Goal: Feedback & Contribution: Submit feedback/report problem

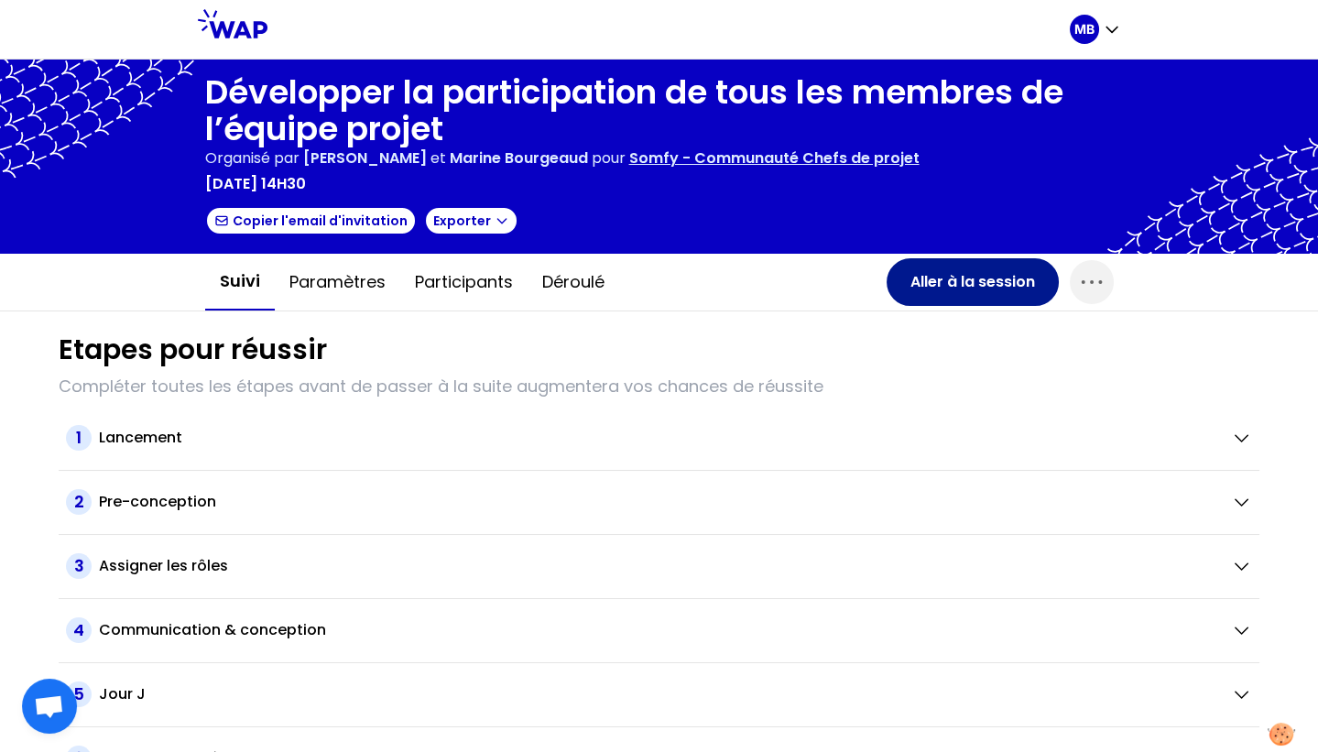
click at [923, 295] on button "Aller à la session" at bounding box center [973, 282] width 172 height 48
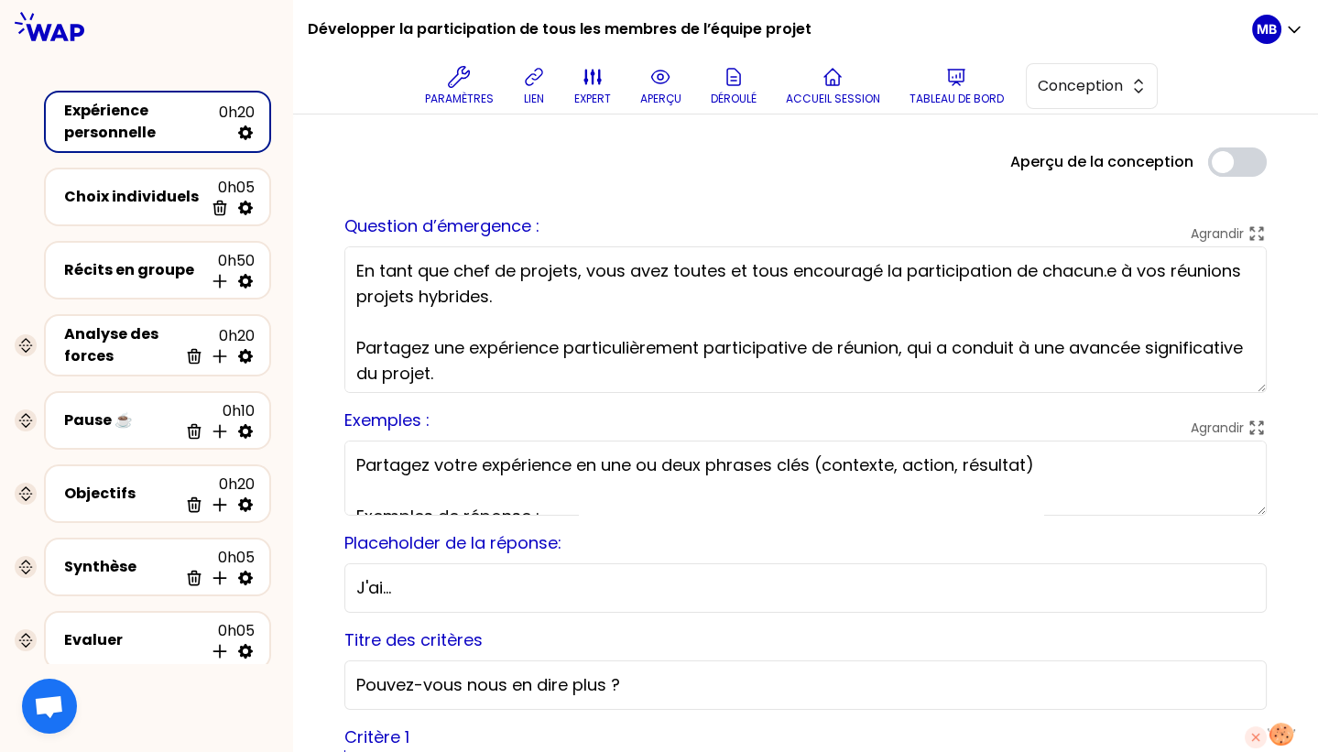
click at [560, 296] on textarea "En tant que chef de projets, vous avez toutes et tous encouragé la participatio…" at bounding box center [806, 319] width 923 height 147
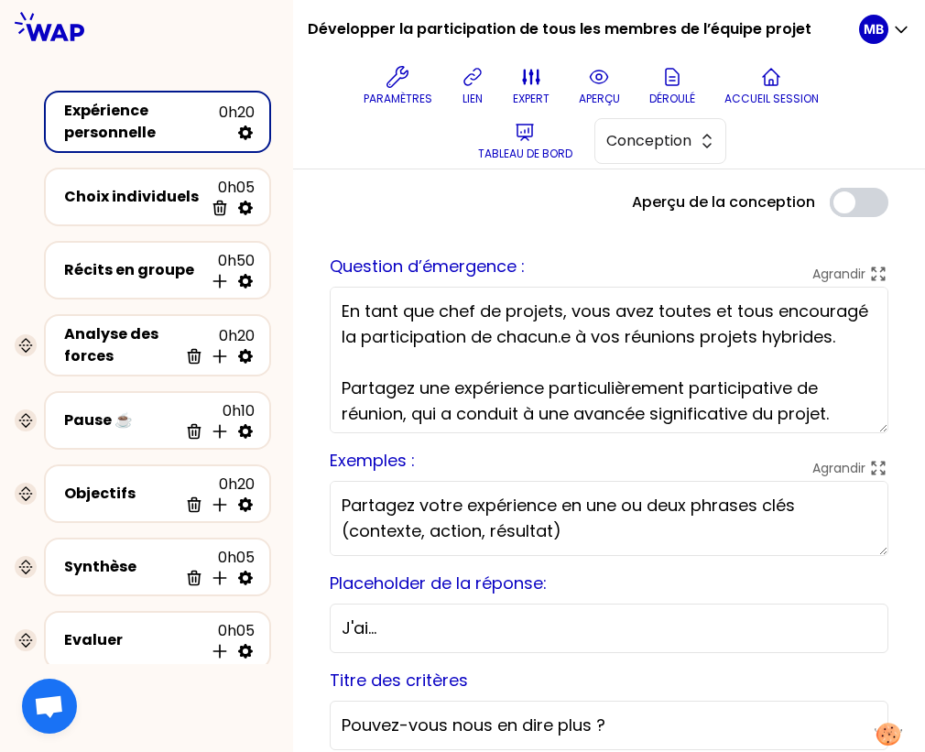
click at [587, 335] on textarea "En tant que chef de projets, vous avez toutes et tous encouragé la participatio…" at bounding box center [609, 360] width 559 height 147
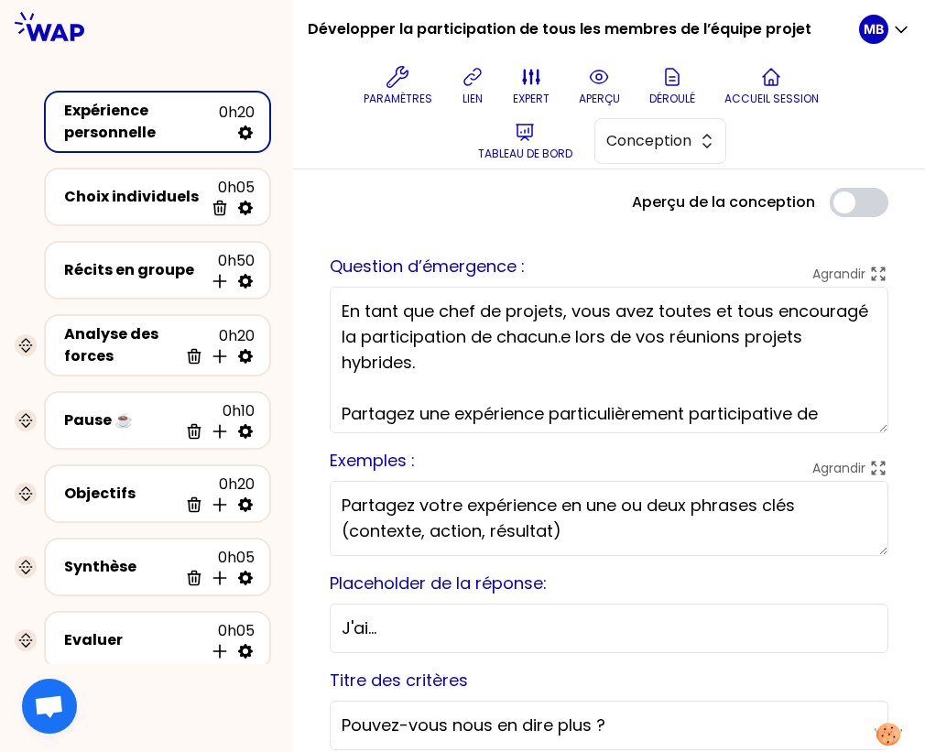
click at [552, 355] on textarea "En tant que chef de projets, vous avez toutes et tous encouragé la participatio…" at bounding box center [609, 360] width 559 height 147
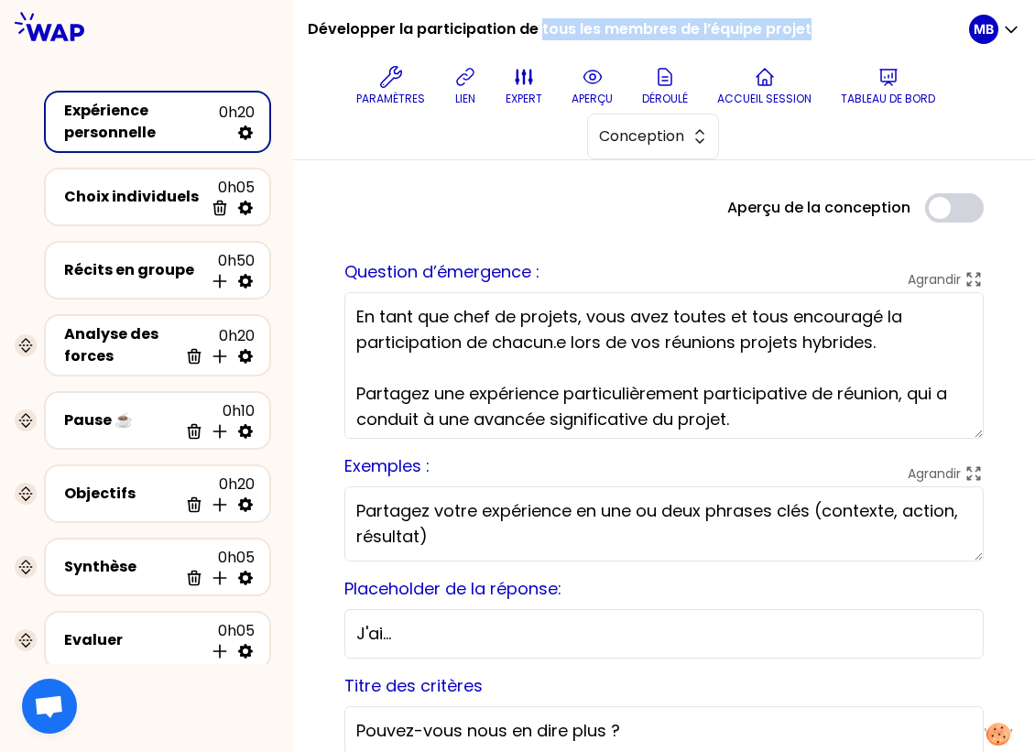
drag, startPoint x: 538, startPoint y: 27, endPoint x: 826, endPoint y: 30, distance: 287.7
click at [826, 30] on div "Développer la participation de tous les membres de l’équipe projet Paramètres l…" at bounding box center [639, 79] width 662 height 159
copy h1 "tous les membres de l’équipe projet"
drag, startPoint x: 565, startPoint y: 343, endPoint x: 495, endPoint y: 345, distance: 70.6
click at [495, 345] on textarea "En tant que chef de projets, vous avez toutes et tous encouragé la participatio…" at bounding box center [665, 365] width 640 height 147
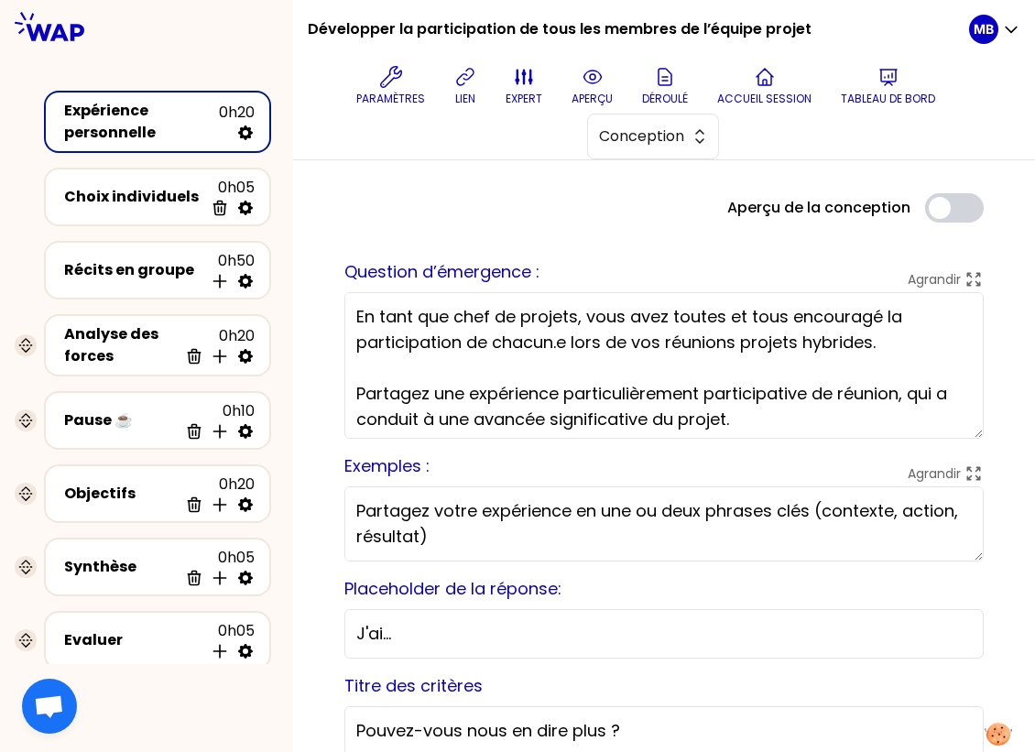
paste textarea "tous les membres de l’équipe projet"
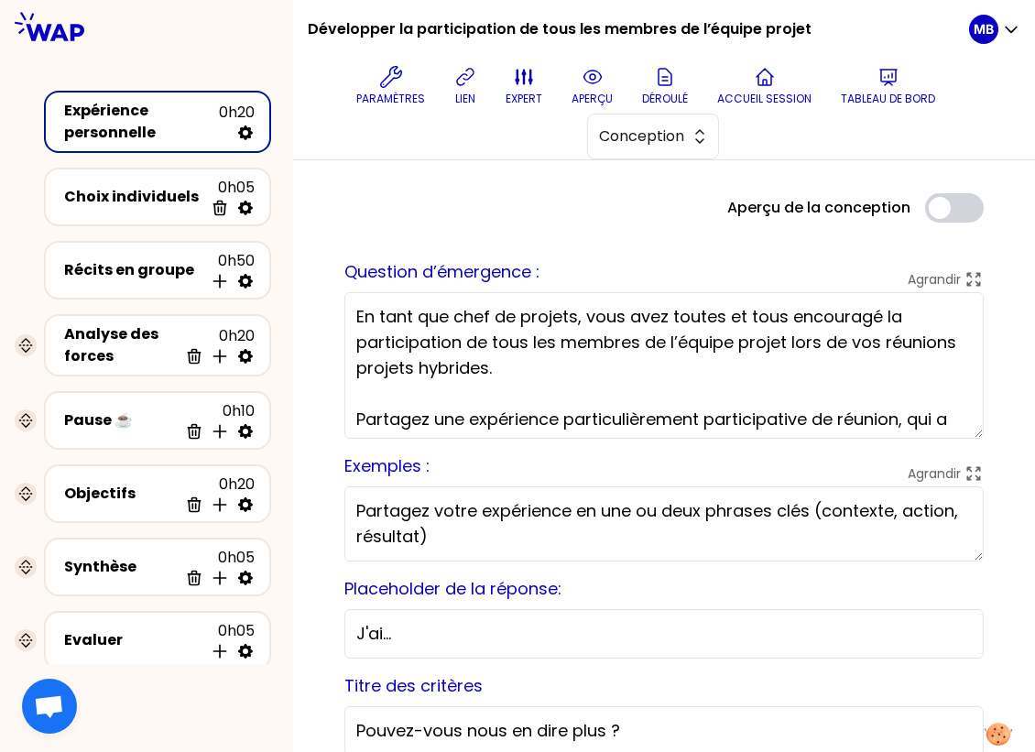
click at [514, 368] on textarea "En tant que chef de projets, vous avez toutes et tous encouragé la participatio…" at bounding box center [665, 365] width 640 height 147
click at [816, 339] on textarea "En tant que chef de projets, vous avez toutes et tous encouragé la participatio…" at bounding box center [665, 365] width 640 height 147
click at [818, 339] on textarea "En tant que chef de projets, vous avez toutes et tous encouragé la participatio…" at bounding box center [665, 365] width 640 height 147
click at [738, 358] on textarea "En tant que chef de projets, vous avez toutes et tous encouragé la participatio…" at bounding box center [665, 365] width 640 height 147
click at [787, 343] on textarea "En tant que chef de projets, vous avez toutes et tous encouragé la participatio…" at bounding box center [665, 365] width 640 height 147
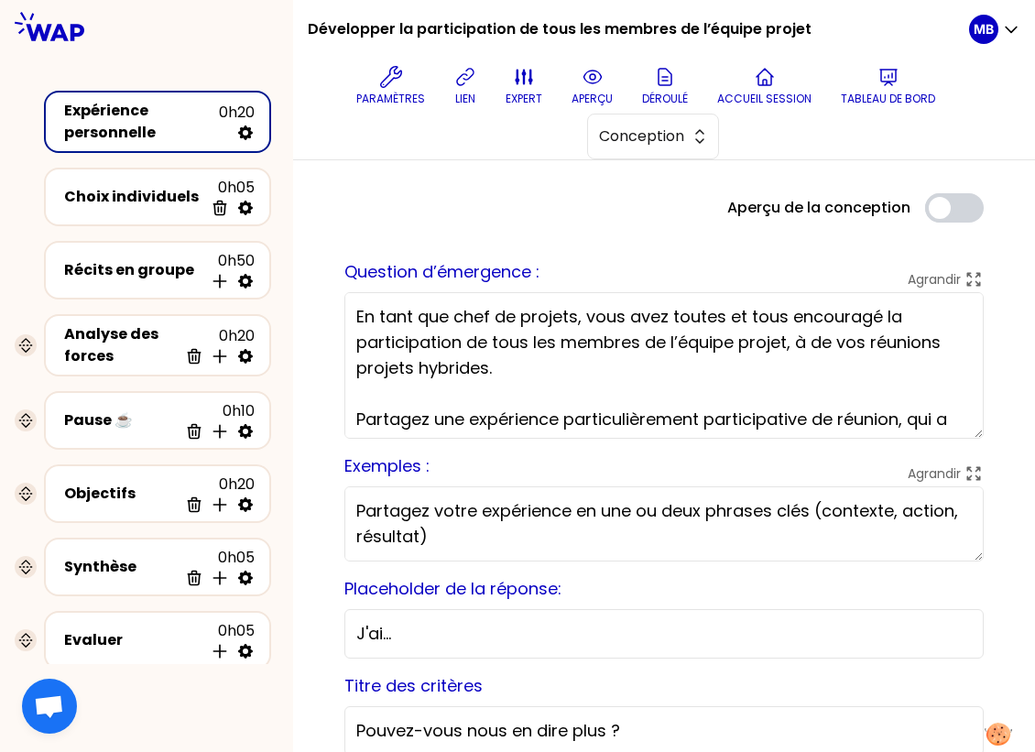
click at [648, 357] on textarea "En tant que chef de projets, vous avez toutes et tous encouragé la participatio…" at bounding box center [665, 365] width 640 height 147
click at [795, 341] on textarea "En tant que chef de projets, vous avez toutes et tous encouragé la participatio…" at bounding box center [665, 365] width 640 height 147
click at [559, 361] on textarea "En tant que chef de projets, vous avez toutes et tous encouragé la participatio…" at bounding box center [665, 365] width 640 height 147
click at [800, 343] on textarea "En tant que chef de projets, vous avez toutes et tous encouragé la participatio…" at bounding box center [665, 365] width 640 height 147
click at [534, 362] on textarea "En tant que chef de projets, vous avez toutes et tous encouragé la participatio…" at bounding box center [665, 365] width 640 height 147
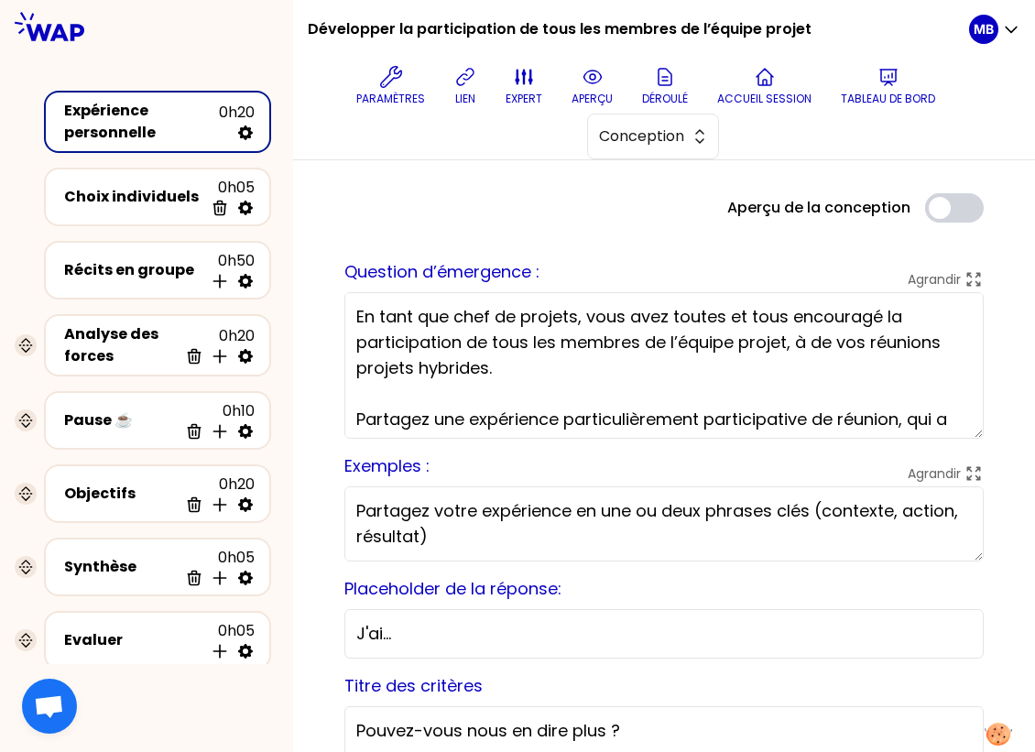
scroll to position [29, 0]
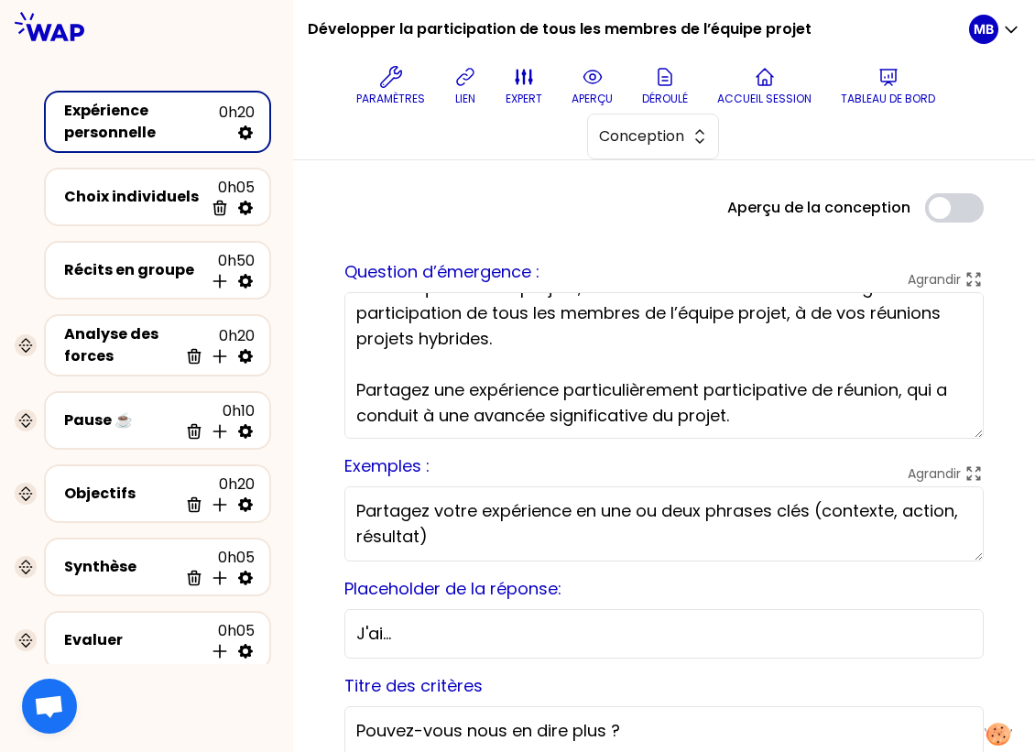
click at [778, 420] on textarea "En tant que chef de projets, vous avez toutes et tous encouragé la participatio…" at bounding box center [665, 365] width 640 height 147
type textarea "En tant que chef de projets, vous avez toutes et tous encouragé la participatio…"
click at [750, 429] on textarea "En tant que chef de projets, vous avez toutes et tous encouragé la participatio…" at bounding box center [665, 365] width 640 height 147
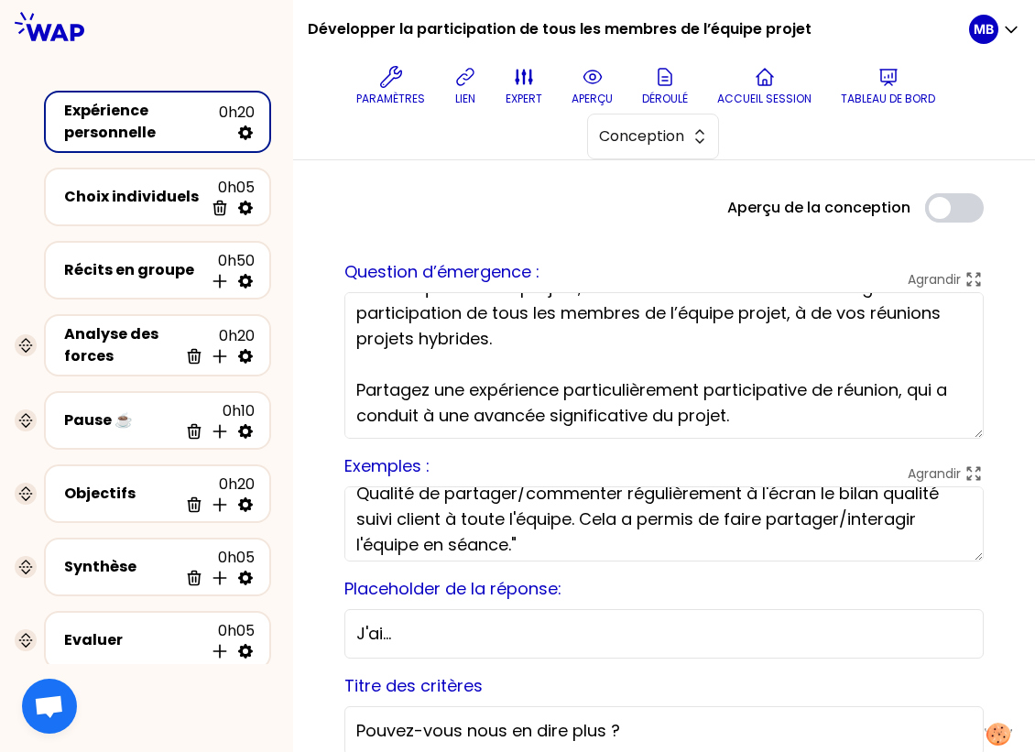
scroll to position [301, 0]
click at [596, 90] on button "aperçu" at bounding box center [592, 86] width 56 height 55
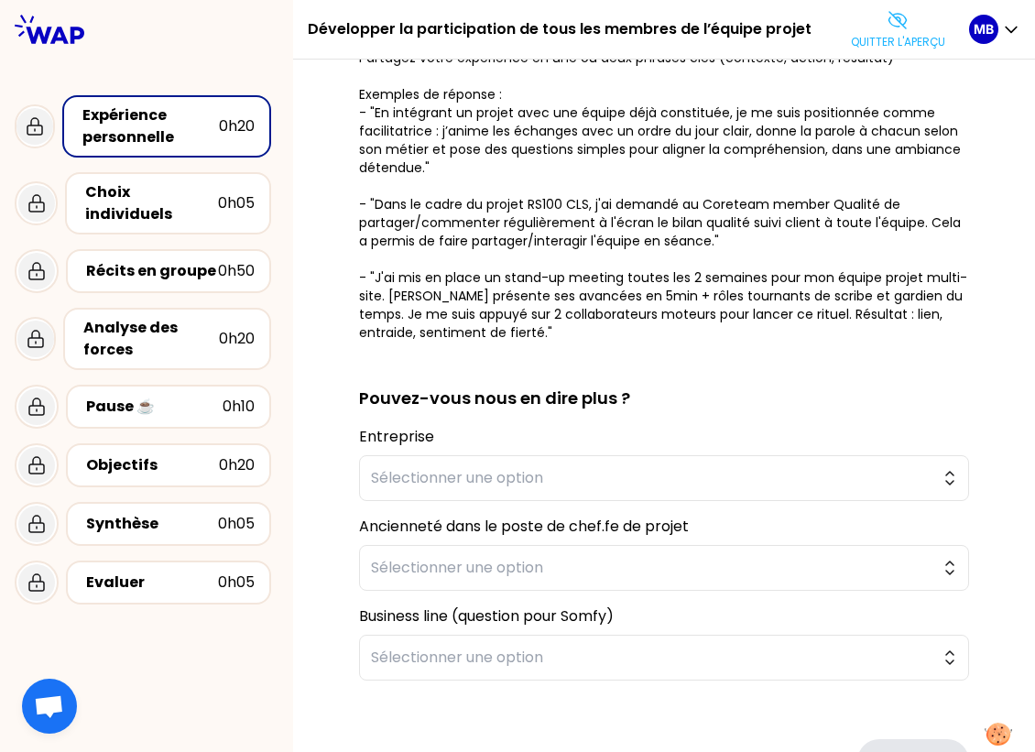
scroll to position [327, 0]
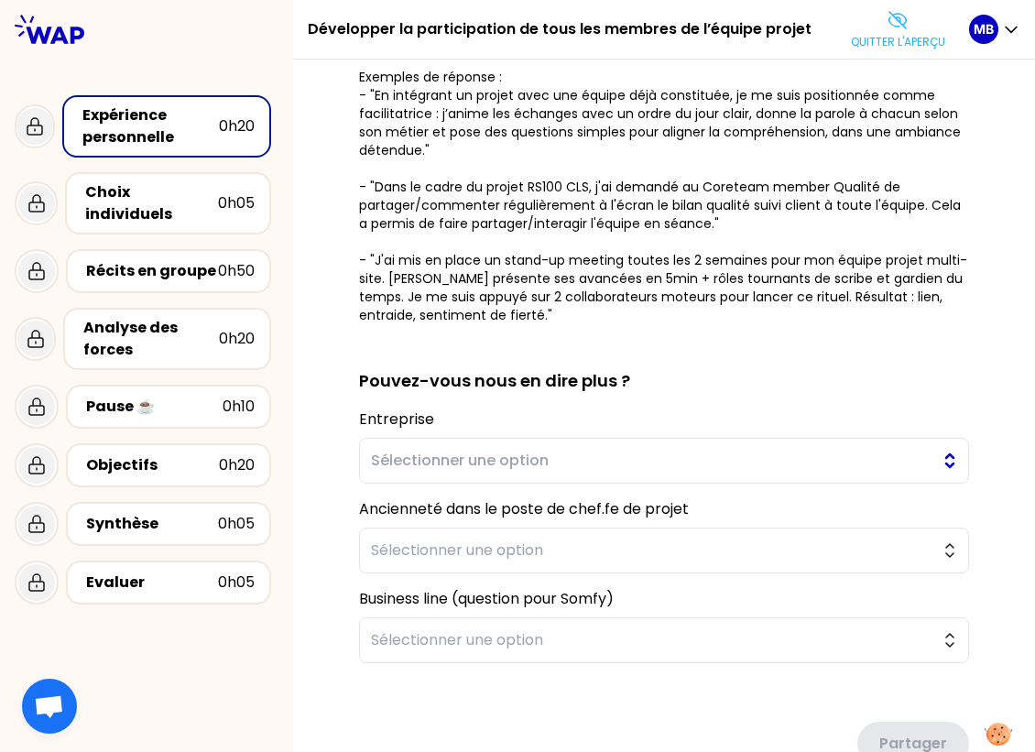
click at [476, 465] on span "Sélectionner une option" at bounding box center [651, 461] width 561 height 22
click at [333, 467] on div "sauvegardé En tant que chef de projets, vous avez toutes et tous encouragé la p…" at bounding box center [664, 302] width 669 height 1074
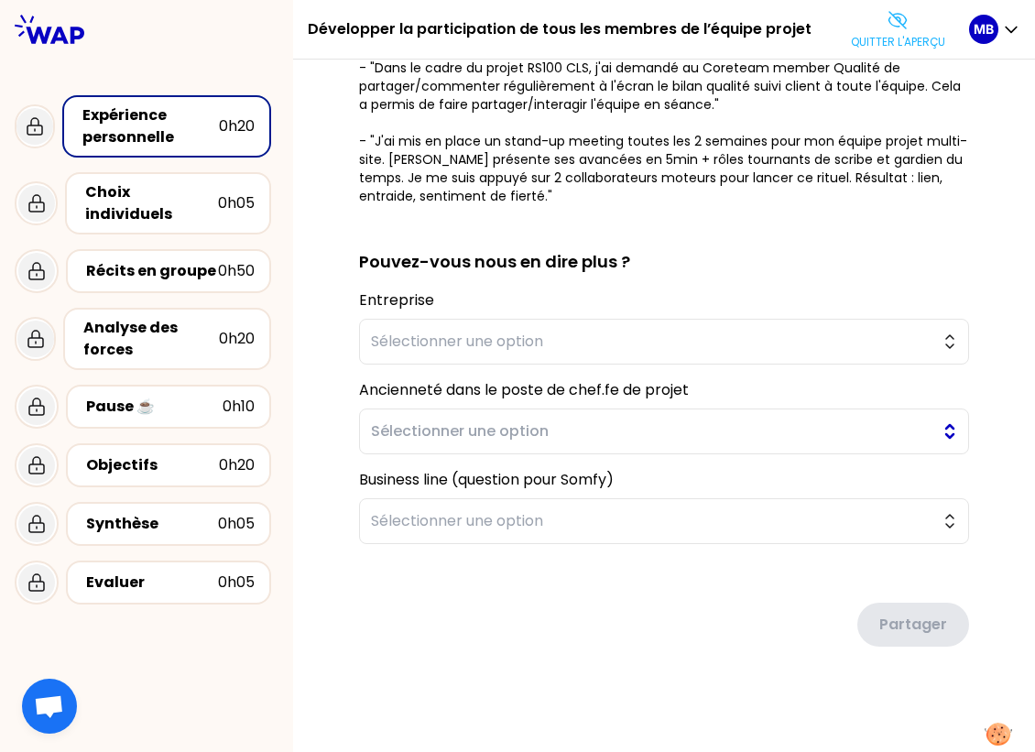
click at [399, 423] on span "Sélectionner une option" at bounding box center [651, 432] width 561 height 22
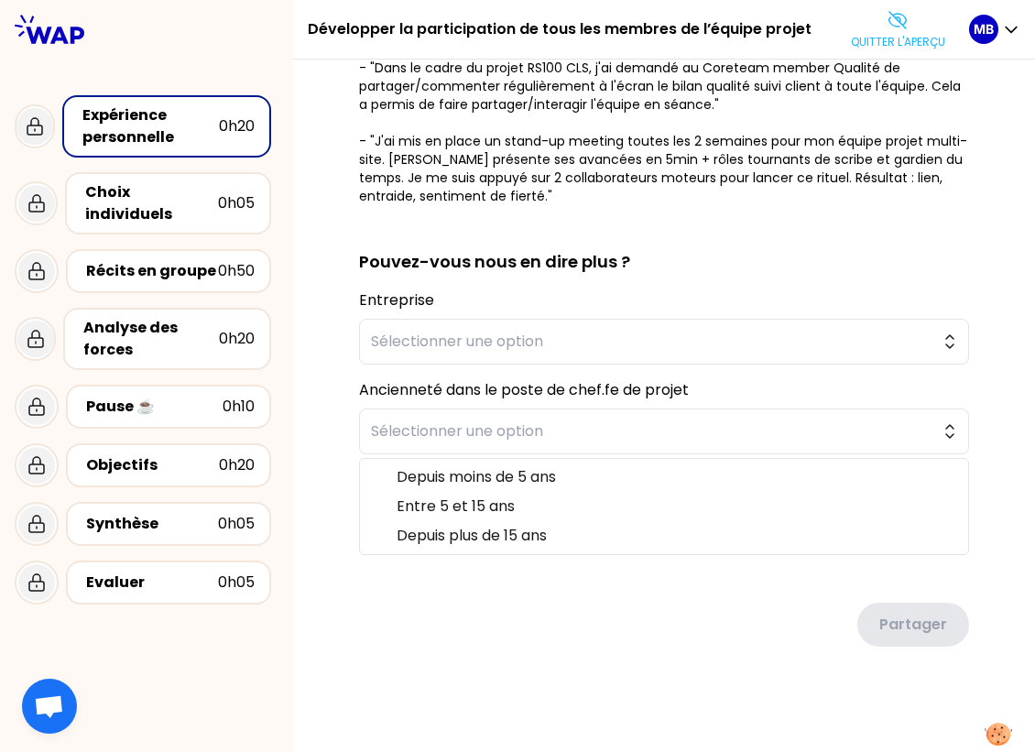
click at [348, 494] on div "sauvegardé En tant que chef de projets, vous avez toutes et tous encouragé la p…" at bounding box center [664, 183] width 669 height 1074
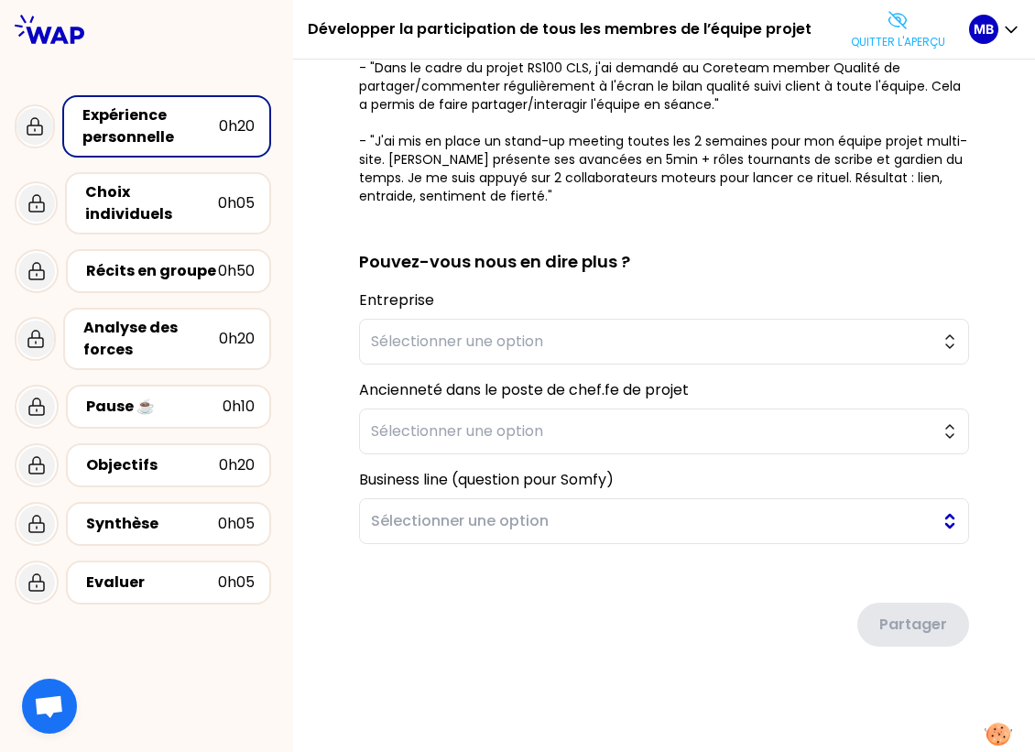
click at [413, 516] on span "Sélectionner une option" at bounding box center [651, 521] width 561 height 22
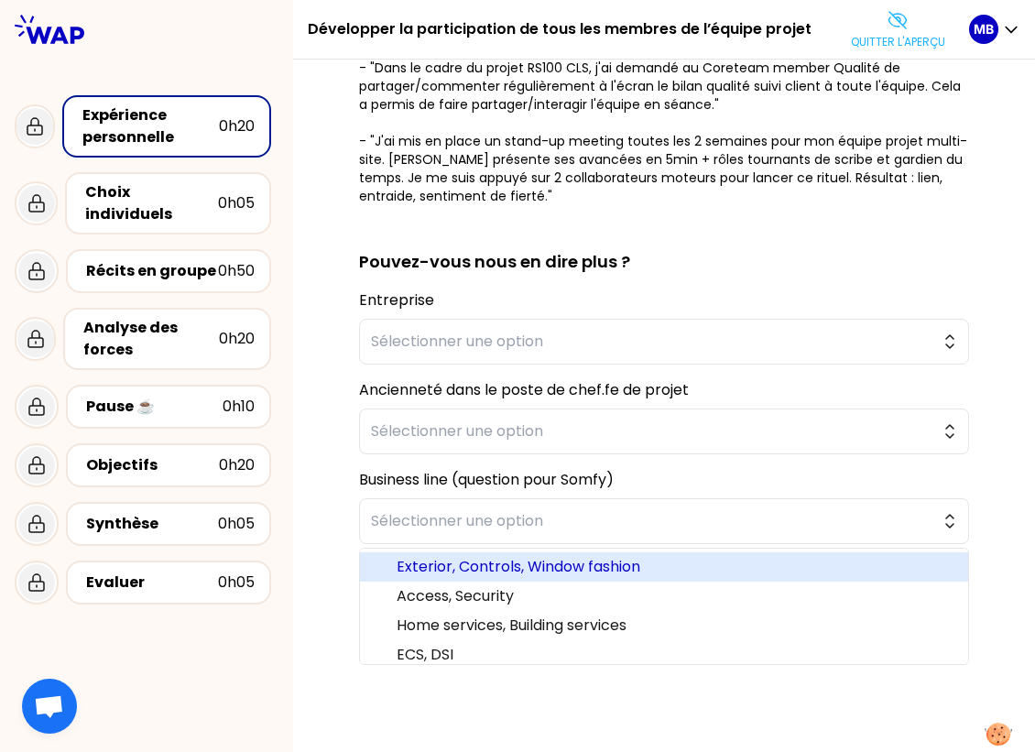
scroll to position [38, 0]
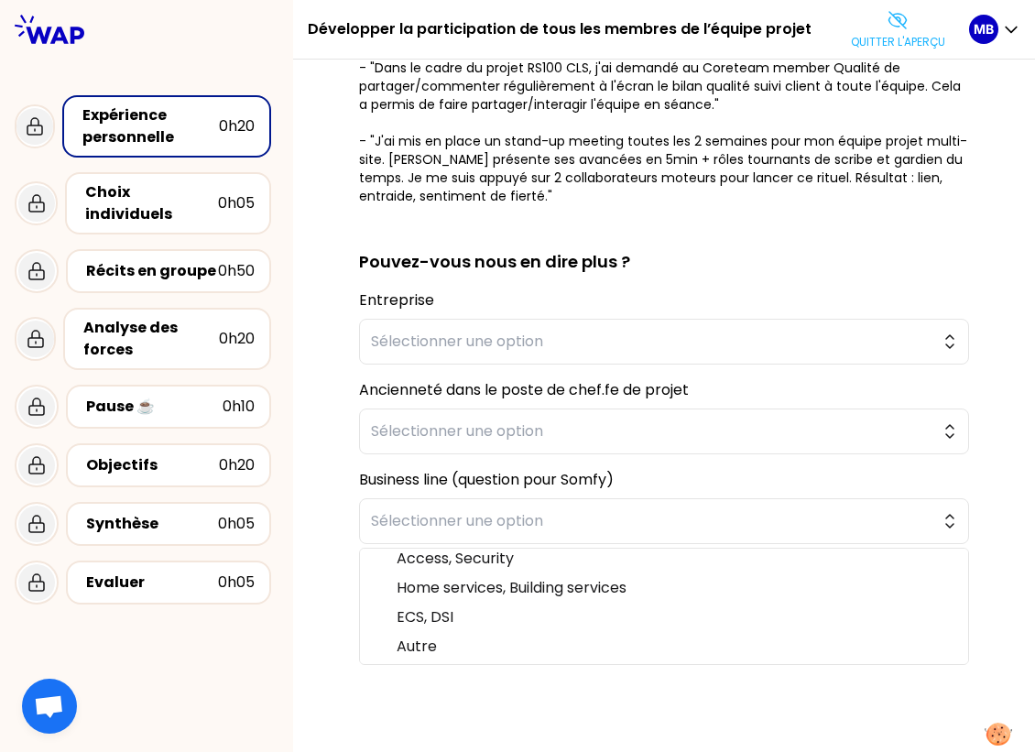
click at [340, 506] on div "sauvegardé En tant que chef de projets, vous avez toutes et tous encouragé la p…" at bounding box center [664, 183] width 669 height 1074
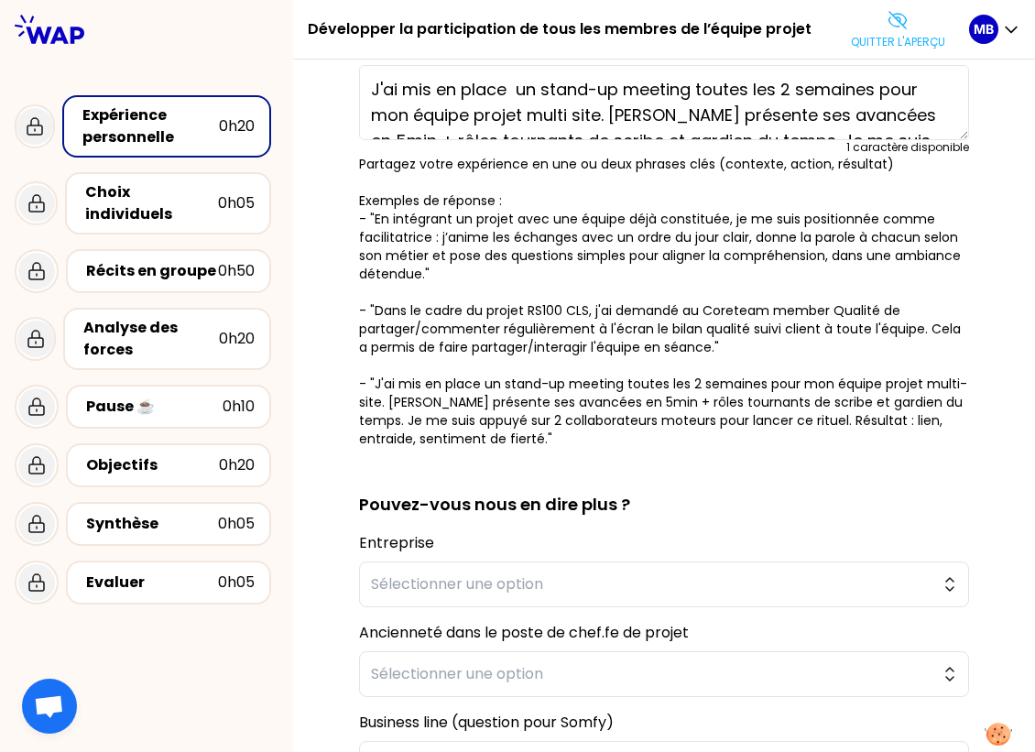
scroll to position [193, 0]
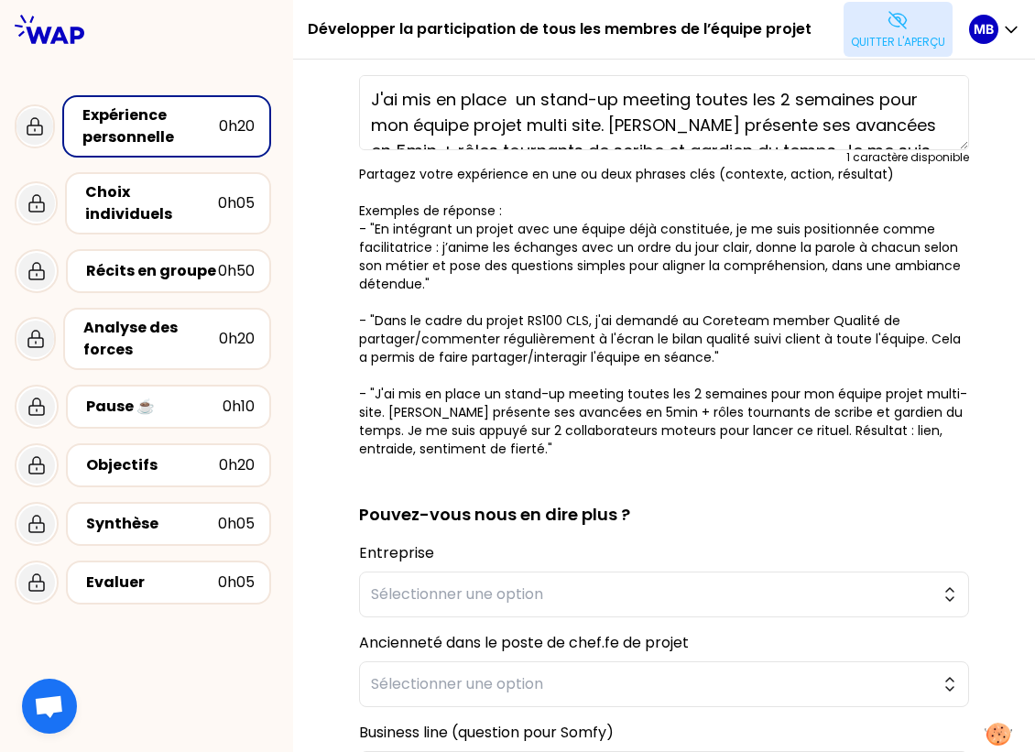
click at [917, 42] on p "Quitter l'aperçu" at bounding box center [898, 42] width 94 height 15
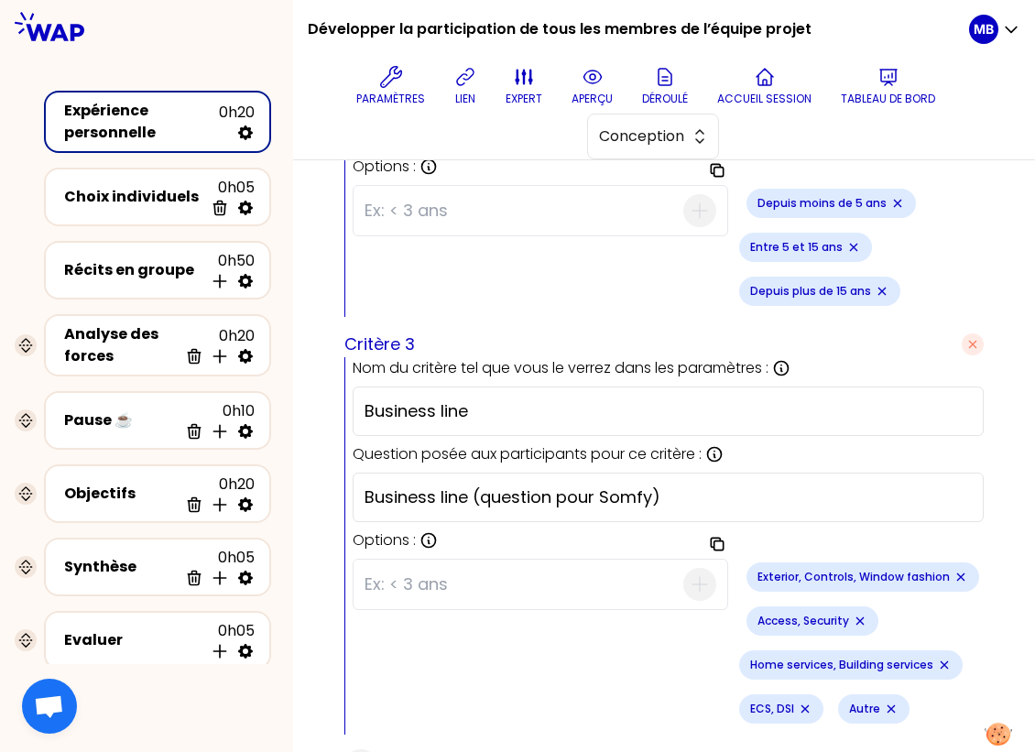
scroll to position [1212, 0]
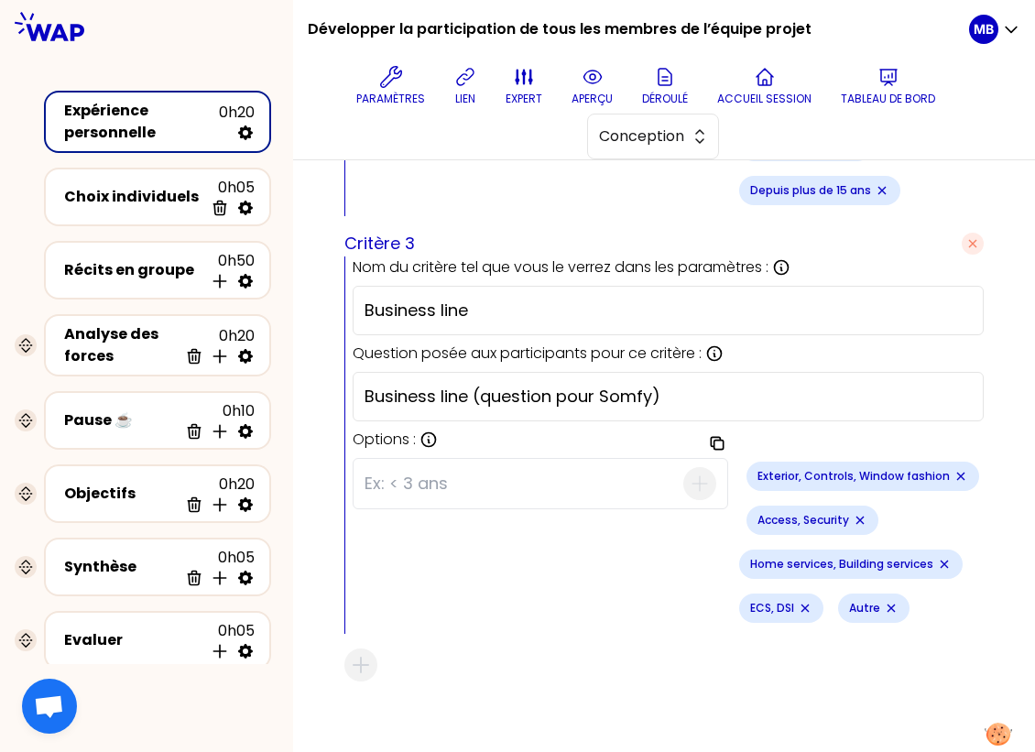
click at [601, 387] on input "Business line (question pour Somfy)" at bounding box center [668, 397] width 607 height 26
type input "Business line (question pour les chef.fes de projets Somfy)"
click at [595, 95] on p "aperçu" at bounding box center [592, 99] width 41 height 15
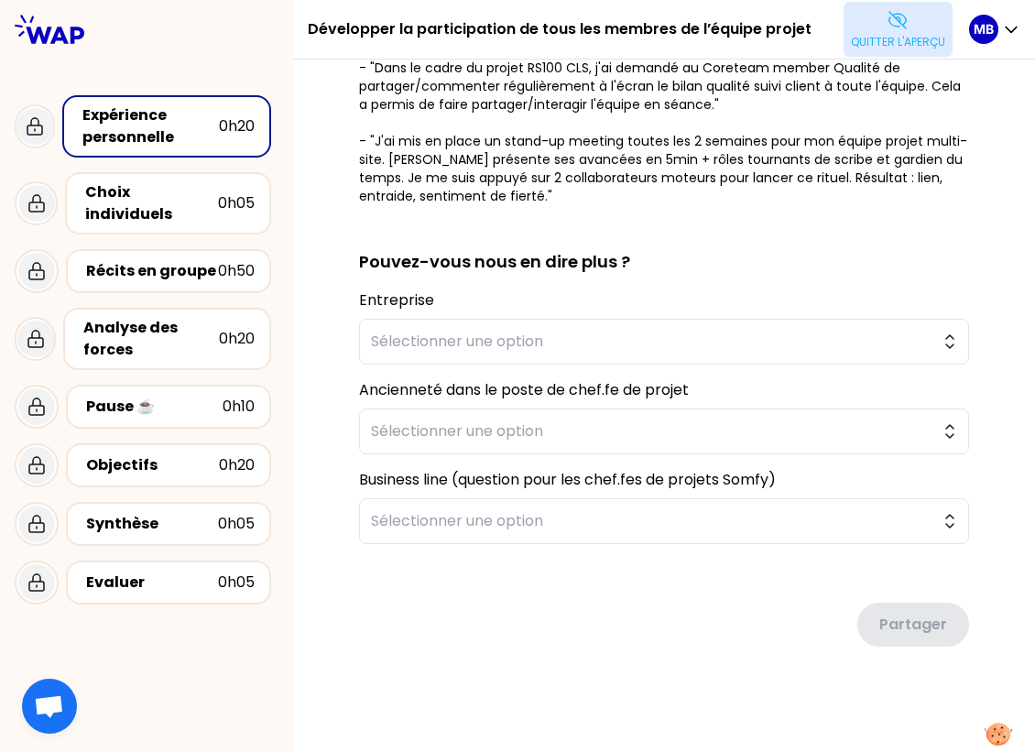
click at [892, 32] on button "Quitter l'aperçu" at bounding box center [898, 29] width 109 height 55
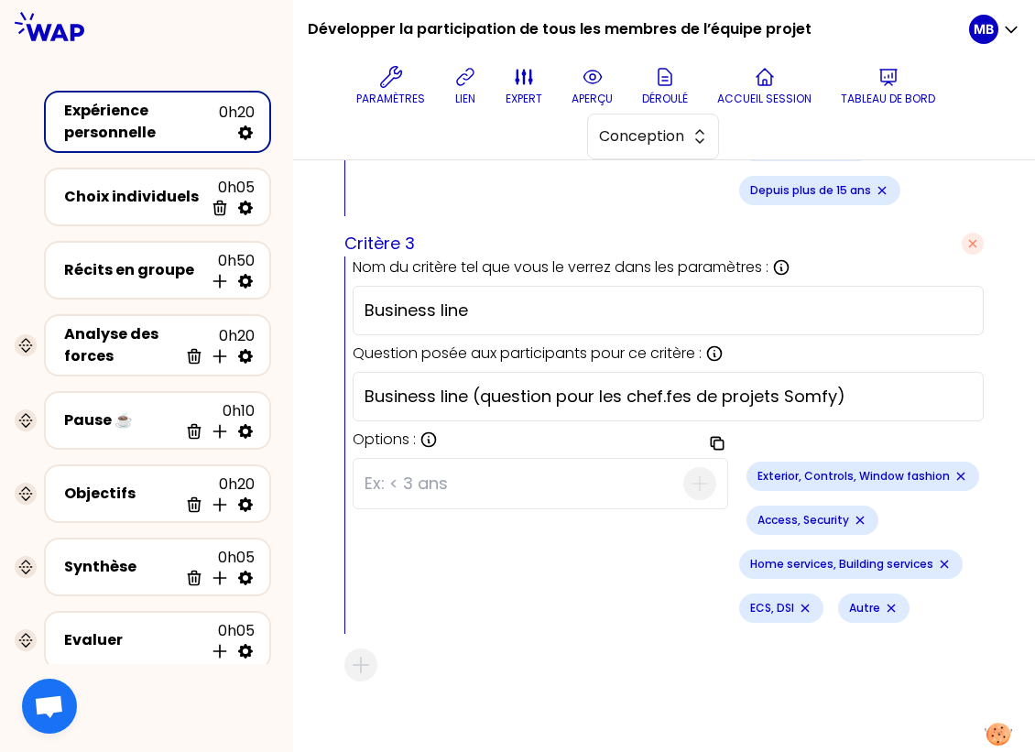
drag, startPoint x: 555, startPoint y: 390, endPoint x: 481, endPoint y: 386, distance: 74.4
click at [481, 386] on input "Business line (question pour les chef.fes de projets Somfy)" at bounding box center [668, 397] width 607 height 26
type input "Business line (pour les chef.fes de projets Somfy)"
click at [585, 81] on icon at bounding box center [592, 77] width 17 height 13
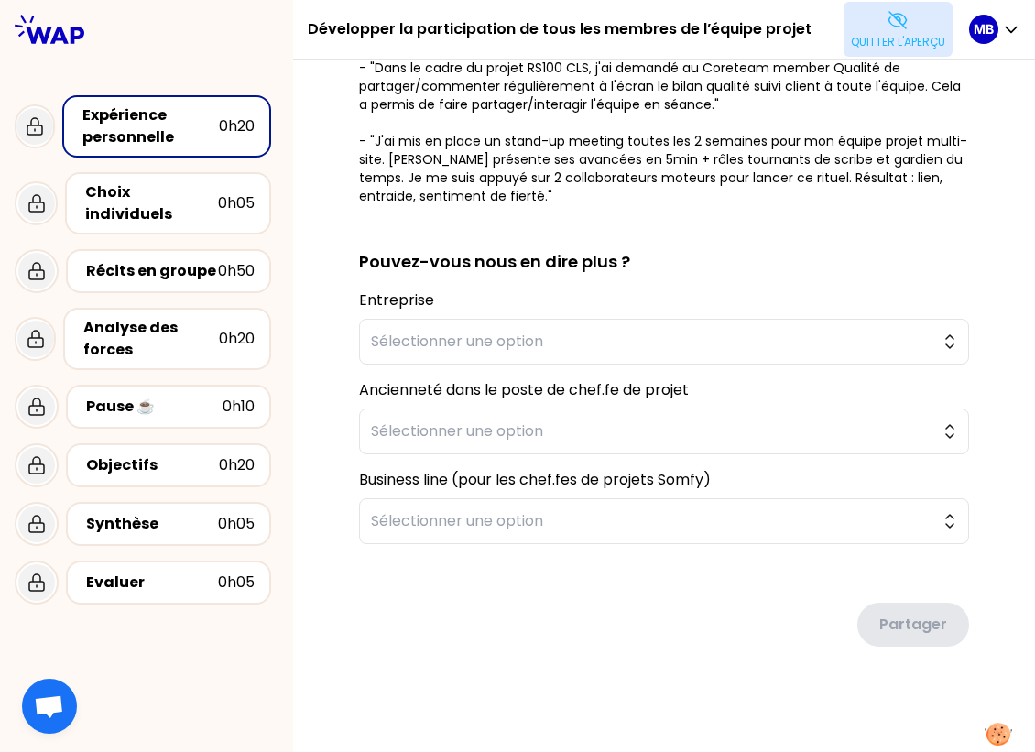
click at [887, 55] on button "Quitter l'aperçu" at bounding box center [898, 29] width 109 height 55
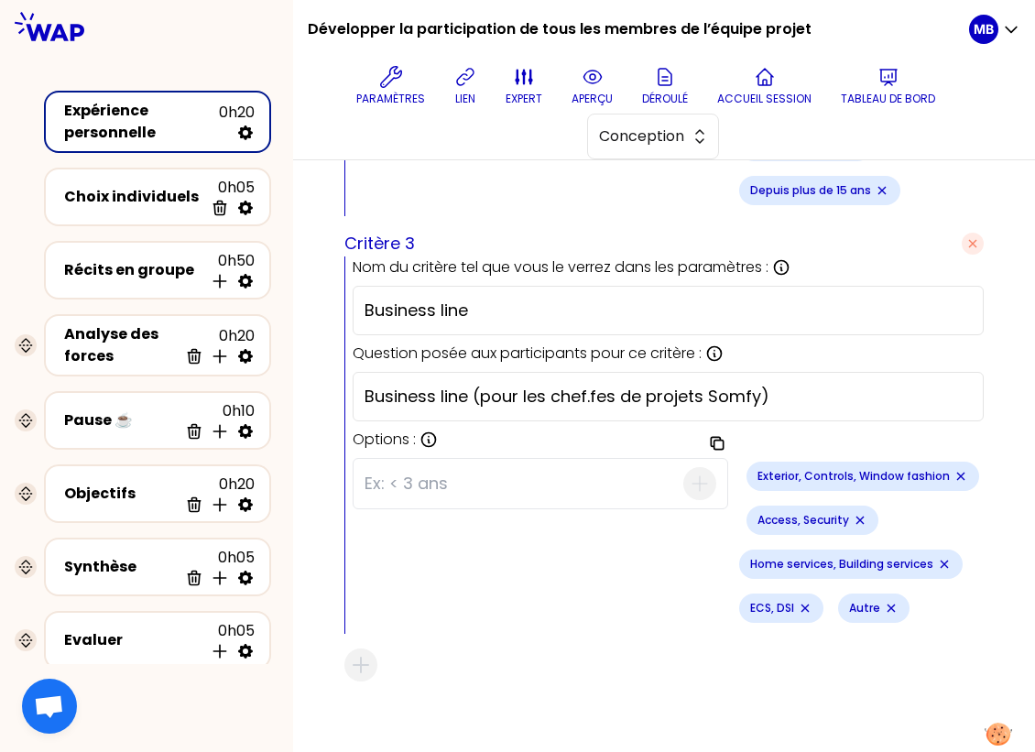
click at [466, 388] on input "Business line (pour les chef.fes de projets Somfy)" at bounding box center [668, 397] width 607 height 26
type input "Business line* (pour les chef.fes de projets Somfy)"
click at [587, 93] on p "aperçu" at bounding box center [592, 99] width 41 height 15
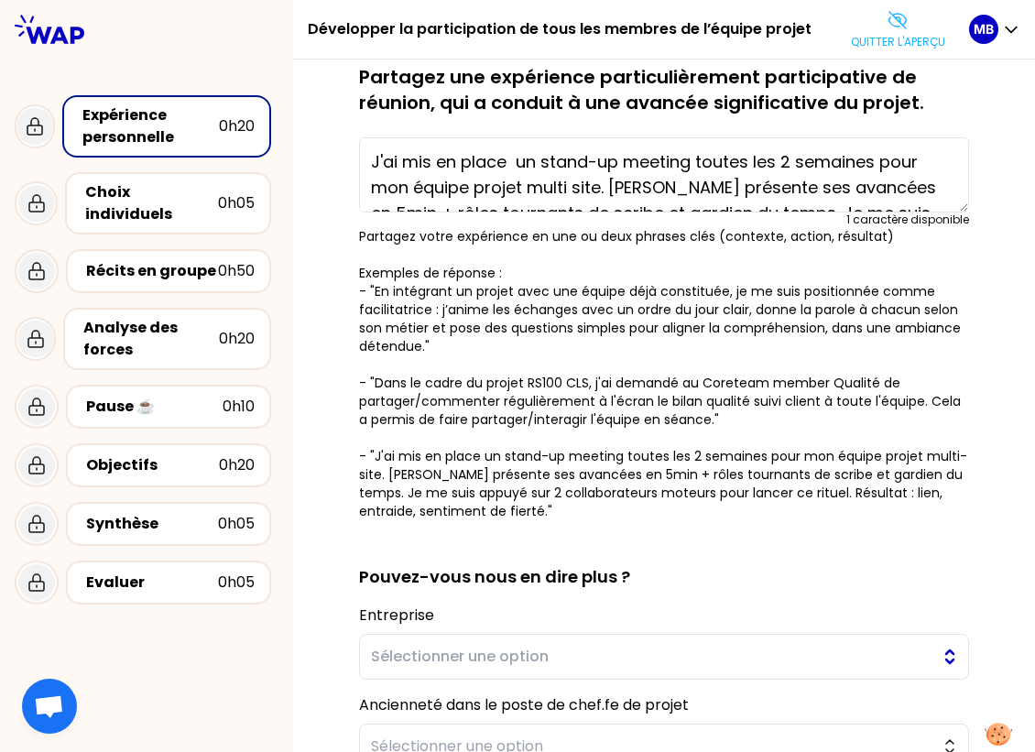
scroll to position [58, 0]
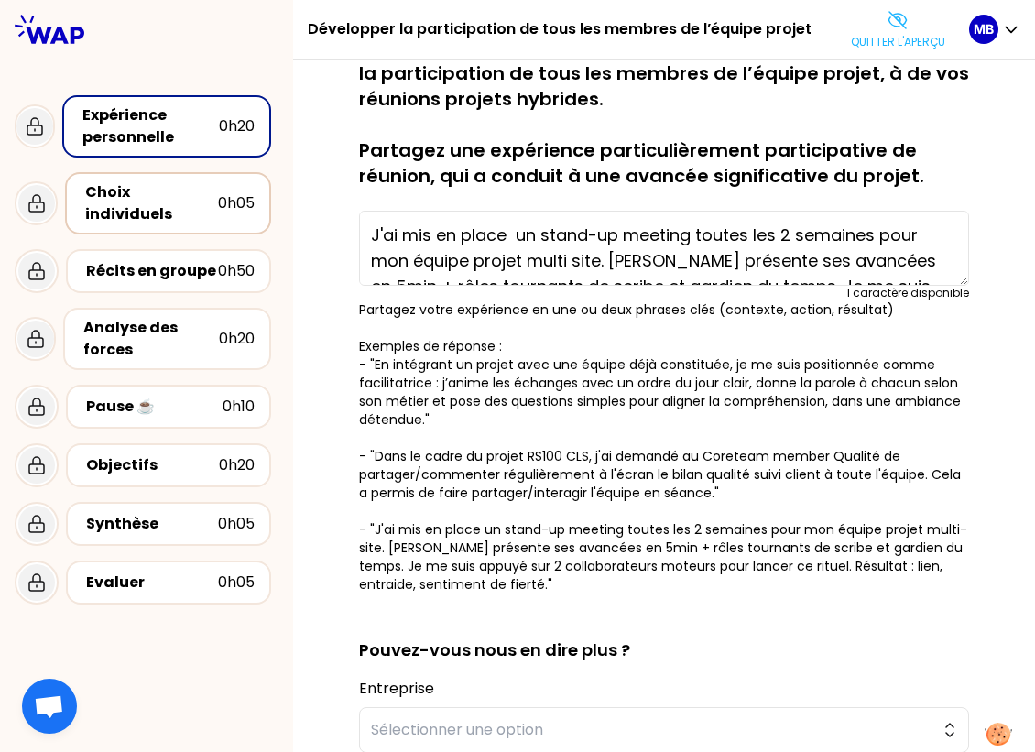
click at [157, 186] on div "Choix individuels" at bounding box center [151, 203] width 133 height 44
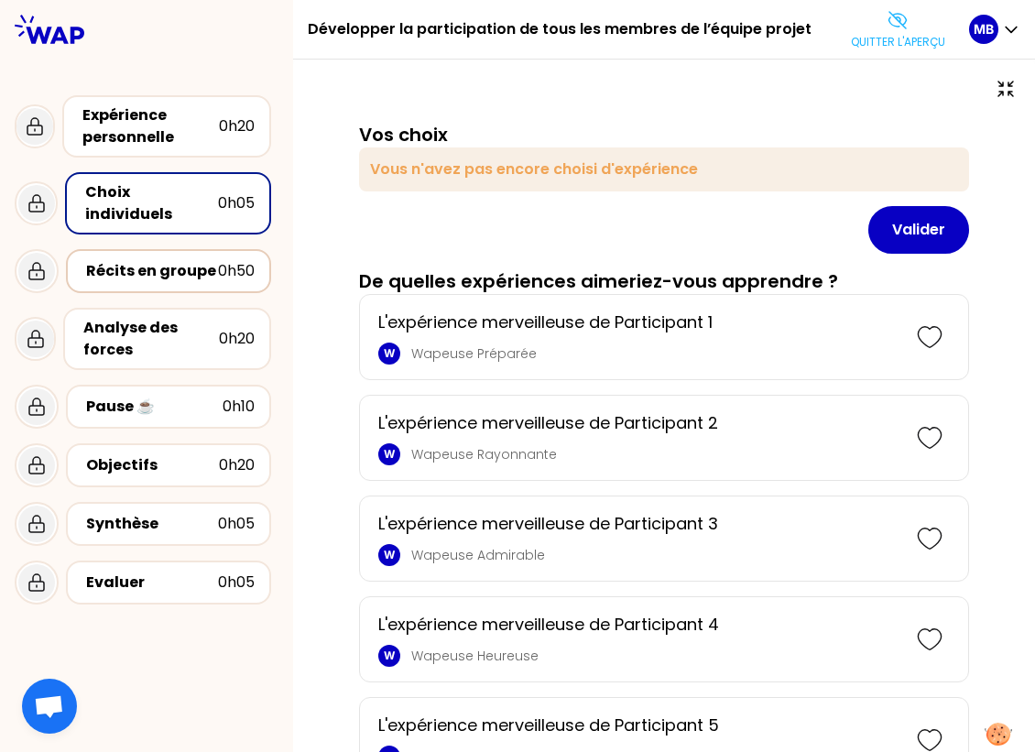
click at [162, 260] on div "Récits en groupe" at bounding box center [152, 271] width 132 height 22
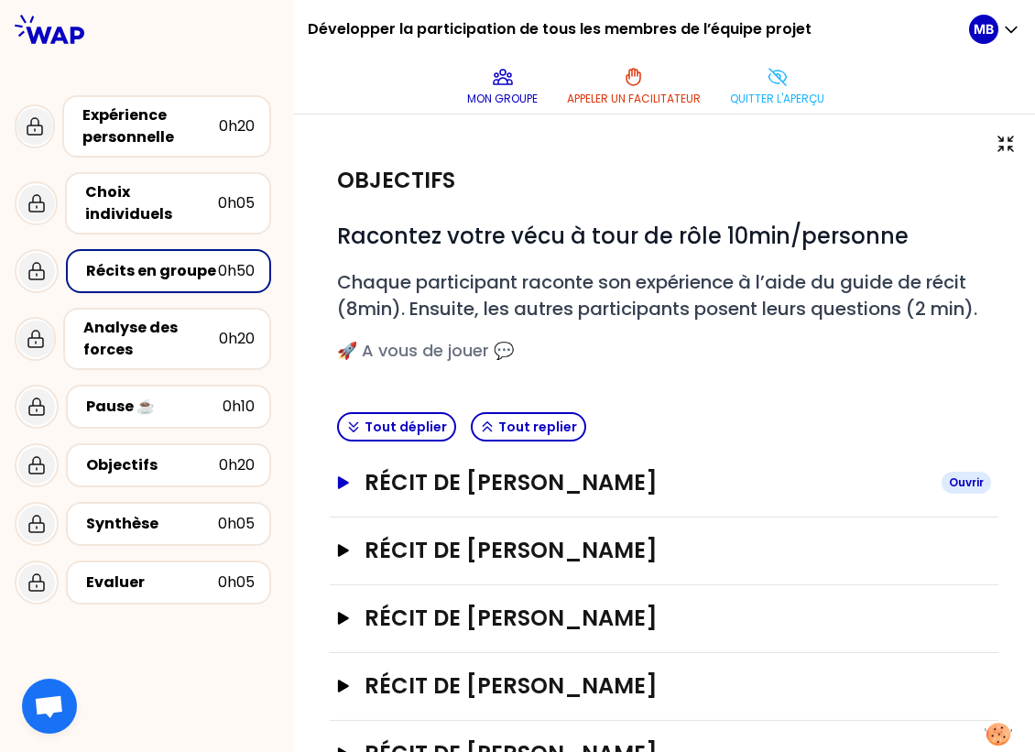
click at [388, 487] on h3 "Récit de Marine Bourgeaud" at bounding box center [646, 482] width 563 height 29
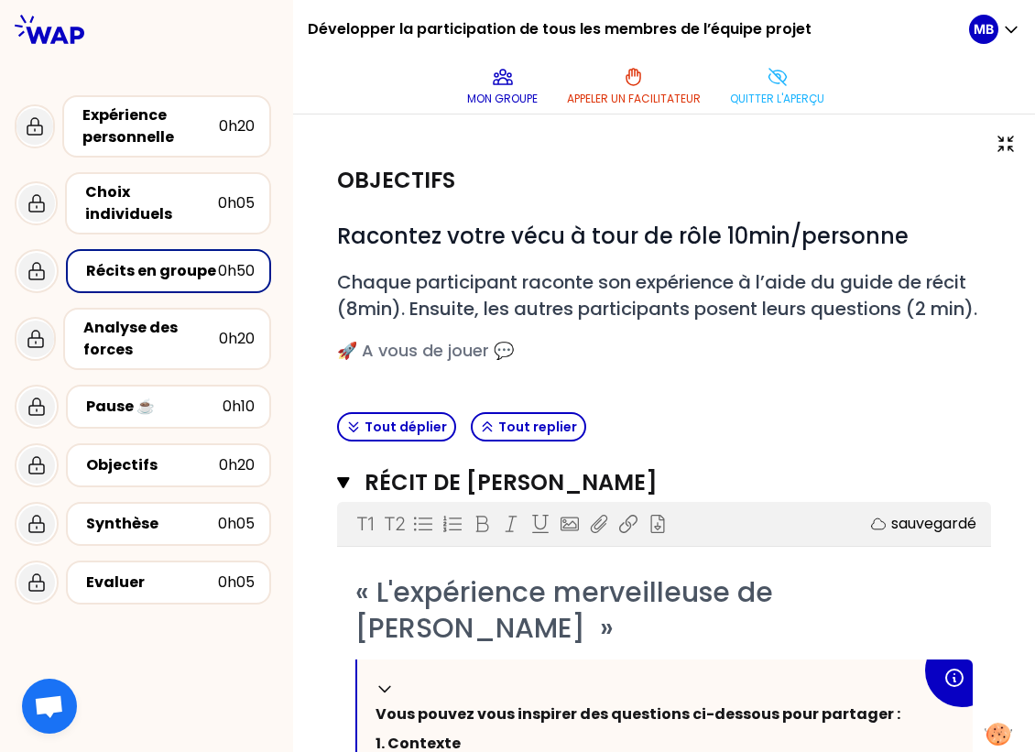
scroll to position [730, 0]
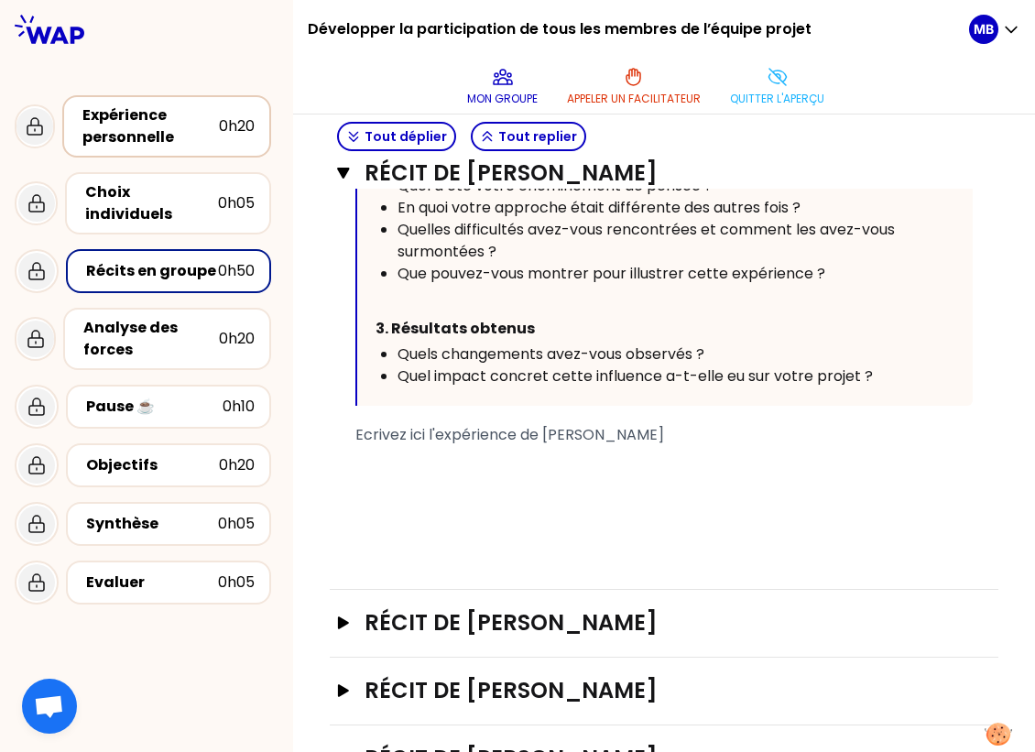
click at [182, 131] on div "Expérience personnelle" at bounding box center [150, 126] width 137 height 44
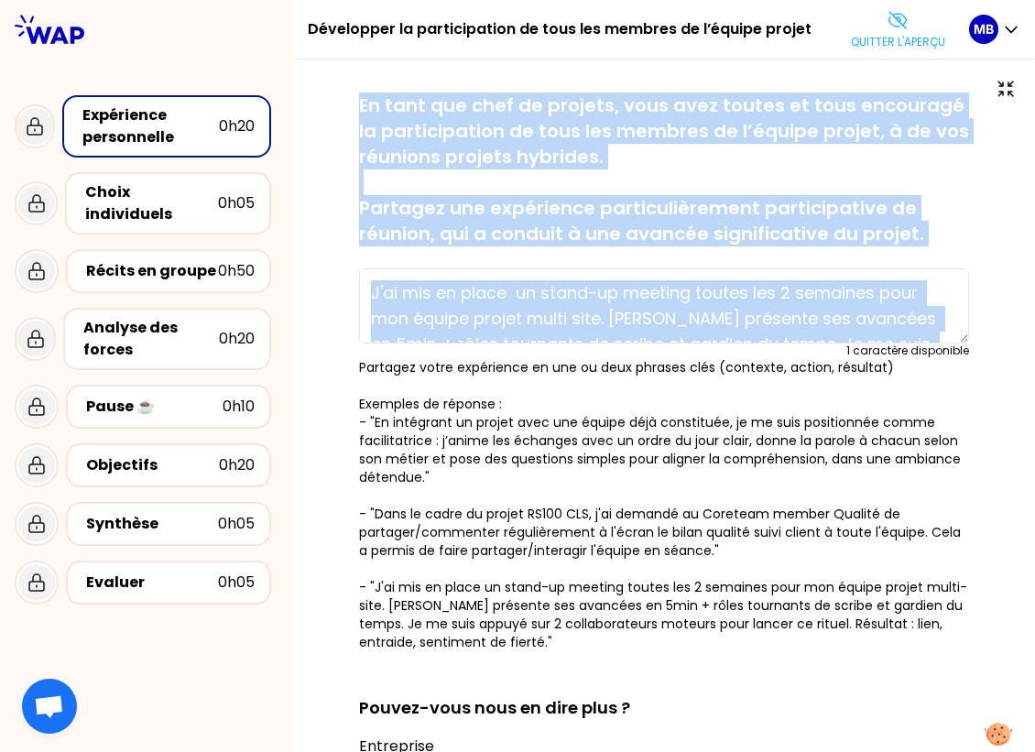
drag, startPoint x: 357, startPoint y: 101, endPoint x: 974, endPoint y: 250, distance: 634.5
click at [974, 250] on div "sauvegardé En tant que chef de projets, vous avez toutes et tous encouragé la p…" at bounding box center [664, 630] width 669 height 1074
click at [936, 236] on p "En tant que chef de projets, vous avez toutes et tous encouragé la participatio…" at bounding box center [664, 170] width 610 height 154
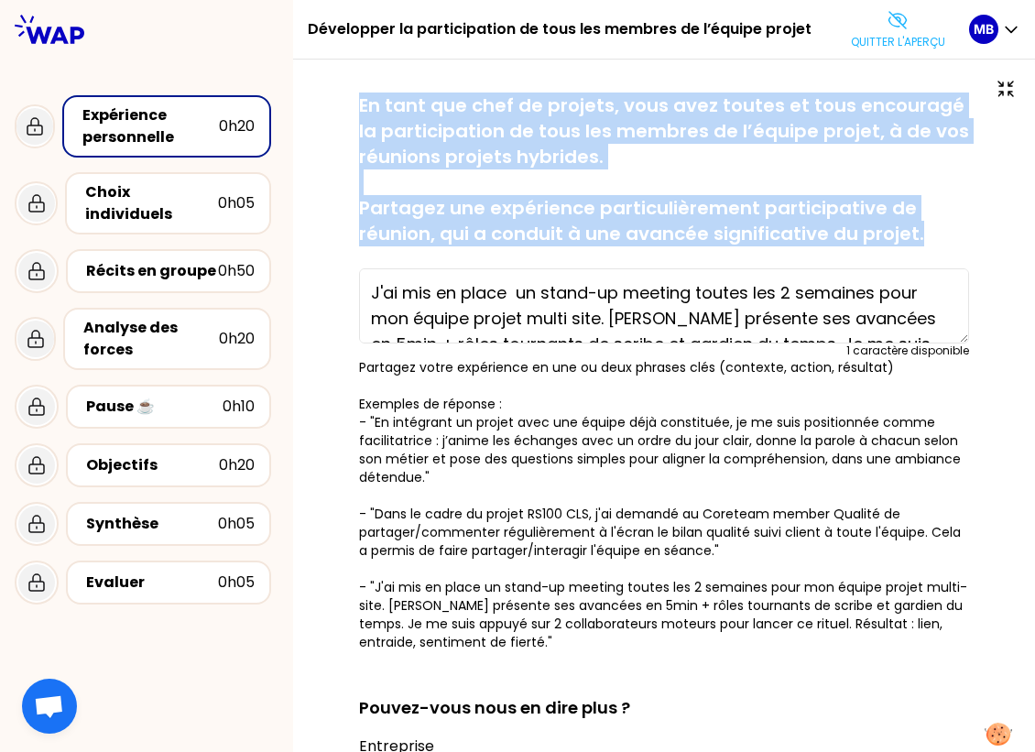
drag, startPoint x: 932, startPoint y: 236, endPoint x: 351, endPoint y: 98, distance: 597.1
click at [351, 98] on div "sauvegardé En tant que chef de projets, vous avez toutes et tous encouragé la p…" at bounding box center [664, 630] width 669 height 1074
copy p "En tant que chef de projets, vous avez toutes et tous encouragé la participatio…"
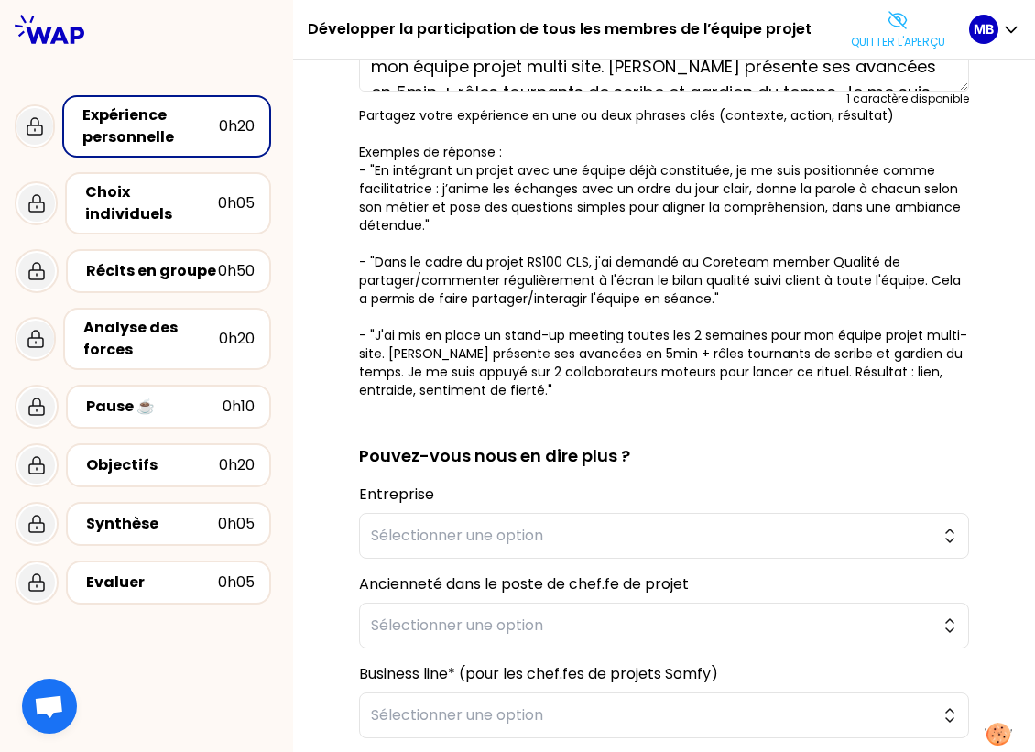
scroll to position [446, 0]
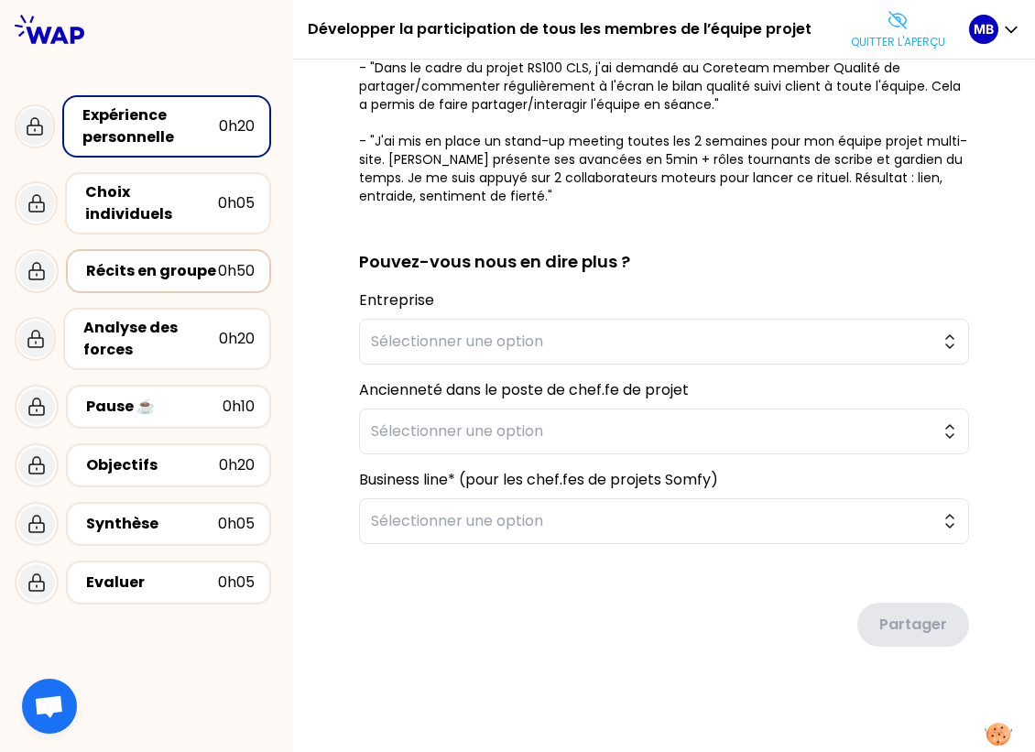
click at [136, 264] on div "Récits en groupe 0h50" at bounding box center [168, 271] width 172 height 26
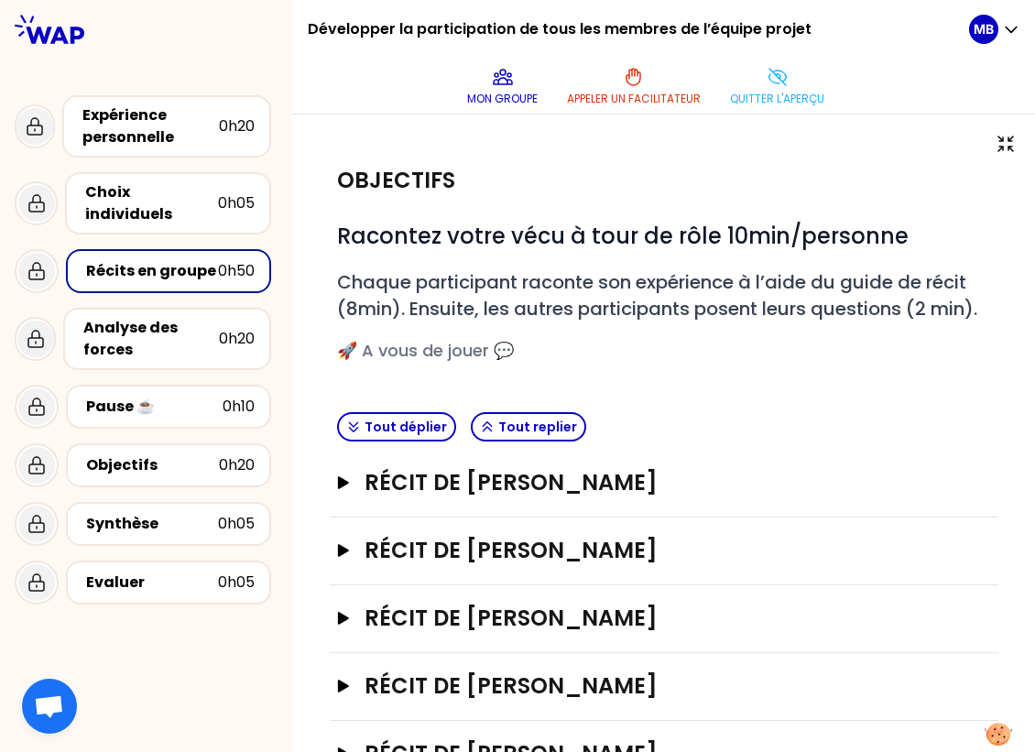
click at [136, 260] on div "Récits en groupe" at bounding box center [152, 271] width 132 height 22
click at [776, 81] on icon at bounding box center [778, 77] width 22 height 22
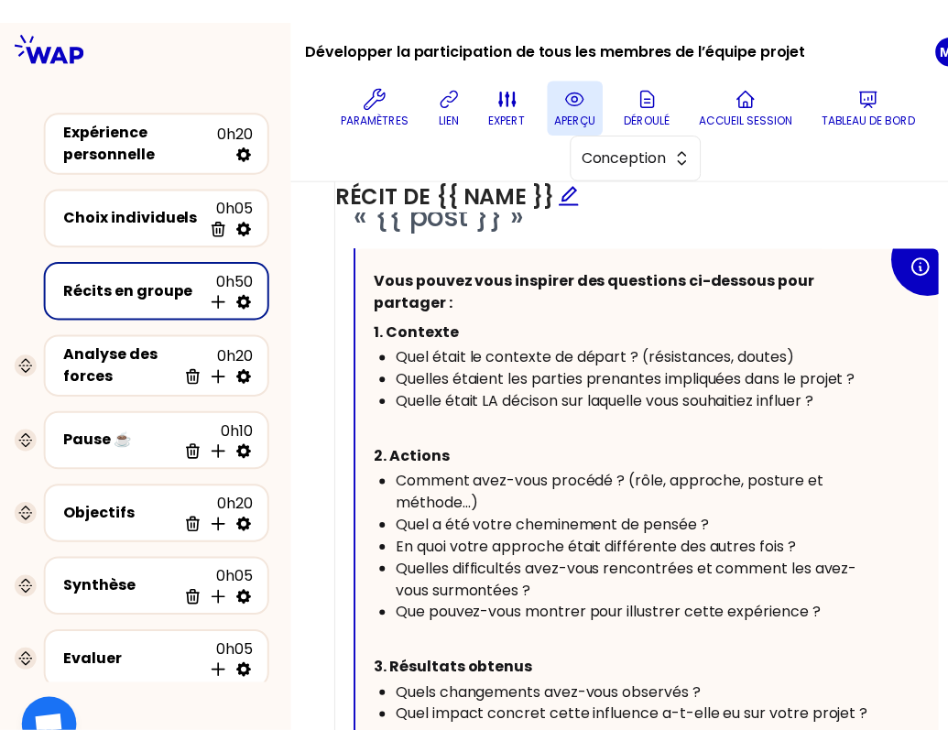
scroll to position [1175, 0]
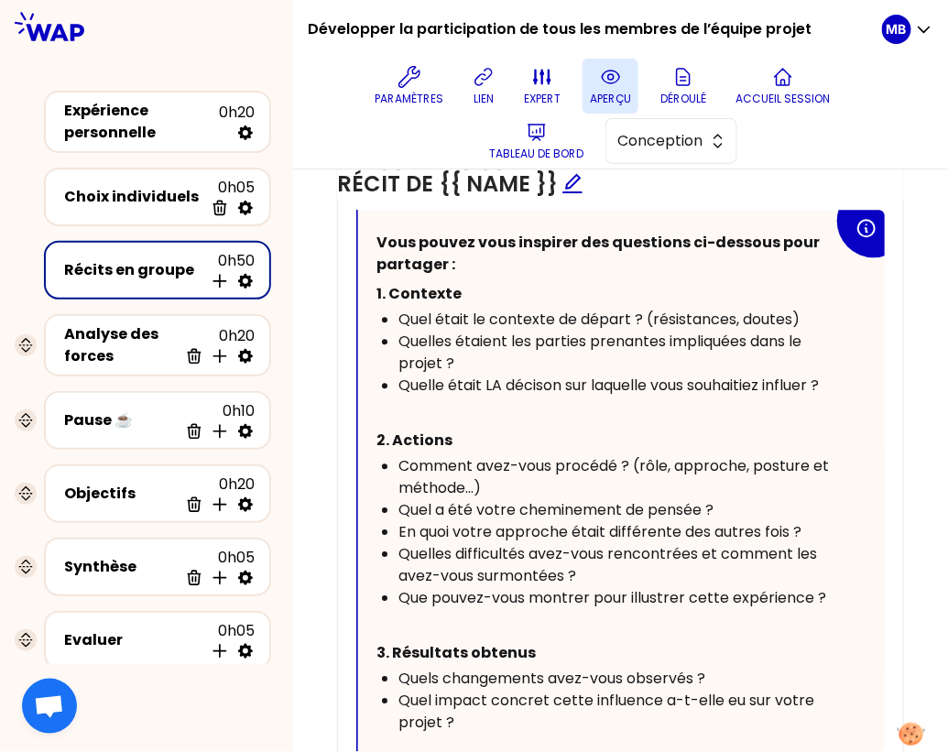
click at [713, 340] on span "Quelles étaient les parties prenantes impliquées dans le projet ?" at bounding box center [602, 352] width 407 height 43
drag, startPoint x: 556, startPoint y: 313, endPoint x: 839, endPoint y: 327, distance: 283.5
click at [839, 327] on div "Vous pouvez vous inspirer des questions ci-dessous pour partager : 1. Contexte …" at bounding box center [621, 481] width 527 height 542
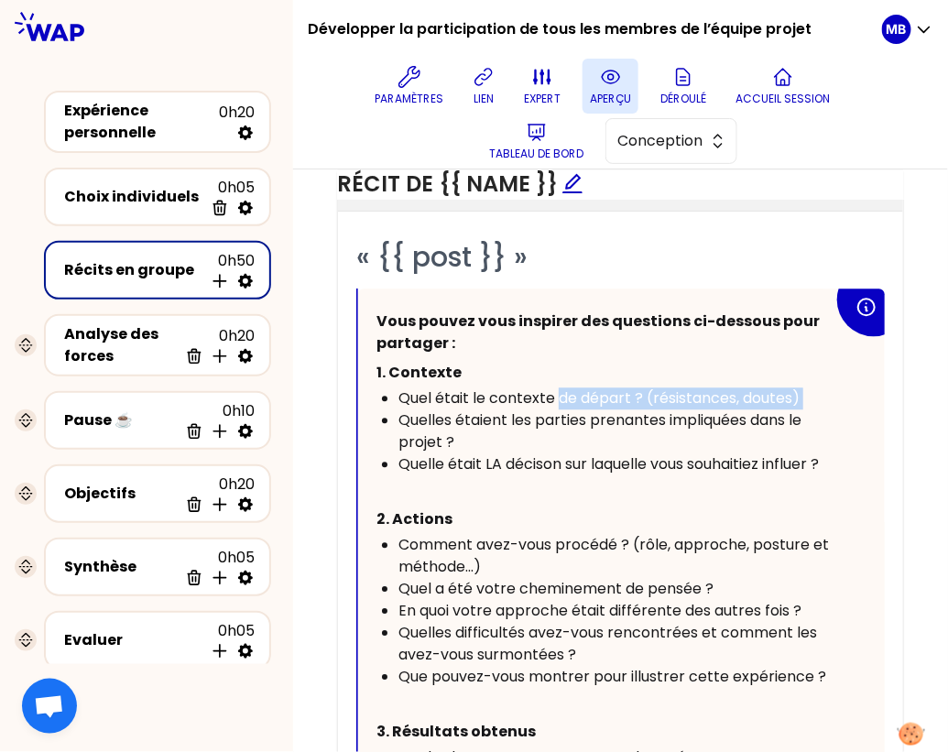
scroll to position [1110, 0]
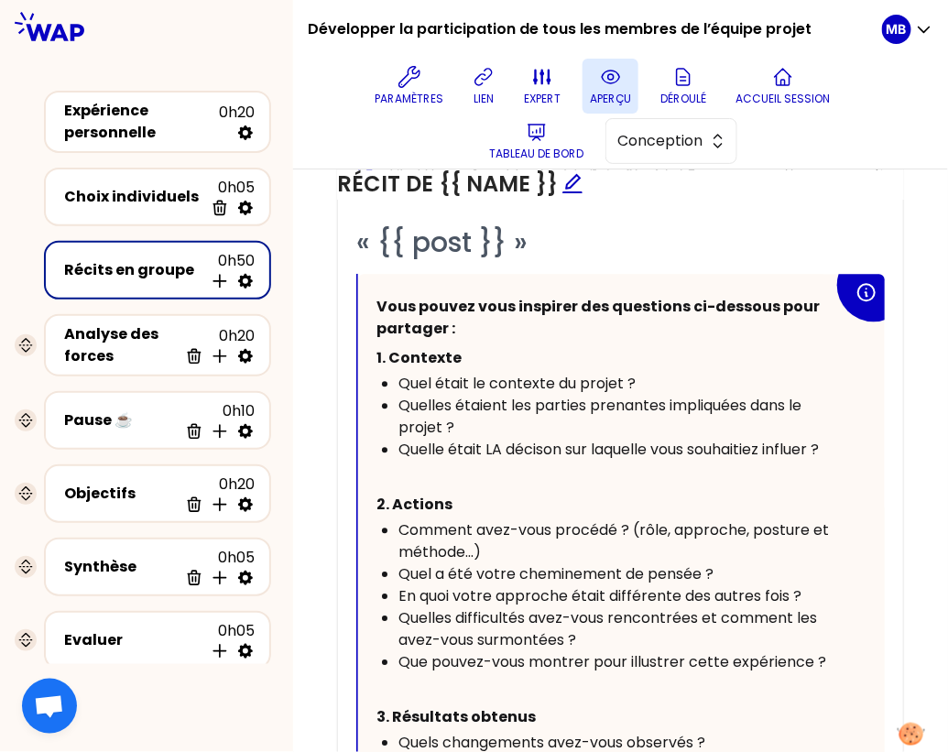
click at [552, 415] on div "Quelles étaient les parties prenantes impliquées dans le projet ?" at bounding box center [616, 417] width 435 height 44
click at [397, 396] on ul "Quel était le contexte du projet ? Quelles étaient les parties prenantes impliq…" at bounding box center [605, 417] width 457 height 88
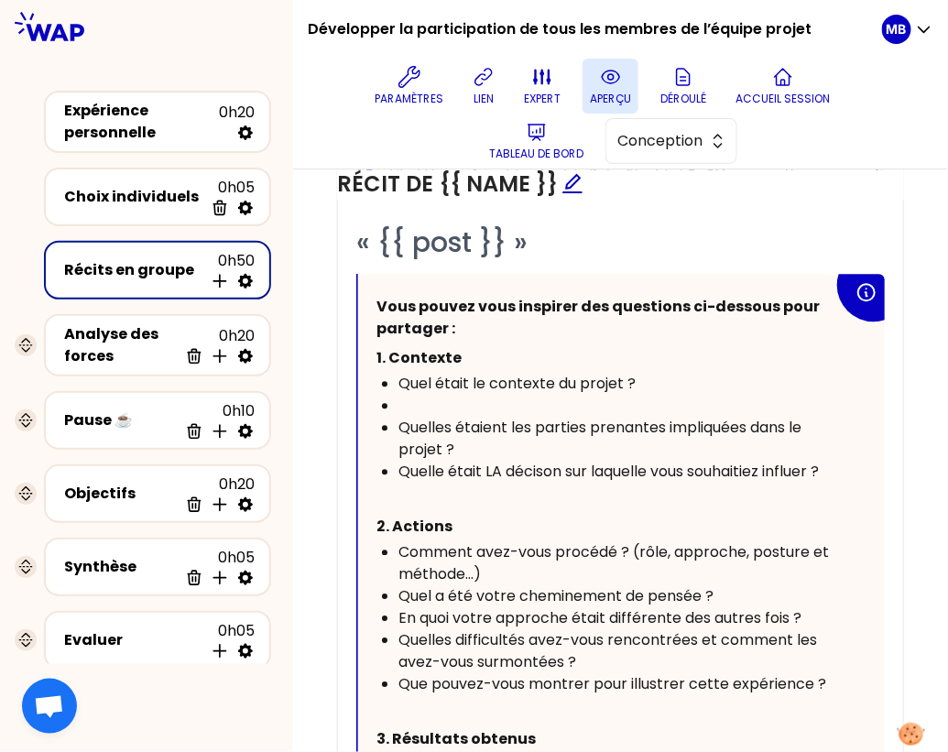
click at [419, 397] on div "﻿" at bounding box center [616, 406] width 435 height 22
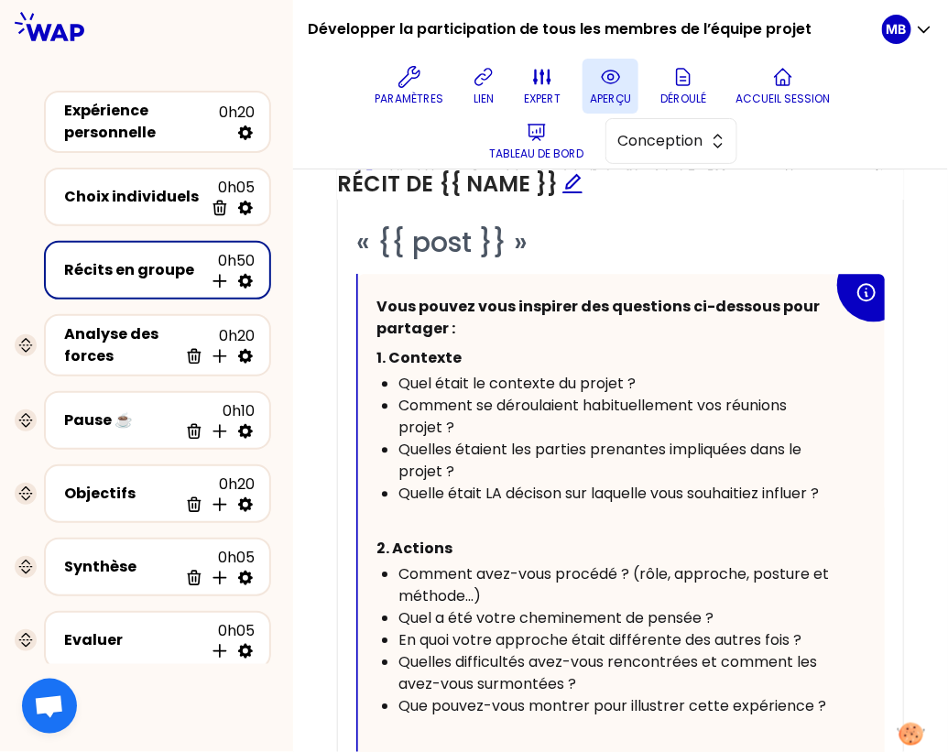
drag, startPoint x: 490, startPoint y: 461, endPoint x: 383, endPoint y: 447, distance: 108.1
click at [399, 447] on li "Quelles étaient les parties prenantes impliquées dans le projet ?" at bounding box center [616, 461] width 435 height 44
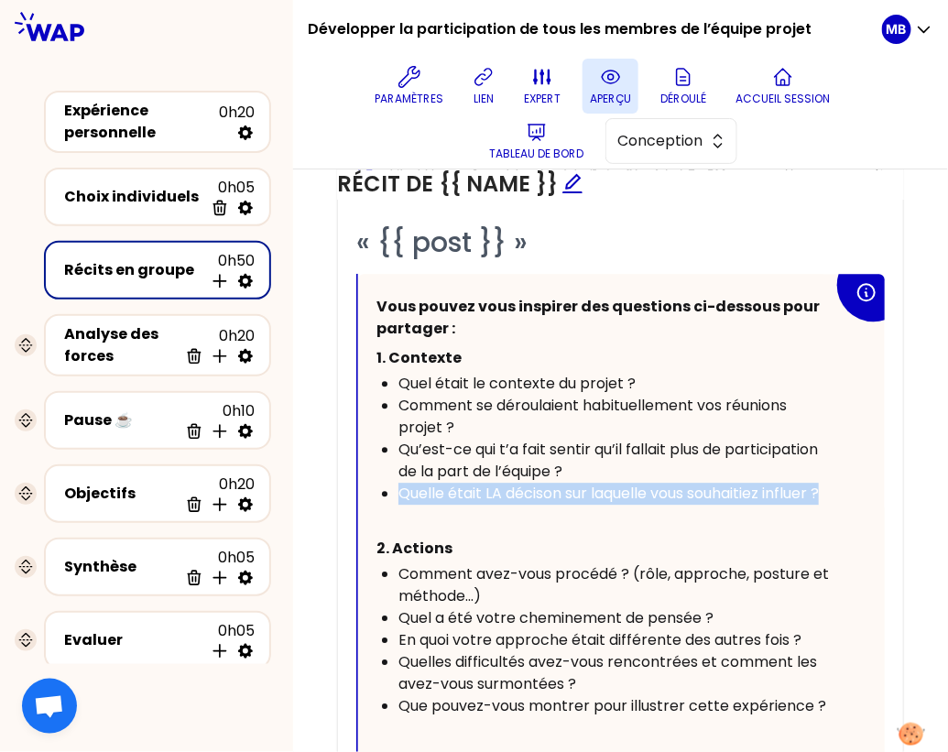
drag, startPoint x: 842, startPoint y: 488, endPoint x: 829, endPoint y: 489, distance: 12.9
click at [829, 489] on div "Vous pouvez vous inspirer des questions ci-dessous pour partager : 1. Contexte …" at bounding box center [621, 567] width 527 height 586
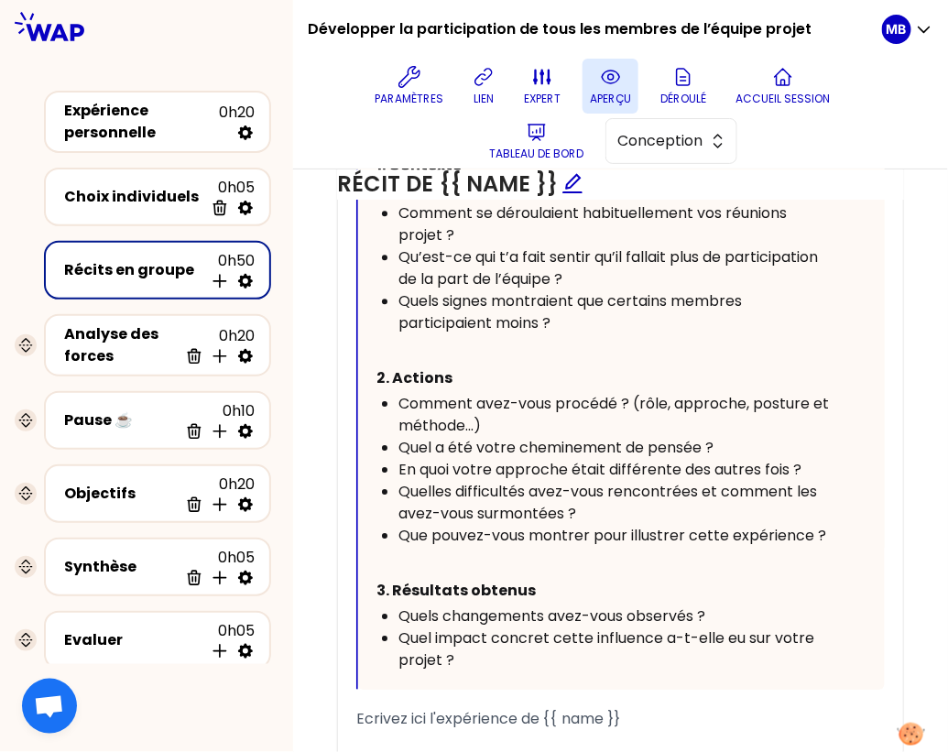
scroll to position [1377, 0]
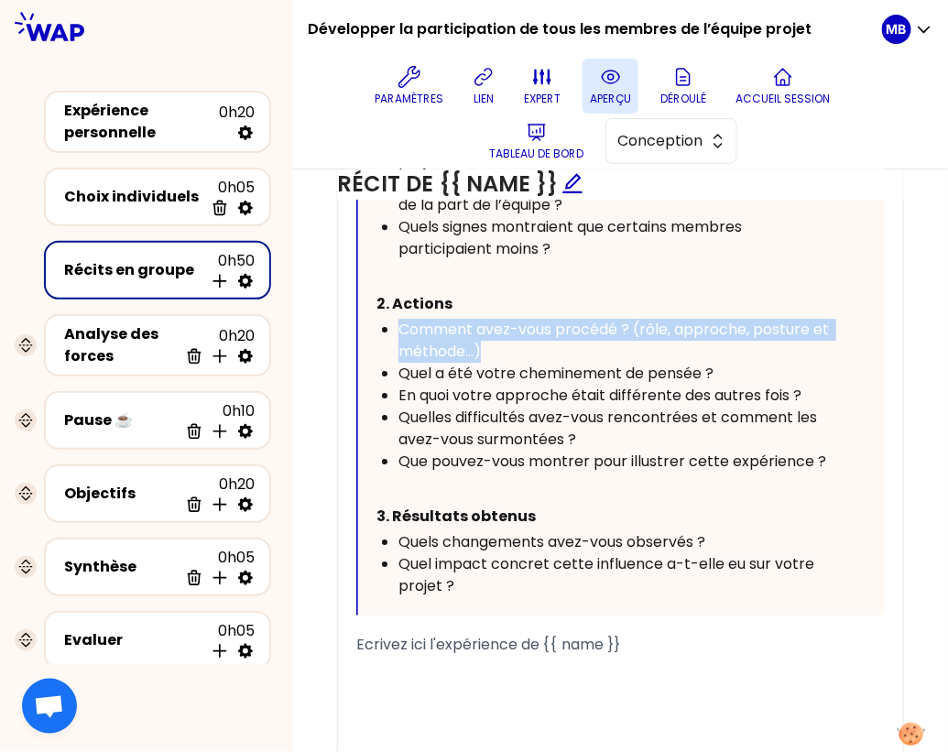
drag, startPoint x: 491, startPoint y: 344, endPoint x: 400, endPoint y: 329, distance: 91.9
click at [400, 329] on div "Comment avez-vous procédé ? (rôle, approche, posture et méthode...)" at bounding box center [616, 341] width 435 height 44
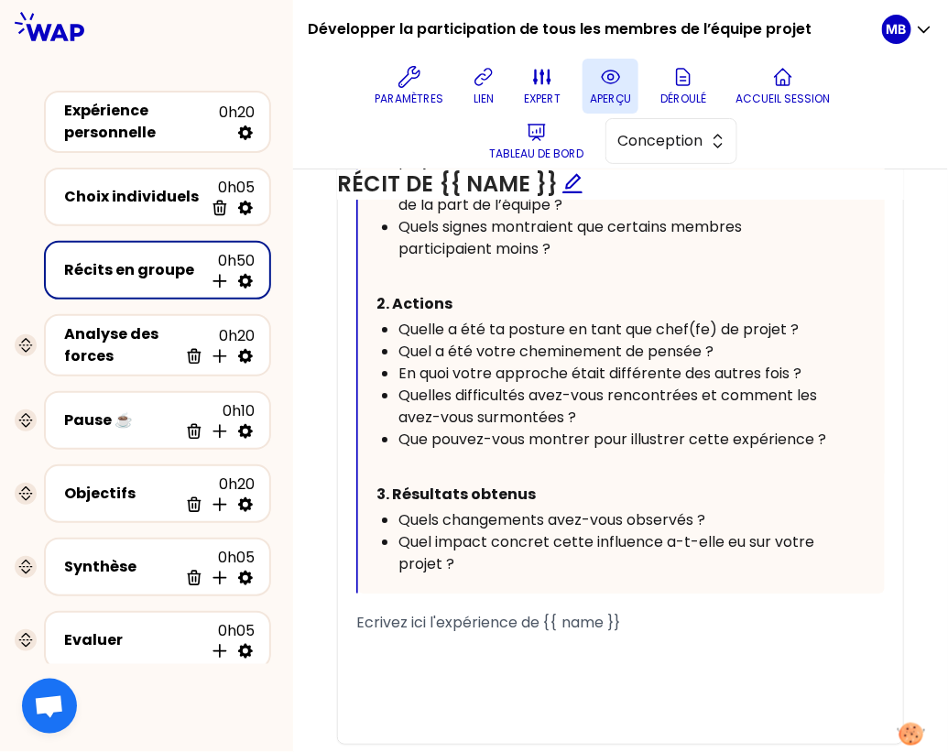
scroll to position [1350, 0]
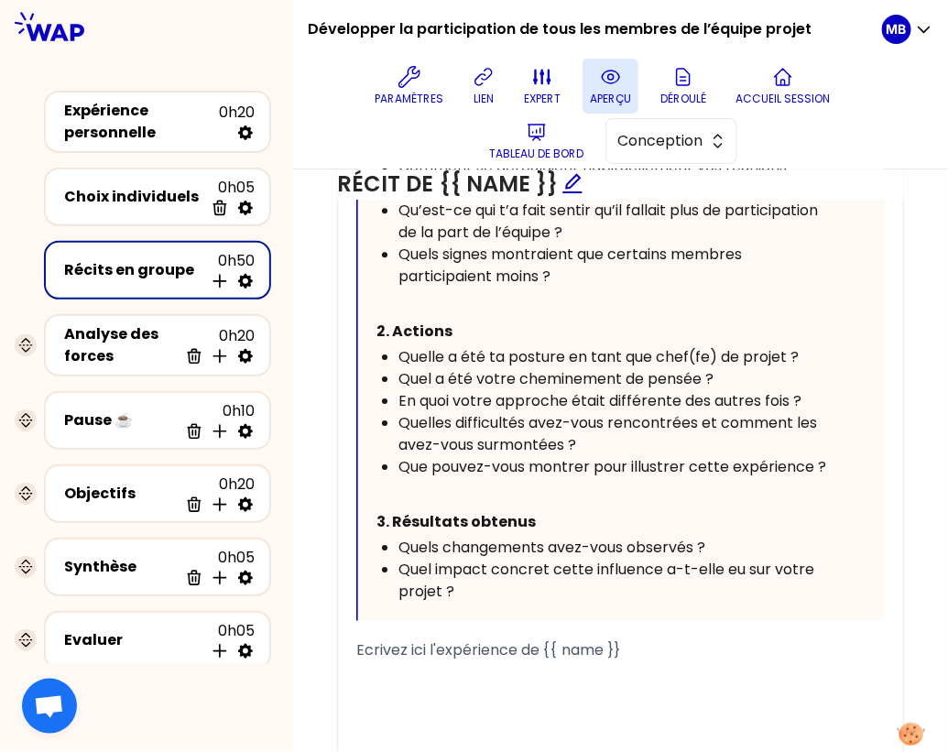
drag, startPoint x: 743, startPoint y: 375, endPoint x: 396, endPoint y: 376, distance: 347.3
click at [396, 376] on ul "Quelle a été ta posture en tant que chef(fe) de projet ? Quel a été votre chemi…" at bounding box center [605, 412] width 457 height 132
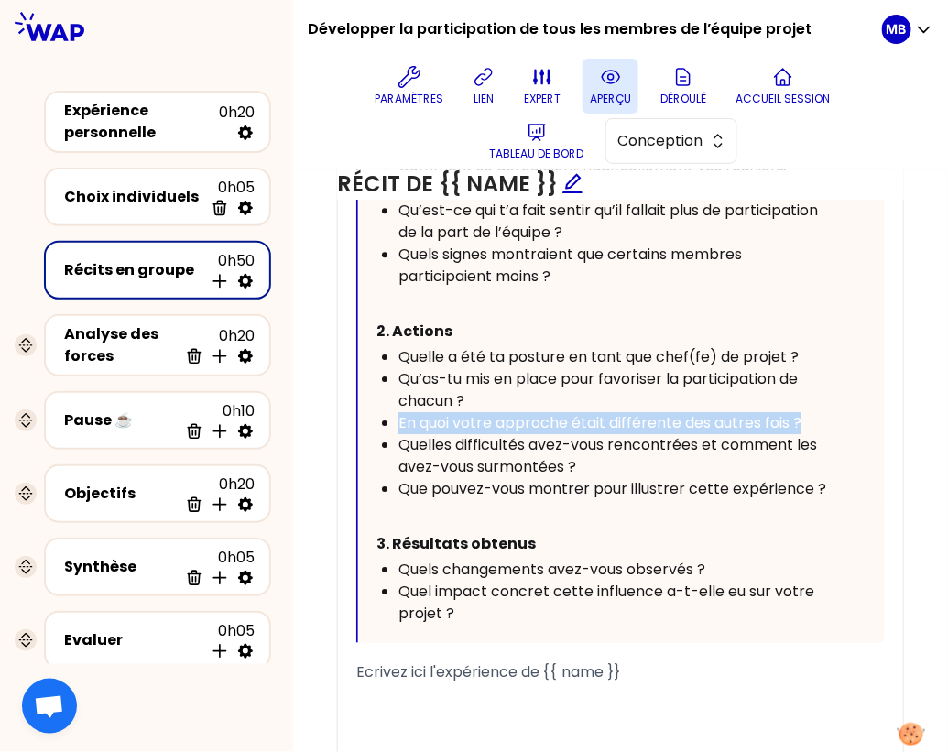
drag, startPoint x: 774, startPoint y: 418, endPoint x: 381, endPoint y: 416, distance: 393.1
click at [381, 416] on ul "Quelle a été ta posture en tant que chef(fe) de projet ? Qu’as-tu mis en place …" at bounding box center [605, 423] width 457 height 154
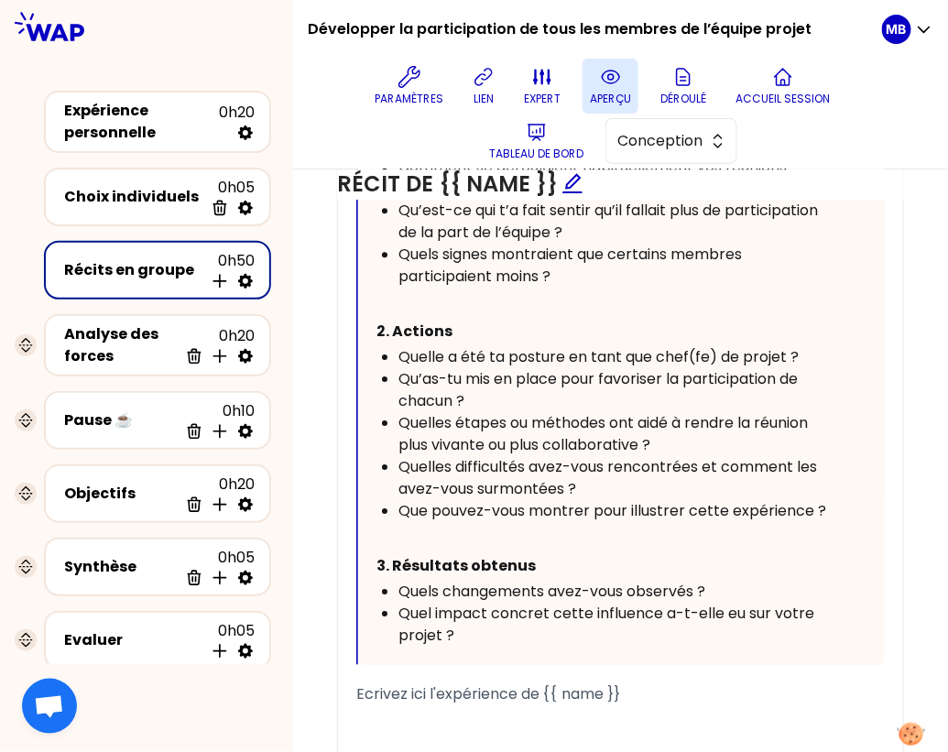
click at [528, 414] on span "Quelles étapes ou méthodes ont aidé à rendre la réunion plus vivante ou plus co…" at bounding box center [605, 433] width 413 height 43
click at [694, 432] on div "Quelles étapes/ méthodes ont aidé à rendre la réunion plus vivante ou plus coll…" at bounding box center [616, 434] width 435 height 44
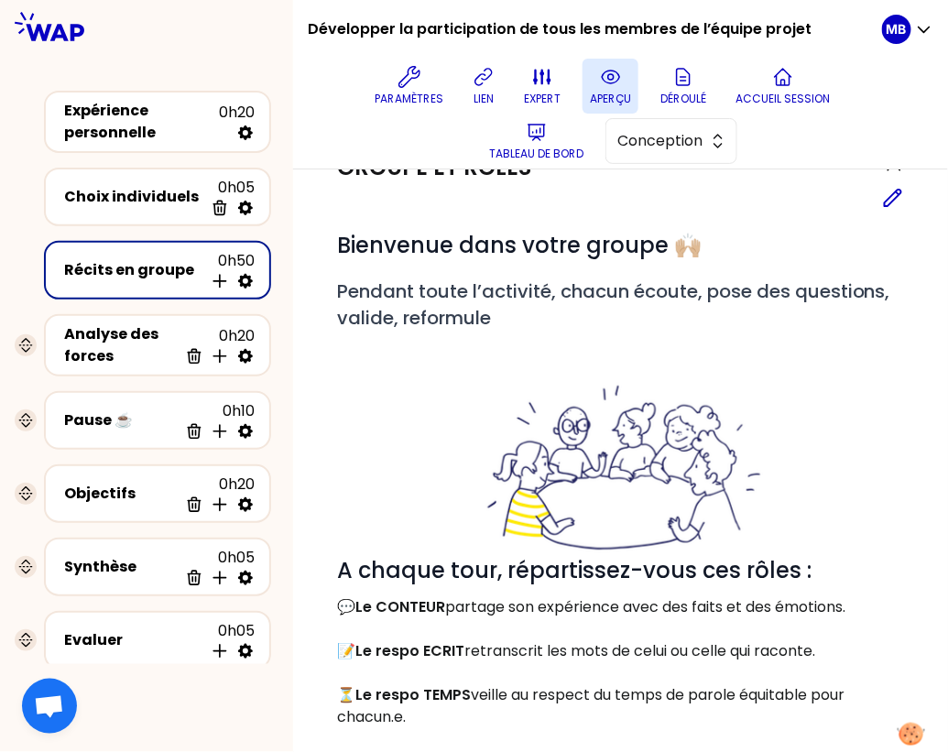
scroll to position [0, 0]
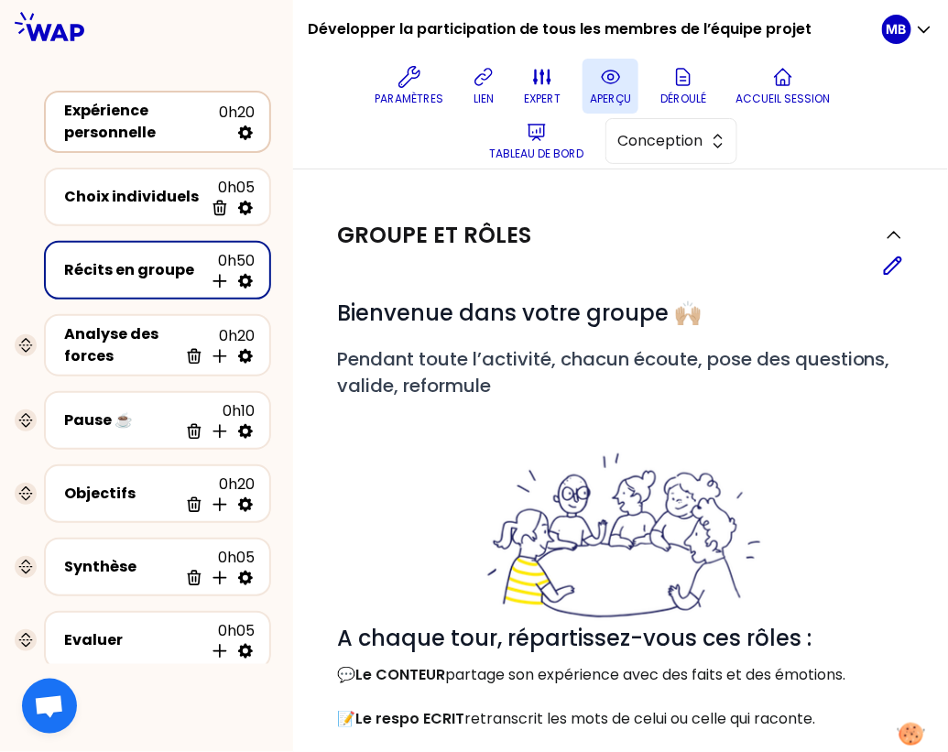
click at [193, 130] on div "Expérience personnelle" at bounding box center [141, 122] width 155 height 44
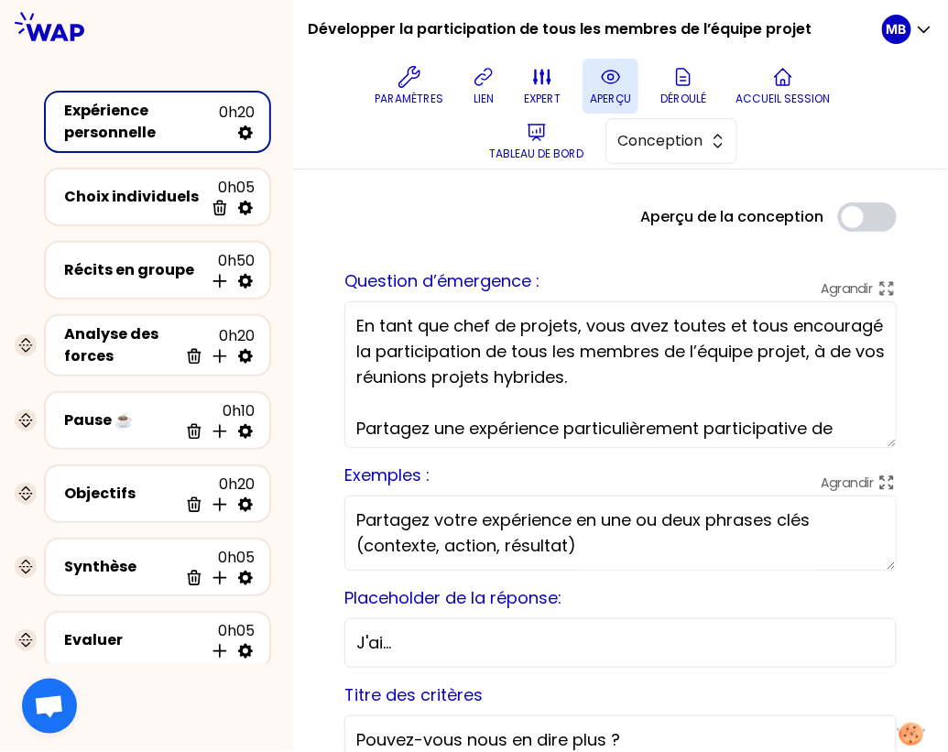
scroll to position [30, 0]
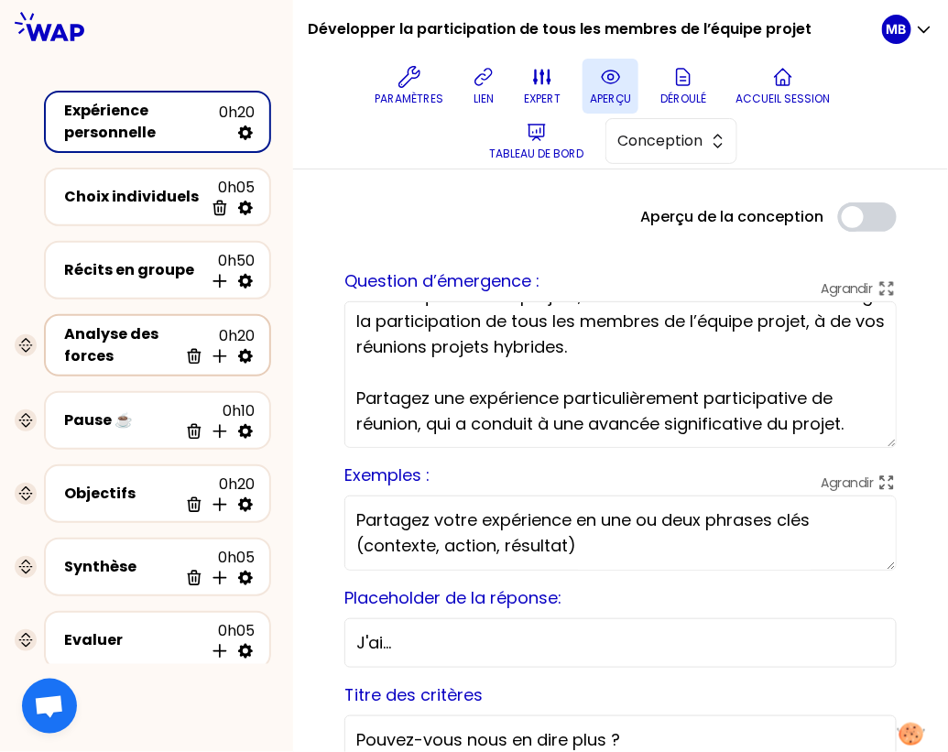
click at [138, 345] on div "Analyse des forces" at bounding box center [121, 345] width 114 height 44
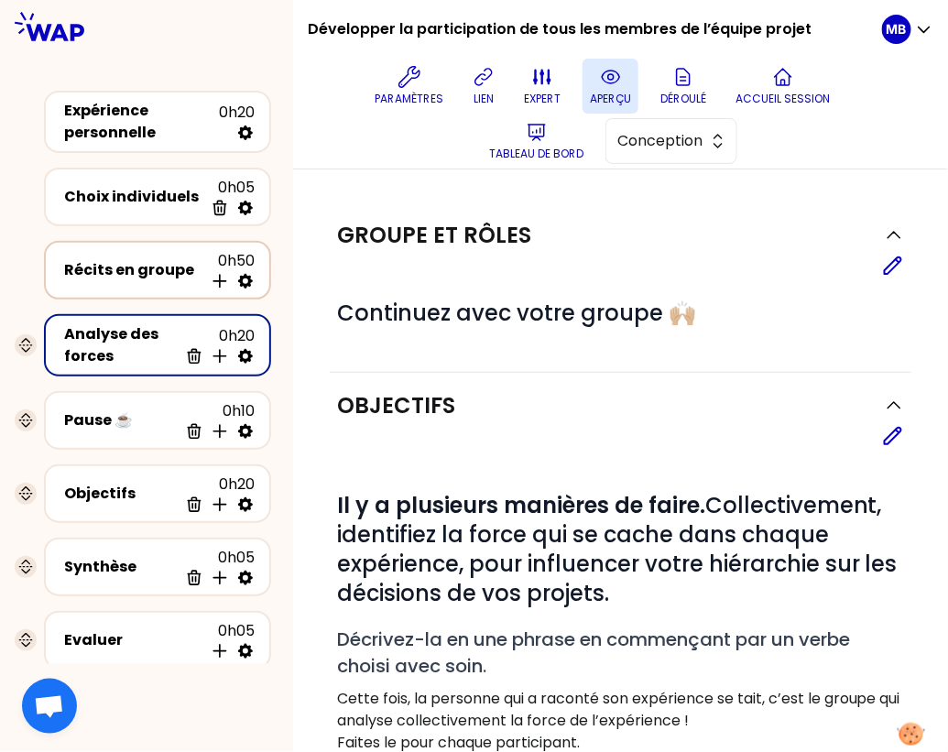
click at [136, 254] on div "Récits en groupe 0h50 Insérer une activité en dessous" at bounding box center [157, 270] width 194 height 40
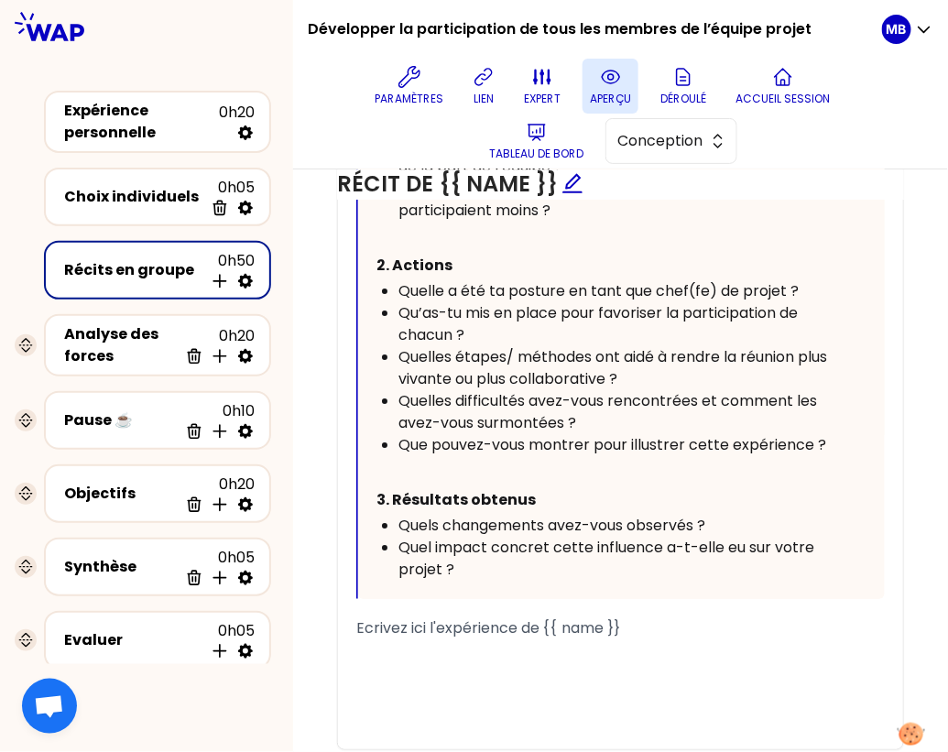
scroll to position [1411, 0]
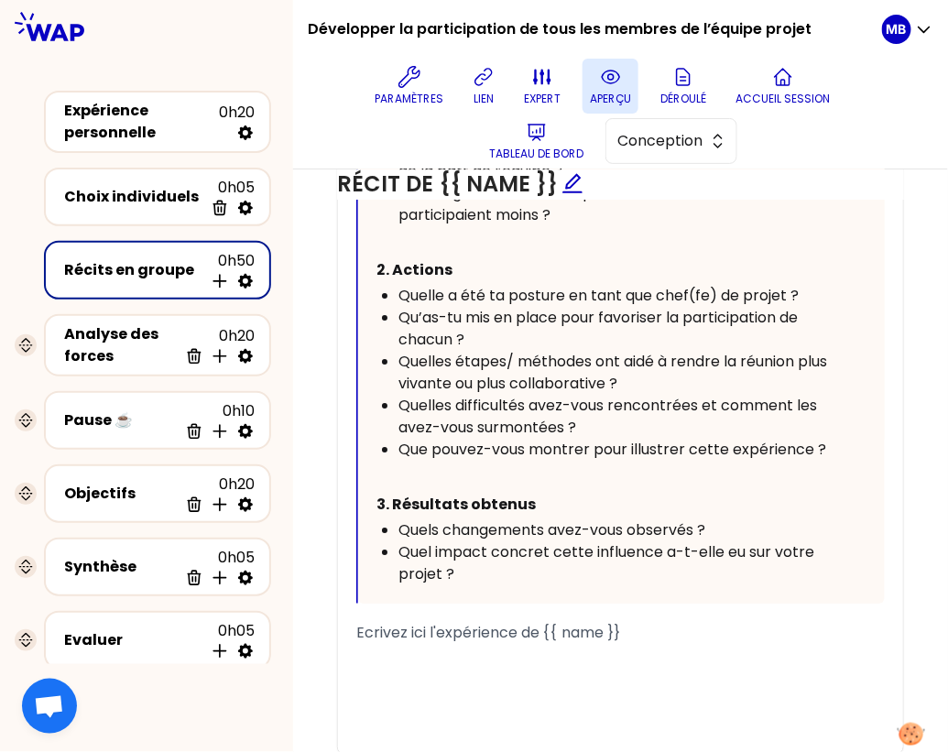
click at [607, 423] on div "Quelles difficultés avez-vous rencontrées et comment les avez-vous surmontées ?" at bounding box center [616, 417] width 435 height 44
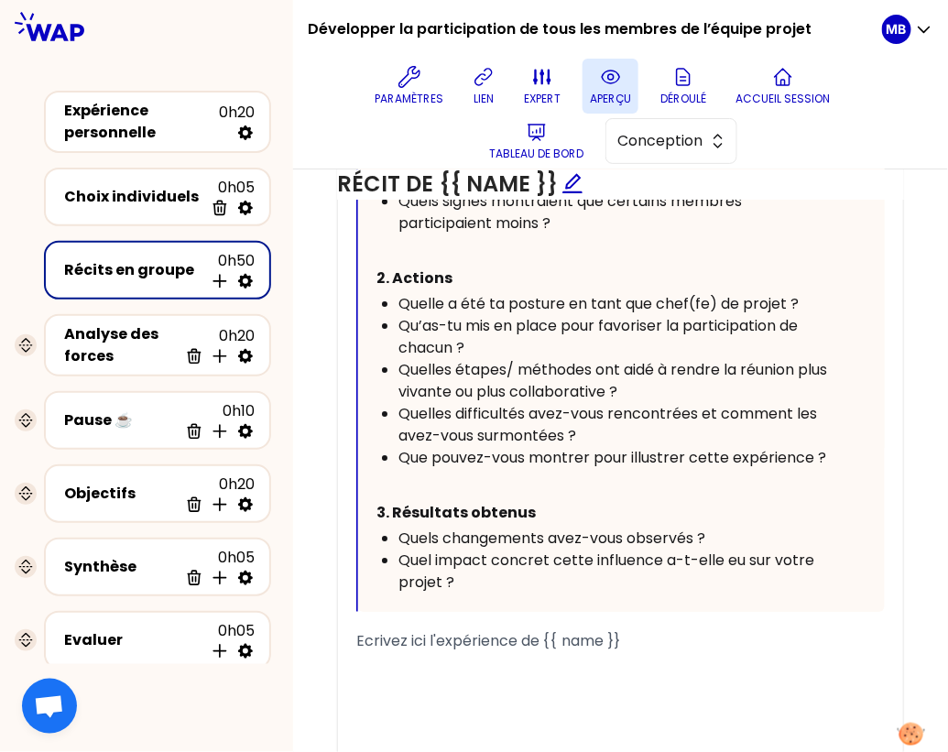
click at [646, 379] on div "Quelles étapes/ méthodes ont aidé à rendre la réunion plus vivante ou plus coll…" at bounding box center [616, 381] width 435 height 44
drag, startPoint x: 611, startPoint y: 389, endPoint x: 394, endPoint y: 385, distance: 217.2
click at [394, 385] on ul "Quelle a été ta posture en tant que chef(fe) de projet ? Qu’as-tu mis en place …" at bounding box center [605, 381] width 457 height 176
click at [560, 377] on div "Quelles étapes/ méthodes ont aidé à rendre la réunion plus participative ?" at bounding box center [616, 381] width 435 height 44
drag, startPoint x: 835, startPoint y: 450, endPoint x: 640, endPoint y: 449, distance: 194.2
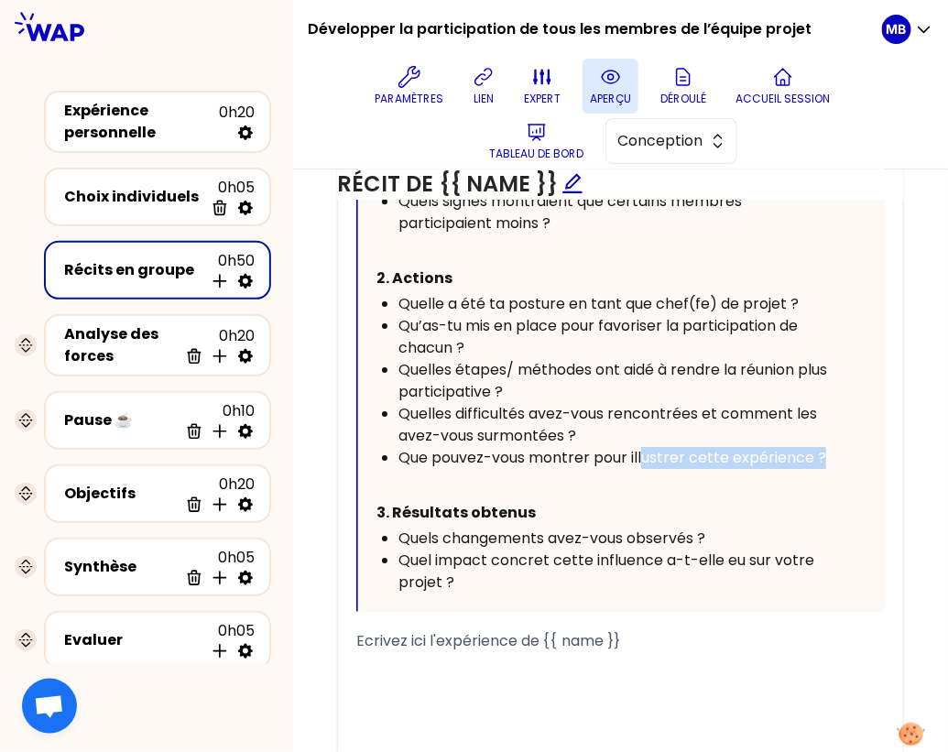
click at [642, 449] on div "Vous pouvez vous inspirer des questions ci-dessous pour partager : 1. Contexte …" at bounding box center [621, 297] width 527 height 630
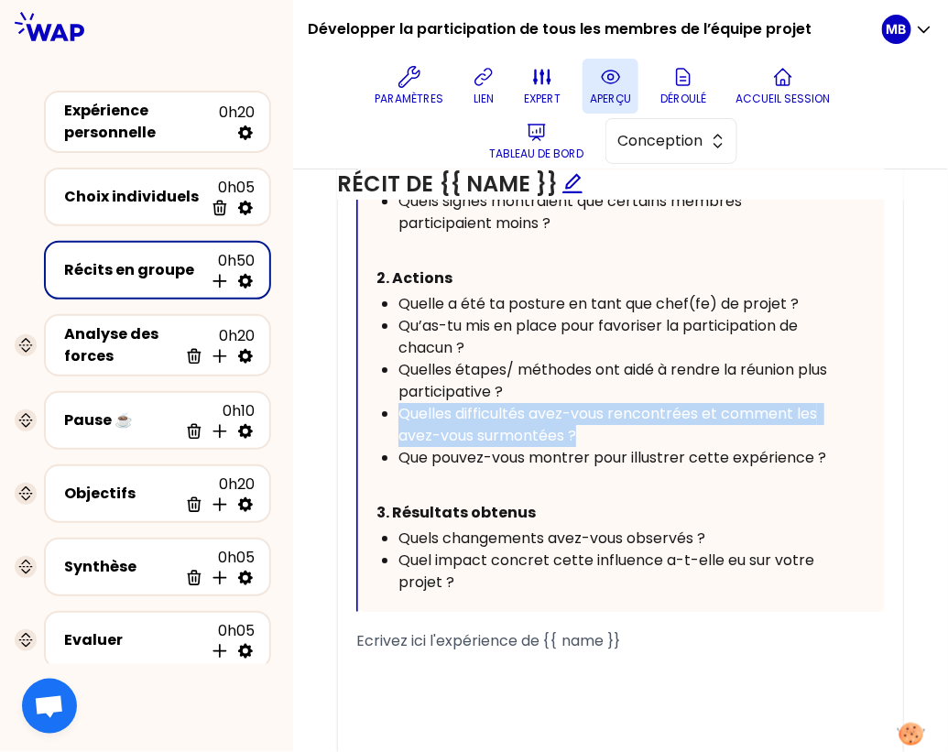
drag, startPoint x: 590, startPoint y: 428, endPoint x: 399, endPoint y: 418, distance: 190.8
click at [399, 418] on div "Quelles difficultés avez-vous rencontrées et comment les avez-vous surmontées ?" at bounding box center [616, 425] width 435 height 44
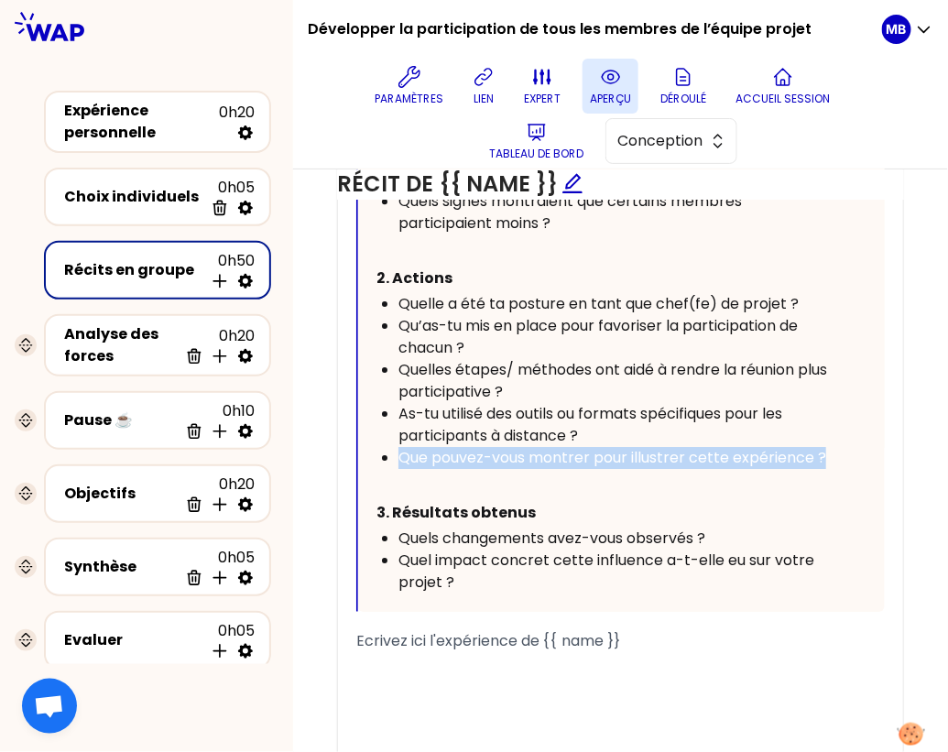
drag, startPoint x: 828, startPoint y: 450, endPoint x: 396, endPoint y: 455, distance: 432.5
click at [396, 455] on ul "Quelle a été ta posture en tant que chef(fe) de projet ? Qu’as-tu mis en place …" at bounding box center [605, 381] width 457 height 176
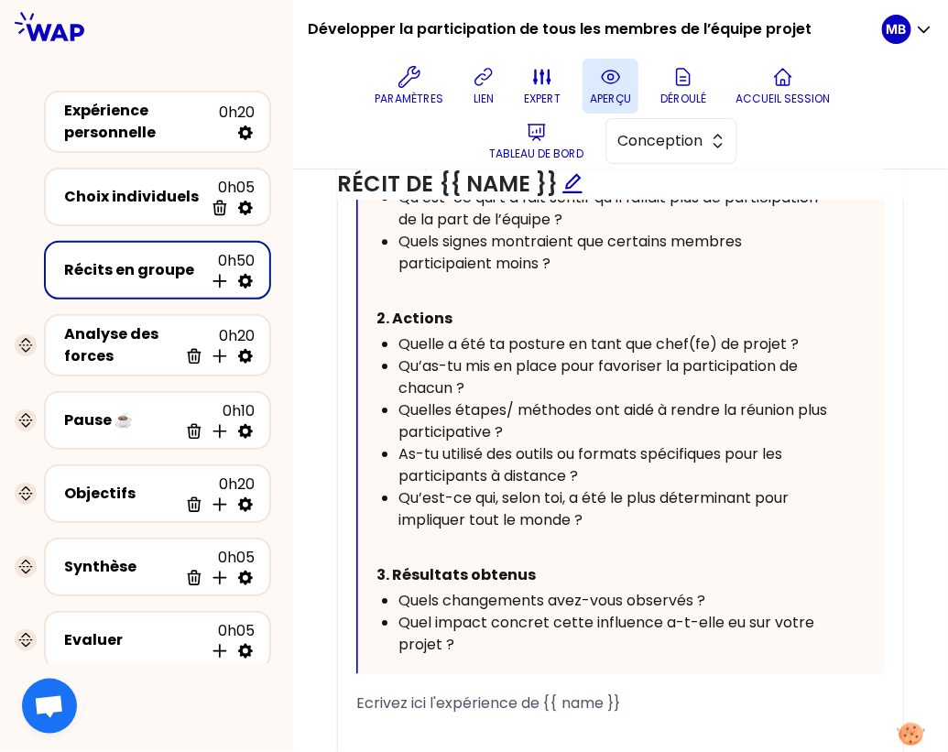
scroll to position [1360, 0]
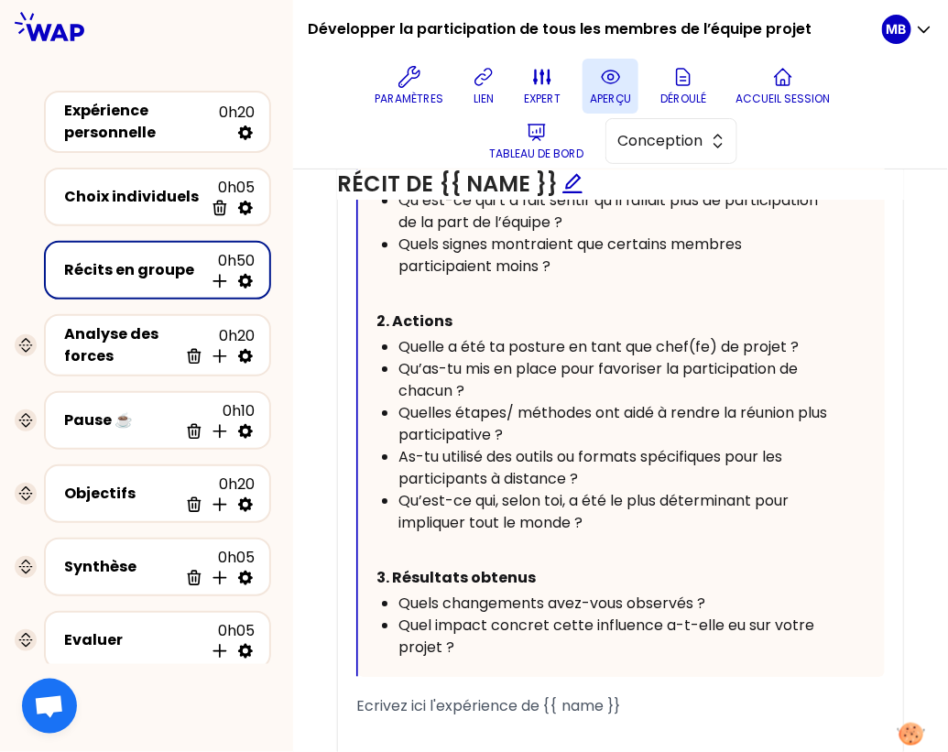
click at [603, 465] on div "As-tu utilisé des outils ou formats spécifiques pour les participants à distanc…" at bounding box center [616, 468] width 435 height 44
click at [619, 510] on div "Qu’est-ce qui, selon toi, a été le plus déterminant pour impliquer tout le mond…" at bounding box center [616, 512] width 435 height 44
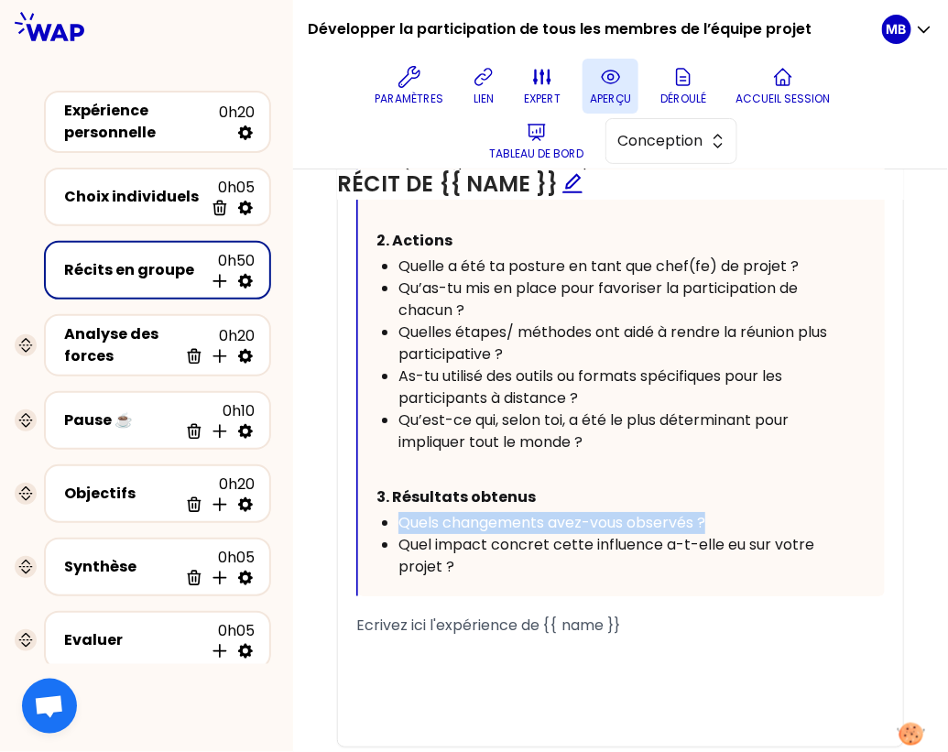
drag, startPoint x: 706, startPoint y: 516, endPoint x: 296, endPoint y: 515, distance: 410.5
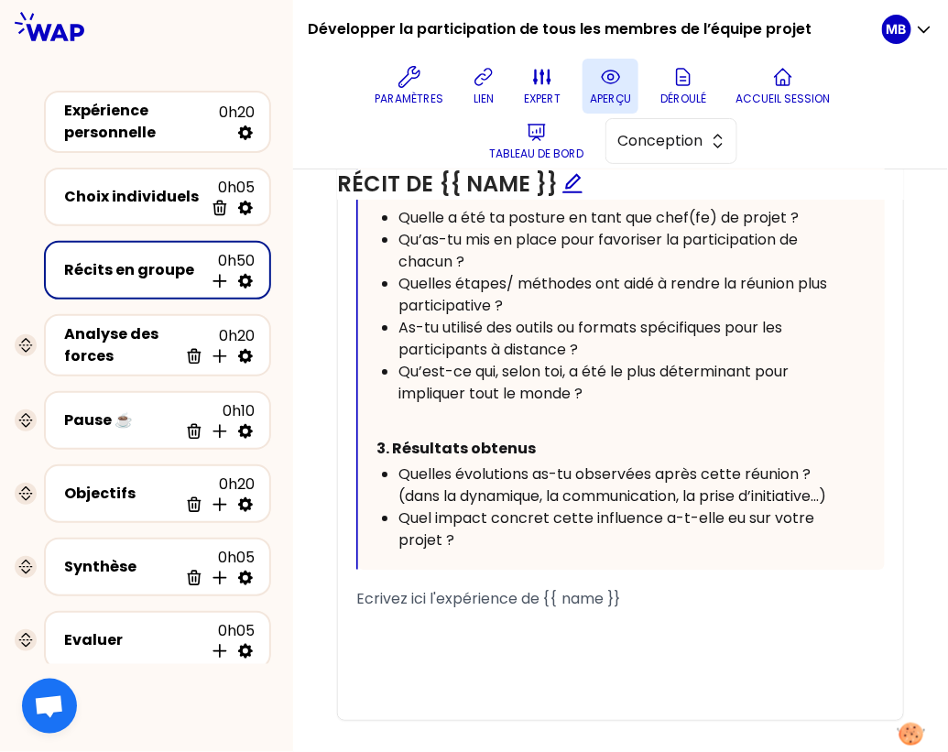
scroll to position [1497, 0]
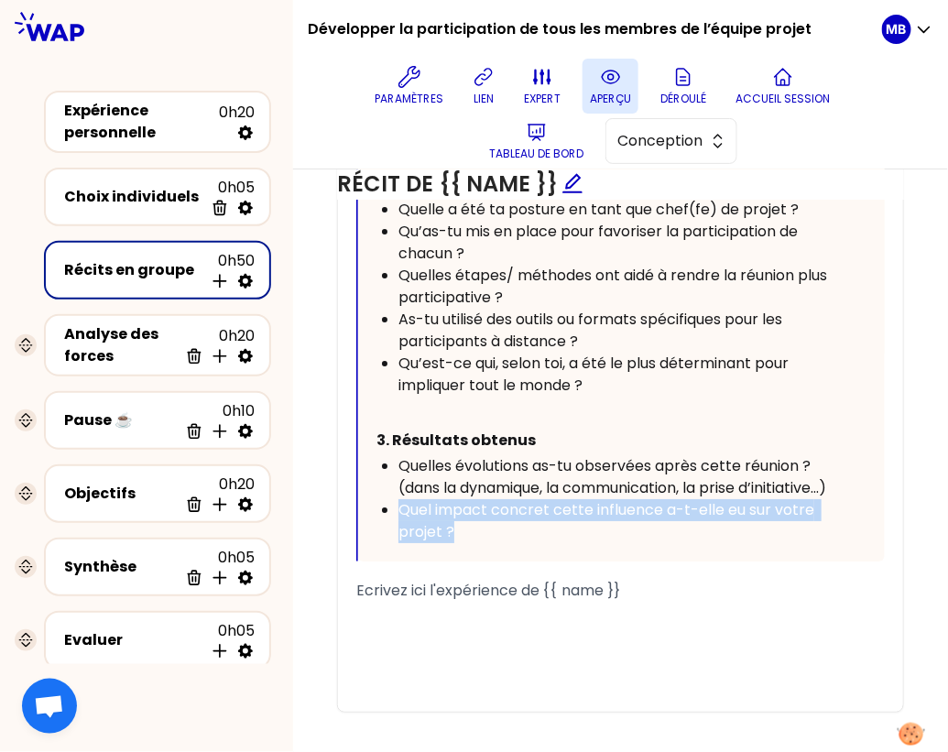
drag, startPoint x: 496, startPoint y: 545, endPoint x: 401, endPoint y: 531, distance: 95.5
click at [401, 531] on div "Quel impact concret cette influence a-t-elle eu sur votre projet ?" at bounding box center [616, 521] width 435 height 44
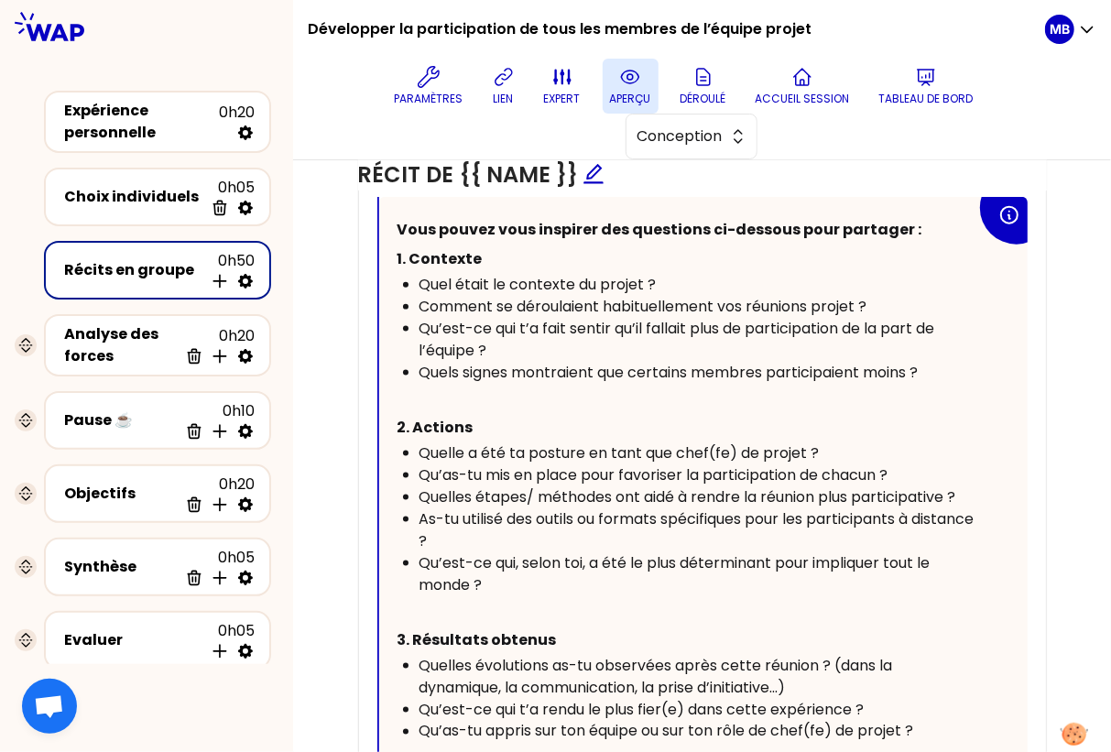
scroll to position [1099, 0]
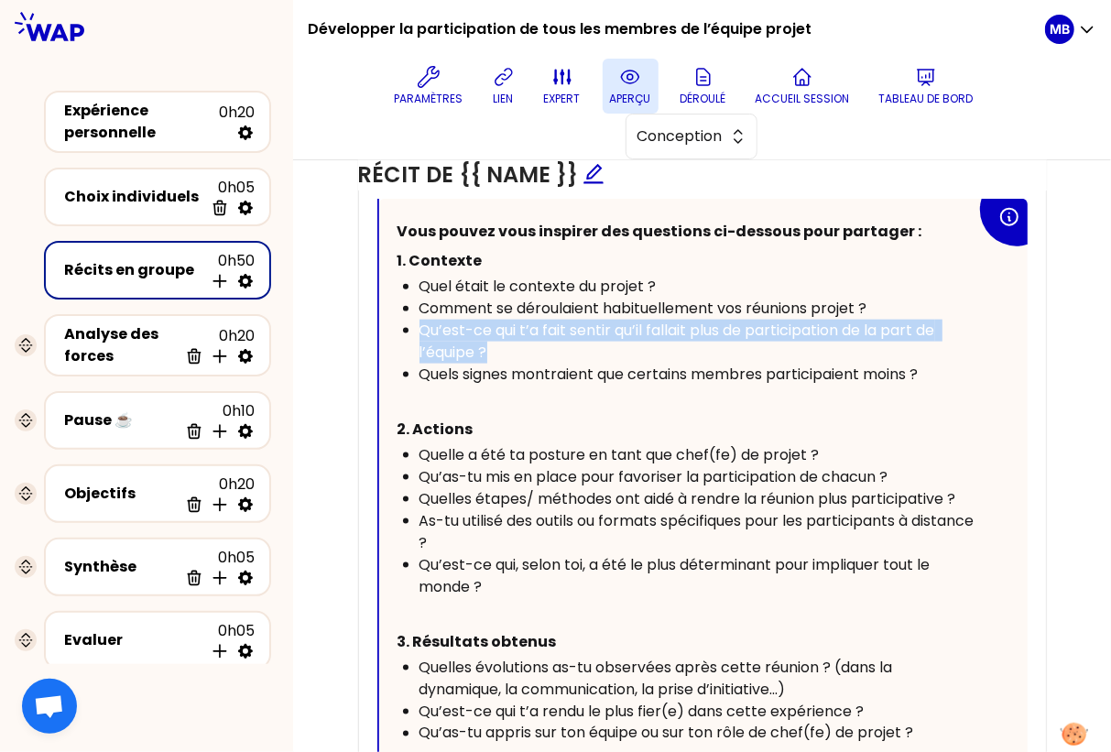
drag, startPoint x: 504, startPoint y: 338, endPoint x: 407, endPoint y: 335, distance: 97.2
click at [407, 335] on ul "Quel était le contexte du projet ? Comment se déroulaient habituellement vos ré…" at bounding box center [687, 331] width 579 height 110
copy span "Qu’est-ce qui t’a fait sentir qu’il fallait plus de participation de la part de…"
click at [502, 346] on div "Qu’est-ce qui t’a fait sentir qu’il fallait plus de participation de la part de…" at bounding box center [698, 342] width 557 height 44
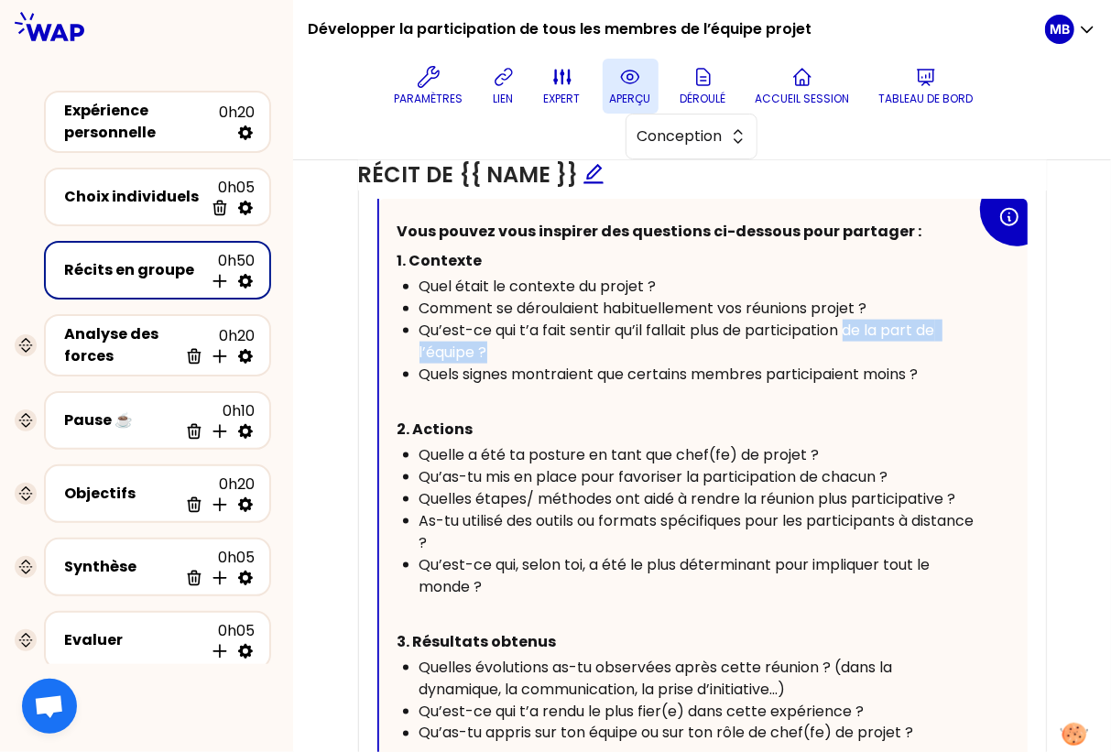
drag, startPoint x: 850, startPoint y: 323, endPoint x: 853, endPoint y: 342, distance: 18.5
click at [853, 342] on div "Qu’est-ce qui t’a fait sentir qu’il fallait plus de participation de la part de…" at bounding box center [698, 342] width 557 height 44
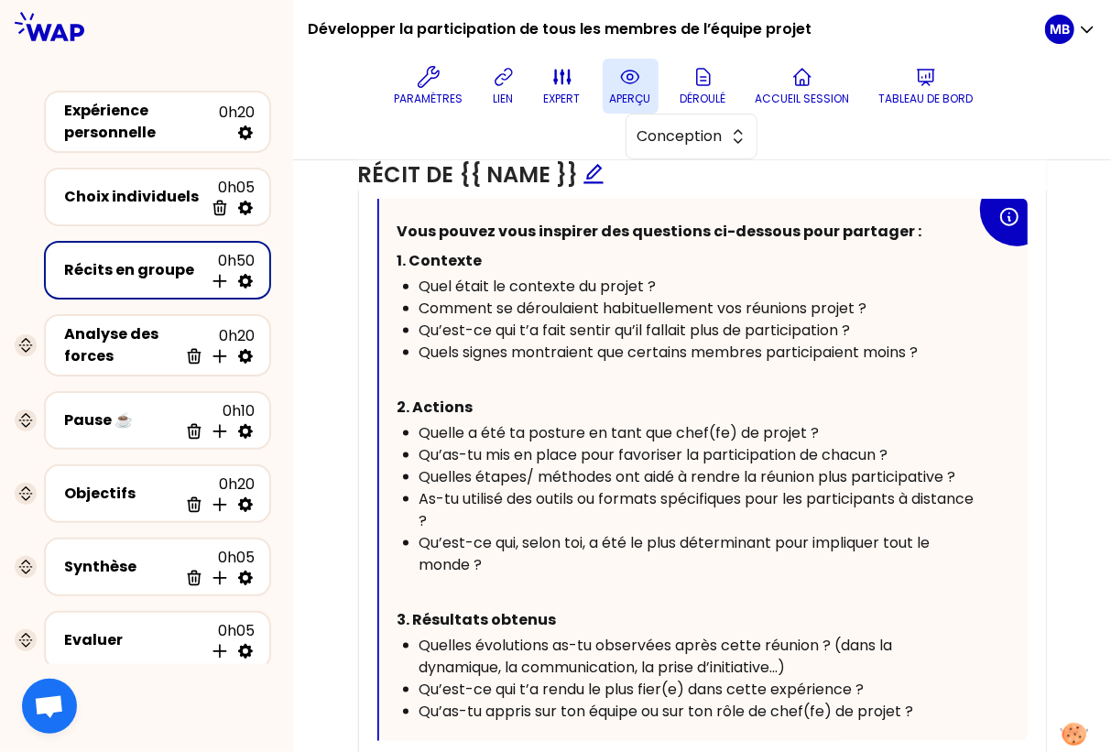
click at [525, 376] on p "﻿" at bounding box center [687, 378] width 579 height 29
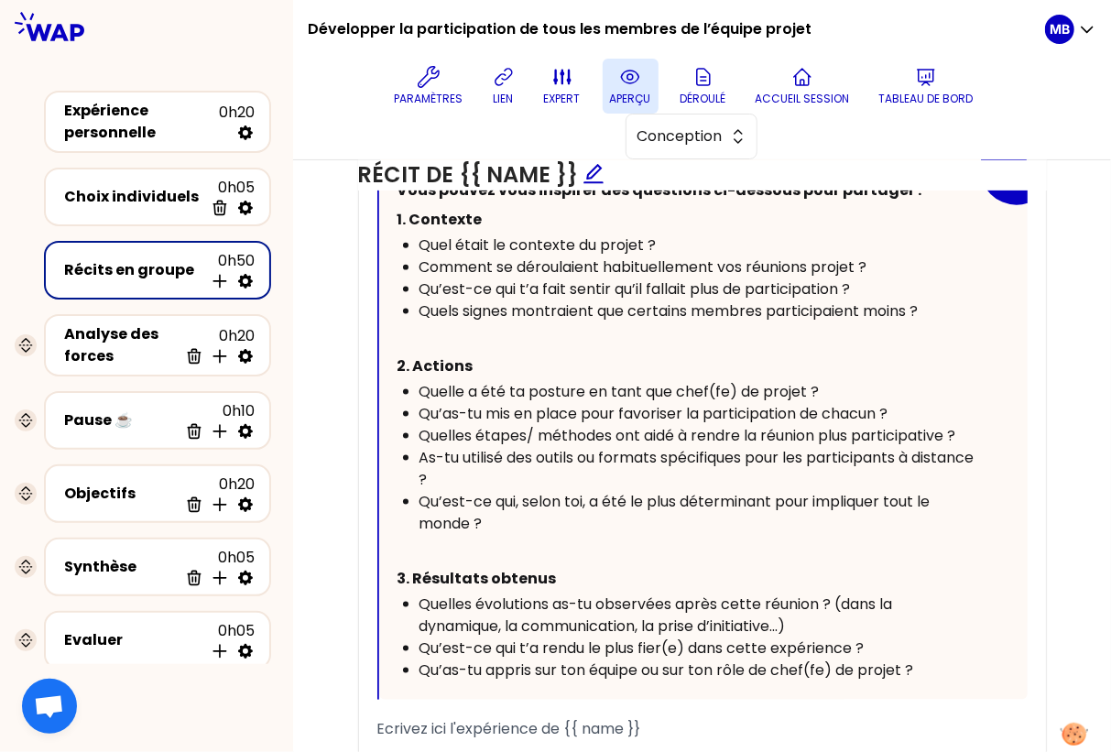
scroll to position [1143, 0]
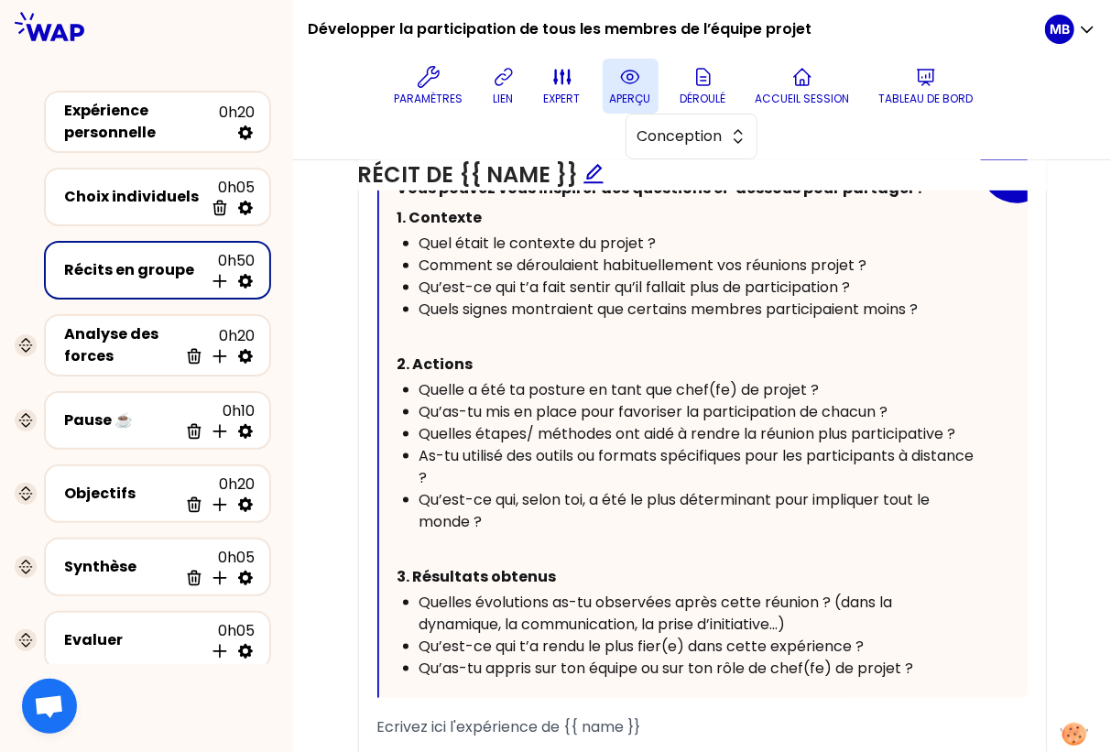
click at [530, 475] on div "As-tu utilisé des outils ou formats spécifiques pour les participants à distanc…" at bounding box center [698, 467] width 557 height 44
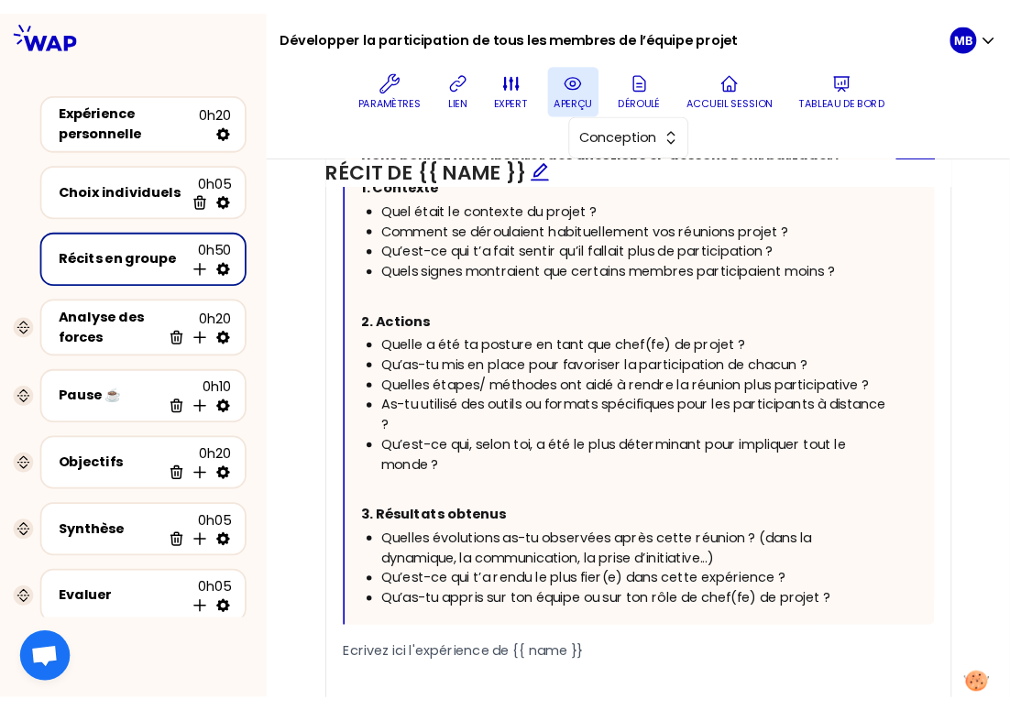
scroll to position [1171, 0]
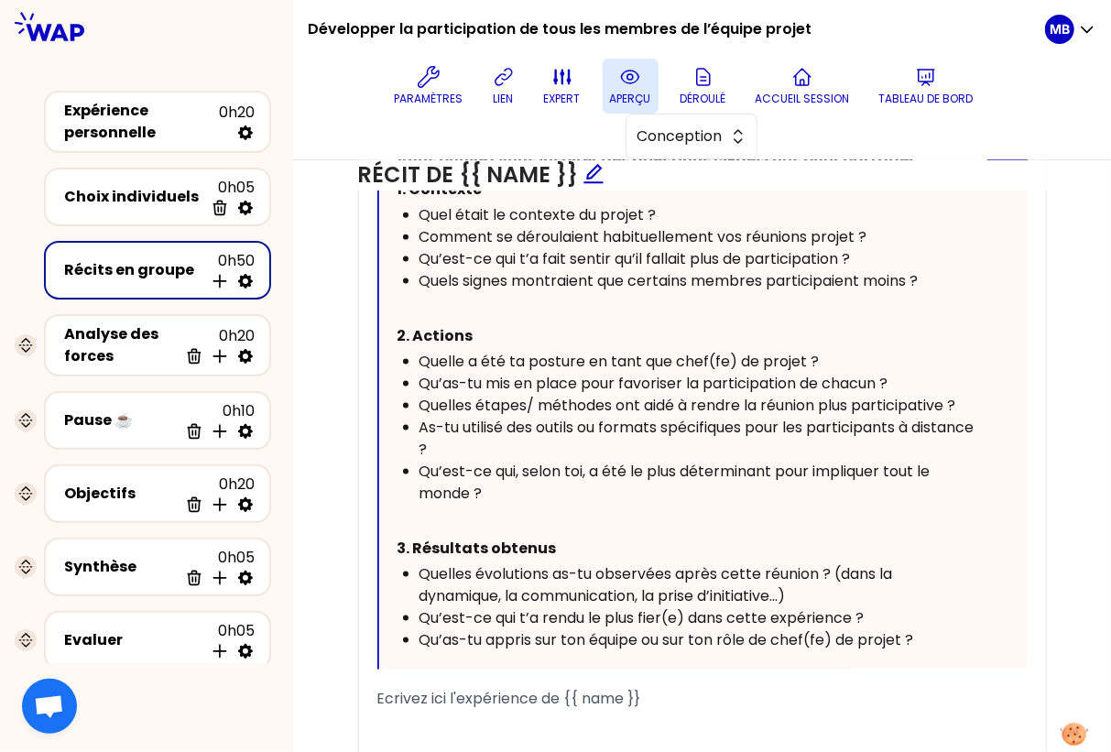
click at [598, 418] on span "As-tu utilisé des outils ou formats spécifiques pour les participants à distanc…" at bounding box center [699, 438] width 559 height 43
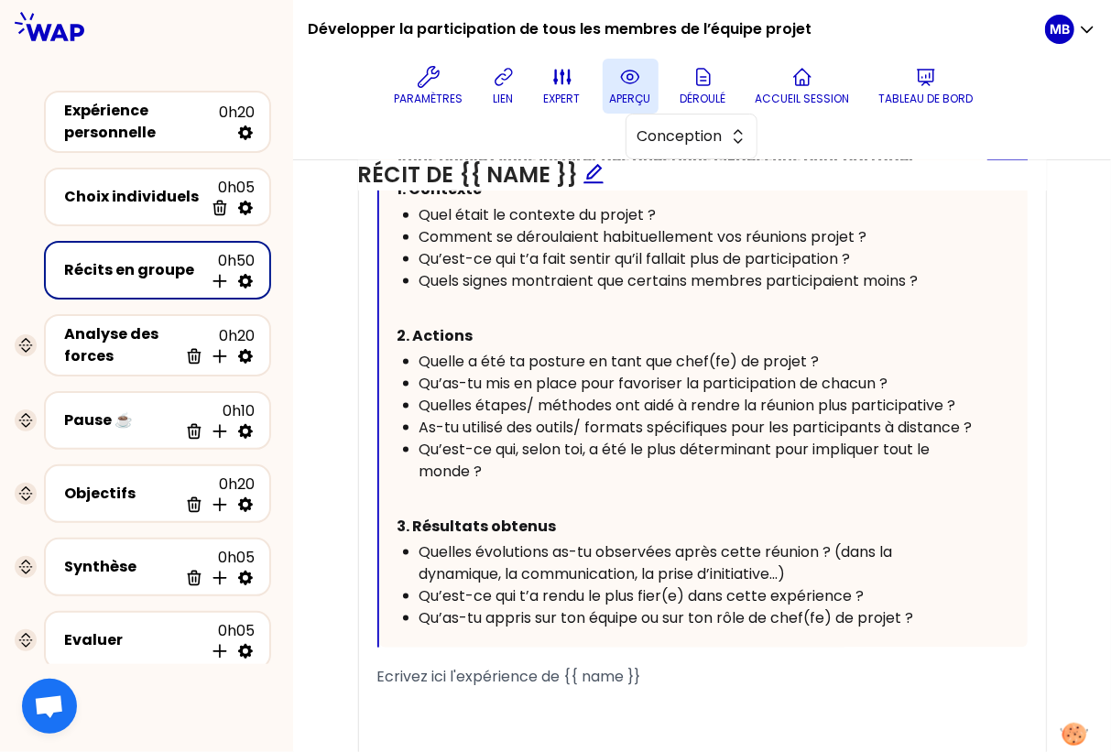
click at [566, 439] on div "As-tu utilisé des outils/ formats spécifiques pour les participants à distance ?" at bounding box center [698, 428] width 557 height 22
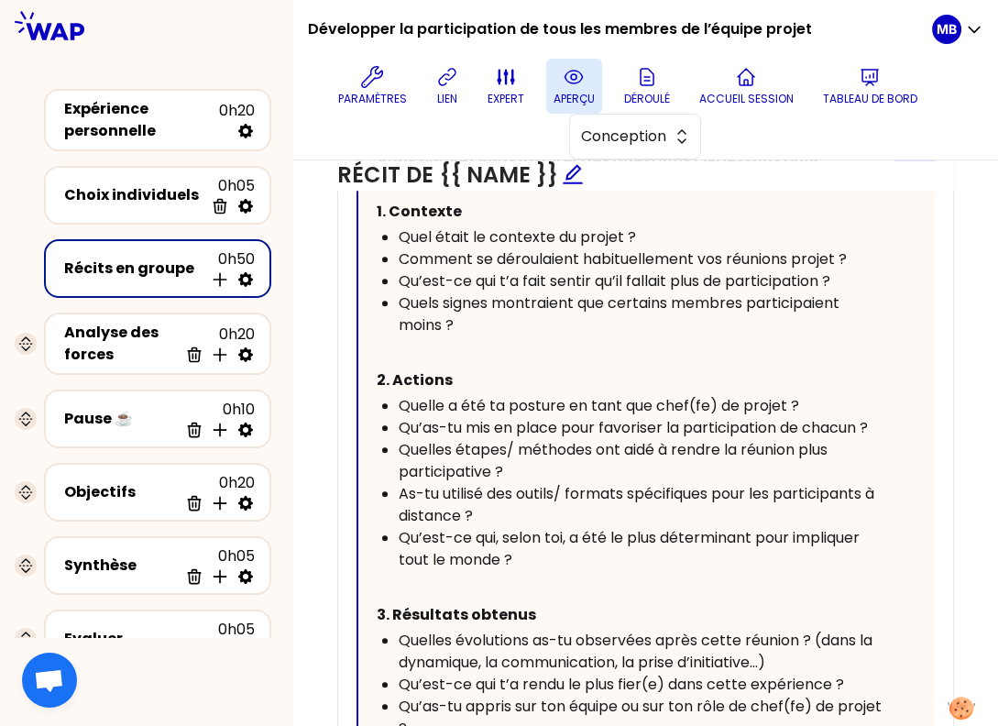
scroll to position [1264, 0]
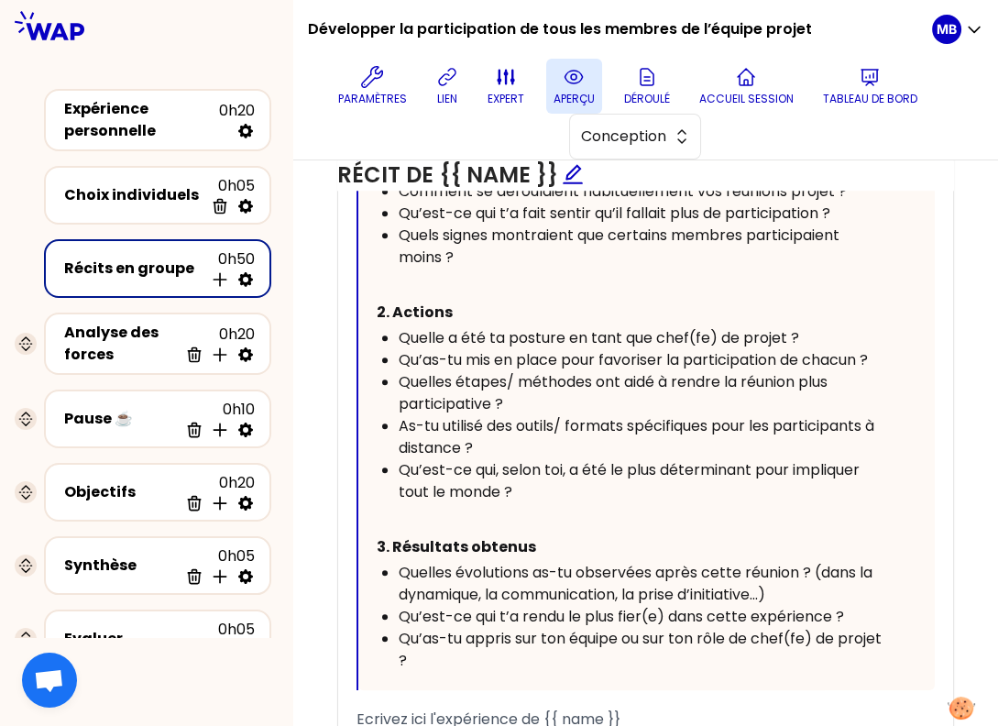
click at [560, 470] on span "Qu’est-ce qui, selon toi, a été le plus déterminant pour impliquer tout le mond…" at bounding box center [631, 480] width 465 height 43
click at [548, 485] on div "Qu’est-ce qui, selon toi, a été le plus déterminant pour impliquer tout le mond…" at bounding box center [641, 481] width 485 height 44
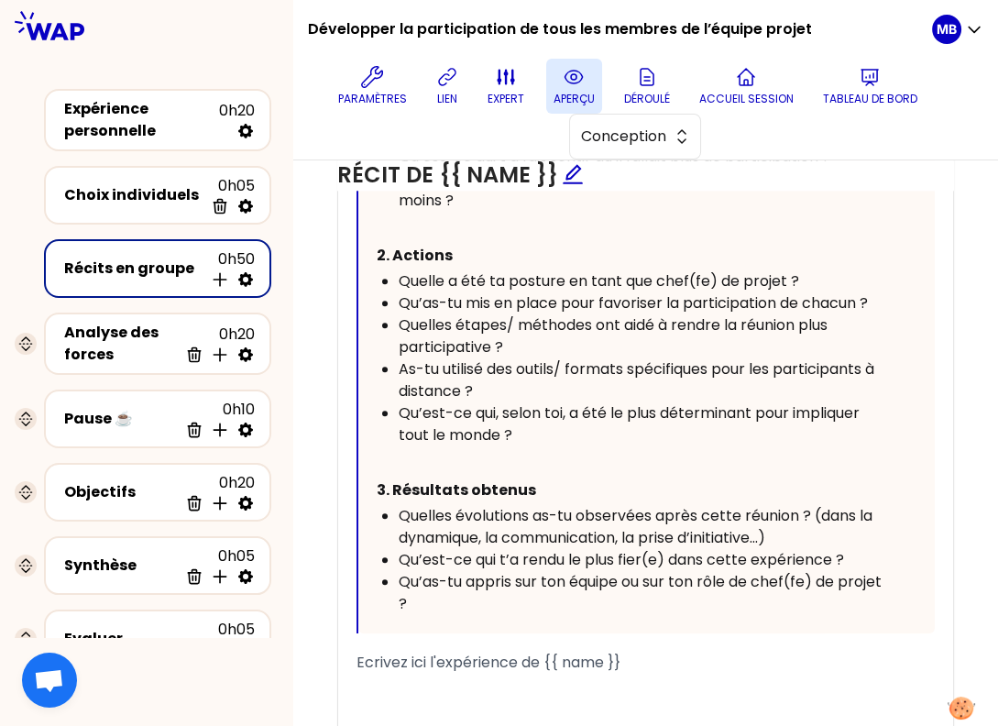
scroll to position [1442, 0]
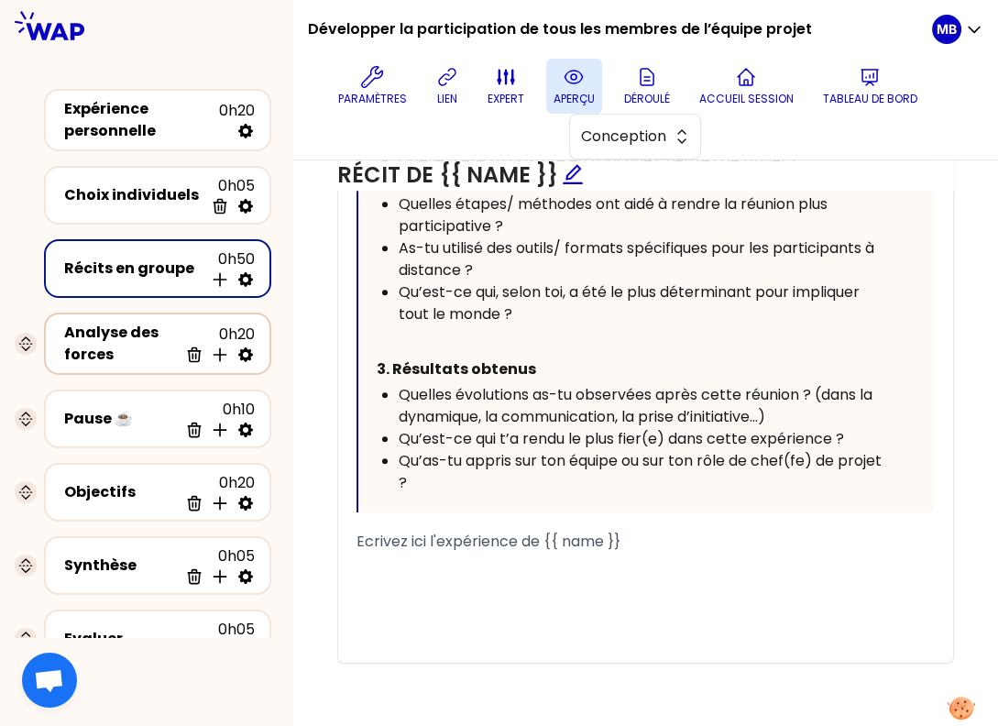
click at [179, 343] on div "0h20 Supprimer Insérer une activité en dessous" at bounding box center [216, 343] width 77 height 40
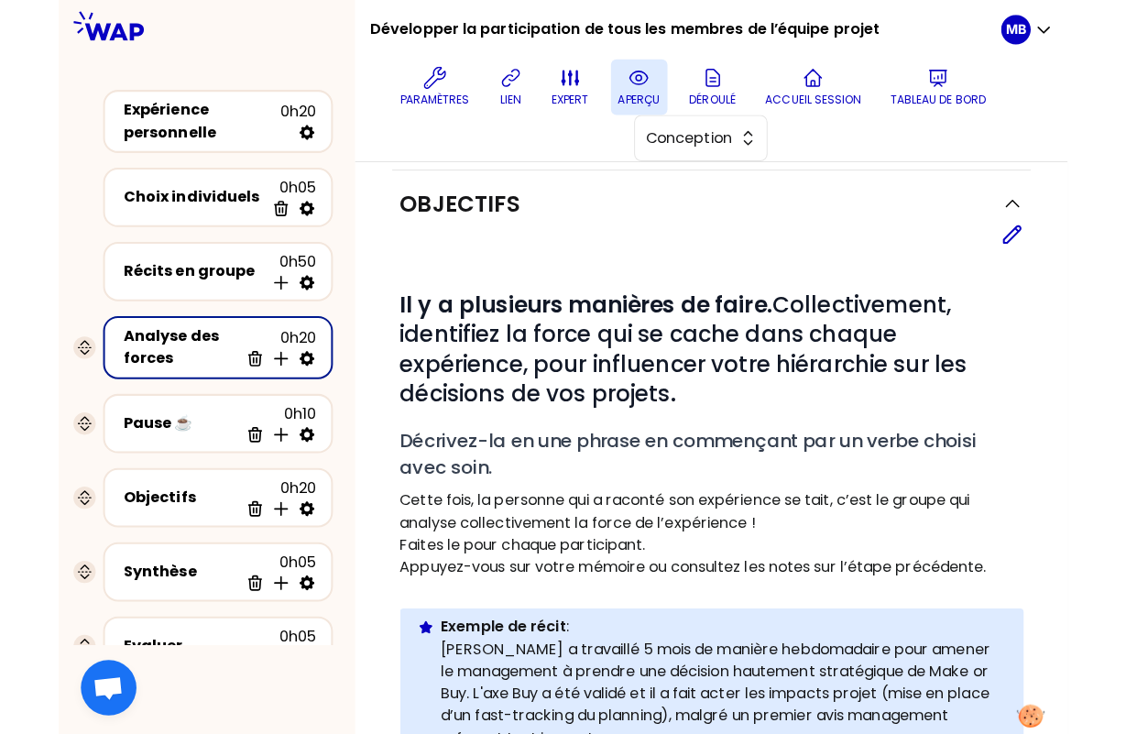
scroll to position [156, 0]
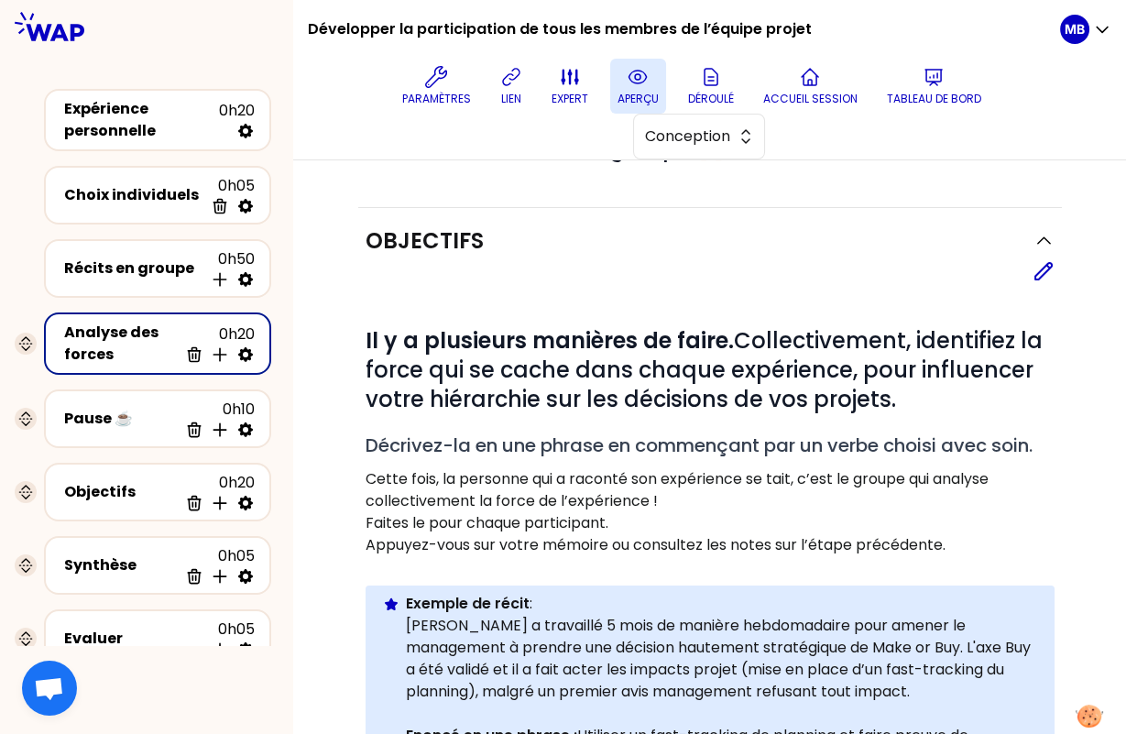
click at [1047, 270] on icon at bounding box center [1044, 271] width 22 height 22
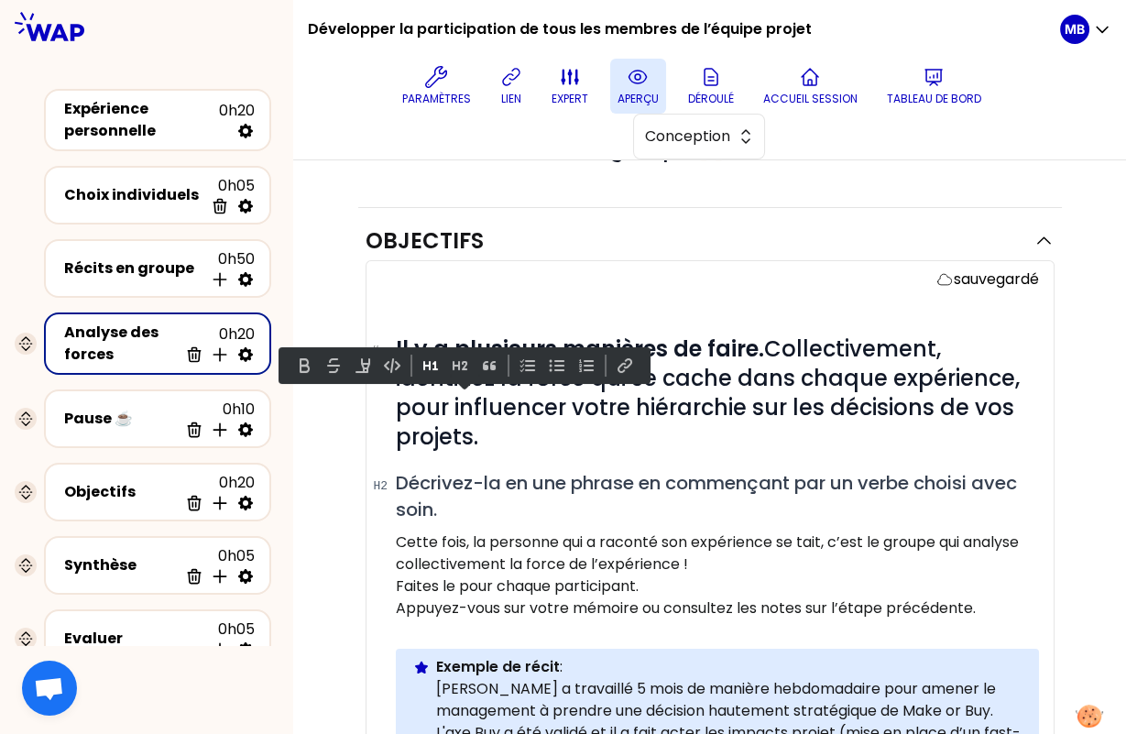
drag, startPoint x: 458, startPoint y: 412, endPoint x: 509, endPoint y: 441, distance: 58.6
click at [509, 441] on h1 "# Il y a plusieurs manières de faire. Collectivement, identifiez la force qui s…" at bounding box center [717, 392] width 643 height 117
paste div
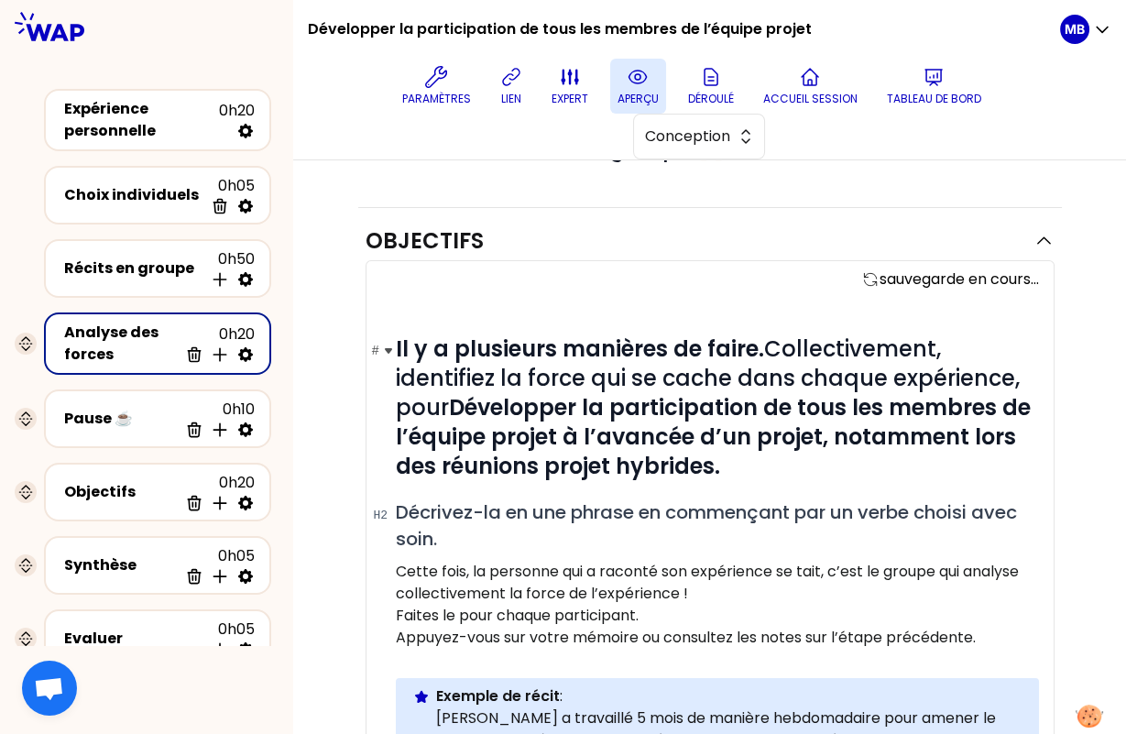
click at [473, 400] on strong "Développer la participation de tous les membres de l’équipe projet à l’avancée …" at bounding box center [716, 436] width 640 height 89
click at [785, 455] on h1 "# Il y a plusieurs manières de faire. Collectivement, identifiez la force qui s…" at bounding box center [717, 407] width 643 height 147
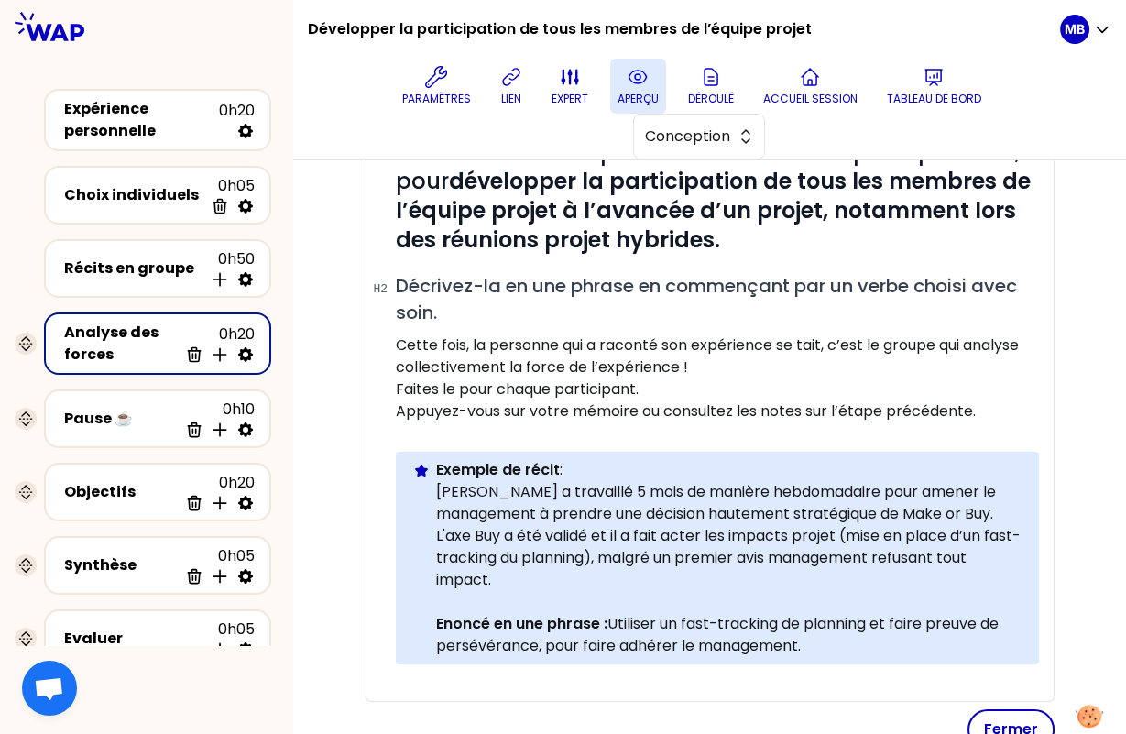
scroll to position [419, 0]
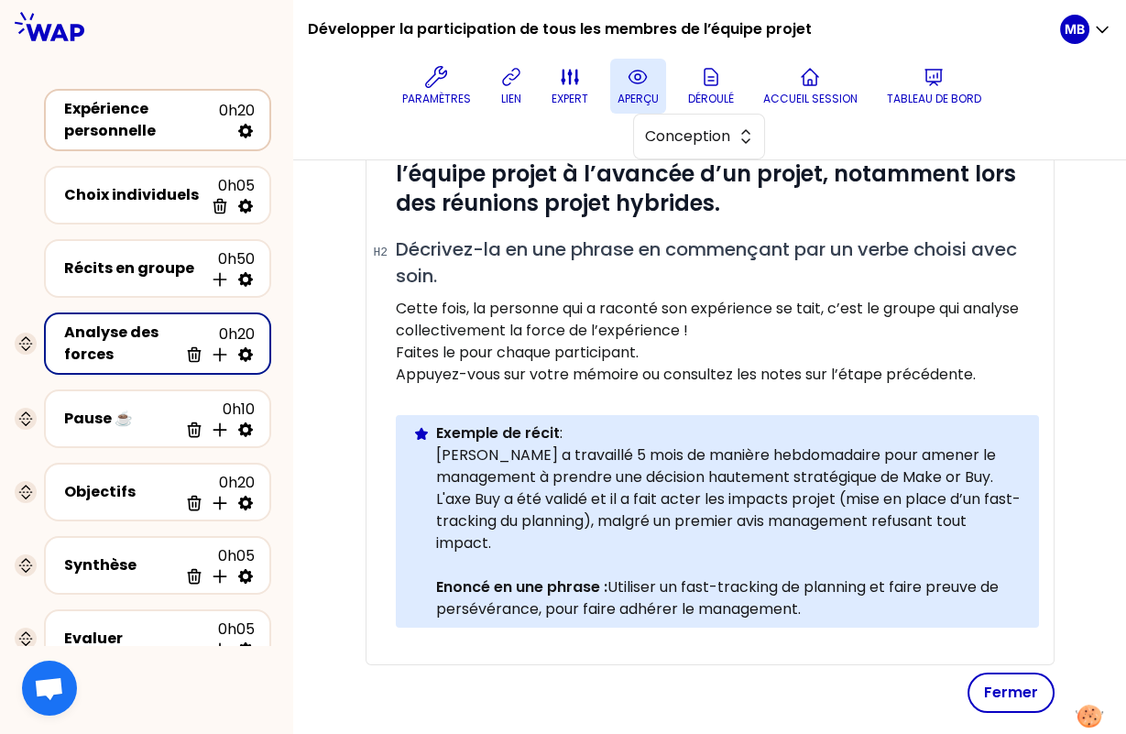
click at [116, 121] on div "Expérience personnelle" at bounding box center [141, 120] width 155 height 44
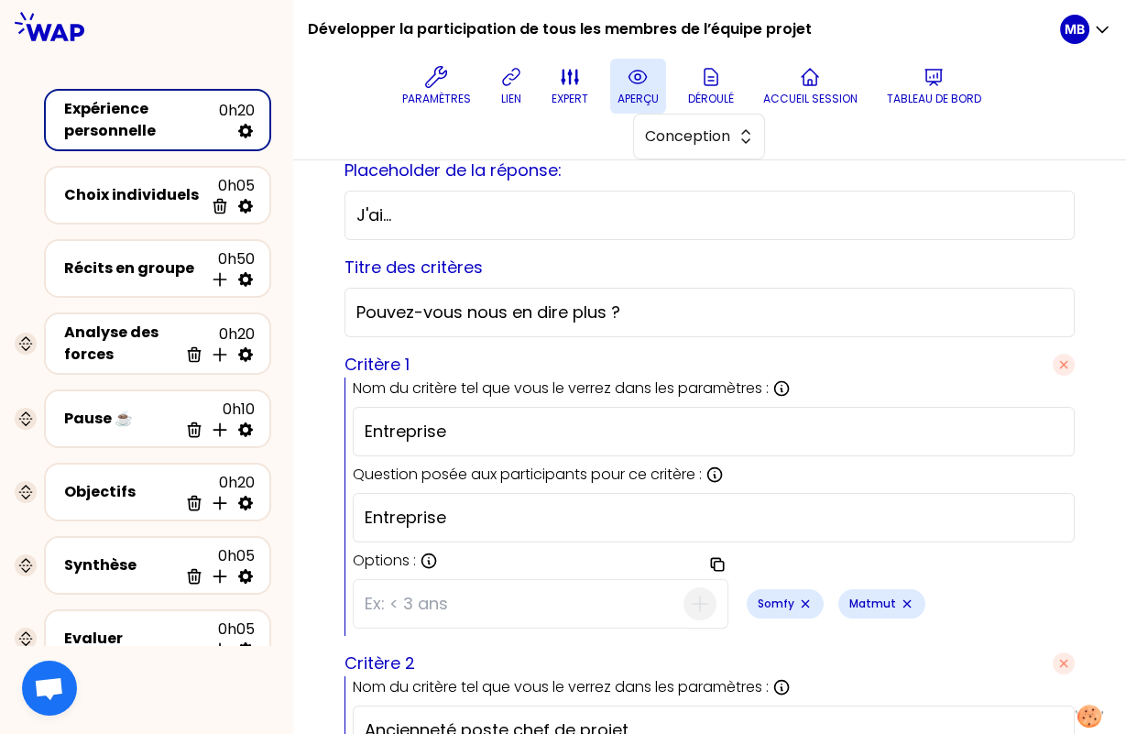
click at [629, 87] on icon at bounding box center [638, 77] width 22 height 22
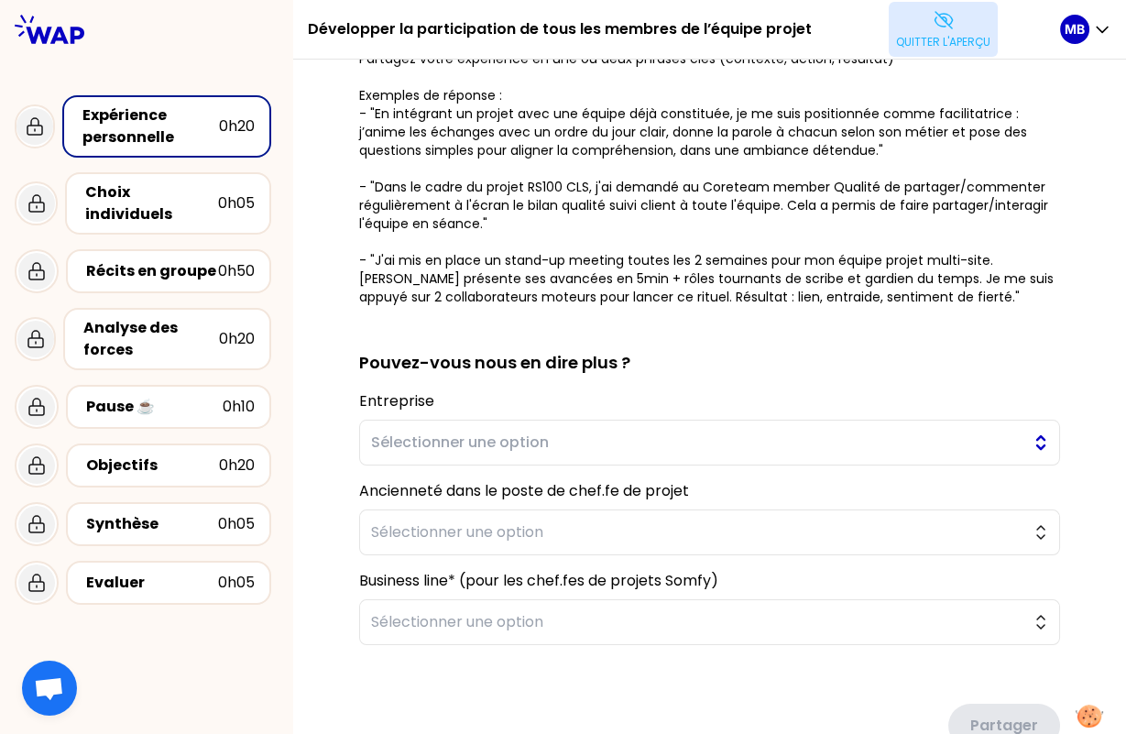
scroll to position [188, 0]
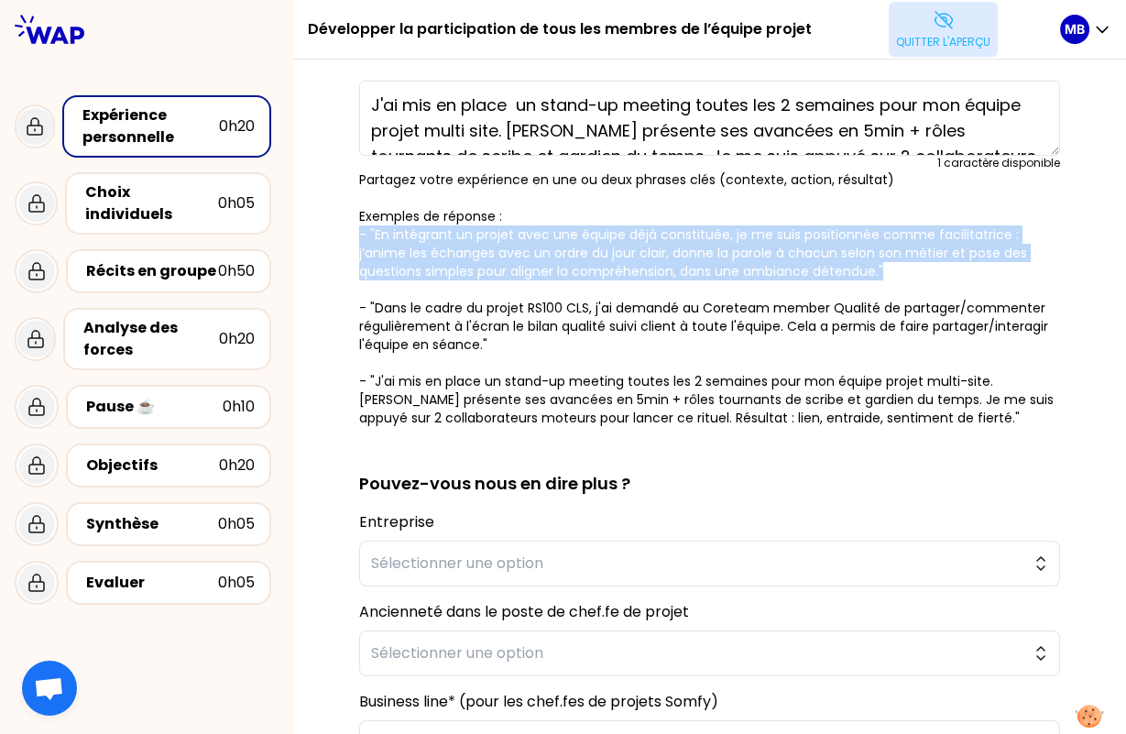
drag, startPoint x: 356, startPoint y: 230, endPoint x: 895, endPoint y: 277, distance: 541.7
click at [895, 277] on div "sauvegardé En tant que chef de projets, vous avez toutes et tous encouragé la p…" at bounding box center [710, 423] width 760 height 1037
copy p "- "En intégrant un projet avec une équipe déjà constituée, je me suis positionn…"
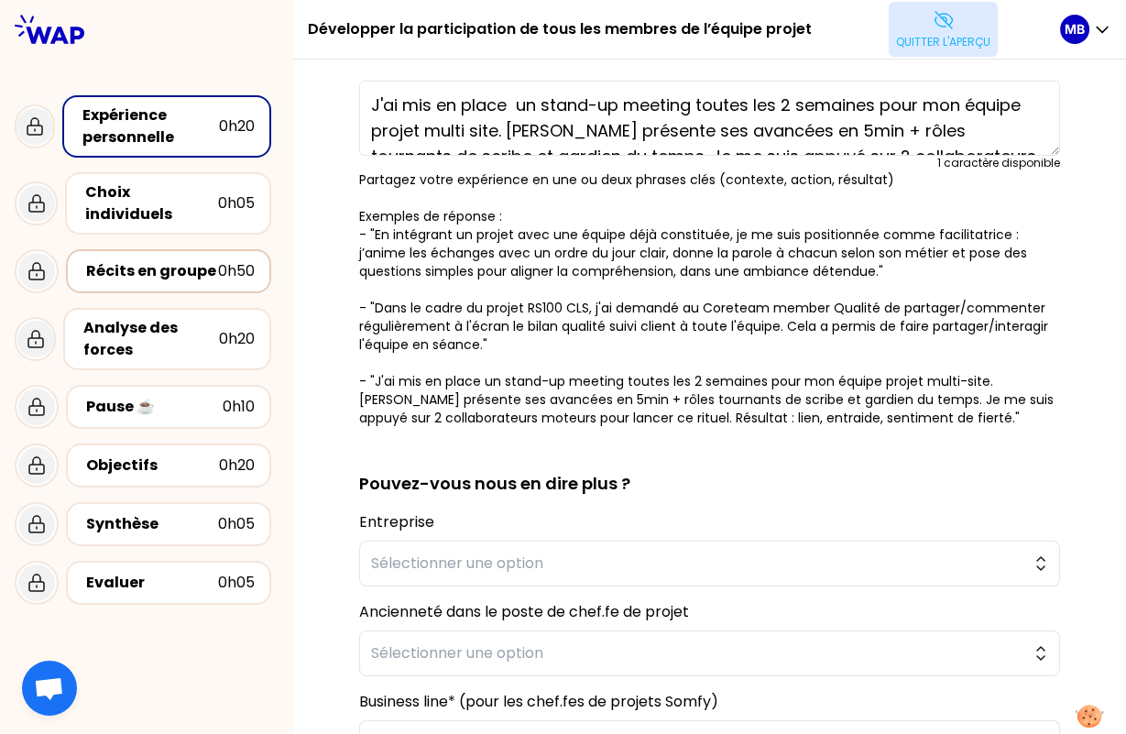
click at [189, 264] on div "Récits en groupe 0h50" at bounding box center [168, 271] width 172 height 26
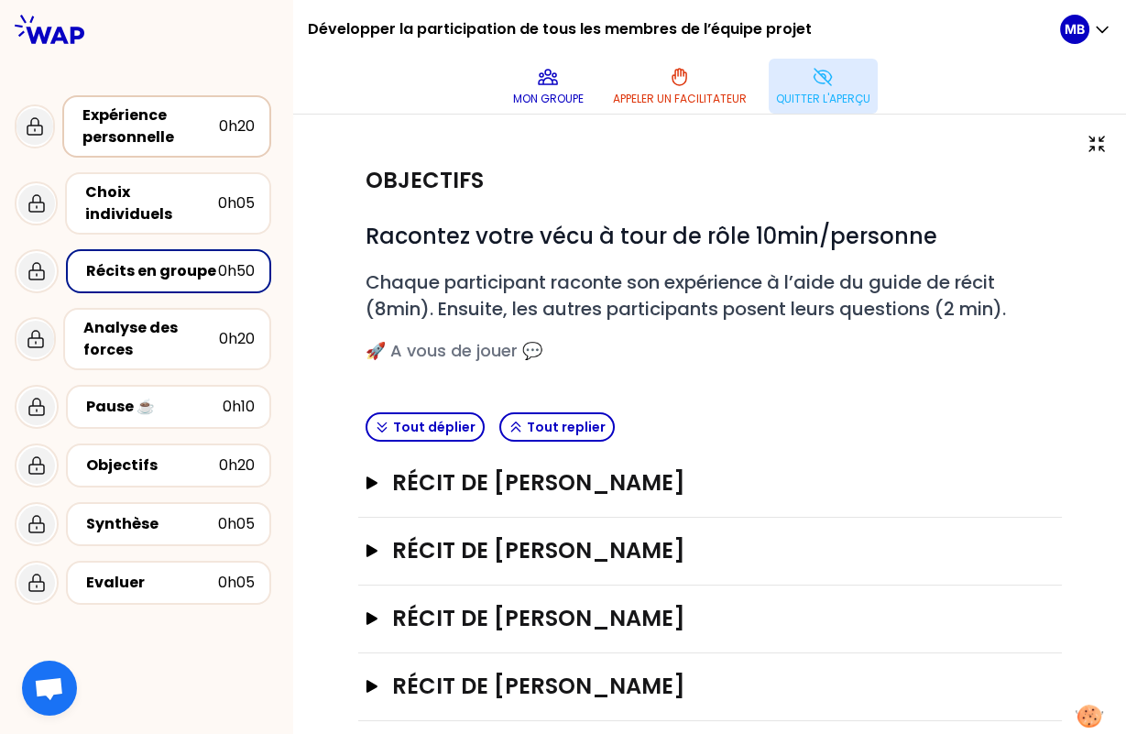
click at [147, 129] on div "Expérience personnelle" at bounding box center [150, 126] width 137 height 44
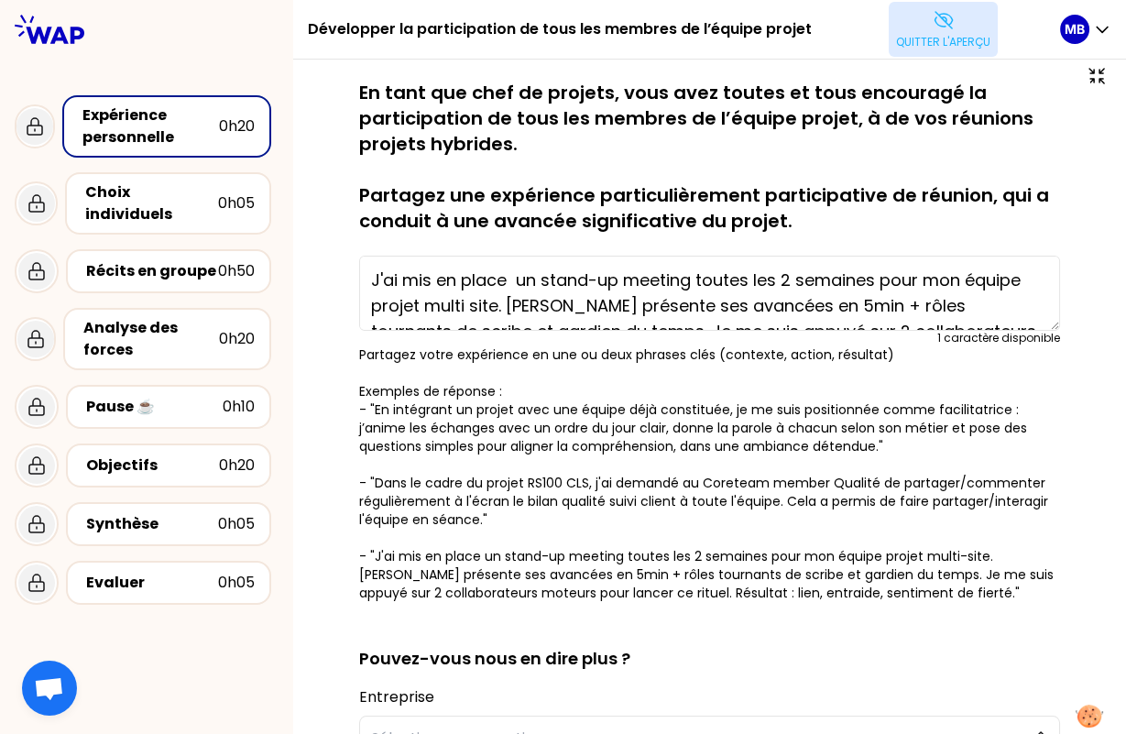
scroll to position [16, 0]
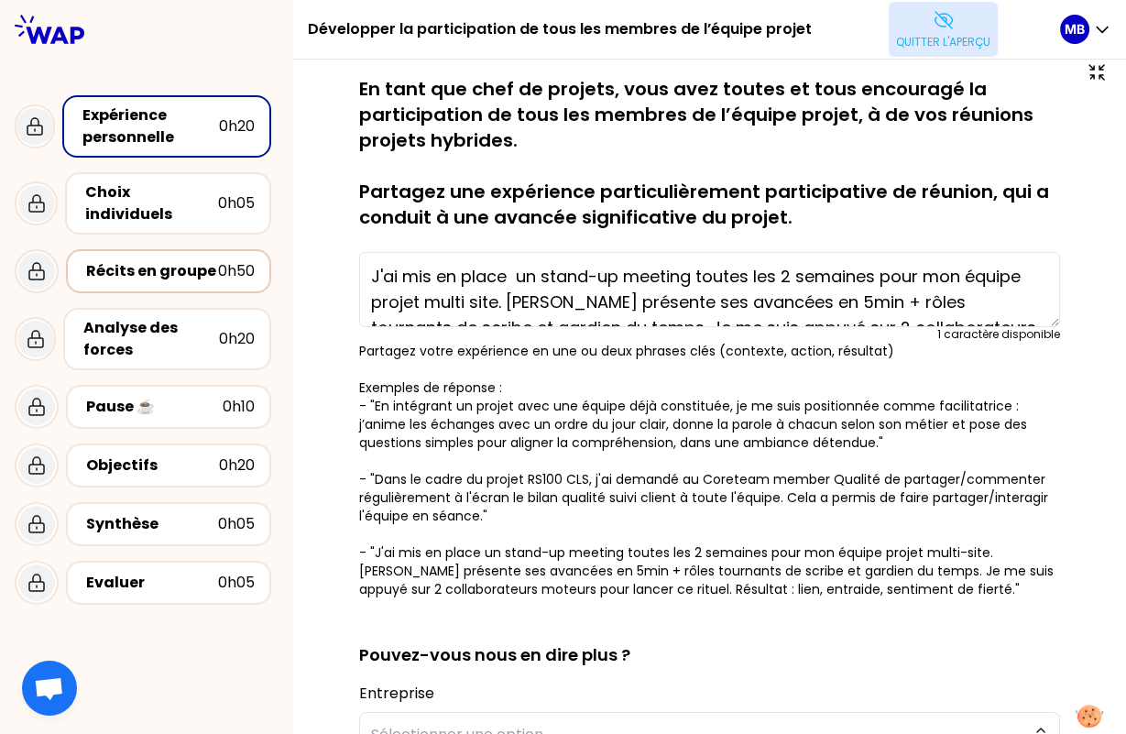
click at [119, 260] on div "Récits en groupe" at bounding box center [152, 271] width 132 height 22
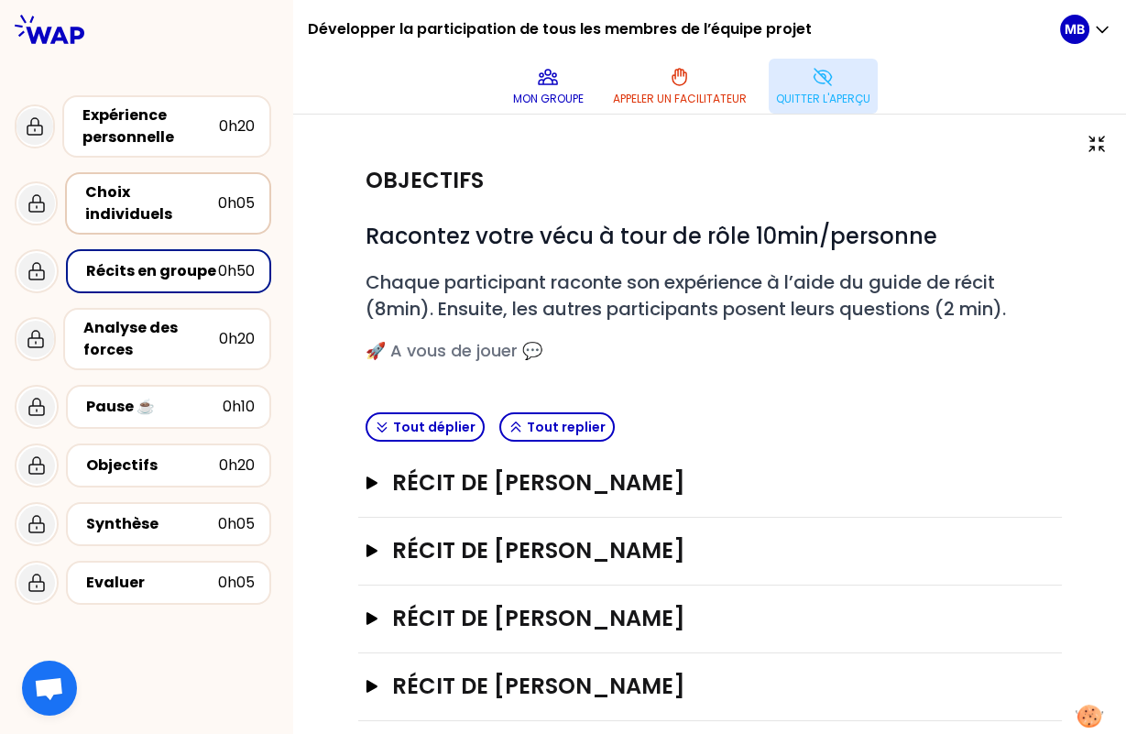
click at [157, 199] on div "Choix individuels" at bounding box center [151, 203] width 133 height 44
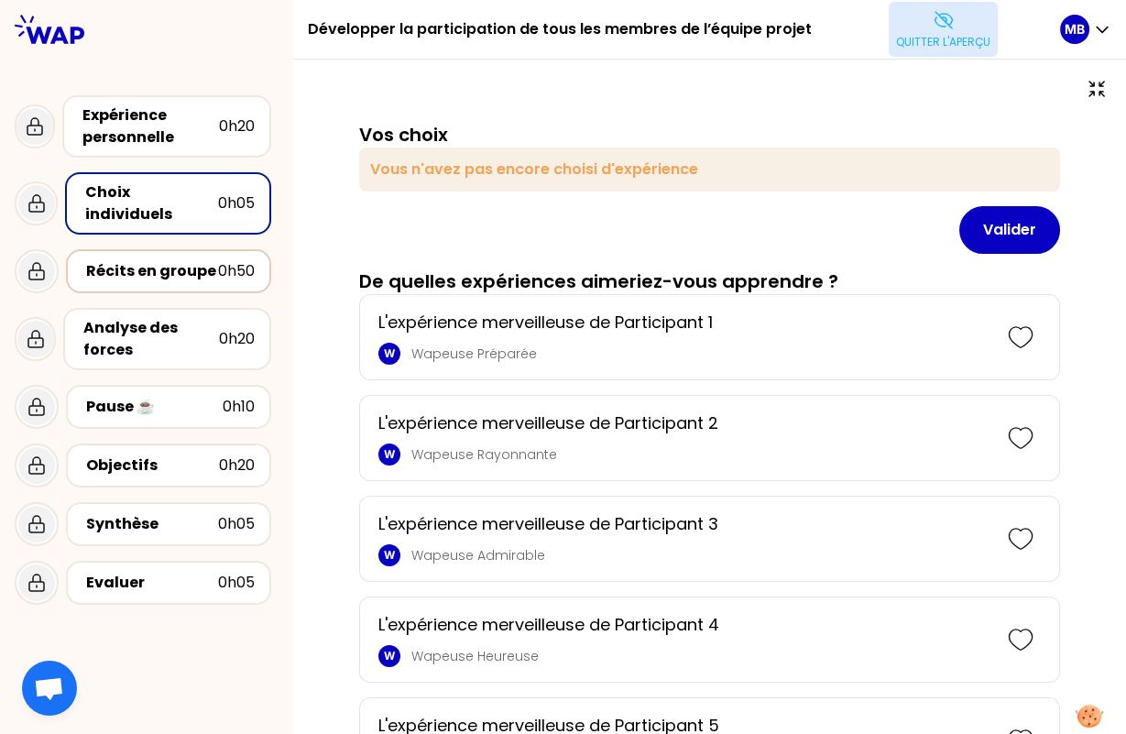
click at [149, 249] on div "Récits en groupe 0h50" at bounding box center [168, 271] width 205 height 44
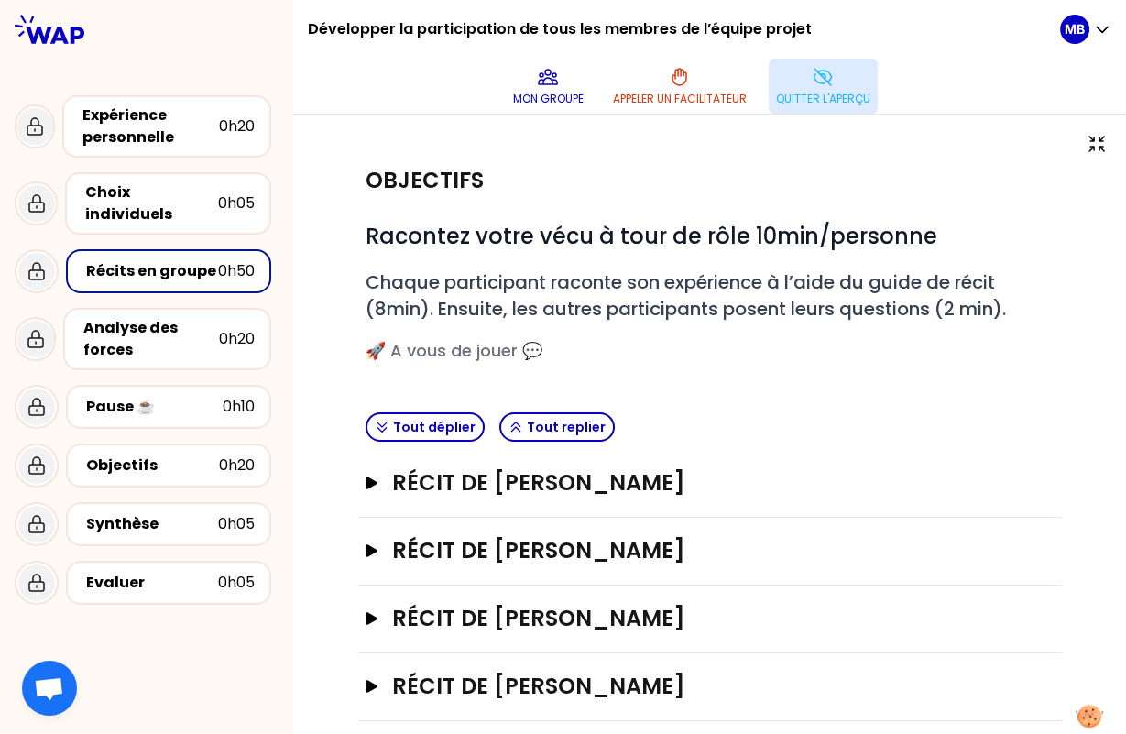
scroll to position [84, 0]
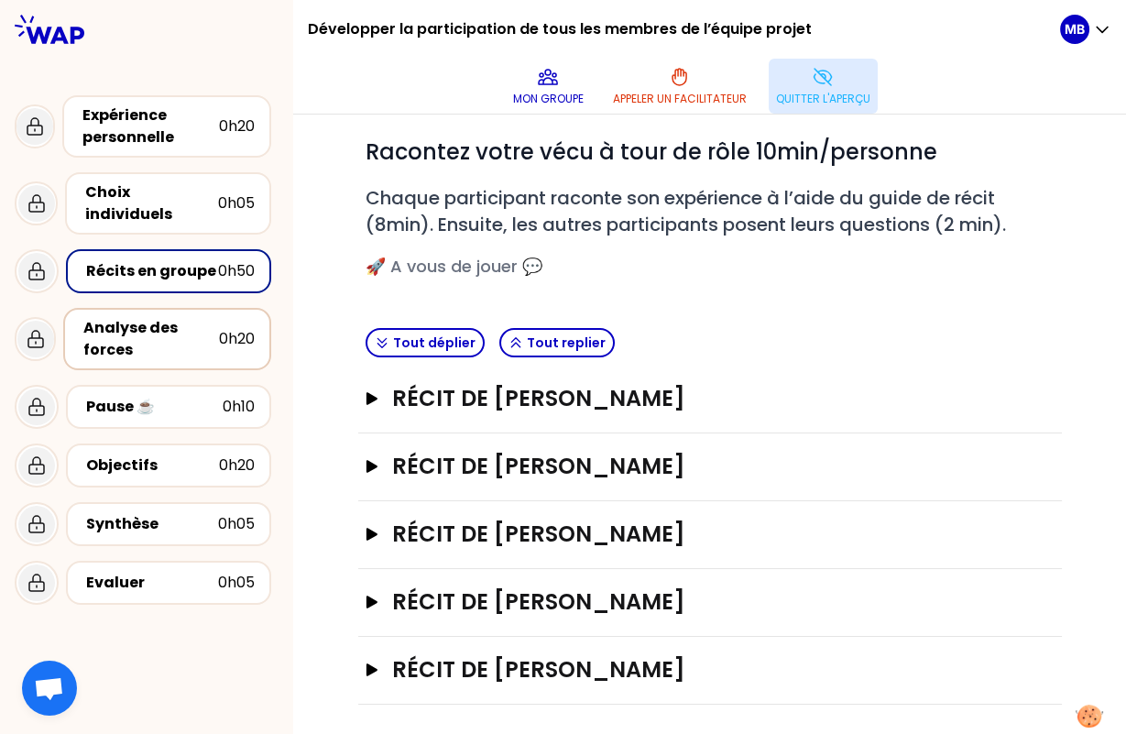
click at [191, 317] on div "Analyse des forces" at bounding box center [151, 339] width 136 height 44
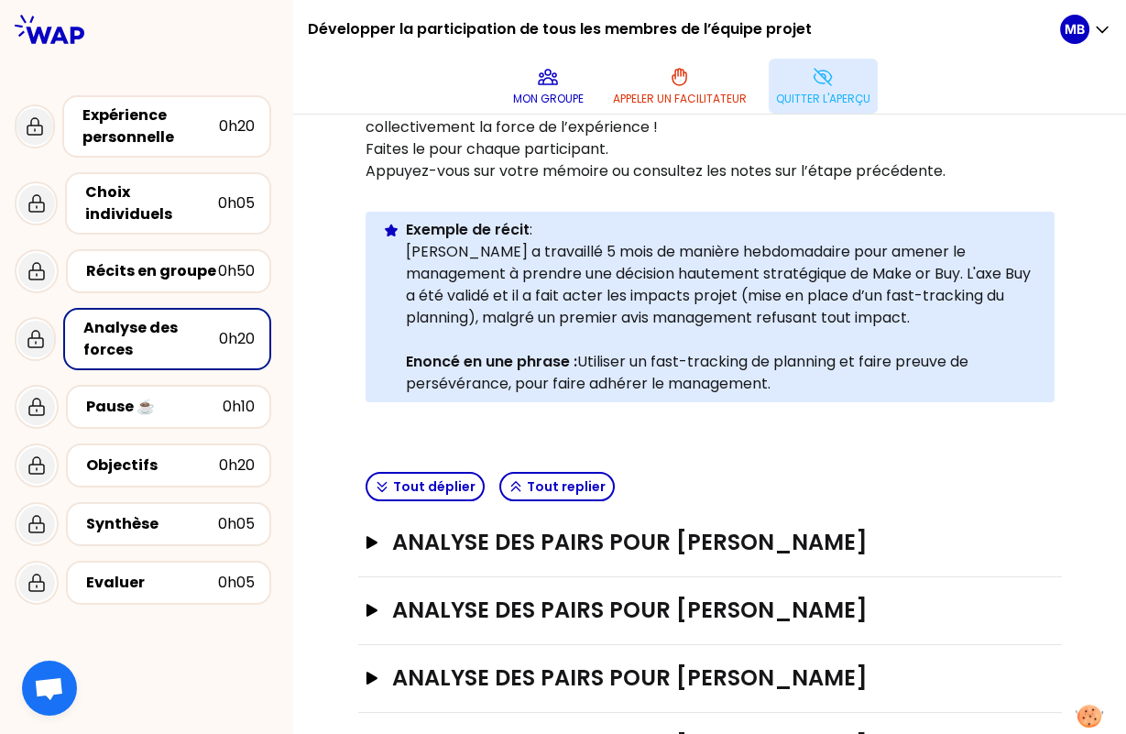
scroll to position [240, 0]
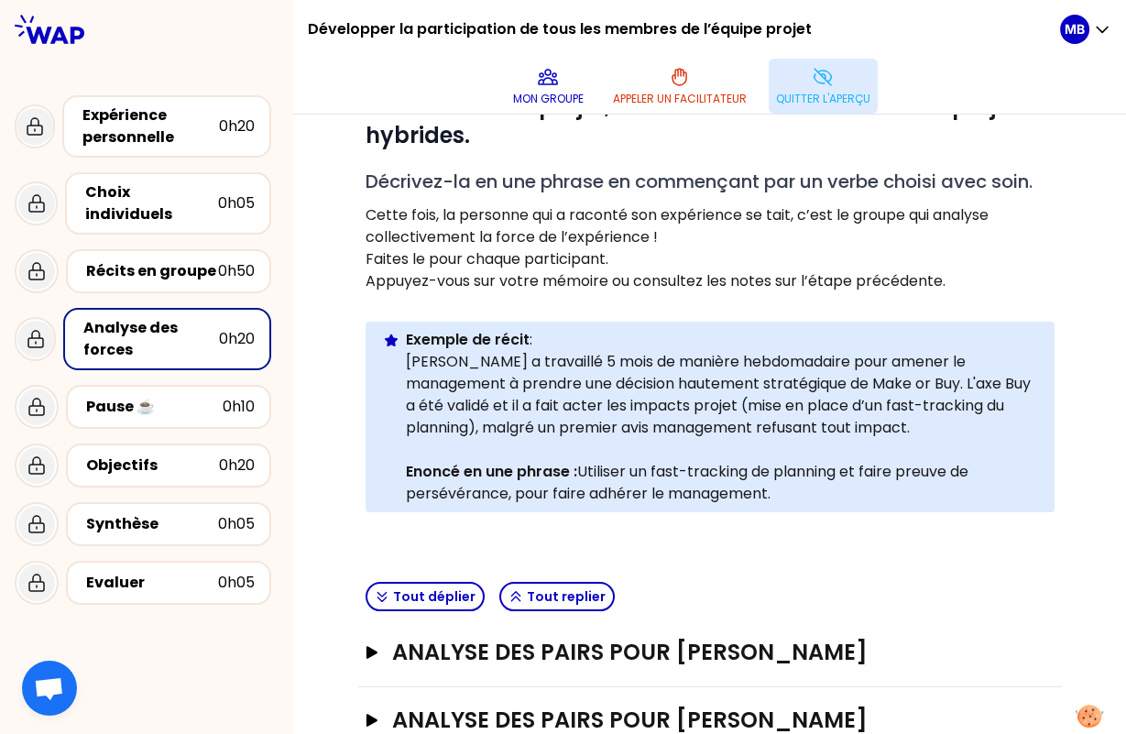
click at [821, 105] on p "Quitter l'aperçu" at bounding box center [823, 99] width 94 height 15
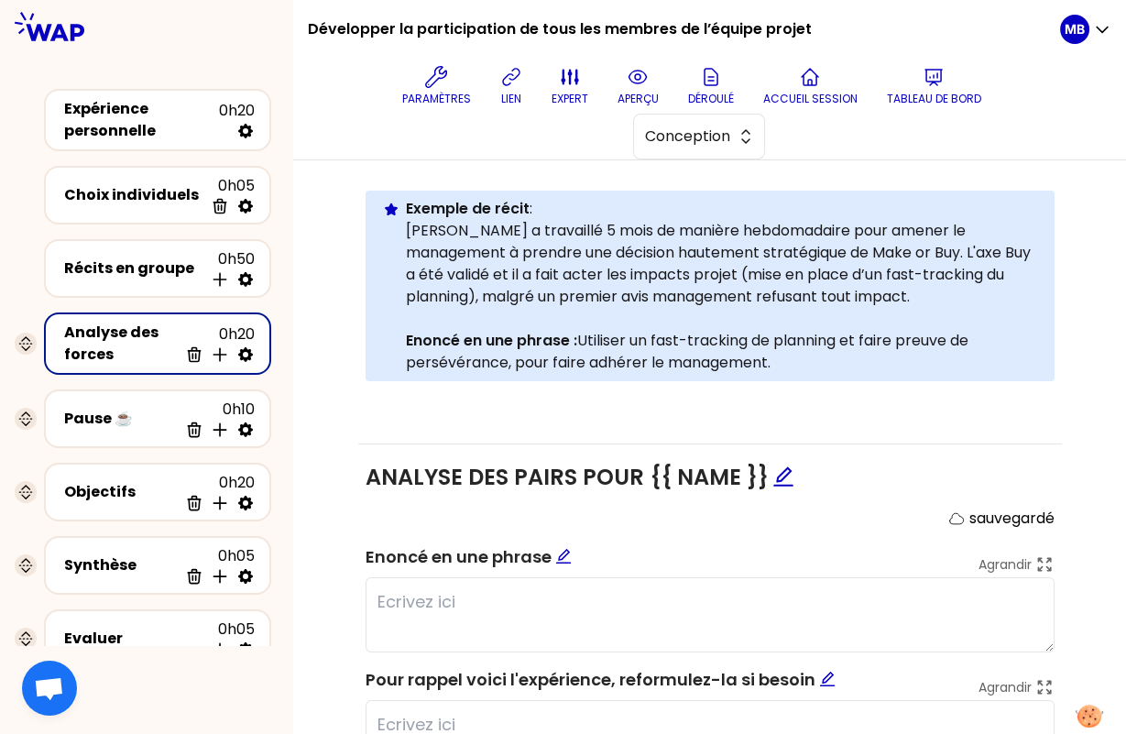
scroll to position [541, 0]
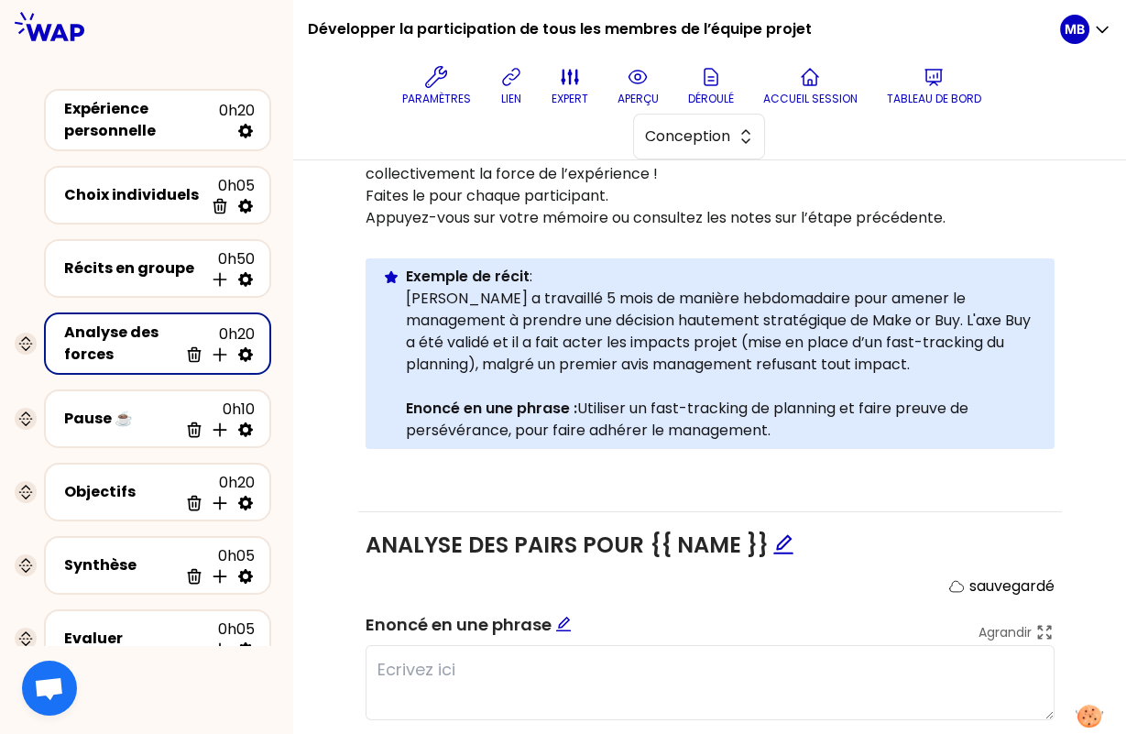
click at [404, 293] on div "Info Warning Tip Exemple de récit : Etienne a travaillé 5 mois de manière hebdo…" at bounding box center [710, 353] width 689 height 191
click at [409, 299] on p "Etienne a travaillé 5 mois de manière hebdomadaire pour amener le management à …" at bounding box center [723, 332] width 634 height 88
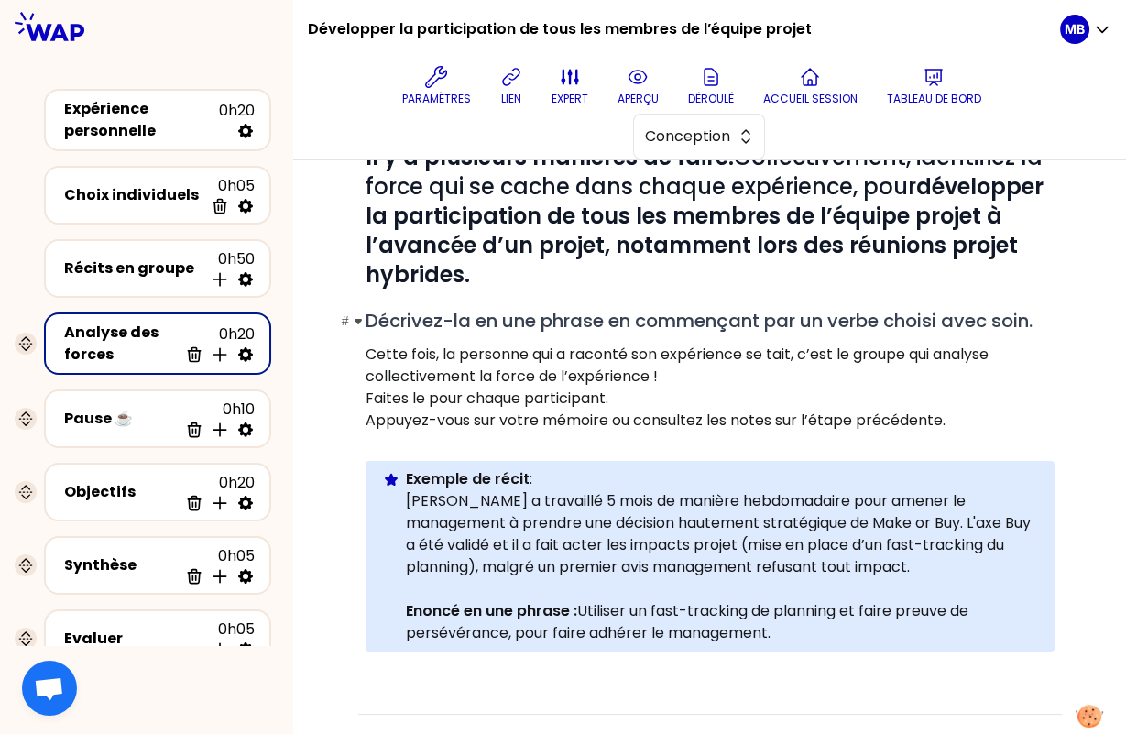
scroll to position [0, 0]
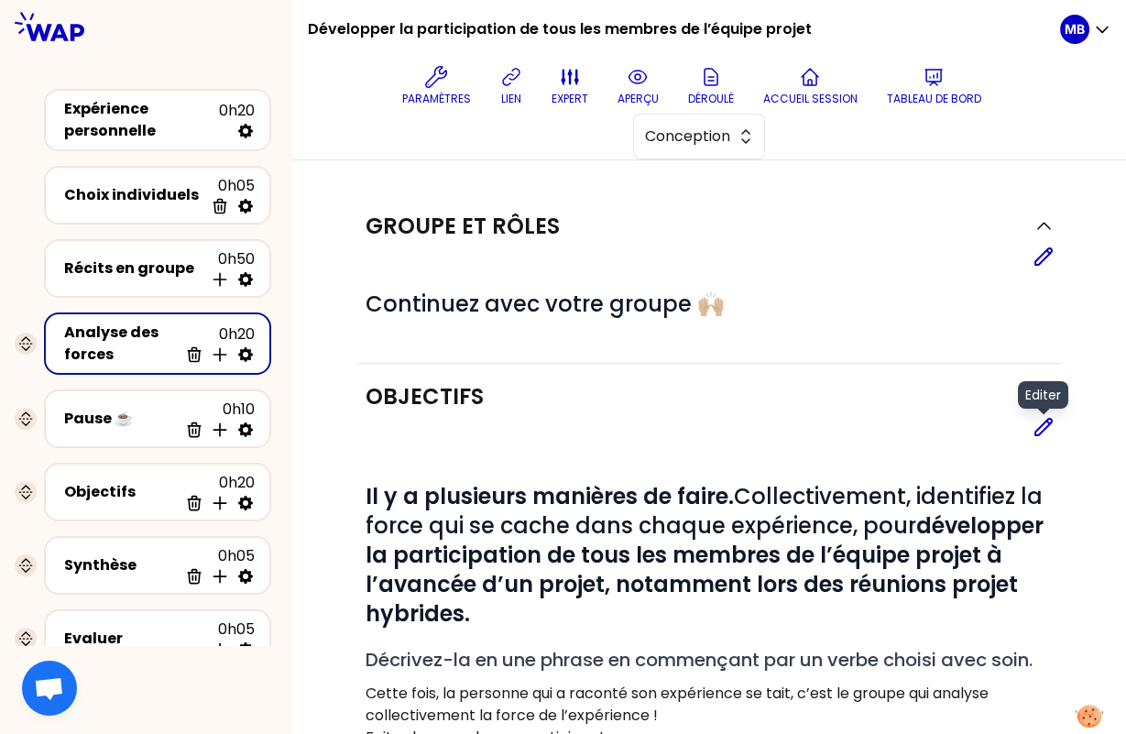
click at [1033, 423] on icon at bounding box center [1044, 427] width 22 height 22
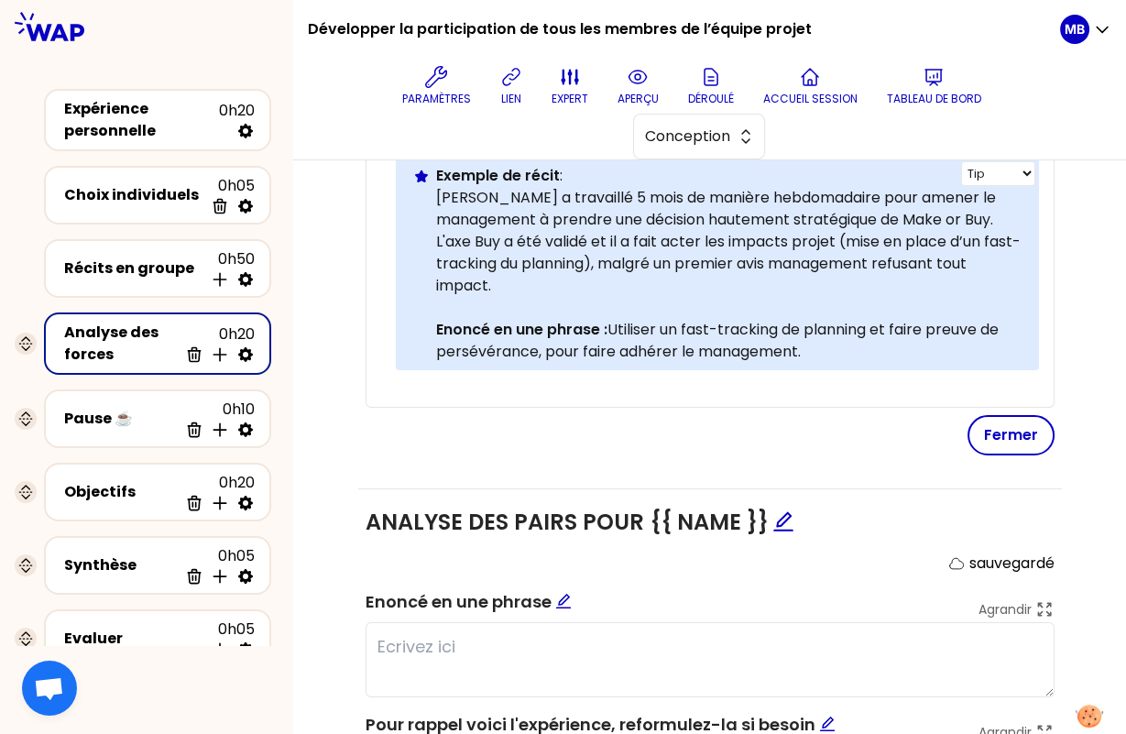
scroll to position [520, 0]
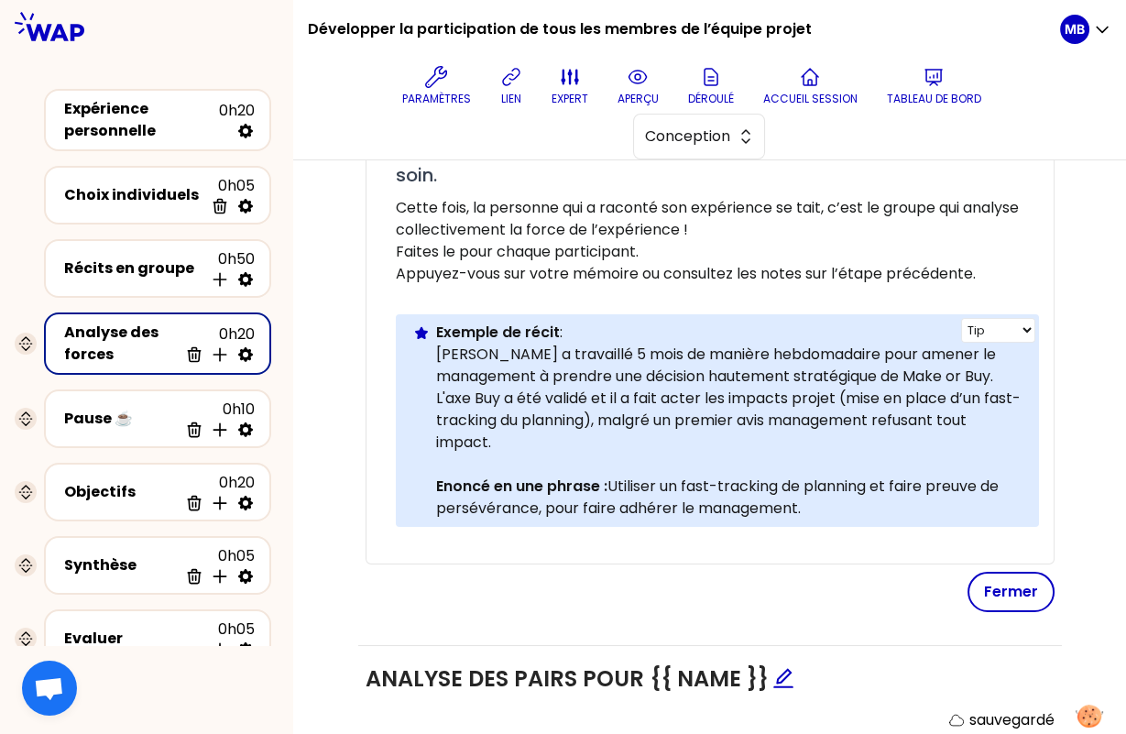
click at [436, 351] on p "Etienne a travaillé 5 mois de manière hebdomadaire pour amener le management à …" at bounding box center [730, 399] width 588 height 110
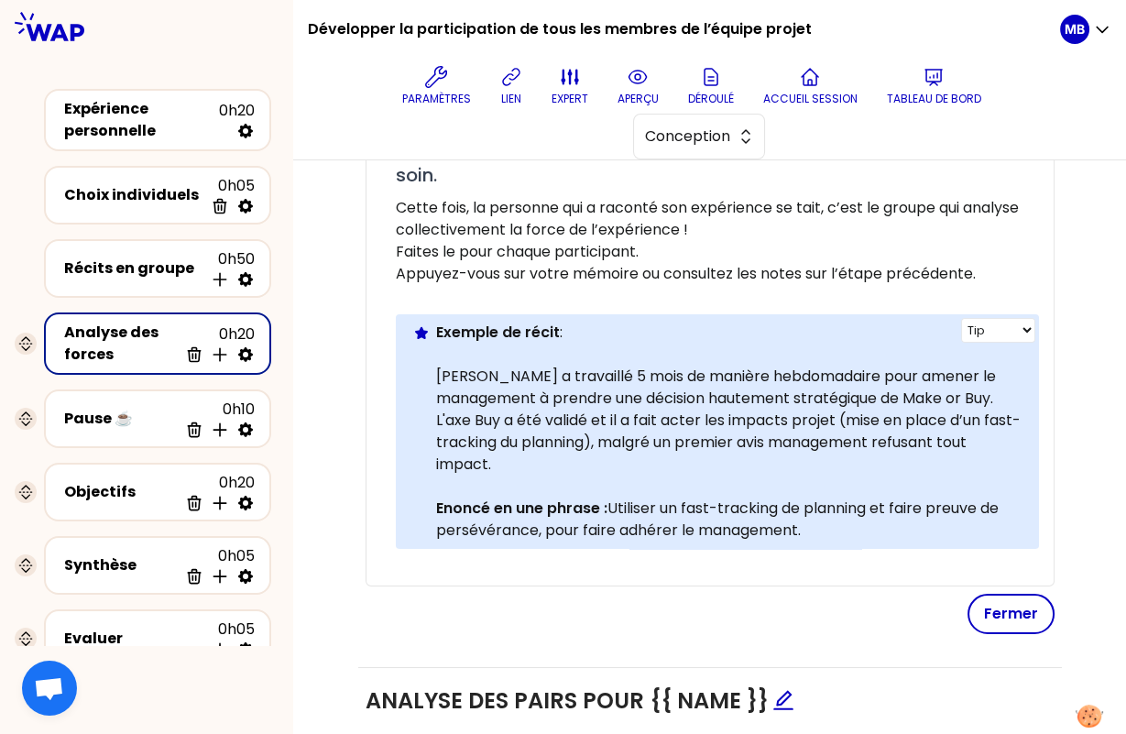
click at [448, 351] on p at bounding box center [730, 355] width 588 height 22
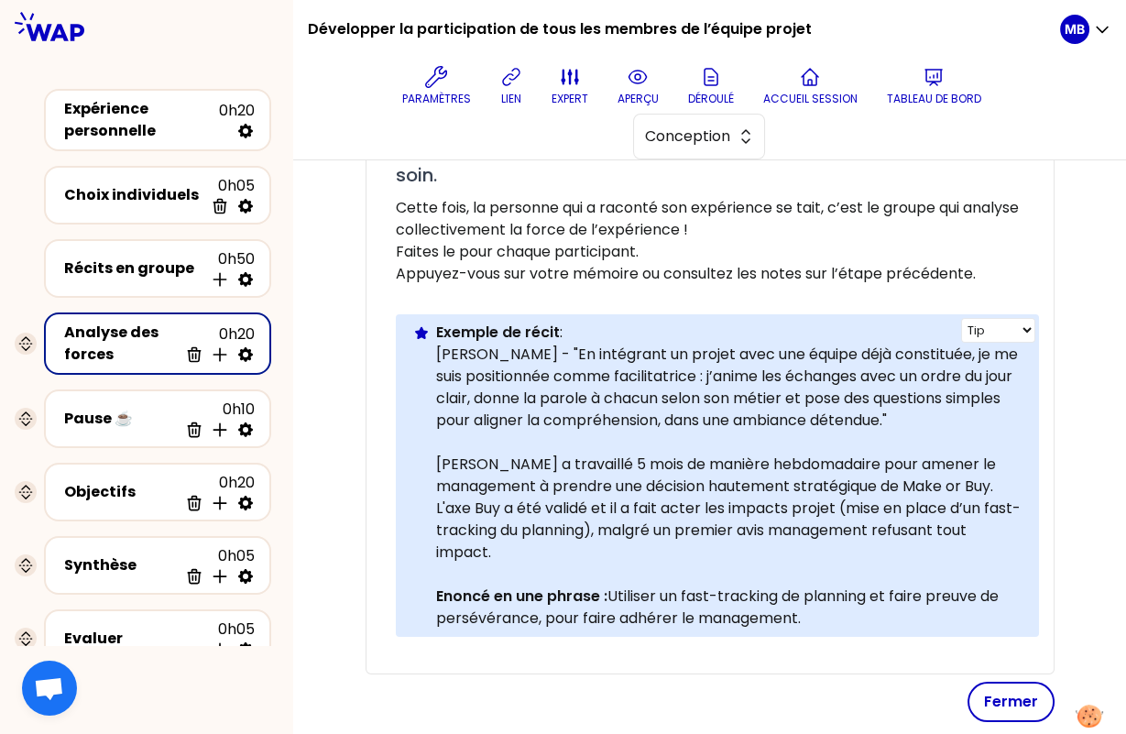
click at [472, 351] on p "Nina - "En intégrant un projet avec une équipe déjà constituée, je me suis posi…" at bounding box center [730, 388] width 588 height 88
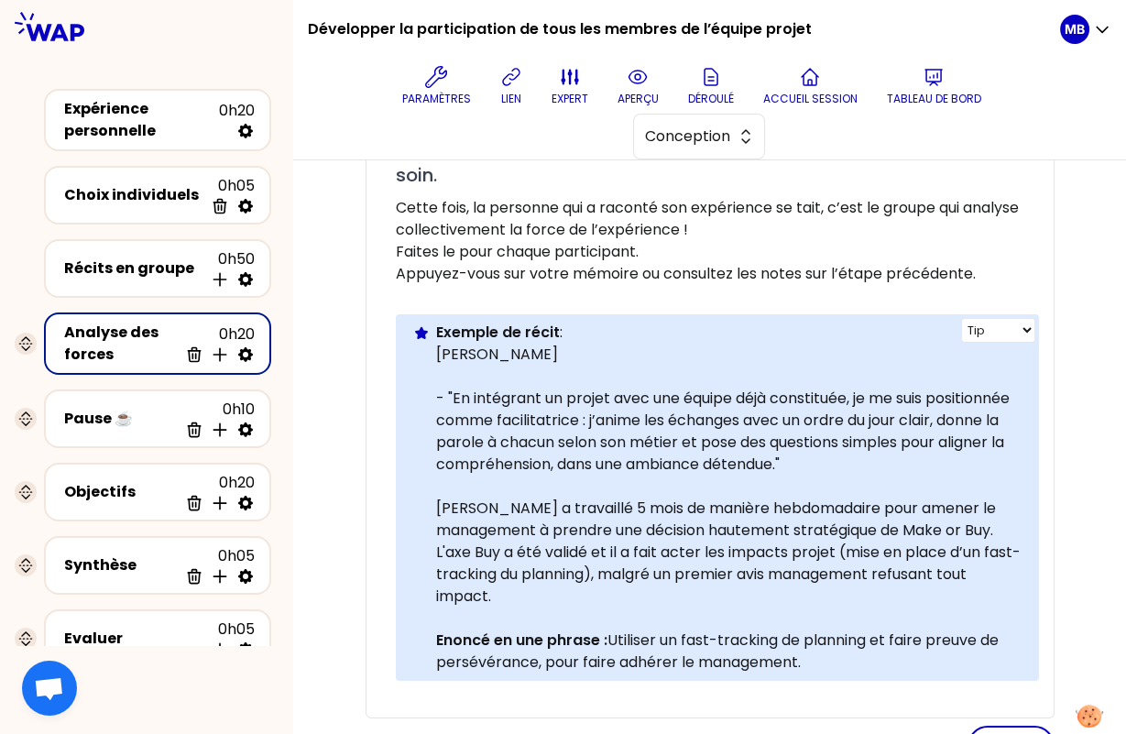
click at [496, 351] on p "Nina" at bounding box center [730, 355] width 588 height 22
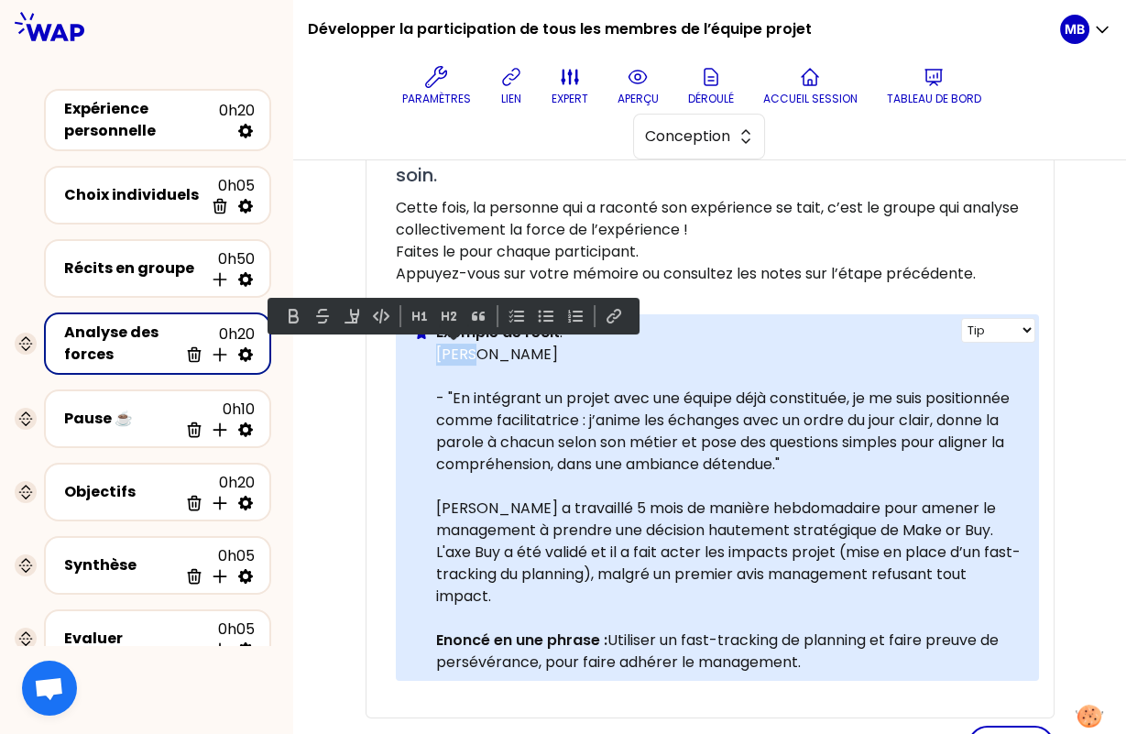
drag, startPoint x: 496, startPoint y: 351, endPoint x: 438, endPoint y: 353, distance: 57.8
click at [438, 353] on p "Nina" at bounding box center [730, 355] width 588 height 22
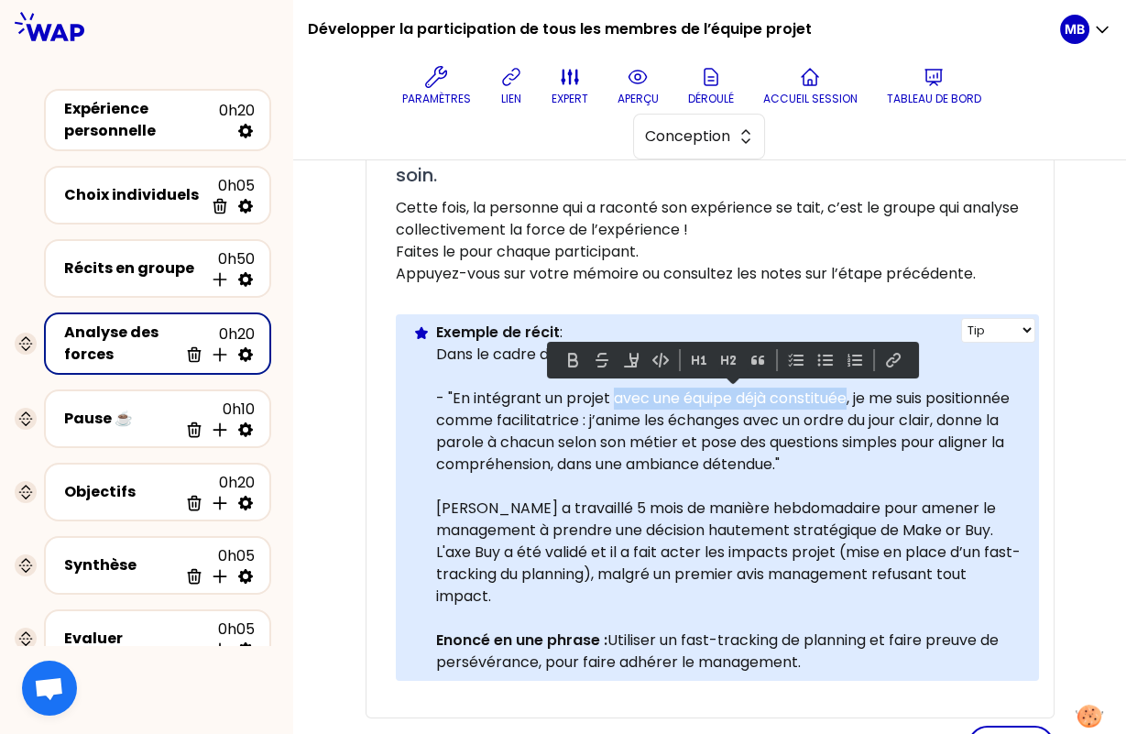
drag, startPoint x: 613, startPoint y: 396, endPoint x: 853, endPoint y: 390, distance: 240.1
click at [853, 390] on p "- "En intégrant un projet avec une équipe déjà constituée, je me suis positionn…" at bounding box center [730, 432] width 588 height 88
copy p "avec une équipe déjà constituée"
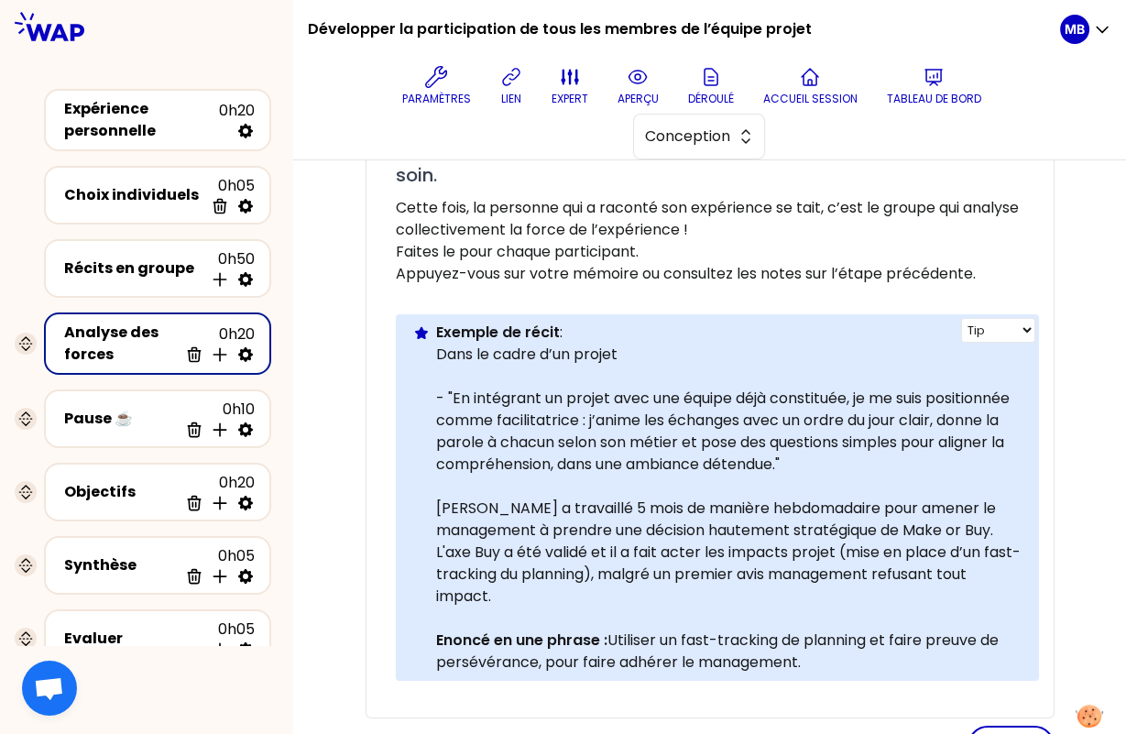
click at [501, 347] on p "Dans le cadre d’un projet" at bounding box center [730, 355] width 588 height 22
click at [632, 344] on p "Dans le cadre d’un projet" at bounding box center [730, 355] width 588 height 22
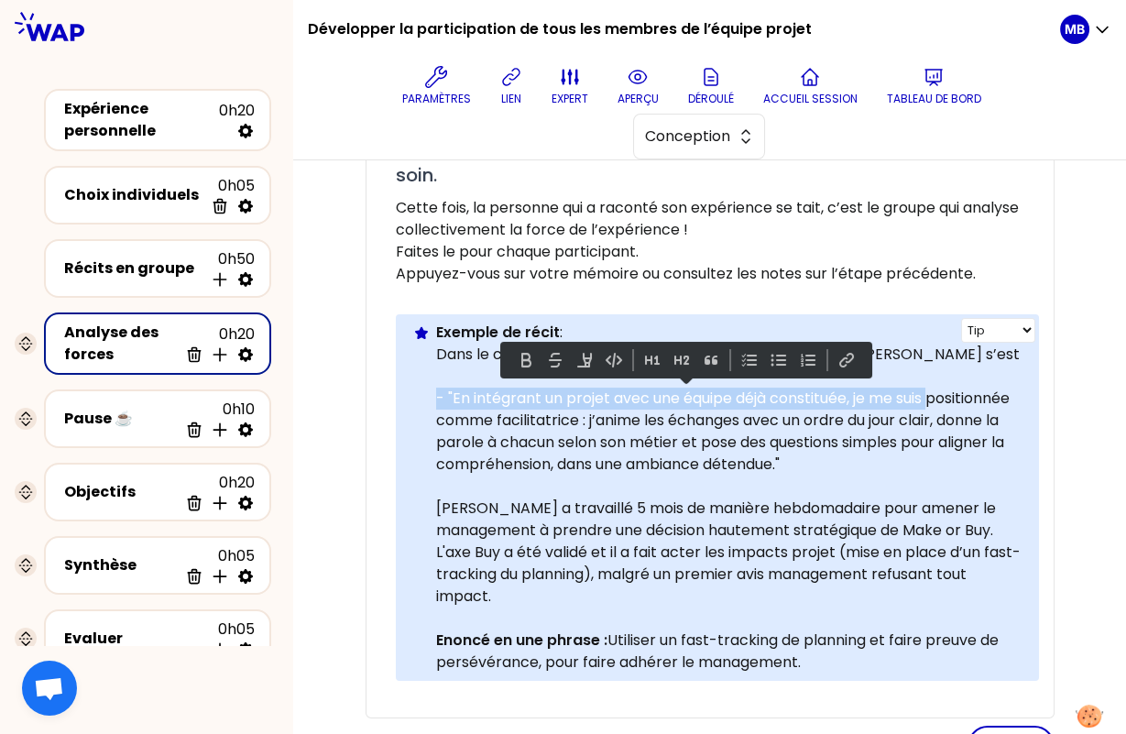
drag, startPoint x: 941, startPoint y: 398, endPoint x: 415, endPoint y: 391, distance: 526.0
click at [415, 391] on div "Info Warning Tip Exemple de récit : Dans le cadre d’un projet avec une équipe d…" at bounding box center [717, 497] width 643 height 366
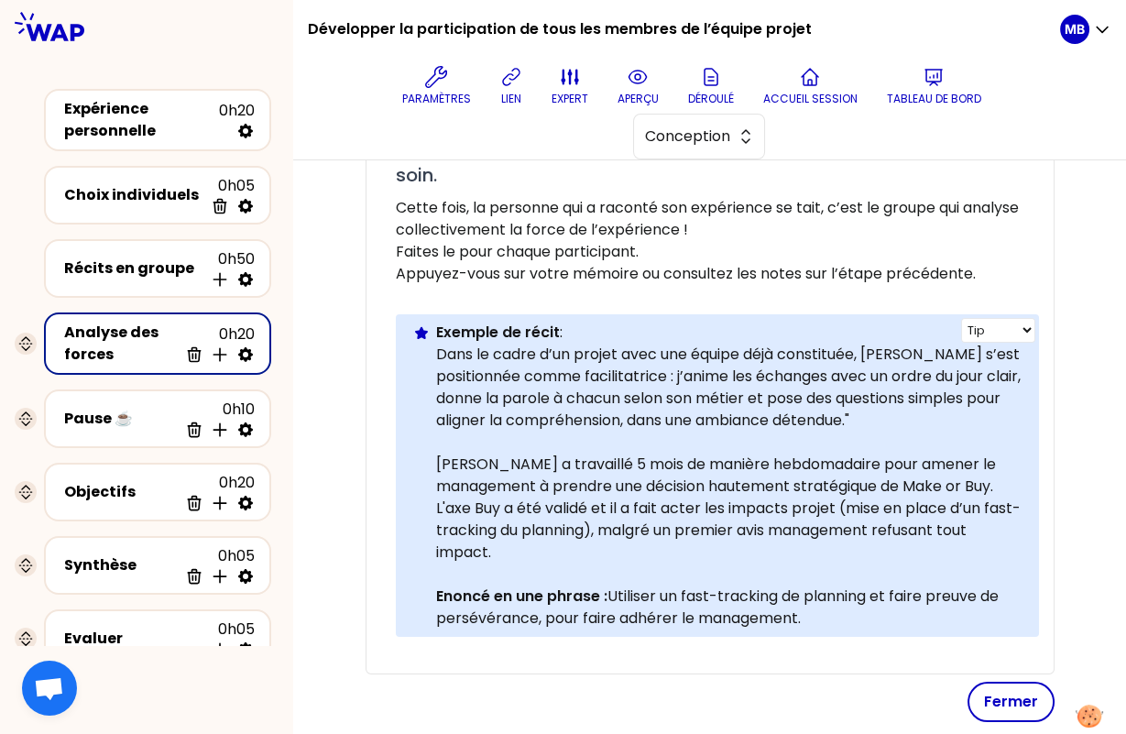
click at [677, 371] on p "Dans le cadre d’un projet avec une équipe déjà constituée, Nina s’est positionn…" at bounding box center [730, 388] width 588 height 88
click at [728, 371] on p "Dans le cadre d’un projet avec une équipe déjà constituée, Nina s’est positionn…" at bounding box center [730, 388] width 588 height 88
click at [761, 368] on p "Dans le cadre d’un projet avec une équipe déjà constituée, Nina s’est positionn…" at bounding box center [730, 388] width 588 height 88
click at [979, 410] on p "Dans le cadre d’un projet avec une équipe déjà constituée, Nina s’est positionn…" at bounding box center [730, 388] width 588 height 88
click at [552, 393] on p "Dans le cadre d’un projet avec une équipe déjà constituée, Nina s’est positionn…" at bounding box center [730, 388] width 588 height 88
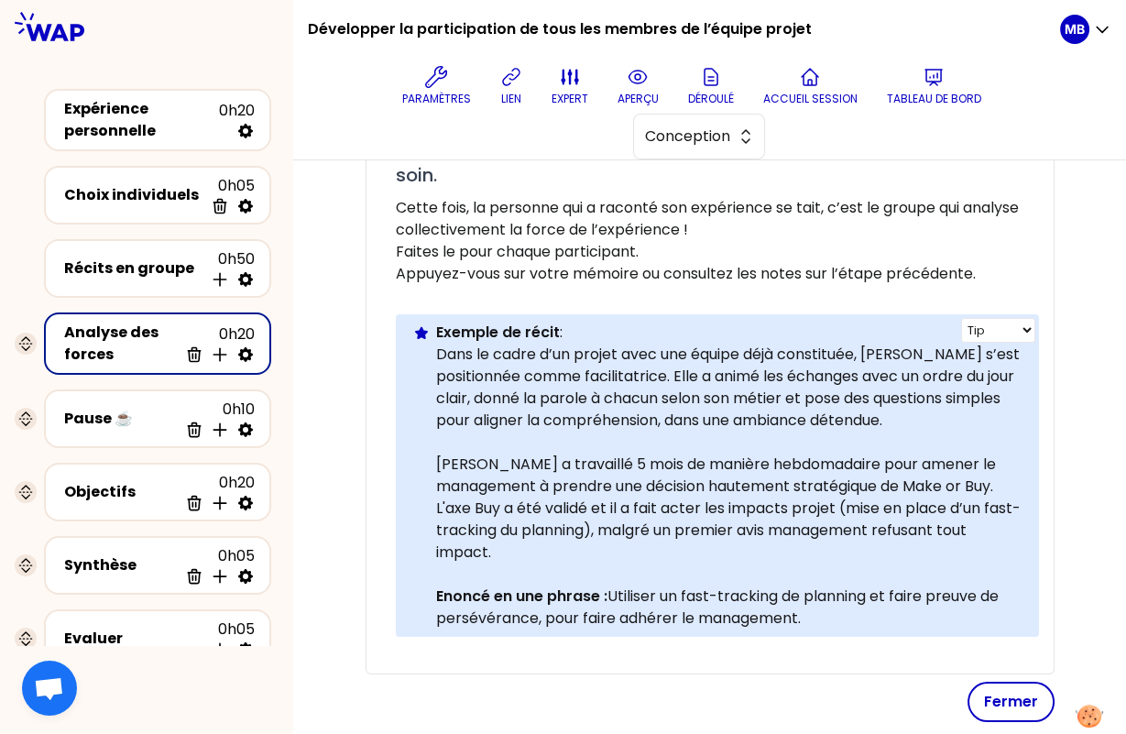
click at [984, 410] on p "Dans le cadre d’un projet avec une équipe déjà constituée, Nina s’est positionn…" at bounding box center [730, 388] width 588 height 88
click at [877, 394] on p "Dans le cadre d’un projet avec une équipe déjà constituée, Nina s’est positionn…" at bounding box center [730, 388] width 588 height 88
click at [820, 398] on p "Dans le cadre d’un projet avec une équipe déjà constituée, Nina s’est positionn…" at bounding box center [730, 388] width 588 height 88
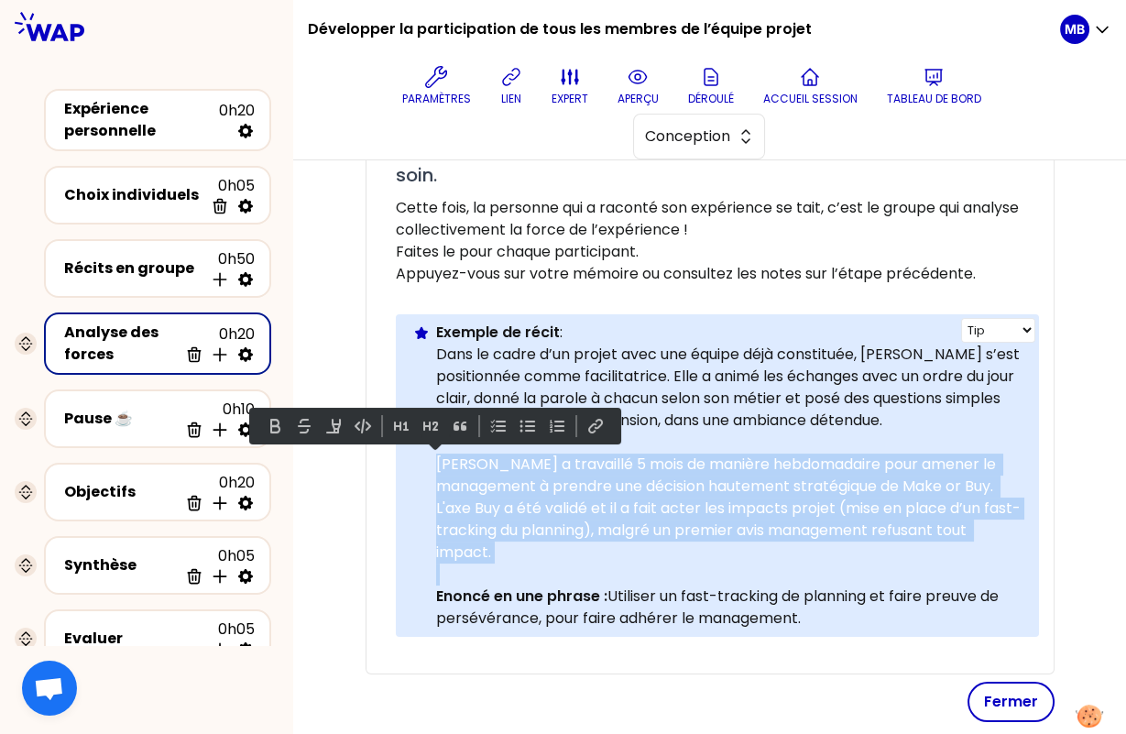
drag, startPoint x: 517, startPoint y: 563, endPoint x: 430, endPoint y: 460, distance: 135.3
click at [430, 460] on div "Info Warning Tip Exemple de récit : Dans le cadre d’un projet avec une équipe d…" at bounding box center [717, 475] width 643 height 323
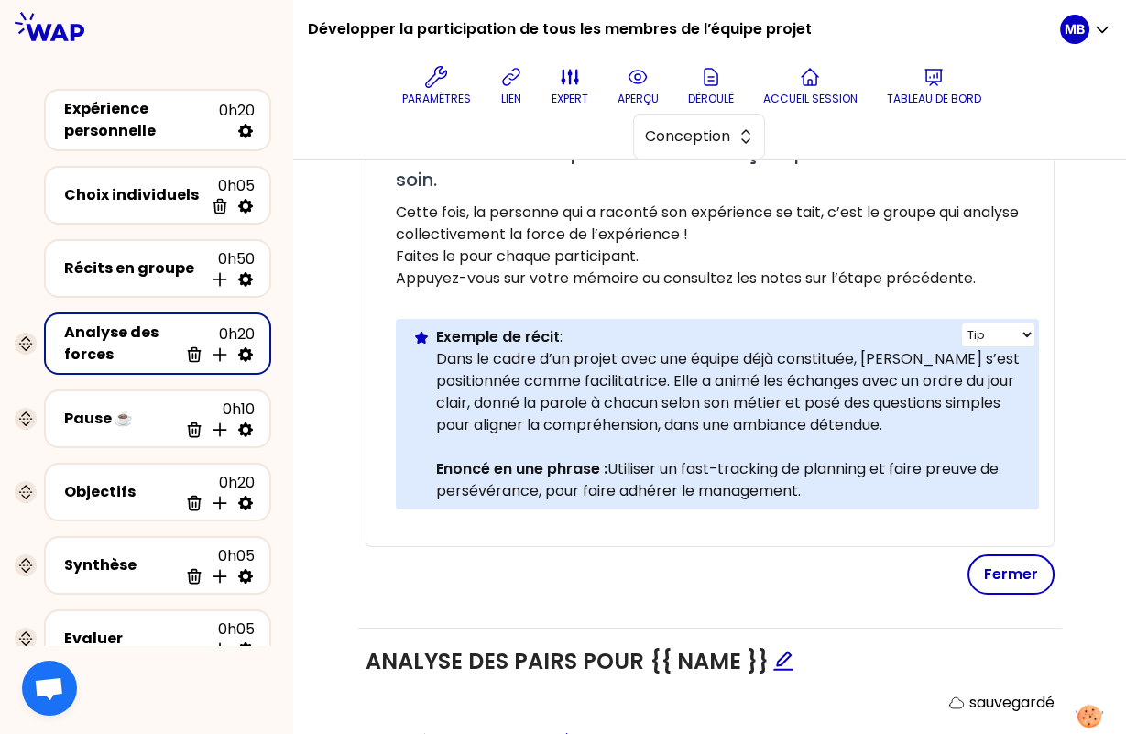
scroll to position [520, 0]
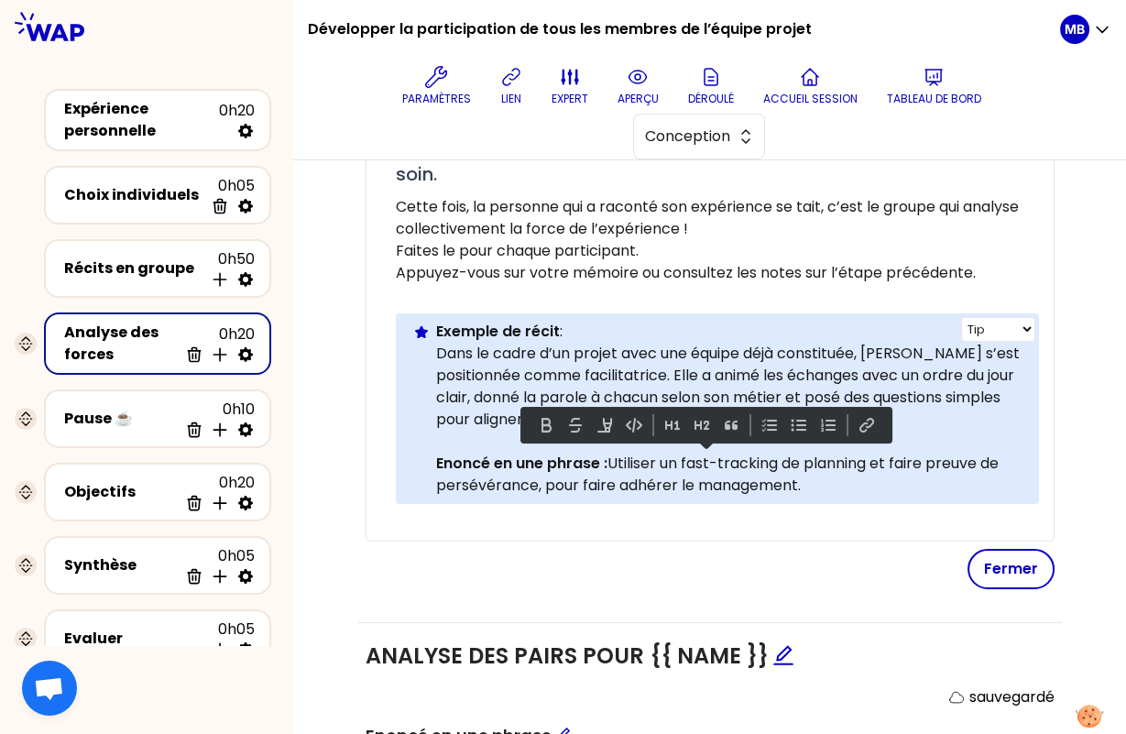
drag, startPoint x: 612, startPoint y: 462, endPoint x: 815, endPoint y: 481, distance: 203.4
click at [815, 481] on p "Enoncé en une phrase : Utiliser un fast-tracking de planning et faire preuve de…" at bounding box center [730, 475] width 588 height 44
click at [600, 357] on p "Dans le cadre d’un projet avec une équipe déjà constituée, Nina s’est positionn…" at bounding box center [730, 387] width 588 height 88
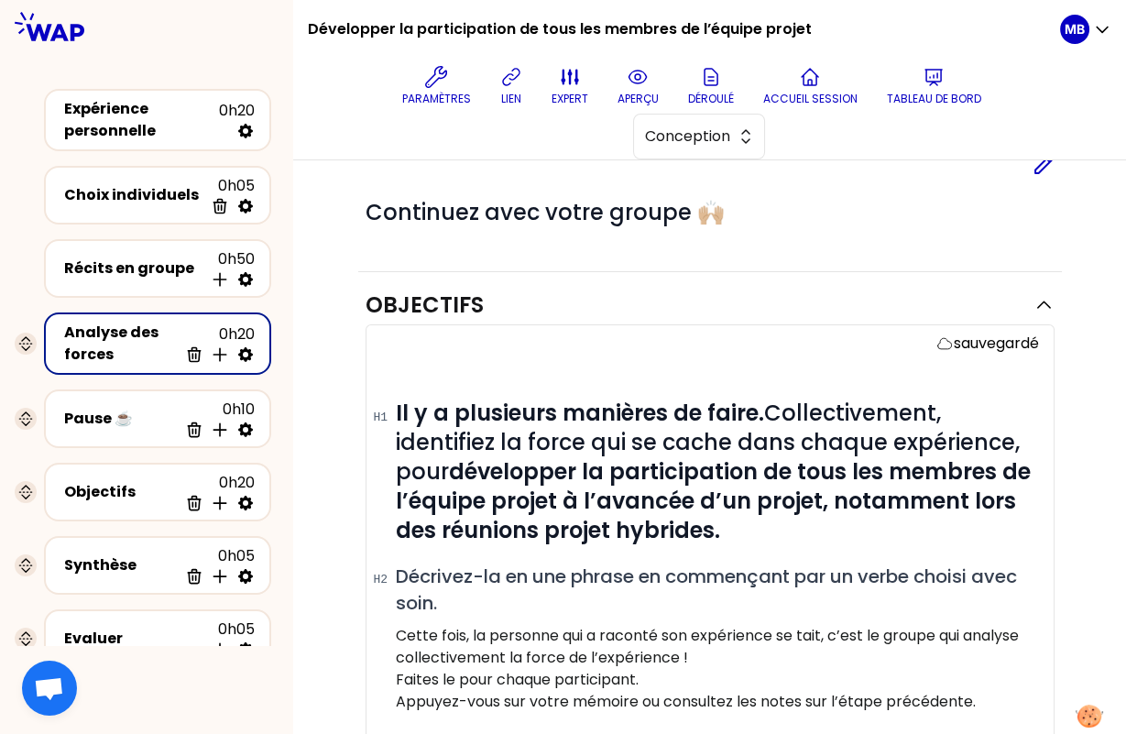
scroll to position [170, 0]
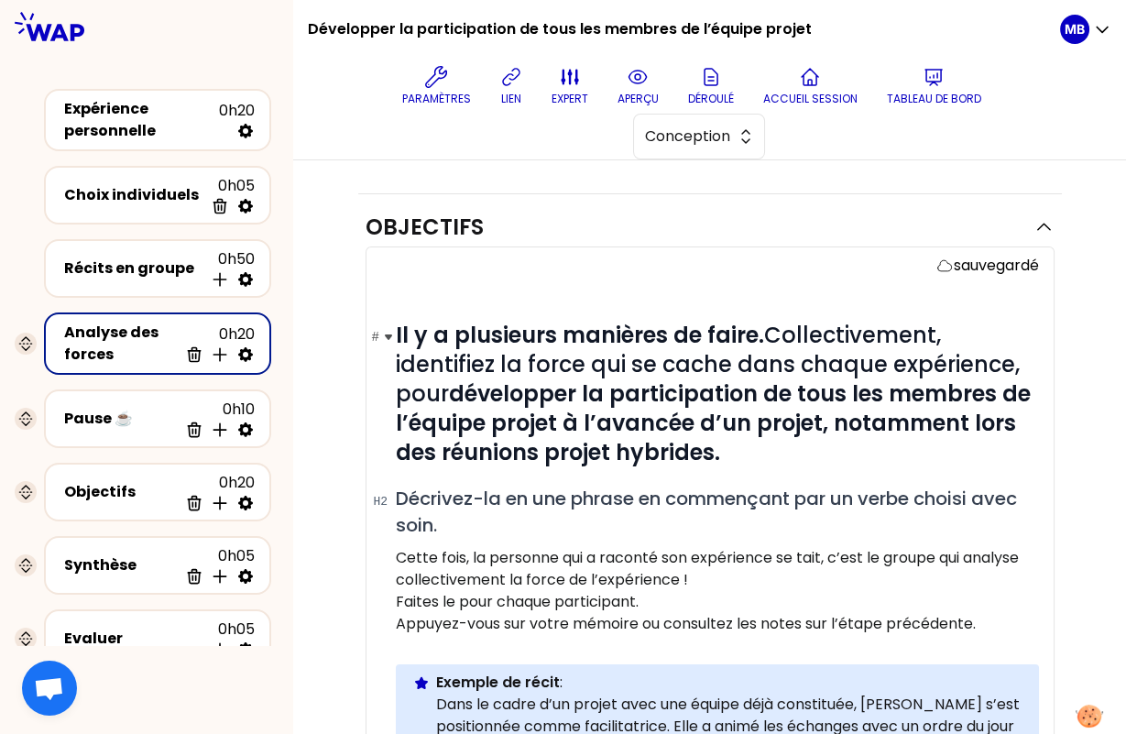
drag, startPoint x: 394, startPoint y: 325, endPoint x: 527, endPoint y: 415, distance: 160.4
click at [527, 415] on h1 "# Il y a plusieurs manières de faire. Collectivement, identifiez la force qui s…" at bounding box center [717, 394] width 643 height 147
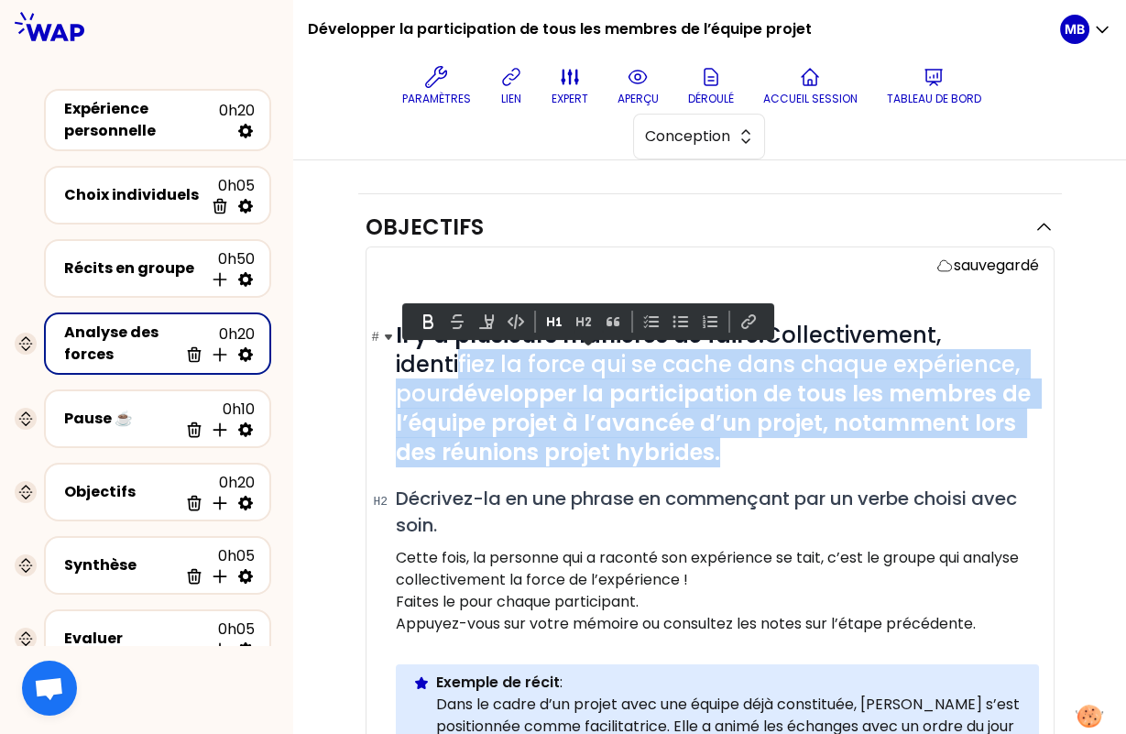
drag, startPoint x: 736, startPoint y: 460, endPoint x: 451, endPoint y: 372, distance: 298.2
click at [451, 372] on h1 "# Il y a plusieurs manières de faire. Collectivement, identifiez la force qui s…" at bounding box center [717, 394] width 643 height 147
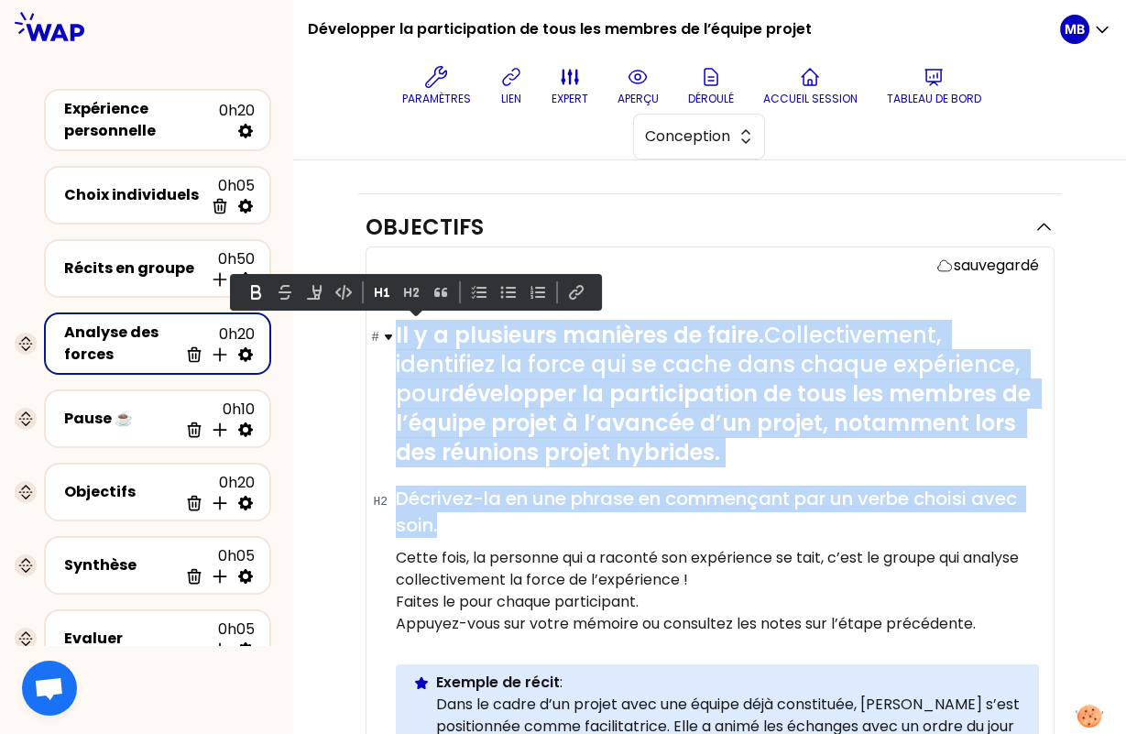
drag, startPoint x: 449, startPoint y: 522, endPoint x: 391, endPoint y: 322, distance: 208.8
click at [396, 322] on div "# Il y a plusieurs manières de faire. Collectivement, identifiez la force qui s…" at bounding box center [717, 580] width 643 height 607
copy div "Il y a plusieurs manières de faire. Collectivement, identifiez la force qui se …"
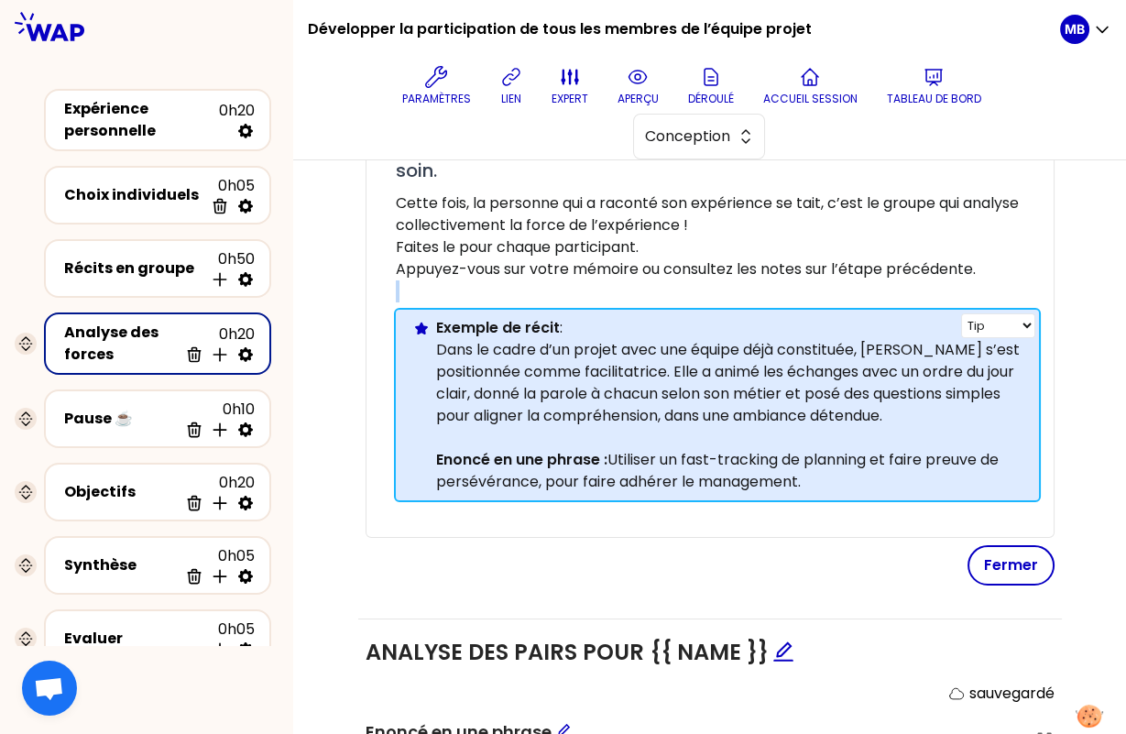
click at [619, 412] on p "Dans le cadre d’un projet avec une équipe déjà constituée, Nina s’est positionn…" at bounding box center [730, 383] width 588 height 88
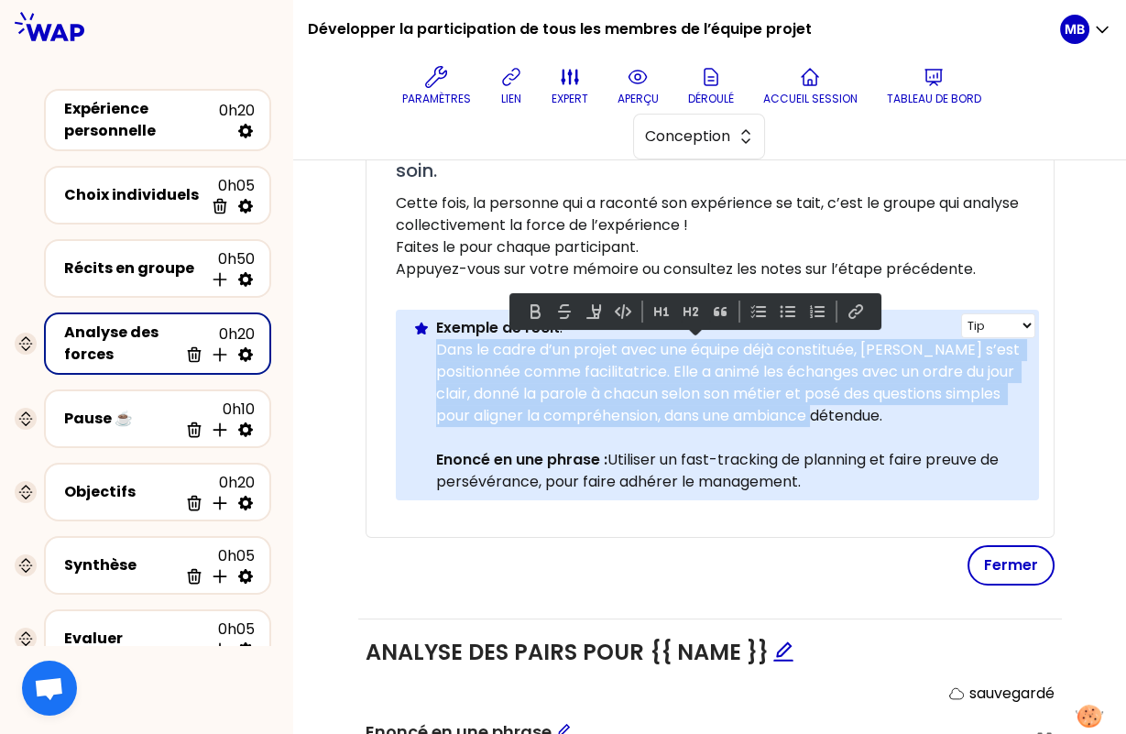
drag, startPoint x: 974, startPoint y: 410, endPoint x: 431, endPoint y: 345, distance: 547.2
click at [431, 345] on div "Info Warning Tip Exemple de récit : Dans le cadre d’un projet avec une équipe d…" at bounding box center [717, 405] width 643 height 191
copy p "Dans le cadre d’un projet avec une équipe déjà constituée, Nina s’est positionn…"
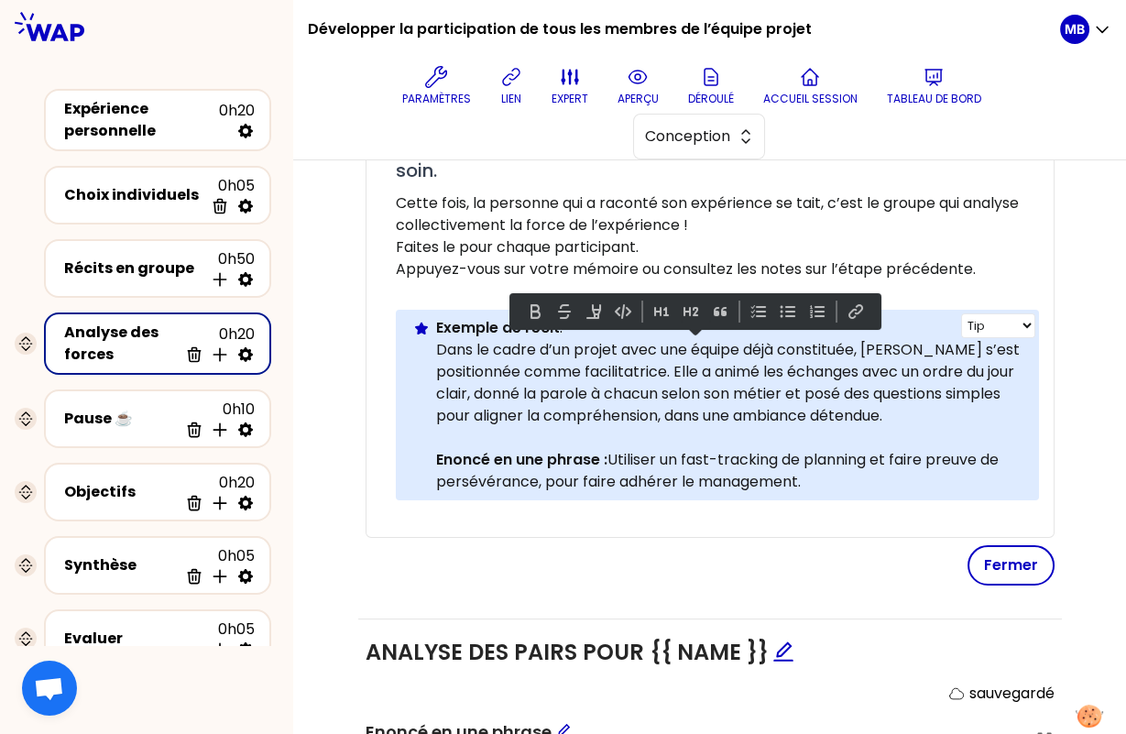
click at [496, 311] on div "Info Warning Tip Exemple de récit : Dans le cadre d’un projet avec une équipe d…" at bounding box center [717, 405] width 643 height 191
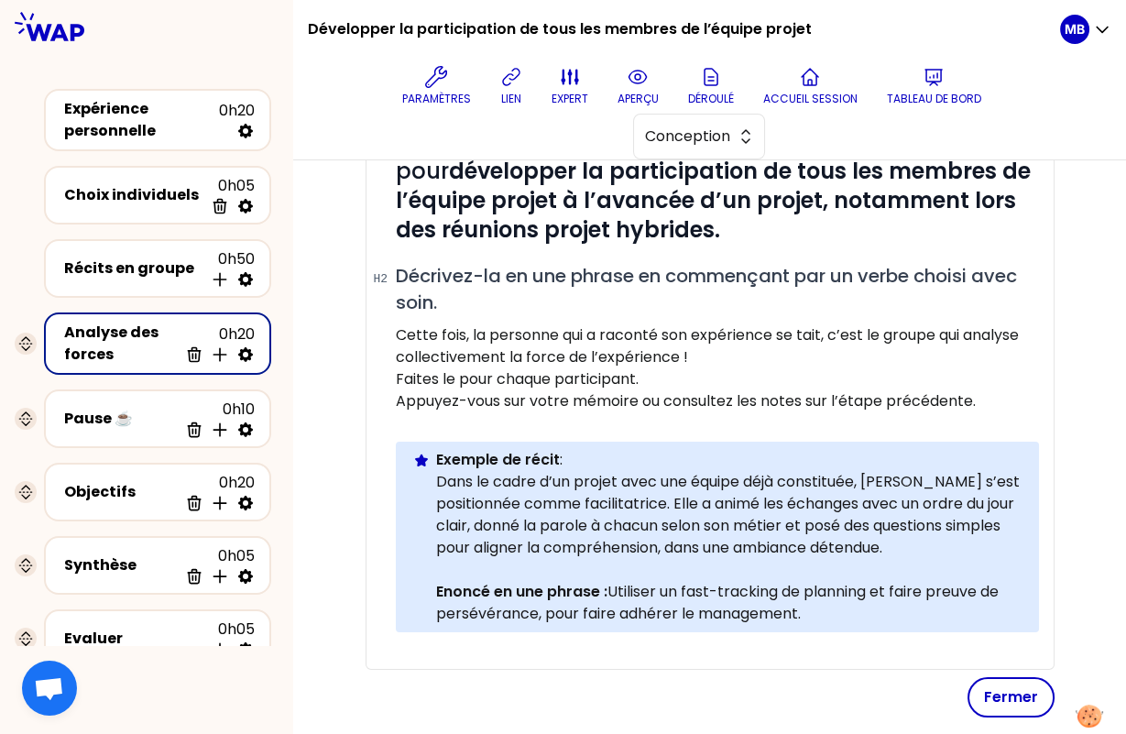
scroll to position [414, 0]
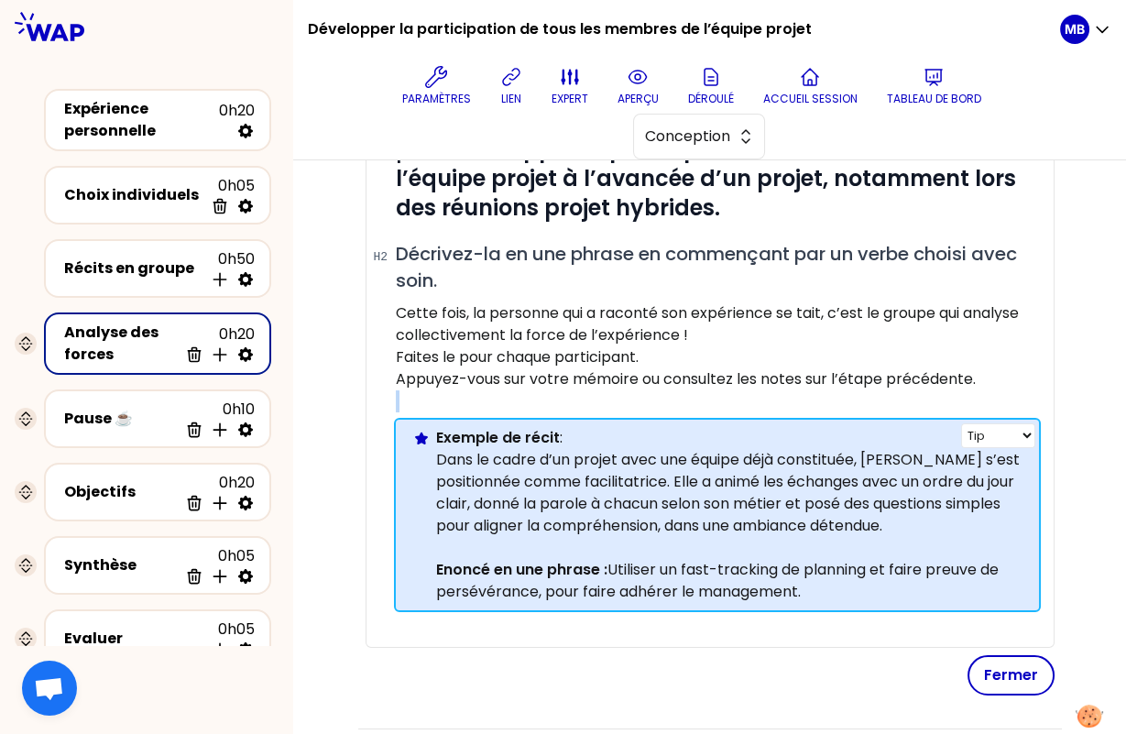
click at [679, 586] on p "Enoncé en une phrase : Utiliser un fast-tracking de planning et faire preuve de…" at bounding box center [730, 581] width 588 height 44
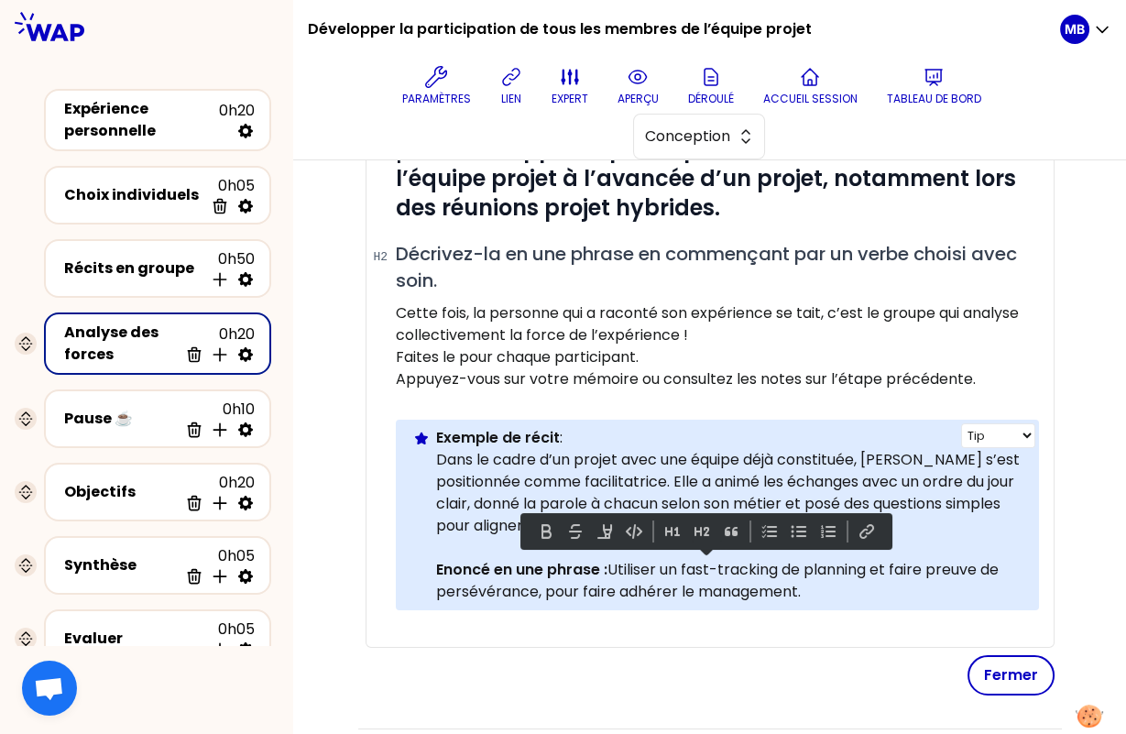
drag, startPoint x: 611, startPoint y: 563, endPoint x: 871, endPoint y: 589, distance: 261.6
click at [871, 589] on p "Enoncé en une phrase : Utiliser un fast-tracking de planning et faire preuve de…" at bounding box center [730, 581] width 588 height 44
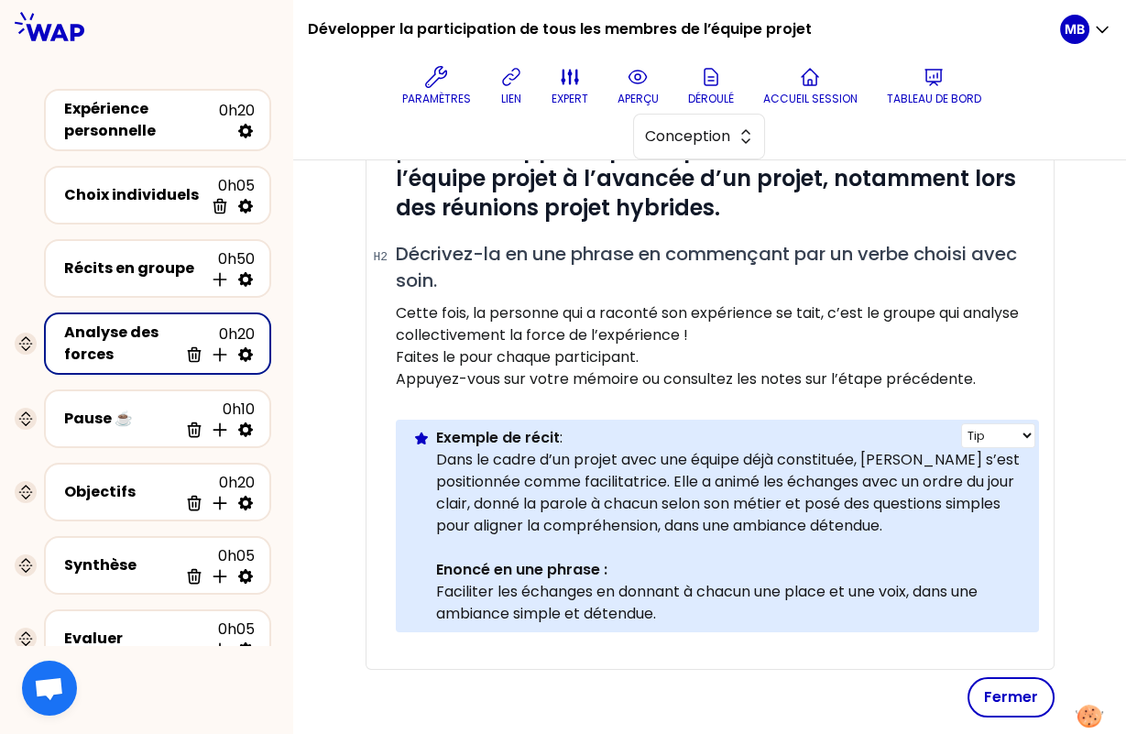
click at [436, 584] on p "Faciliter les échanges en donnant à chacun une place et une voix, dans une ambi…" at bounding box center [730, 603] width 588 height 44
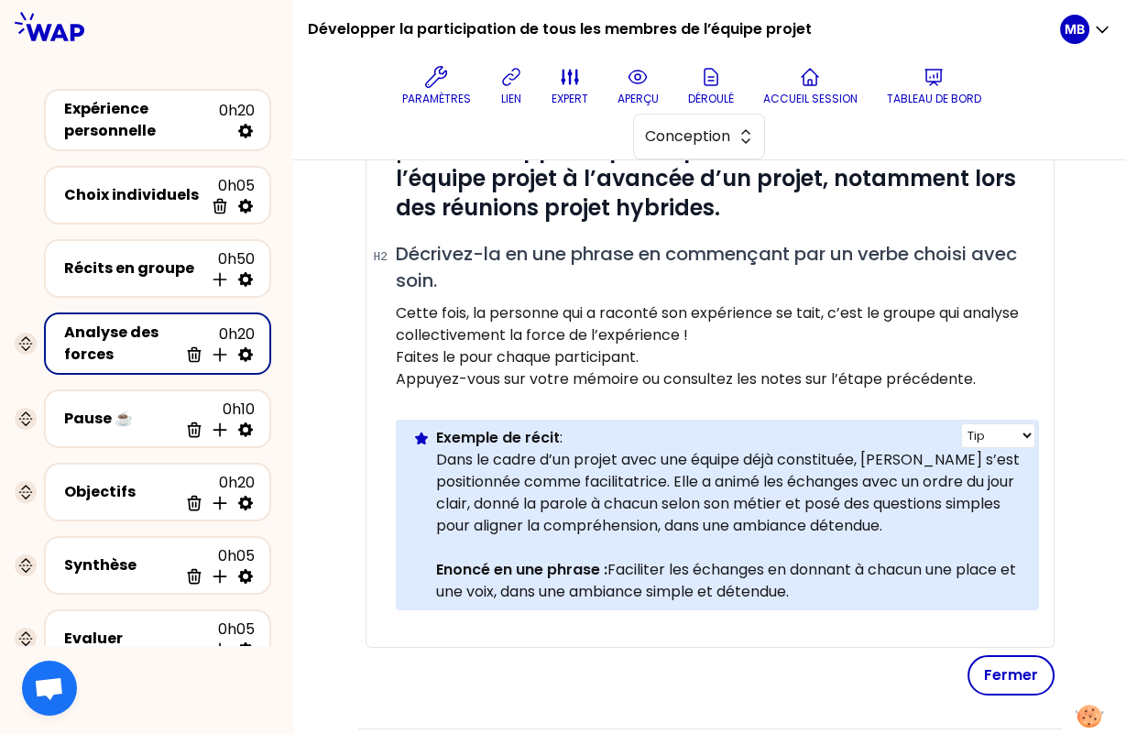
click at [854, 578] on p "Enoncé en une phrase : Faciliter les échanges en donnant à chacun une place et …" at bounding box center [730, 581] width 588 height 44
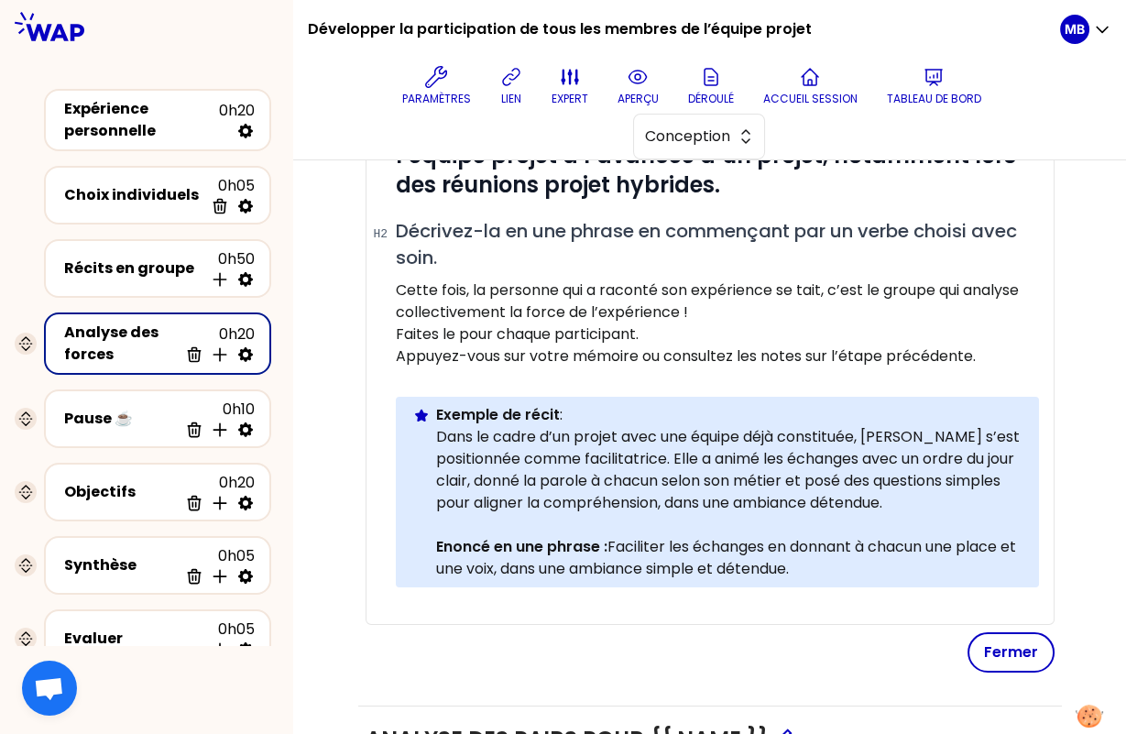
scroll to position [445, 0]
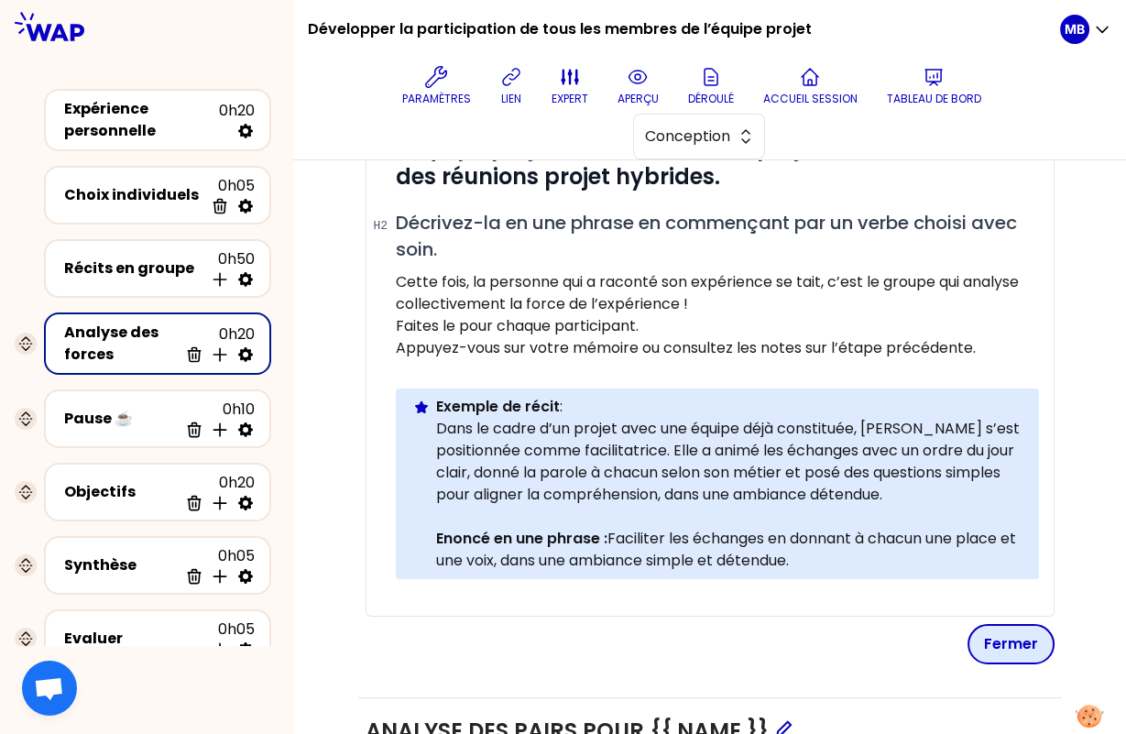
click at [1002, 647] on button "Fermer" at bounding box center [1011, 644] width 87 height 40
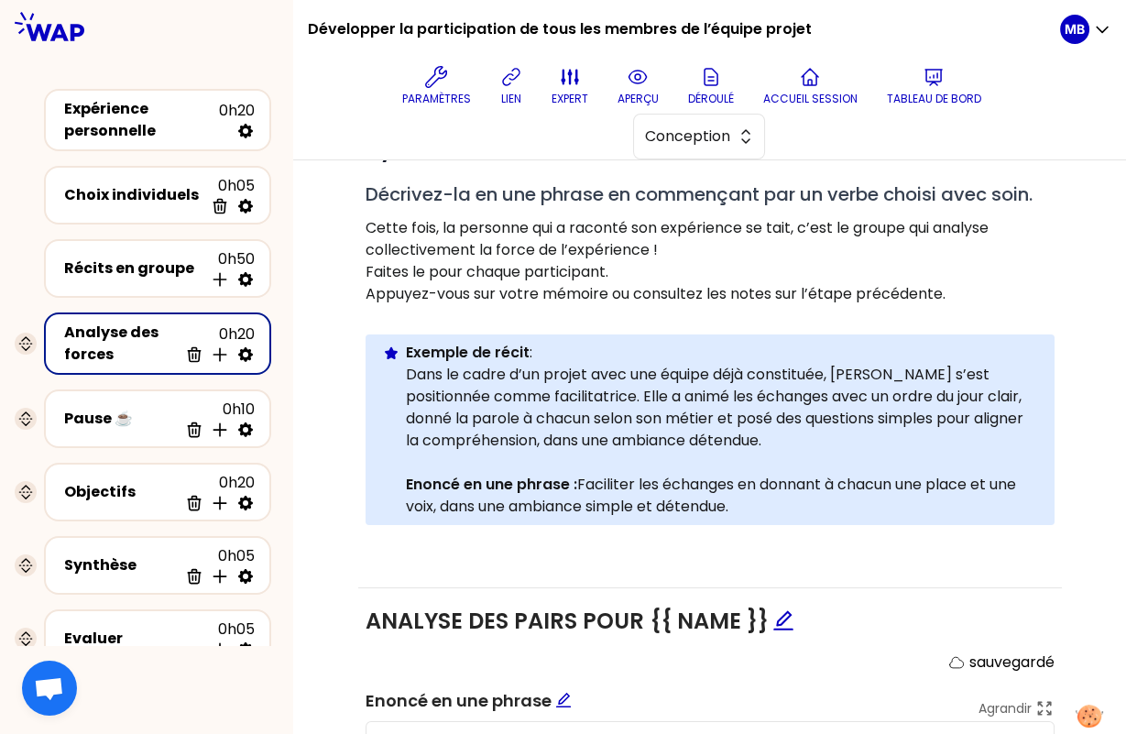
scroll to position [714, 0]
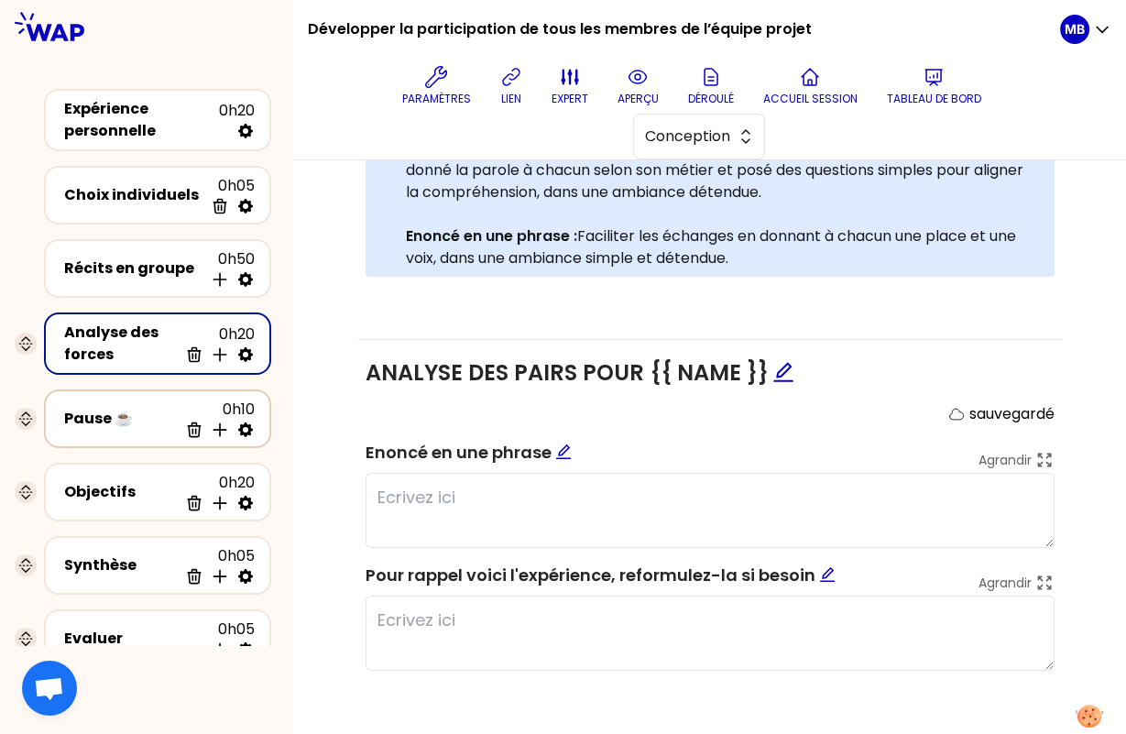
click at [121, 418] on div "Pause ☕️" at bounding box center [121, 419] width 114 height 22
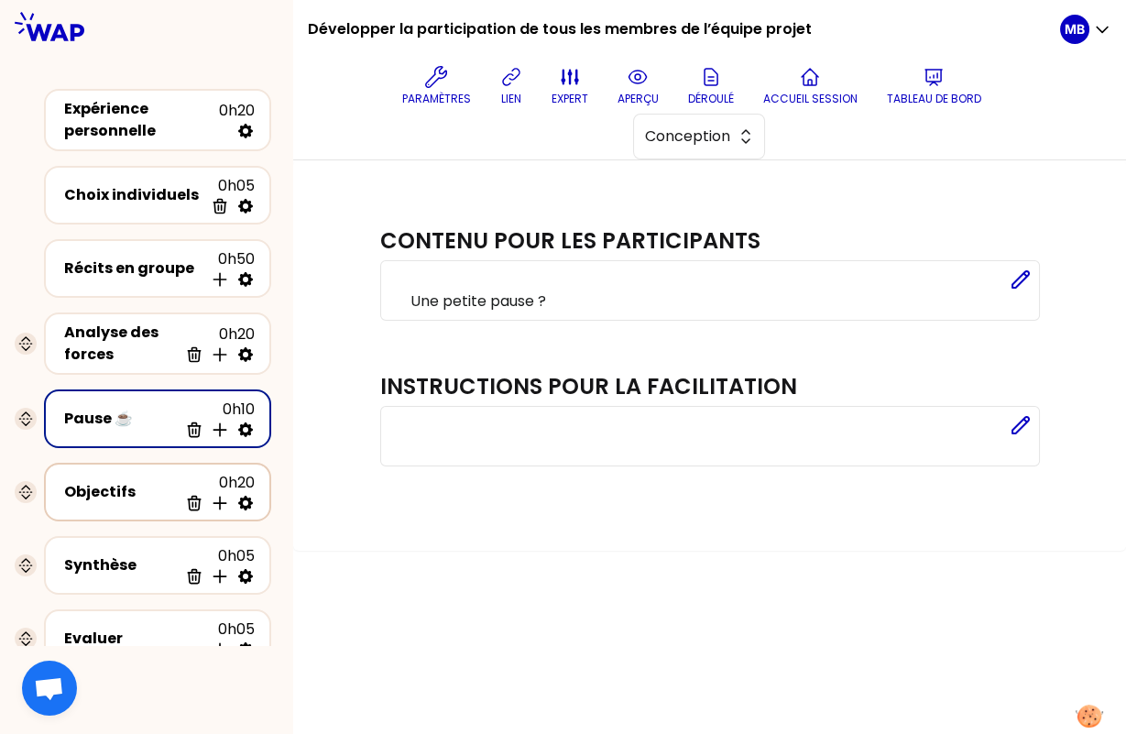
click at [102, 486] on div "Objectifs" at bounding box center [121, 492] width 114 height 22
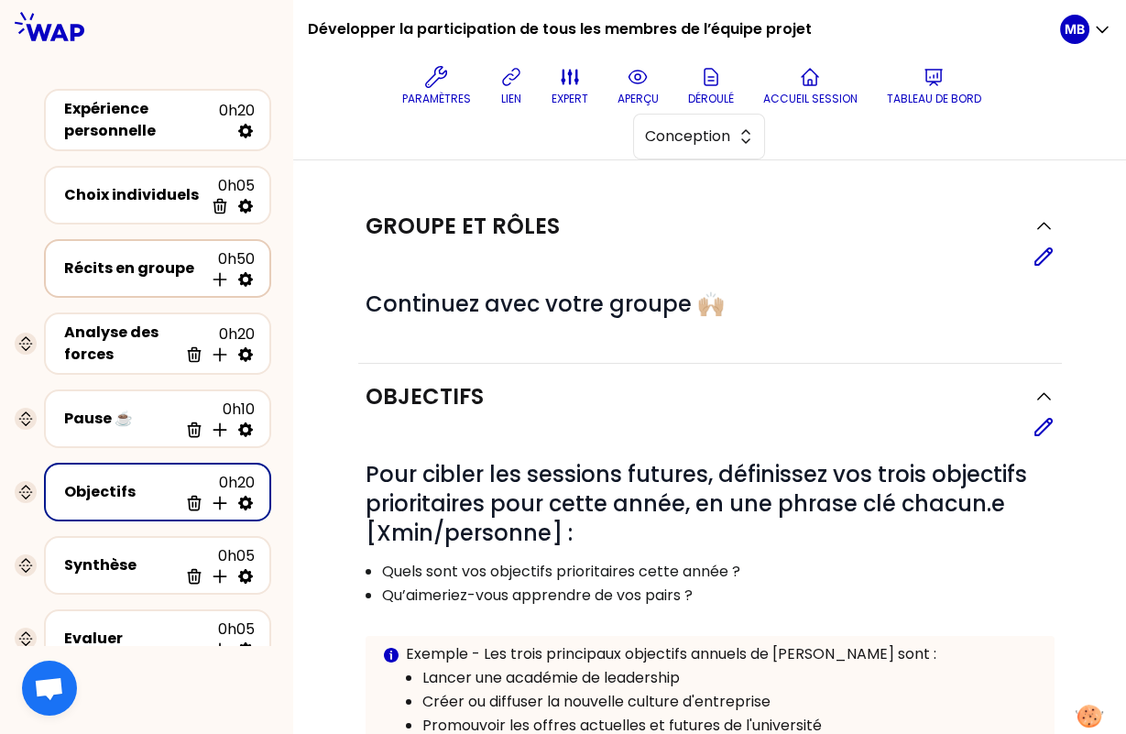
click at [245, 277] on icon at bounding box center [245, 279] width 18 height 18
select select "5"
select select "all"
select select "false"
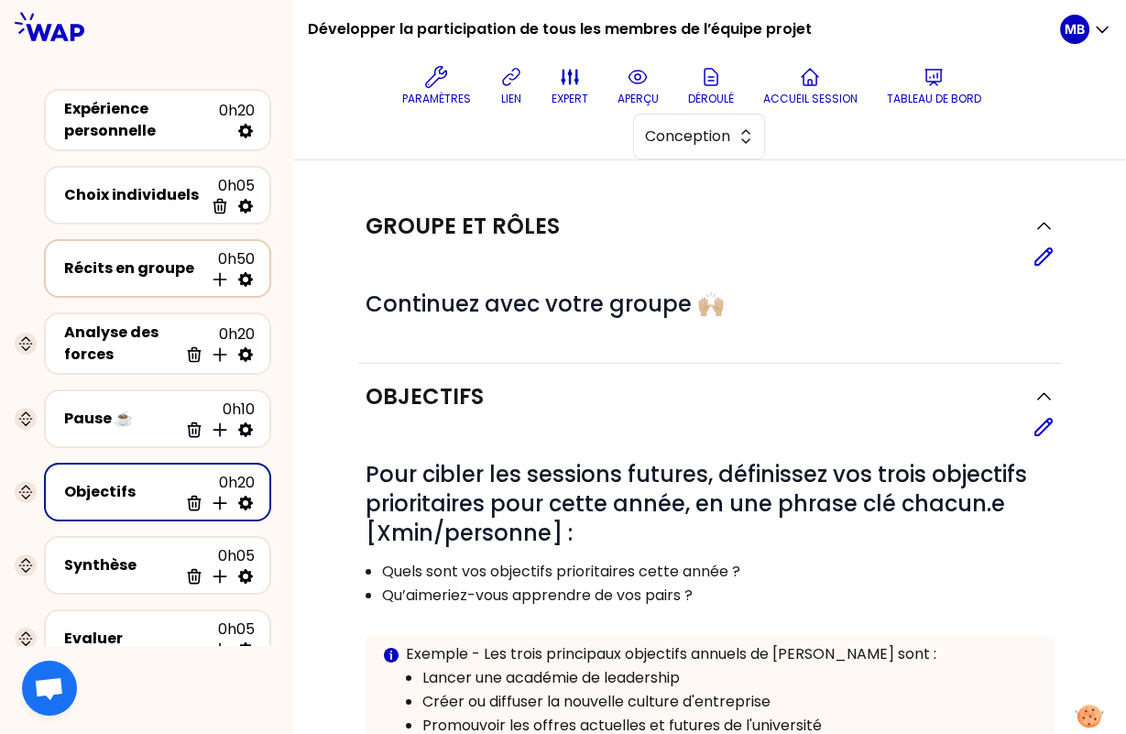
select select "Each"
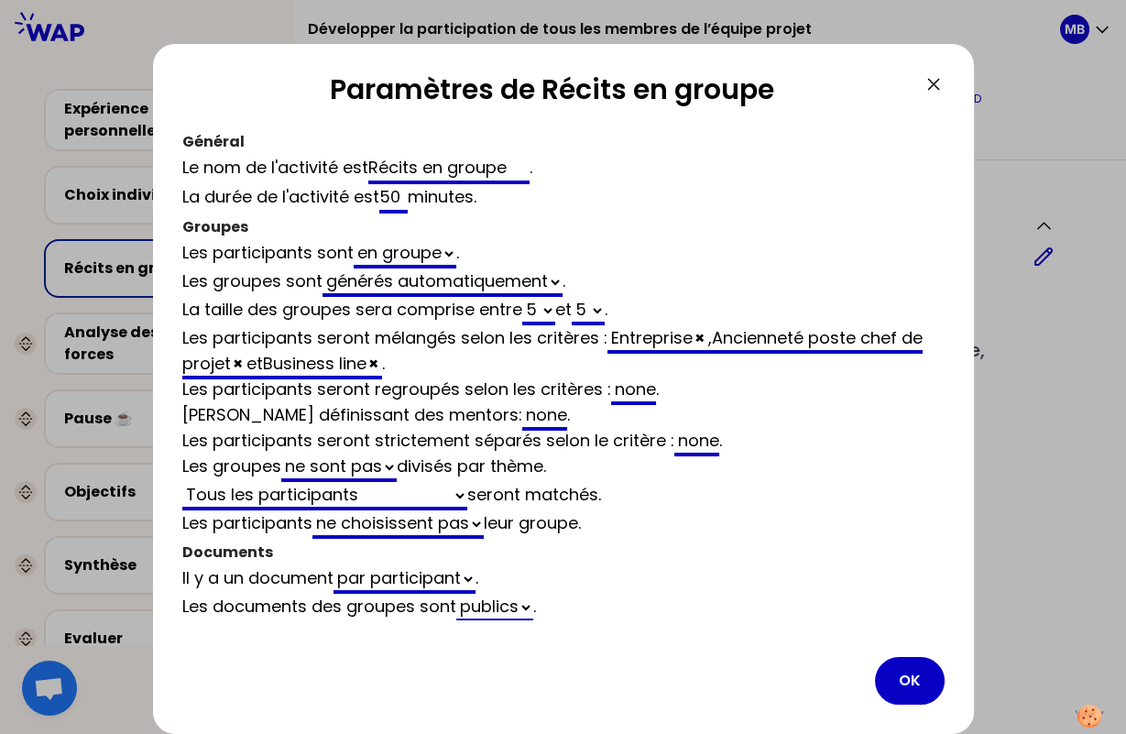
click at [55, 308] on div at bounding box center [563, 367] width 1126 height 734
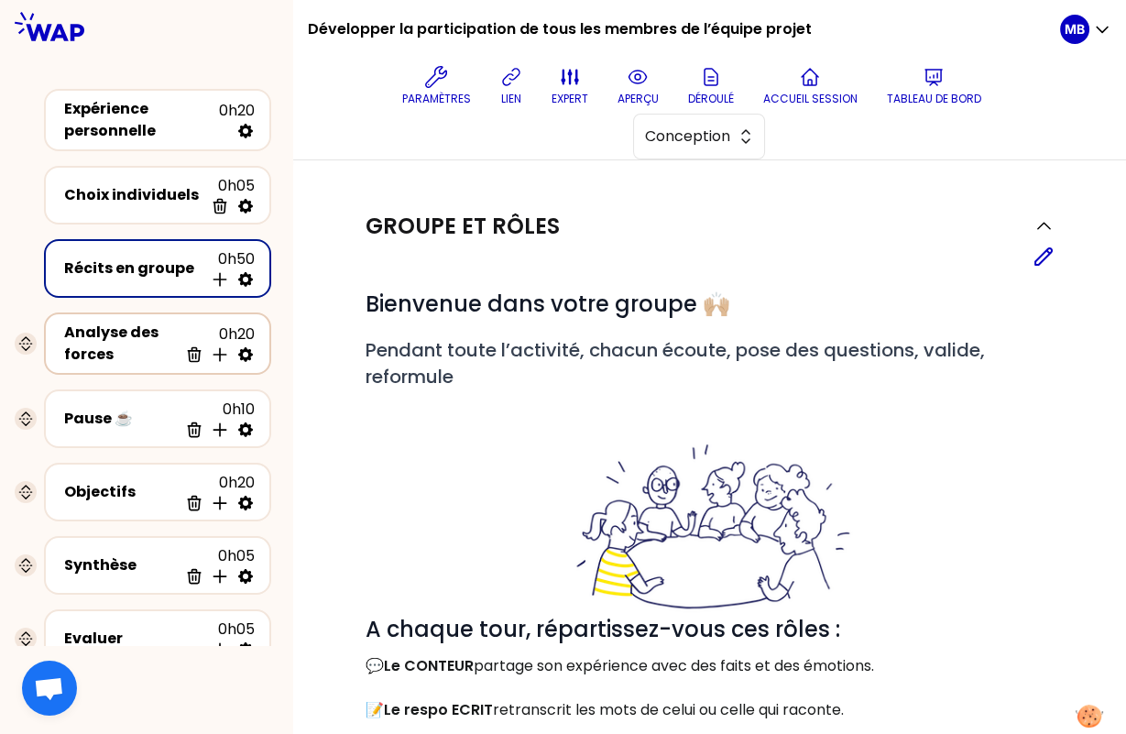
click at [149, 337] on div "Analyse des forces" at bounding box center [121, 344] width 114 height 44
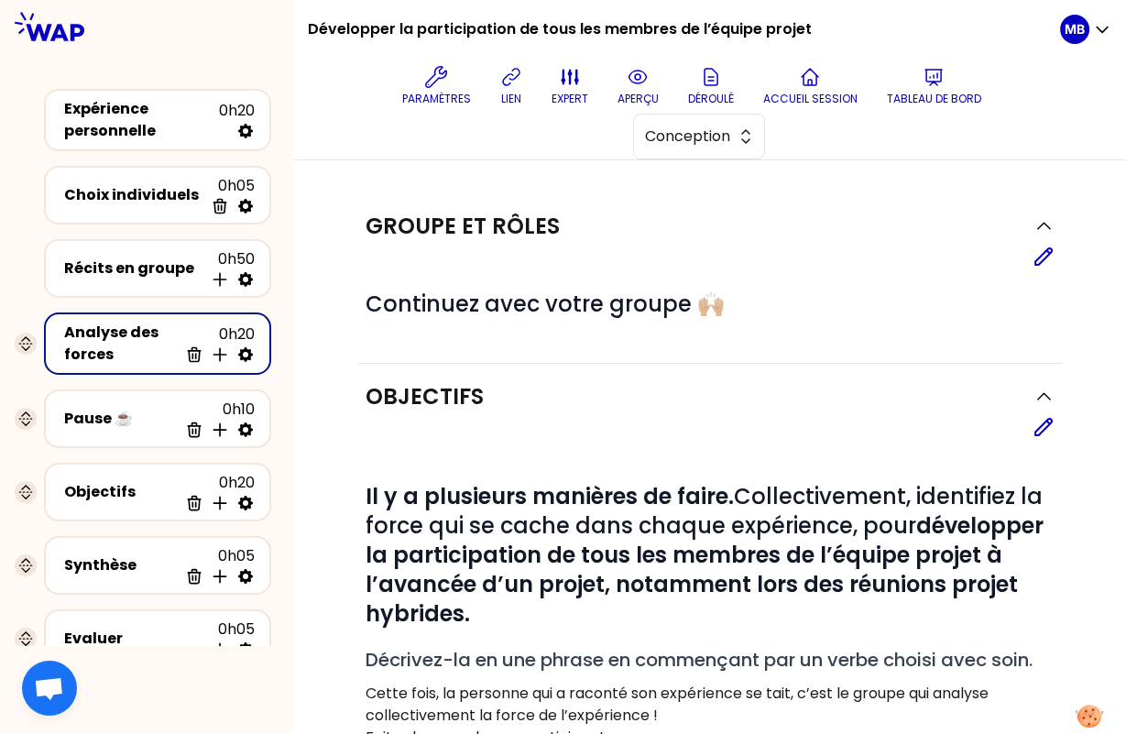
click at [232, 351] on div "Supprimer Insérer une activité en dessous" at bounding box center [220, 354] width 70 height 18
click at [255, 352] on icon at bounding box center [245, 354] width 18 height 18
select select "same_as"
select select "false"
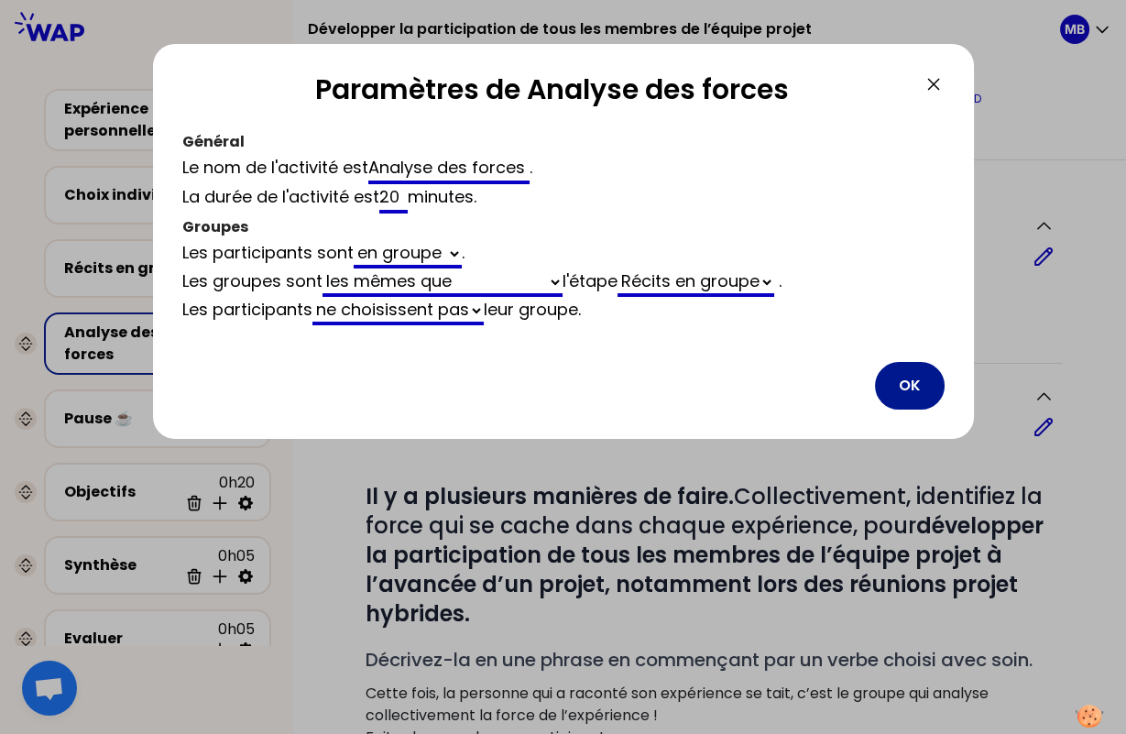
click at [922, 402] on button "OK" at bounding box center [910, 386] width 70 height 48
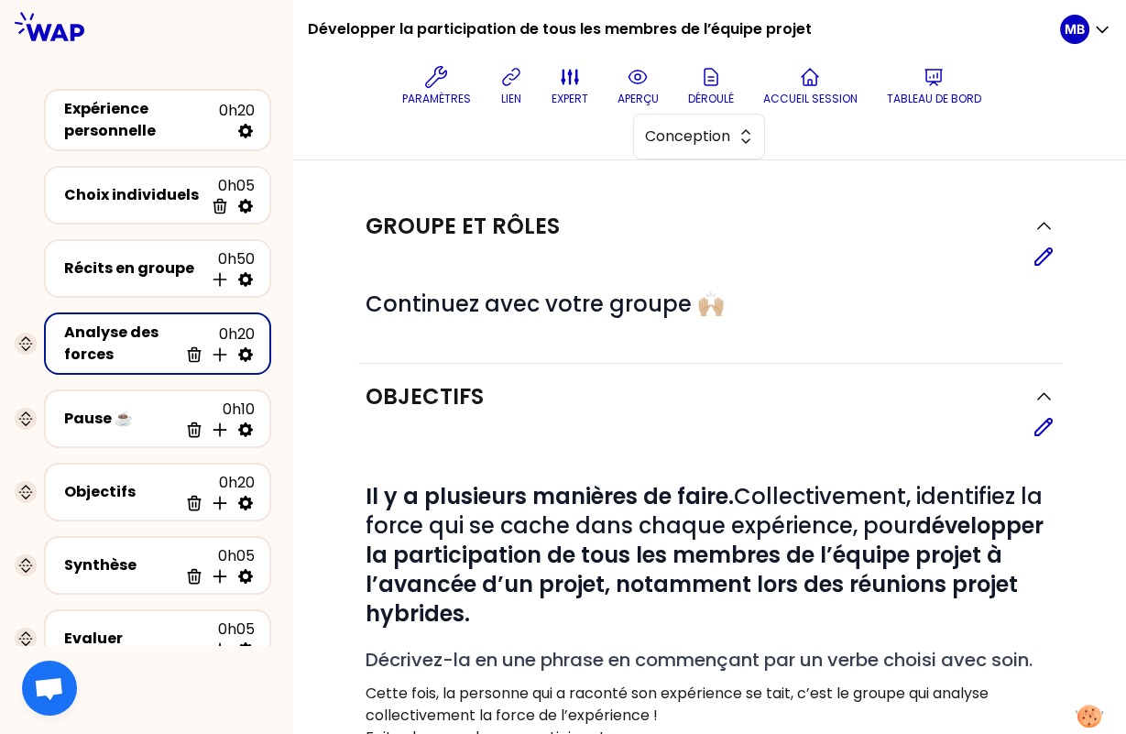
scroll to position [65, 0]
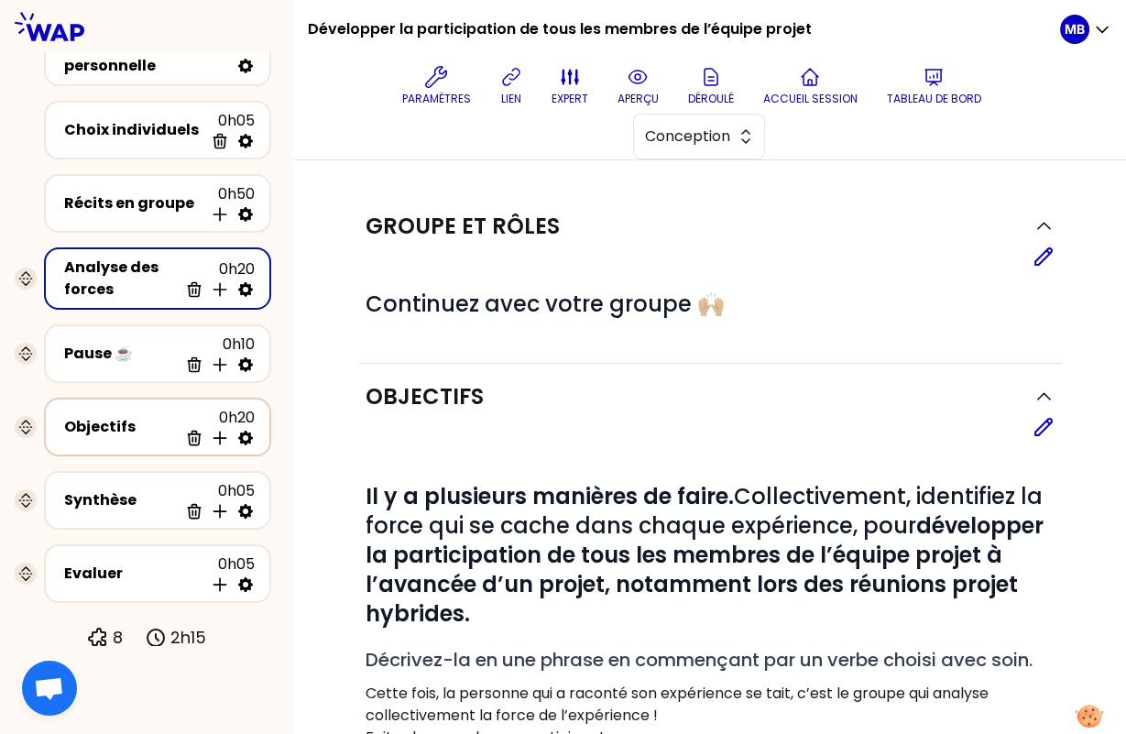
click at [241, 431] on icon at bounding box center [245, 438] width 15 height 15
select select "3"
select select "activity"
select select "false"
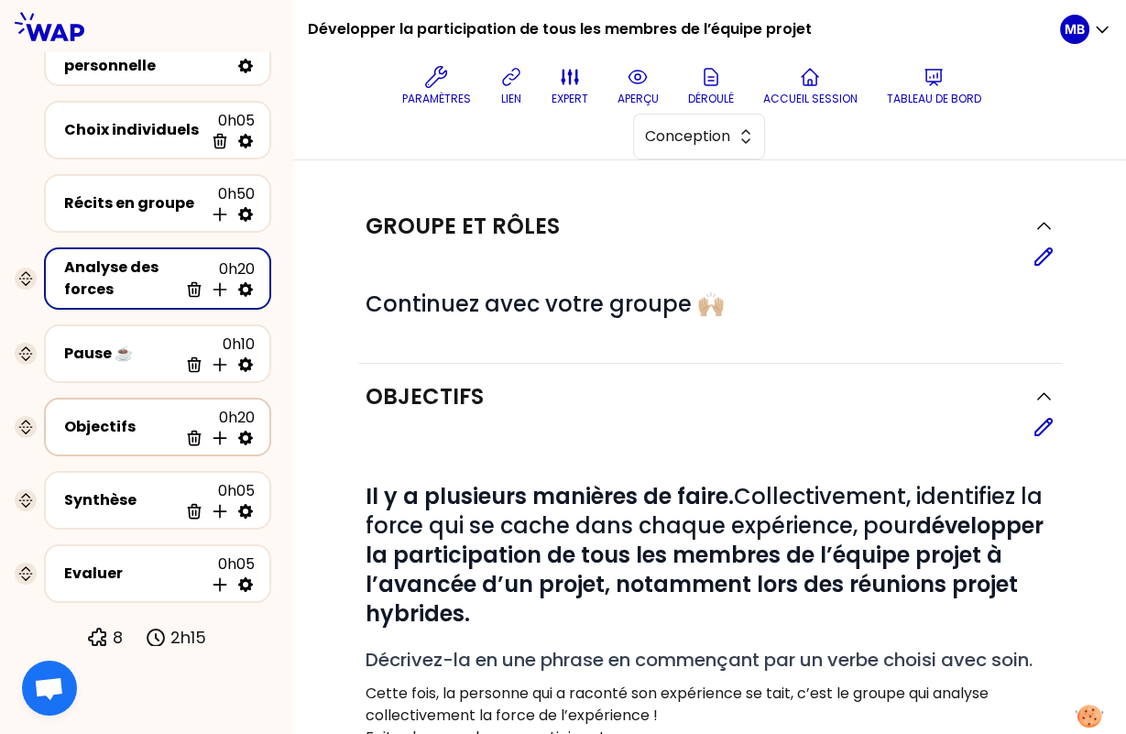
select select "Each"
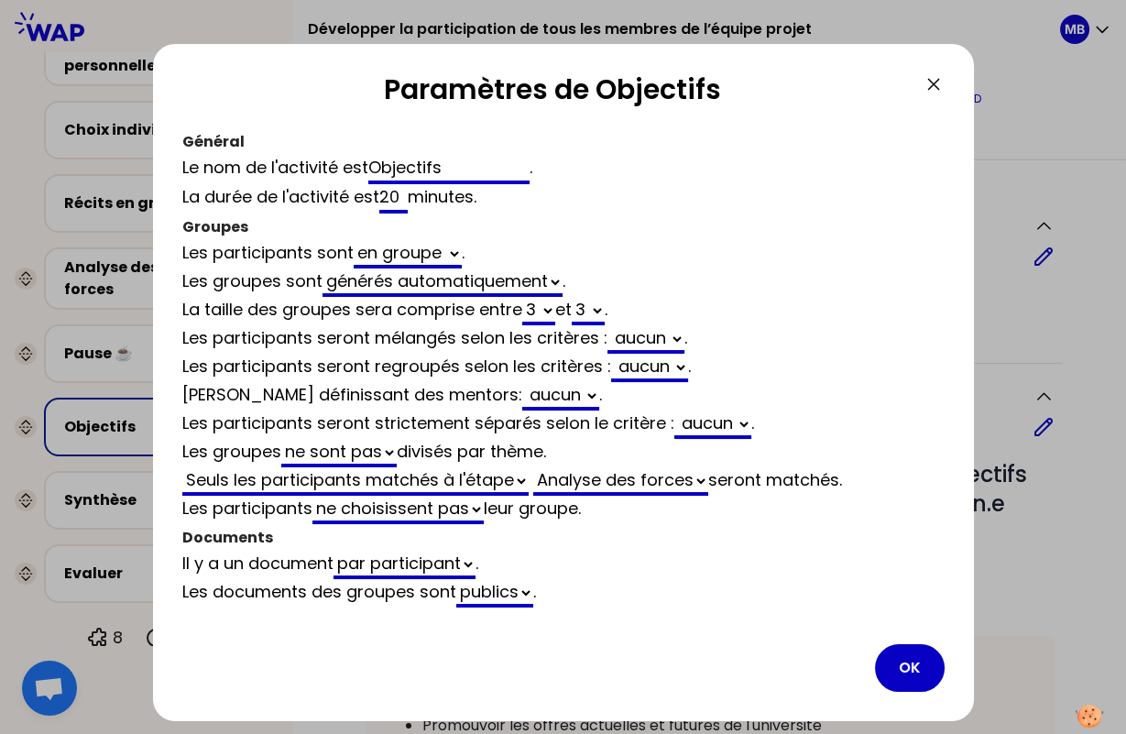
click at [640, 334] on select "aucun Entreprise Ancienneté poste chef de projet Business line" at bounding box center [647, 339] width 73 height 28
select select "3"
select select "activity"
select select "false"
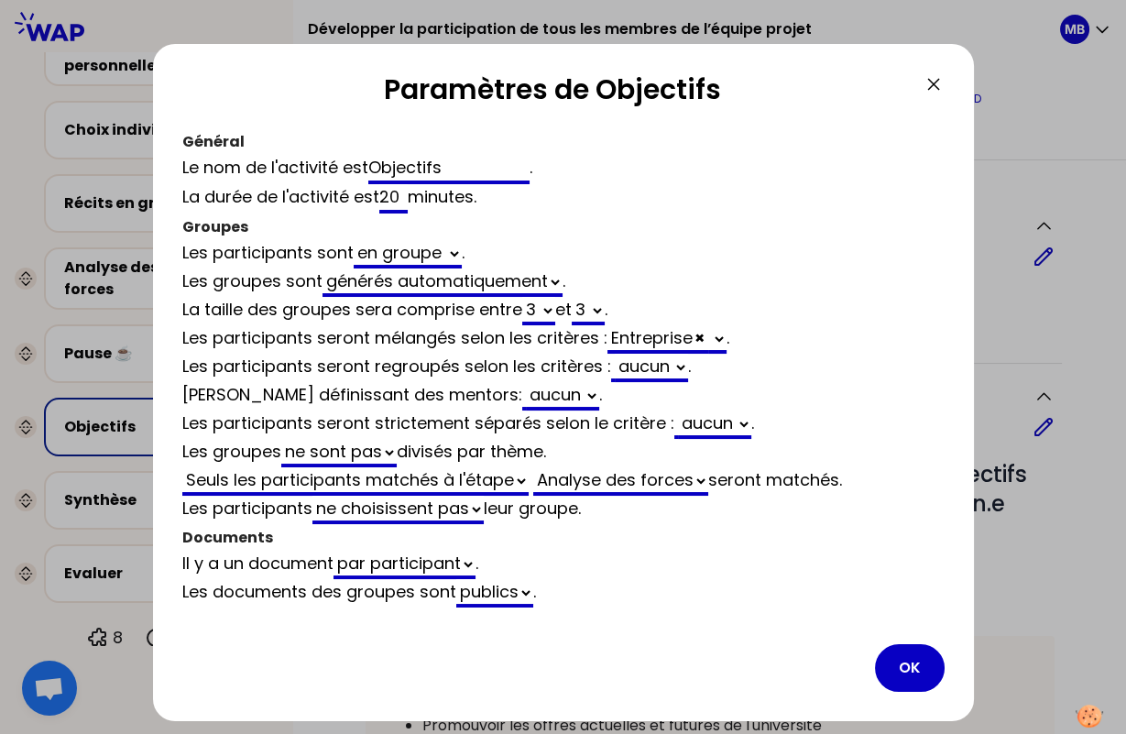
click at [636, 368] on select "aucun Ancienneté poste chef de projet Business line" at bounding box center [651, 368] width 73 height 28
click at [681, 332] on div "Entreprise × Ancienneté poste chef de projet Business line" at bounding box center [666, 339] width 119 height 27
click at [727, 334] on select "Ancienneté poste chef de projet Business line" at bounding box center [717, 339] width 18 height 28
select select "3"
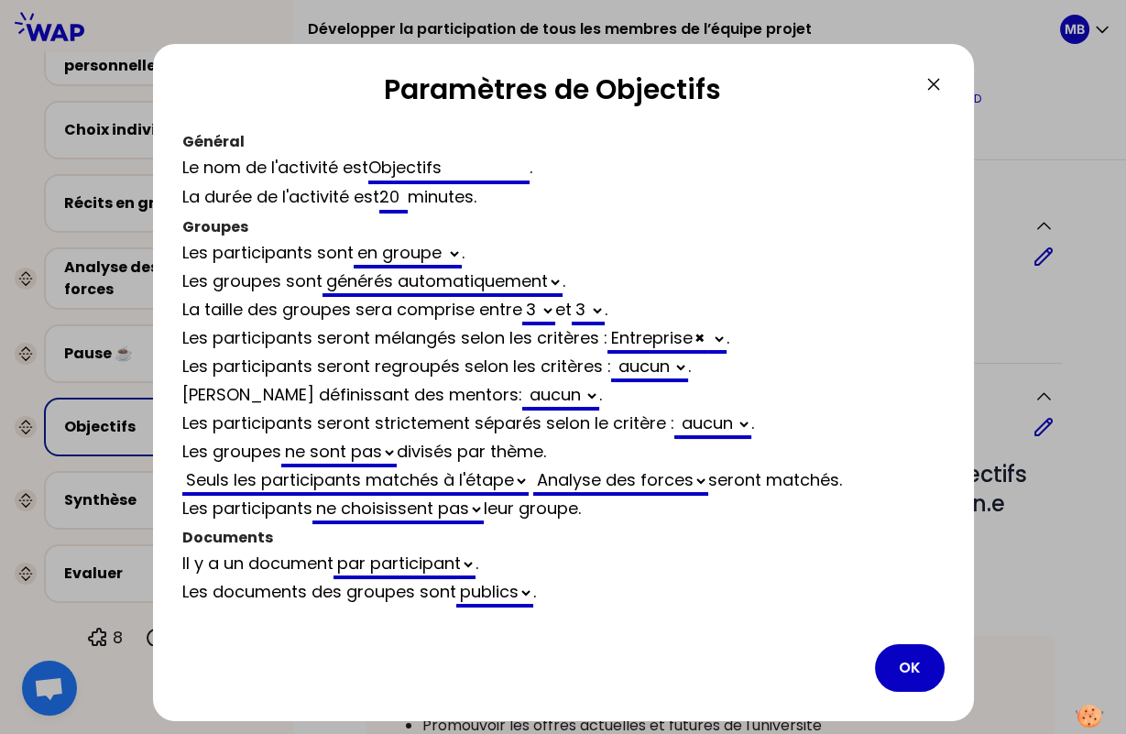
select select "activity"
select select "false"
click at [643, 367] on select "aucun Ancienneté poste chef de projet" at bounding box center [651, 368] width 73 height 28
select select "3"
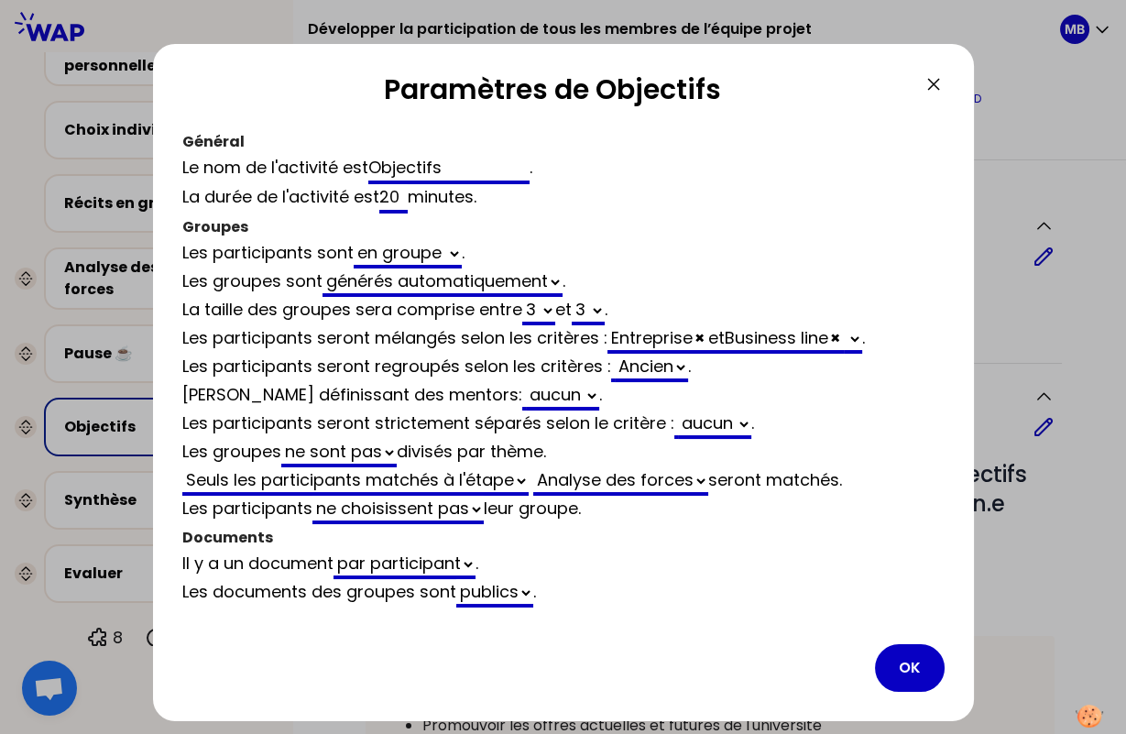
select select "activity"
select select "false"
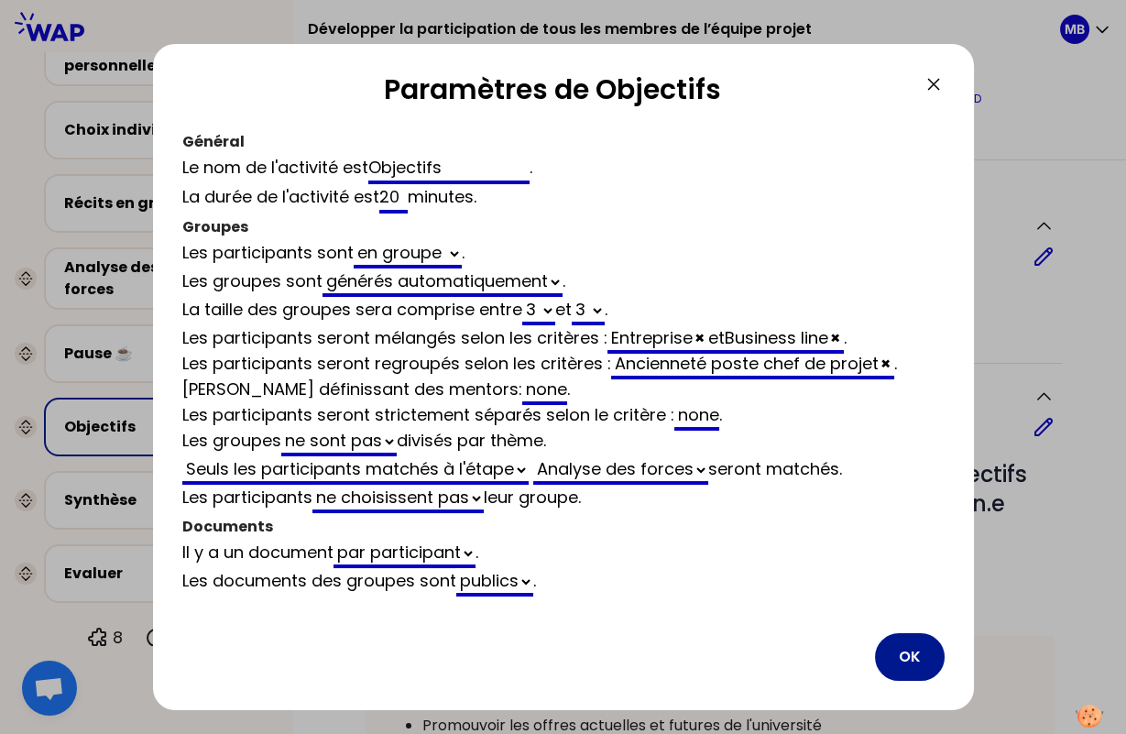
click at [893, 651] on button "OK" at bounding box center [910, 657] width 70 height 48
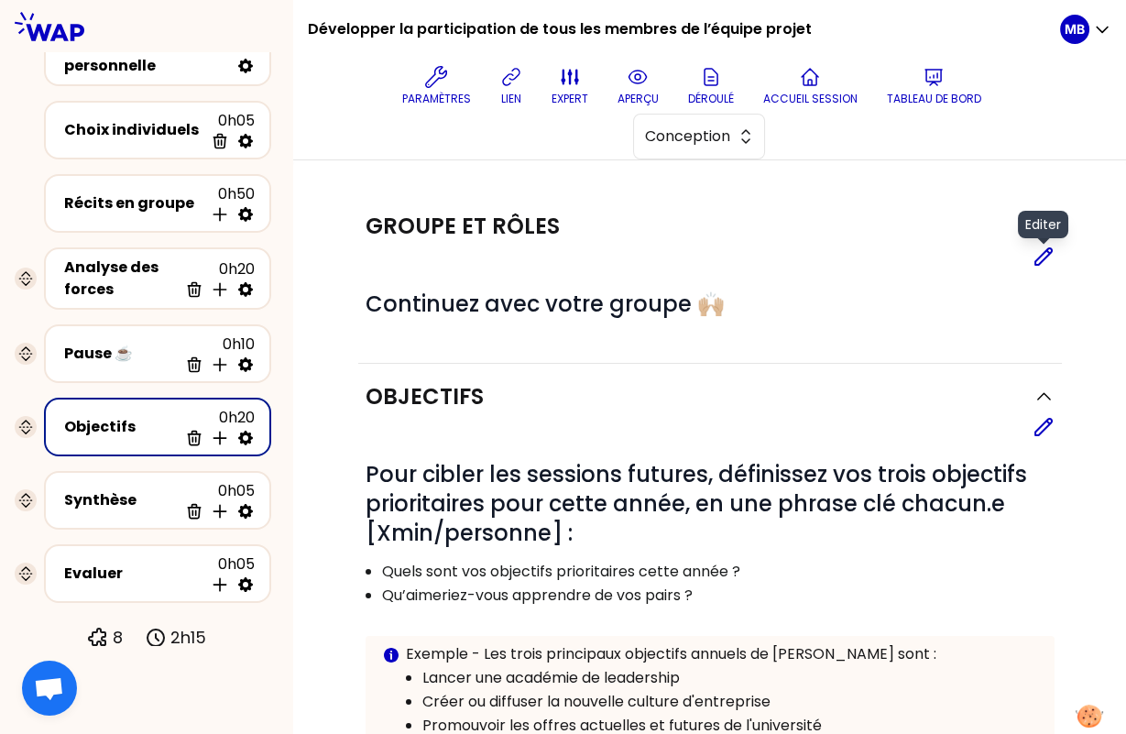
click at [1040, 251] on icon at bounding box center [1044, 257] width 22 height 22
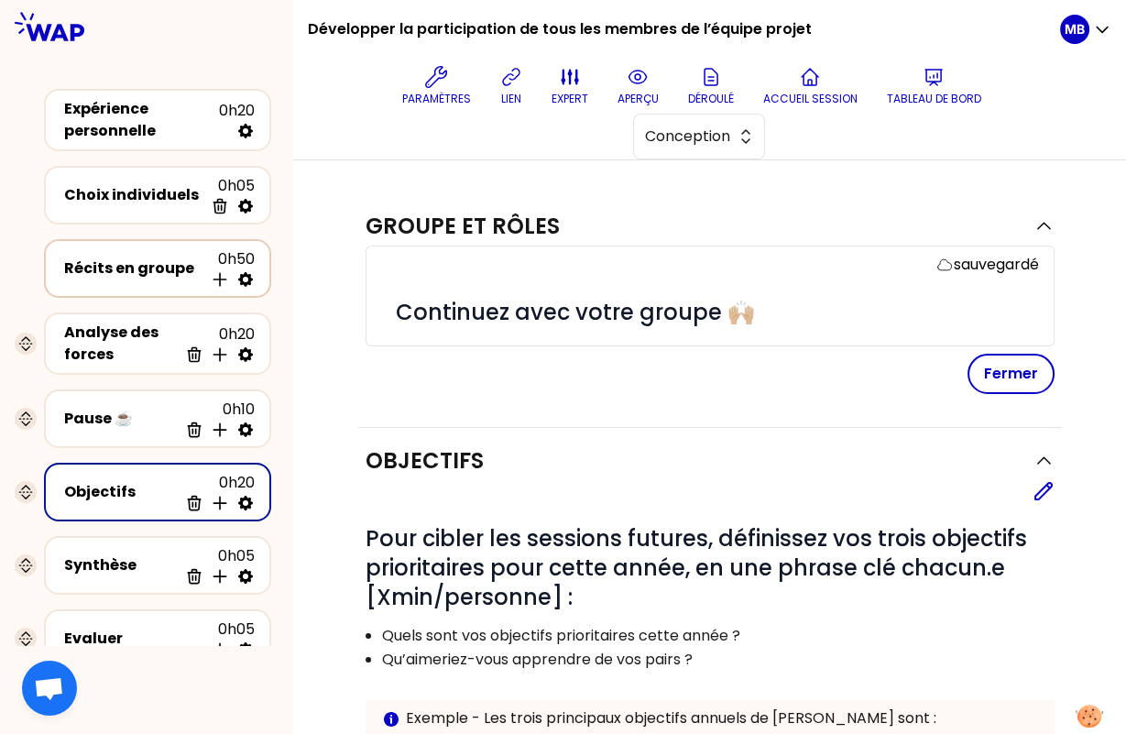
click at [137, 266] on div "Récits en groupe" at bounding box center [133, 268] width 139 height 22
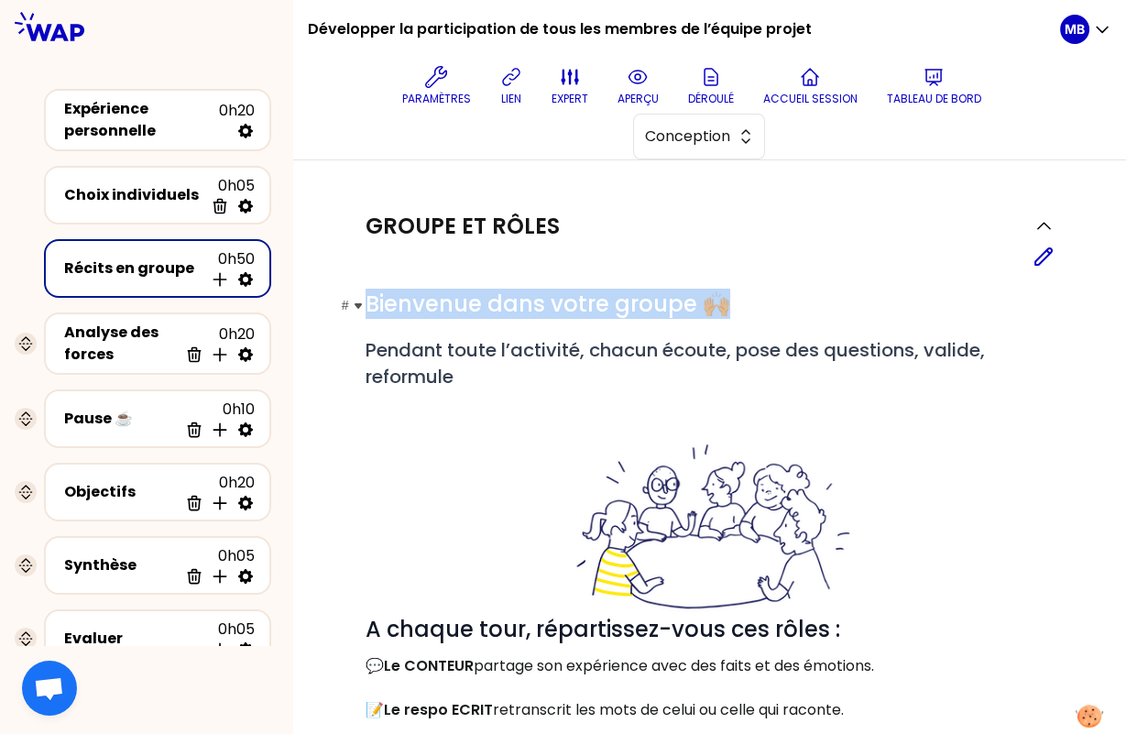
drag, startPoint x: 367, startPoint y: 299, endPoint x: 762, endPoint y: 298, distance: 394.9
click at [762, 298] on h1 "# Bienvenue dans votre groupe 🙌🏼" at bounding box center [710, 304] width 689 height 29
copy span "Bienvenue dans votre groupe 🙌🏼"
click at [155, 493] on div "Objectifs" at bounding box center [121, 492] width 114 height 22
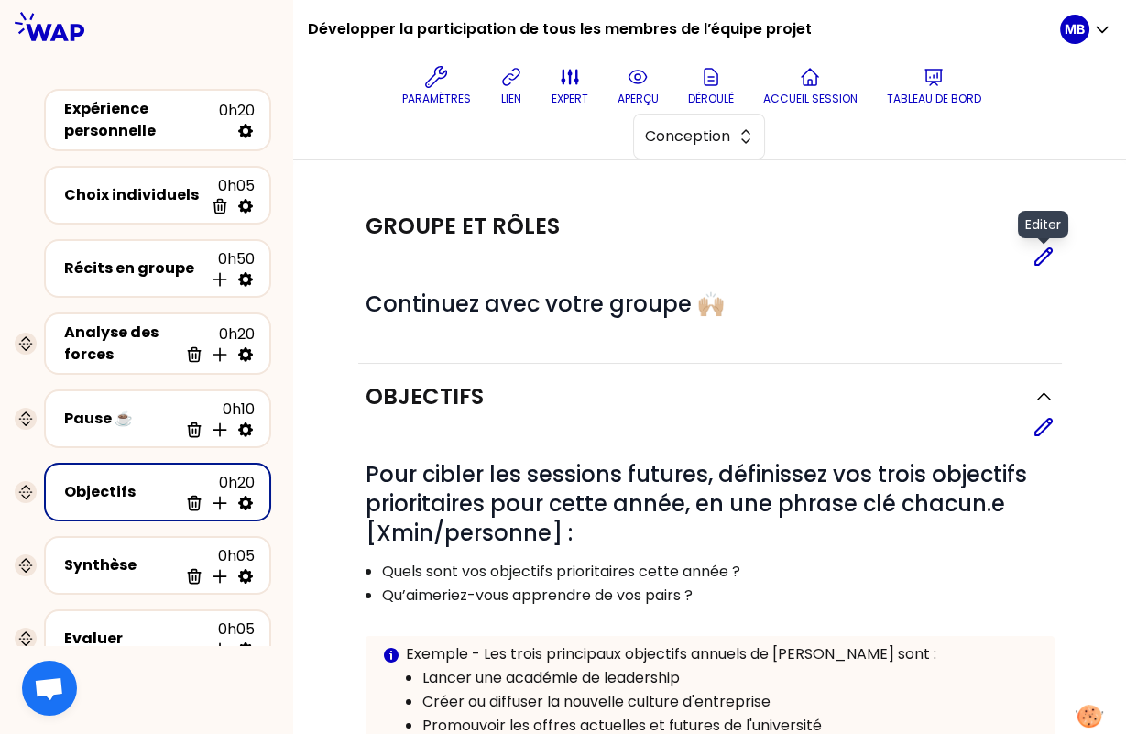
click at [1047, 255] on icon at bounding box center [1044, 257] width 22 height 22
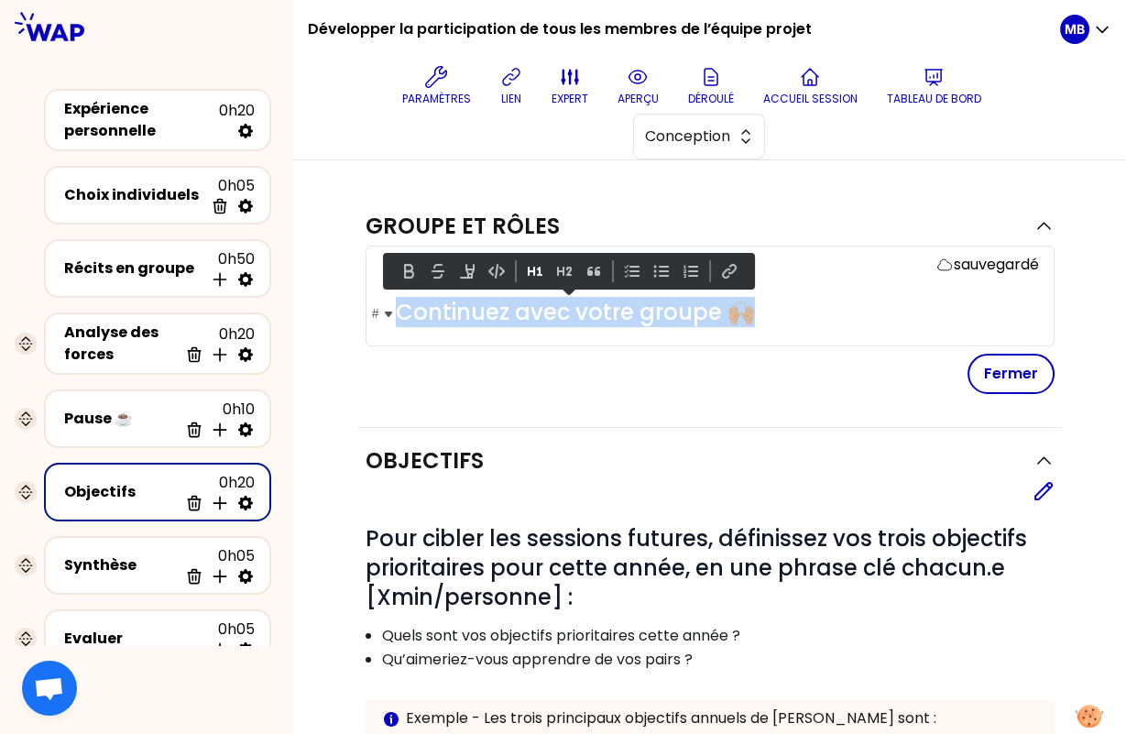
drag, startPoint x: 659, startPoint y: 305, endPoint x: 400, endPoint y: 306, distance: 258.4
click at [400, 306] on h1 "# Continuez avec votre groupe 🙌🏼" at bounding box center [717, 312] width 643 height 29
paste div
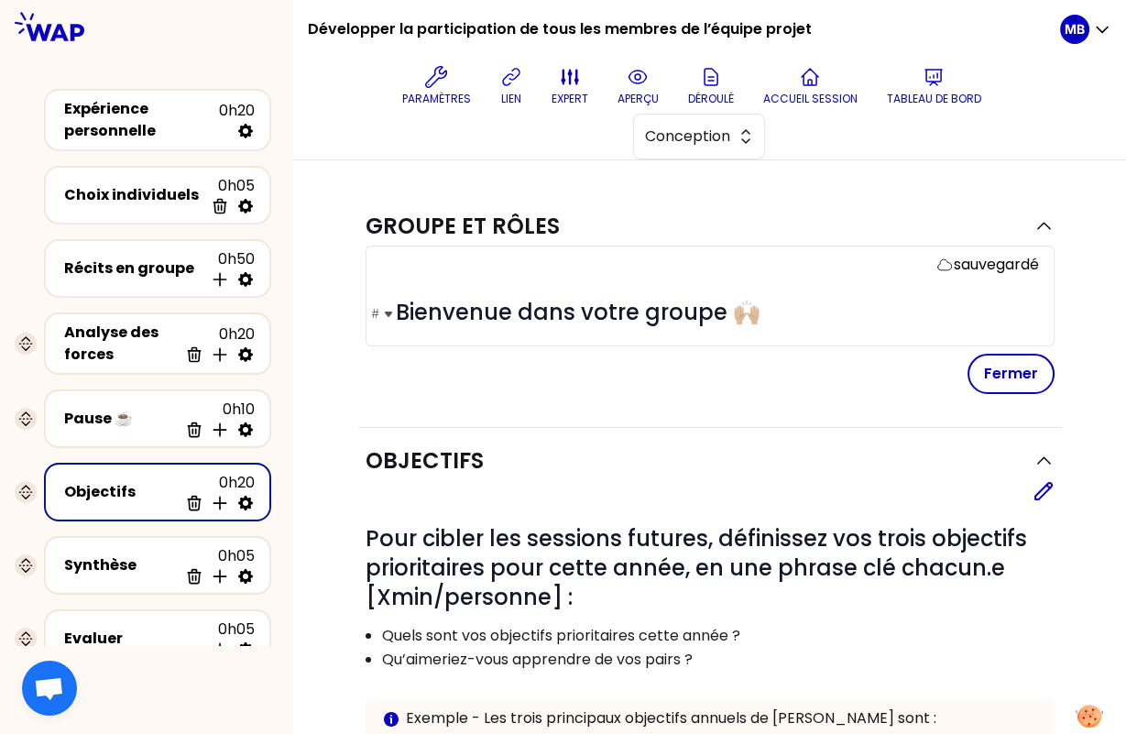
click at [641, 309] on span "Bienvenue dans votre groupe 🙌🏼" at bounding box center [578, 312] width 365 height 30
click at [1009, 357] on button "Fermer" at bounding box center [1011, 374] width 87 height 40
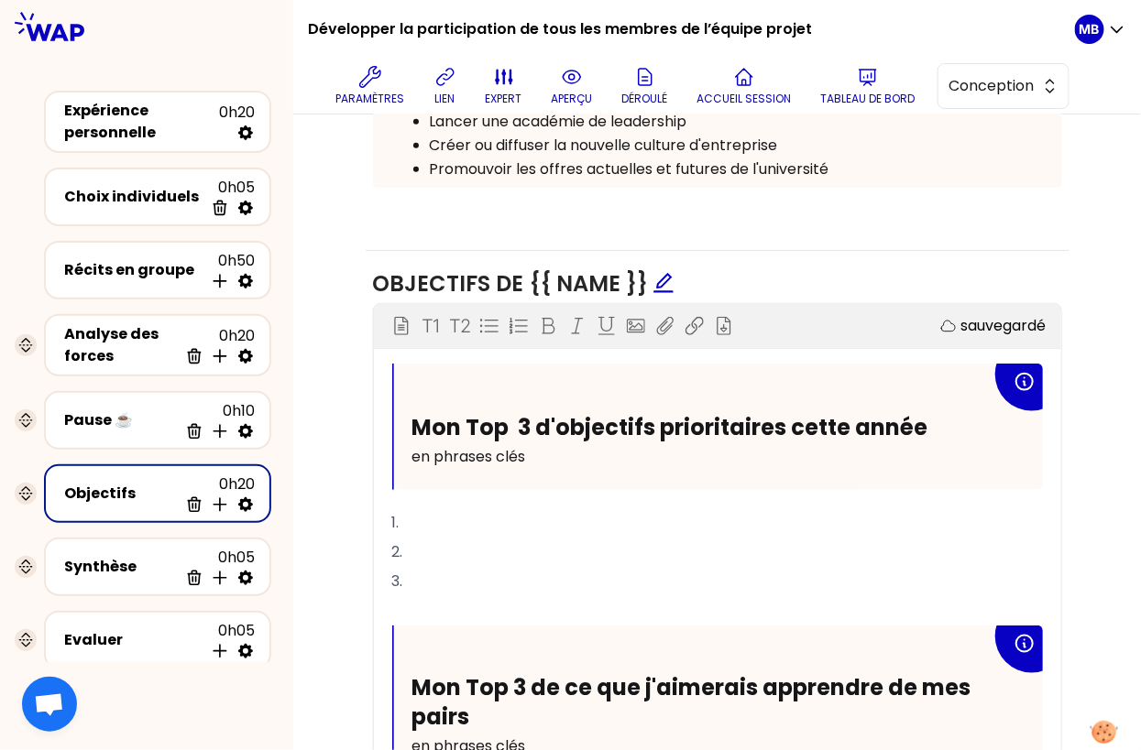
scroll to position [523, 0]
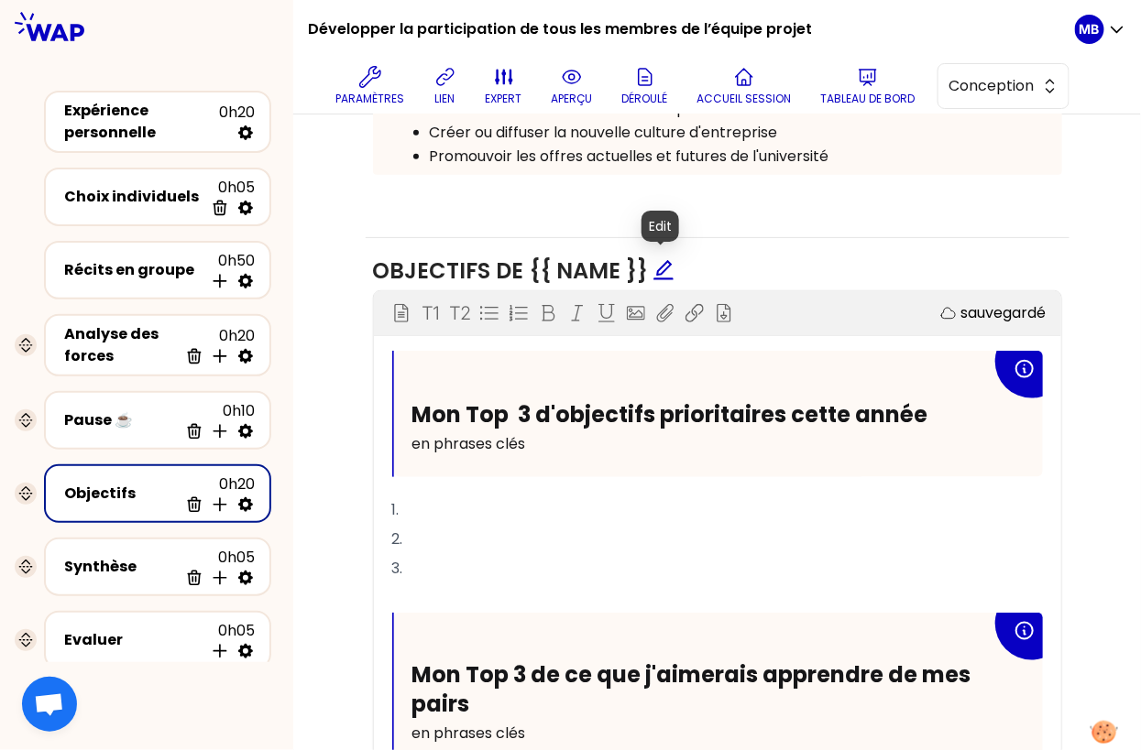
click at [657, 269] on icon "edit" at bounding box center [663, 270] width 22 height 22
drag, startPoint x: 550, startPoint y: 436, endPoint x: 377, endPoint y: 432, distance: 172.3
click at [372, 432] on div "Objectifs de {{ name }} Bloc d'instruction T1 T2 Exporter sauvegardé Mon Top 3 …" at bounding box center [718, 704] width 704 height 932
click at [499, 436] on span "en phrases clés" at bounding box center [469, 443] width 114 height 21
drag, startPoint x: 546, startPoint y: 440, endPoint x: 408, endPoint y: 441, distance: 138.4
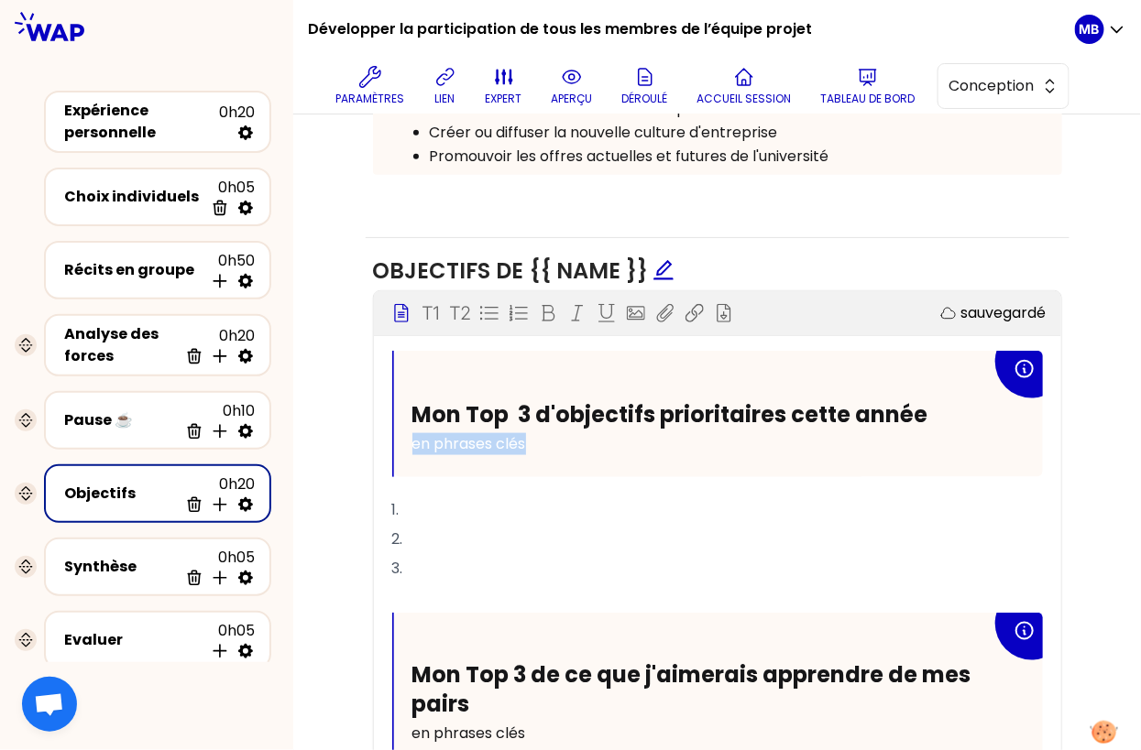
click at [408, 441] on div "Mon Top 3 d'objectifs prioritaires cette année en phrases clés" at bounding box center [718, 414] width 649 height 126
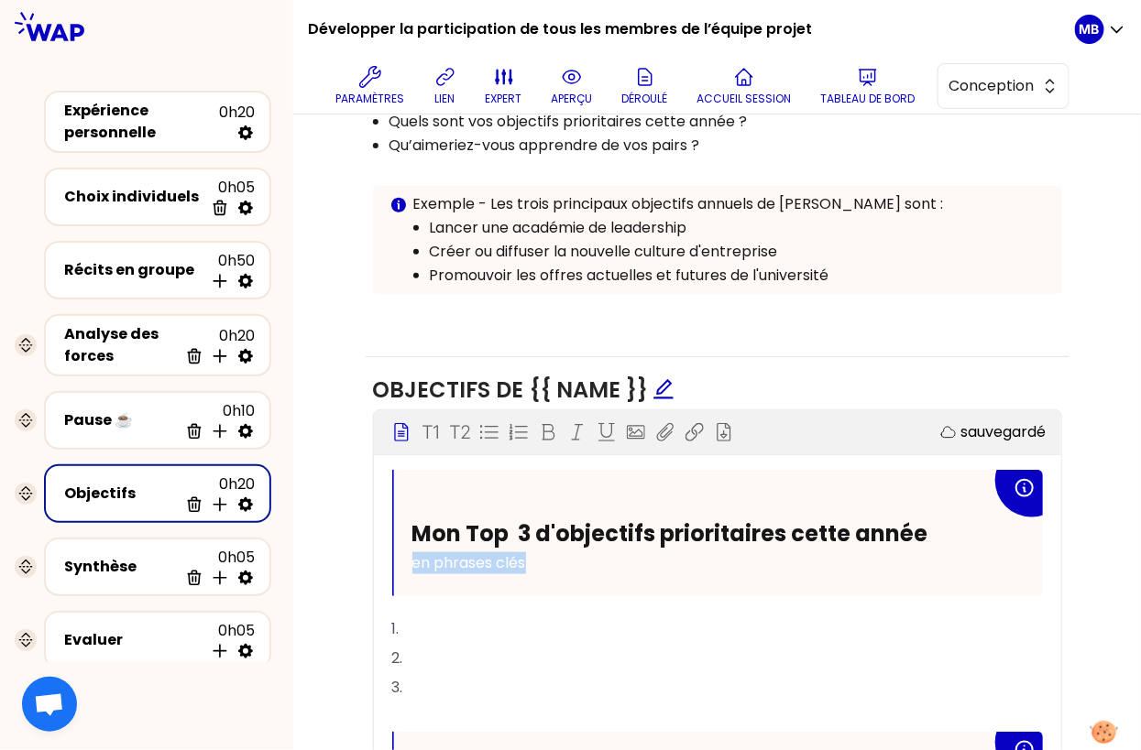
scroll to position [392, 0]
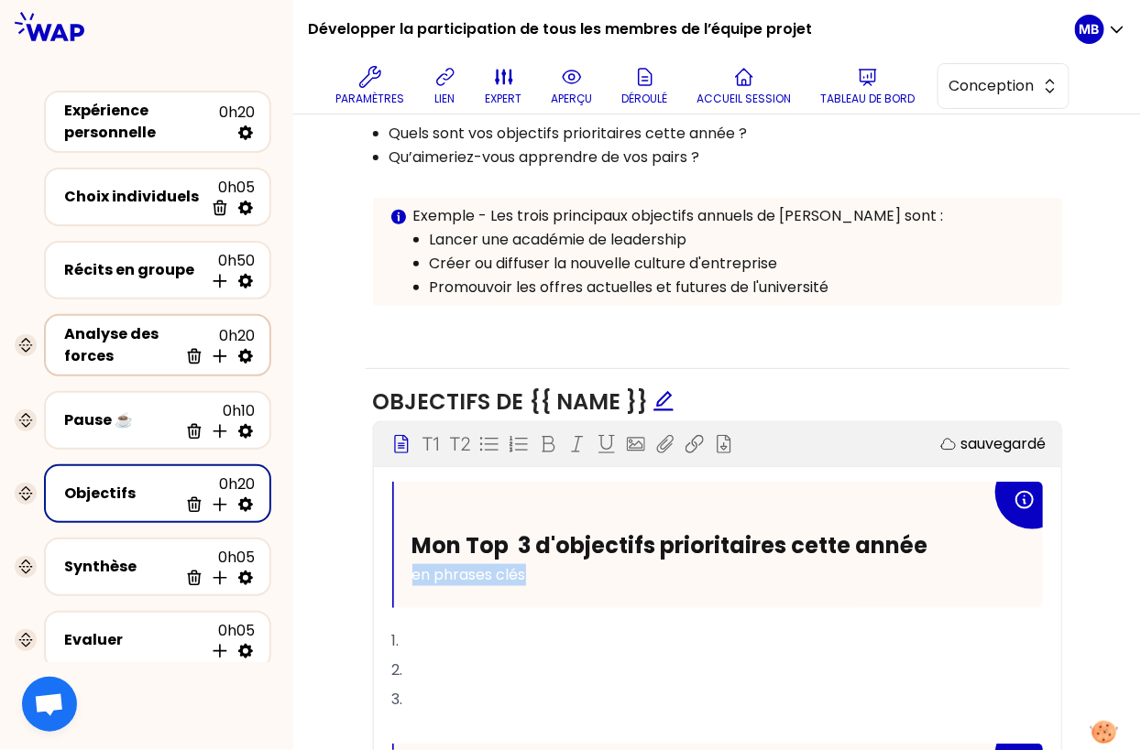
click at [145, 329] on div "Analyse des forces" at bounding box center [121, 345] width 114 height 44
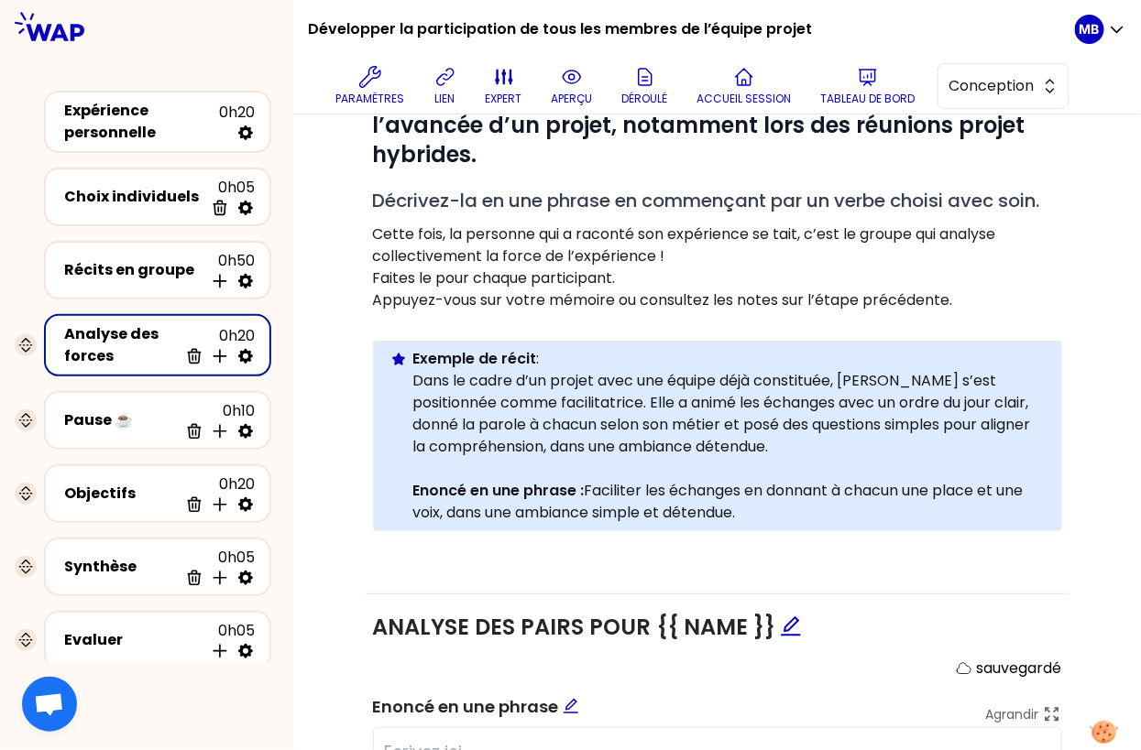
scroll to position [333, 0]
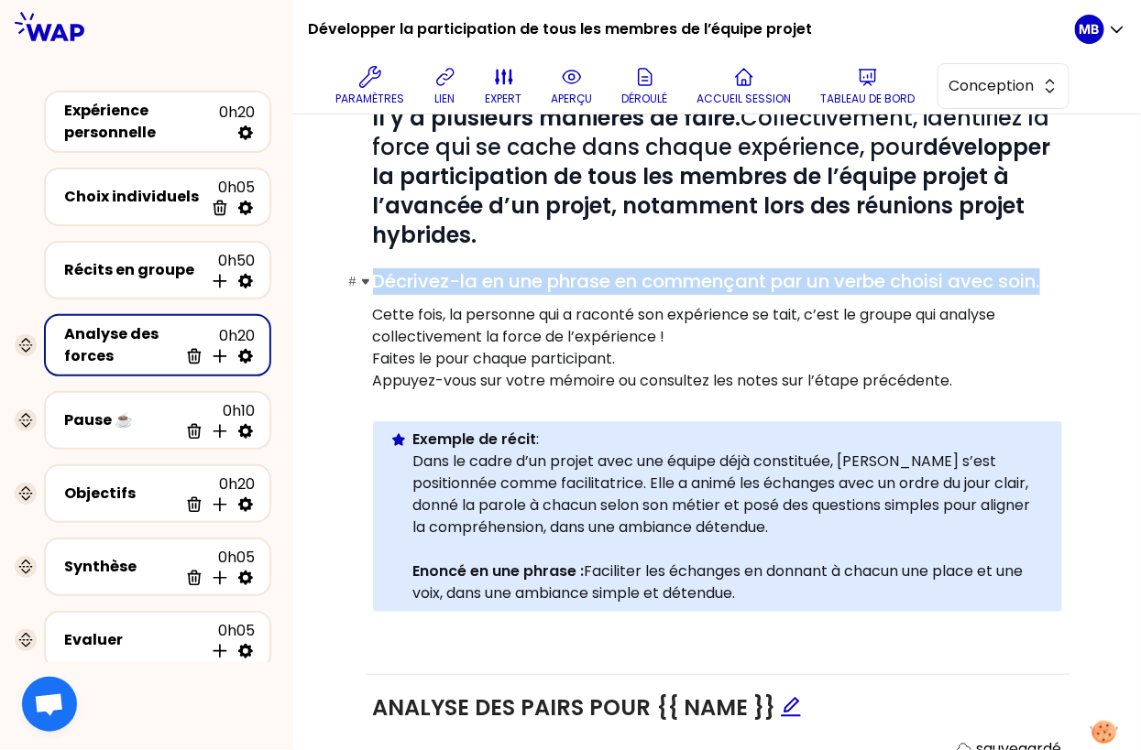
drag, startPoint x: 373, startPoint y: 279, endPoint x: 1056, endPoint y: 283, distance: 683.5
click at [1056, 283] on h2 "# Décrivez-la en une phrase en commençant par un verbe choisi avec soin." at bounding box center [717, 281] width 689 height 27
copy span "Décrivez-la en une phrase en commençant par un verbe choisi avec soin."
click at [129, 487] on div "Objectifs" at bounding box center [121, 494] width 114 height 22
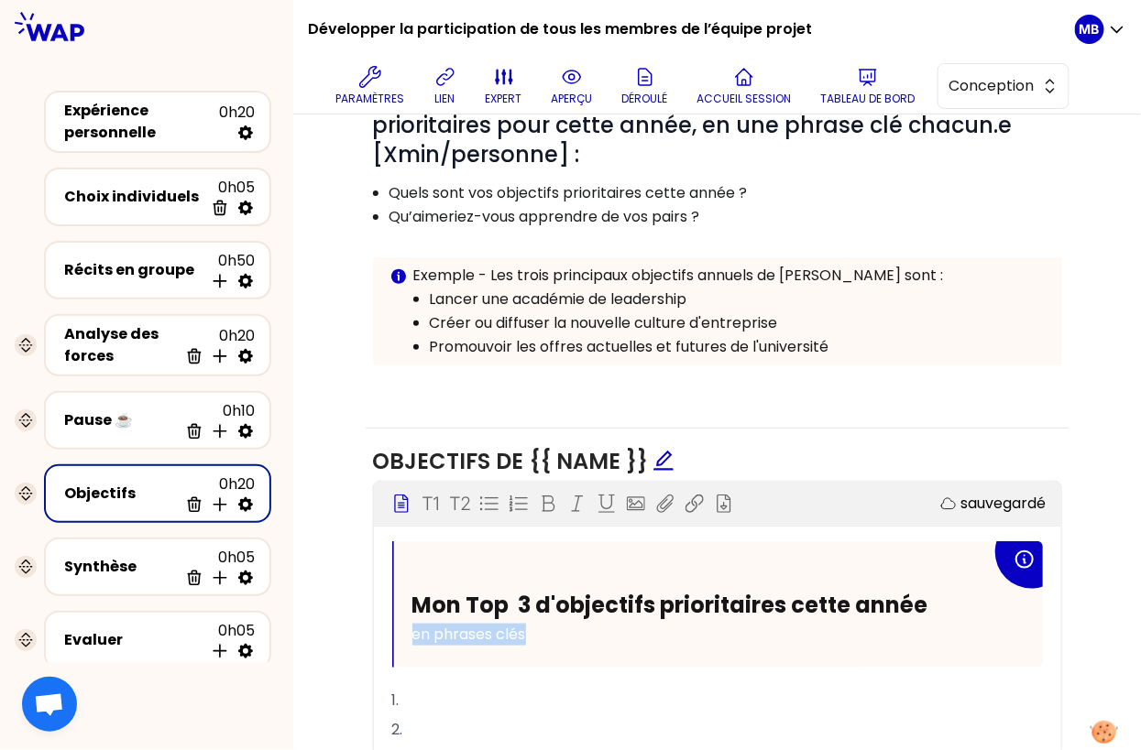
drag, startPoint x: 537, startPoint y: 628, endPoint x: 406, endPoint y: 628, distance: 131.0
click at [406, 628] on div "Mon Top 3 d'objectifs prioritaires cette année en phrases clés" at bounding box center [718, 604] width 649 height 126
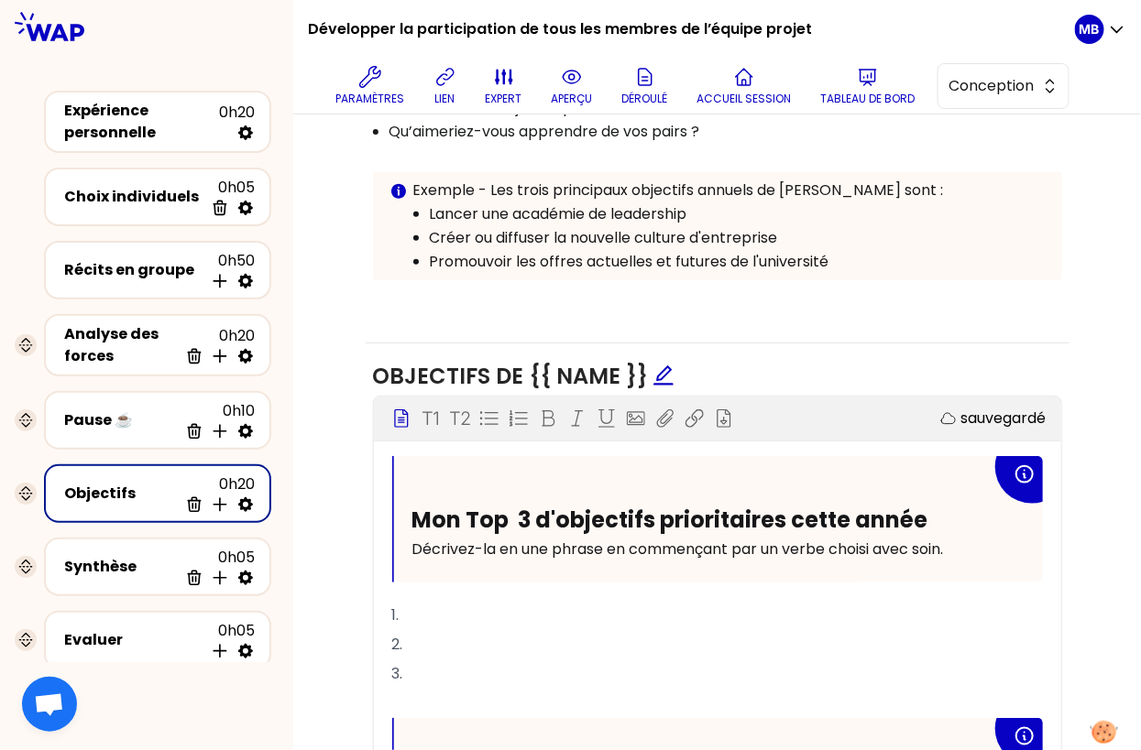
scroll to position [436, 0]
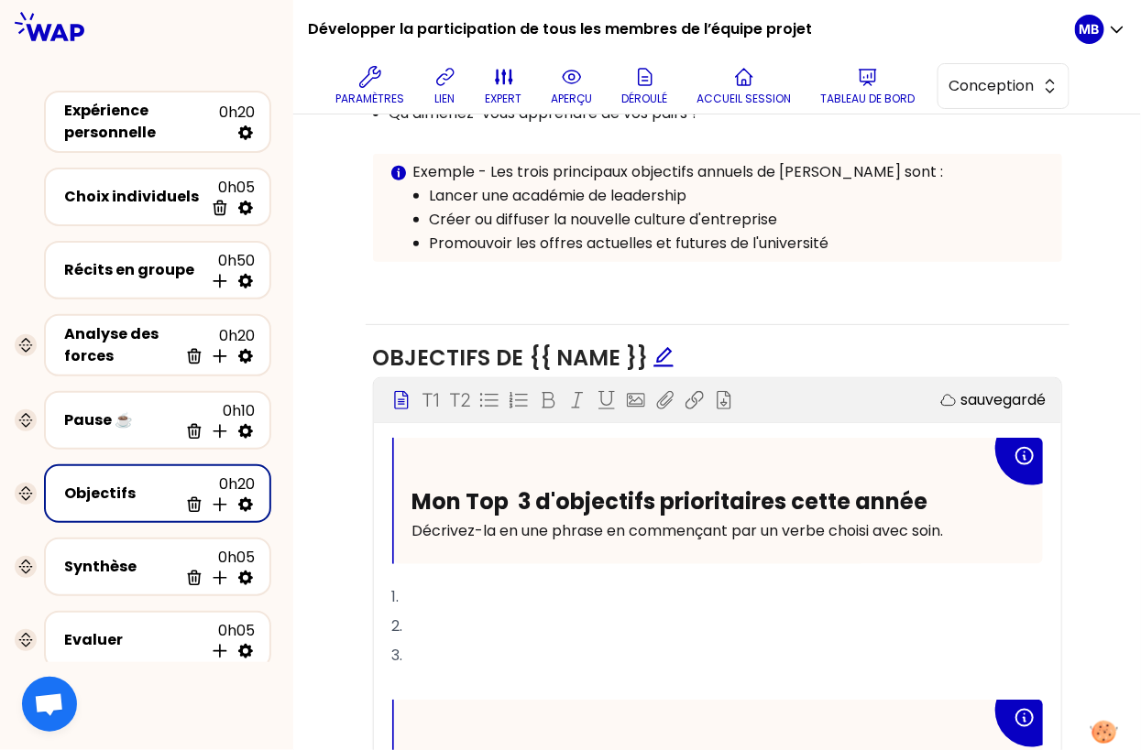
click at [463, 594] on p "1." at bounding box center [717, 597] width 651 height 29
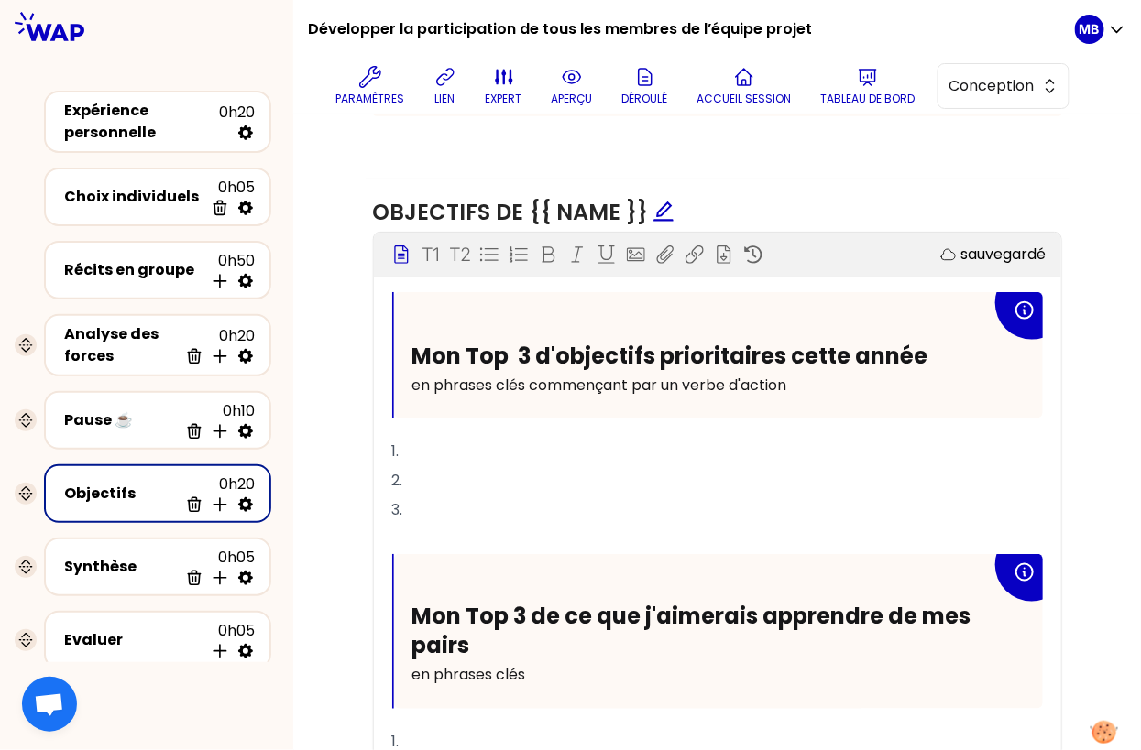
scroll to position [584, 0]
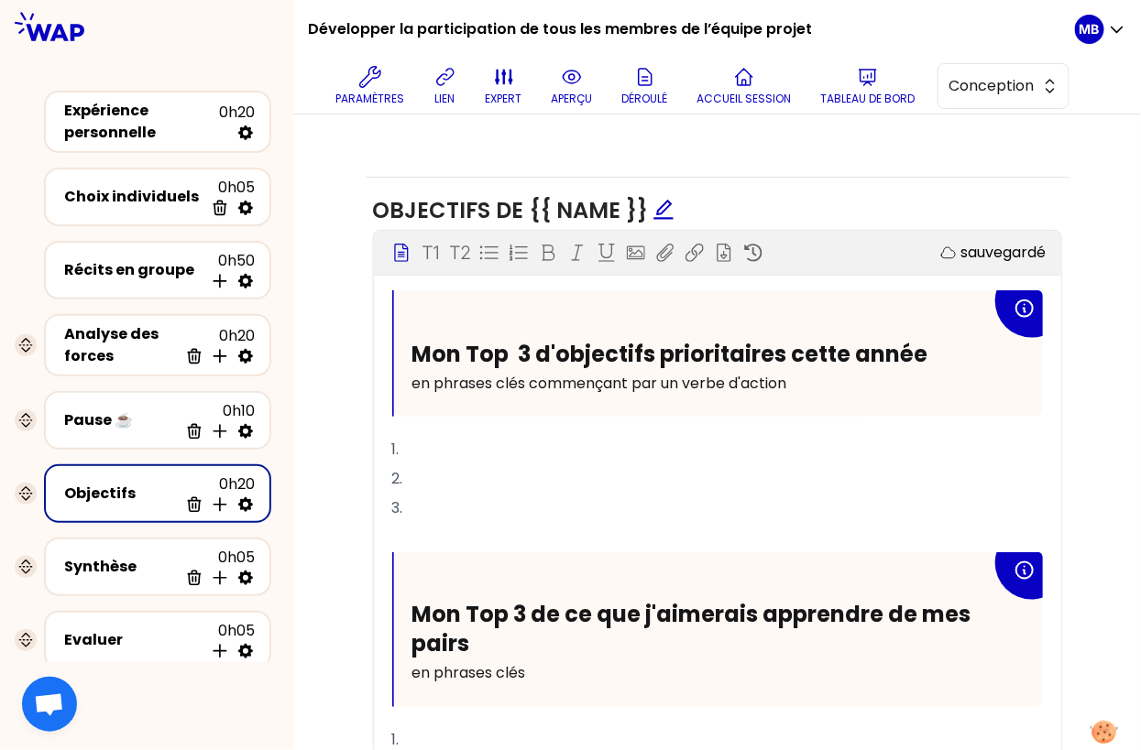
drag, startPoint x: 412, startPoint y: 377, endPoint x: 815, endPoint y: 377, distance: 403.1
click at [815, 377] on p "en phrases clés commençant par un verbe d'action" at bounding box center [701, 383] width 579 height 29
copy span "en phrases clés commençant par un verbe d'action"
drag, startPoint x: 533, startPoint y: 669, endPoint x: 380, endPoint y: 675, distance: 153.1
click at [380, 675] on div "Mon Top 3 d'objectifs prioritaires cette année en phrases clés commençant par u…" at bounding box center [717, 682] width 687 height 785
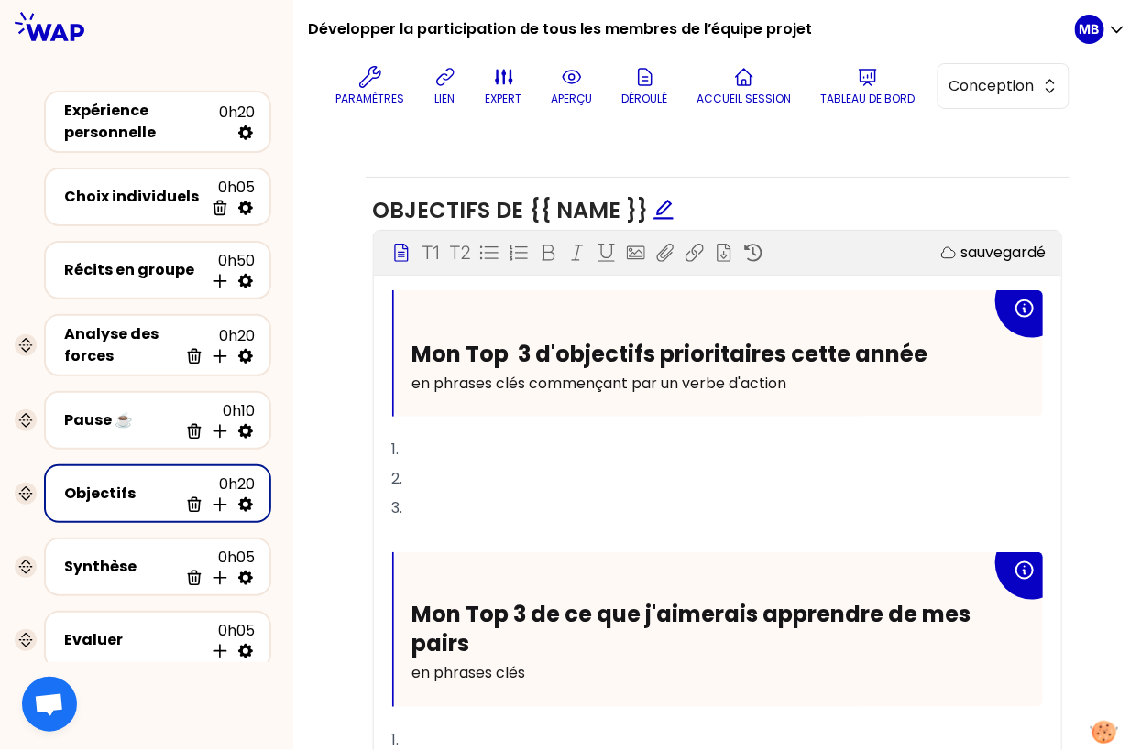
drag, startPoint x: 533, startPoint y: 380, endPoint x: 797, endPoint y: 374, distance: 264.0
click at [797, 374] on p "en phrases clés commençant par un verbe d'action" at bounding box center [701, 383] width 579 height 29
click at [543, 671] on p "en phrases clés" at bounding box center [701, 674] width 579 height 29
click at [530, 670] on span "en phrases cléscommençant par un verbe d'action" at bounding box center [597, 673] width 371 height 21
drag, startPoint x: 531, startPoint y: 375, endPoint x: 793, endPoint y: 375, distance: 262.0
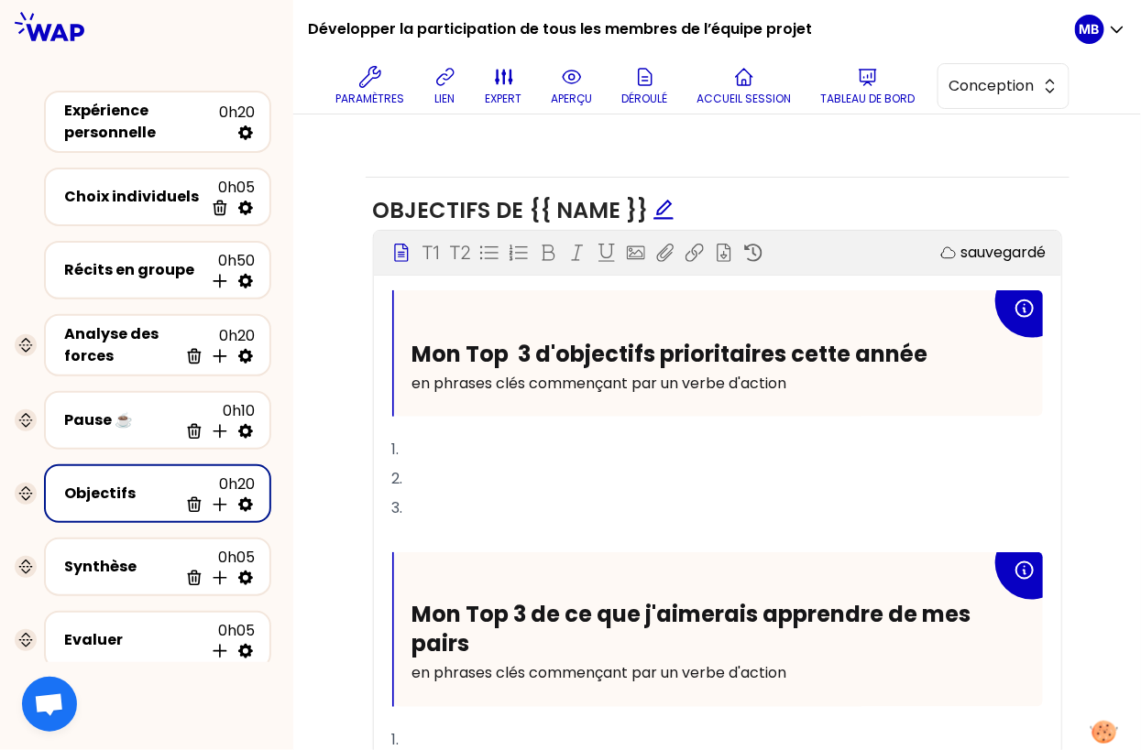
click at [787, 375] on span "en phrases clés commençant par un verbe d'action" at bounding box center [599, 383] width 375 height 21
click at [609, 246] on icon at bounding box center [606, 253] width 18 height 18
click at [706, 402] on div "Mon Top 3 d'objectifs prioritaires cette année en phrases clés commençant par u…" at bounding box center [718, 353] width 649 height 126
click at [795, 377] on p "en phrases clés commençant par un verbe d'action" at bounding box center [701, 383] width 579 height 29
drag, startPoint x: 531, startPoint y: 673, endPoint x: 788, endPoint y: 666, distance: 257.5
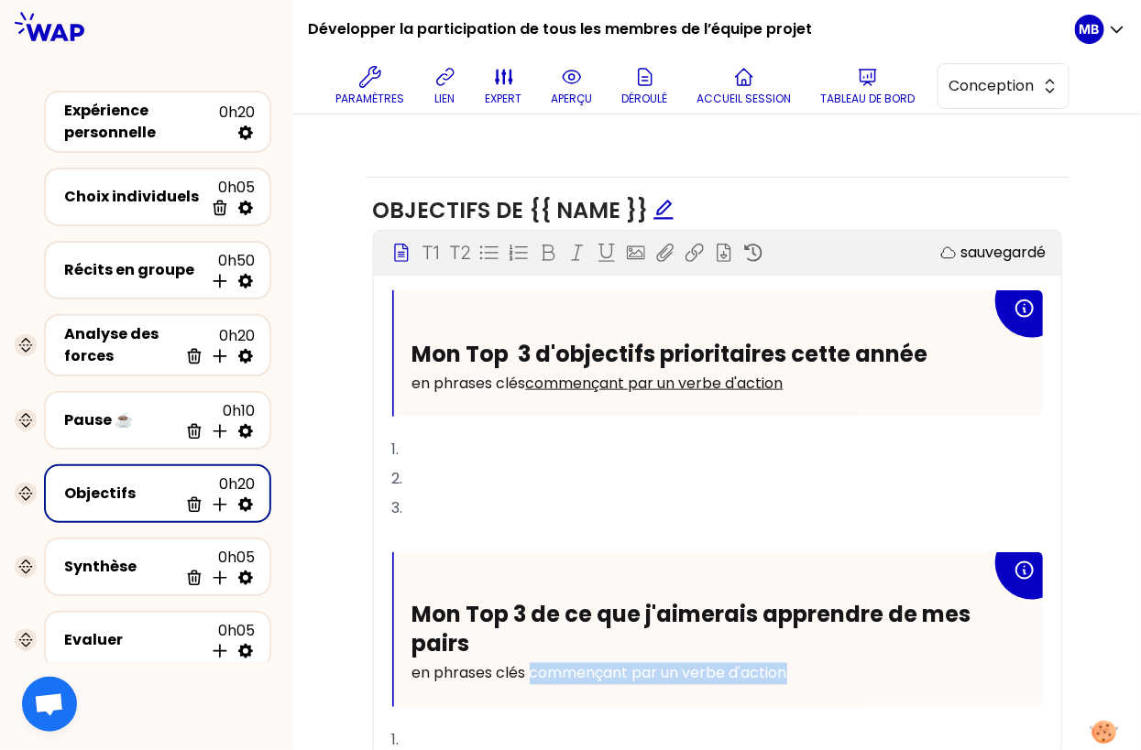
click at [787, 666] on span "en phrases clés commençant par un verbe d'action" at bounding box center [599, 673] width 375 height 21
click at [609, 251] on icon at bounding box center [606, 253] width 16 height 18
click at [562, 514] on p "3." at bounding box center [717, 508] width 651 height 29
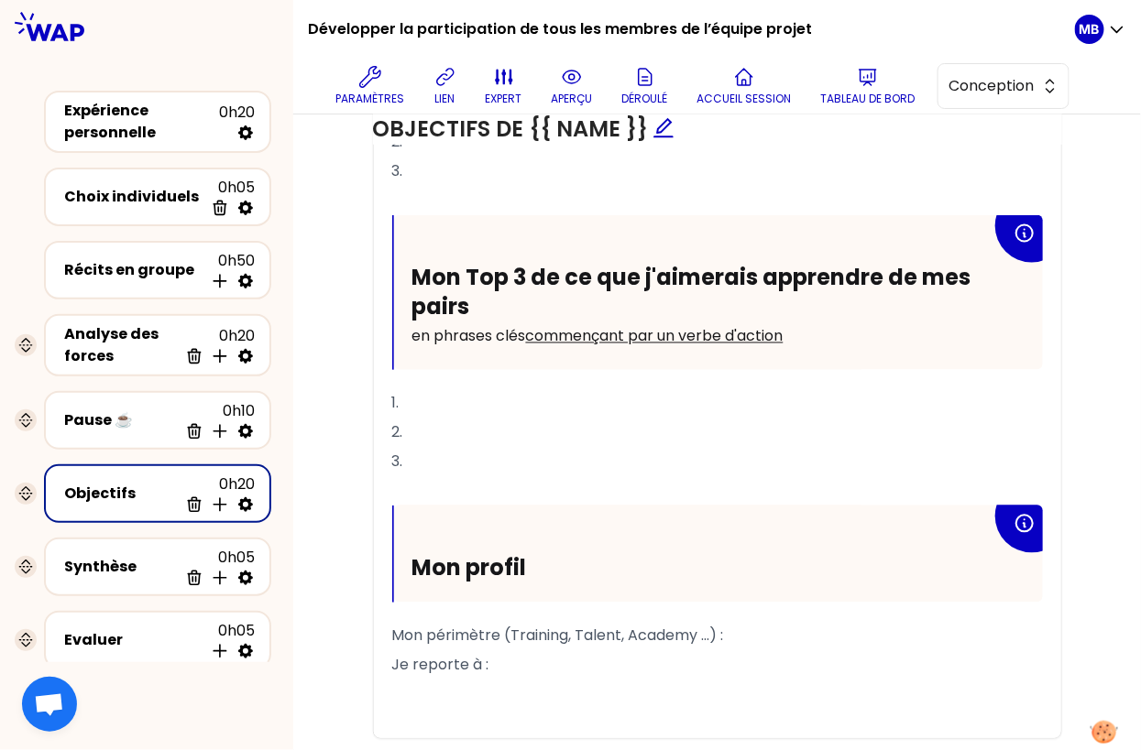
scroll to position [964, 0]
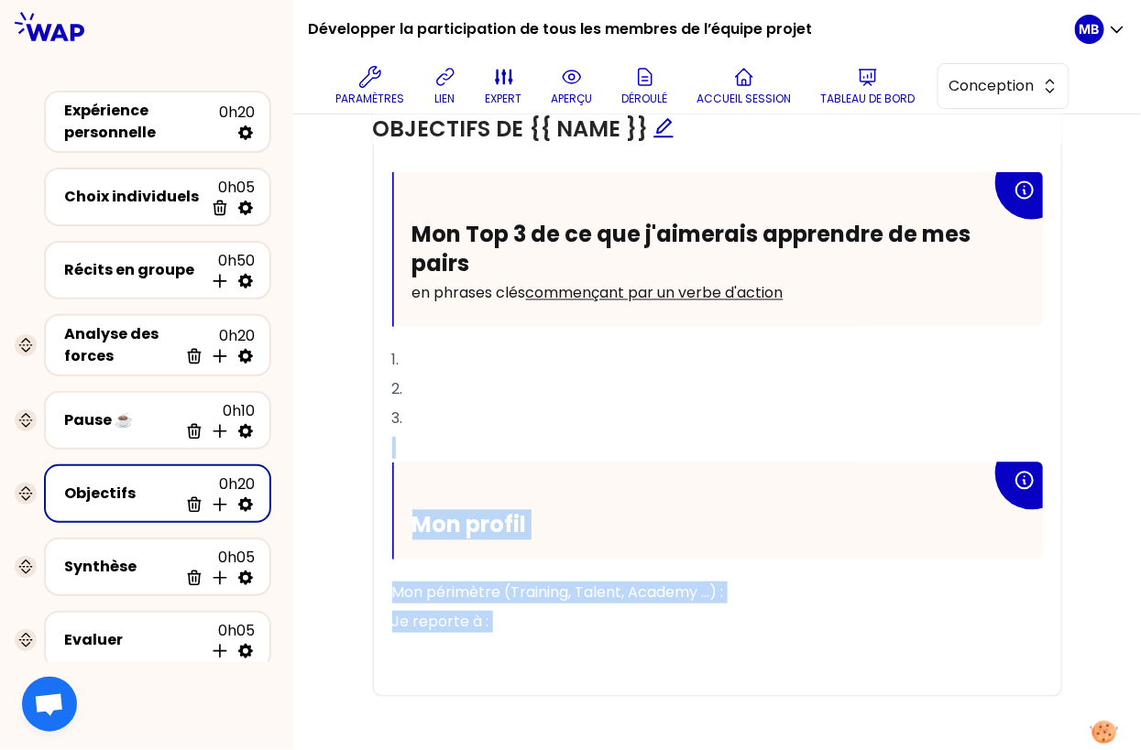
drag, startPoint x: 514, startPoint y: 631, endPoint x: 385, endPoint y: 446, distance: 225.7
click at [385, 446] on div "Mon Top 3 d'objectifs prioritaires cette année en phrases clés commençant par u…" at bounding box center [717, 302] width 687 height 785
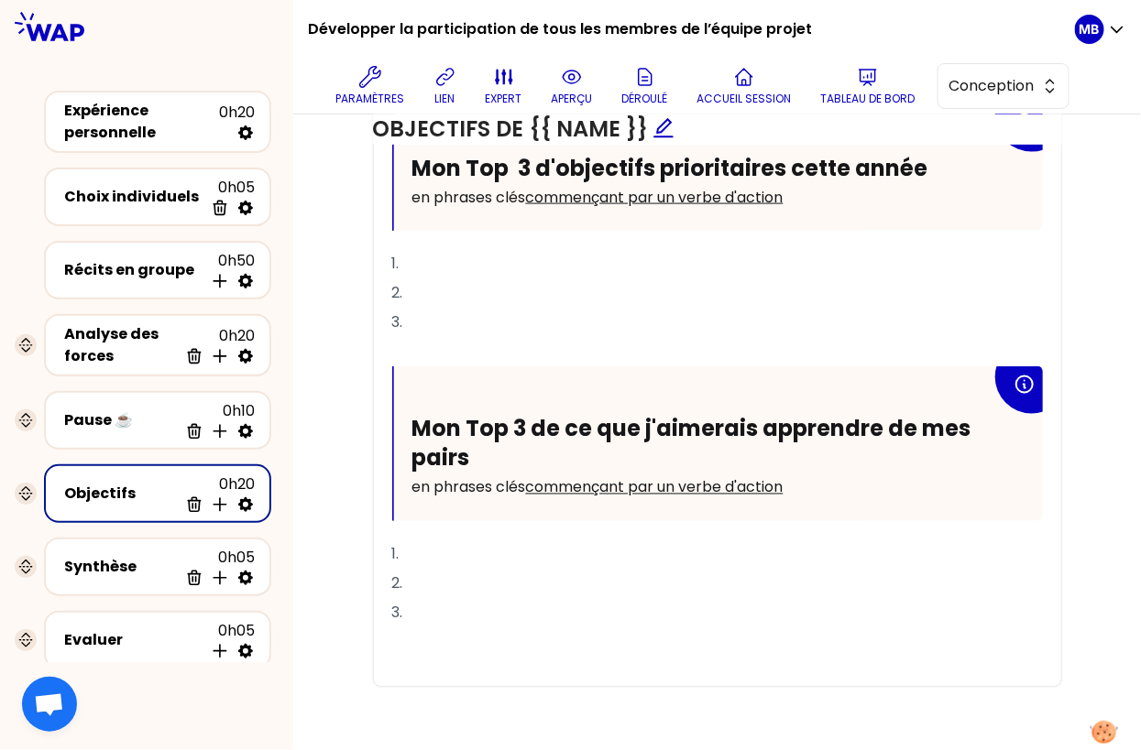
scroll to position [799, 0]
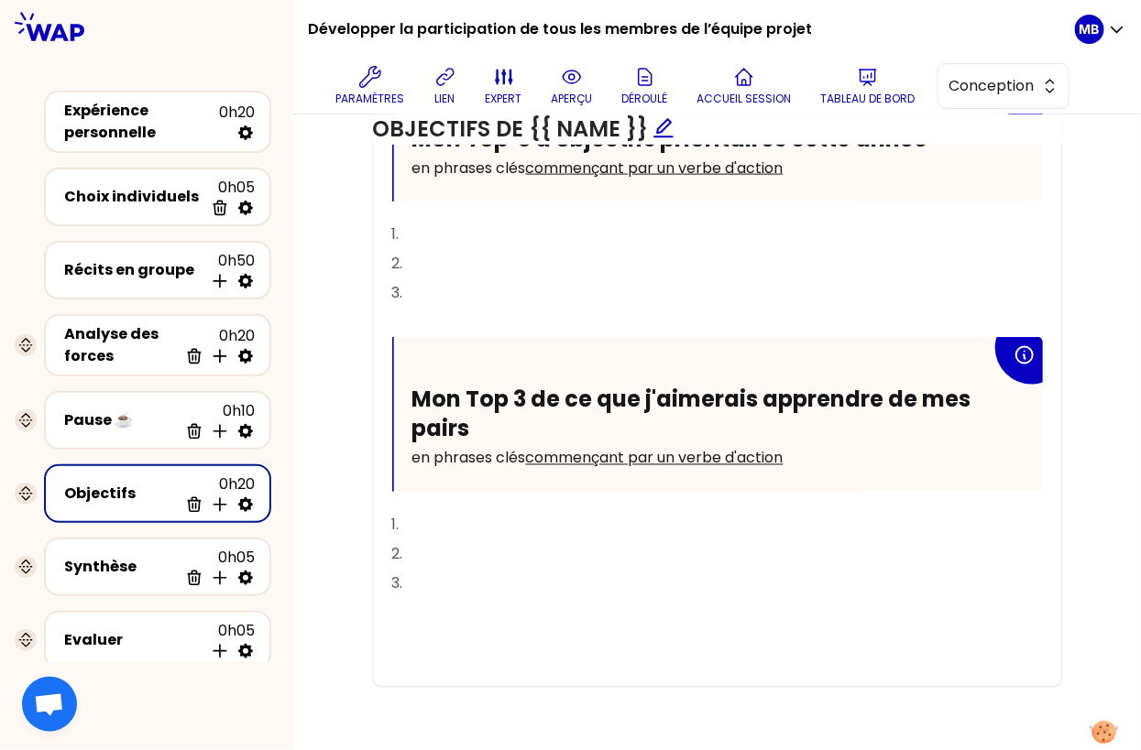
click at [410, 301] on p "3." at bounding box center [717, 293] width 651 height 29
click at [418, 598] on p "﻿" at bounding box center [717, 612] width 651 height 29
click at [412, 629] on p "﻿" at bounding box center [717, 642] width 651 height 29
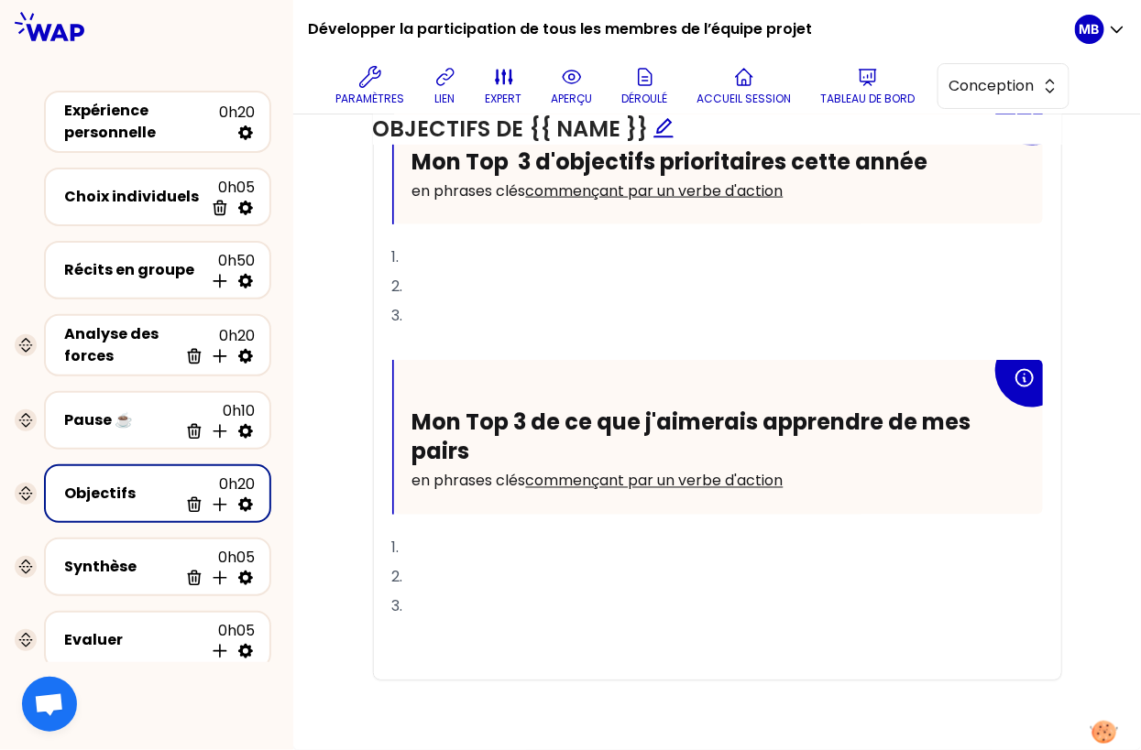
scroll to position [770, 0]
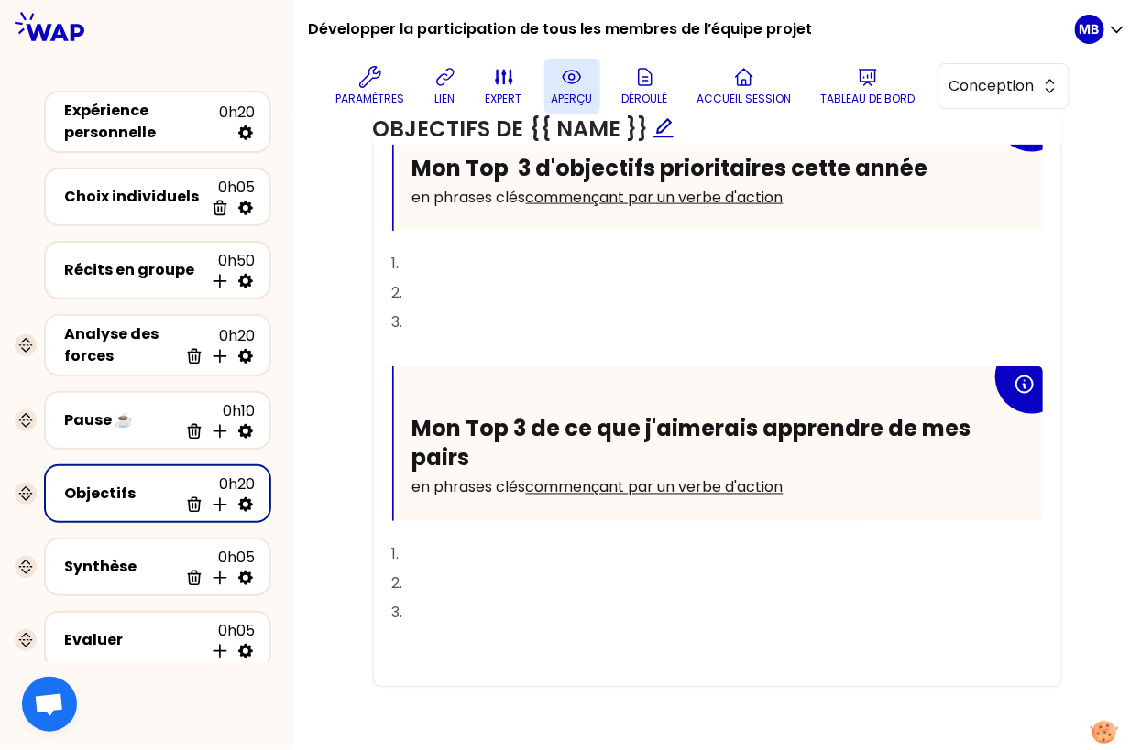
click at [561, 73] on icon at bounding box center [572, 77] width 22 height 22
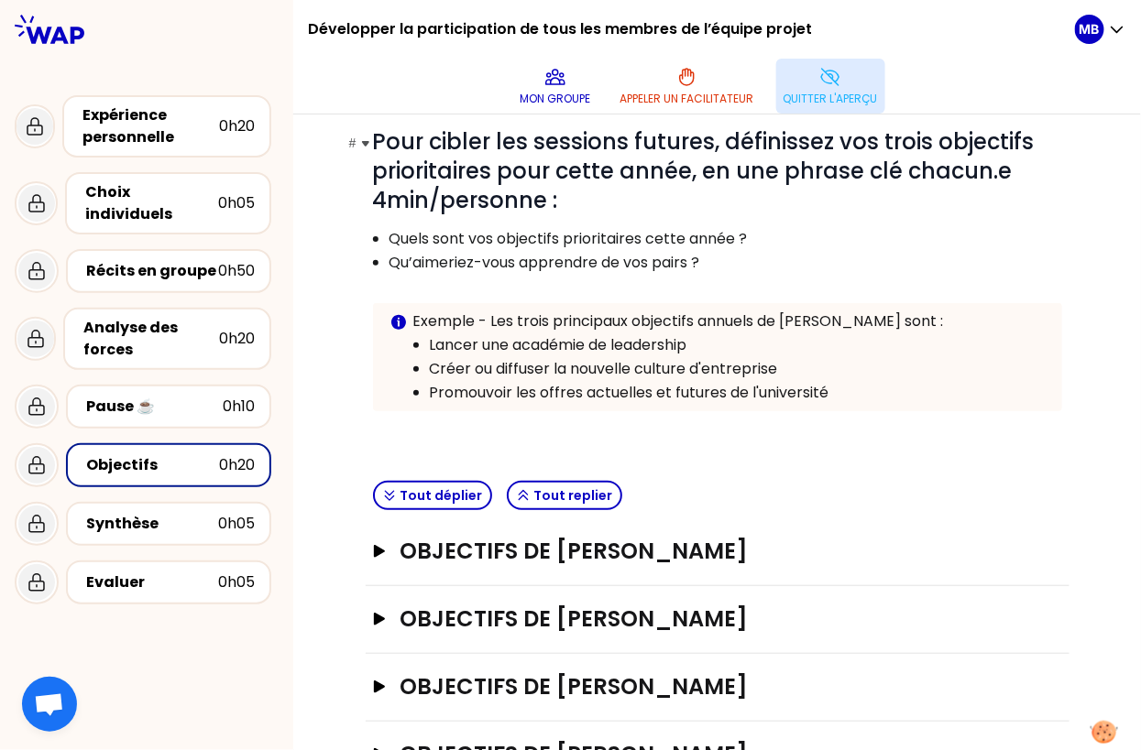
scroll to position [230, 0]
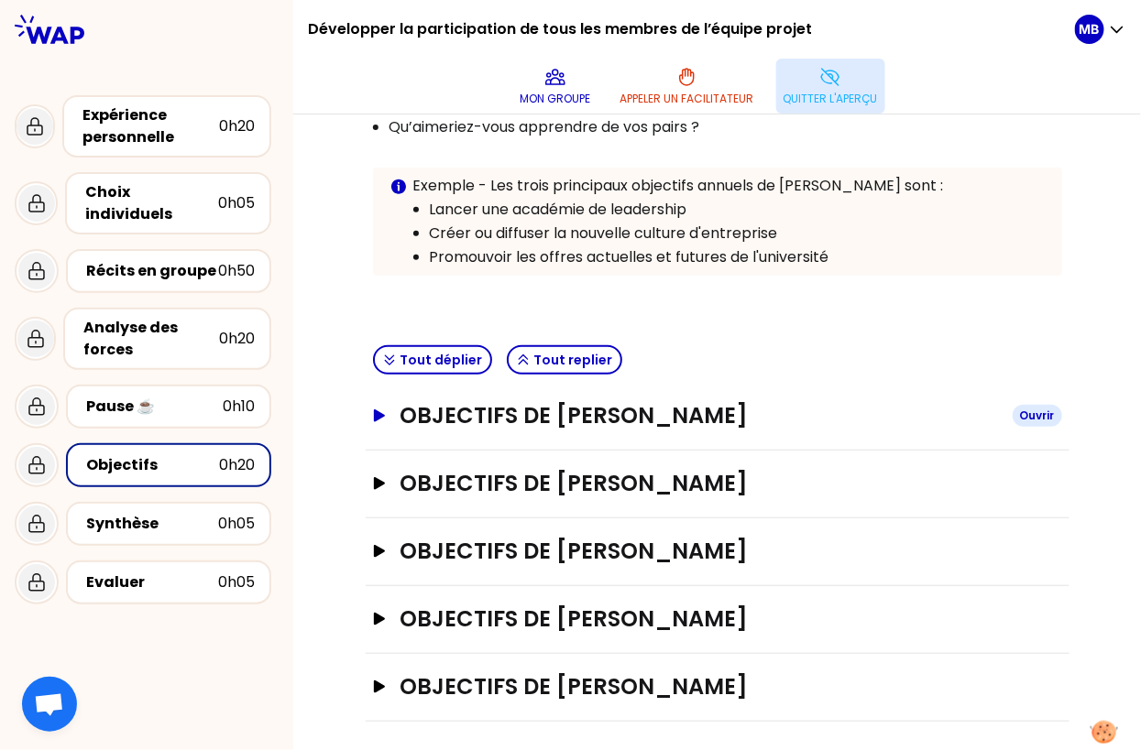
click at [596, 413] on h3 "Objectifs de Marine Bourgeaud" at bounding box center [697, 415] width 597 height 29
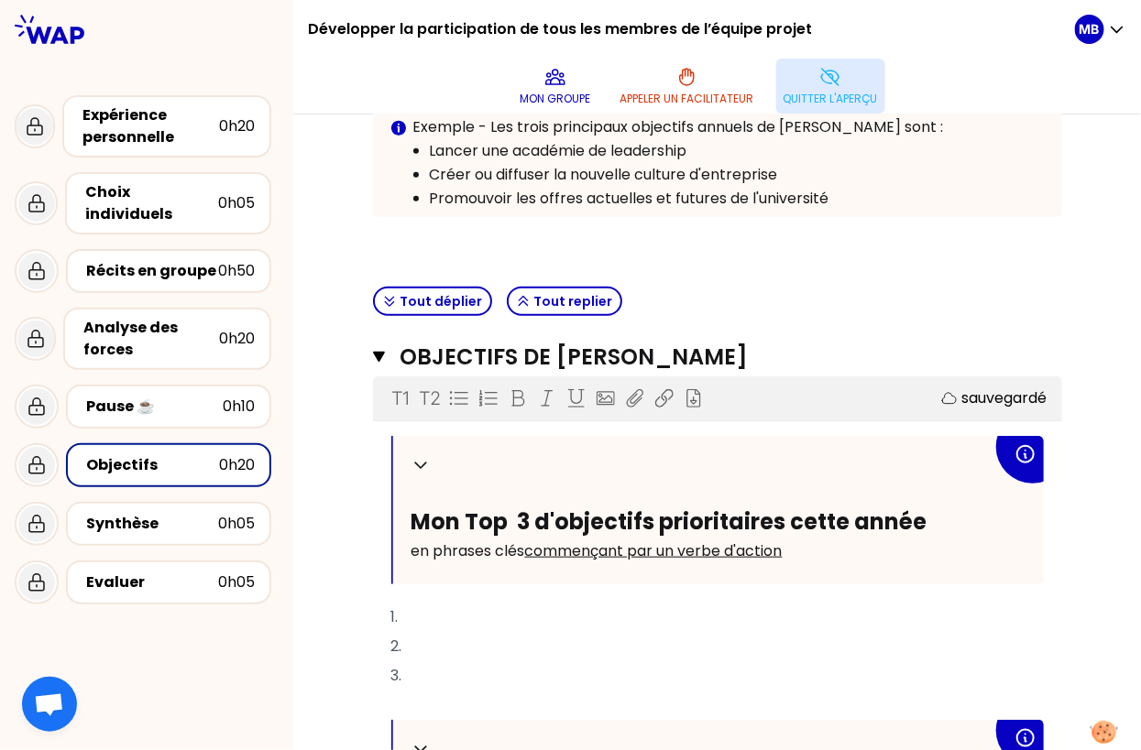
scroll to position [418, 0]
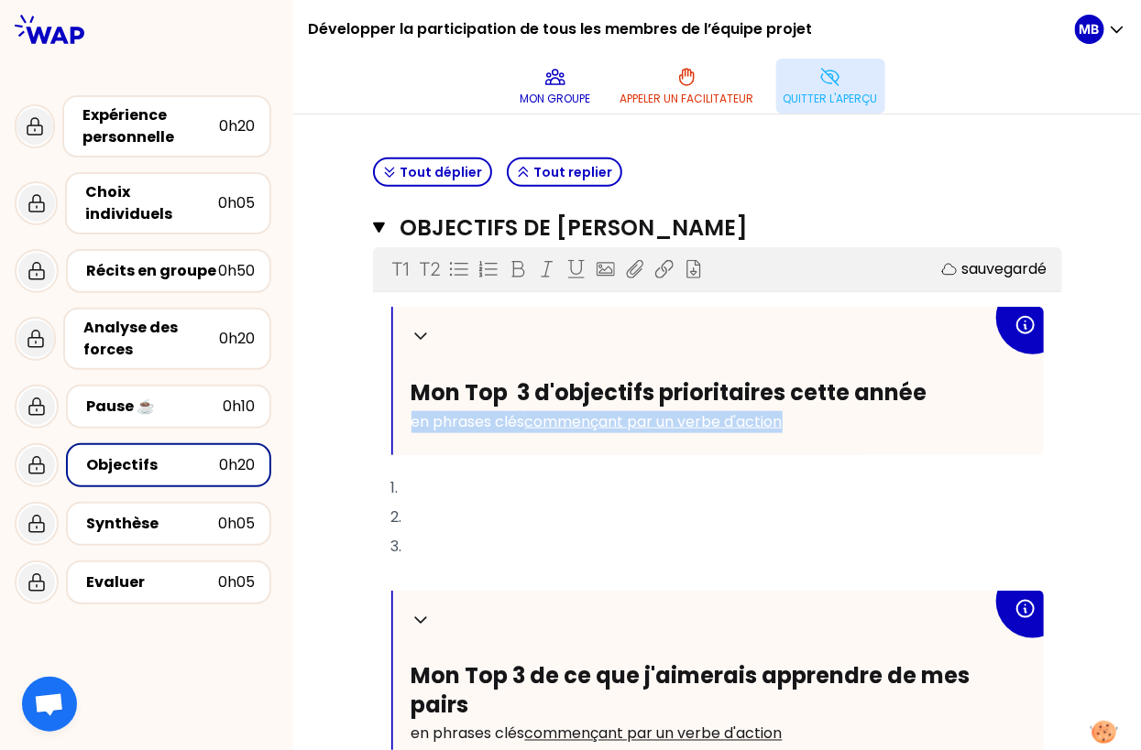
drag, startPoint x: 814, startPoint y: 421, endPoint x: 414, endPoint y: 414, distance: 399.5
click at [414, 414] on p "en phrases clés commençant par un verbe d'action" at bounding box center [701, 422] width 581 height 29
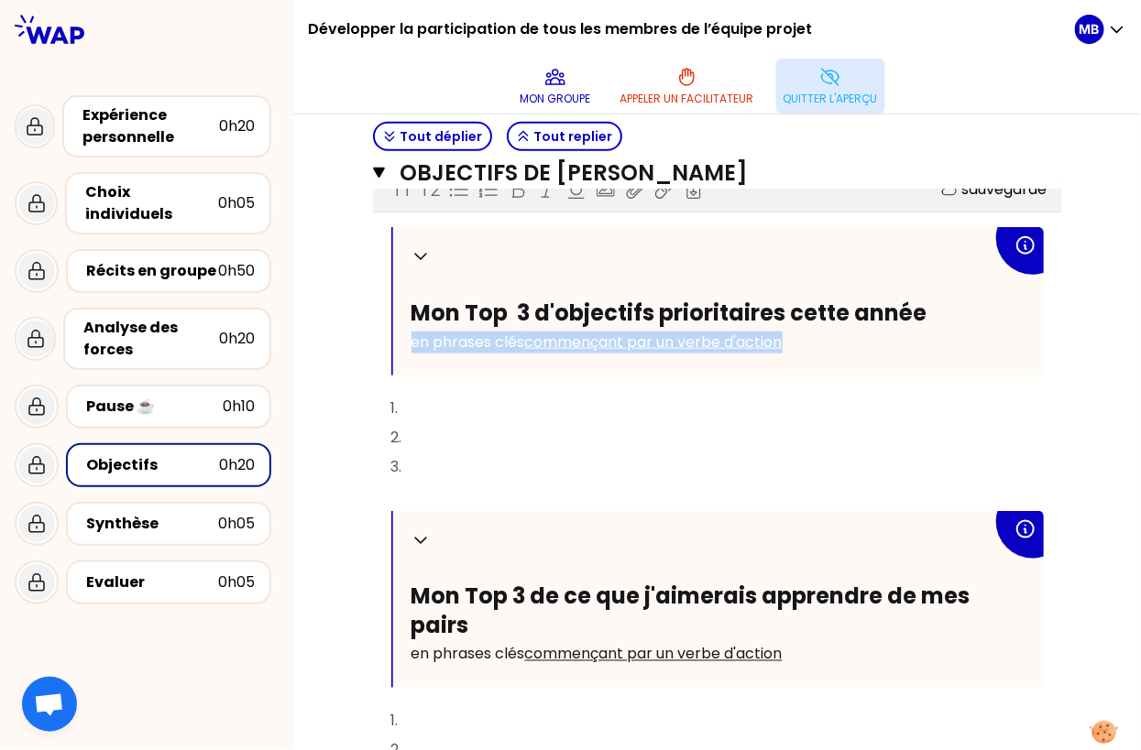
scroll to position [579, 0]
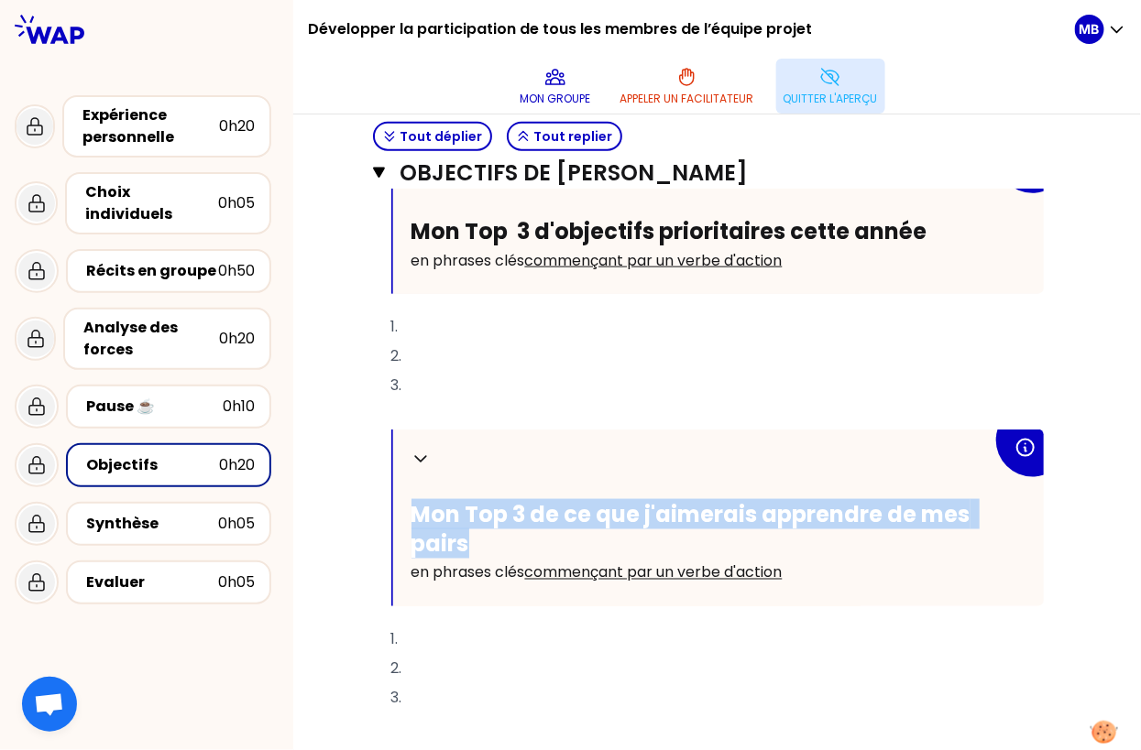
drag, startPoint x: 490, startPoint y: 530, endPoint x: 403, endPoint y: 509, distance: 89.6
click at [403, 509] on div "Replier Mon Top 3 de ce que j'aimerais apprendre de mes pairs en phrases clés c…" at bounding box center [718, 518] width 651 height 177
click at [480, 536] on h2 "Mon Top 3 de ce que j'aimerais apprendre de mes pairs" at bounding box center [701, 528] width 581 height 57
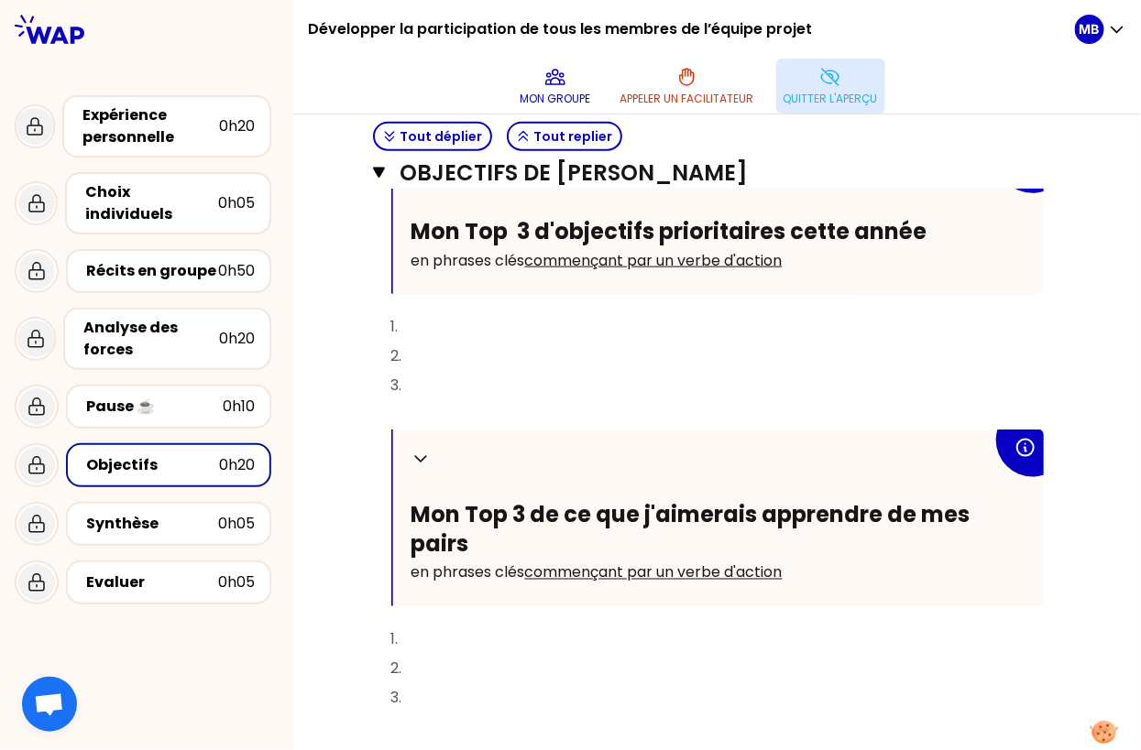
click at [760, 511] on span "Mon Top 3 de ce que j'aimerais apprendre de mes pairs" at bounding box center [692, 528] width 563 height 59
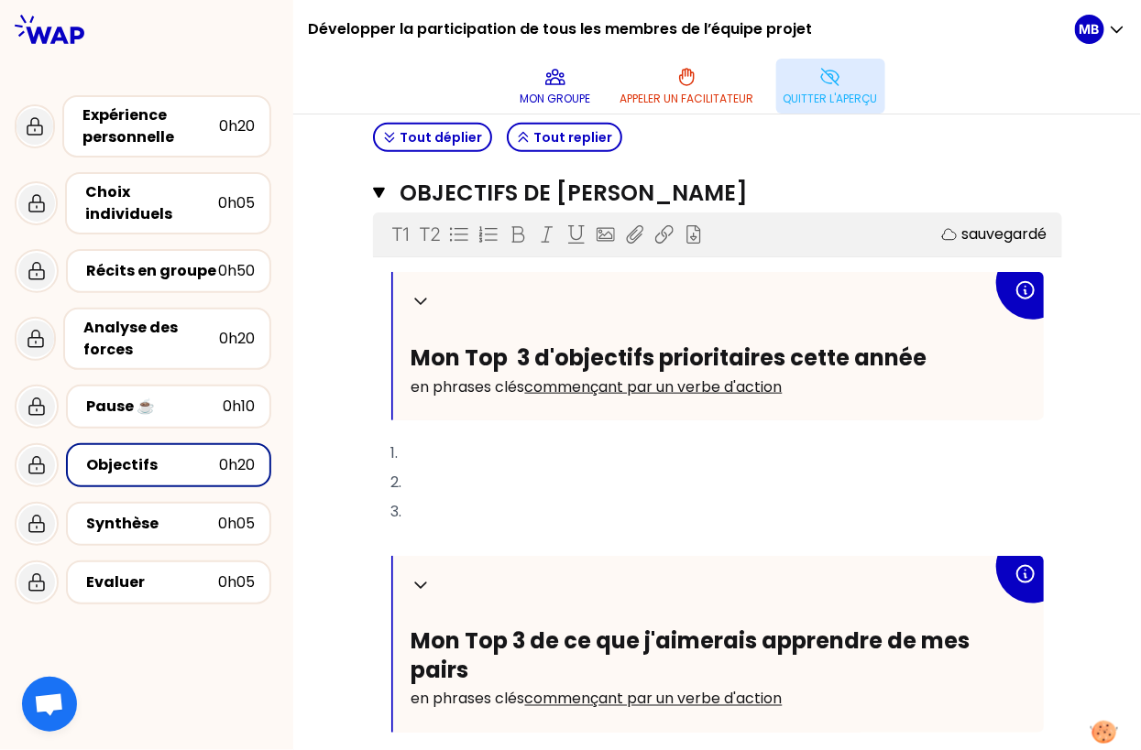
click at [815, 99] on p "Quitter l'aperçu" at bounding box center [830, 99] width 94 height 15
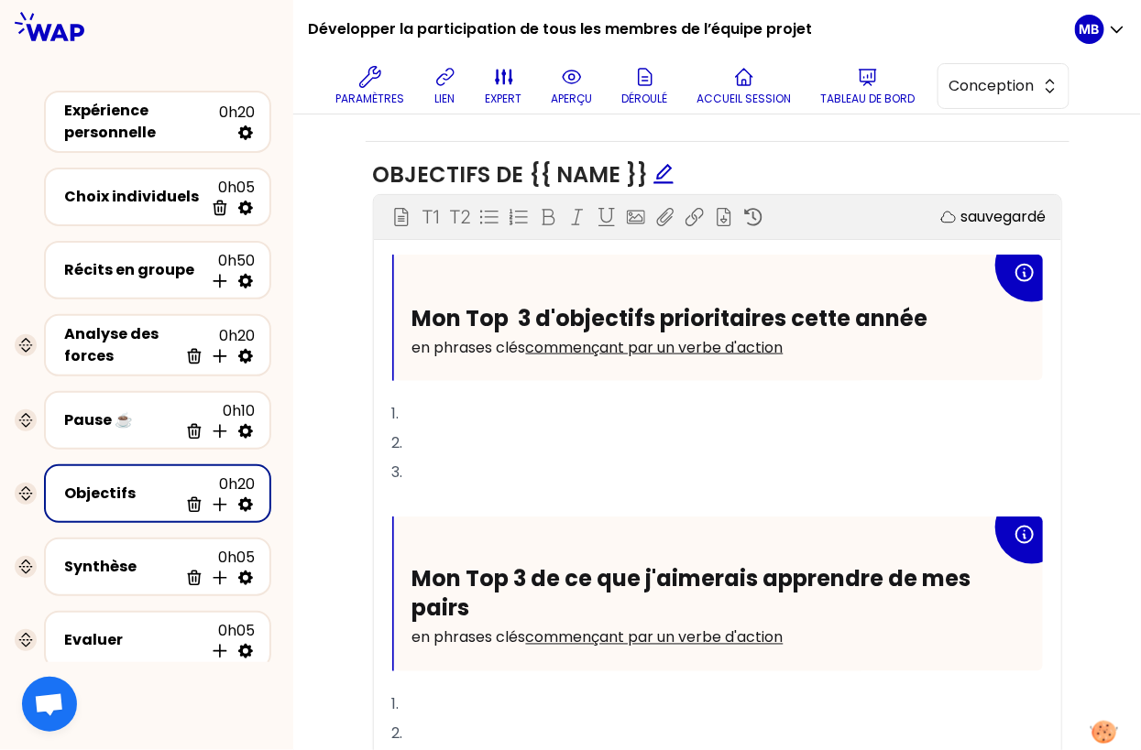
scroll to position [749, 0]
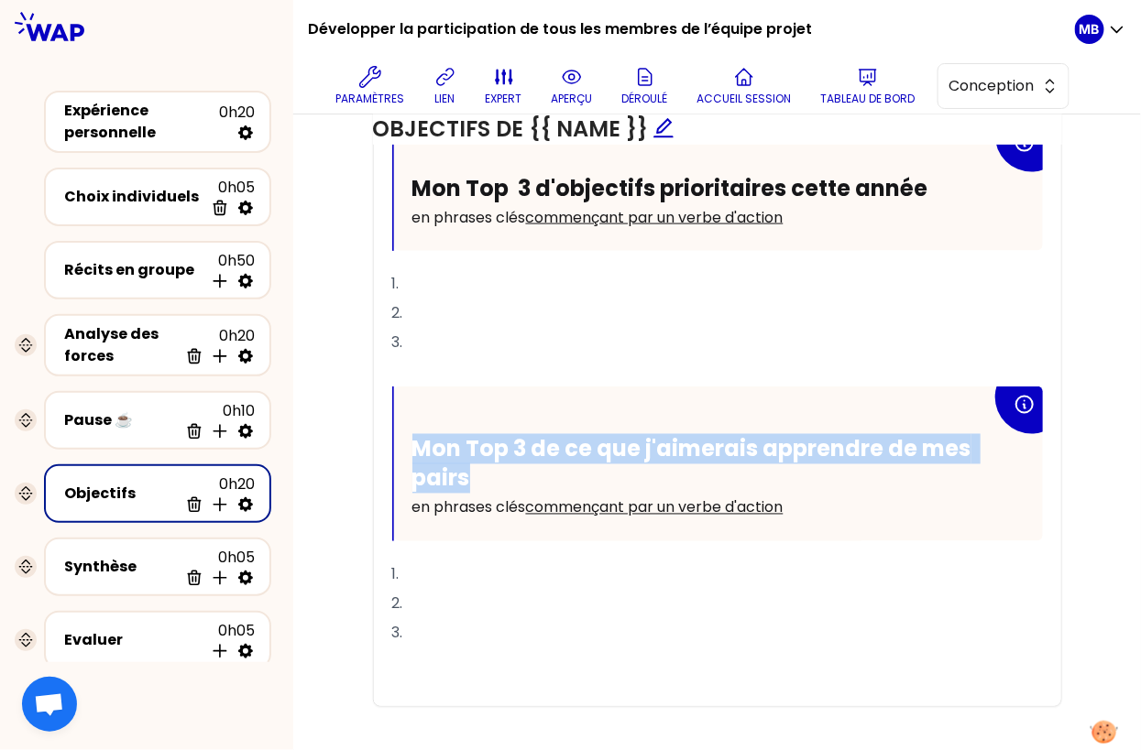
drag, startPoint x: 481, startPoint y: 465, endPoint x: 392, endPoint y: 451, distance: 89.9
click at [392, 451] on div "Mon Top 3 de ce que j'aimerais apprendre de mes pairs en phrases clés commençan…" at bounding box center [717, 464] width 651 height 155
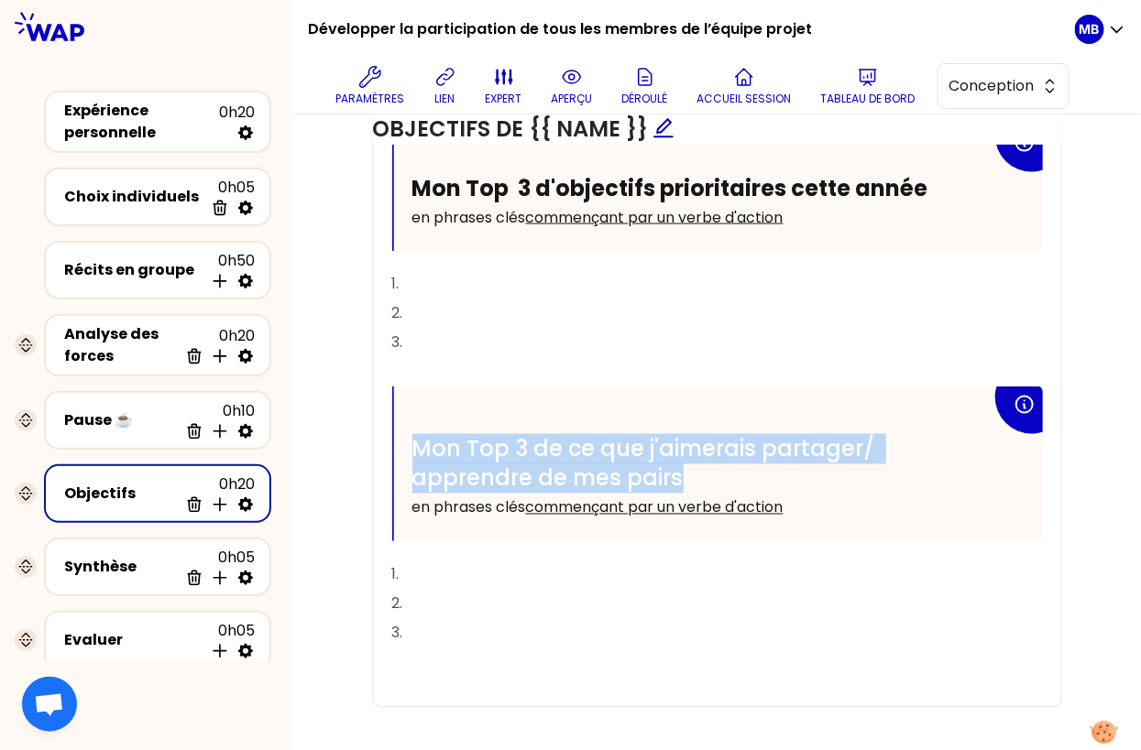
drag, startPoint x: 703, startPoint y: 475, endPoint x: 417, endPoint y: 444, distance: 287.5
click at [417, 444] on h2 "Mon Top 3 de ce que j'aimerais partager/ apprendre de mes pairs" at bounding box center [701, 463] width 579 height 57
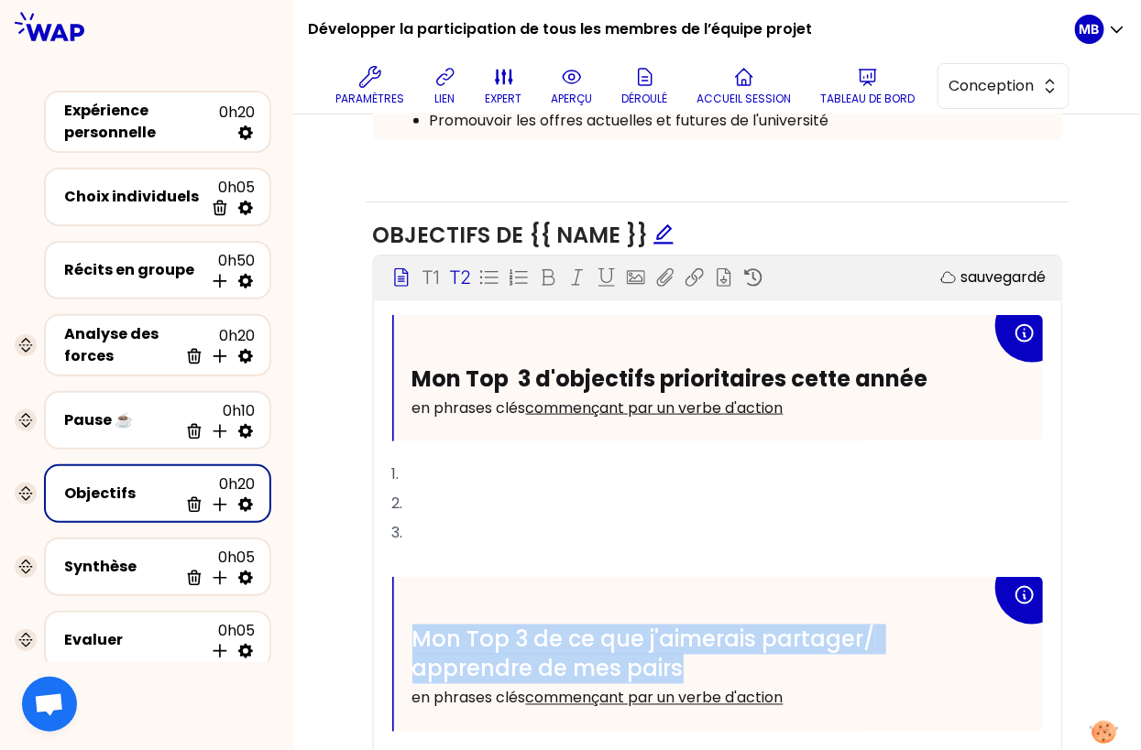
scroll to position [442, 0]
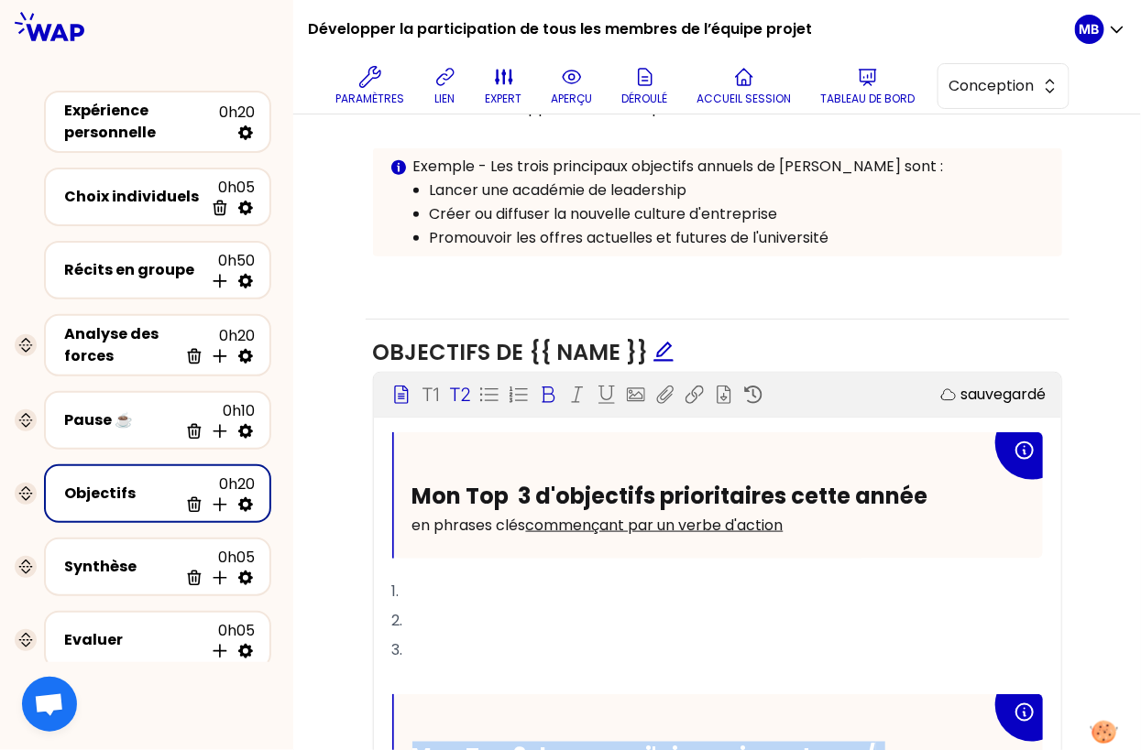
click at [541, 387] on icon at bounding box center [548, 395] width 18 height 18
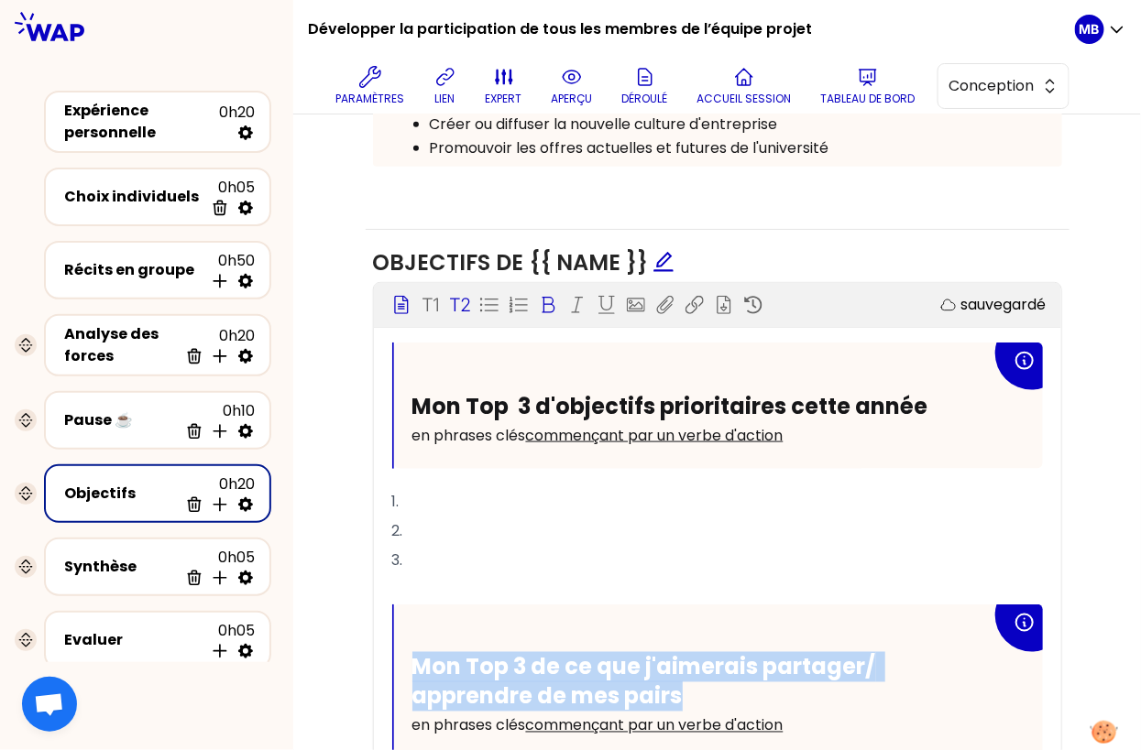
click at [506, 623] on div "Mon Top 3 de ce que j'aimerais partager/ apprendre de mes pairs en phrases clés…" at bounding box center [718, 682] width 649 height 155
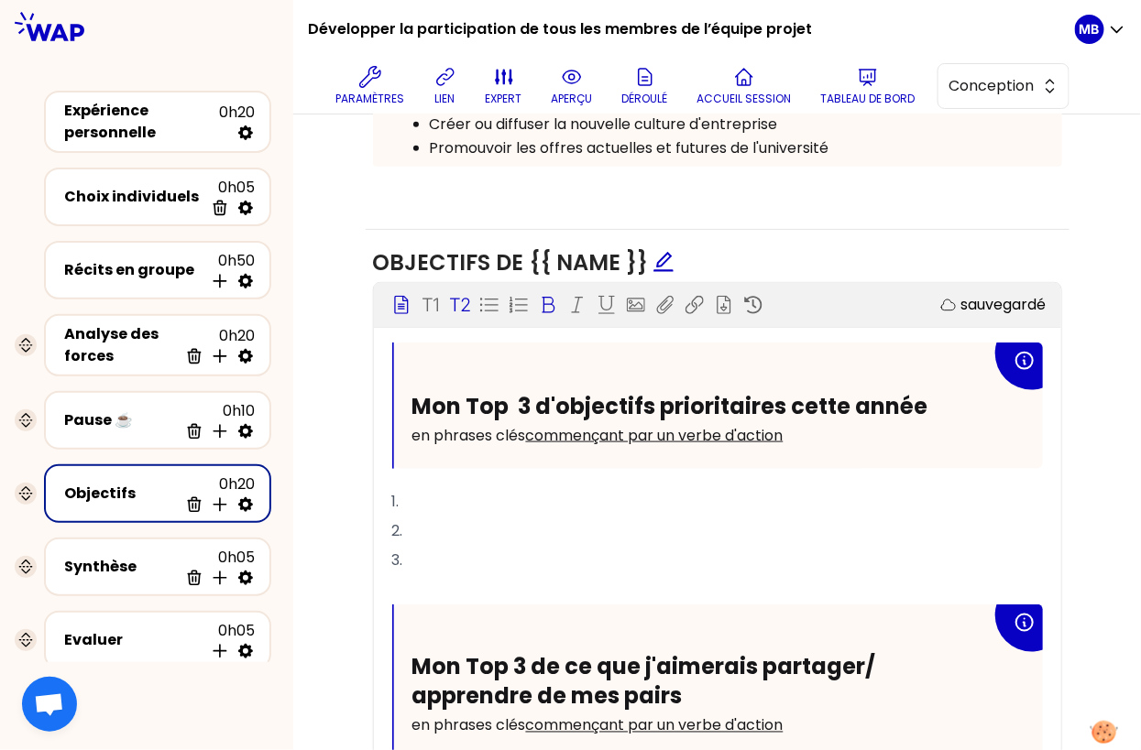
click at [710, 682] on h2 "Mon Top 3 de ce que j'aimerais partager/ apprendre de mes pairs" at bounding box center [701, 681] width 579 height 57
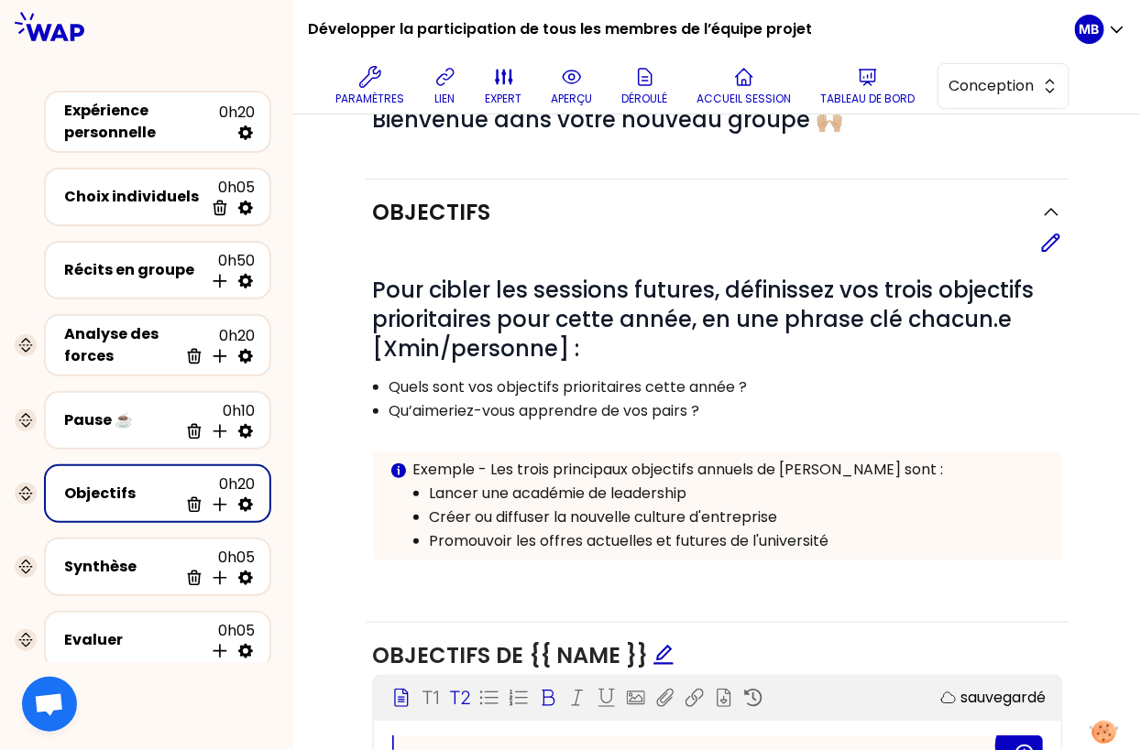
scroll to position [122, 0]
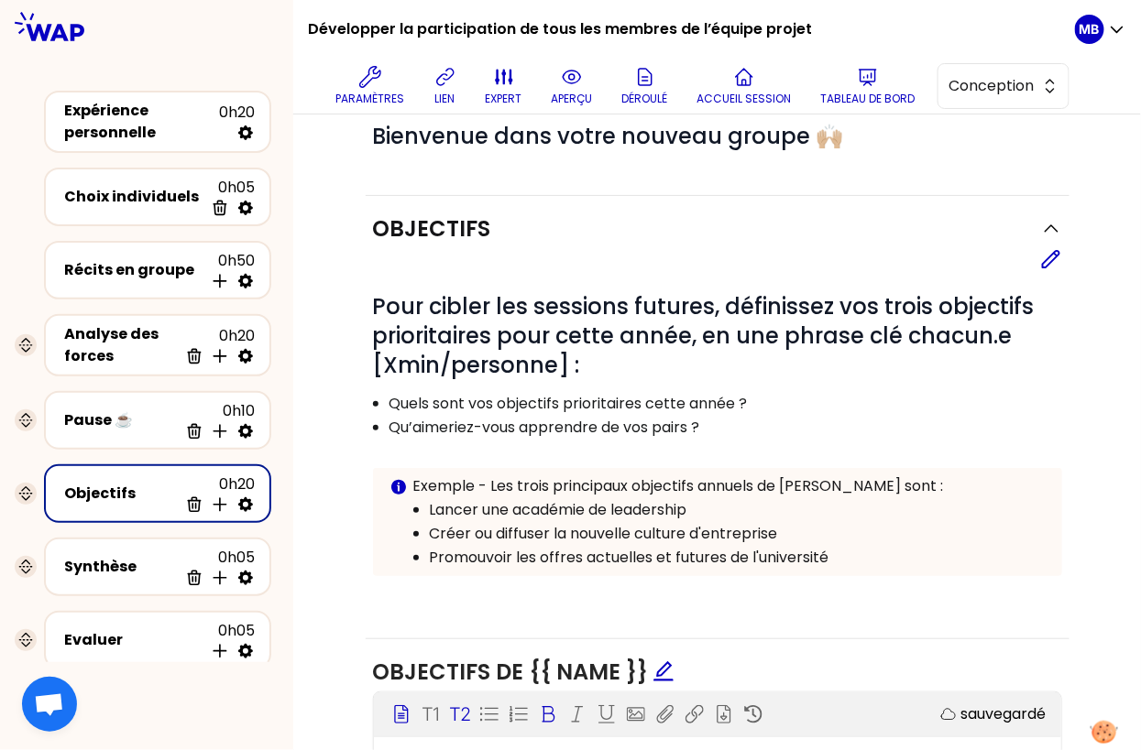
click at [686, 421] on p "Qu’aimeriez-vous apprendre de vos pairs ?" at bounding box center [724, 428] width 671 height 22
click at [1044, 260] on icon at bounding box center [1051, 259] width 16 height 16
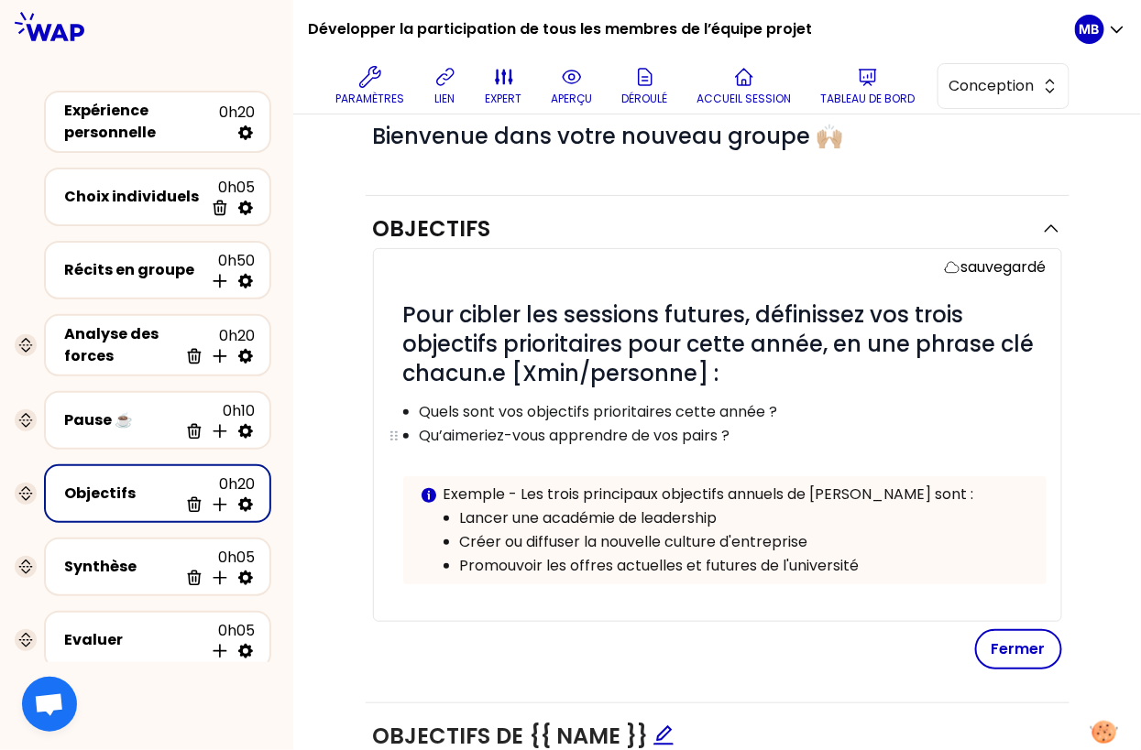
click at [556, 431] on p "Qu’aimeriez-vous apprendre de vos pairs ?" at bounding box center [732, 436] width 625 height 22
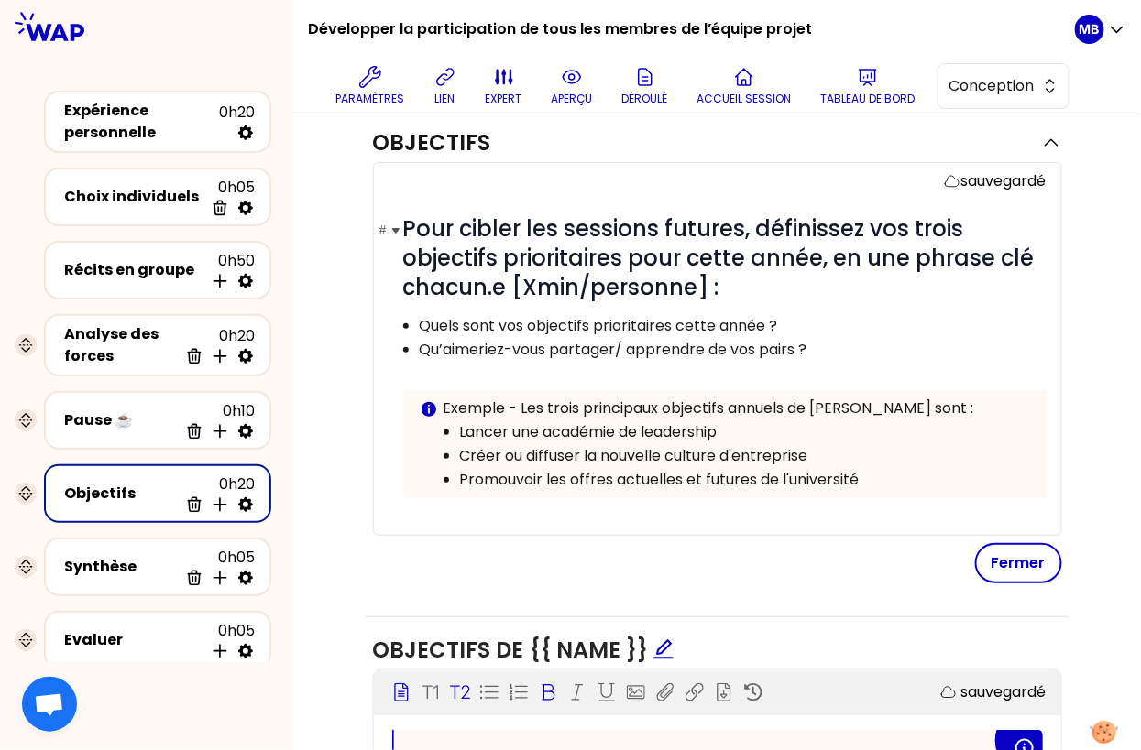
scroll to position [202, 0]
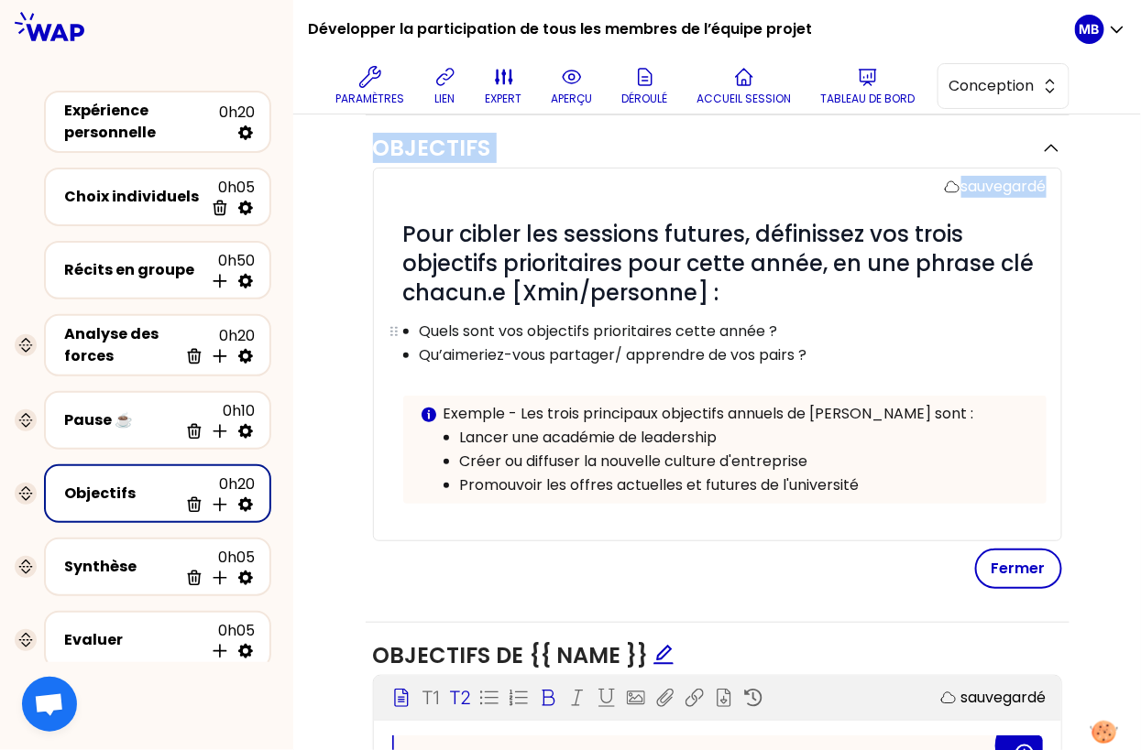
drag, startPoint x: 366, startPoint y: 139, endPoint x: 760, endPoint y: 338, distance: 440.5
click at [760, 338] on div "Objectifs sauvegardé # Pour cibler les sessions futures, définissez vos trois o…" at bounding box center [718, 369] width 704 height 508
click at [727, 300] on h1 "# Pour cibler les sessions futures, définissez vos trois objectifs prioritaires…" at bounding box center [724, 264] width 643 height 88
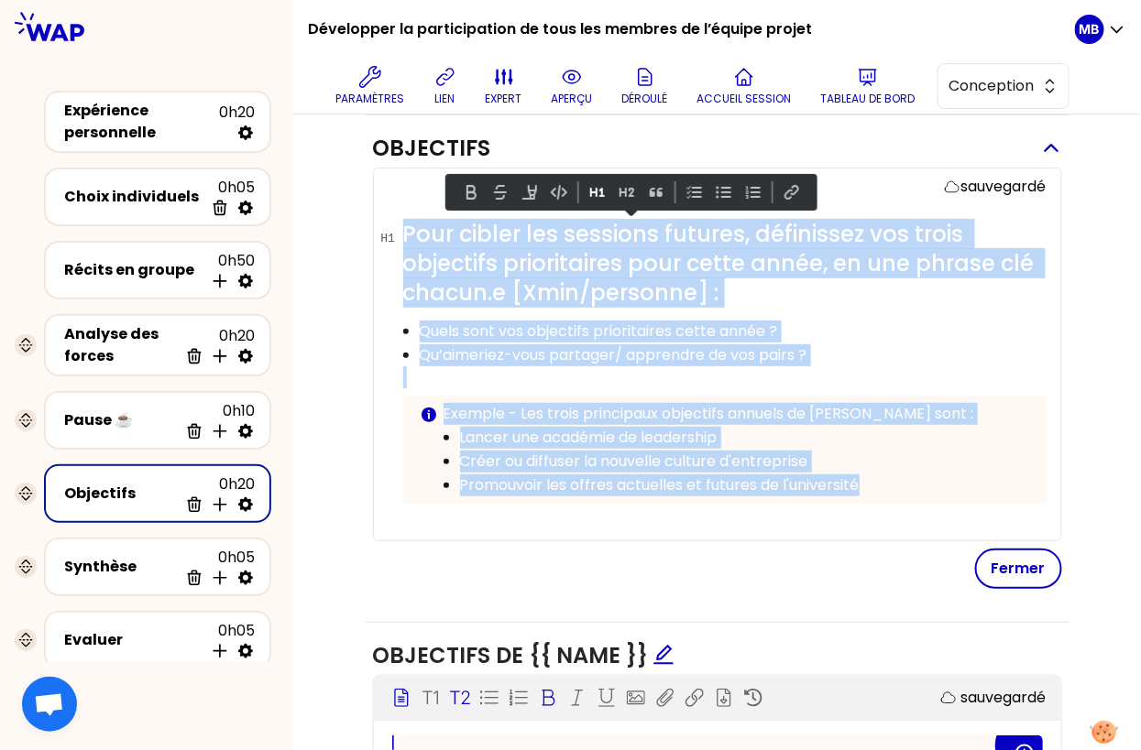
drag, startPoint x: 863, startPoint y: 480, endPoint x: 375, endPoint y: 153, distance: 587.8
click at [375, 153] on div "Objectifs sauvegardé # Pour cibler les sessions futures, définissez vos trois o…" at bounding box center [718, 369] width 704 height 508
click at [518, 456] on p "Créer ou diffuser la nouvelle culture d'entreprise" at bounding box center [745, 462] width 570 height 22
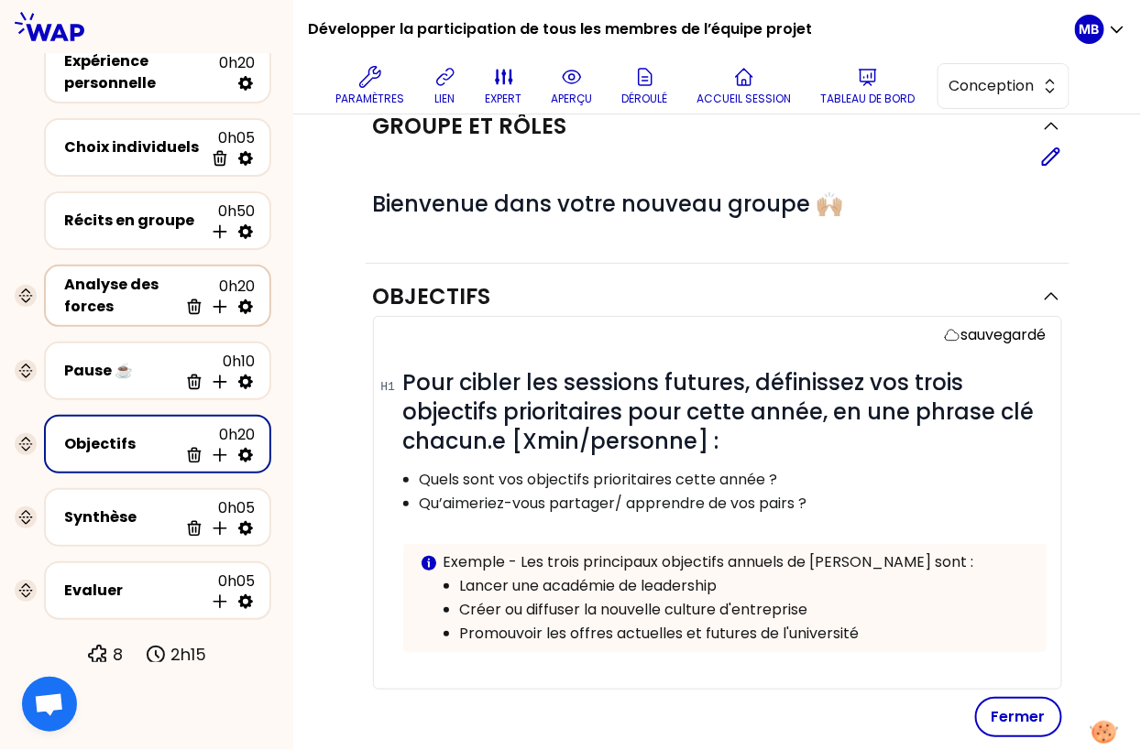
scroll to position [0, 0]
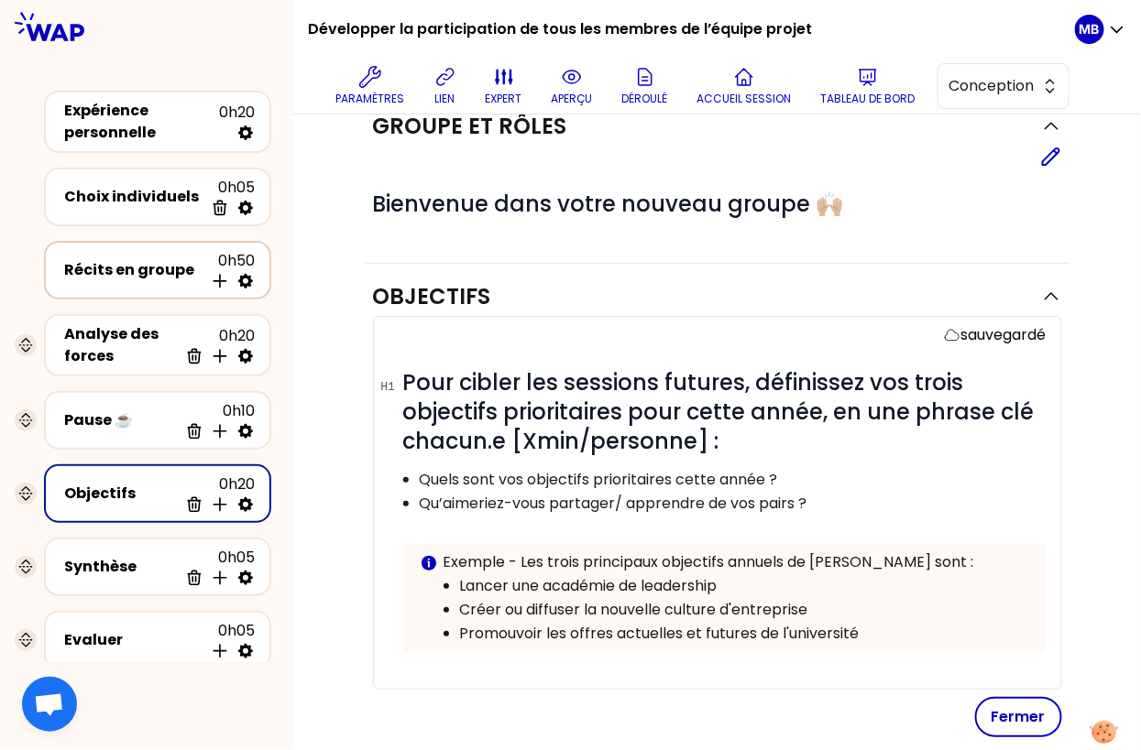
click at [131, 271] on div "Récits en groupe" at bounding box center [133, 270] width 139 height 22
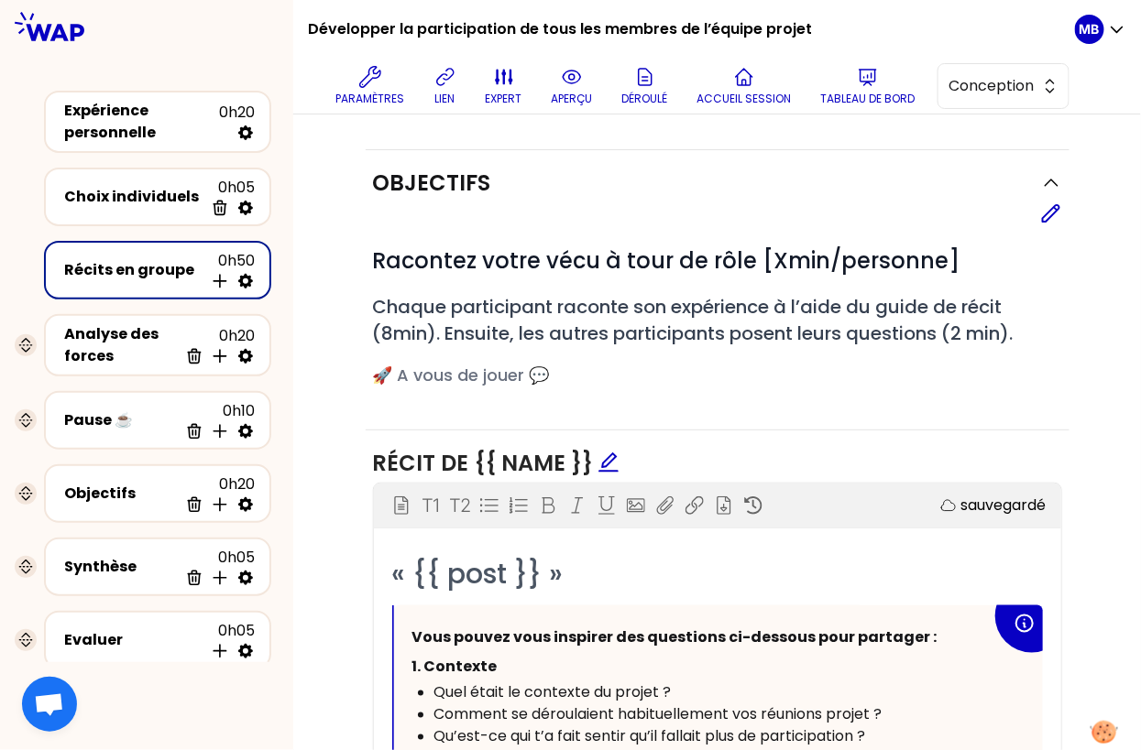
scroll to position [781, 0]
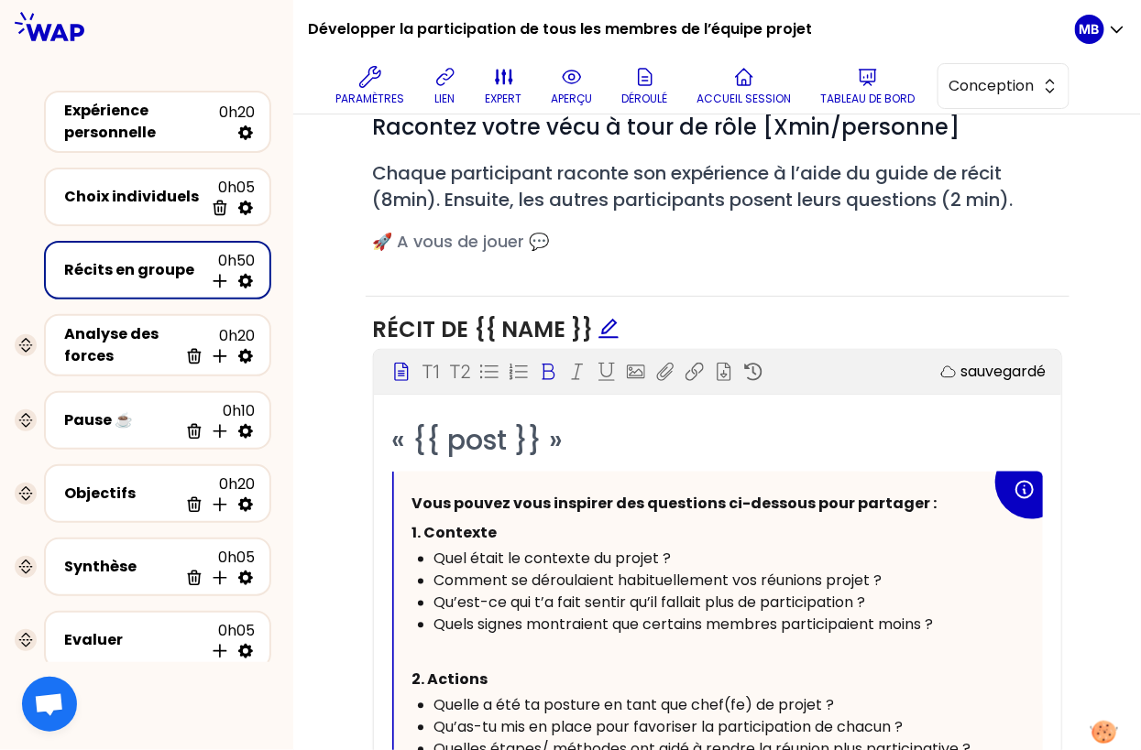
click at [930, 500] on p "Vous pouvez vous inspirer des questions ci-dessous pour partager :" at bounding box center [701, 504] width 579 height 29
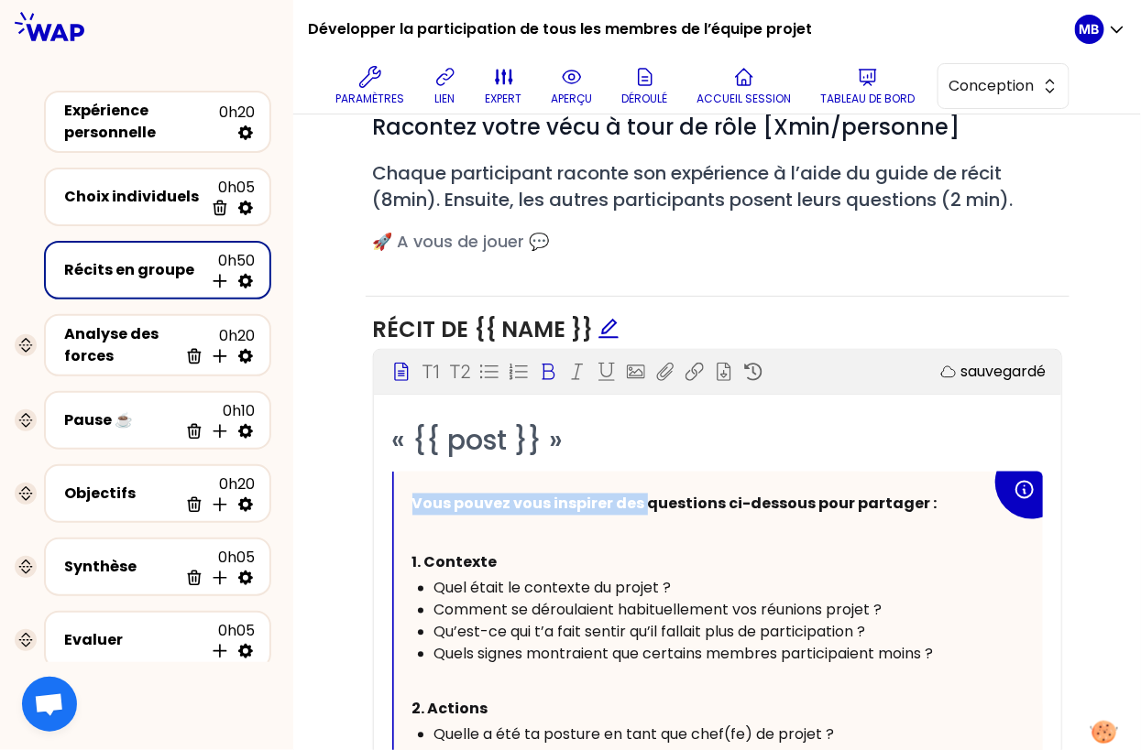
drag, startPoint x: 644, startPoint y: 496, endPoint x: 359, endPoint y: 498, distance: 285.0
click at [359, 498] on div "Objectifs Editer # Racontez votre vécu à tour de rôle [Xmin/personne] # Chaque …" at bounding box center [717, 610] width 774 height 1189
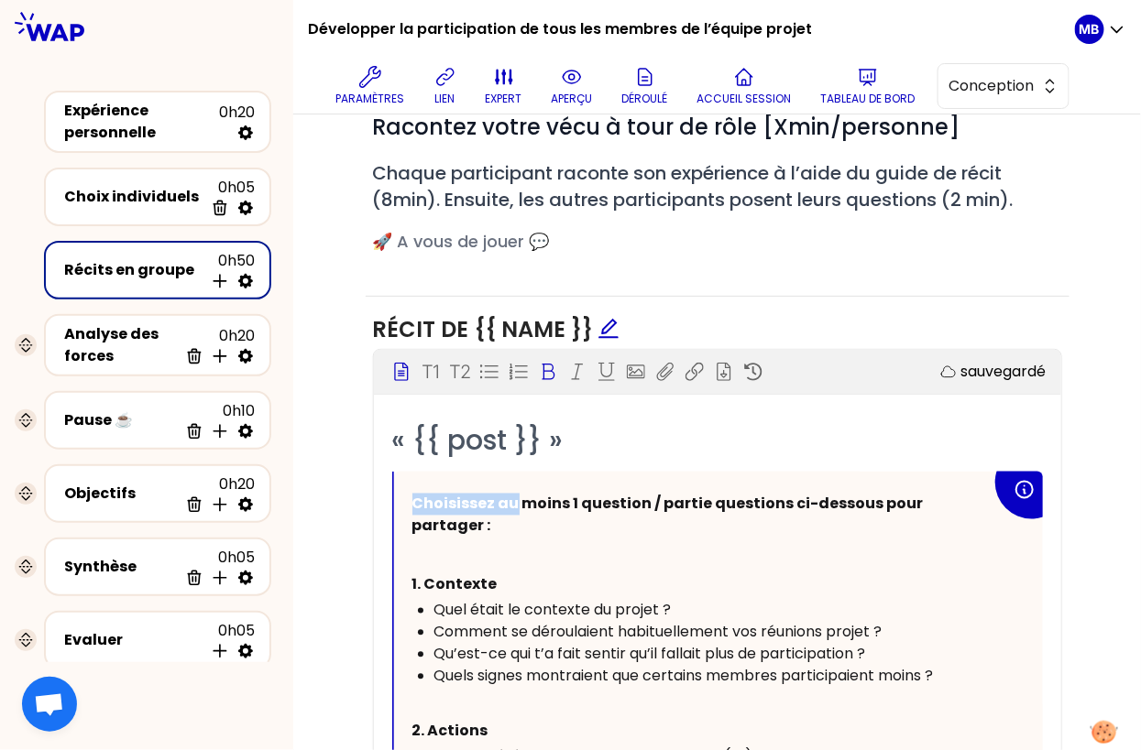
drag, startPoint x: 513, startPoint y: 498, endPoint x: 277, endPoint y: 498, distance: 236.4
click at [277, 498] on div "Développer la participation de tous les membres de l’équipe projet Paramètres l…" at bounding box center [570, 375] width 1141 height 750
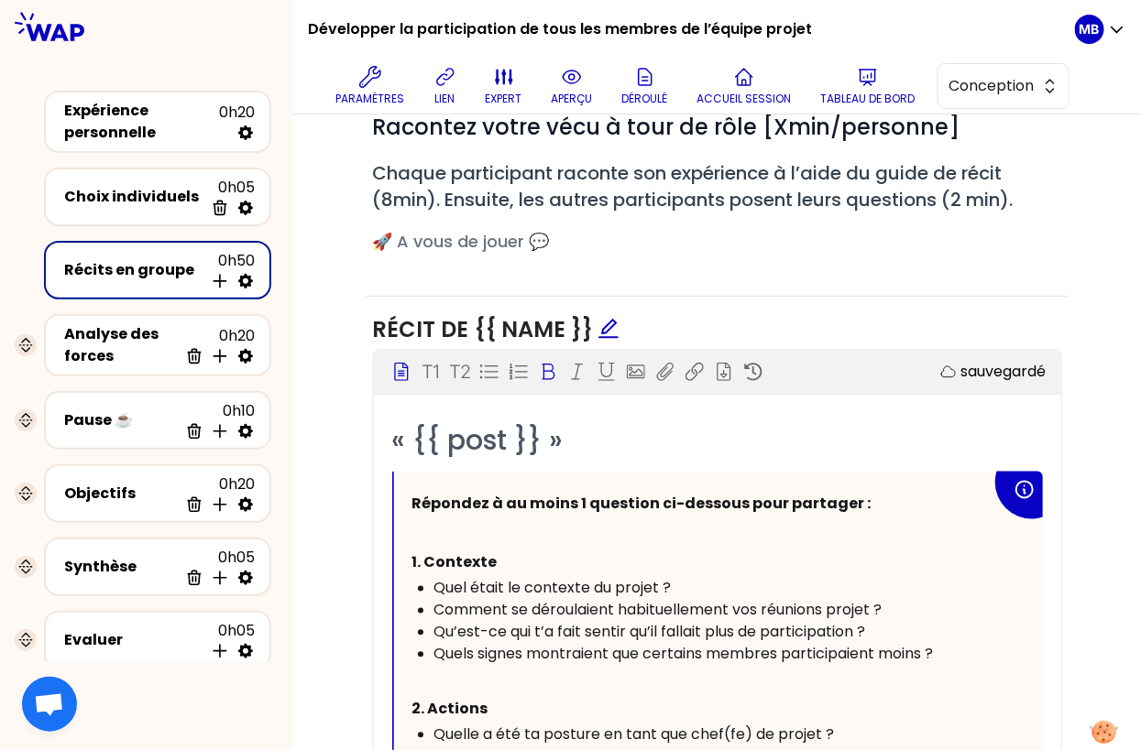
click at [578, 504] on span "Répondez à au moins 1 question ci-dessous pour partager :" at bounding box center [641, 504] width 459 height 21
click at [671, 499] on span "Répondez à au moins une question ci-dessous pour partager :" at bounding box center [653, 504] width 483 height 21
drag, startPoint x: 820, startPoint y: 498, endPoint x: 734, endPoint y: 501, distance: 86.2
click at [734, 501] on span "Répondez à au moins une question/ partie ci-dessous pour partager :" at bounding box center [682, 504] width 541 height 21
click at [879, 497] on p "Répondez à au moins une question/ partie, pour partager :" at bounding box center [701, 504] width 579 height 29
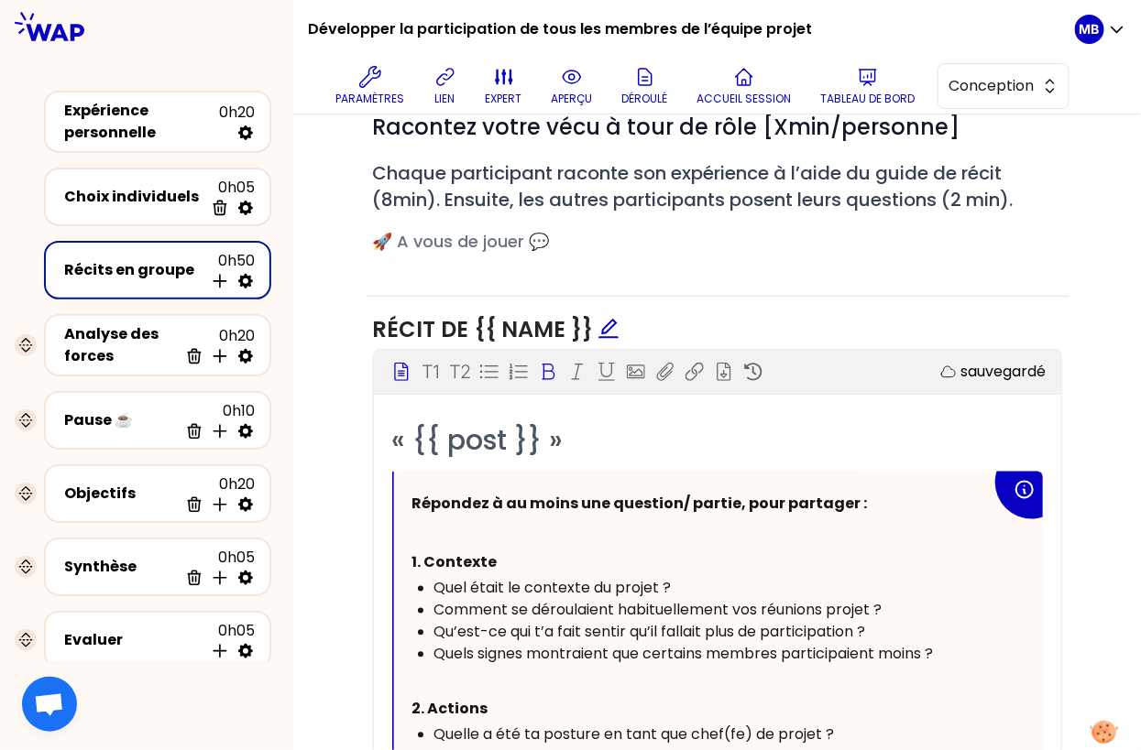
click at [685, 499] on span "Répondez à au moins une question/ partie, pour partager :" at bounding box center [639, 504] width 455 height 21
click at [894, 499] on p "Répondez à au moins une question par partie, pour partager :" at bounding box center [701, 504] width 579 height 29
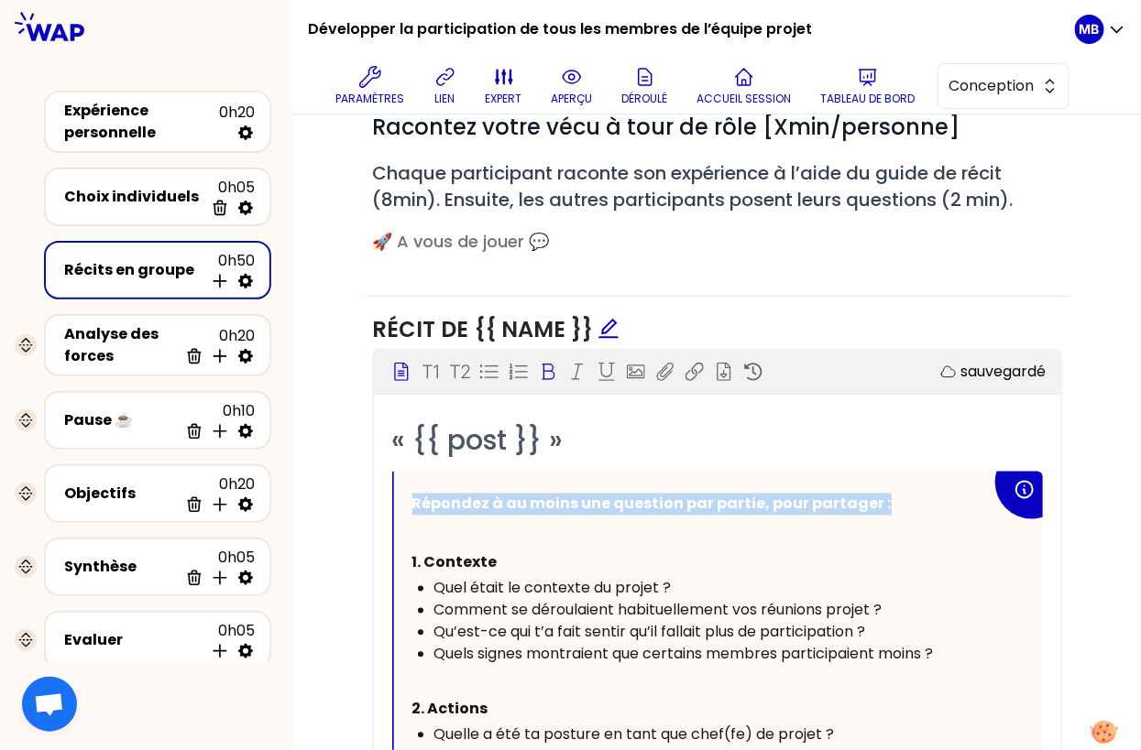
drag, startPoint x: 774, startPoint y: 502, endPoint x: 381, endPoint y: 502, distance: 393.1
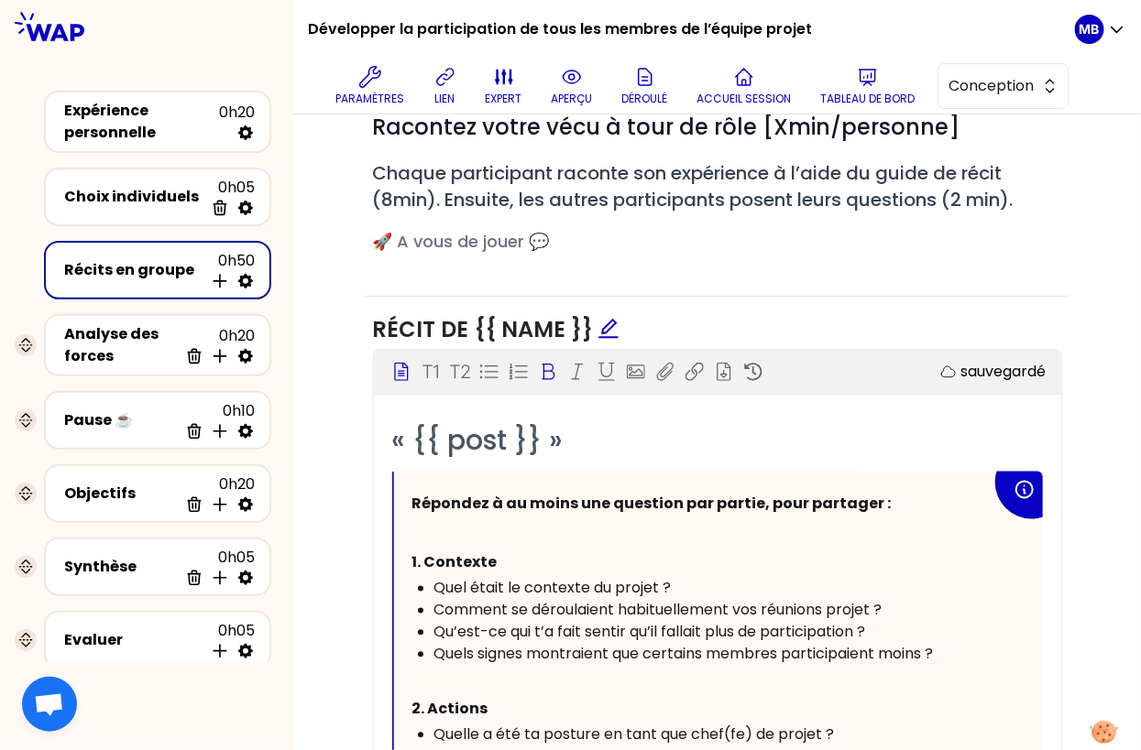
click at [550, 541] on p "﻿" at bounding box center [701, 534] width 579 height 29
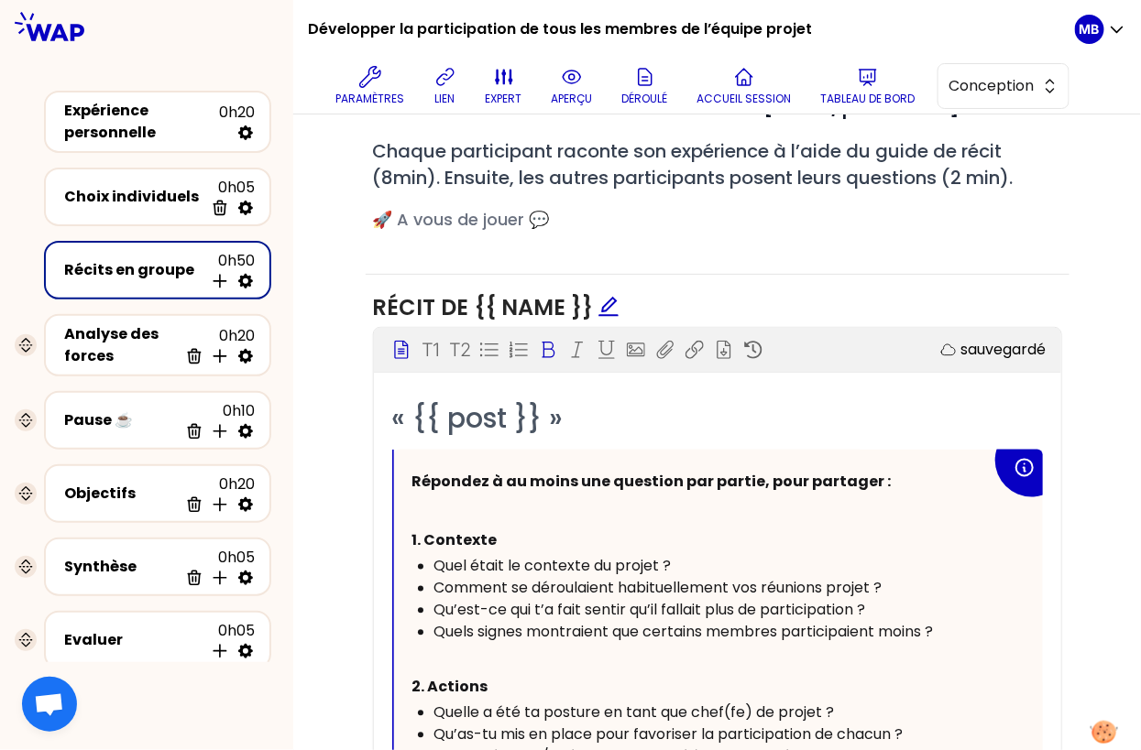
click at [541, 534] on p "1. Contexte" at bounding box center [701, 541] width 579 height 29
click at [571, 74] on icon at bounding box center [571, 76] width 5 height 5
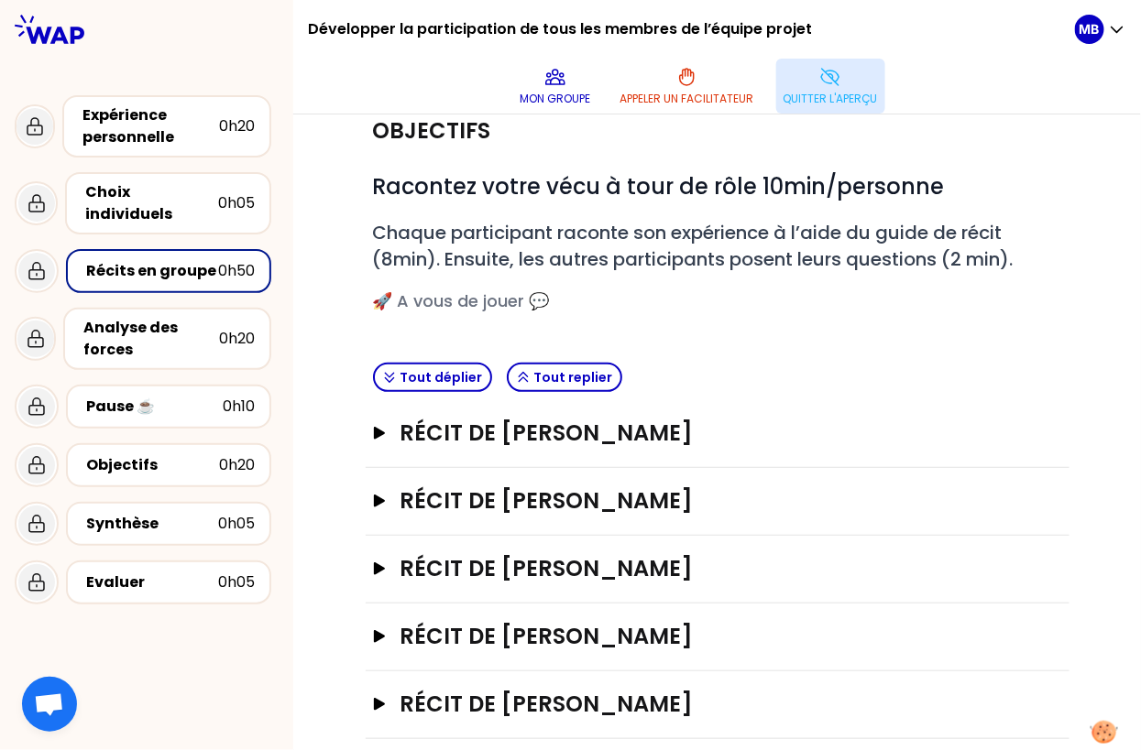
scroll to position [68, 0]
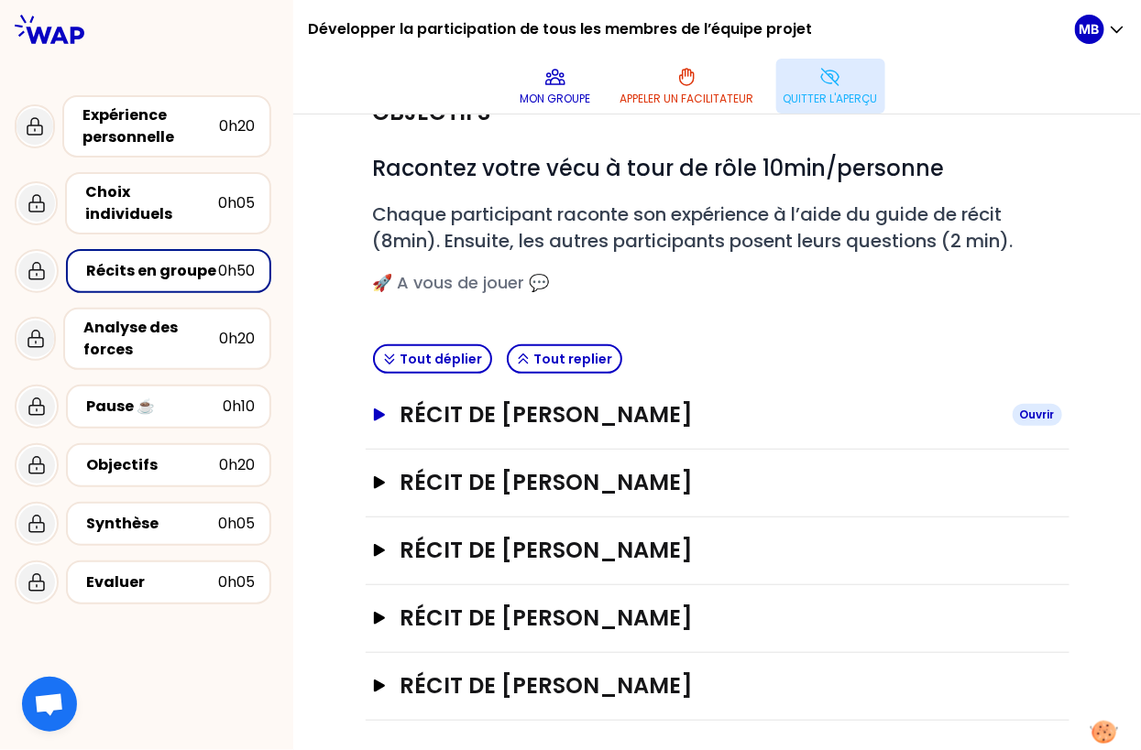
click at [492, 407] on h3 "Récit de Marine Bourgeaud" at bounding box center [697, 414] width 597 height 29
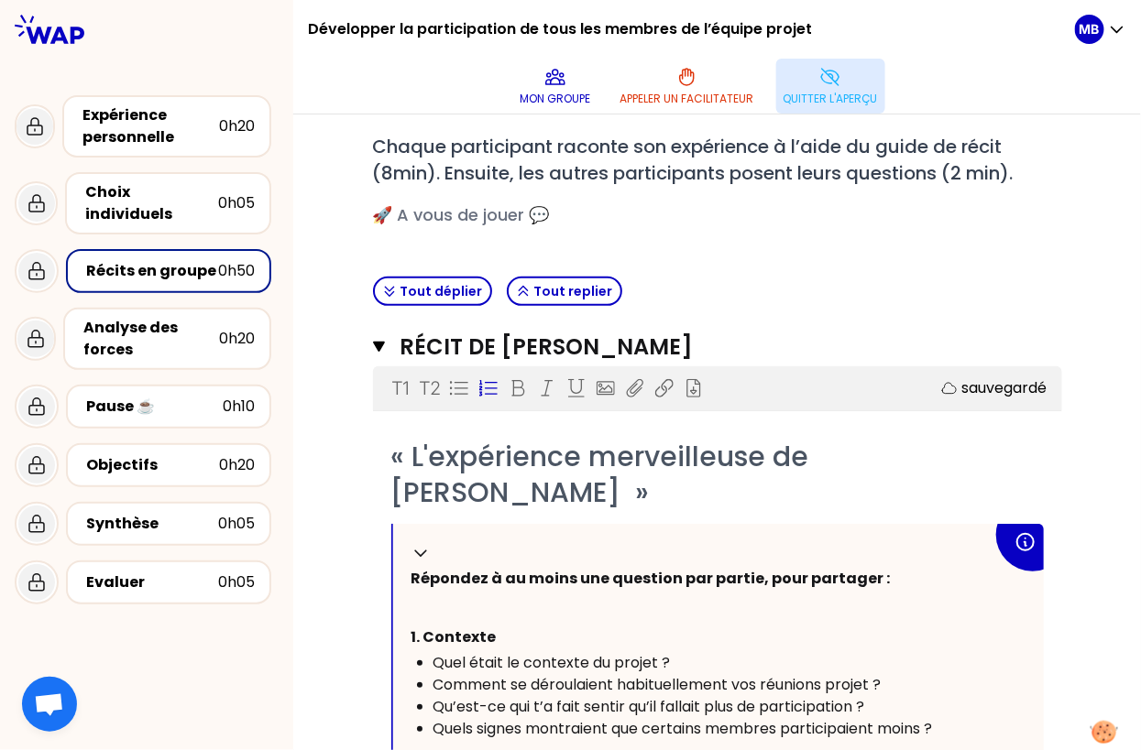
scroll to position [220, 0]
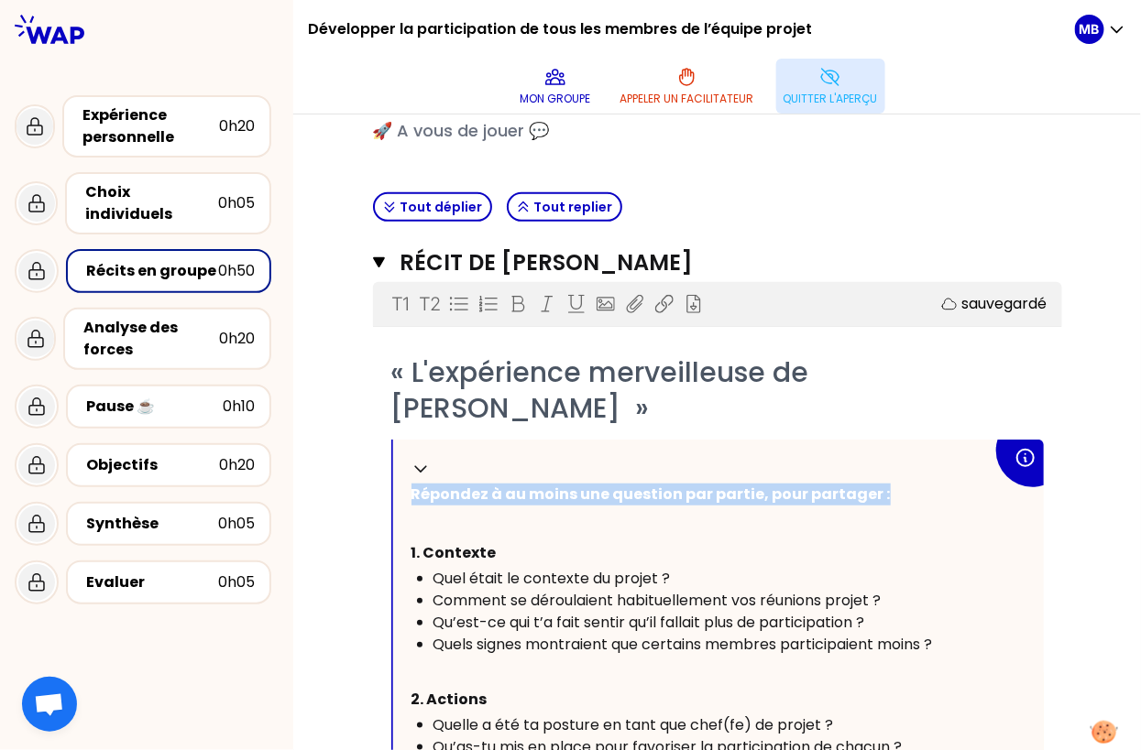
drag, startPoint x: 886, startPoint y: 498, endPoint x: 314, endPoint y: 496, distance: 571.7
click at [314, 496] on div "Objectifs # Racontez votre vécu à tour de rôle 10min/personne # Chaque particip…" at bounding box center [717, 699] width 848 height 1609
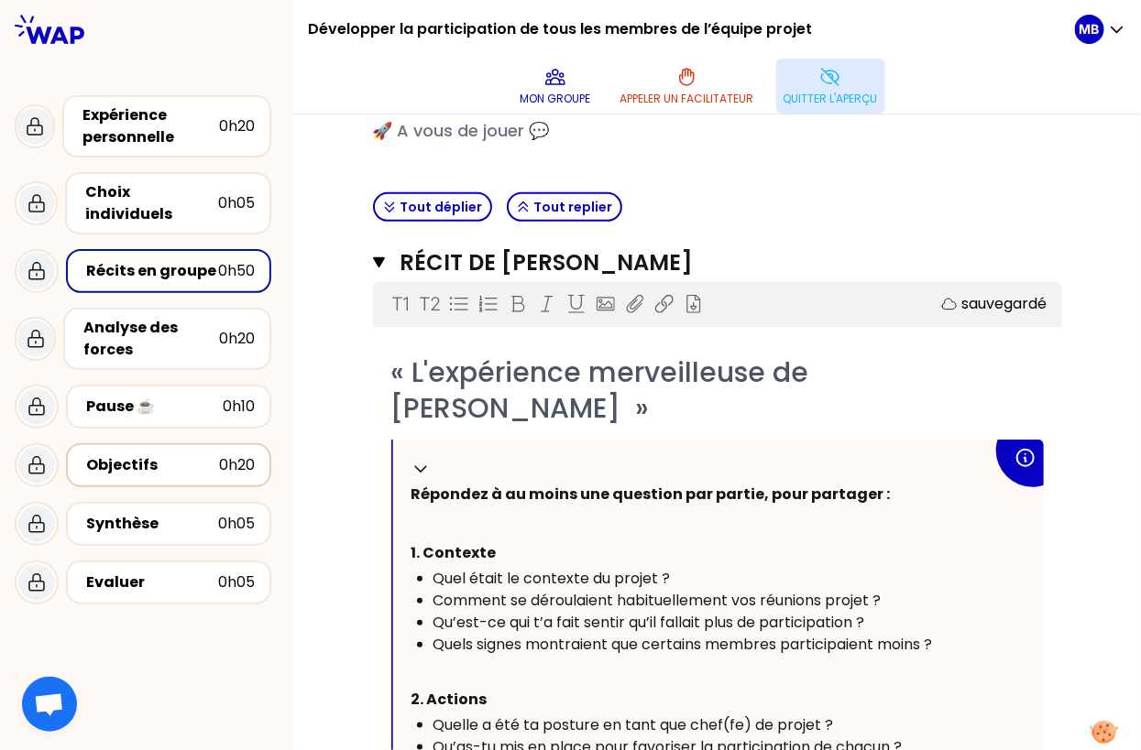
click at [126, 454] on div "Objectifs" at bounding box center [152, 465] width 133 height 22
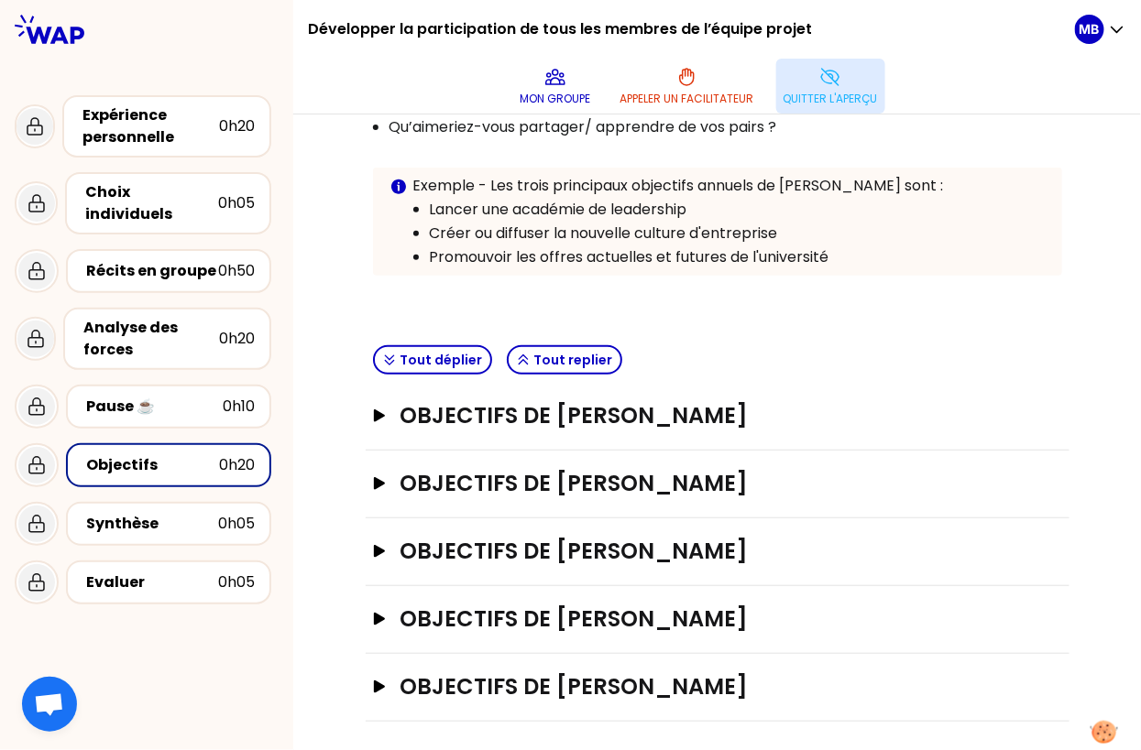
scroll to position [38, 0]
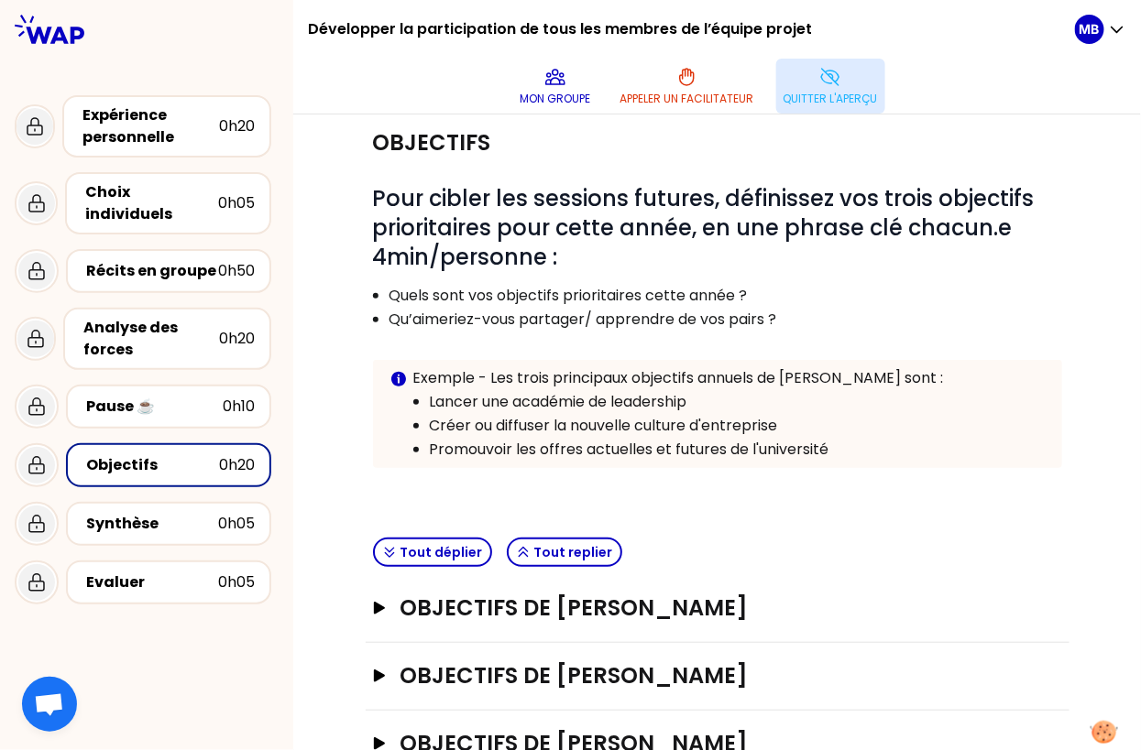
click at [845, 109] on button "Quitter l'aperçu" at bounding box center [830, 86] width 109 height 55
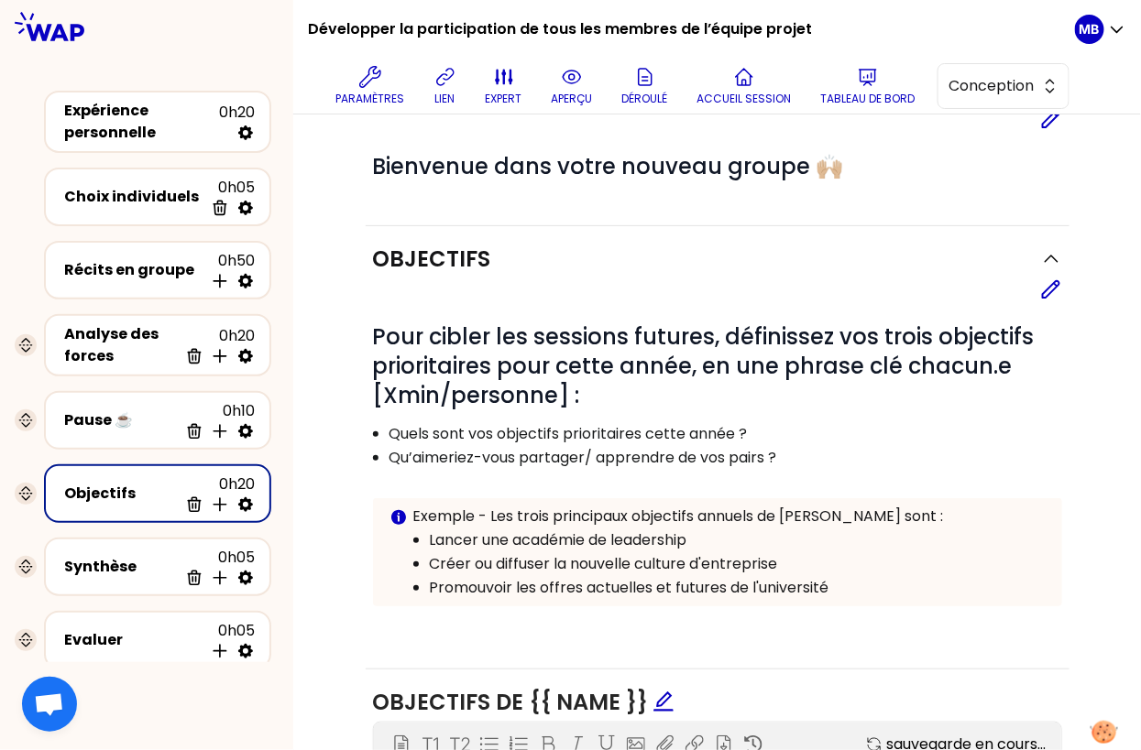
scroll to position [133, 0]
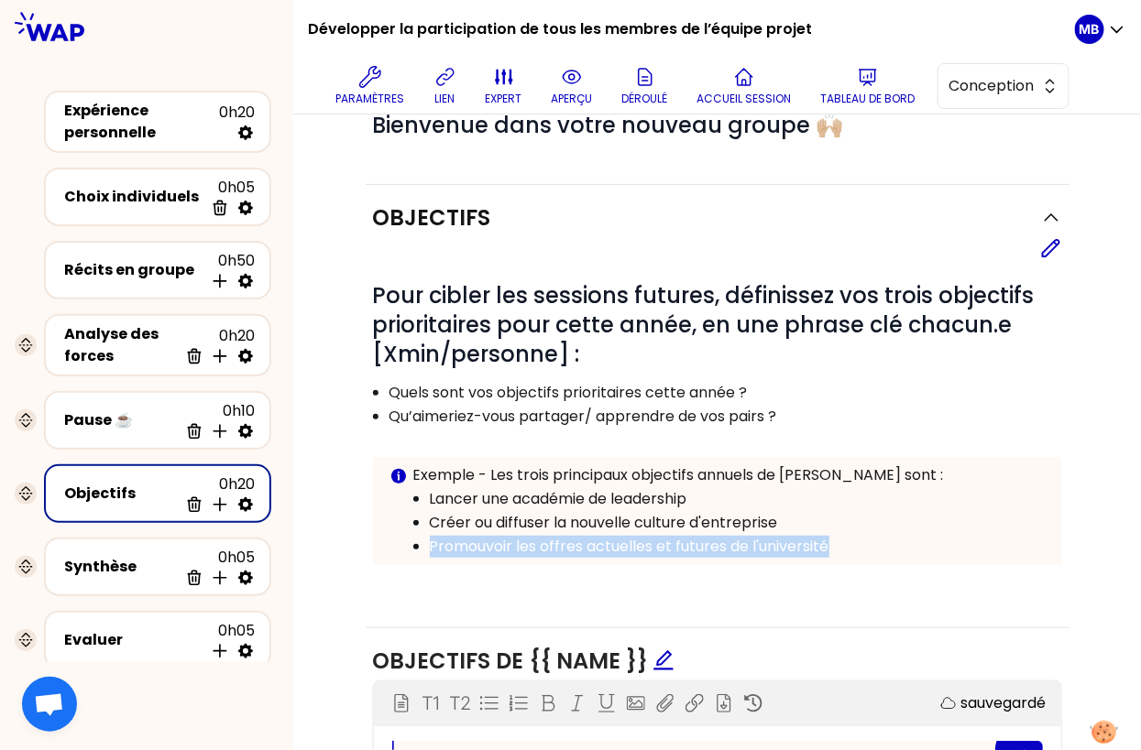
drag, startPoint x: 831, startPoint y: 536, endPoint x: 429, endPoint y: 541, distance: 402.3
click at [430, 541] on p "Promouvoir les offres actuelles et futures de l'université" at bounding box center [738, 547] width 616 height 22
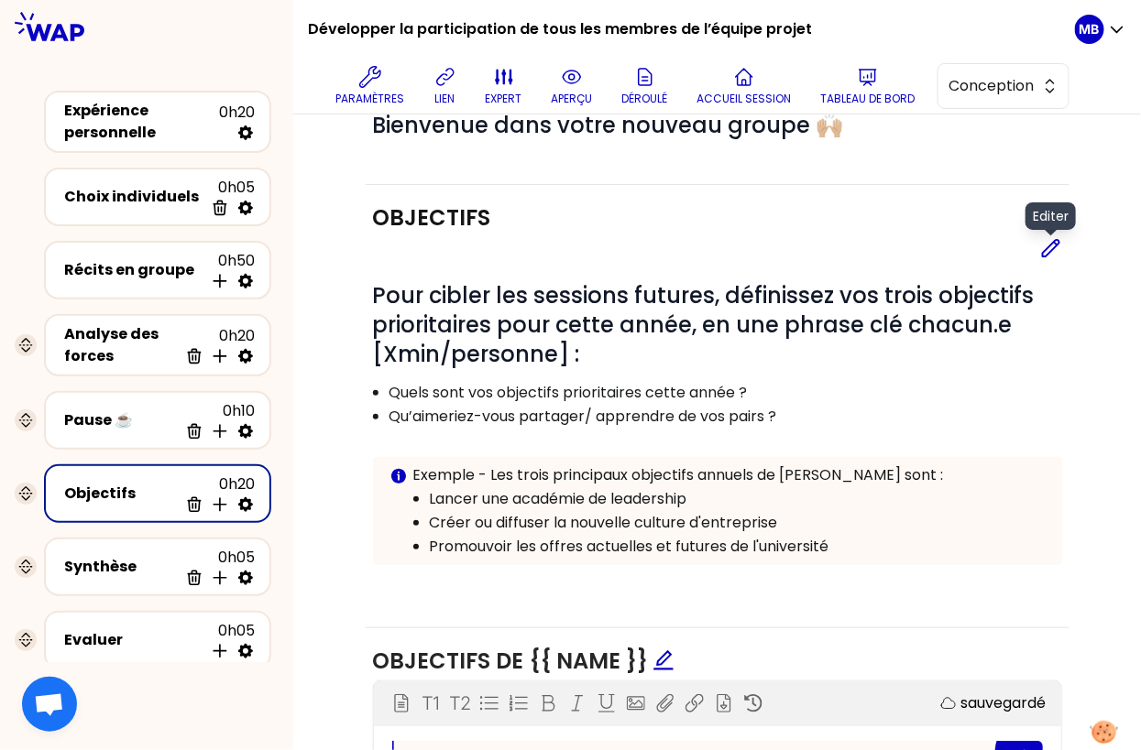
click at [1051, 247] on icon at bounding box center [1051, 248] width 22 height 22
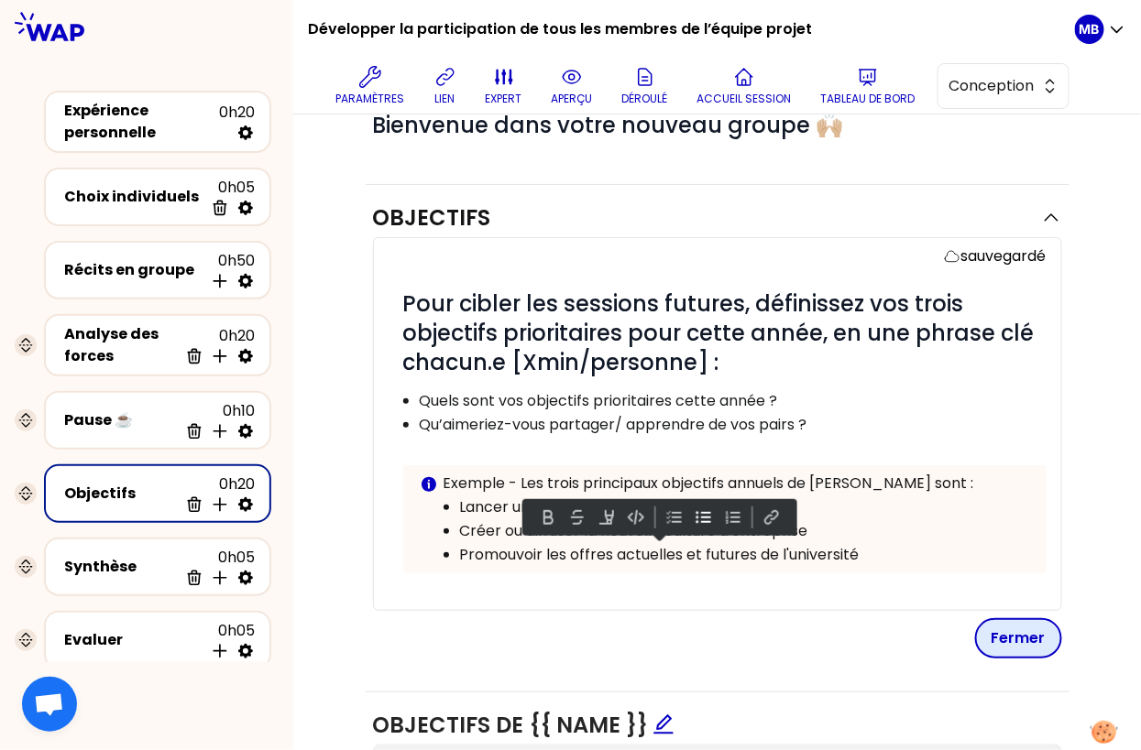
click at [999, 627] on button "Fermer" at bounding box center [1018, 638] width 87 height 40
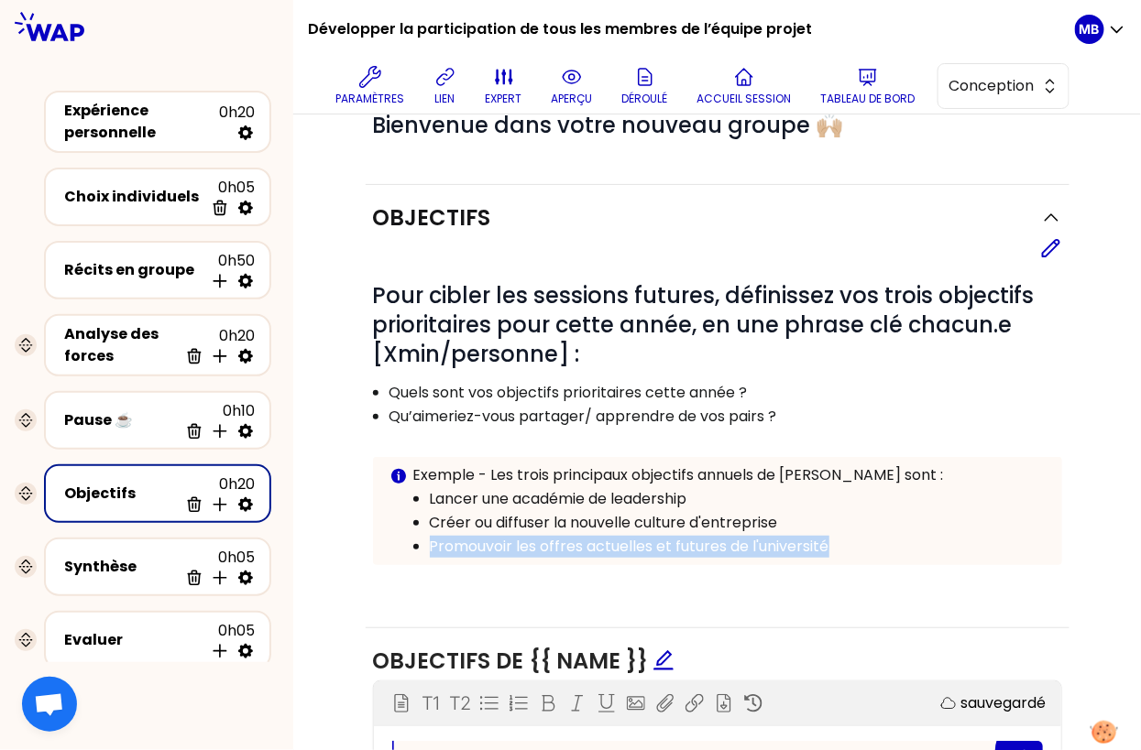
drag, startPoint x: 838, startPoint y: 542, endPoint x: 427, endPoint y: 536, distance: 411.4
click at [427, 536] on ul "Lancer une académie de leadership Créer ou diffuser la nouvelle culture d'entre…" at bounding box center [717, 522] width 656 height 71
click at [462, 536] on p "Promouvoir les offres actuelles et futures de l'université" at bounding box center [738, 547] width 616 height 22
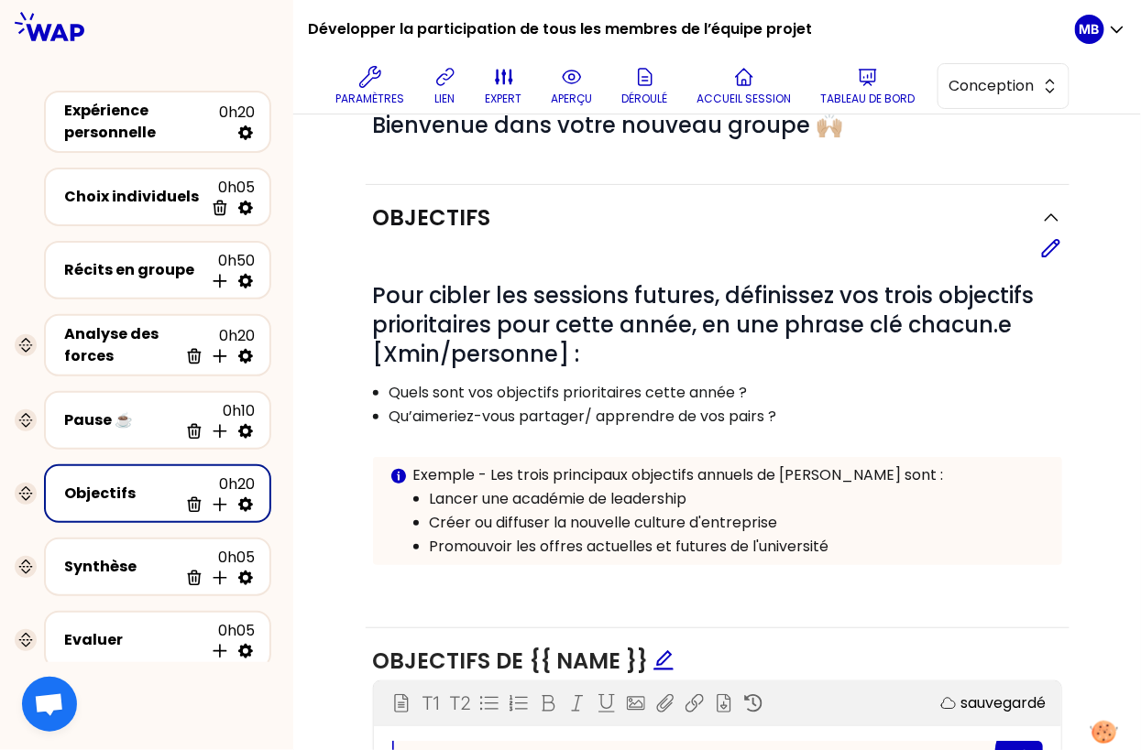
click at [835, 536] on p "Promouvoir les offres actuelles et futures de l'université" at bounding box center [738, 547] width 616 height 22
drag, startPoint x: 833, startPoint y: 538, endPoint x: 760, endPoint y: 538, distance: 72.4
click at [760, 538] on p "Promouvoir les offres actuelles et futures de l'université" at bounding box center [738, 547] width 616 height 22
click at [1056, 245] on icon at bounding box center [1051, 248] width 16 height 16
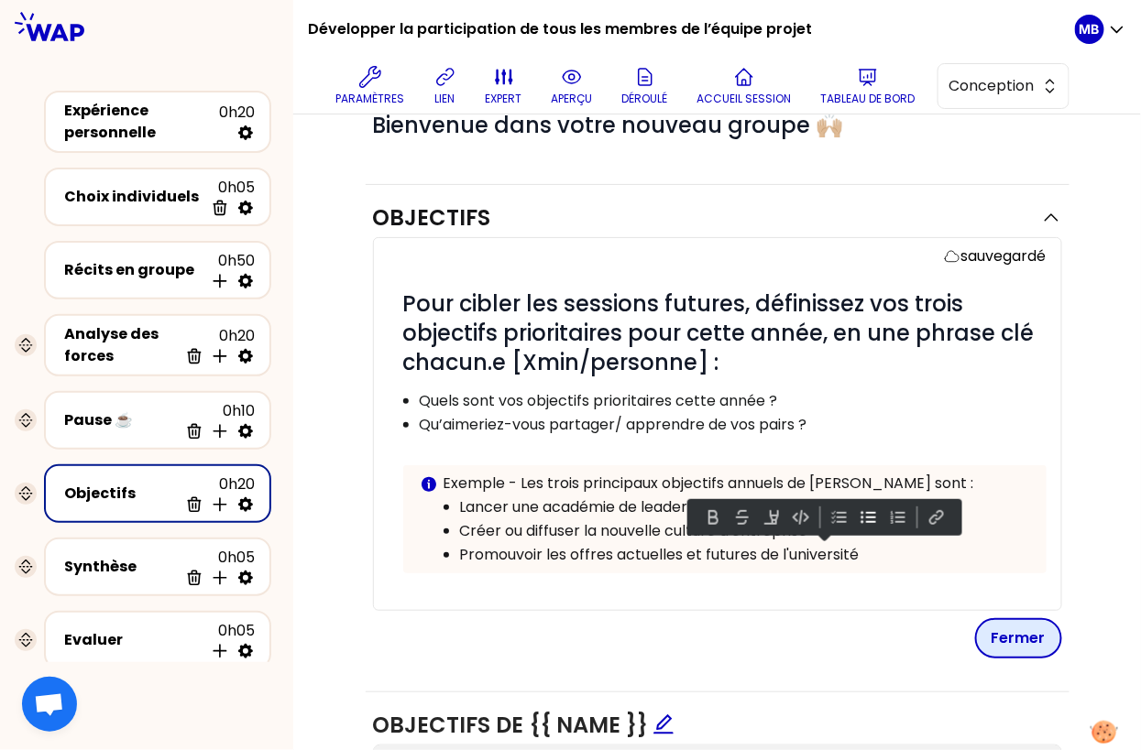
click at [1014, 634] on button "Fermer" at bounding box center [1018, 638] width 87 height 40
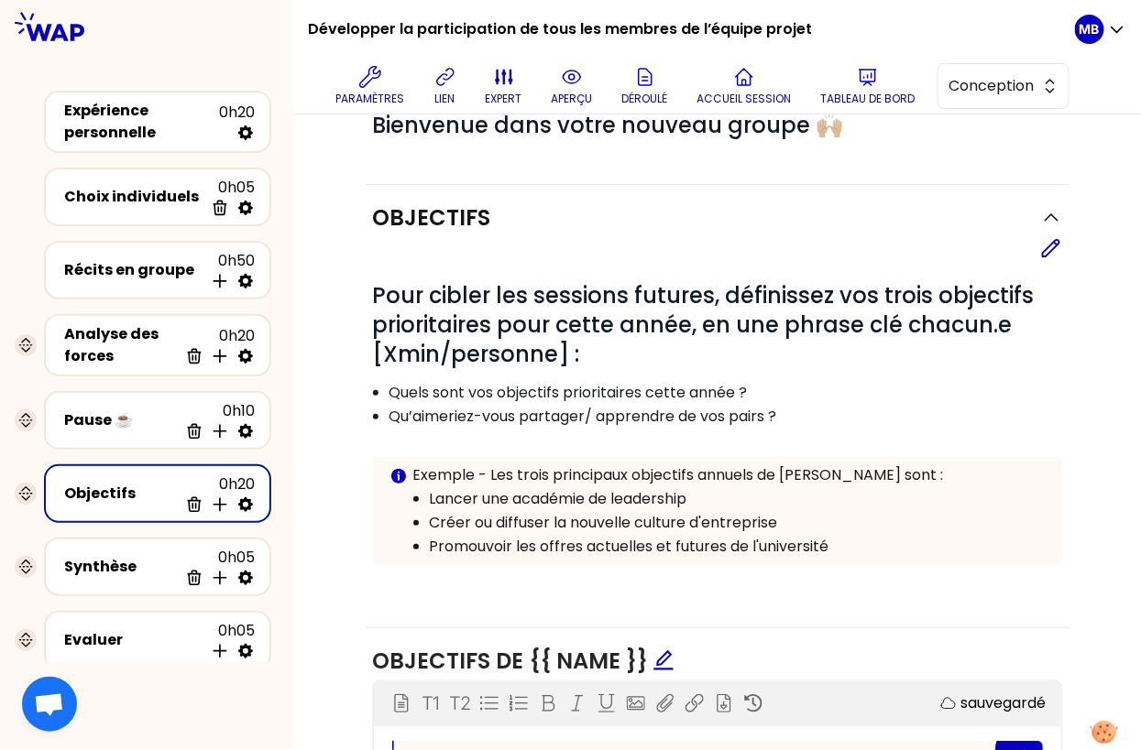
scroll to position [319, 0]
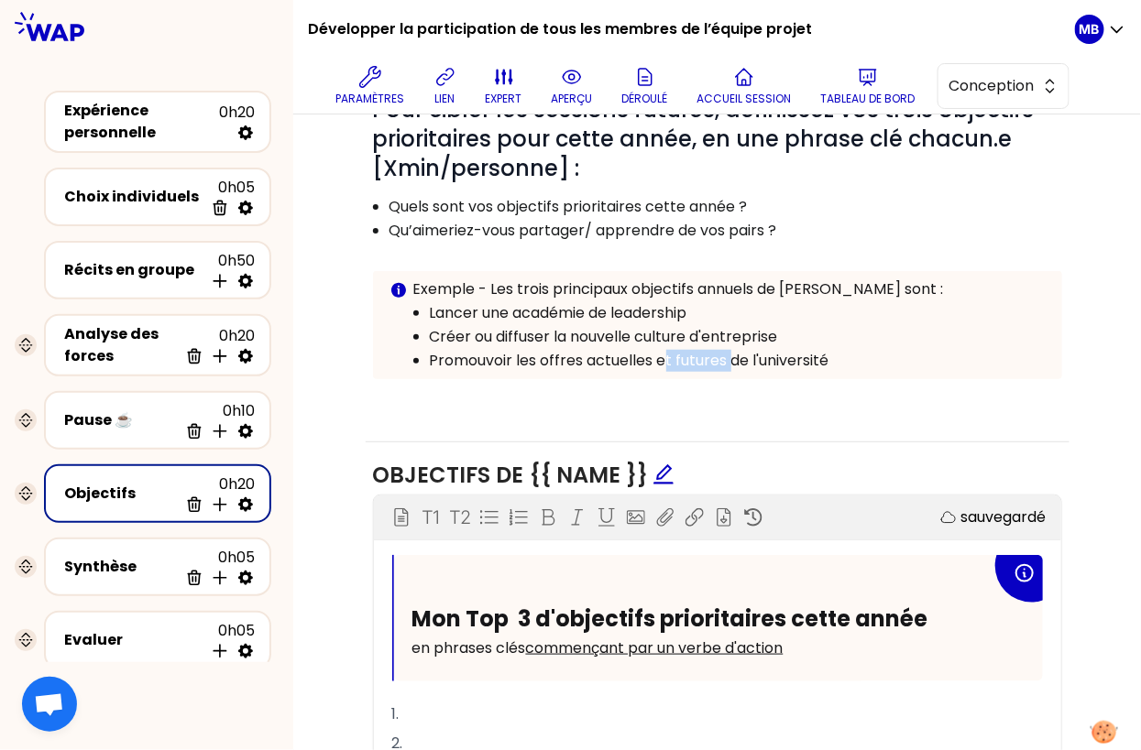
drag, startPoint x: 669, startPoint y: 350, endPoint x: 739, endPoint y: 350, distance: 70.6
click at [739, 350] on p "Promouvoir les offres actuelles et futures de l'université" at bounding box center [738, 361] width 616 height 22
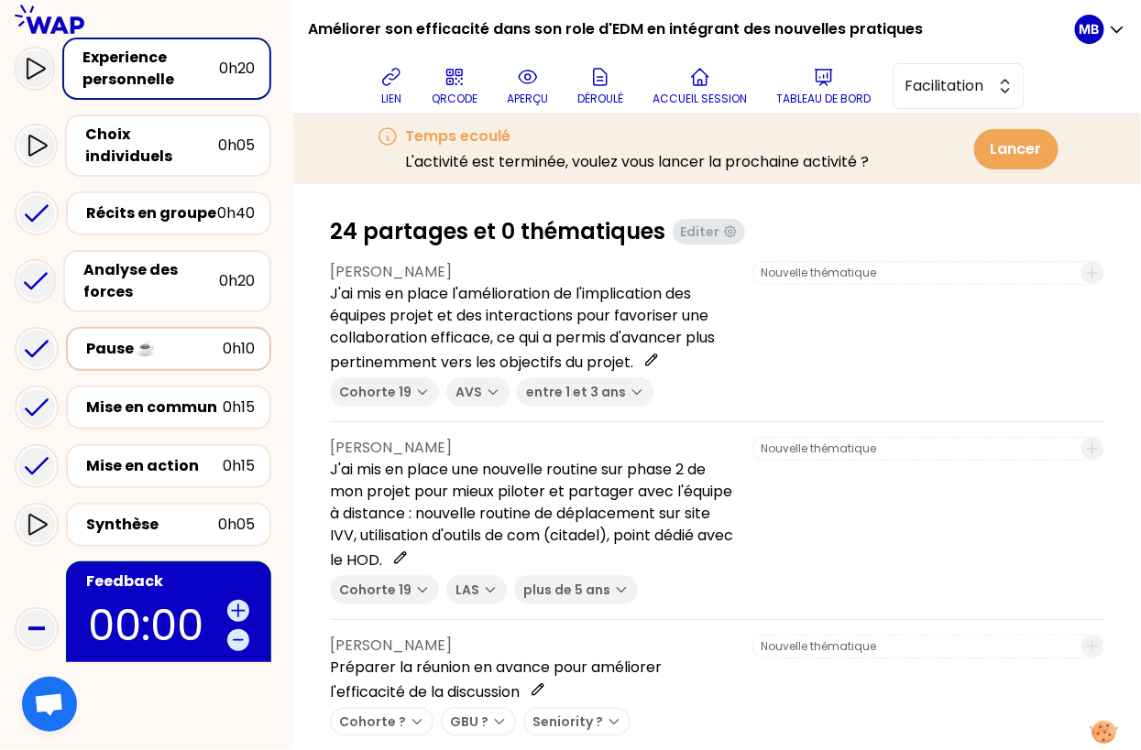
scroll to position [213, 0]
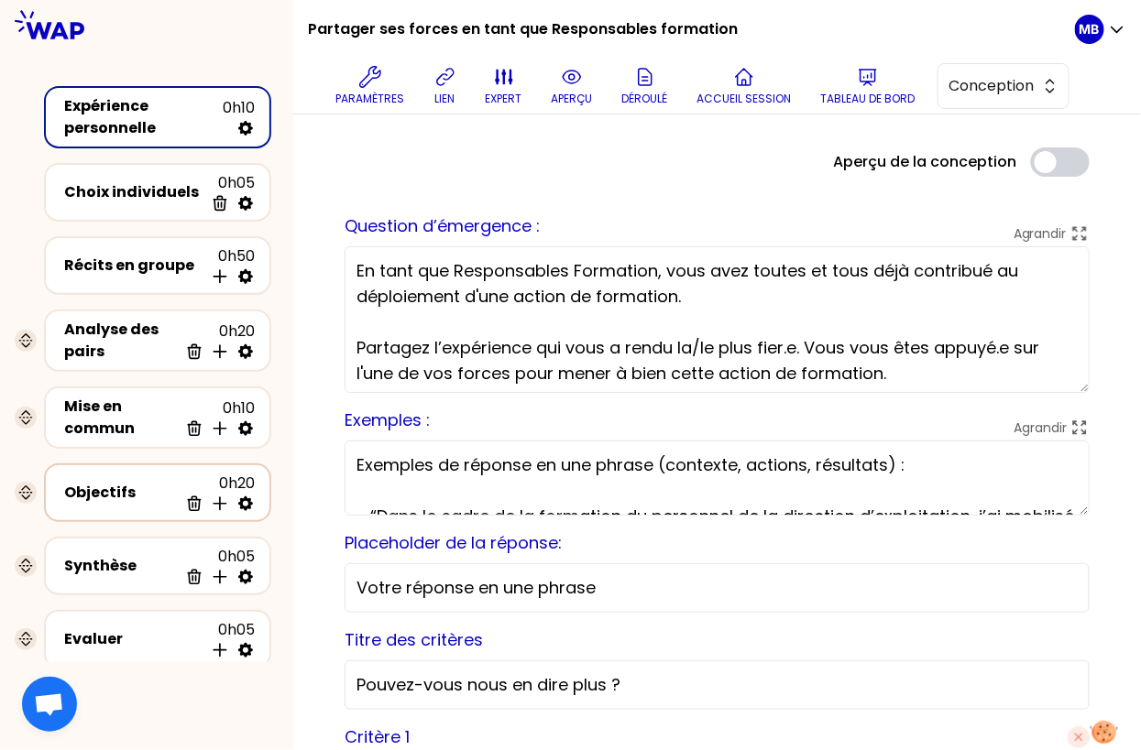
click at [123, 484] on div "Objectifs" at bounding box center [121, 493] width 114 height 22
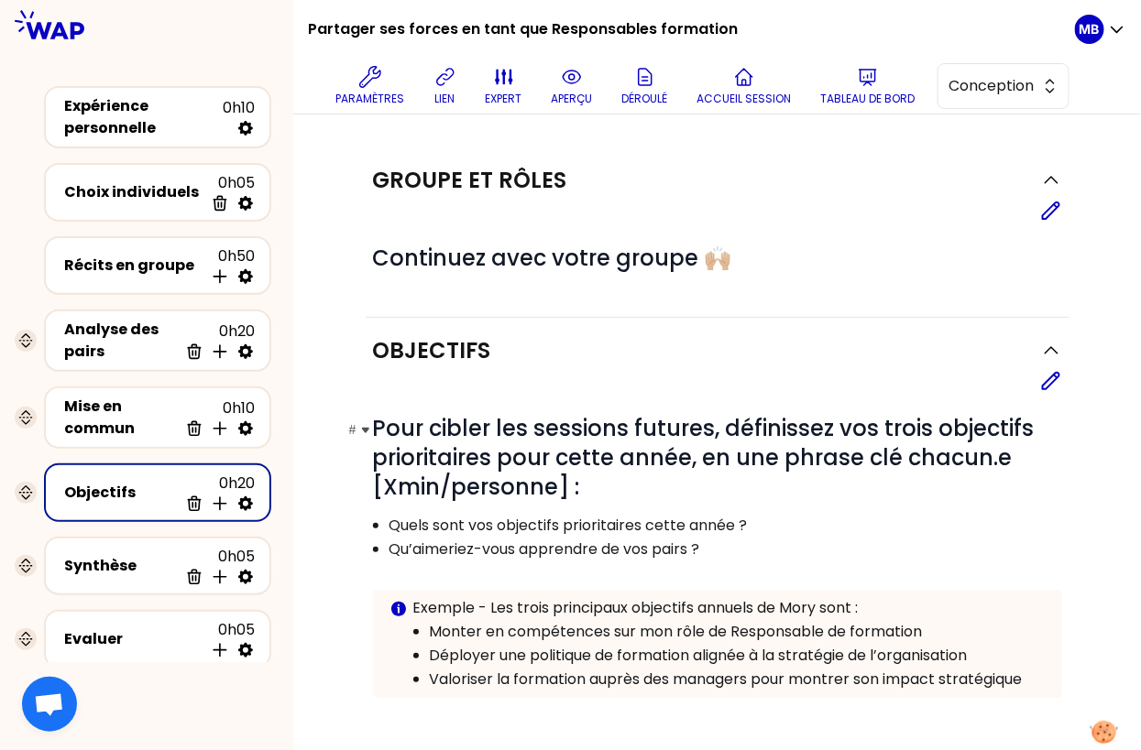
scroll to position [140, 0]
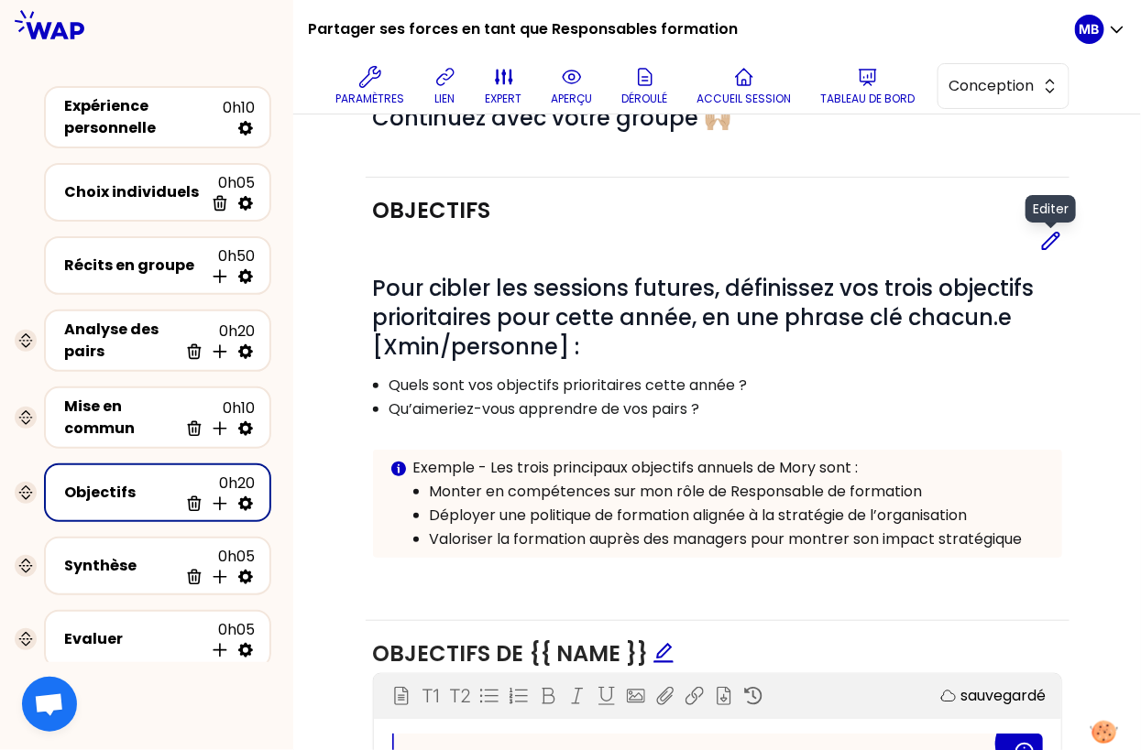
click at [1040, 241] on icon at bounding box center [1051, 241] width 22 height 22
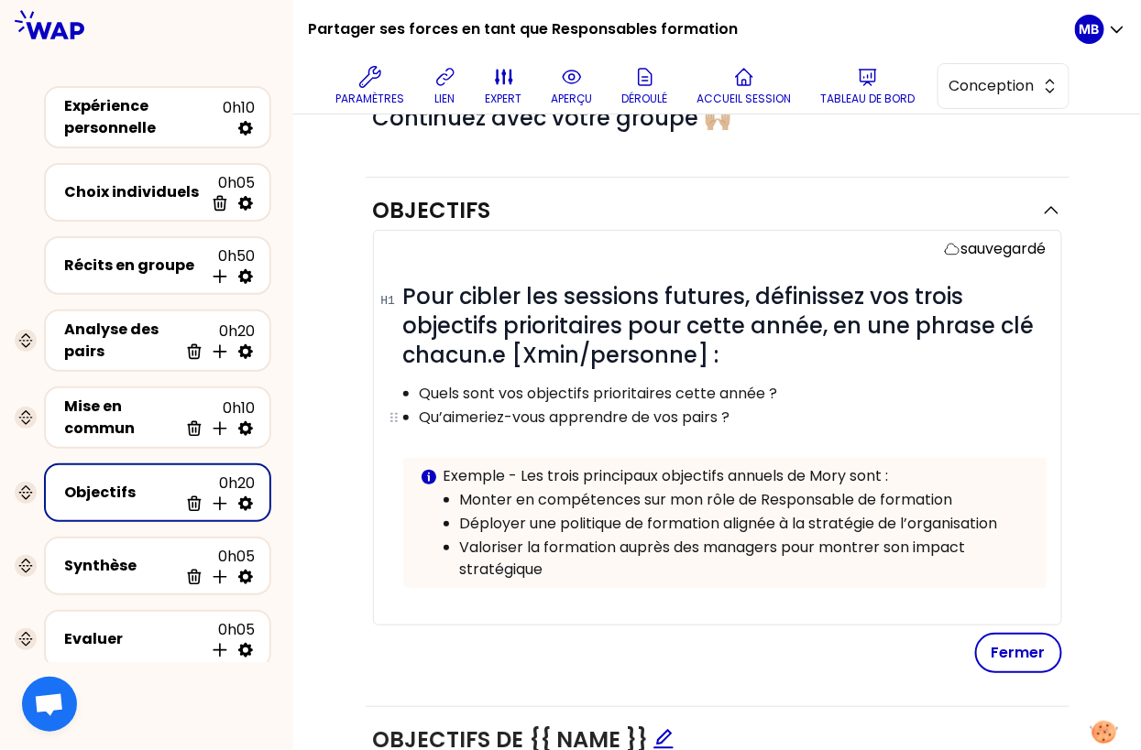
click at [555, 418] on p "Qu’aimeriez-vous apprendre de vos pairs ?" at bounding box center [732, 418] width 625 height 22
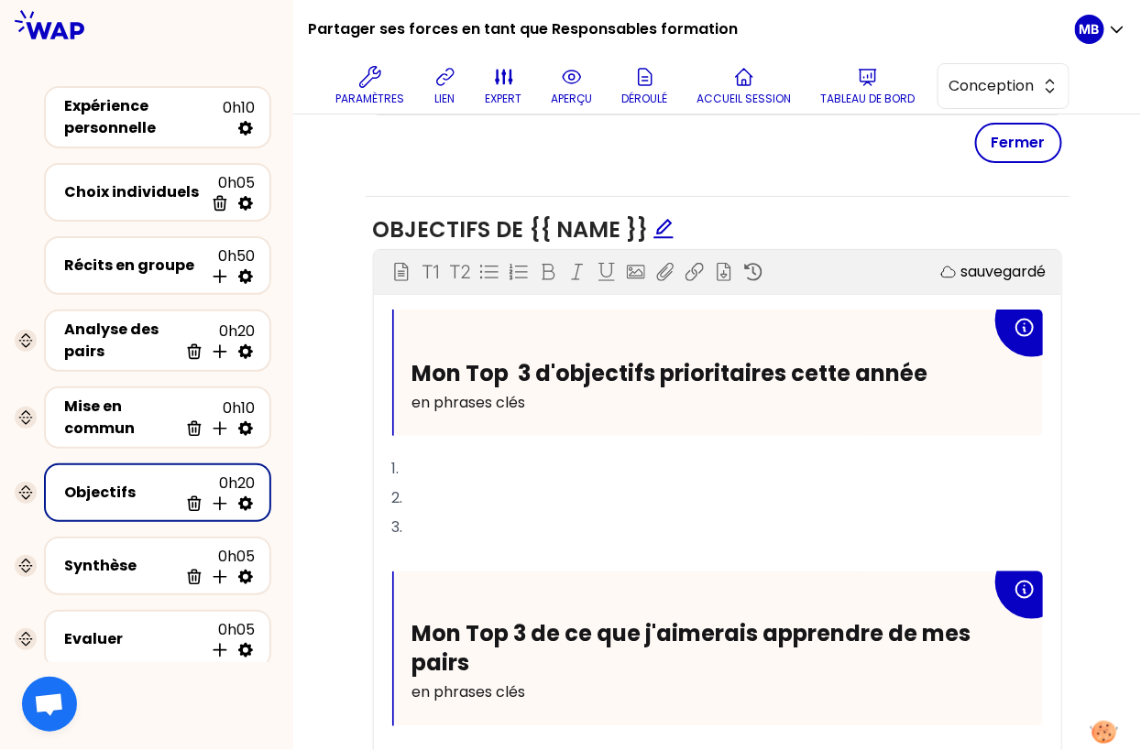
scroll to position [679, 0]
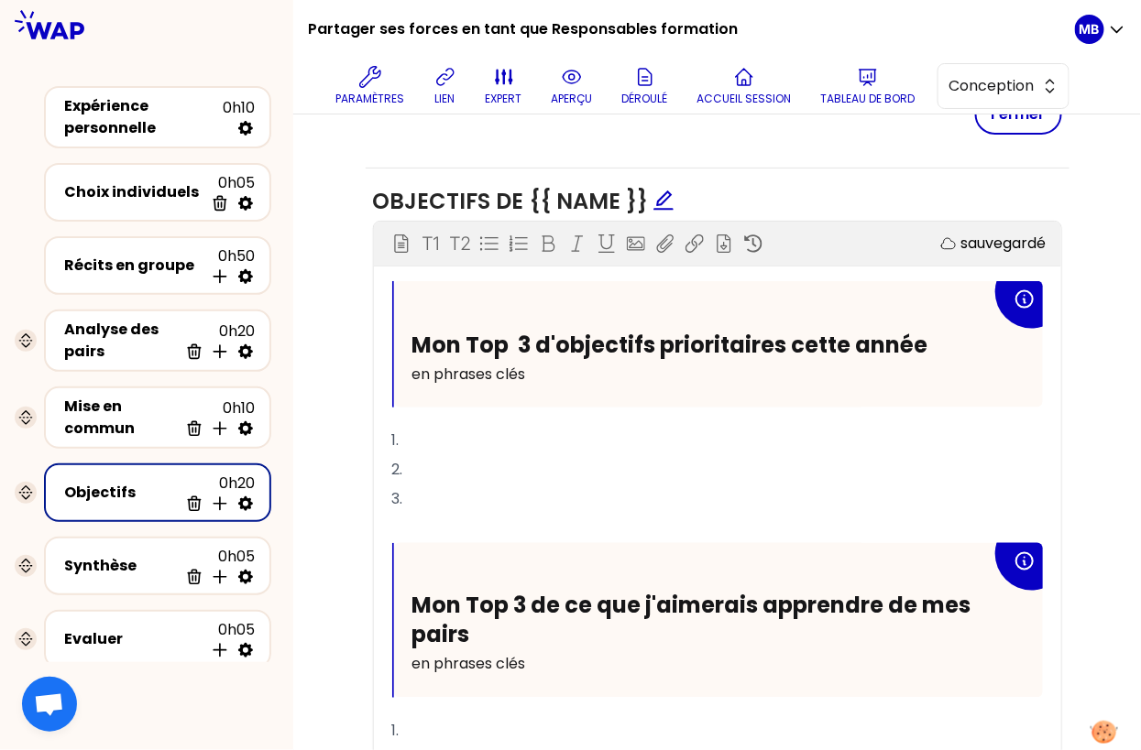
click at [759, 601] on span "Mon Top 3 de ce que j'aimerais apprendre de mes pairs" at bounding box center [693, 620] width 563 height 59
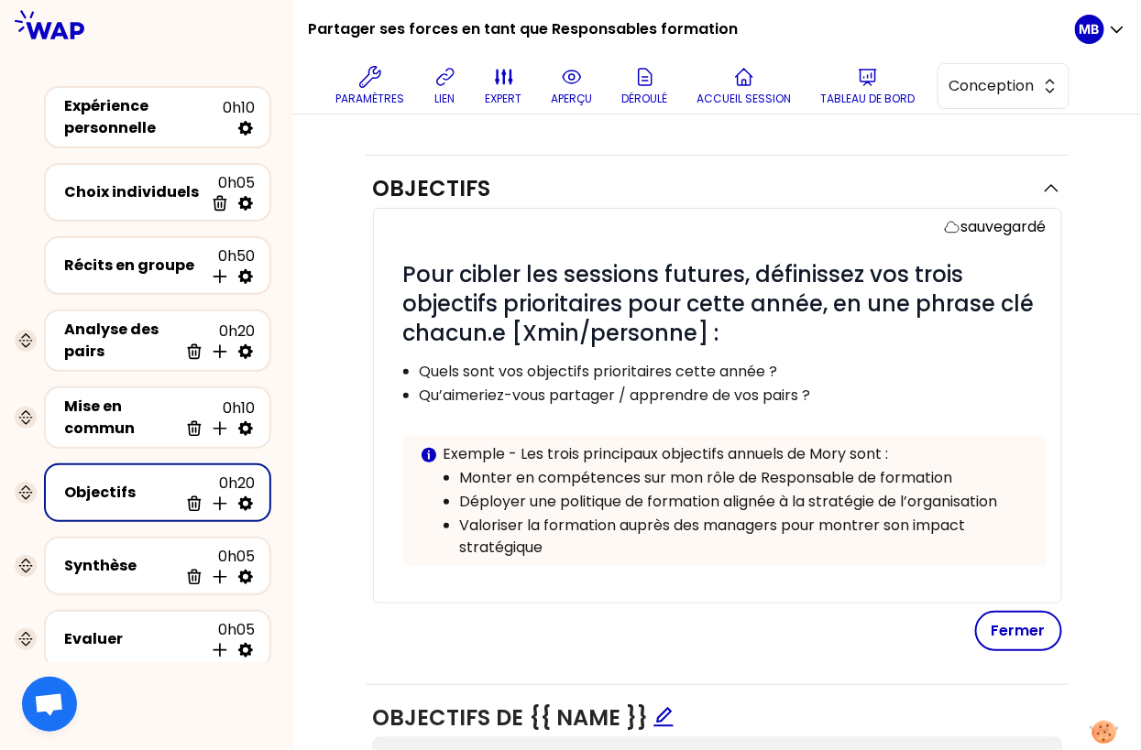
scroll to position [97, 0]
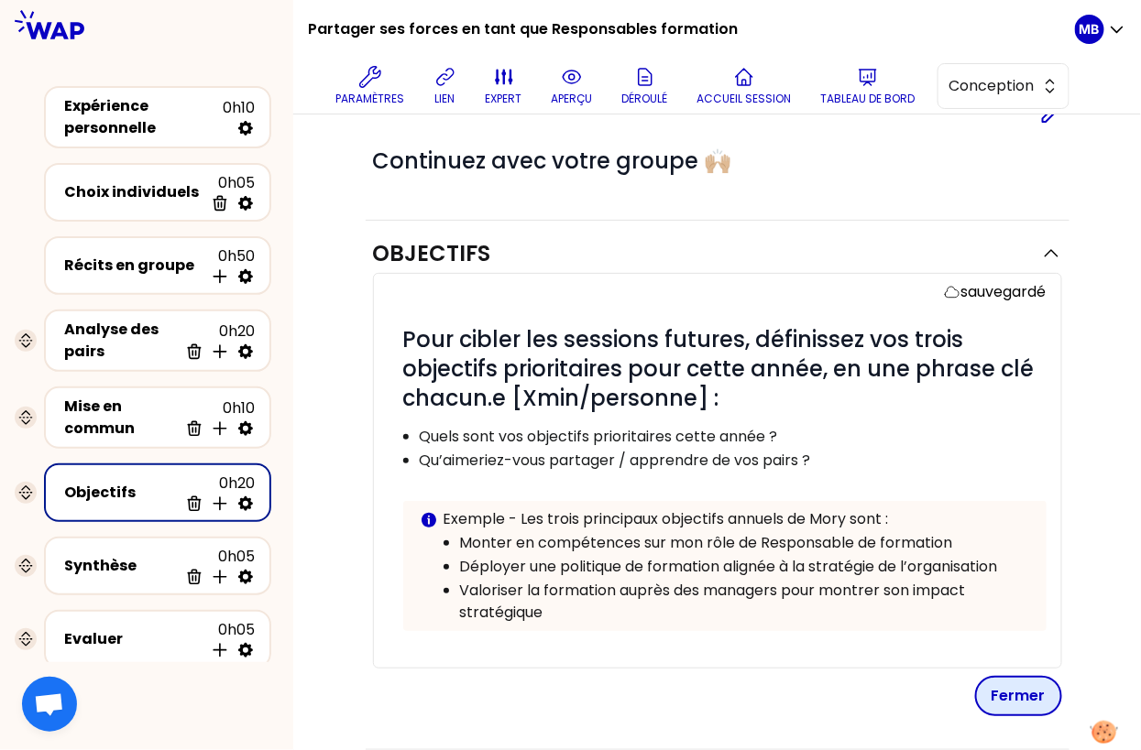
click at [998, 686] on button "Fermer" at bounding box center [1018, 696] width 87 height 40
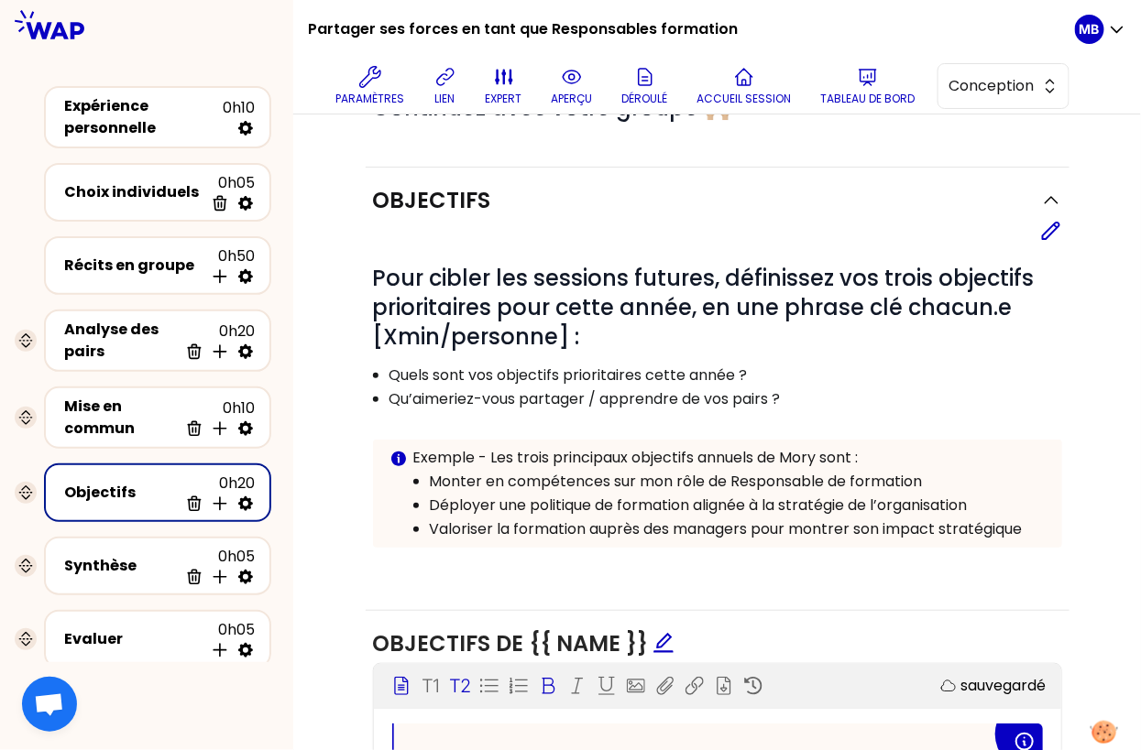
scroll to position [150, 0]
click at [1044, 228] on icon at bounding box center [1051, 231] width 22 height 22
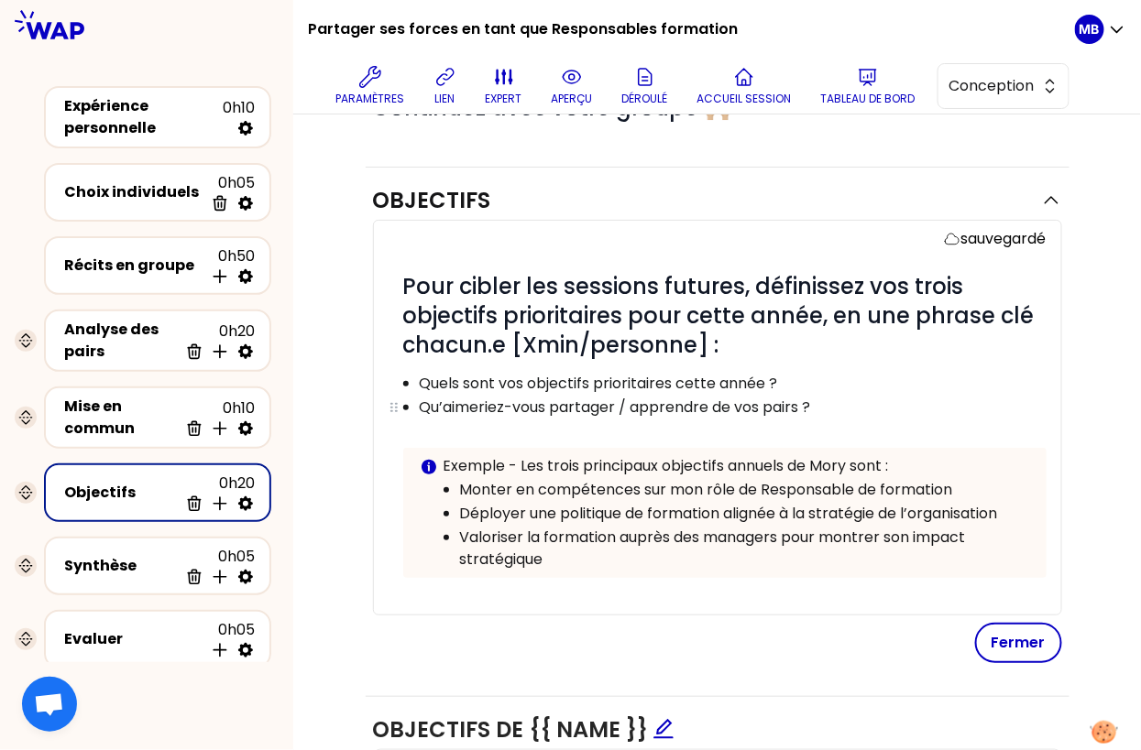
click at [621, 408] on p "Qu’aimeriez-vous partager / apprendre de vos pairs ?" at bounding box center [732, 408] width 625 height 22
click at [989, 627] on button "Fermer" at bounding box center [1018, 643] width 87 height 40
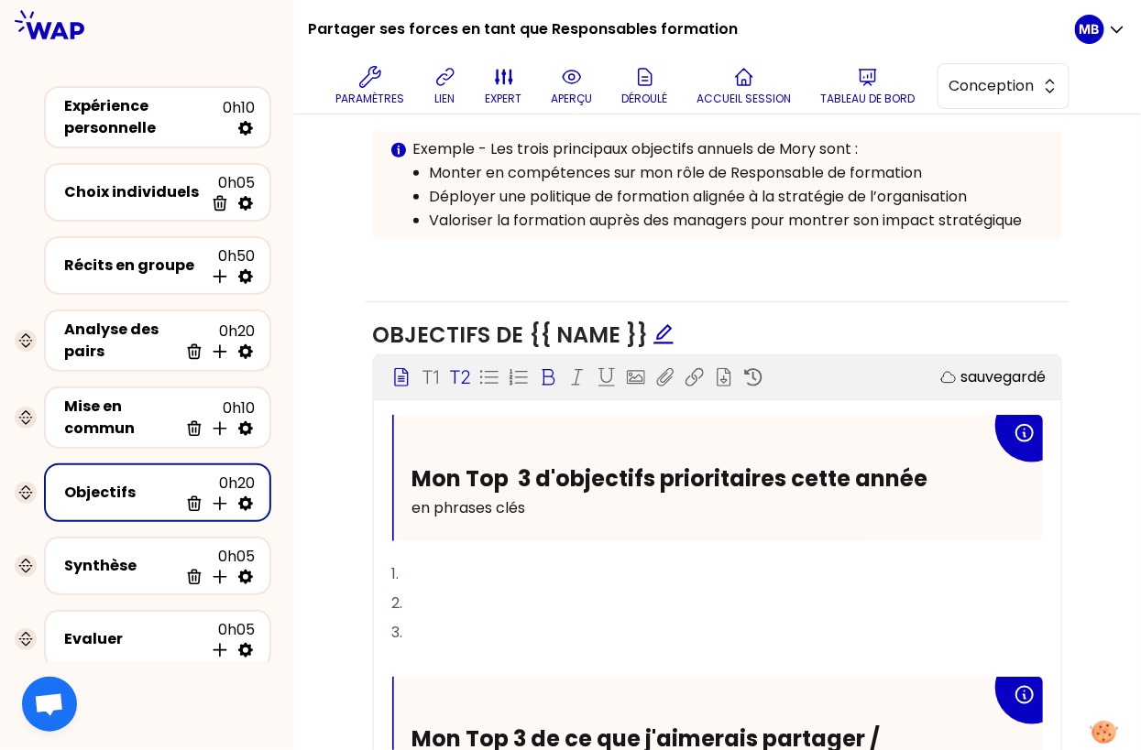
scroll to position [618, 0]
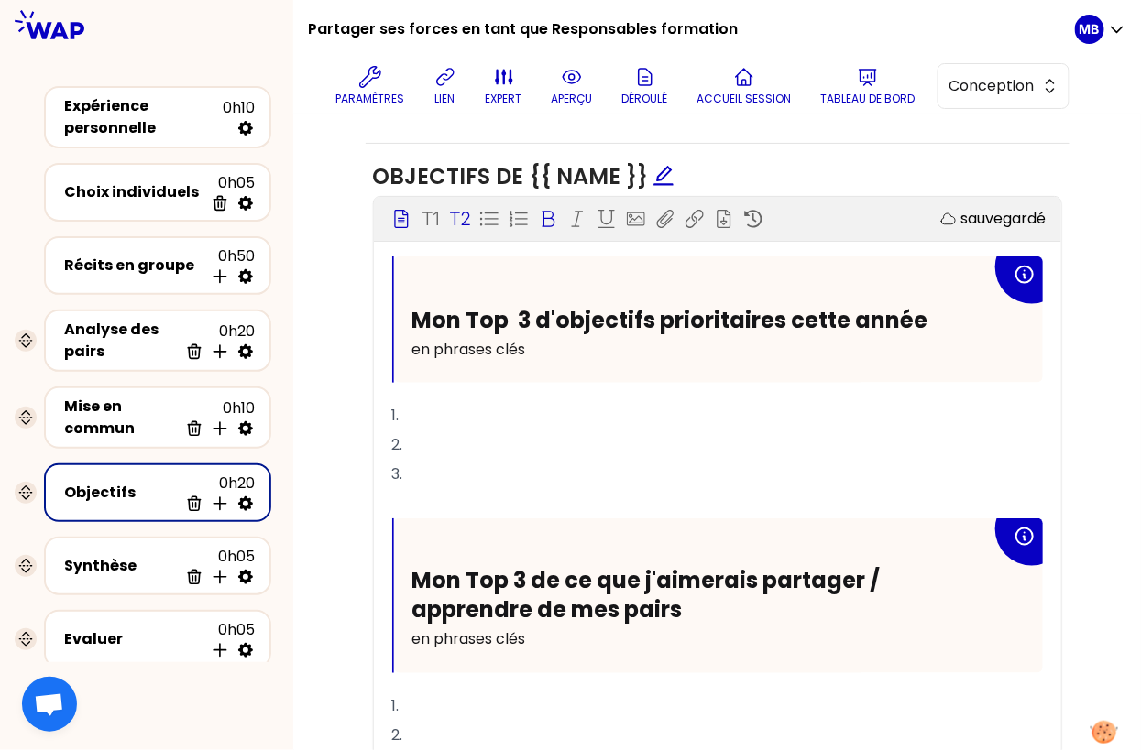
click at [869, 580] on span "Mon Top 3 de ce que j'aimerais partager / apprendre de mes pairs" at bounding box center [648, 595] width 473 height 59
click at [752, 610] on h2 "Mon Top 3 de ce que j'aimerais partager/ apprendre de mes pairs" at bounding box center [701, 595] width 579 height 57
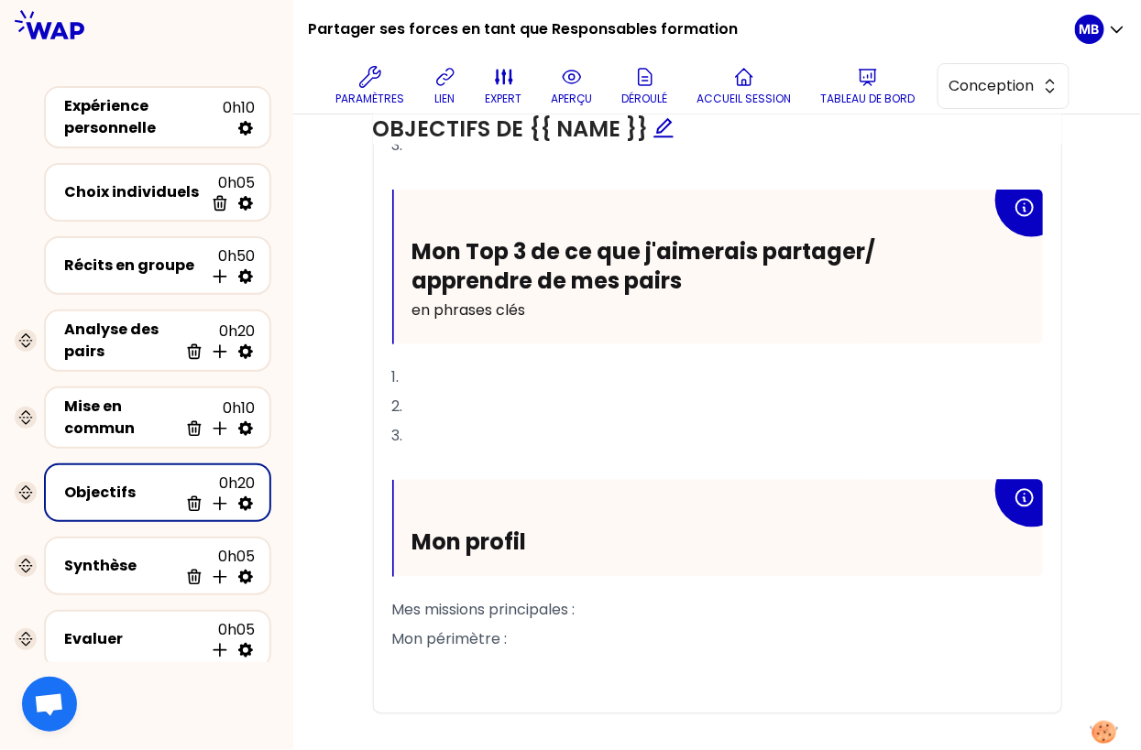
scroll to position [973, 0]
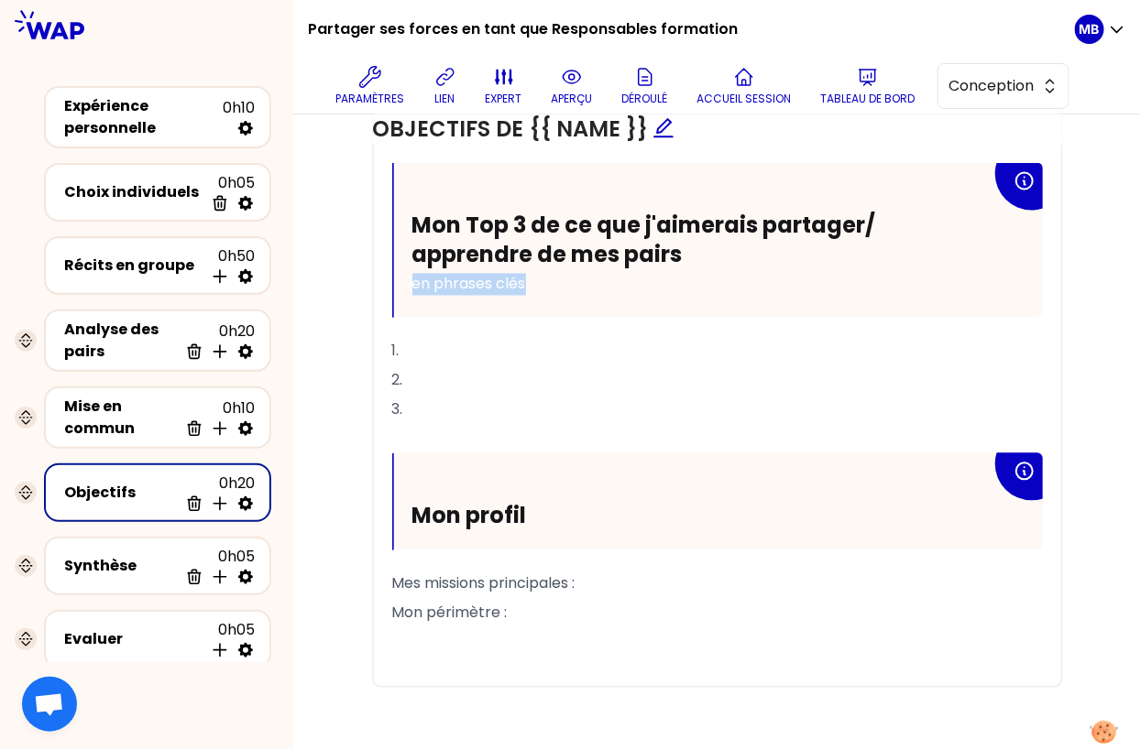
drag, startPoint x: 537, startPoint y: 279, endPoint x: 356, endPoint y: 279, distance: 181.4
click at [356, 279] on div "Objectifs Editer # Pour cibler les sessions futures, définissez vos trois objec…" at bounding box center [717, 32] width 774 height 1375
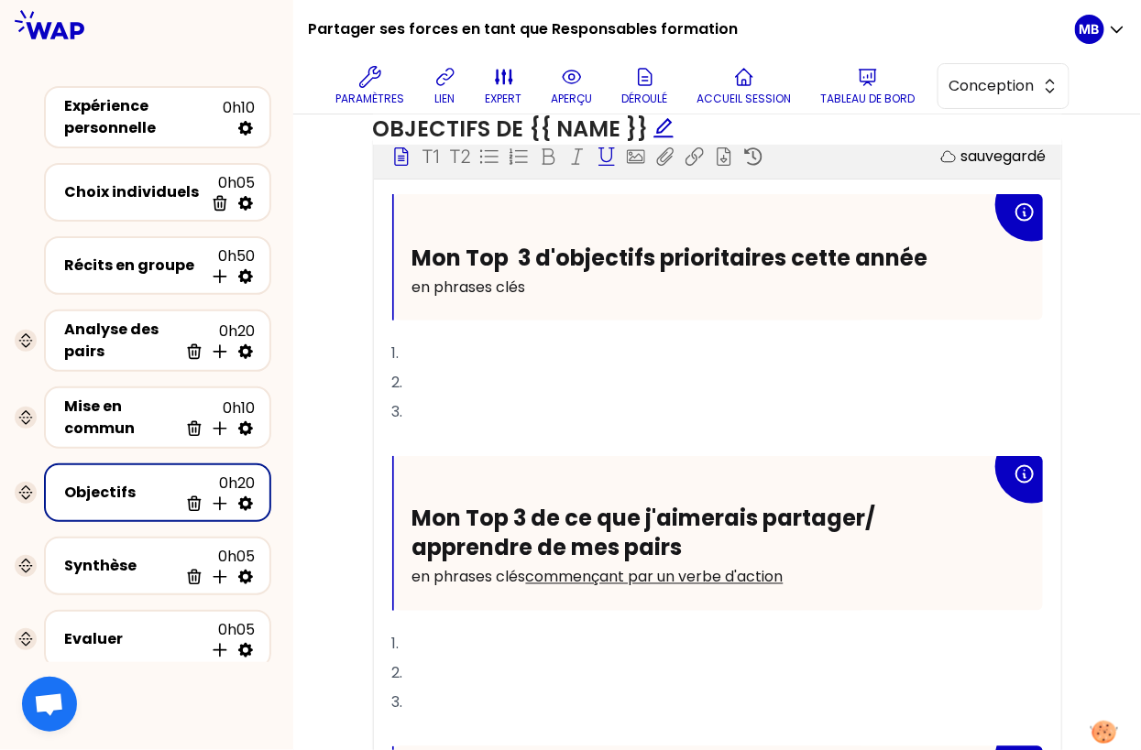
scroll to position [629, 0]
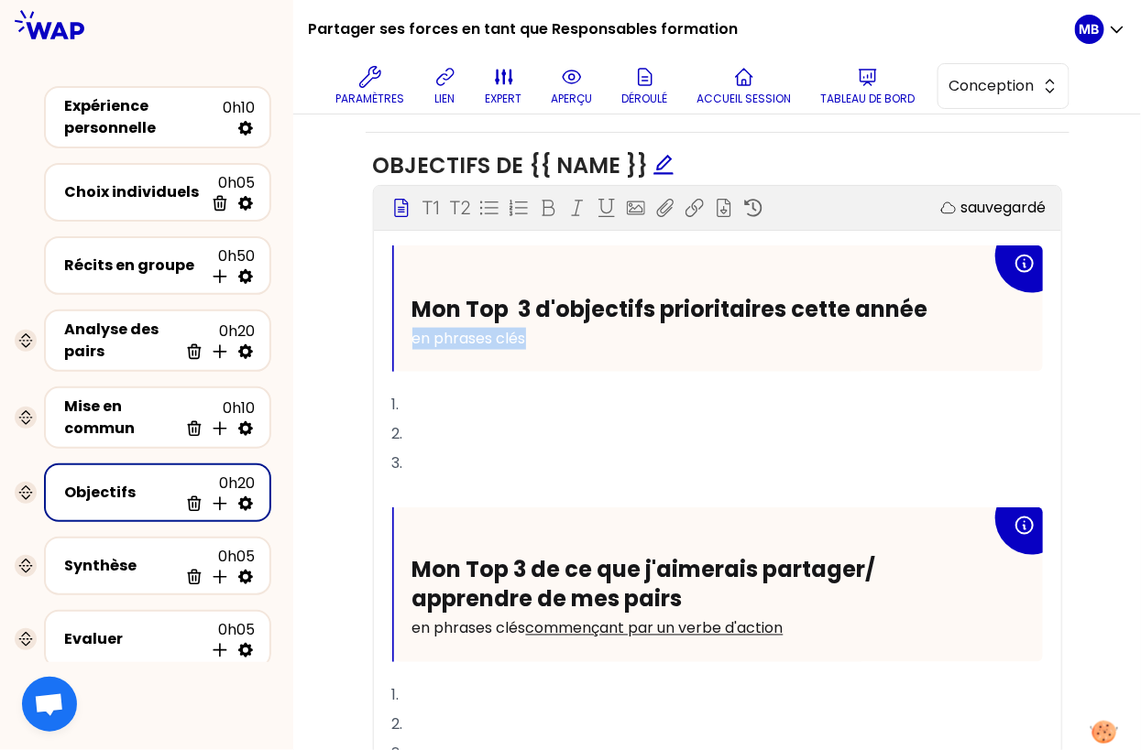
drag, startPoint x: 545, startPoint y: 333, endPoint x: 367, endPoint y: 333, distance: 177.8
click at [367, 333] on div "Objectifs de {{ name }} Bloc d'instruction T1 T2 Exporter sauvegardé Mon Top 3 …" at bounding box center [718, 599] width 704 height 932
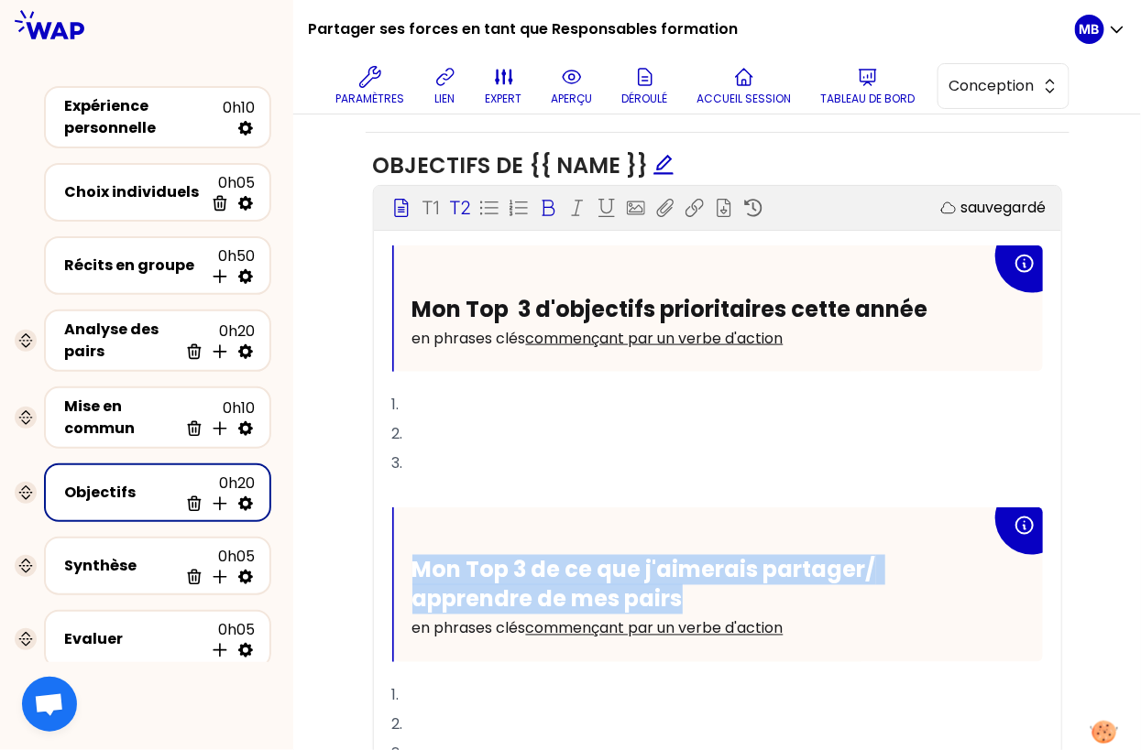
drag, startPoint x: 699, startPoint y: 594, endPoint x: 400, endPoint y: 537, distance: 304.0
click at [400, 537] on div "Mon Top 3 de ce que j'aimerais partager/ apprendre de mes pairs en phrases clés…" at bounding box center [718, 585] width 649 height 155
copy span "Mon Top 3 de ce que j'aimerais partager/ apprendre de mes pairs"
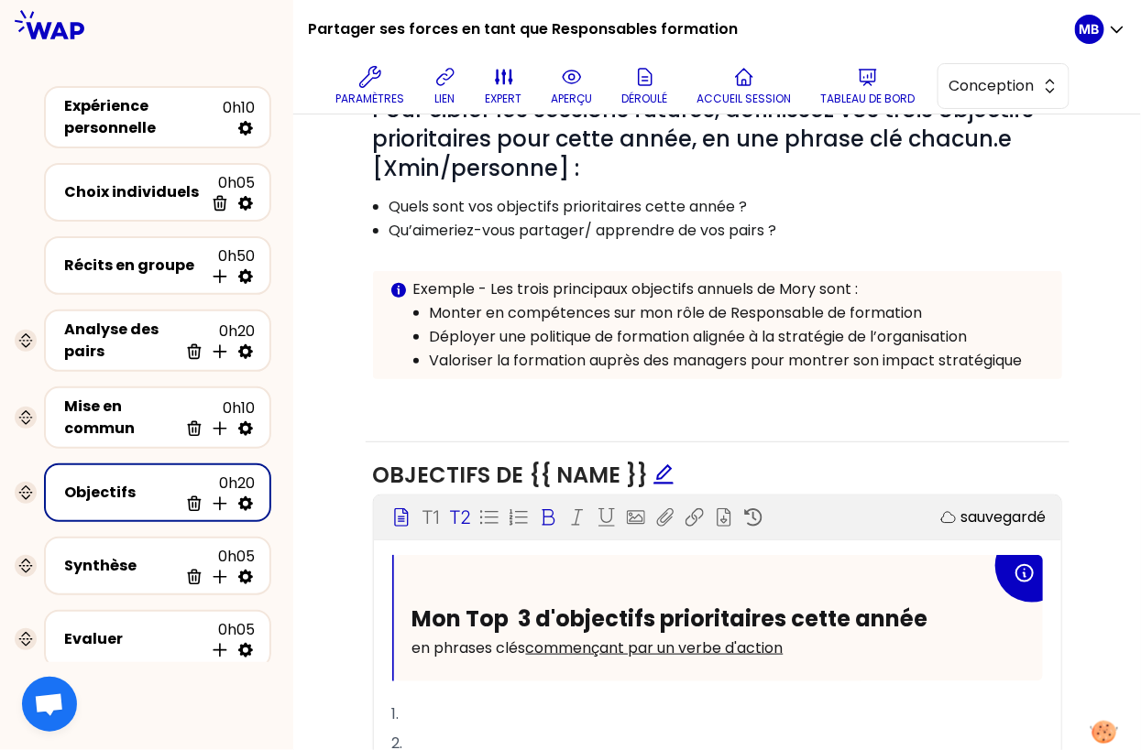
scroll to position [290, 0]
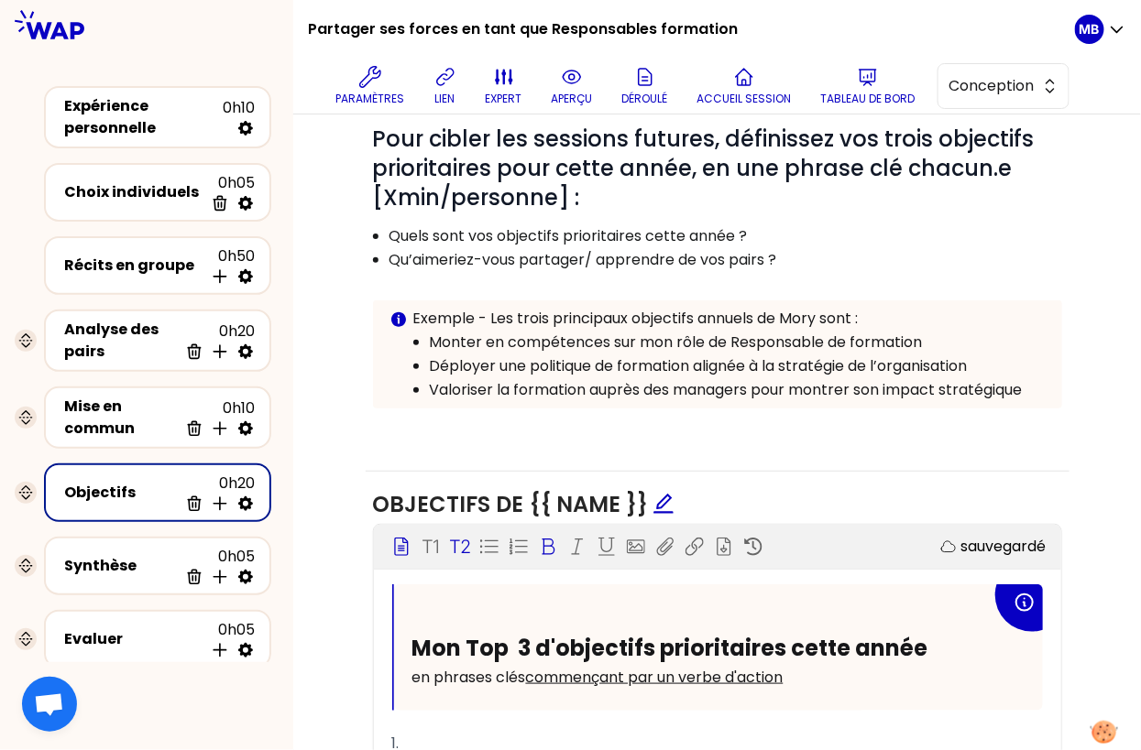
click at [771, 324] on p "Exemple - Les trois principaux objectifs annuels de Mory sont :" at bounding box center [730, 319] width 634 height 22
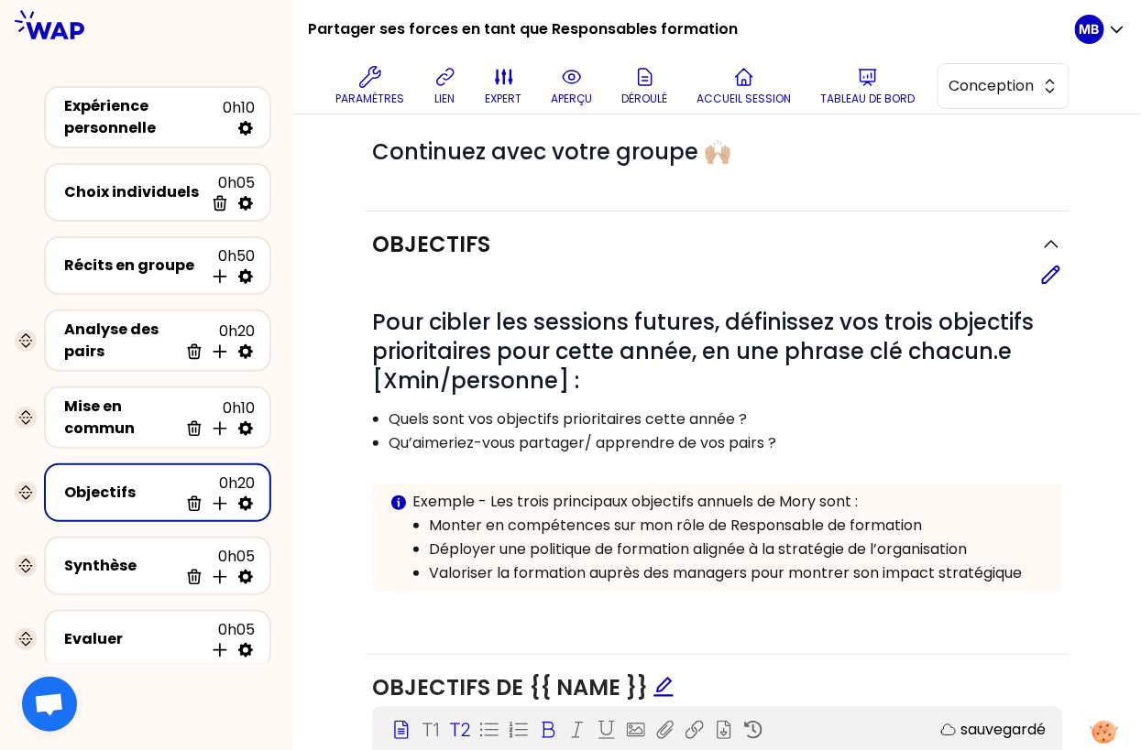
scroll to position [100, 0]
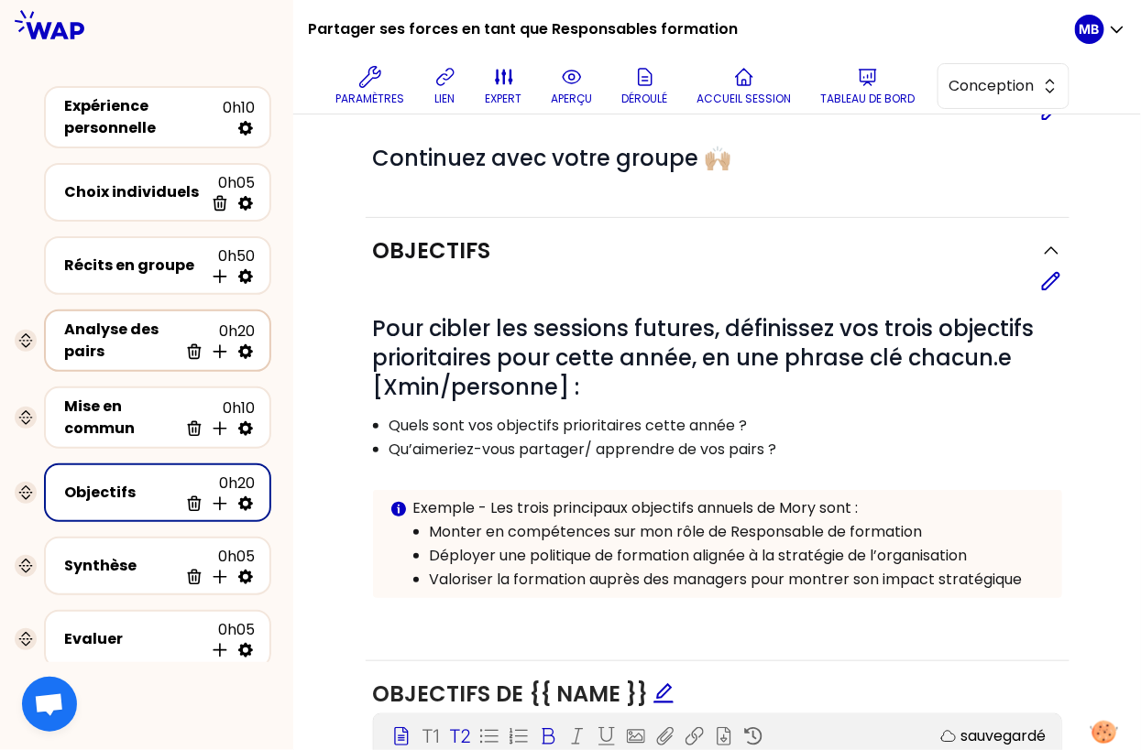
click at [135, 359] on div "Analyse des pairs" at bounding box center [121, 341] width 114 height 44
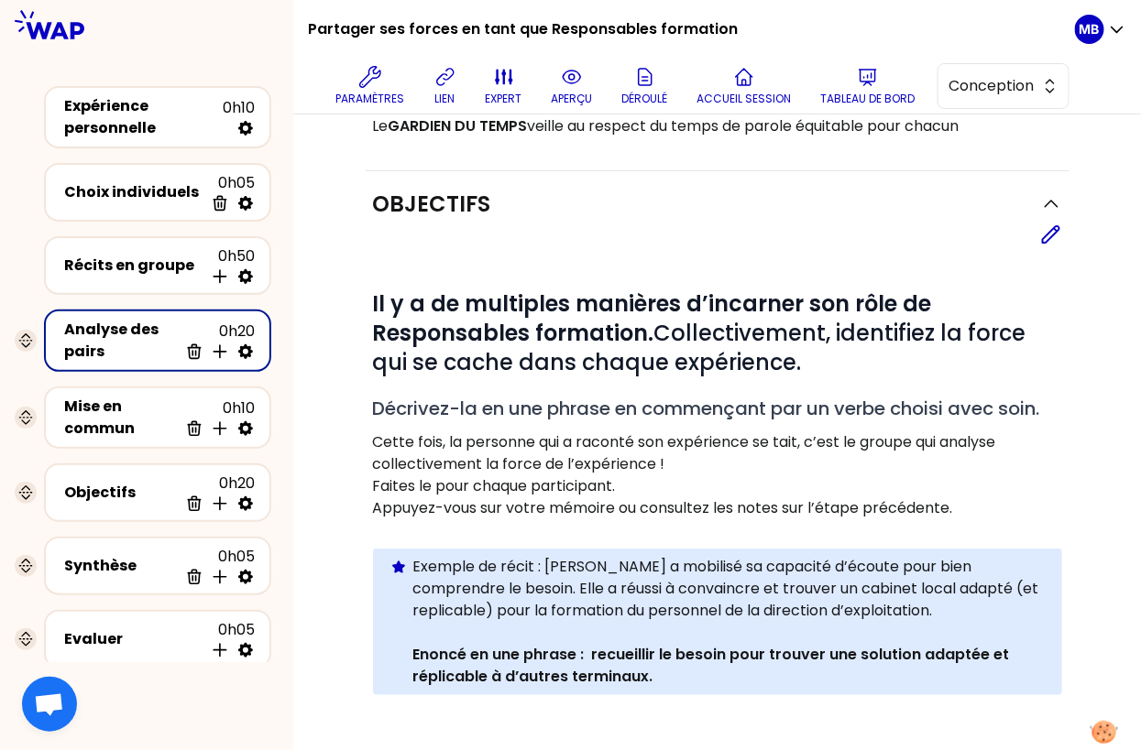
scroll to position [605, 0]
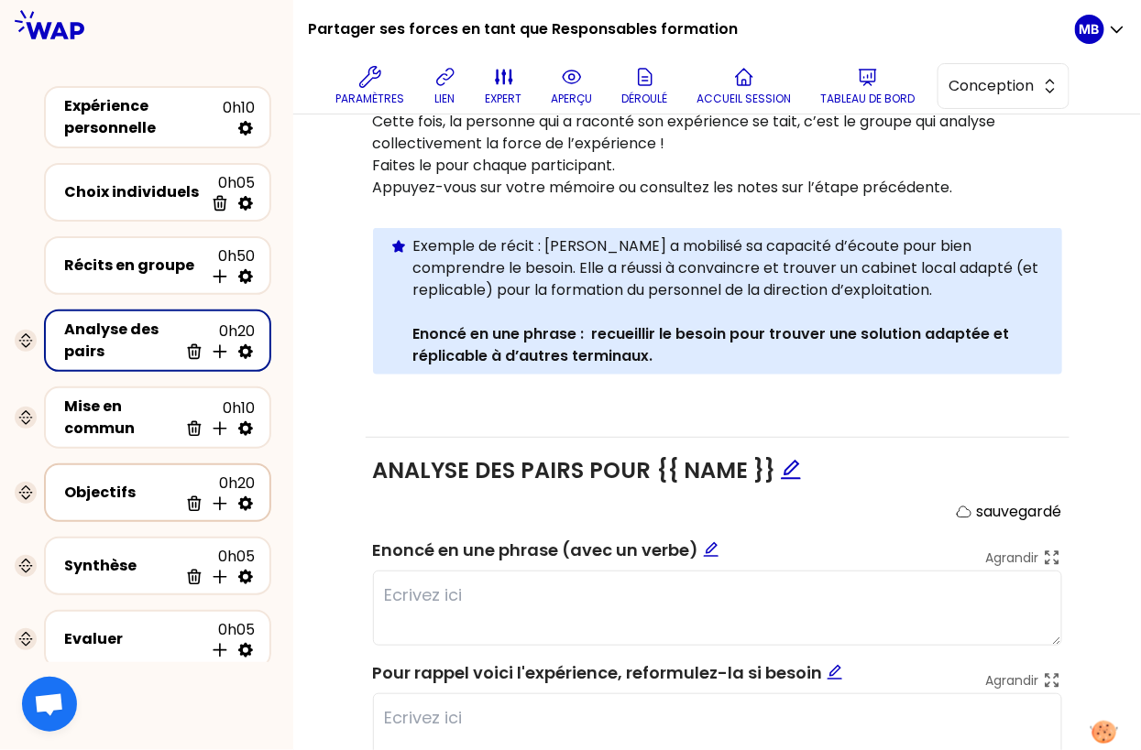
click at [112, 503] on div "Objectifs 0h20 Supprimer Insérer une activité en dessous" at bounding box center [157, 493] width 194 height 40
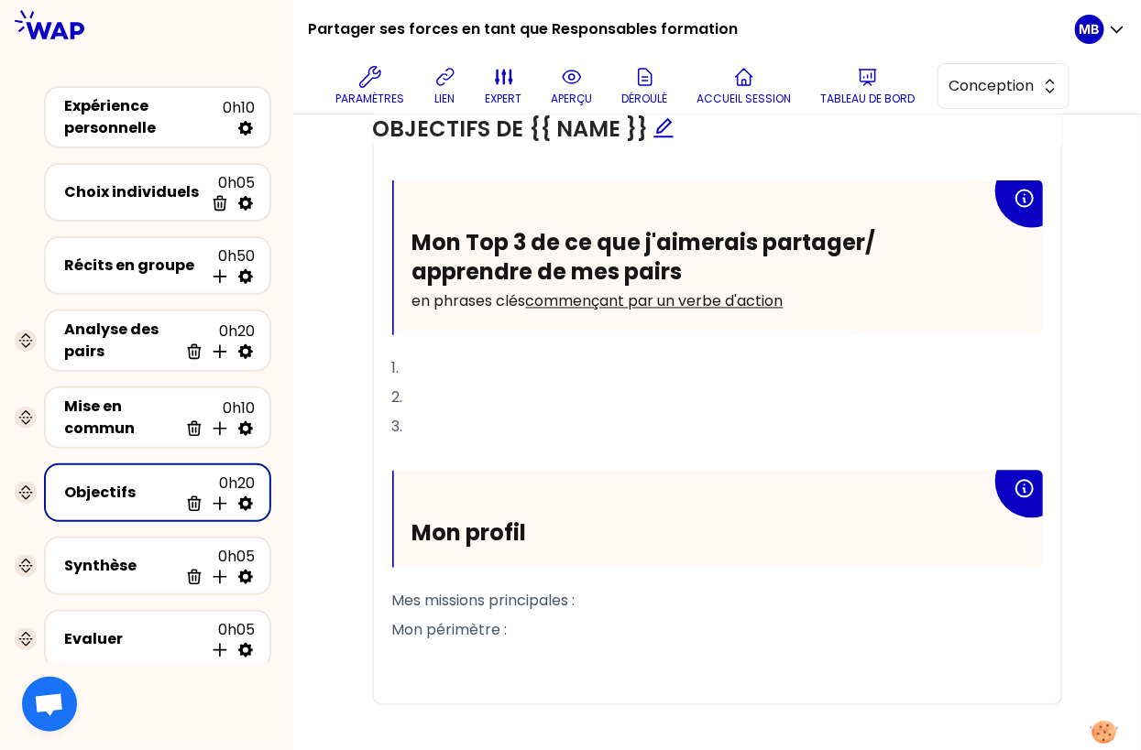
scroll to position [973, 0]
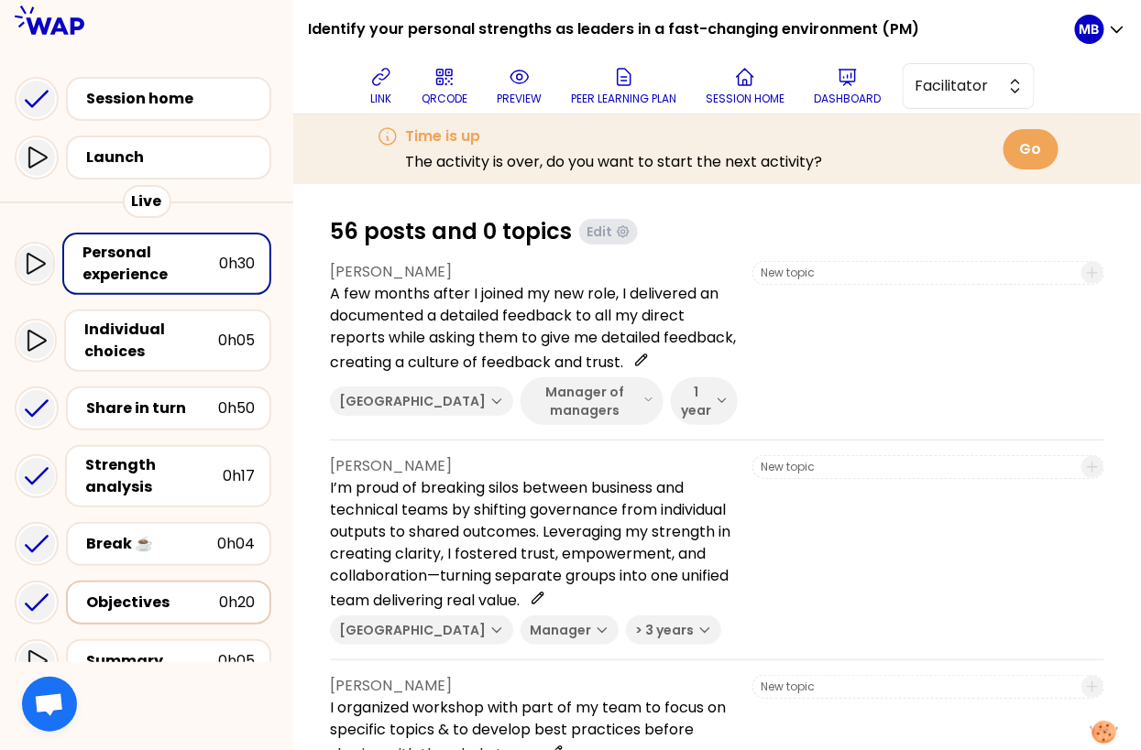
click at [148, 592] on div "Objectives" at bounding box center [152, 603] width 133 height 22
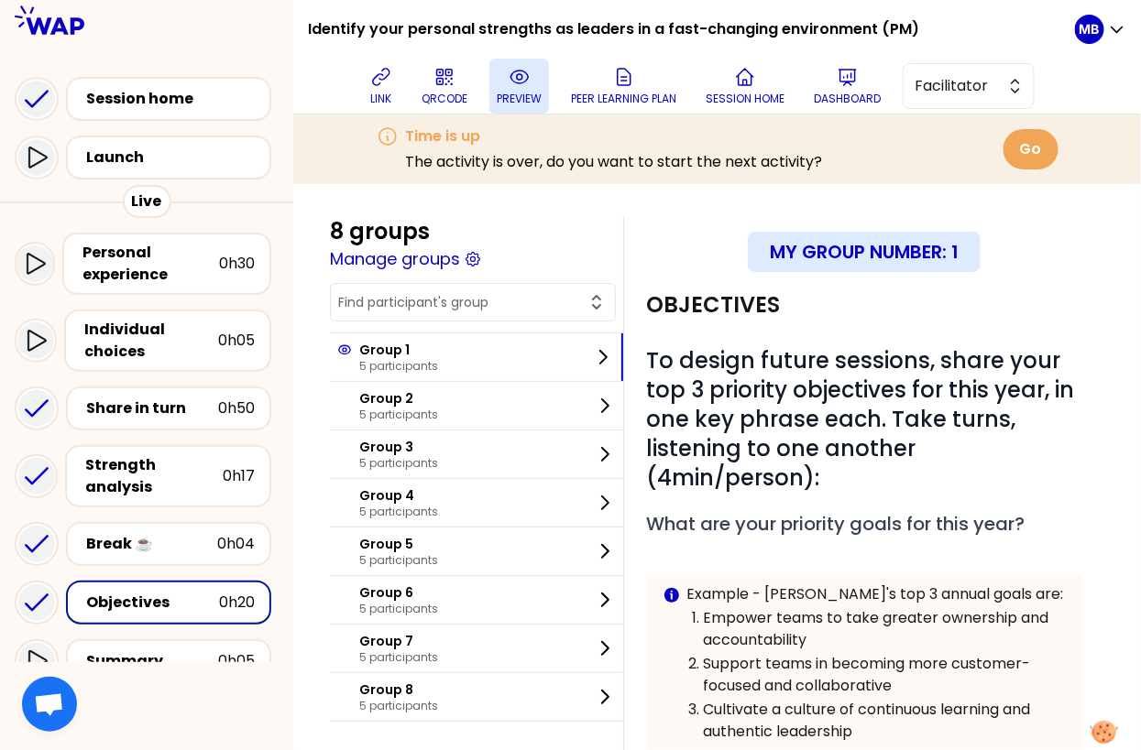
click at [517, 102] on p "preview" at bounding box center [519, 99] width 45 height 15
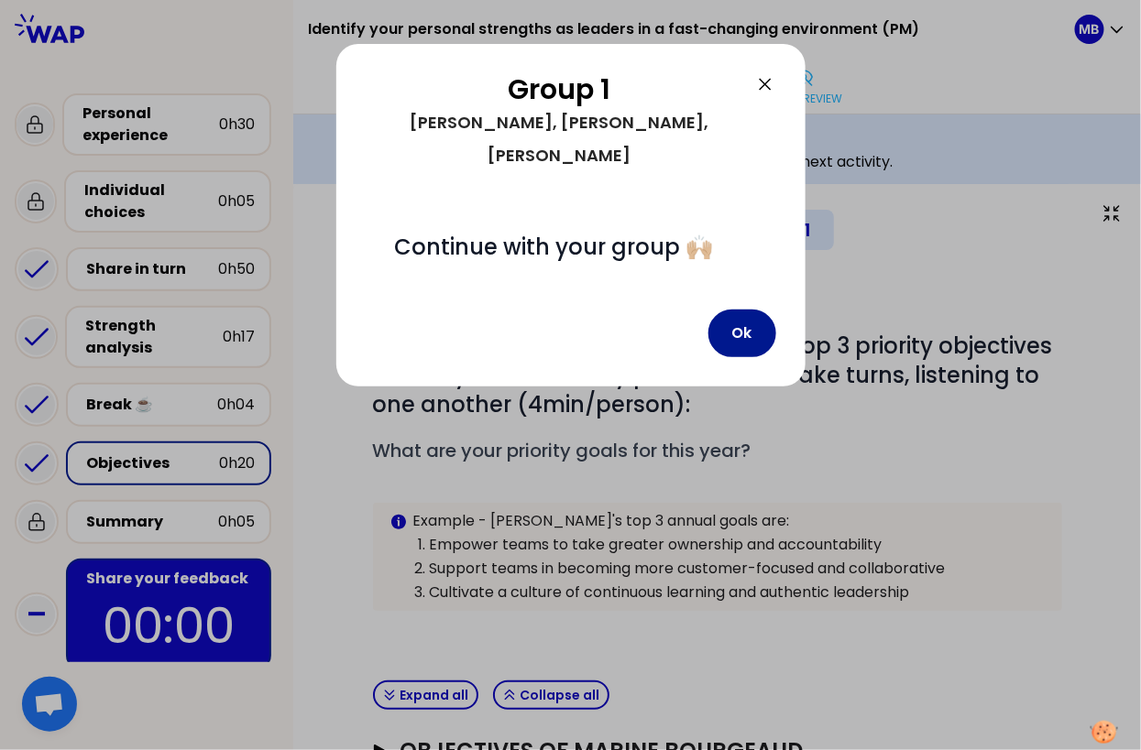
click at [740, 310] on button "Ok" at bounding box center [742, 334] width 68 height 48
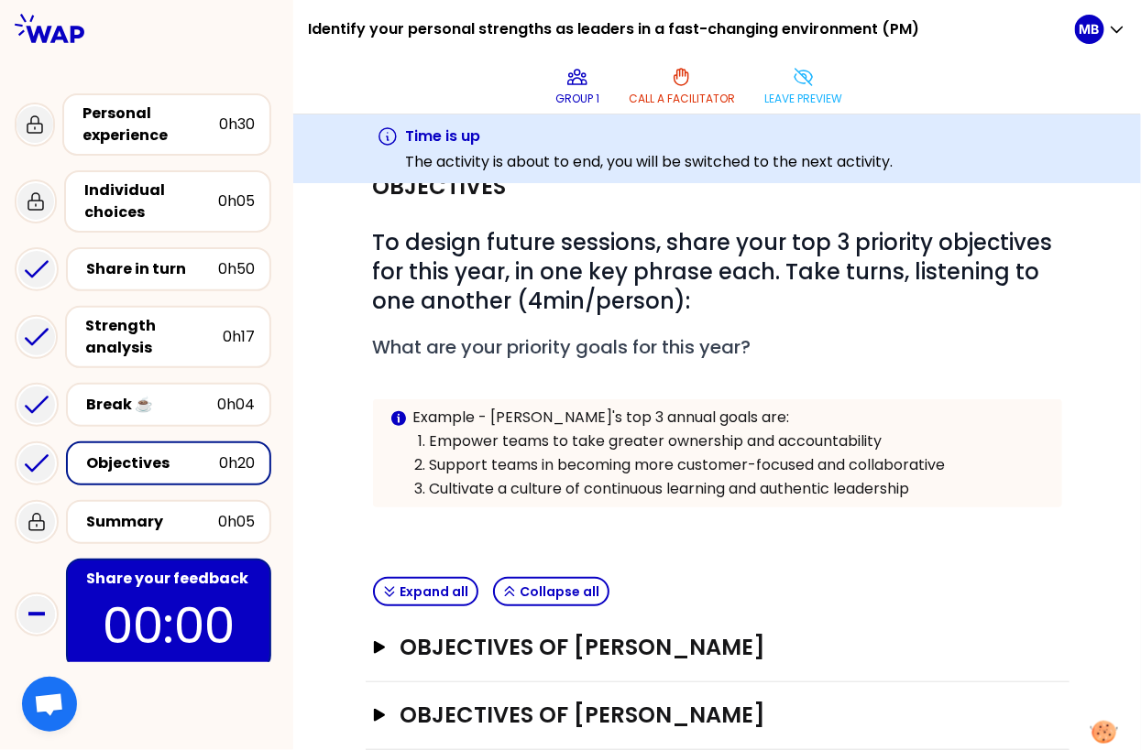
scroll to position [335, 0]
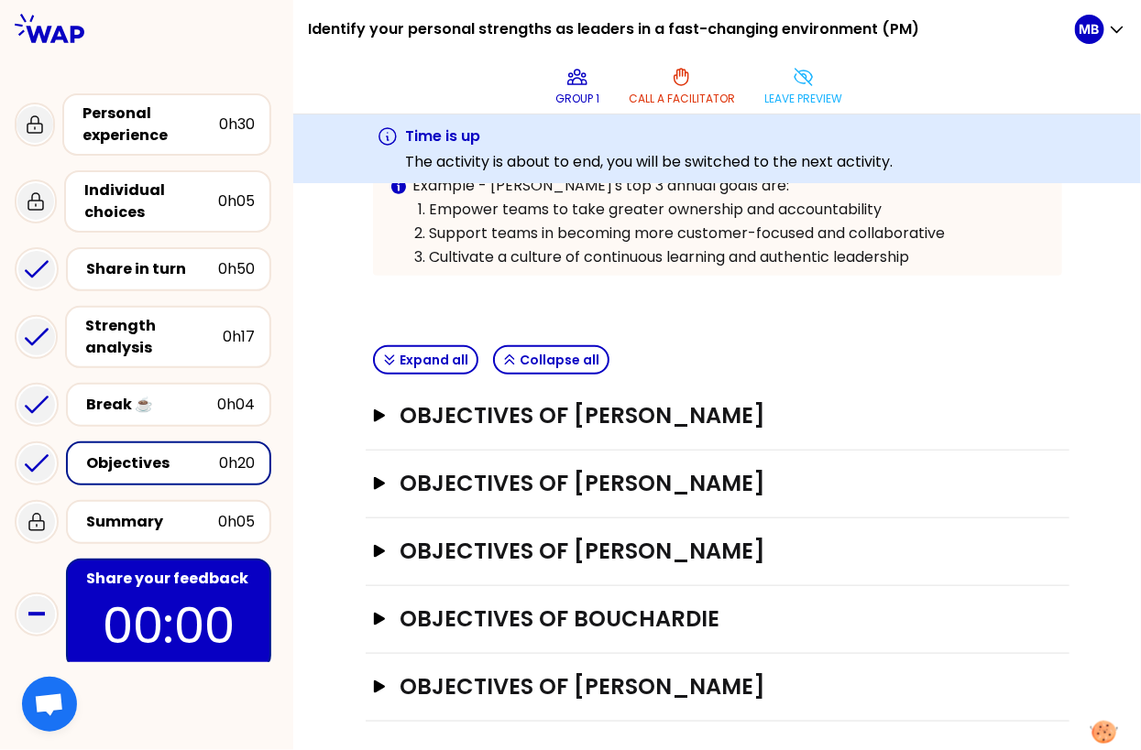
click at [652, 394] on div "Objectives of Carine BENOIT Open" at bounding box center [718, 417] width 704 height 68
click at [633, 425] on h3 "Objectives of Carine BENOIT" at bounding box center [699, 415] width 600 height 29
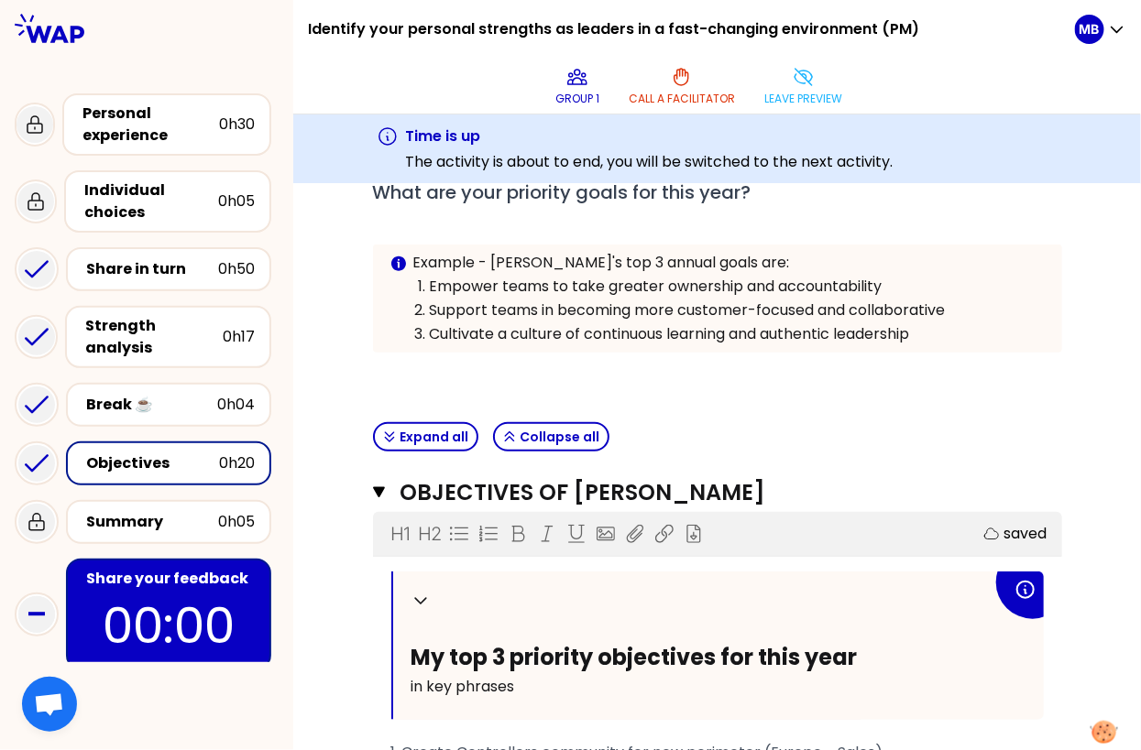
scroll to position [246, 0]
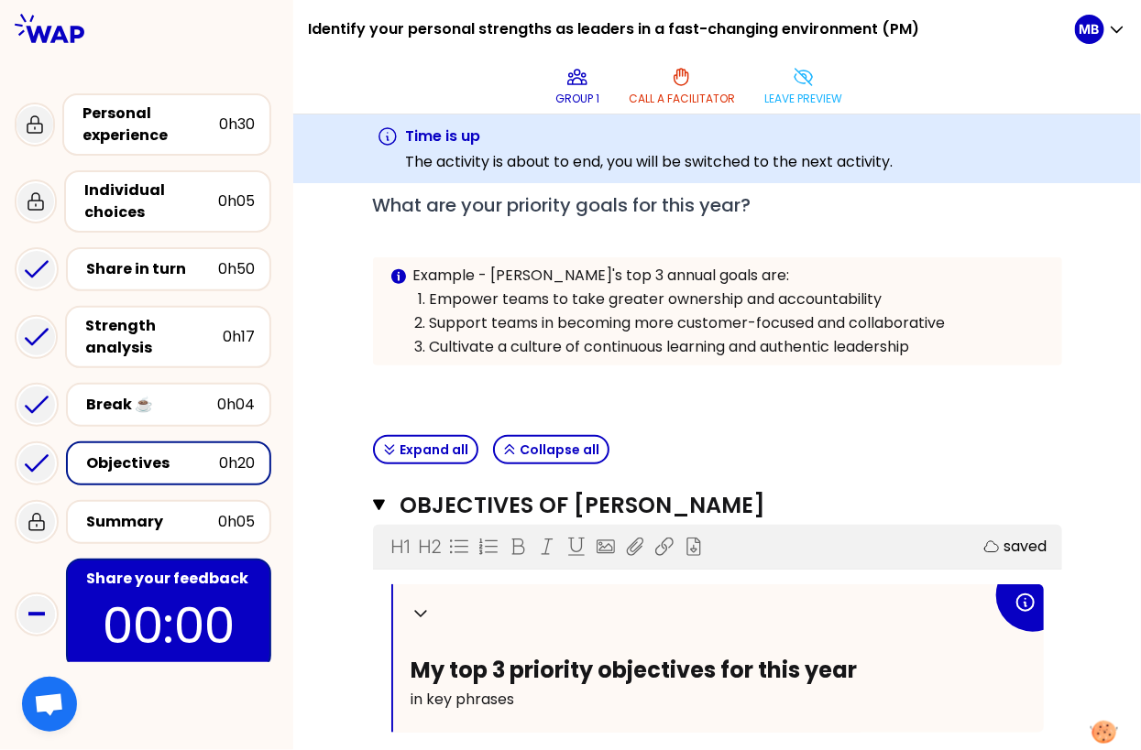
click at [190, 568] on div "Share your feedback" at bounding box center [170, 579] width 169 height 22
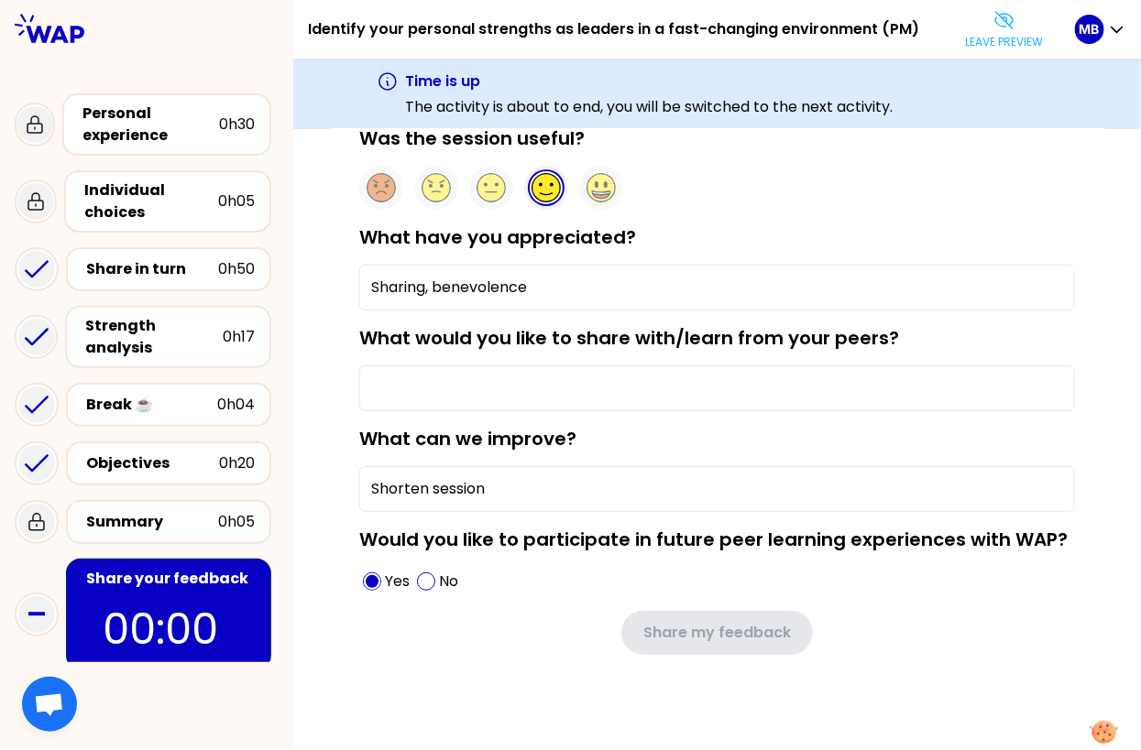
scroll to position [62, 0]
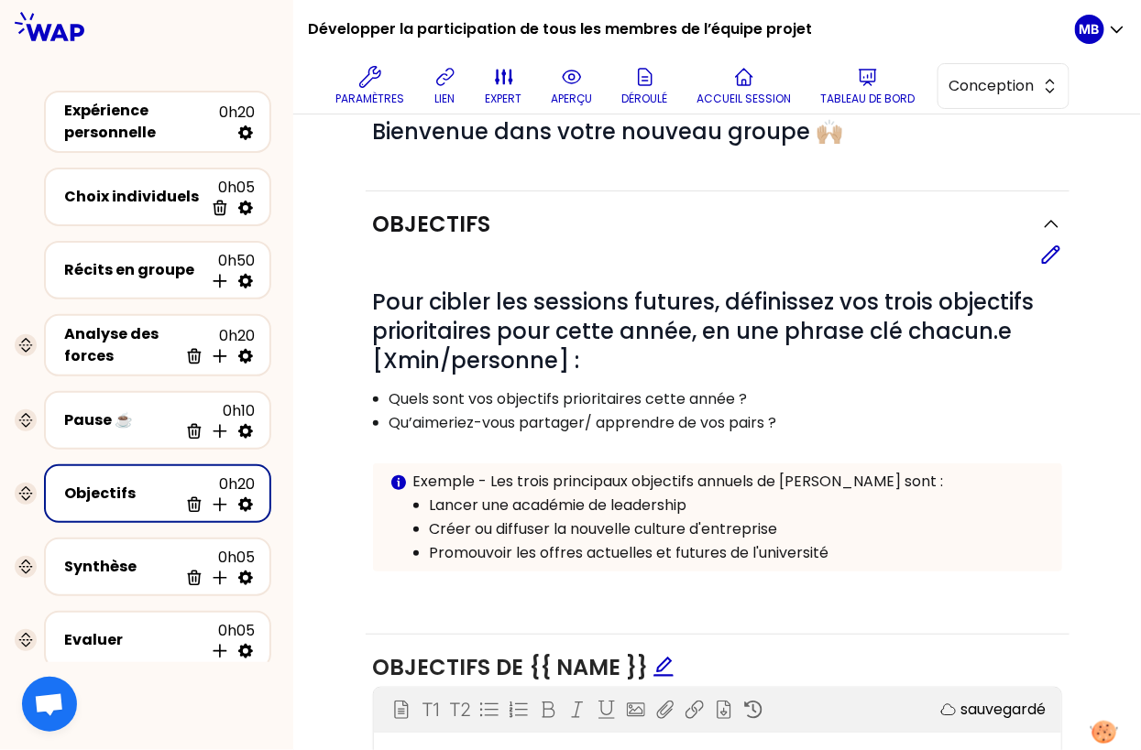
scroll to position [206, 0]
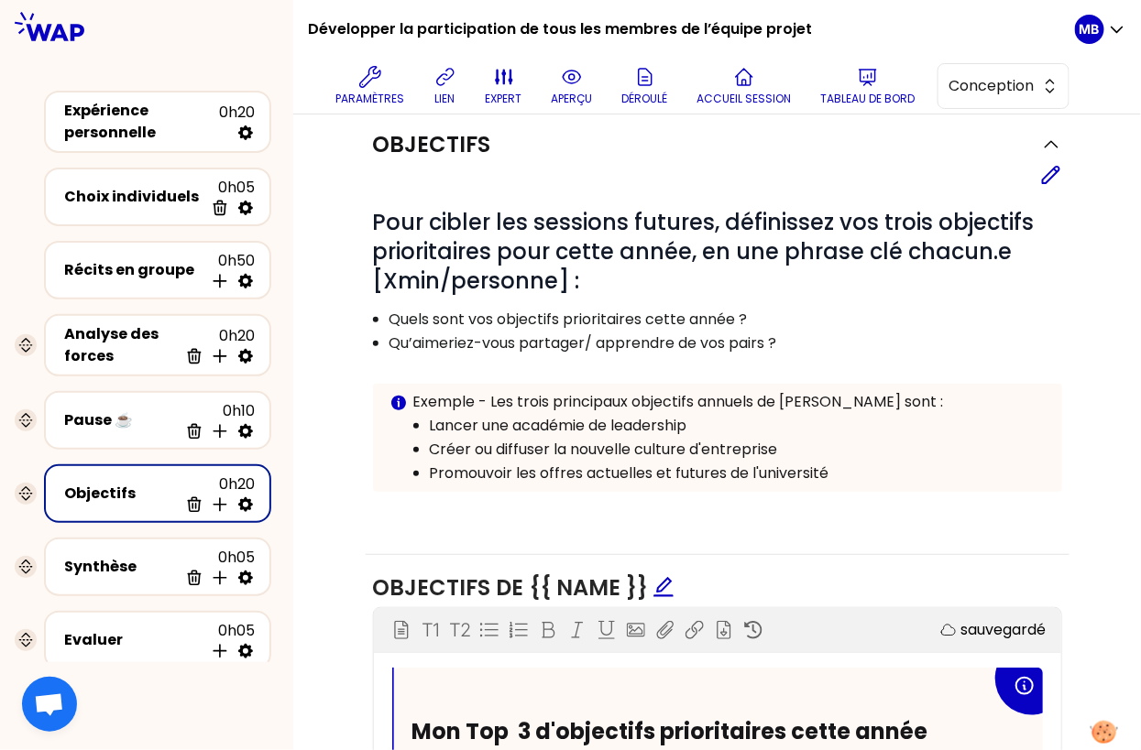
click at [1038, 179] on div "Editer" at bounding box center [717, 175] width 689 height 22
click at [1051, 176] on icon at bounding box center [1051, 175] width 16 height 16
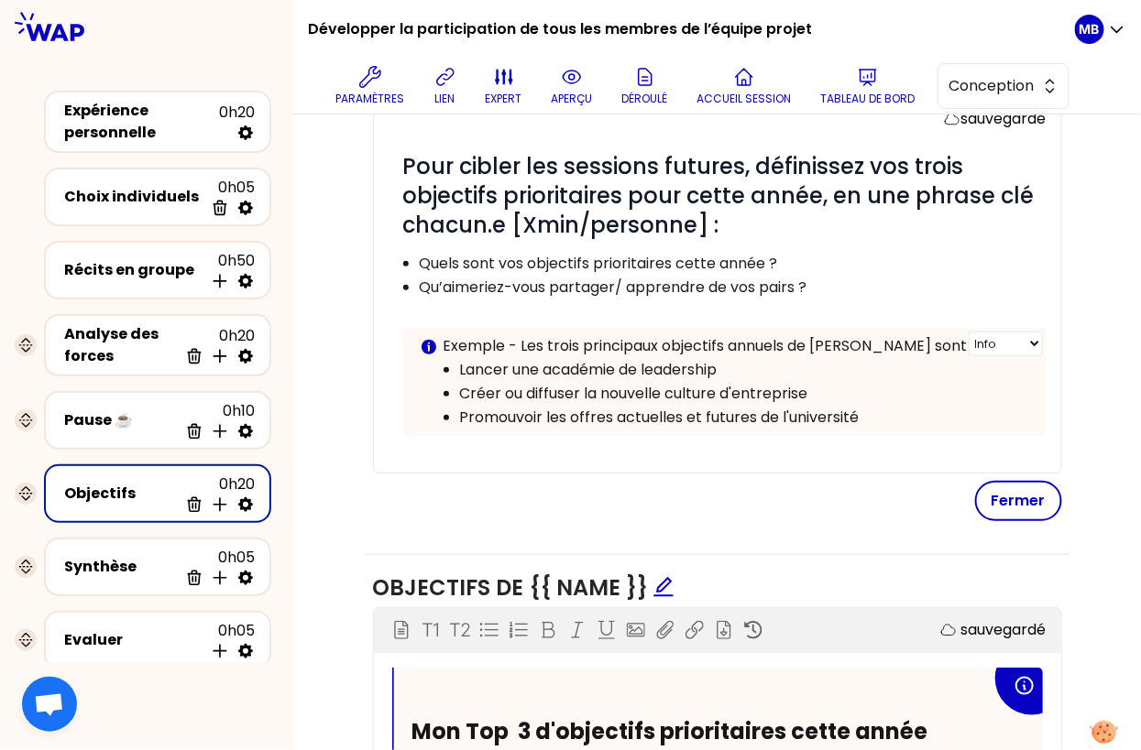
scroll to position [271, 0]
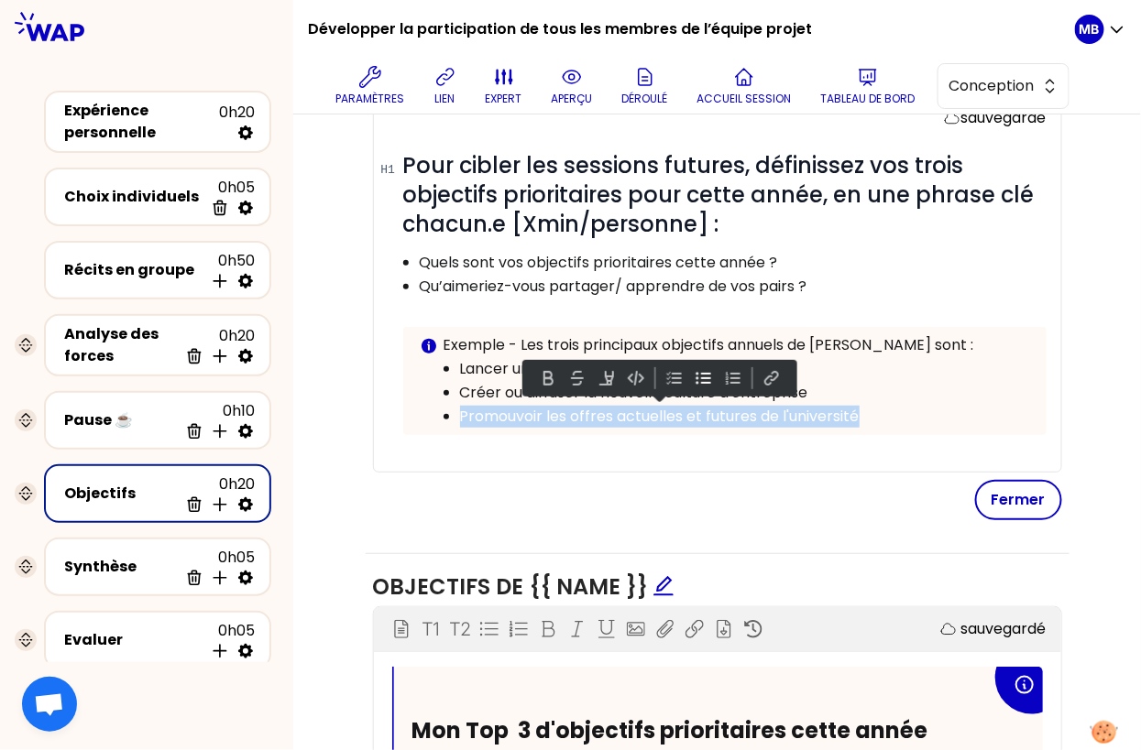
drag, startPoint x: 879, startPoint y: 417, endPoint x: 399, endPoint y: 410, distance: 480.2
click at [399, 410] on div "sauvegardé # Pour cibler les sessions futures, définissez vos trois objectifs p…" at bounding box center [717, 286] width 689 height 374
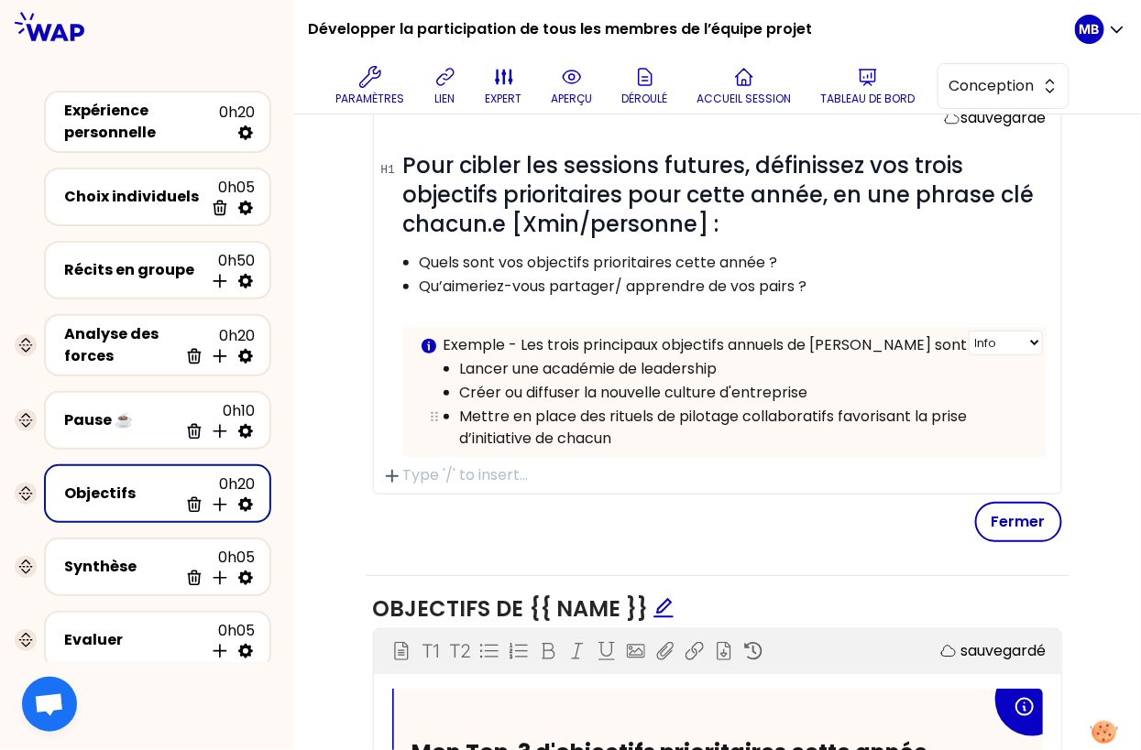
click at [671, 430] on p "Mettre en place des rituels de pilotage collaboratifs favorisant la prise d’ini…" at bounding box center [745, 428] width 570 height 44
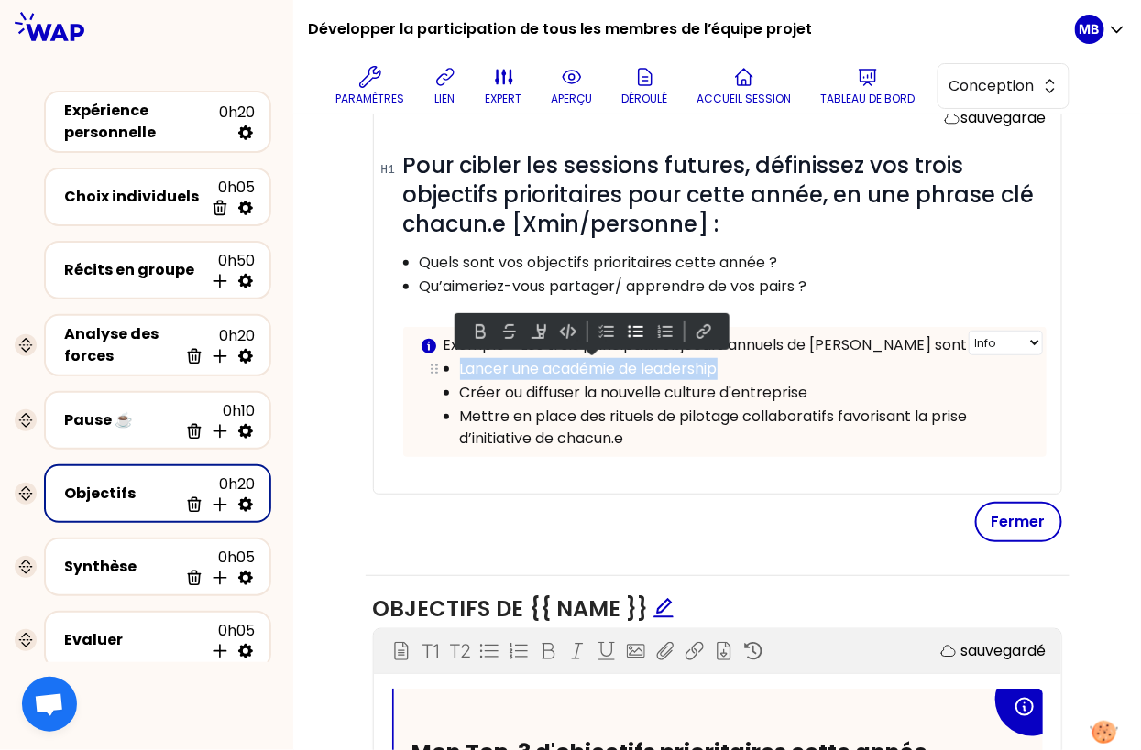
drag, startPoint x: 461, startPoint y: 364, endPoint x: 760, endPoint y: 362, distance: 298.7
click at [760, 362] on p "Lancer une académie de leadership" at bounding box center [745, 369] width 570 height 22
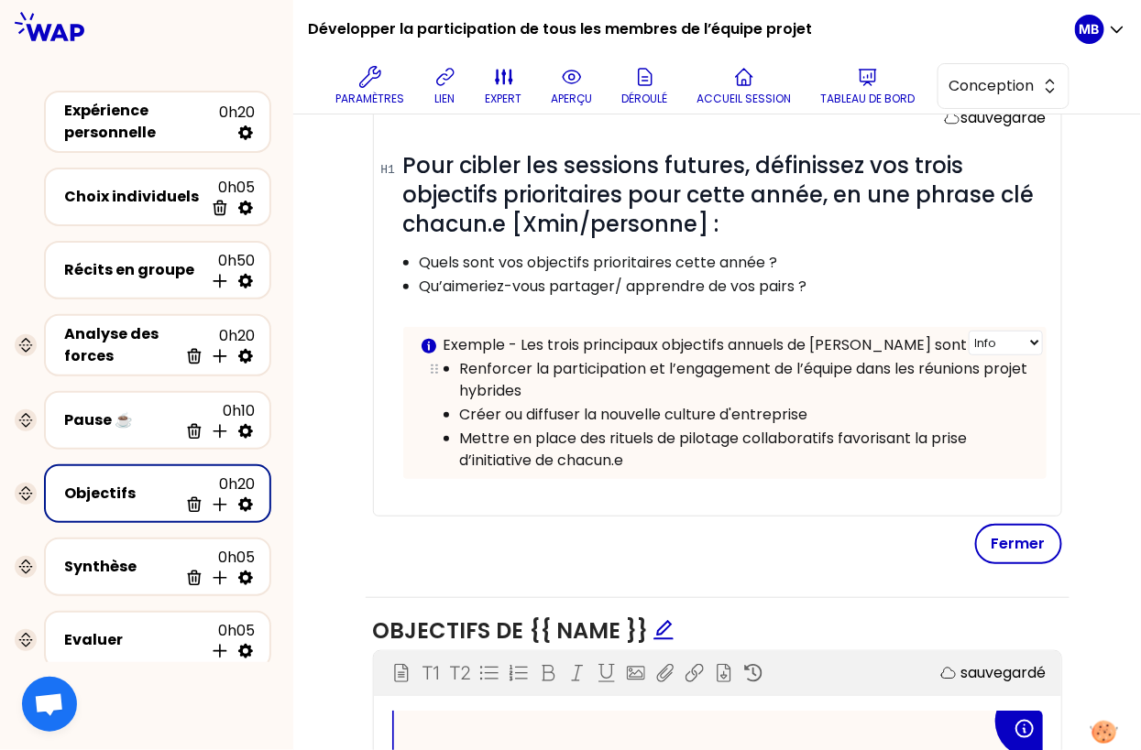
click at [636, 390] on p "Renforcer la participation et l’engagement de l’équipe dans les réunions projet…" at bounding box center [745, 380] width 570 height 44
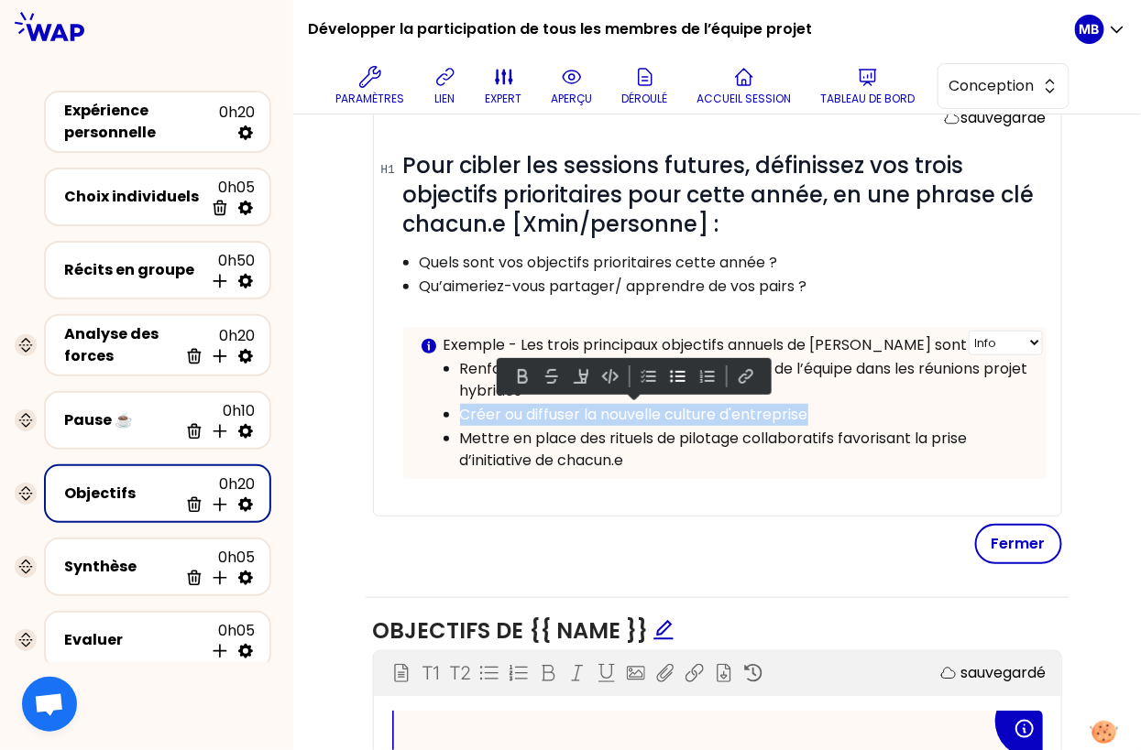
drag, startPoint x: 815, startPoint y: 412, endPoint x: 449, endPoint y: 412, distance: 365.6
click at [460, 412] on li "Créer ou diffuser la nouvelle culture d'entreprise" at bounding box center [745, 414] width 570 height 24
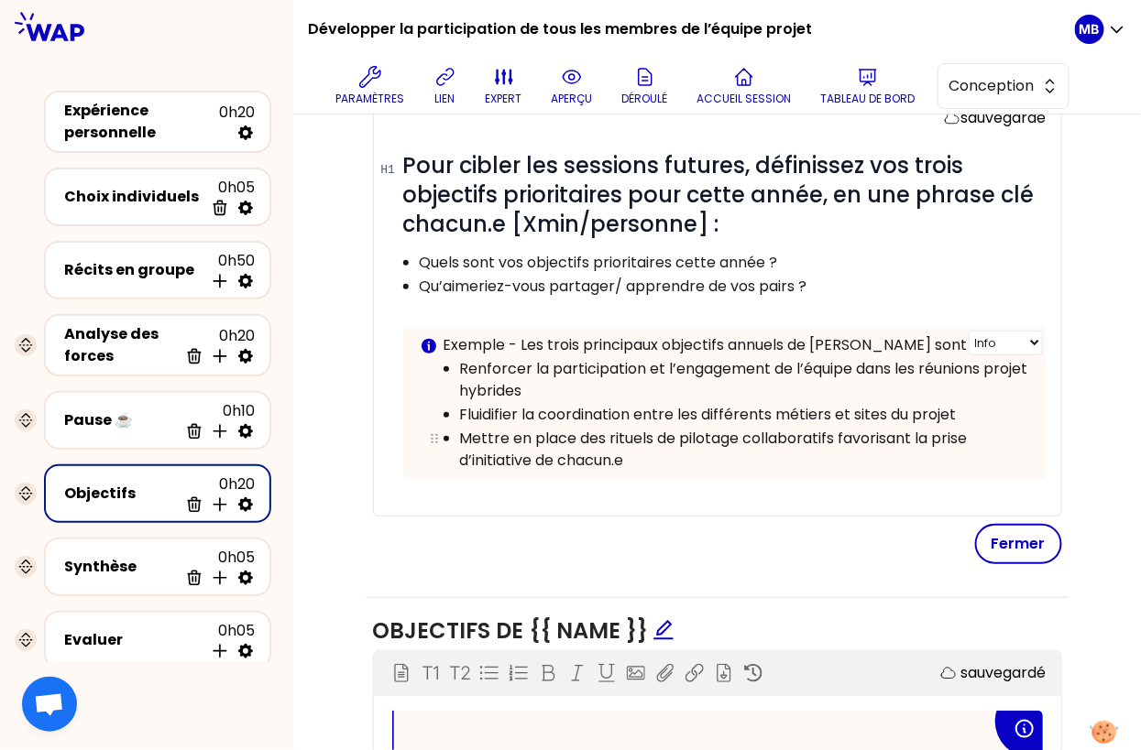
click at [681, 457] on p "Mettre en place des rituels de pilotage collaboratifs favorisant la prise d’ini…" at bounding box center [745, 450] width 570 height 44
click at [852, 412] on p "Fluidifier la coordination entre les différents métiers et sites du projet" at bounding box center [745, 415] width 570 height 22
click at [756, 447] on p "Mettre en place des rituels de pilotage collaboratifs favorisant la prise d’ini…" at bounding box center [745, 450] width 570 height 44
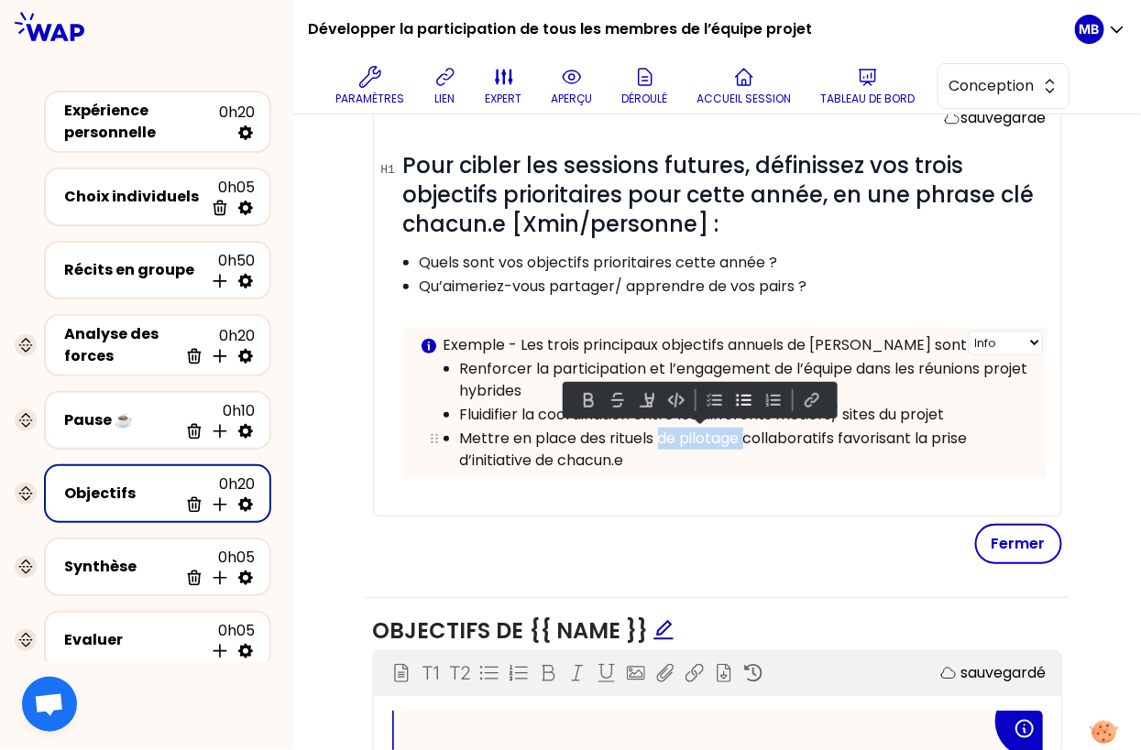
drag, startPoint x: 745, startPoint y: 437, endPoint x: 661, endPoint y: 434, distance: 84.3
click at [661, 434] on p "Mettre en place des rituels de pilotage collaboratifs favorisant la prise d’ini…" at bounding box center [745, 450] width 570 height 44
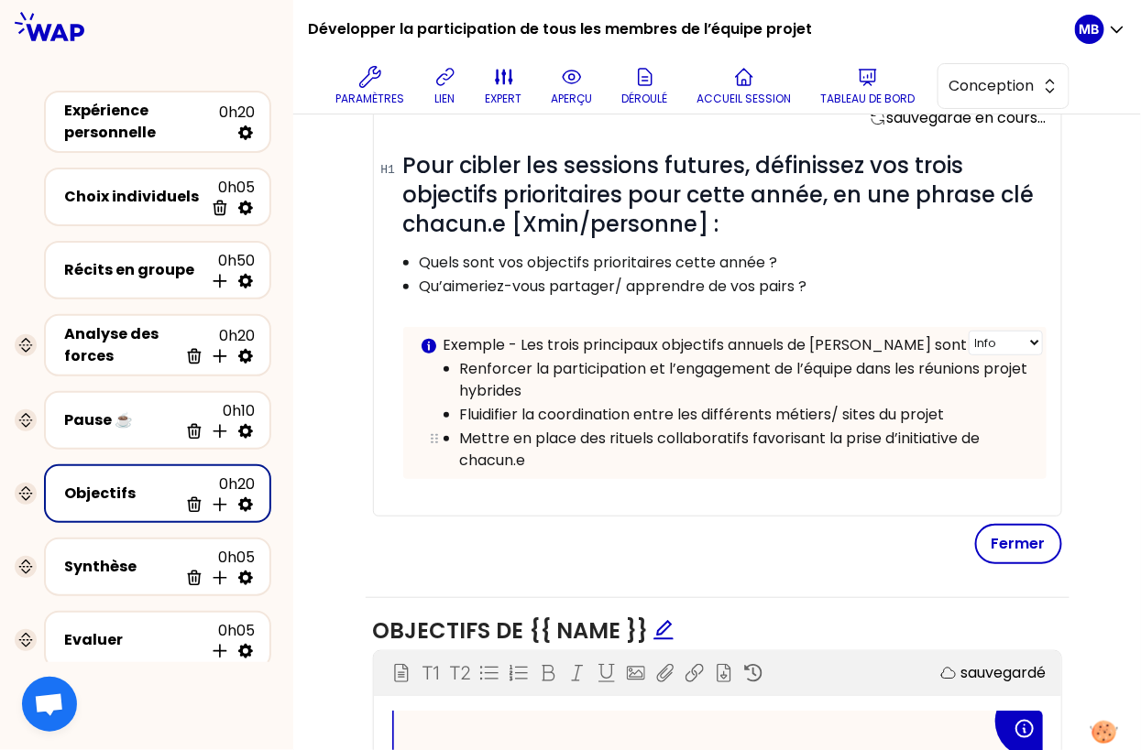
click at [648, 450] on p "Mettre en place des rituels collaboratifs favorisant la prise d’initiative de c…" at bounding box center [745, 450] width 570 height 44
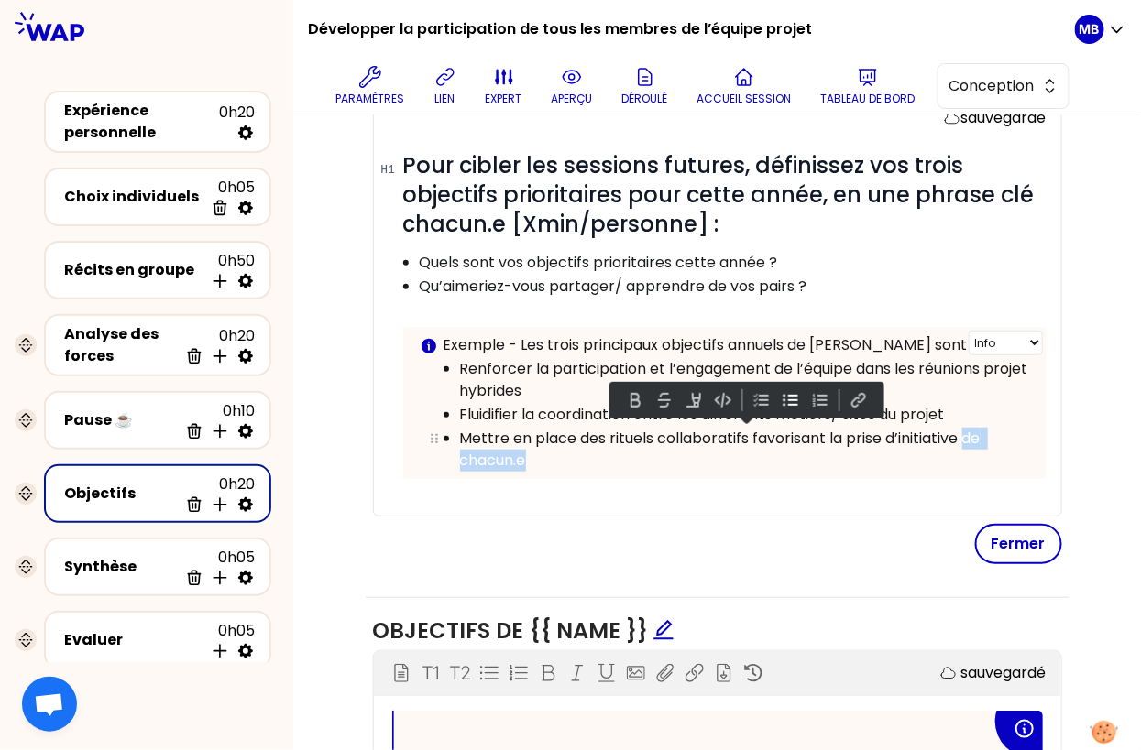
drag, startPoint x: 963, startPoint y: 438, endPoint x: 979, endPoint y: 447, distance: 18.9
click at [979, 447] on p "Mettre en place des rituels collaboratifs favorisant la prise d’initiative de c…" at bounding box center [745, 450] width 570 height 44
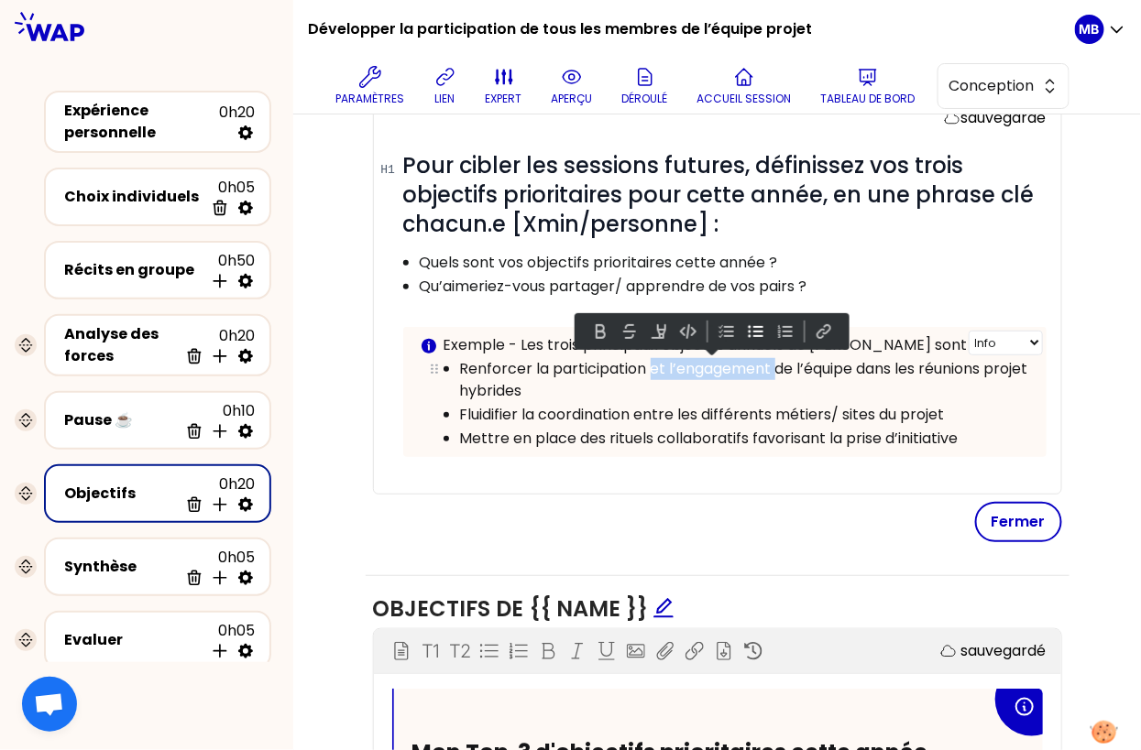
drag, startPoint x: 778, startPoint y: 364, endPoint x: 651, endPoint y: 365, distance: 127.4
click at [651, 365] on p "Renforcer la participation et l’engagement de l’équipe dans les réunions projet…" at bounding box center [745, 380] width 570 height 44
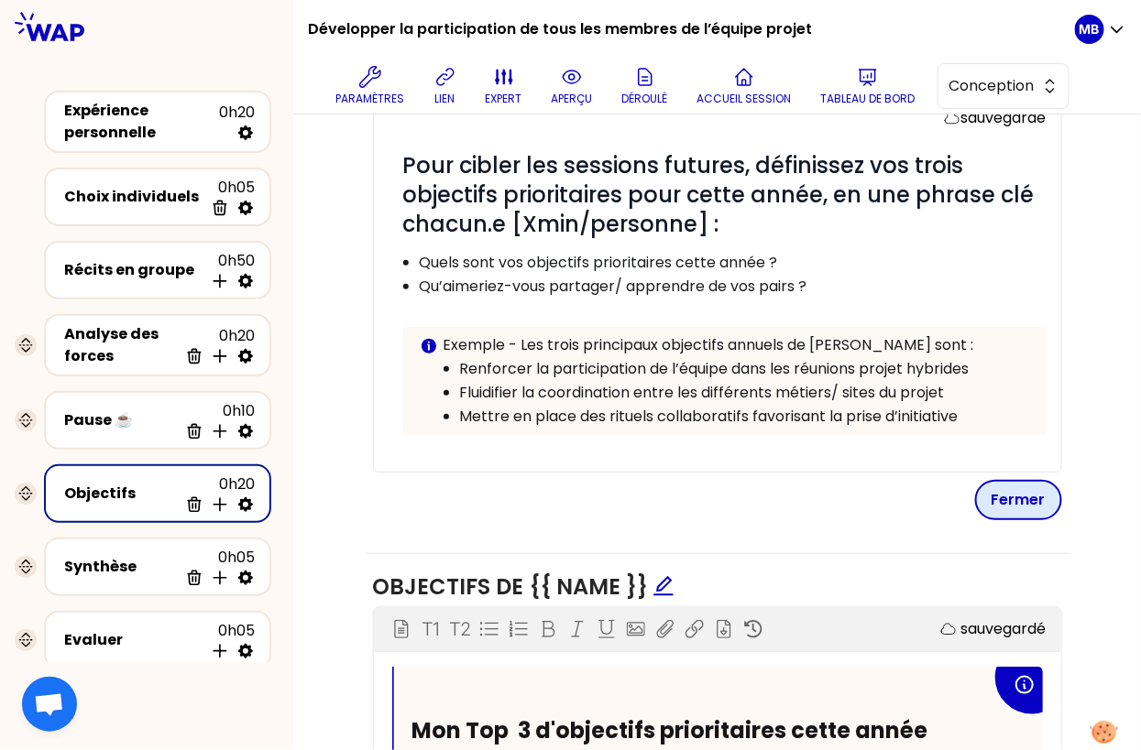
click at [1006, 493] on button "Fermer" at bounding box center [1018, 500] width 87 height 40
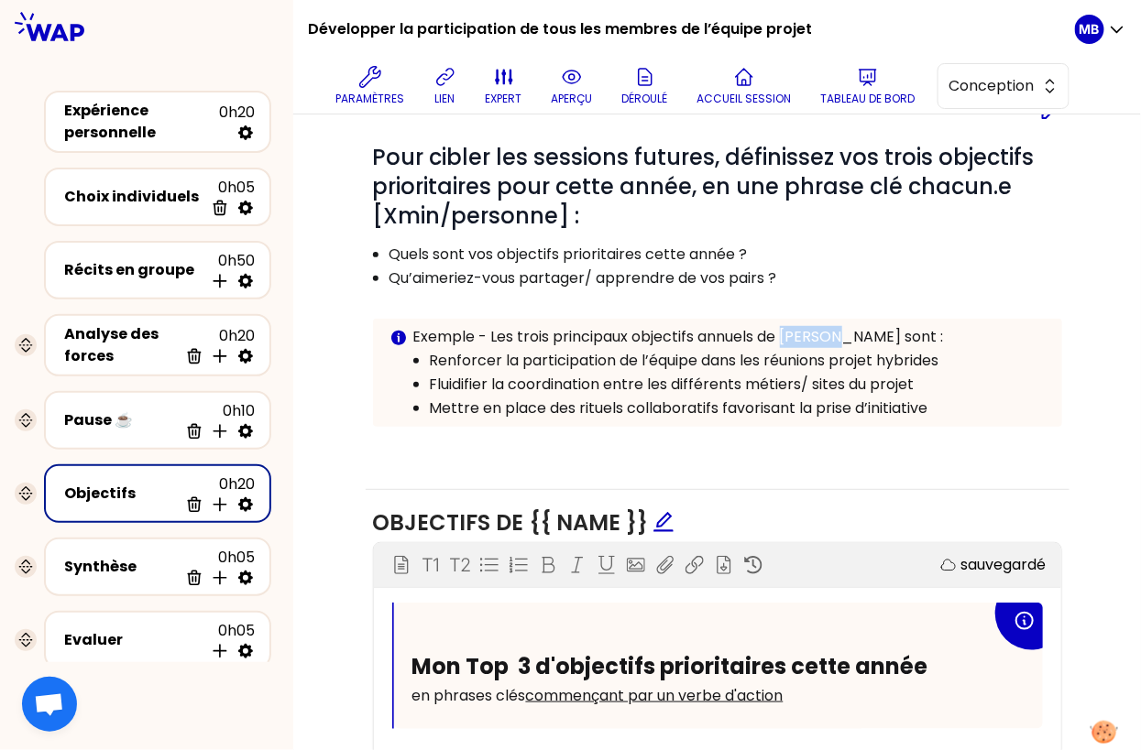
drag, startPoint x: 836, startPoint y: 334, endPoint x: 786, endPoint y: 334, distance: 49.5
click at [786, 334] on p "Exemple - Les trois principaux objectifs annuels de Pauline sont :" at bounding box center [730, 337] width 634 height 22
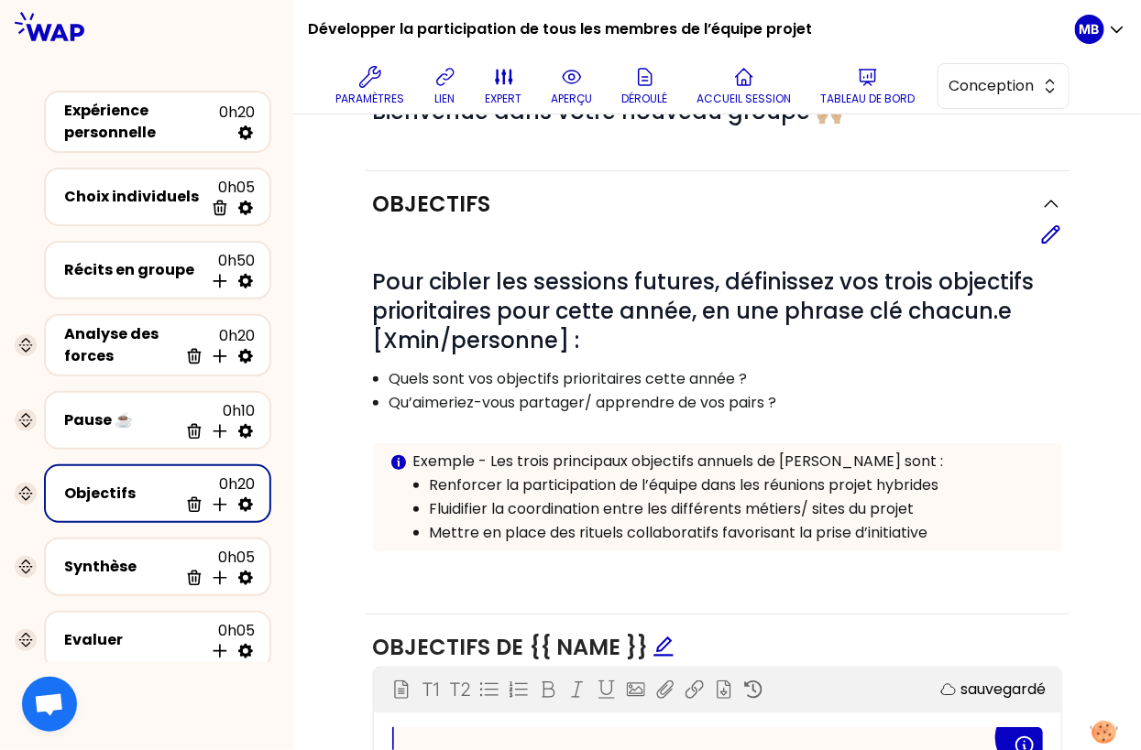
click at [1052, 246] on div "# Pour cibler les sessions futures, définissez vos trois objectifs prioritaires…" at bounding box center [717, 413] width 689 height 335
click at [1052, 236] on icon at bounding box center [1051, 235] width 22 height 22
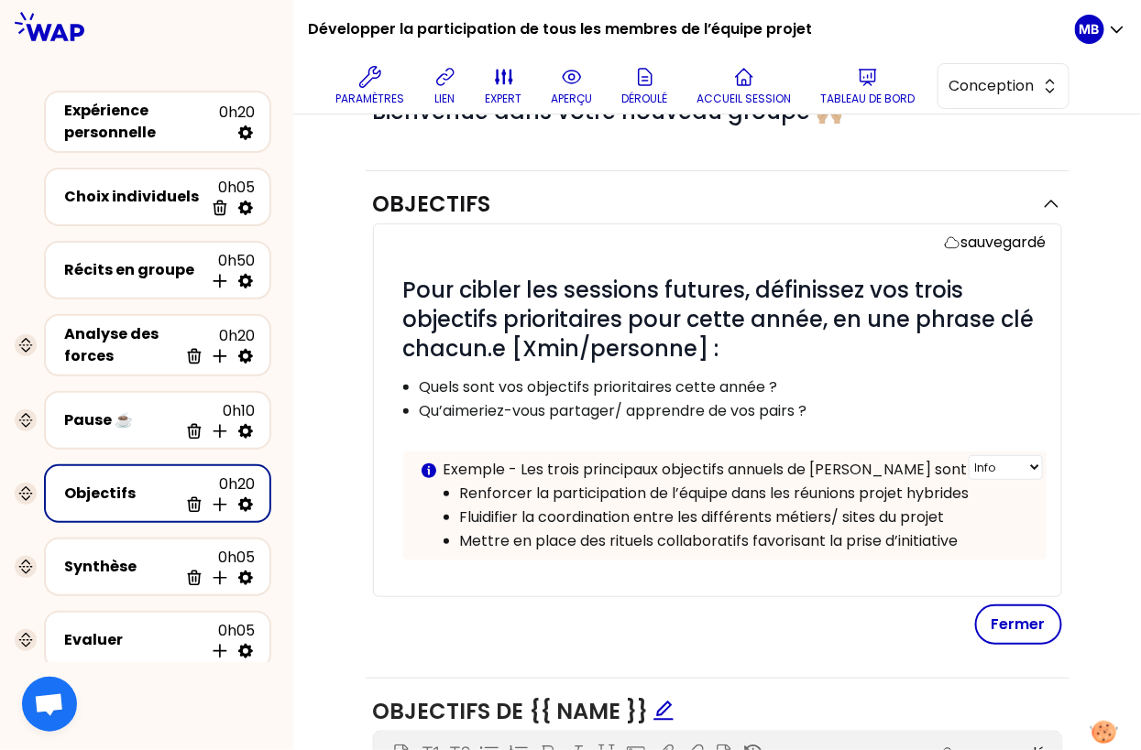
click at [865, 465] on p "Exemple - Les trois principaux objectifs annuels de Pauline sont :" at bounding box center [737, 470] width 588 height 22
click at [983, 618] on button "Fermer" at bounding box center [1018, 625] width 87 height 40
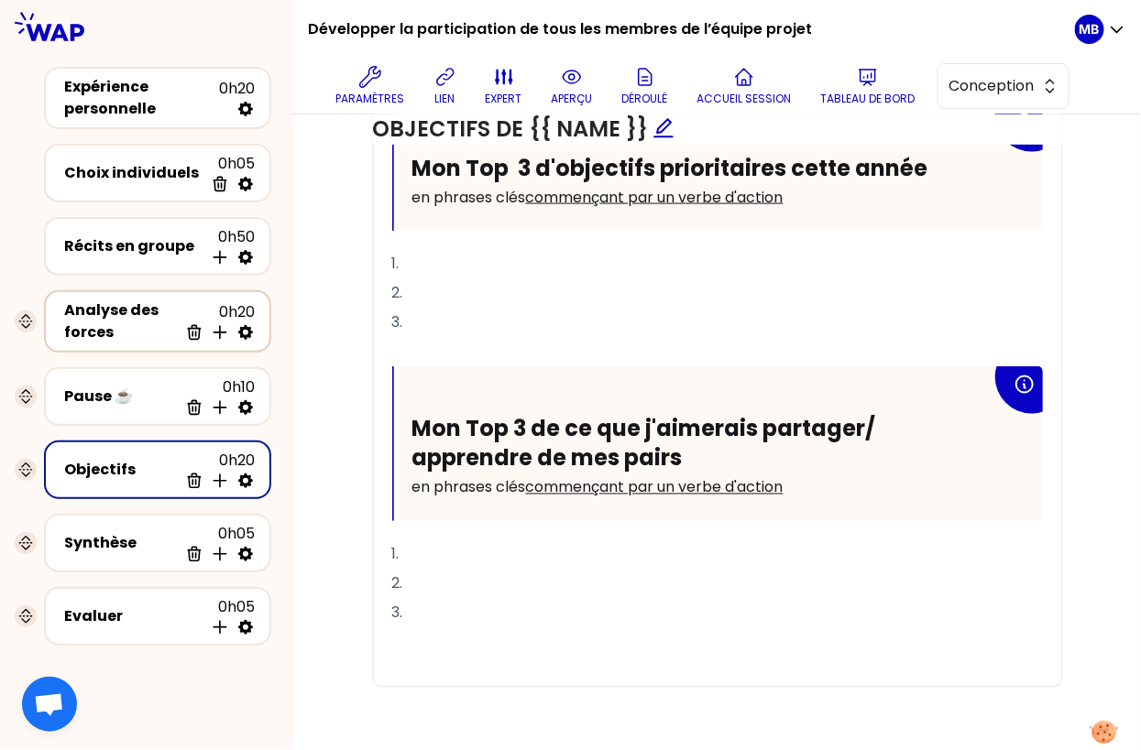
scroll to position [49, 0]
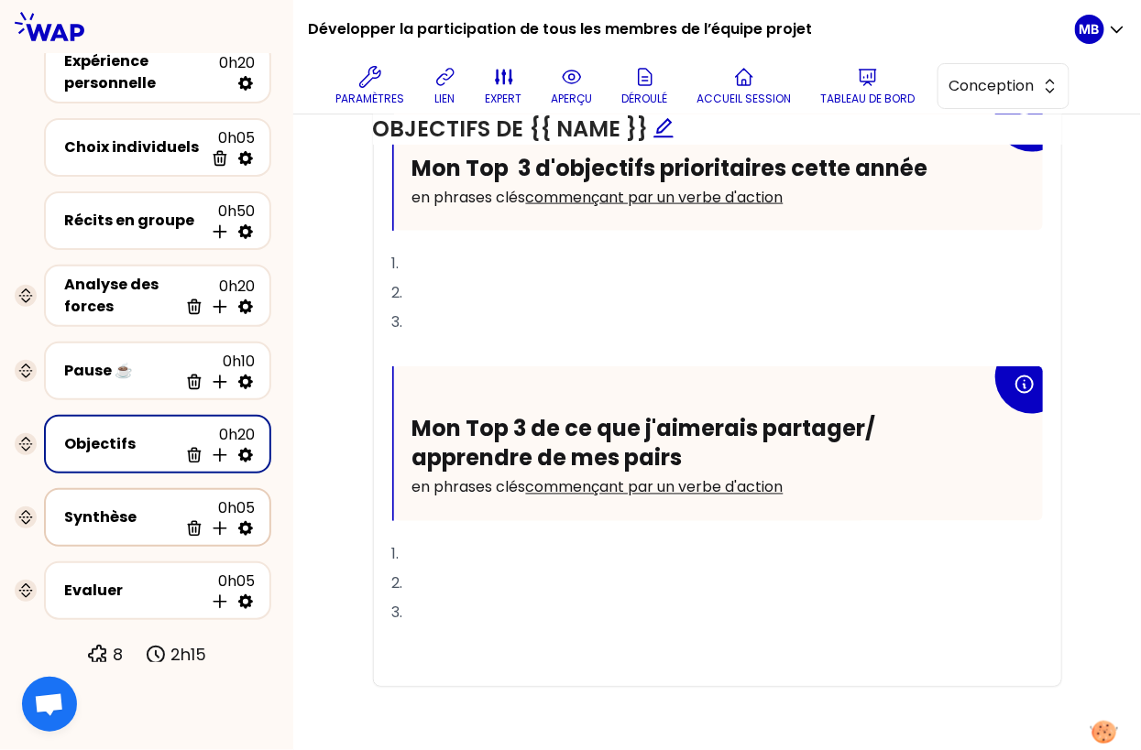
click at [159, 523] on div "Synthèse" at bounding box center [121, 518] width 114 height 22
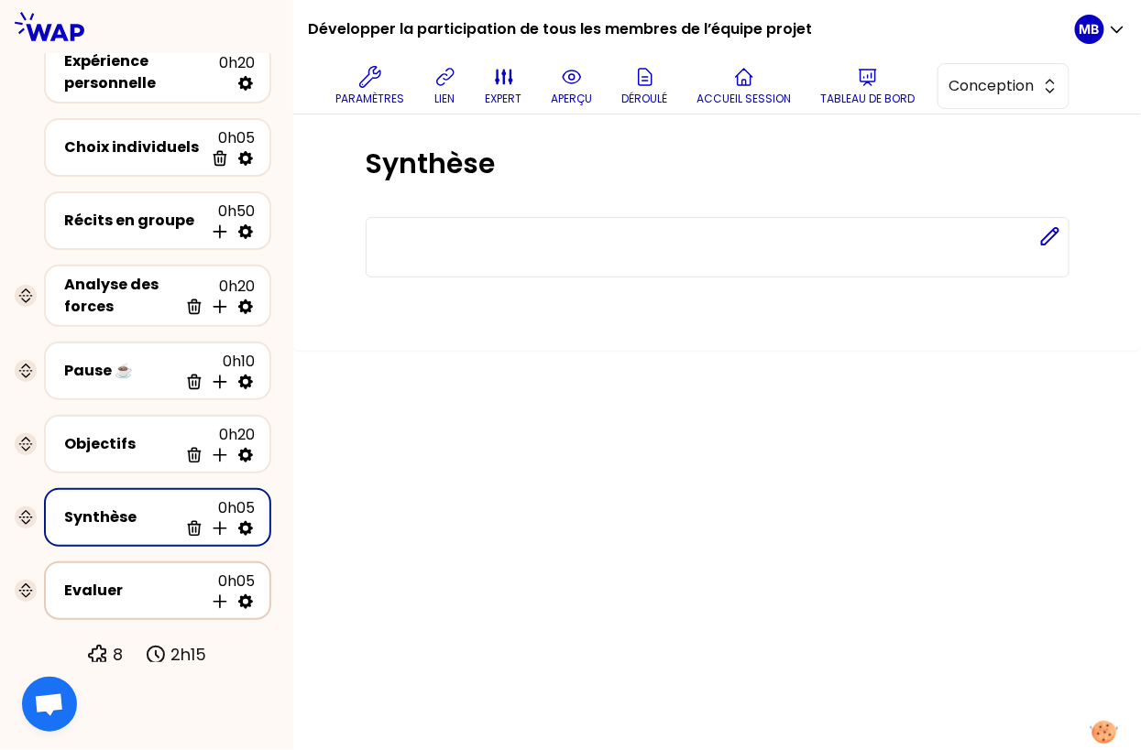
click at [157, 582] on div "Evaluer" at bounding box center [133, 591] width 139 height 22
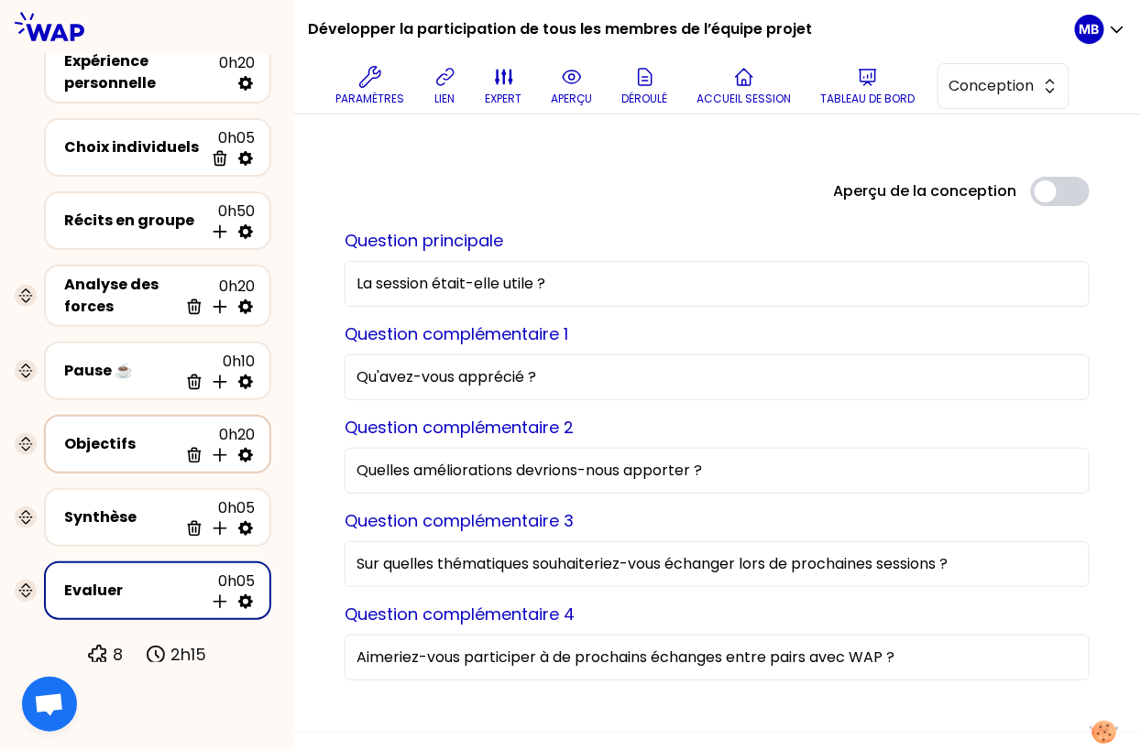
click at [149, 443] on div "Objectifs" at bounding box center [121, 444] width 114 height 22
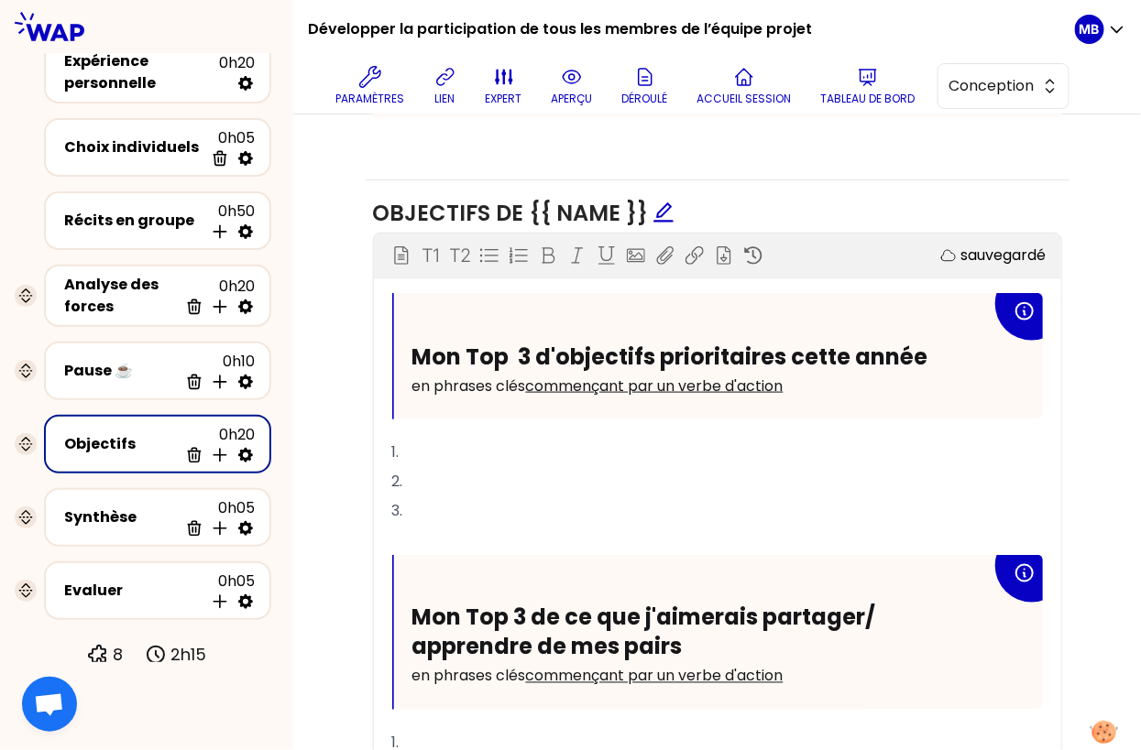
scroll to position [709, 0]
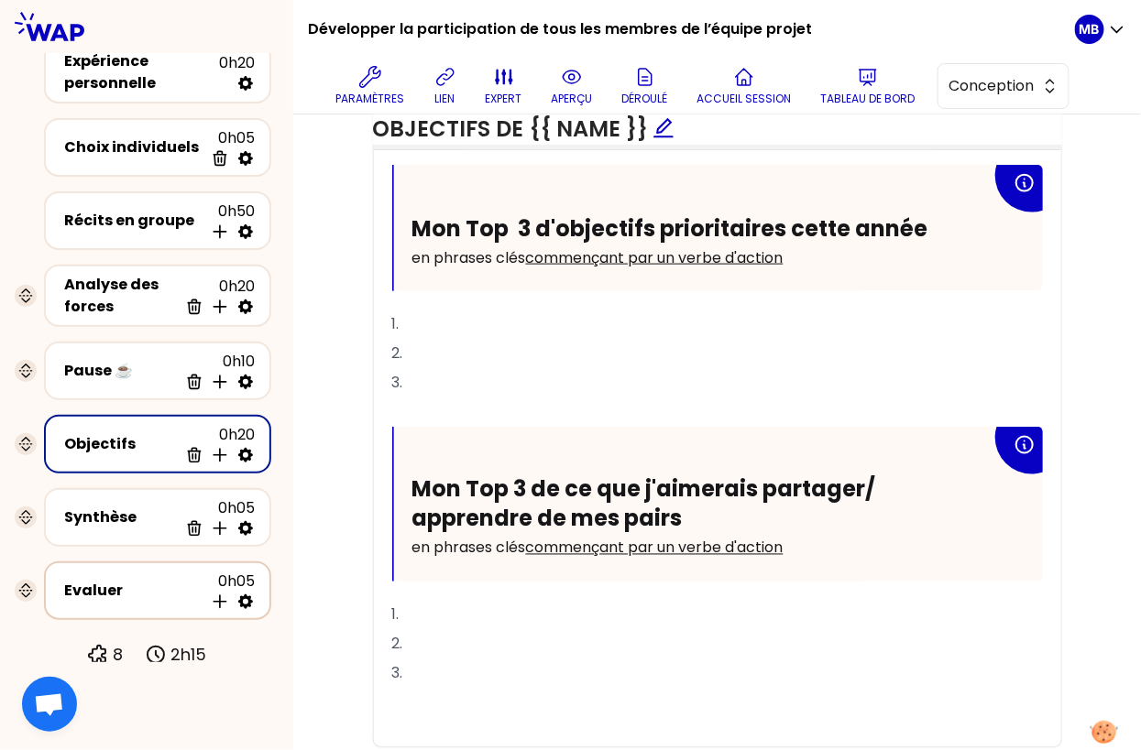
click at [145, 586] on div "Evaluer" at bounding box center [133, 591] width 139 height 22
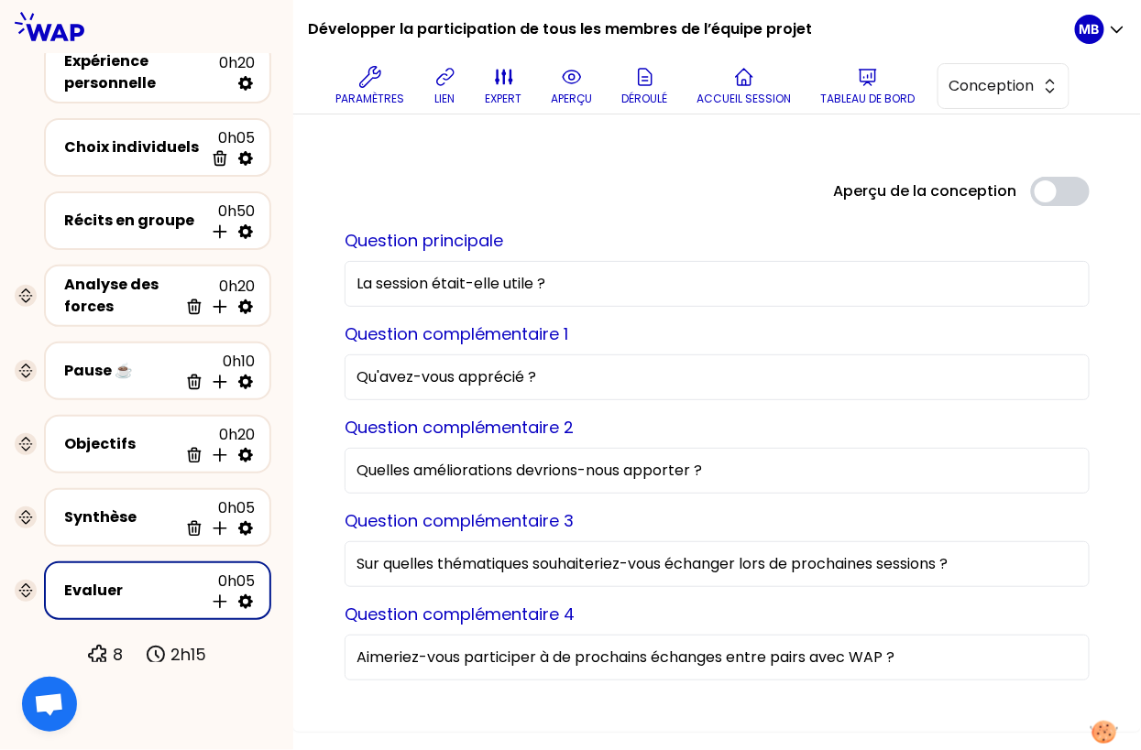
drag, startPoint x: 986, startPoint y: 564, endPoint x: 276, endPoint y: 550, distance: 710.2
click at [276, 550] on div "Développer la participation de tous les membres de l’équipe projet Paramètres l…" at bounding box center [570, 375] width 1141 height 750
paste input "Souhaitez-vous continuer à vous impliquer dans cette communauté ? Si oui, sous …"
type input "Souhaitez-vous continuer à vous impliquer dans cette communauté ? Si oui, sous …"
paste input "ouhaitez-vous continuer à vous impliquer dans cette communauté ? Si oui, sous q…"
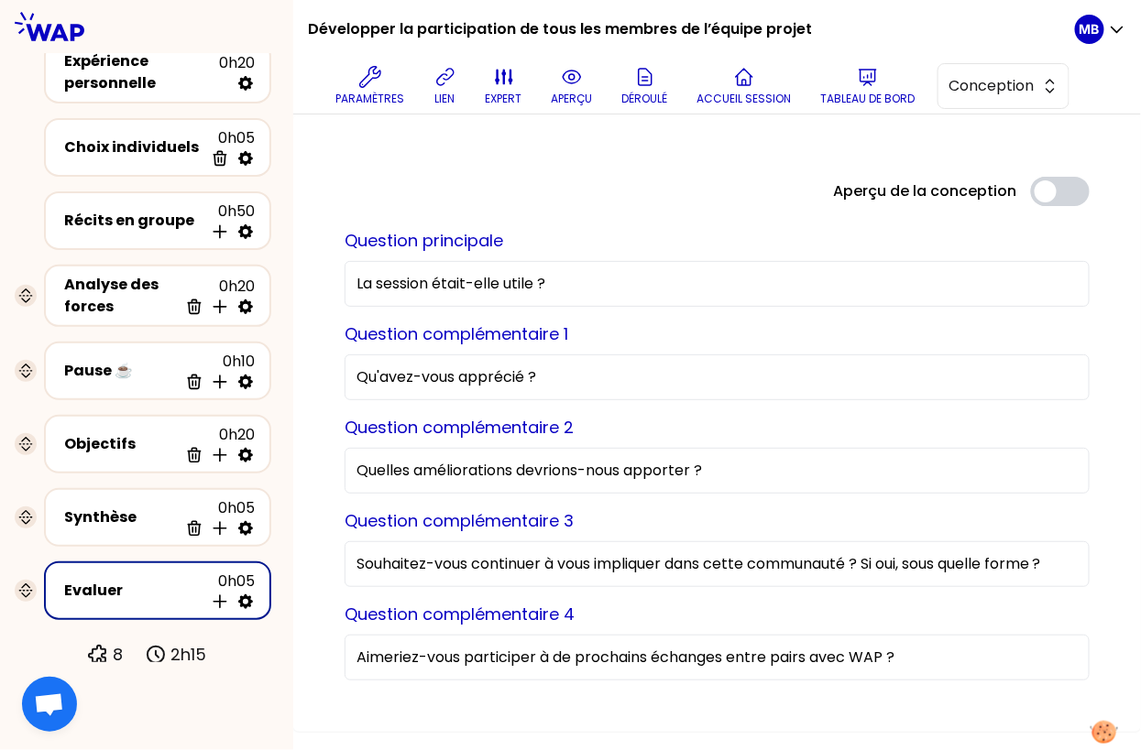
type input "Souhaitez-vous continuer à vous impliquer dans cette communauté ? Si oui, sous …"
click at [309, 432] on div "Aperçu de la conception Use setting Question principale La session était-elle u…" at bounding box center [717, 424] width 848 height 618
click at [470, 570] on input "Souhaitez-vous continuer à vous impliquer dans cette communauté ? Si oui, sous …" at bounding box center [717, 564] width 745 height 46
click at [320, 440] on div "Aperçu de la conception Use setting Question principale La session était-elle u…" at bounding box center [717, 424] width 848 height 618
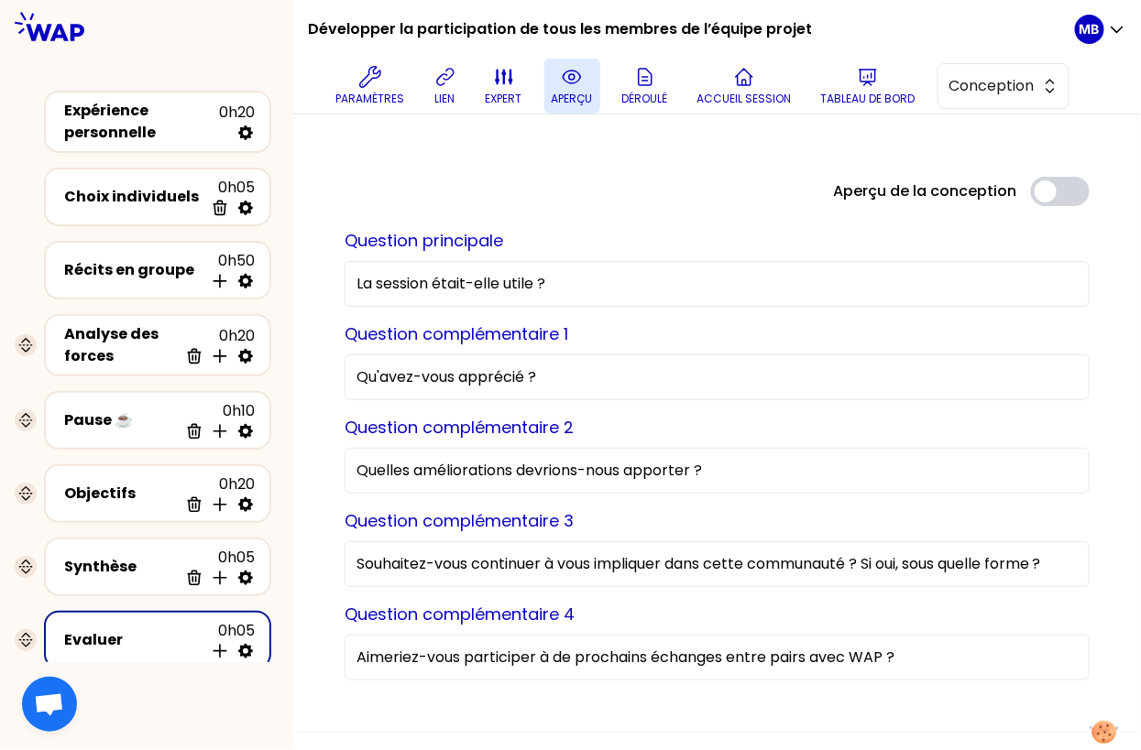
click at [563, 82] on icon at bounding box center [572, 77] width 22 height 22
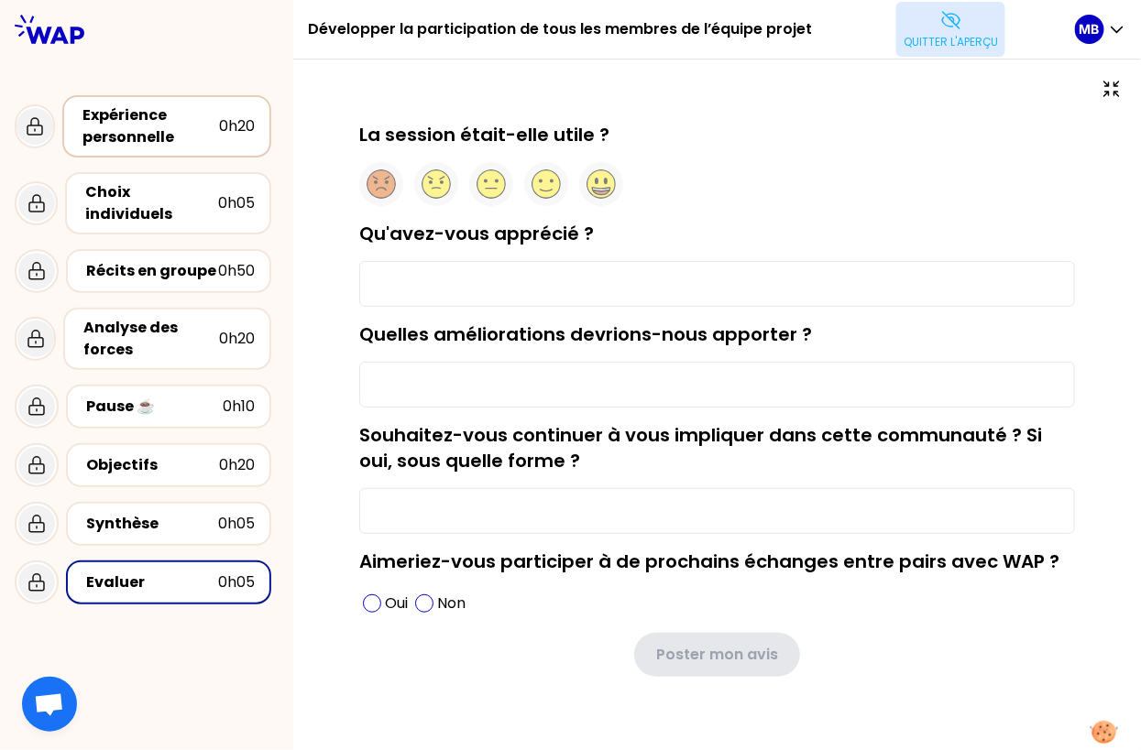
click at [126, 130] on div "Expérience personnelle" at bounding box center [150, 126] width 137 height 44
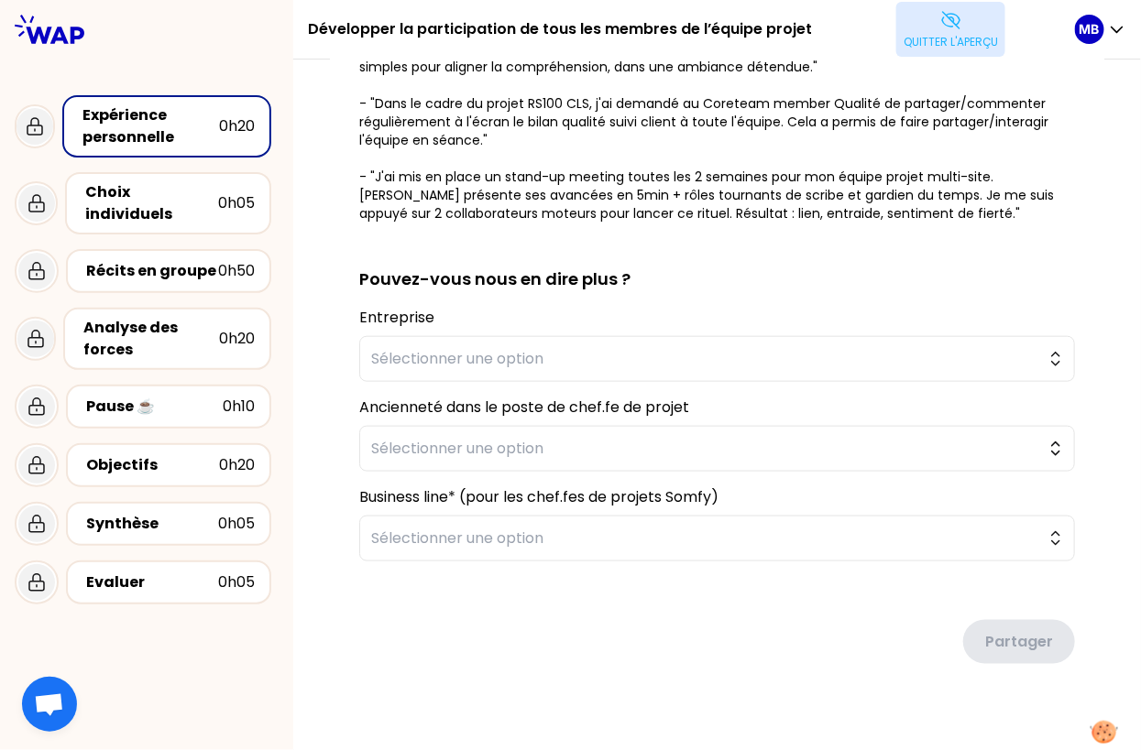
scroll to position [410, 0]
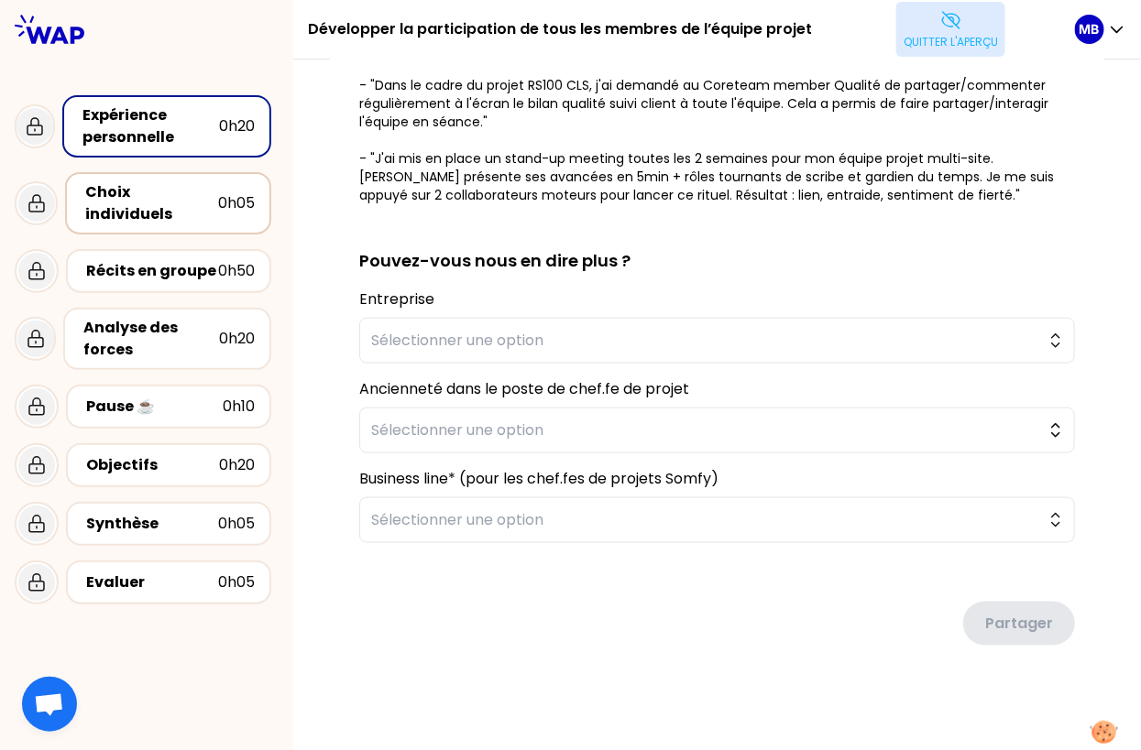
click at [165, 187] on div "Choix individuels" at bounding box center [151, 203] width 133 height 44
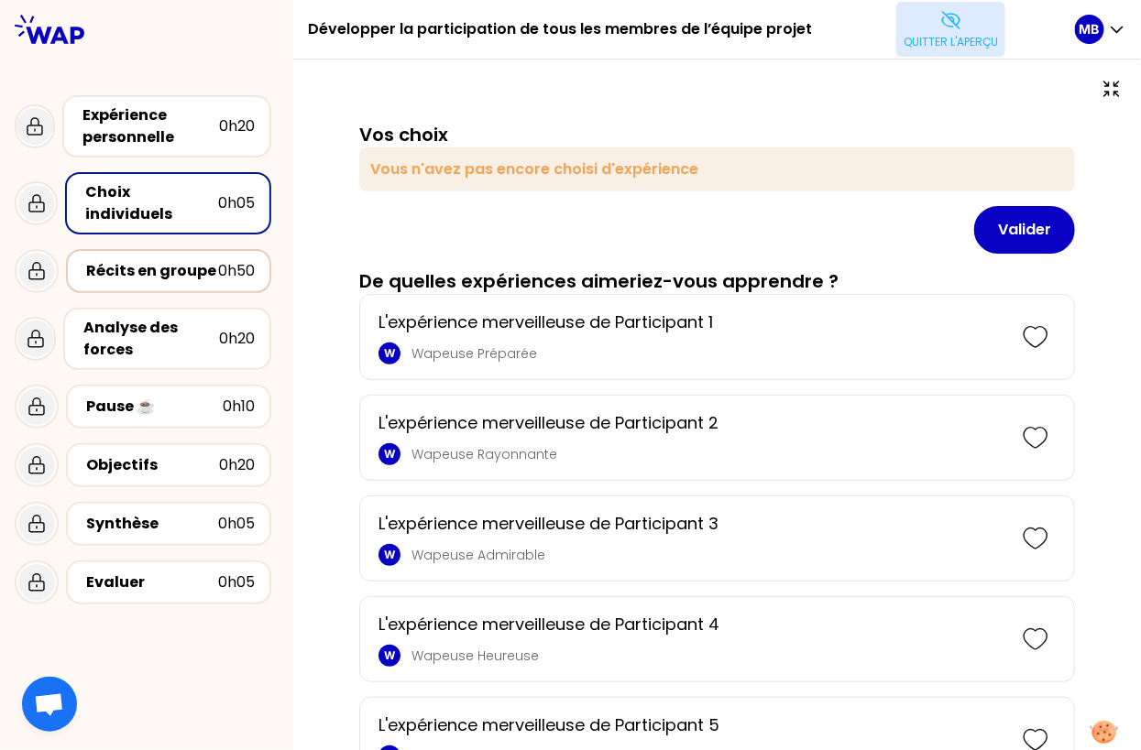
click at [148, 260] on div "Récits en groupe" at bounding box center [152, 271] width 132 height 22
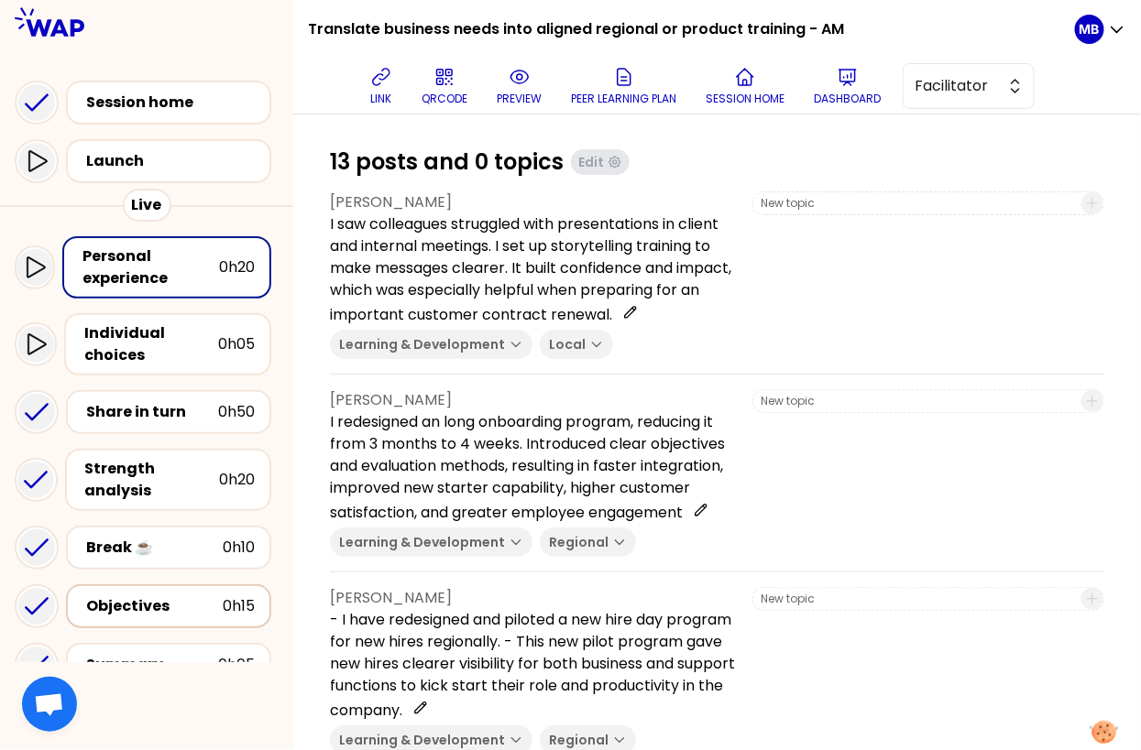
scroll to position [210, 0]
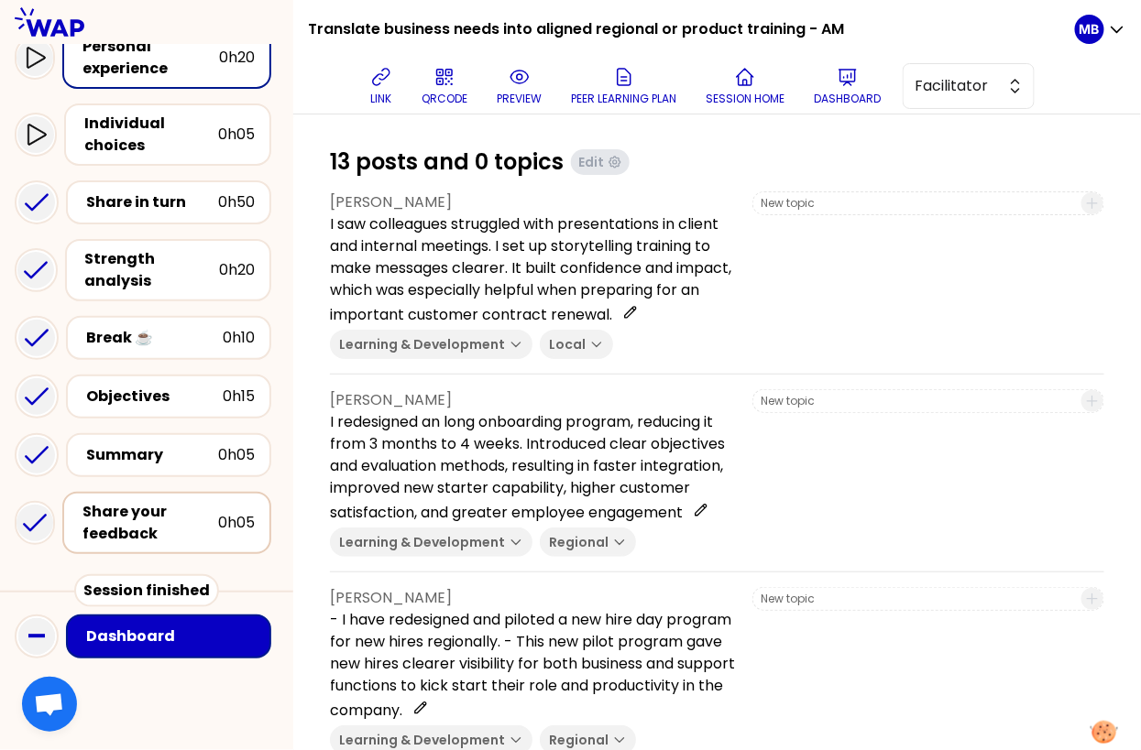
click at [144, 523] on div "Share your feedback" at bounding box center [150, 523] width 136 height 44
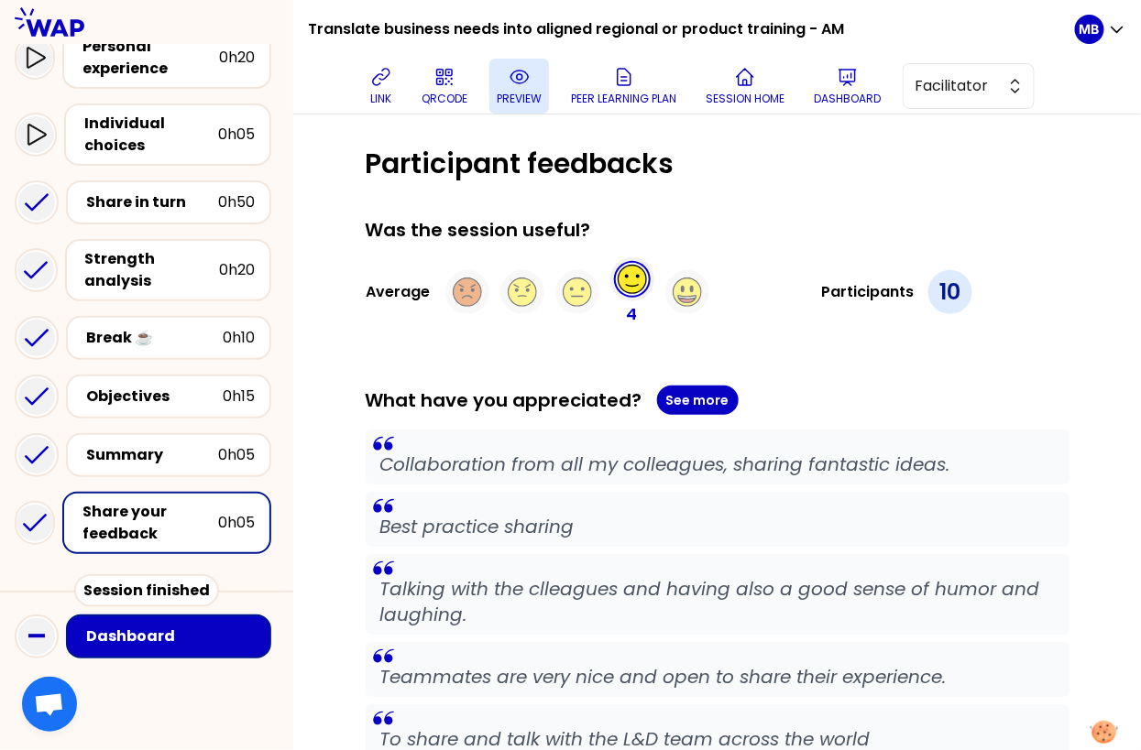
click at [529, 64] on button "preview" at bounding box center [519, 86] width 60 height 55
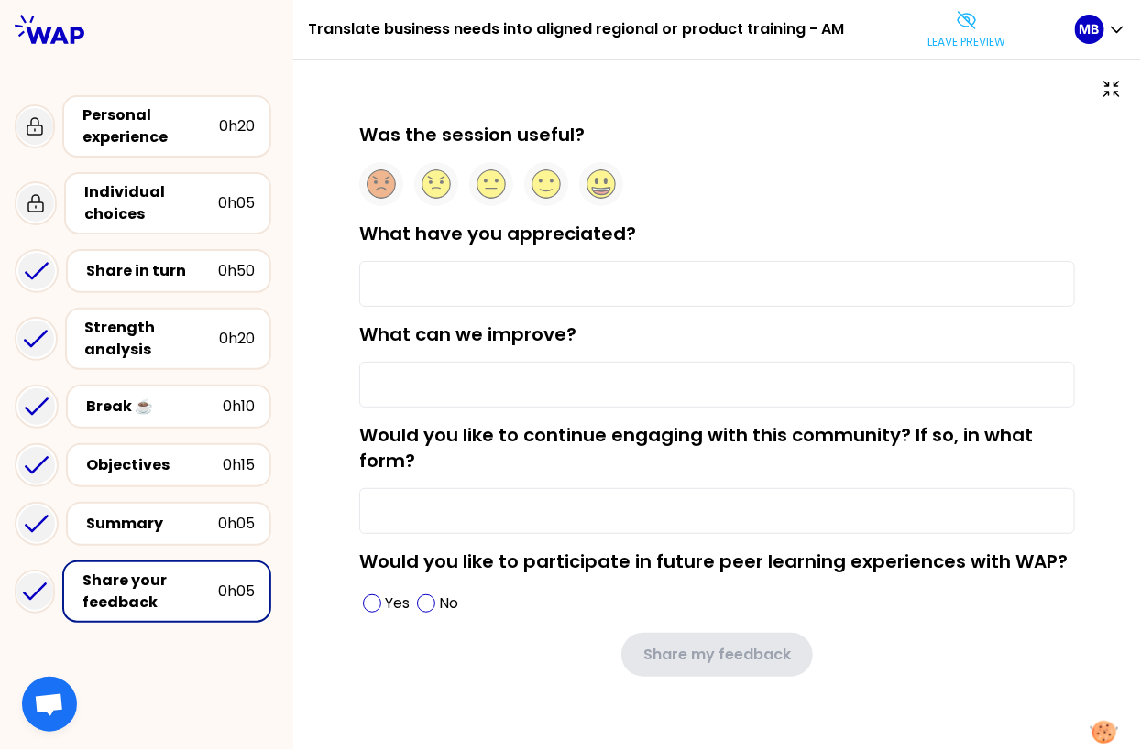
type input "Exchanging ideas with my L&D colleagues"
type input "Clearer task definition."
type input "Meetings"
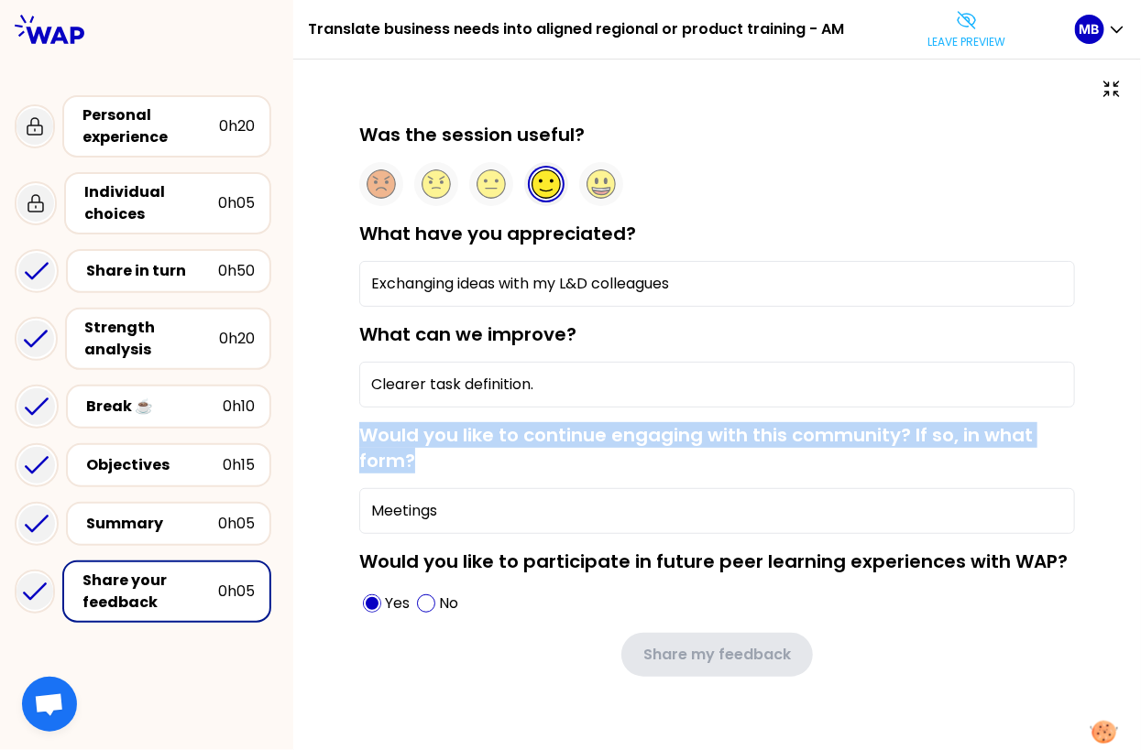
drag, startPoint x: 443, startPoint y: 454, endPoint x: 323, endPoint y: 433, distance: 121.0
click at [323, 433] on div "Was the session useful? What have you appreciated? Exchanging ideas with my L&D…" at bounding box center [717, 416] width 848 height 713
copy label "Would you like to continue engaging with this community? If so, in what form?"
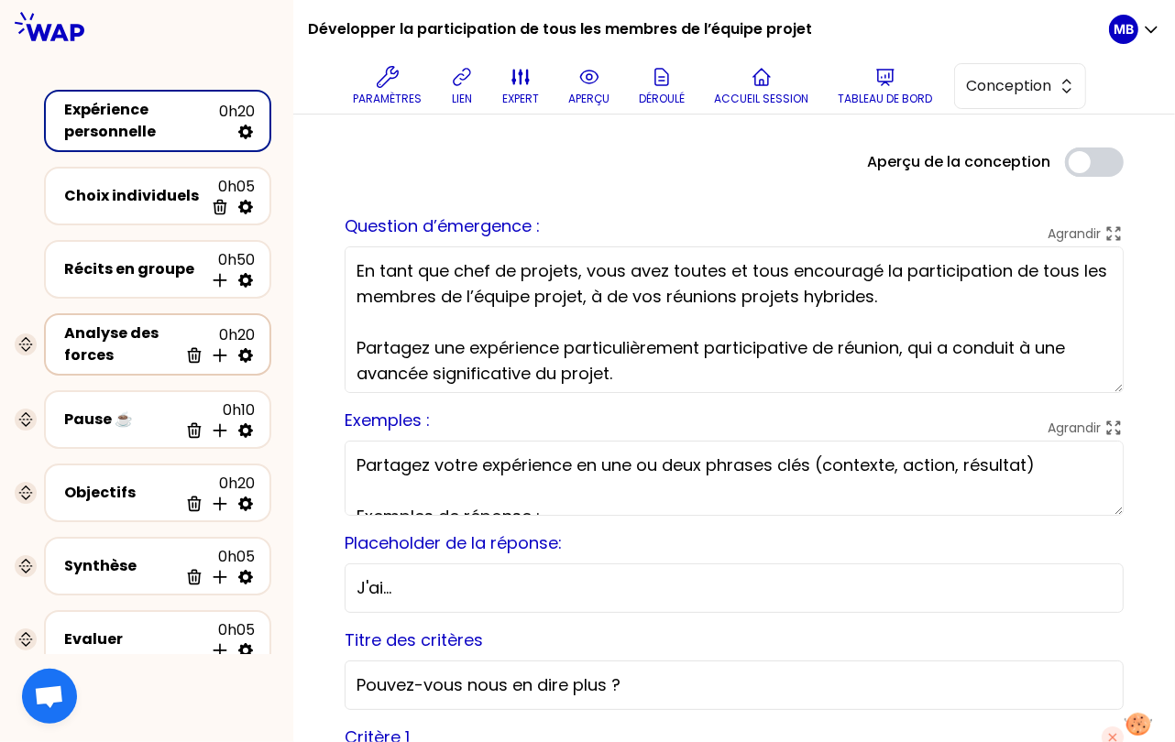
scroll to position [57, 0]
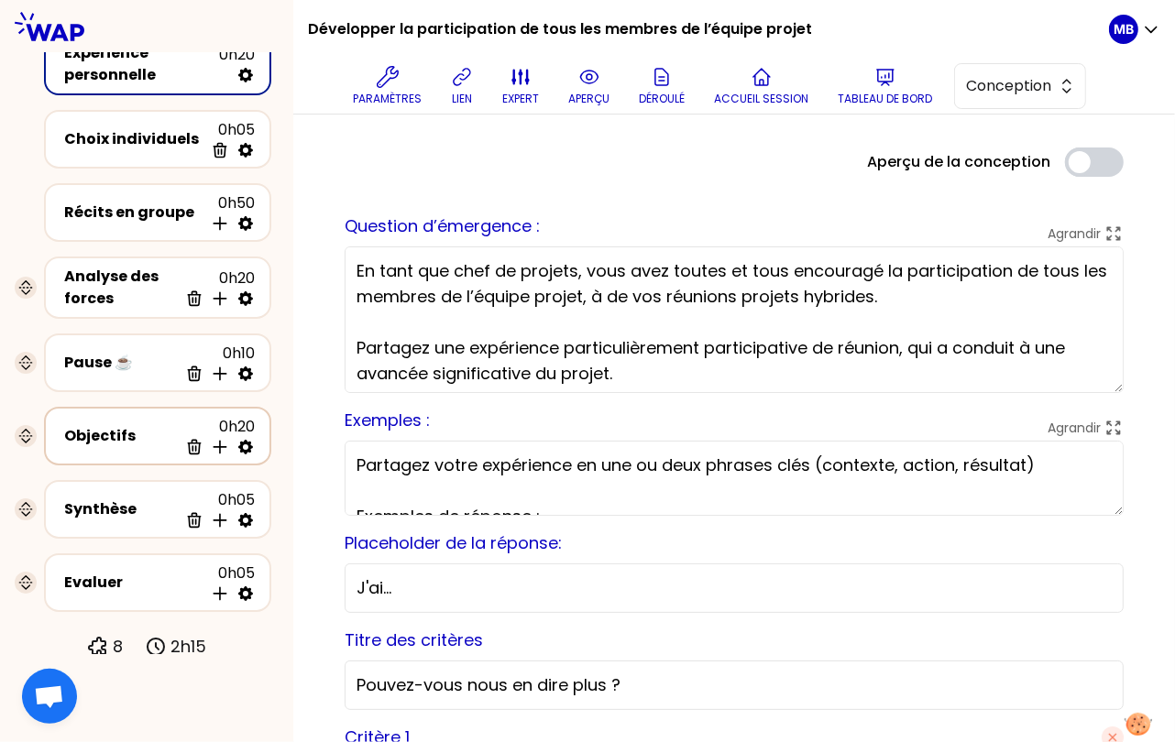
click at [143, 431] on div "Objectifs" at bounding box center [121, 436] width 114 height 22
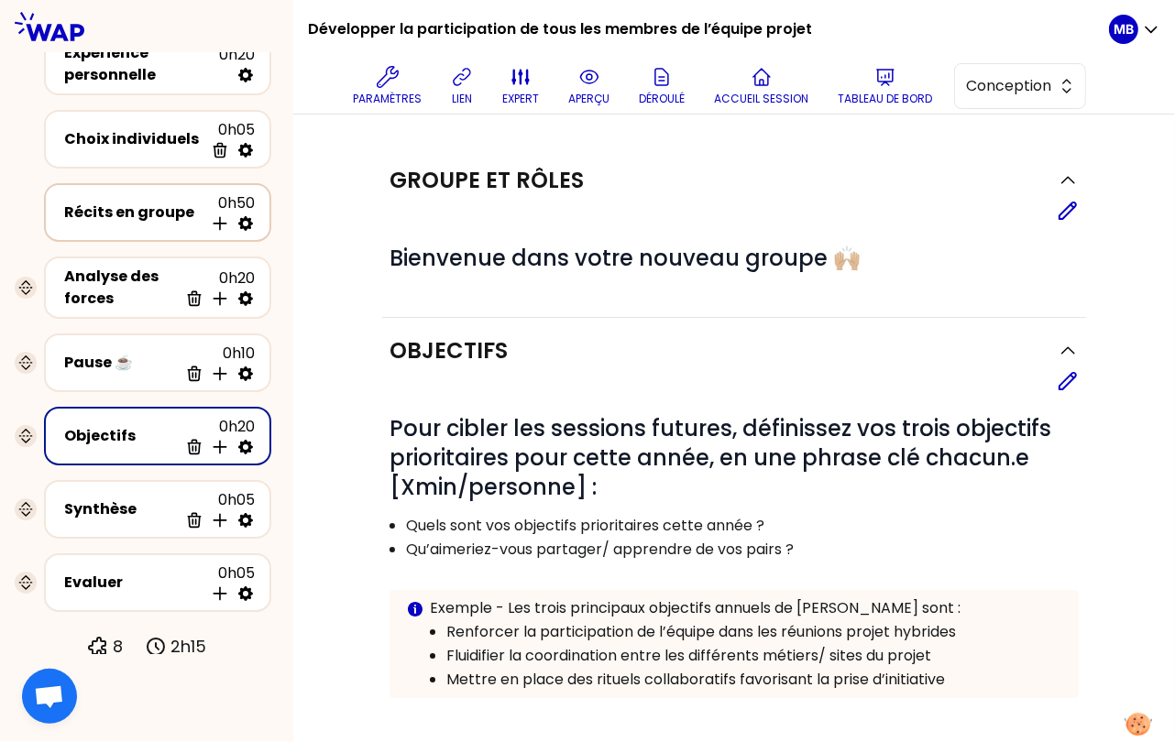
click at [157, 192] on div "Récits en groupe 0h50 Insérer une activité en dessous" at bounding box center [157, 212] width 194 height 40
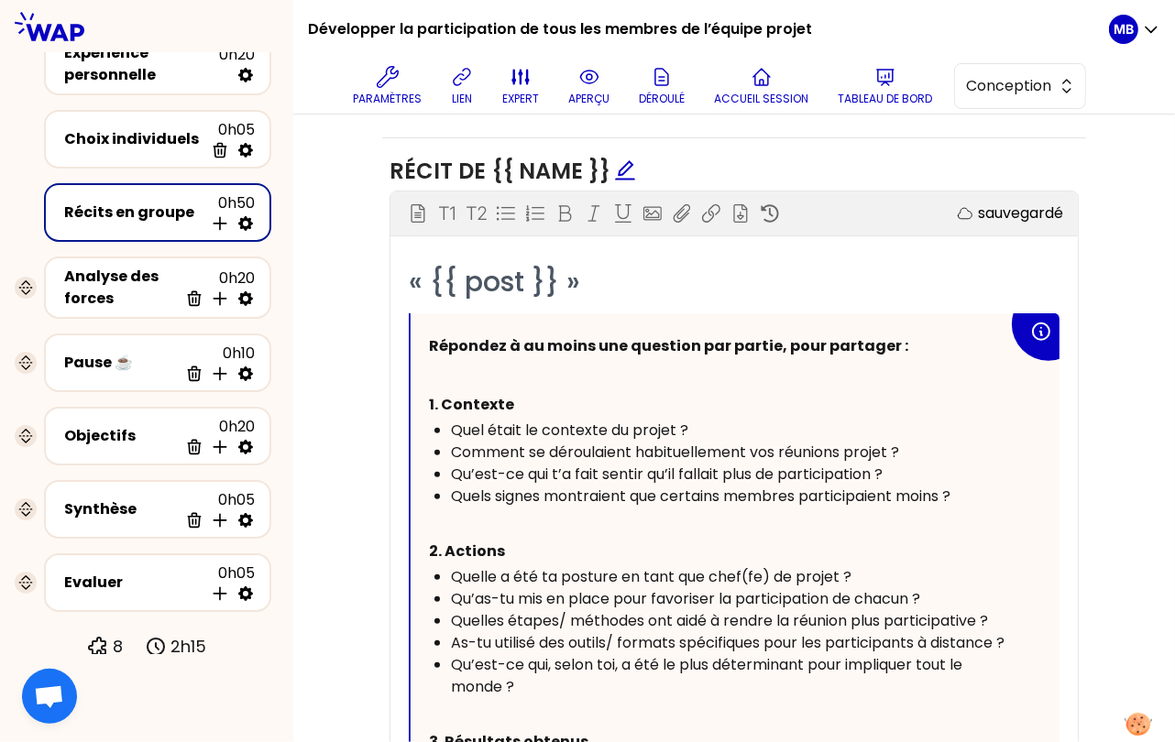
scroll to position [1000, 0]
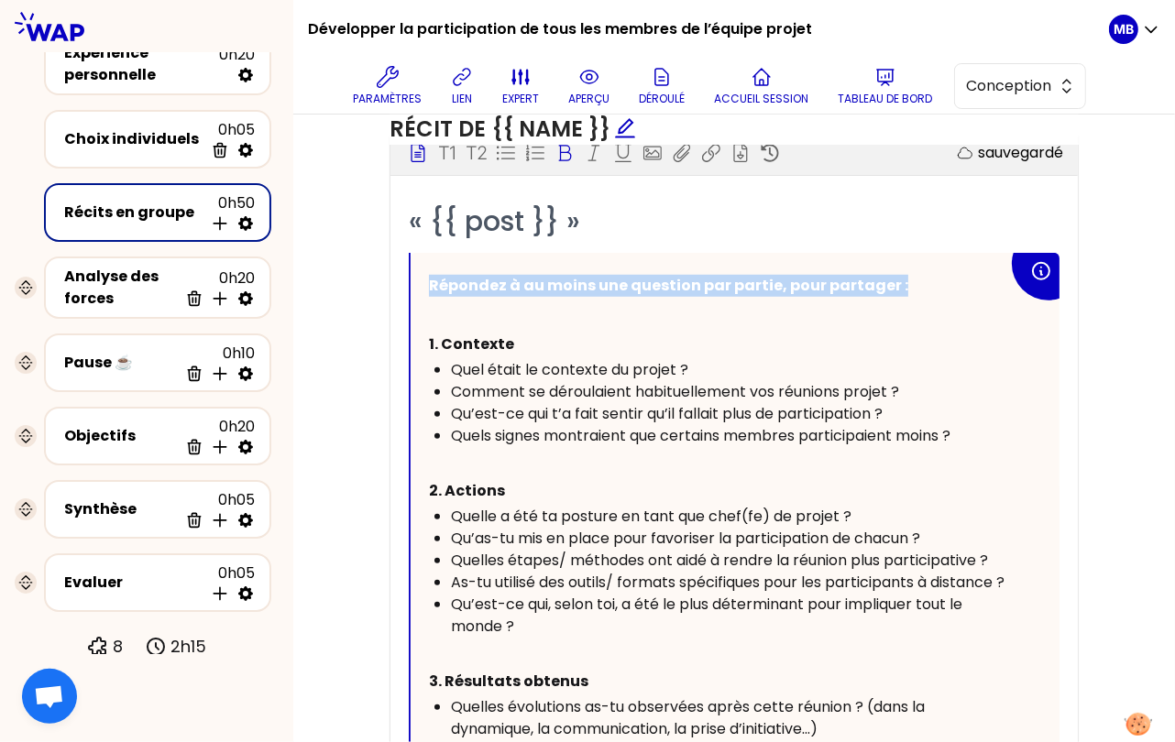
drag, startPoint x: 897, startPoint y: 284, endPoint x: 426, endPoint y: 276, distance: 471.0
click at [426, 276] on div "Répondez à au moins une question par partie, pour partager : ﻿ 1. Contexte Quel…" at bounding box center [734, 528] width 649 height 550
copy span "Répondez à au moins une question par partie, pour partager :"
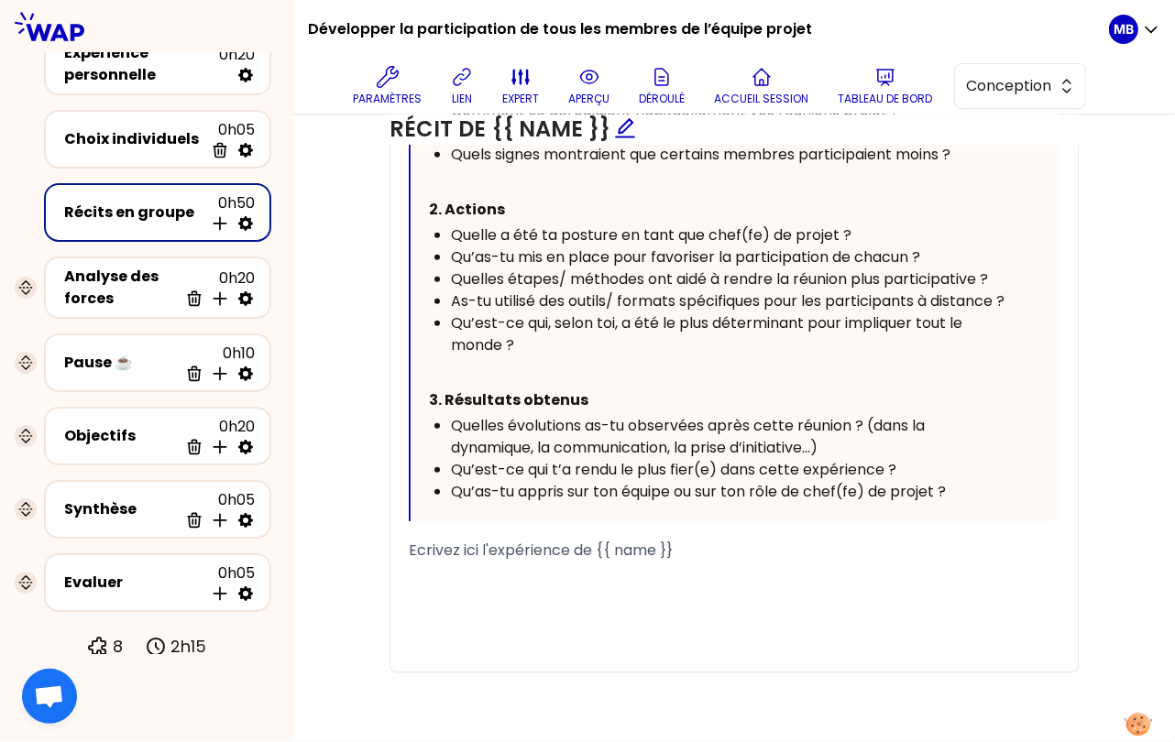
scroll to position [935, 0]
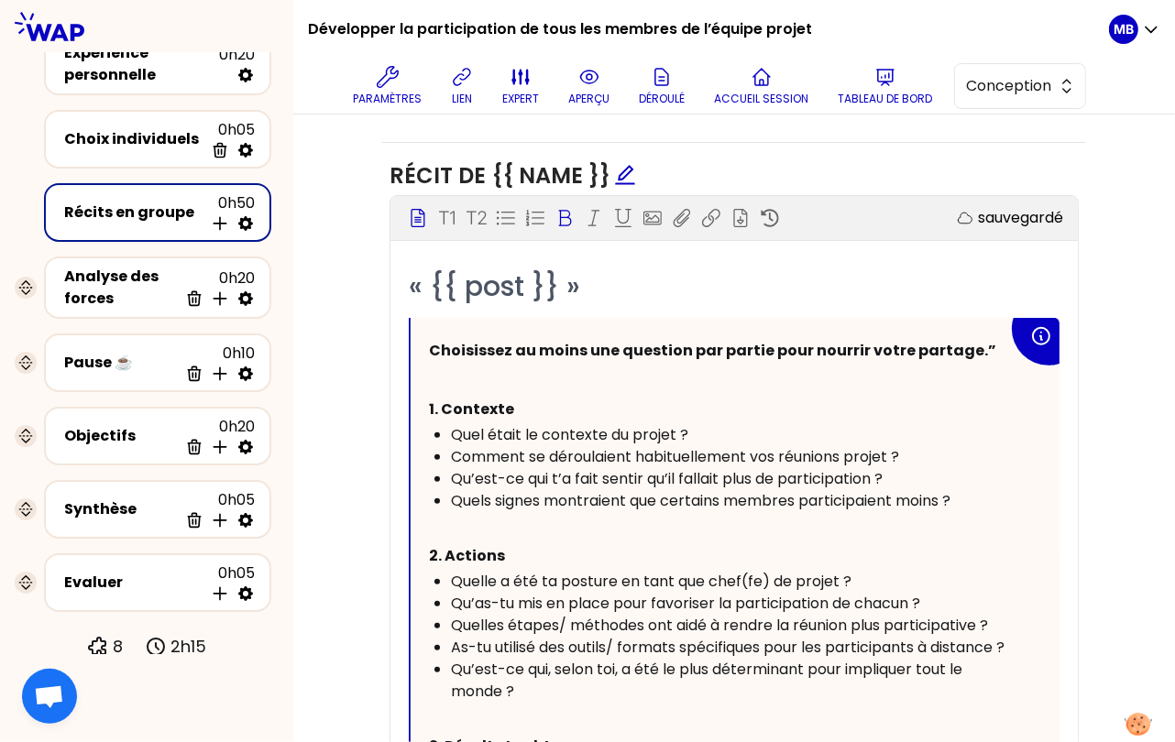
click at [429, 343] on span "Choisissez au moins une question par partie pour nourrir votre partage.”" at bounding box center [712, 350] width 567 height 21
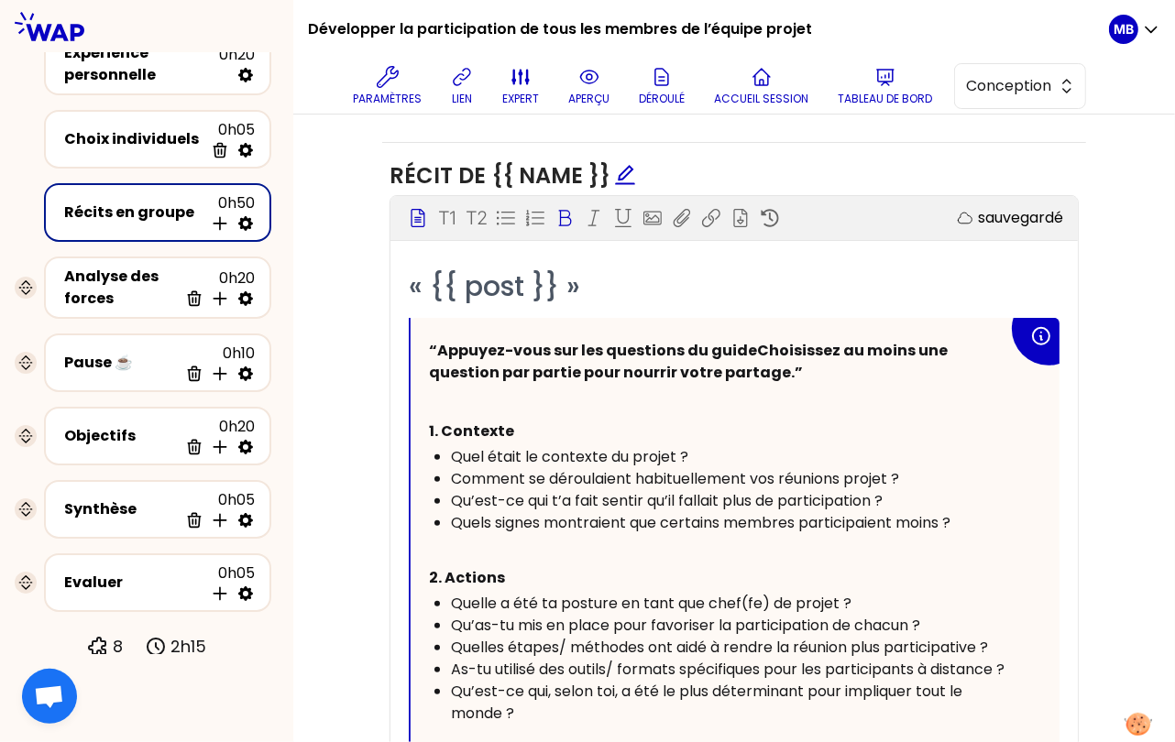
click at [439, 343] on span "“Appuyez-vous sur les questions du guideChoisissez au moins une question par pa…" at bounding box center [689, 361] width 521 height 43
click at [749, 373] on p "Appuyez-vous sur les questions du guideChoisissez au moins une question par par…" at bounding box center [718, 361] width 579 height 51
click at [741, 345] on span "Appuyez-vous sur les questions du guideChoisissez au moins une question par par…" at bounding box center [685, 361] width 513 height 43
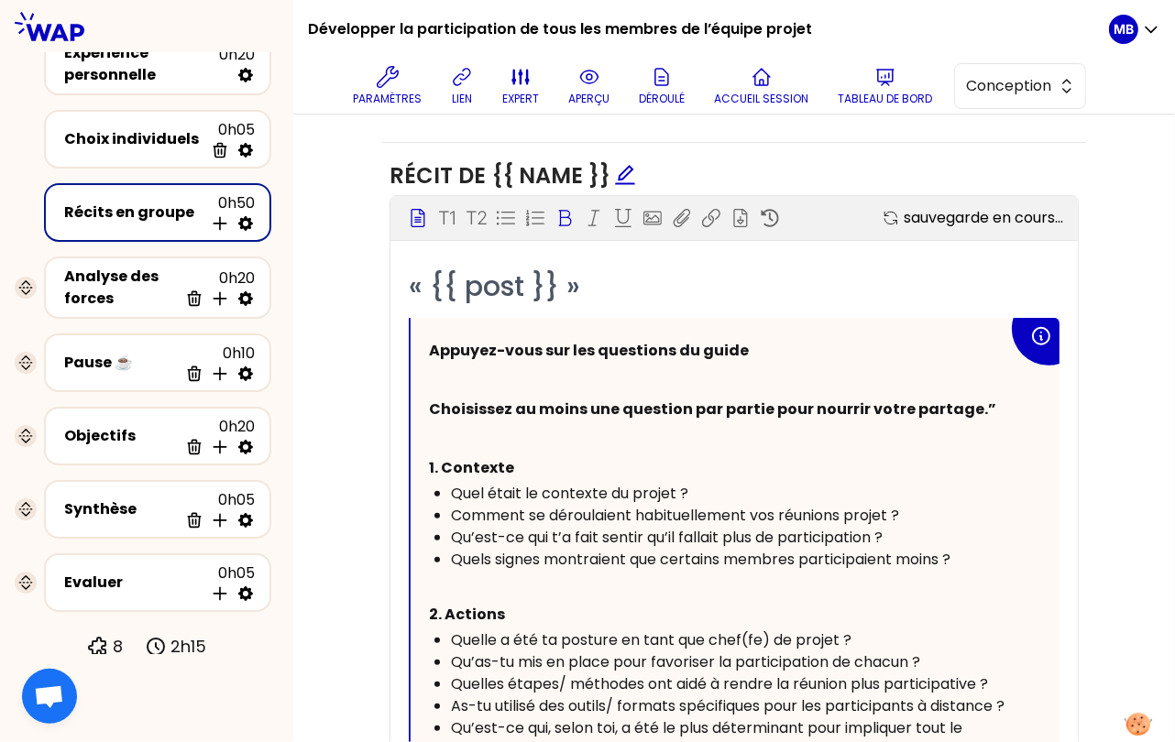
click at [757, 342] on p "Appuyez-vous sur les questions du guide" at bounding box center [718, 350] width 579 height 29
click at [429, 399] on span "Choisissez au moins une question par partie pour nourrir votre partage.”" at bounding box center [712, 409] width 567 height 21
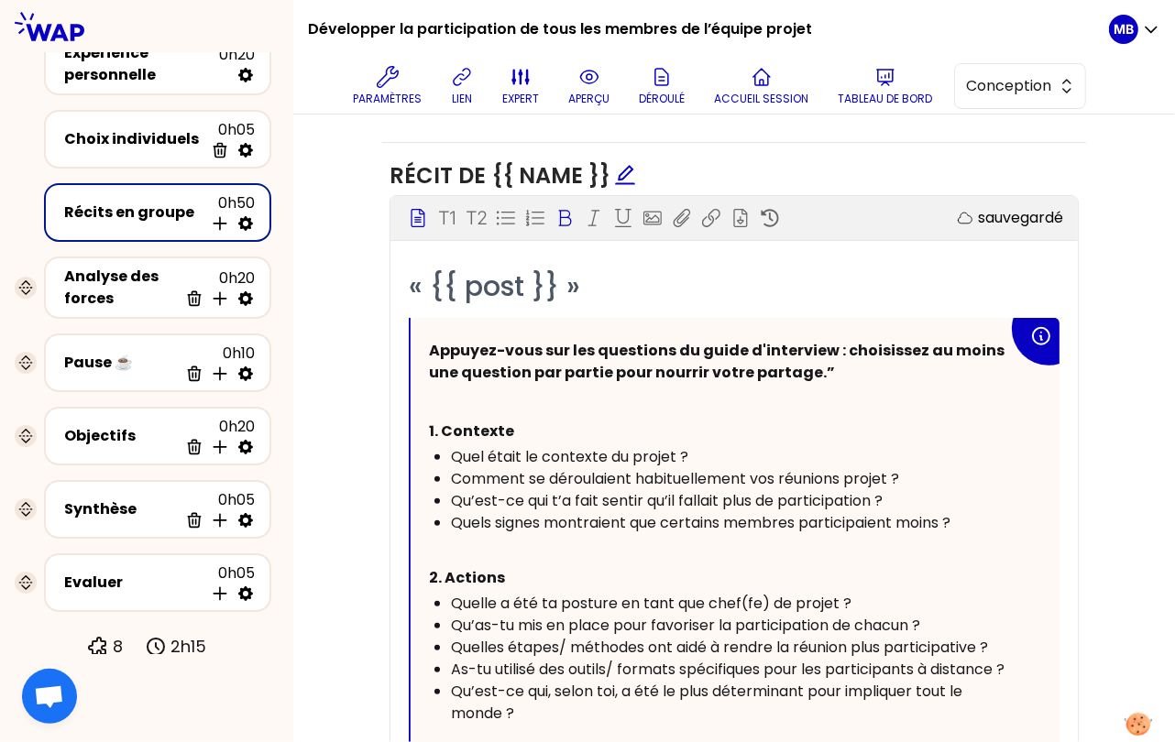
click at [835, 367] on p "Appuyez-vous sur les questions du guide d'interview : choisissez au moins une q…" at bounding box center [718, 361] width 579 height 51
click at [739, 370] on span "Appuyez-vous sur les questions du guide d'interview : choisissez au moins une q…" at bounding box center [718, 361] width 578 height 43
click at [886, 361] on p "Appuyez-vous sur les questions du guide d'interview : choisissez au moins une q…" at bounding box center [718, 361] width 579 height 51
click at [426, 390] on div "Appuyez-vous sur les questions du guide d'interview : choisissez au moins une q…" at bounding box center [734, 604] width 649 height 572
click at [361, 381] on div "Objectifs Editer # Racontez votre vécu à tour de rôle [Xmin/personne] # Chaque …" at bounding box center [734, 468] width 808 height 1211
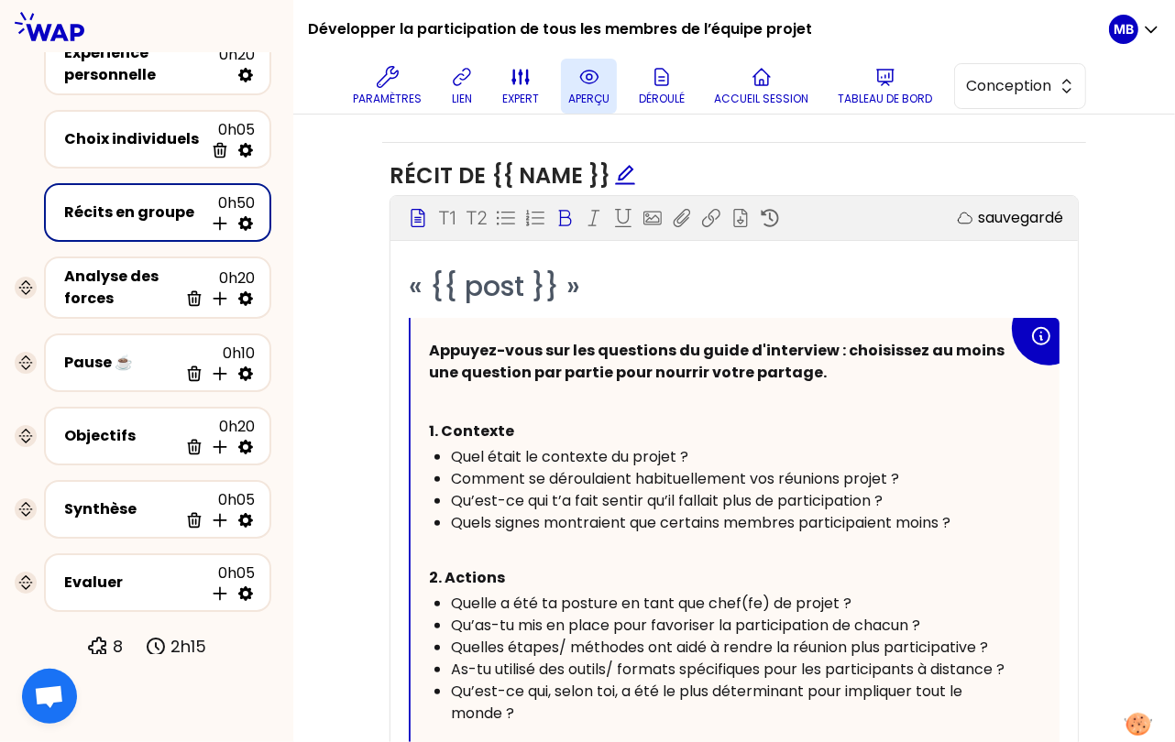
click at [603, 98] on p "aperçu" at bounding box center [588, 99] width 41 height 15
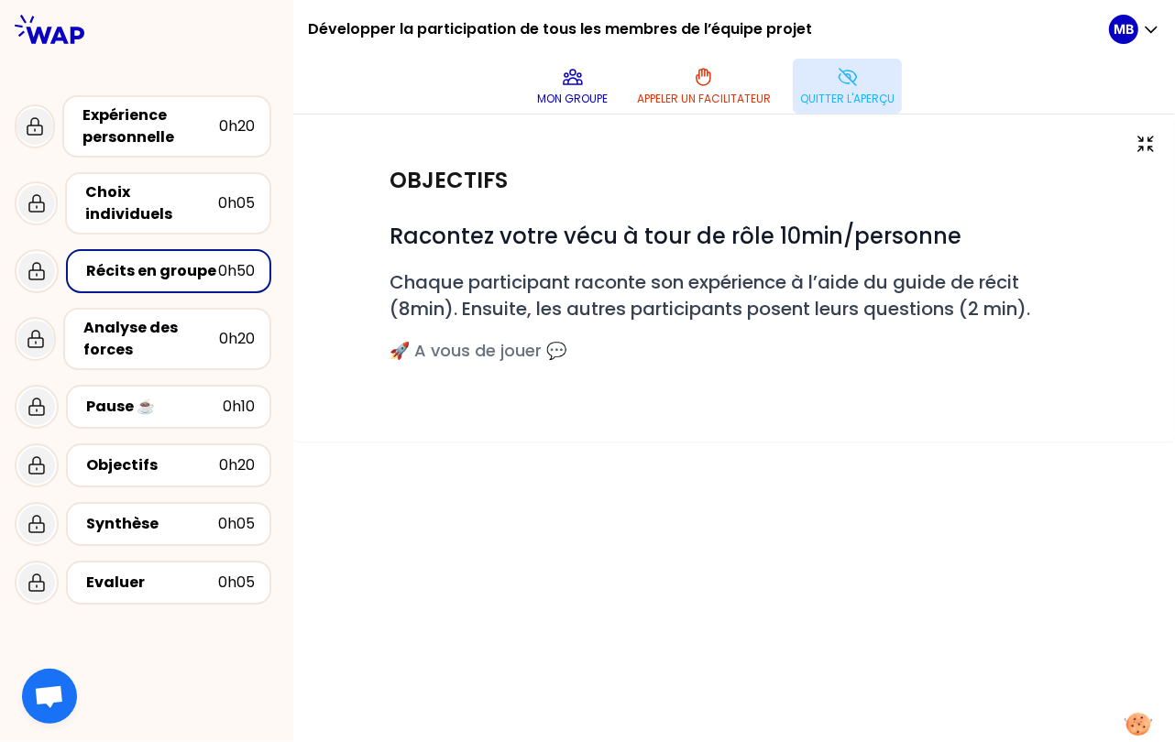
scroll to position [0, 0]
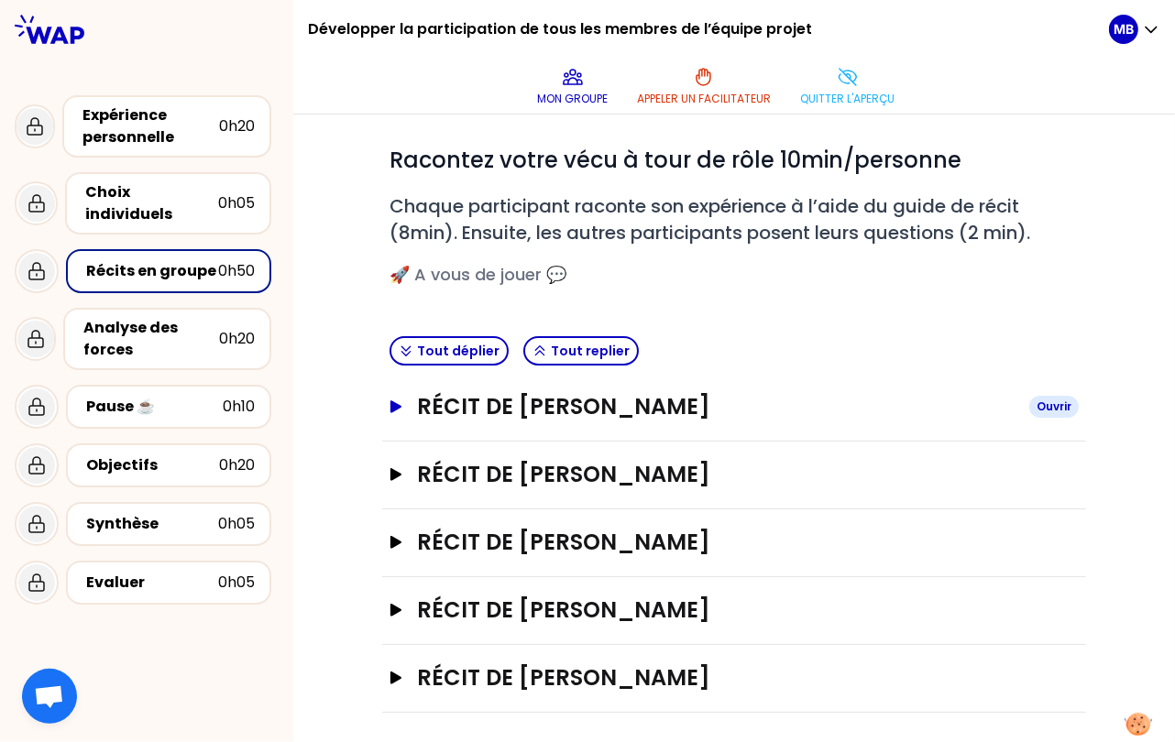
click at [504, 406] on h3 "Récit de Marine Bourgeaud" at bounding box center [715, 406] width 597 height 29
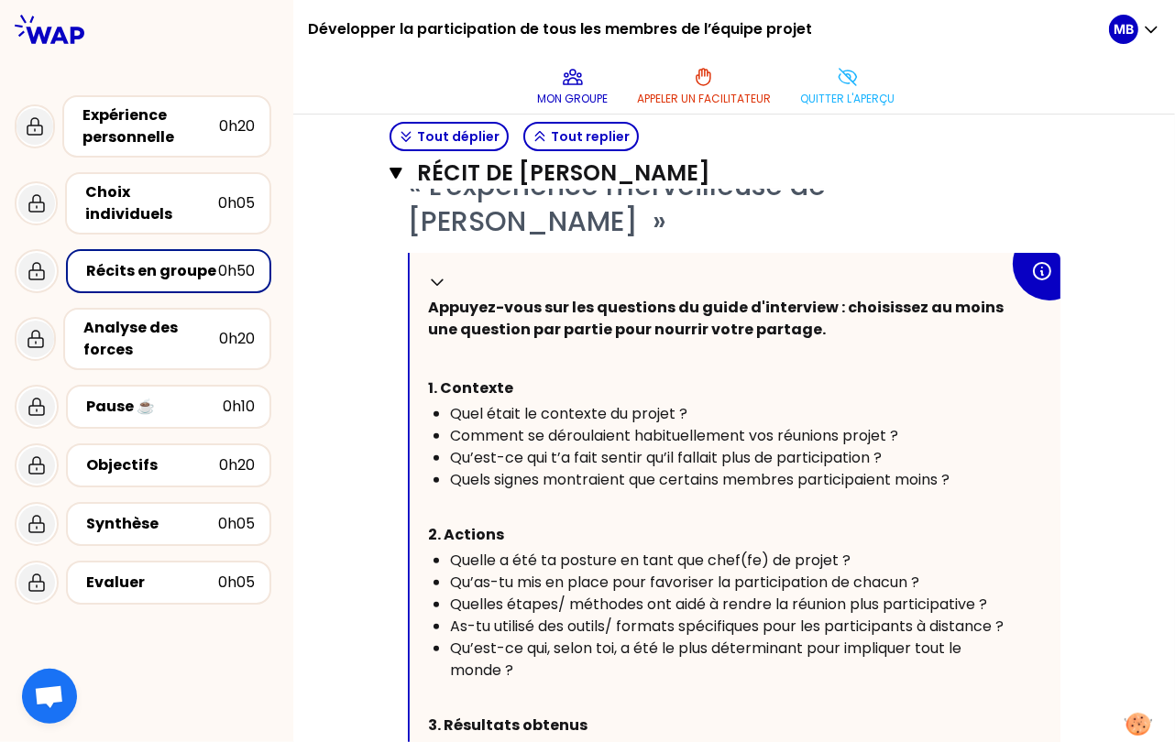
scroll to position [403, 0]
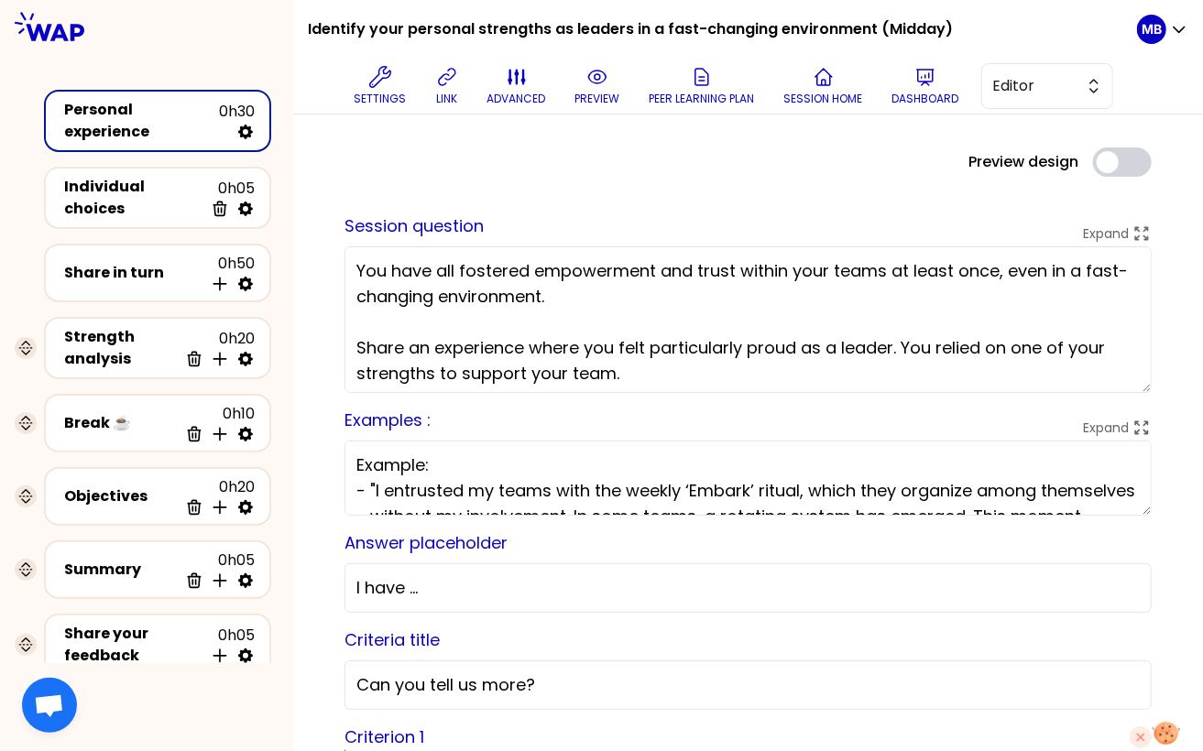
click at [712, 168] on div "Preview design Use setting" at bounding box center [748, 162] width 837 height 29
click at [249, 277] on icon at bounding box center [245, 284] width 15 height 15
select select "4"
select select "5"
select select "all"
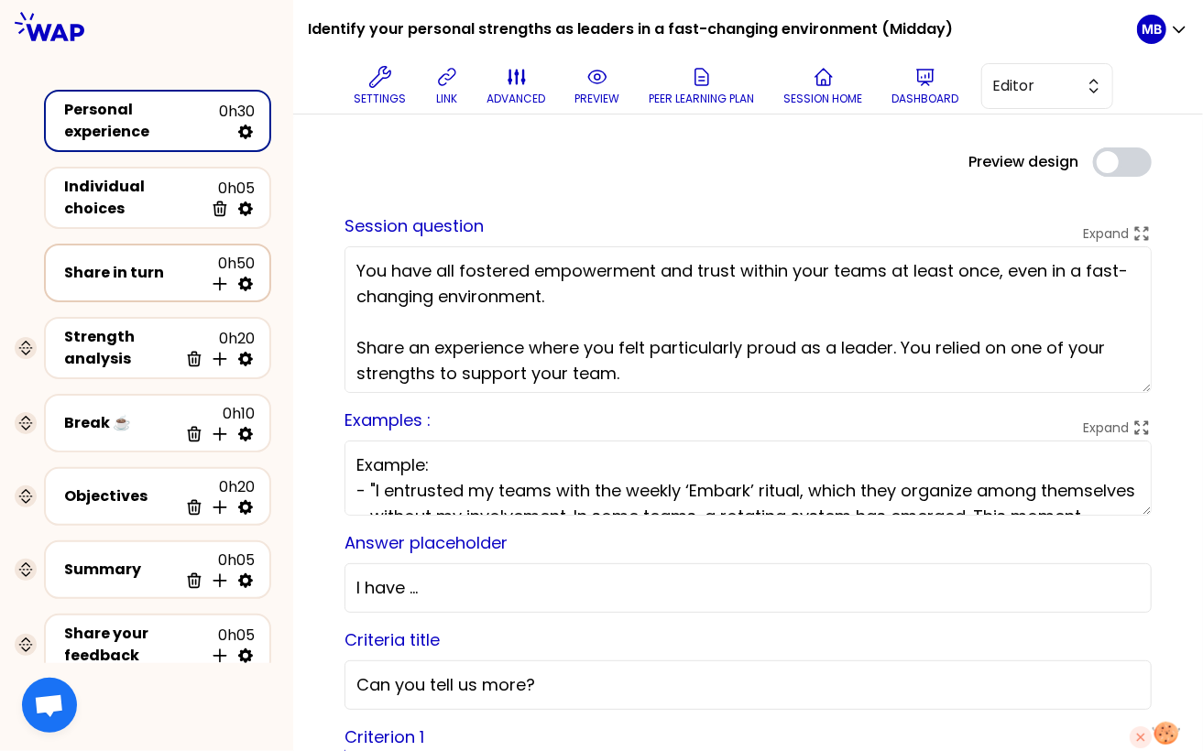
select select "false"
select select "Each"
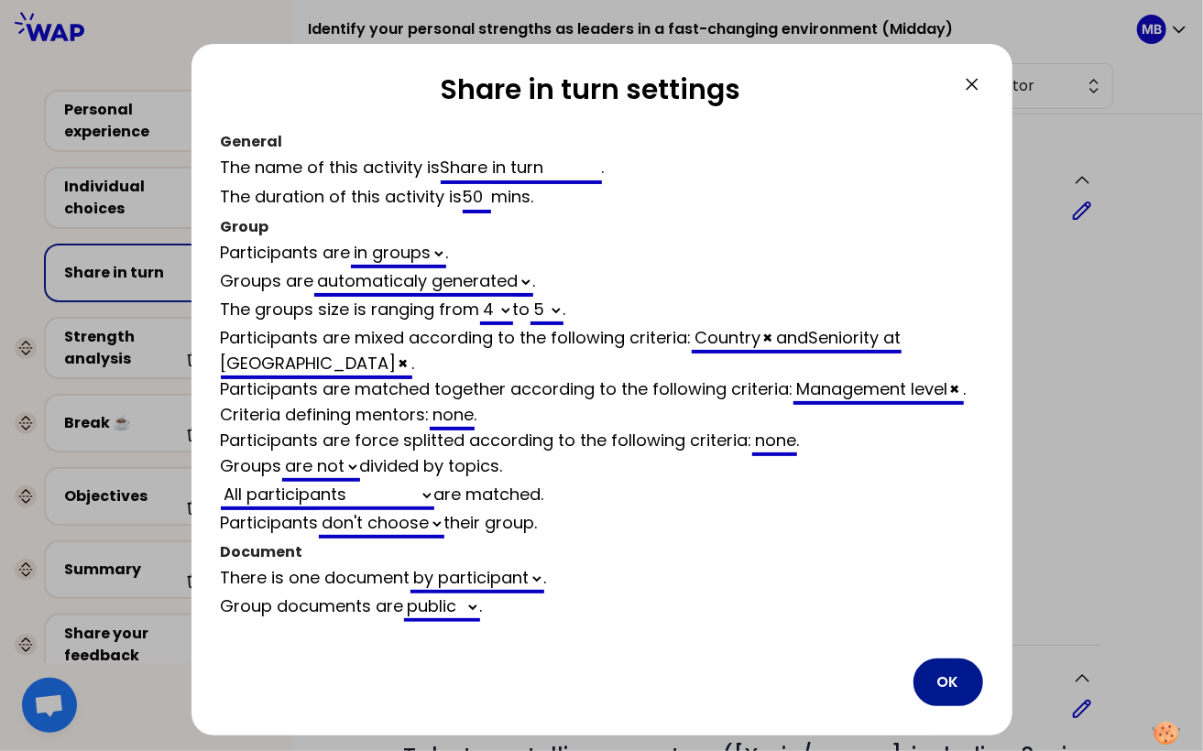
click at [939, 668] on button "OK" at bounding box center [948, 683] width 70 height 48
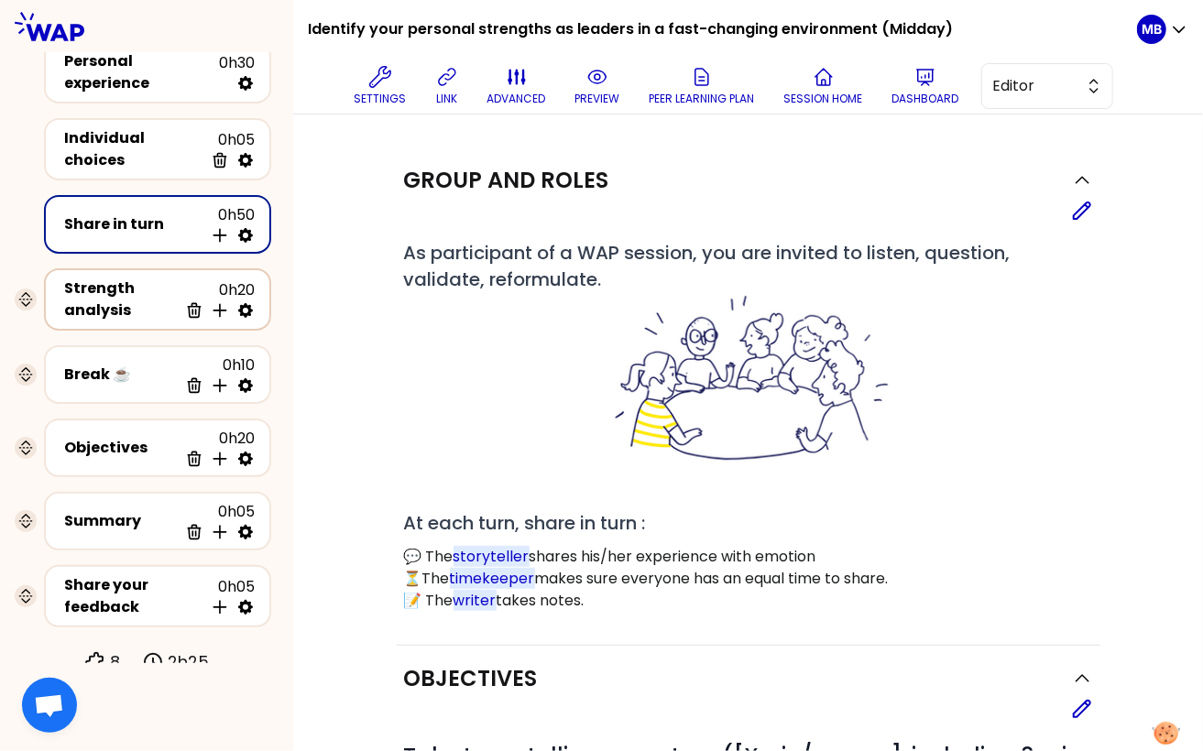
click at [246, 310] on icon at bounding box center [245, 310] width 18 height 18
select select "same_as"
select select "false"
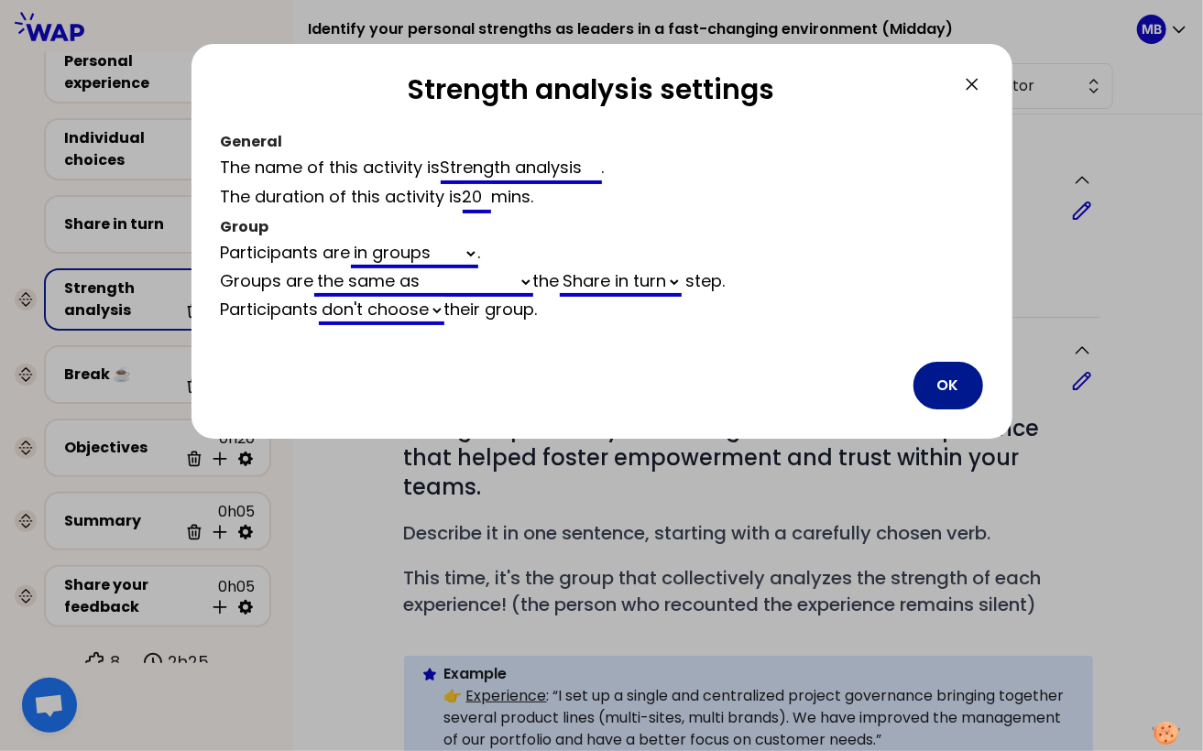
click at [931, 390] on button "OK" at bounding box center [948, 386] width 70 height 48
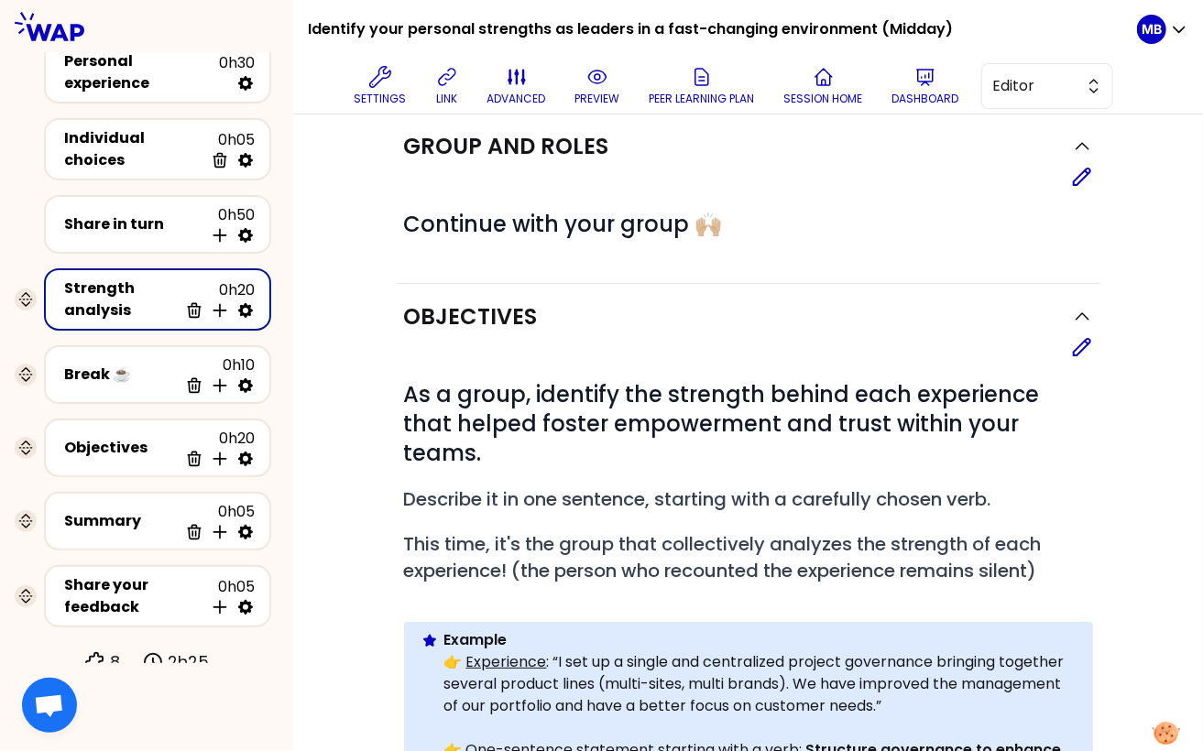
scroll to position [65, 0]
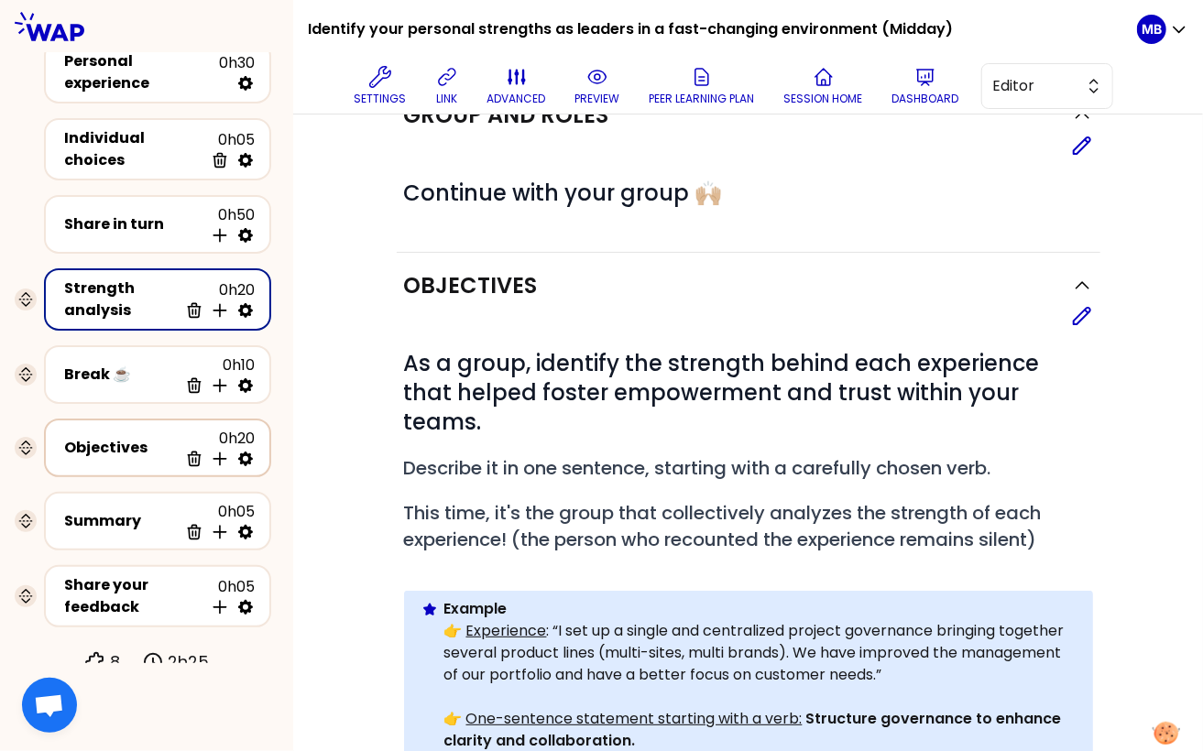
click at [249, 452] on icon at bounding box center [245, 459] width 15 height 15
select select "3"
select select "activity"
select select "share"
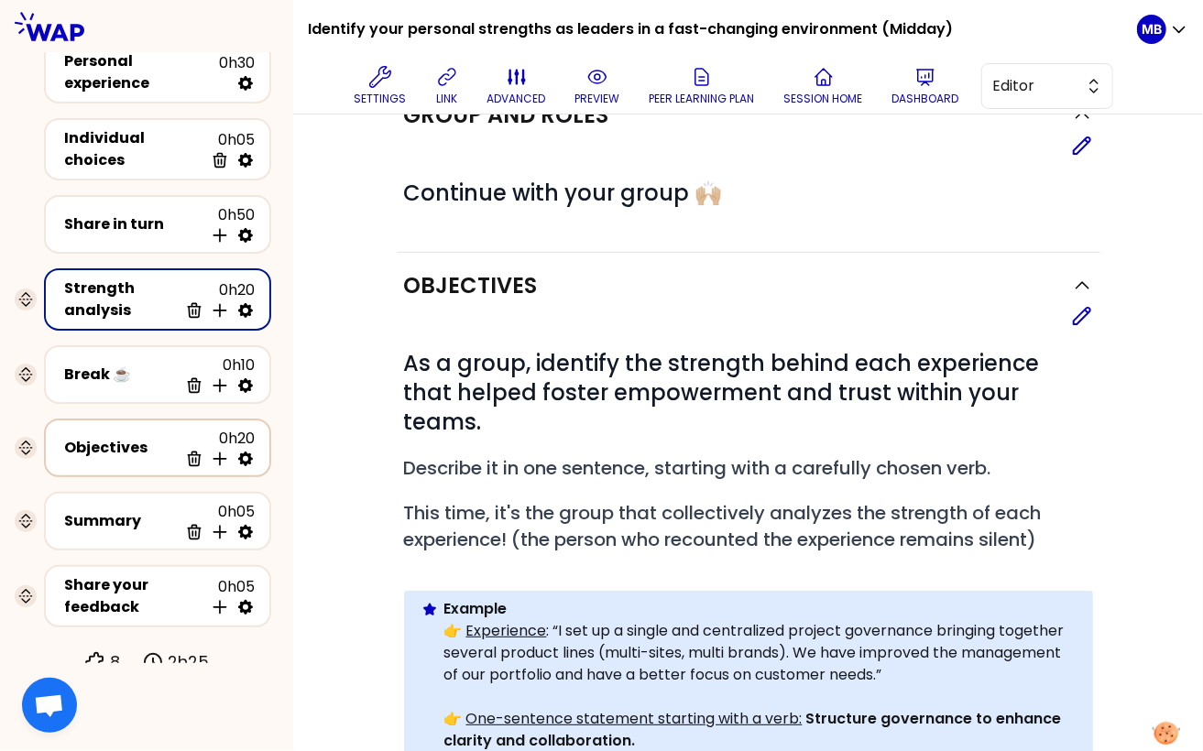
select select "false"
select select "Each"
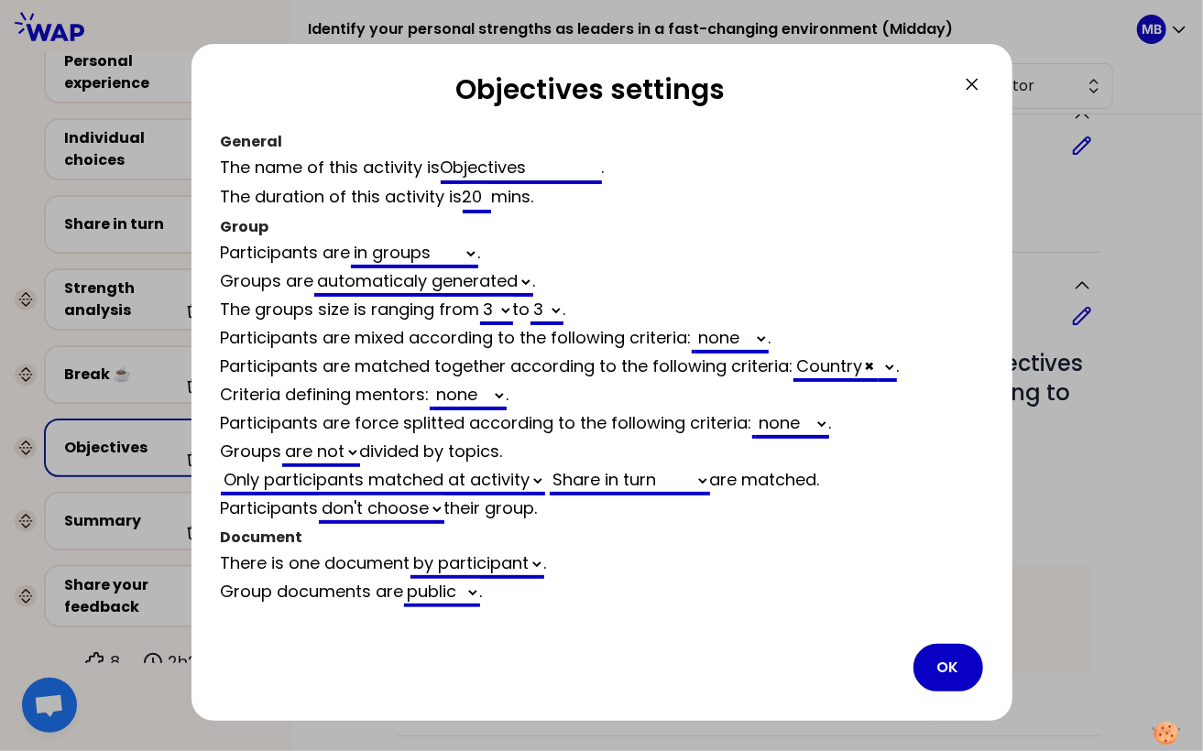
click at [831, 364] on div "Country × Management level Seniority at [GEOGRAPHIC_DATA]" at bounding box center [845, 368] width 104 height 27
click at [883, 357] on select "Management level Seniority at [GEOGRAPHIC_DATA]" at bounding box center [888, 368] width 18 height 28
click at [870, 361] on span "×" at bounding box center [870, 366] width 10 height 23
select select "3"
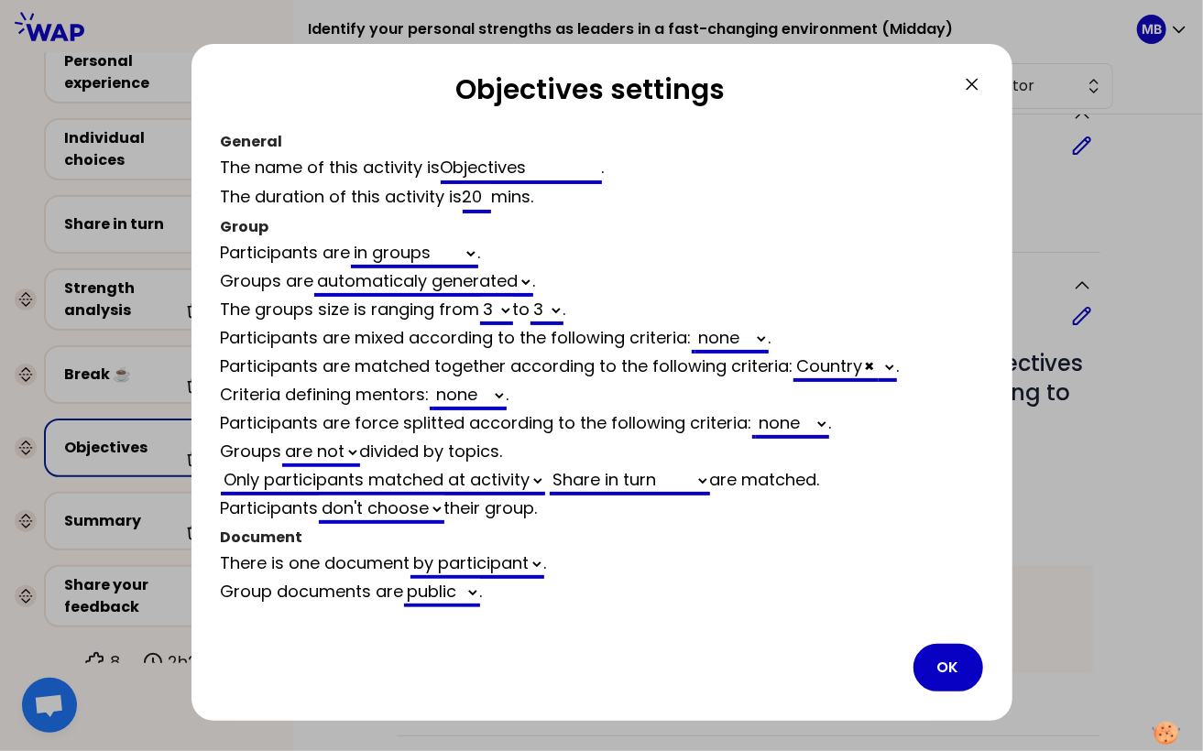
select select "activity"
select select "share"
select select "false"
click at [836, 367] on select "none Country Management level Seniority at Somfy" at bounding box center [833, 368] width 73 height 28
select select "3"
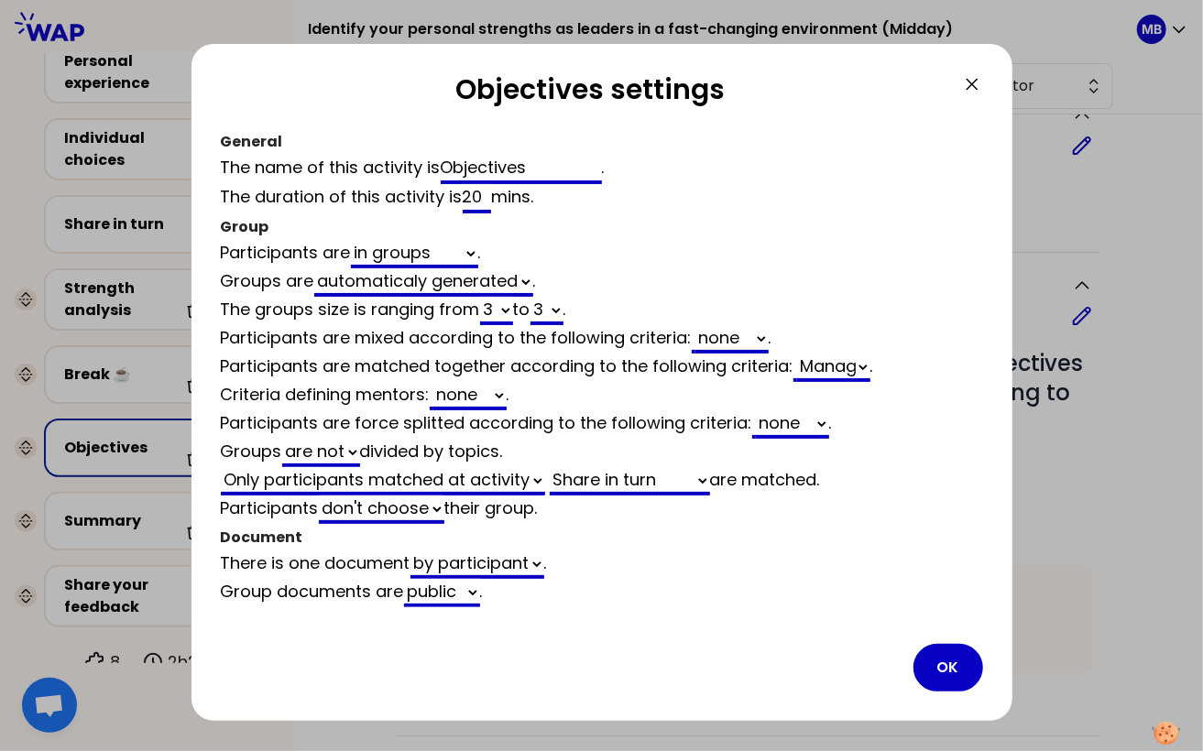
select select "3"
select select "activity"
select select "share"
select select "false"
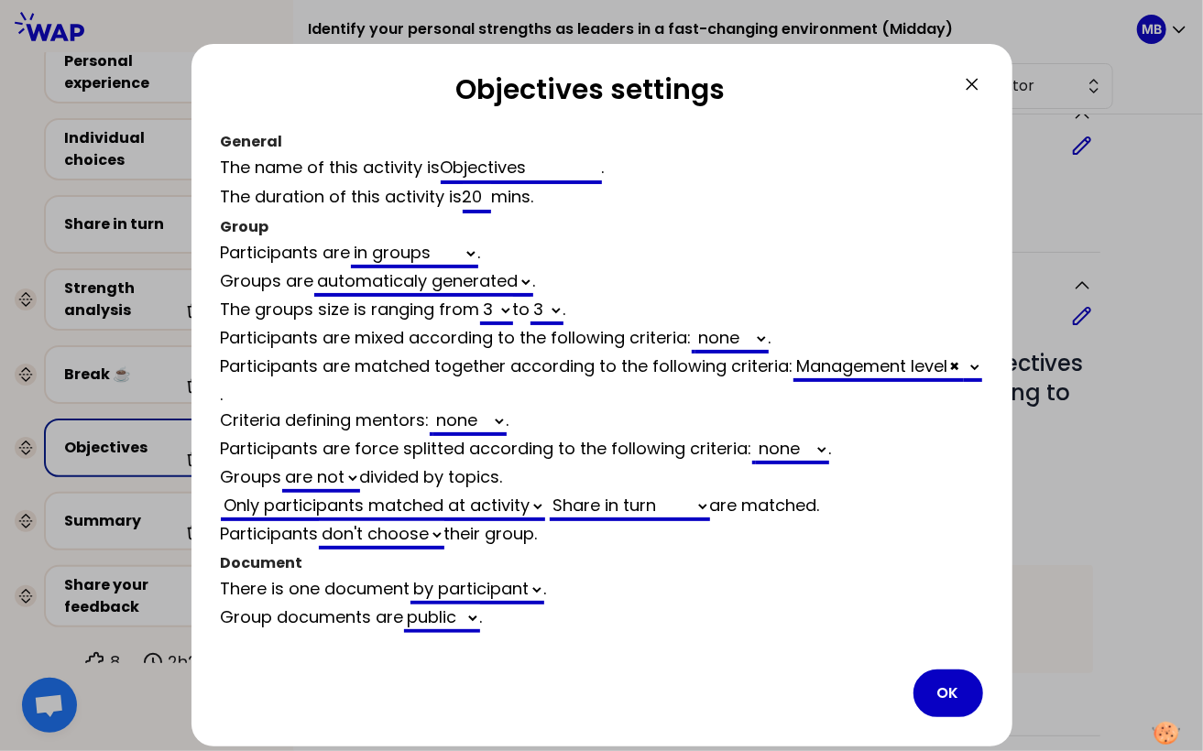
click at [720, 332] on select "none Country Seniority at Somfy" at bounding box center [731, 339] width 73 height 28
click at [944, 687] on button "OK" at bounding box center [948, 694] width 70 height 48
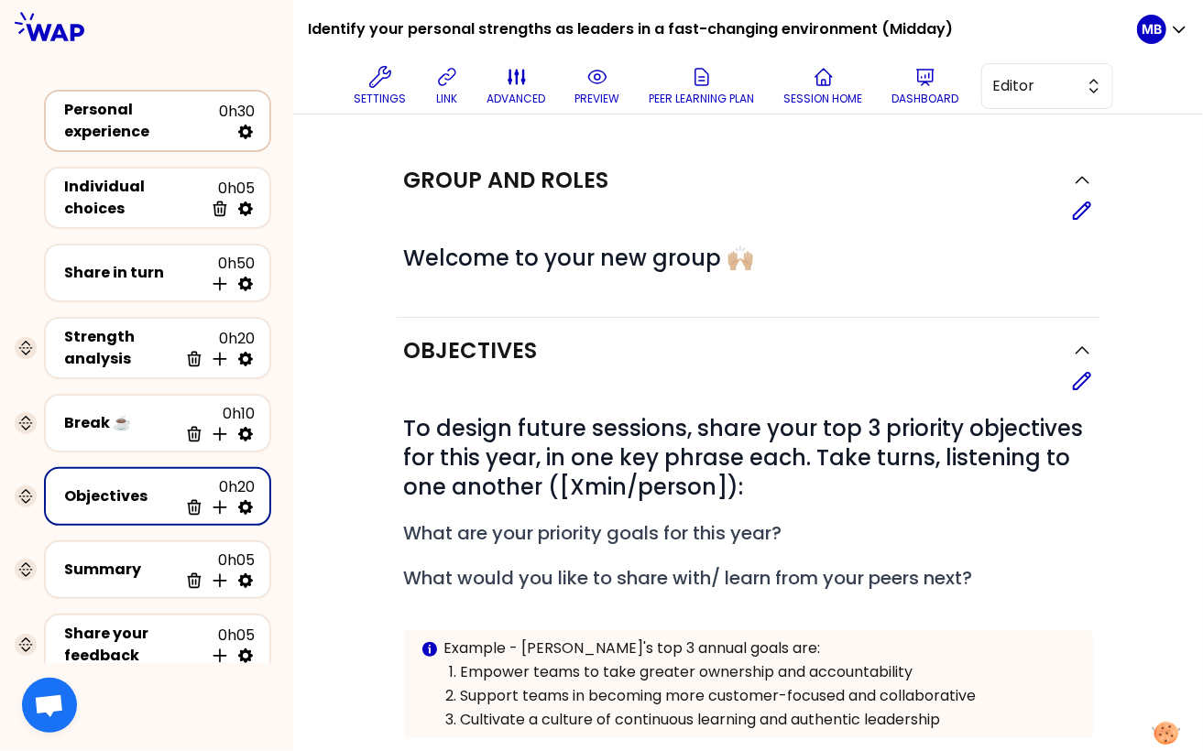
click at [141, 105] on div "Personal experience 0h30" at bounding box center [157, 121] width 194 height 44
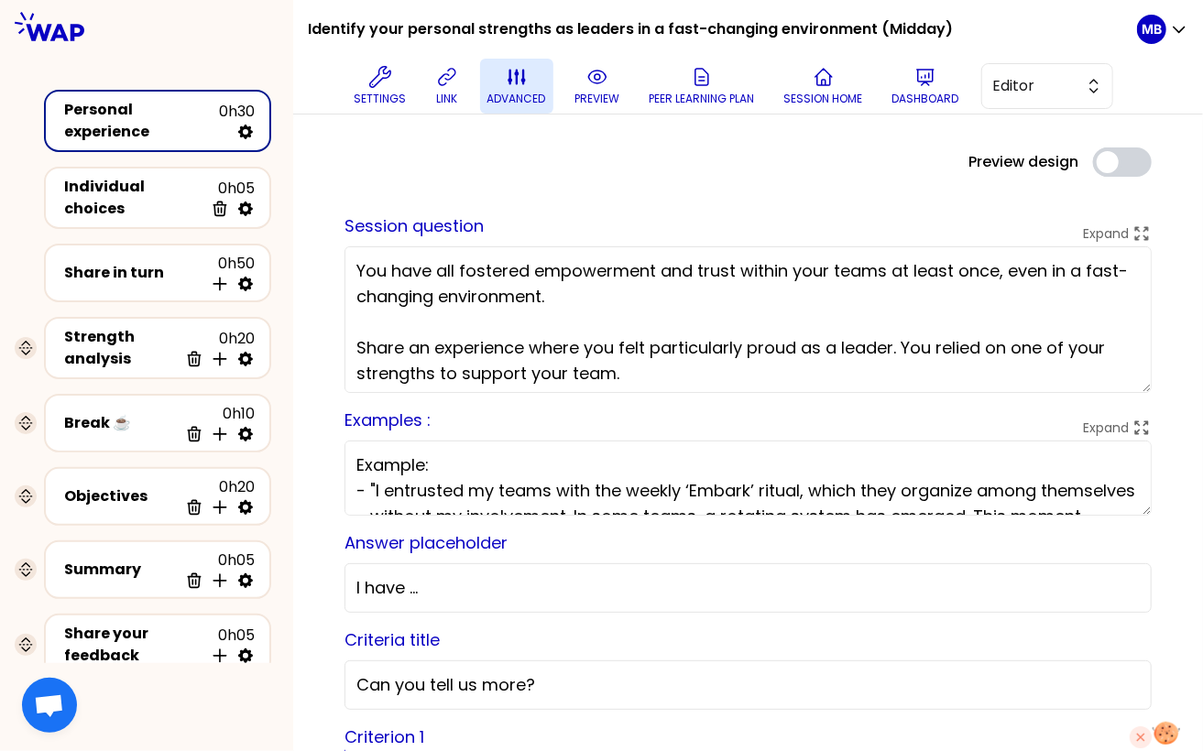
click at [519, 88] on button "advanced" at bounding box center [516, 86] width 73 height 55
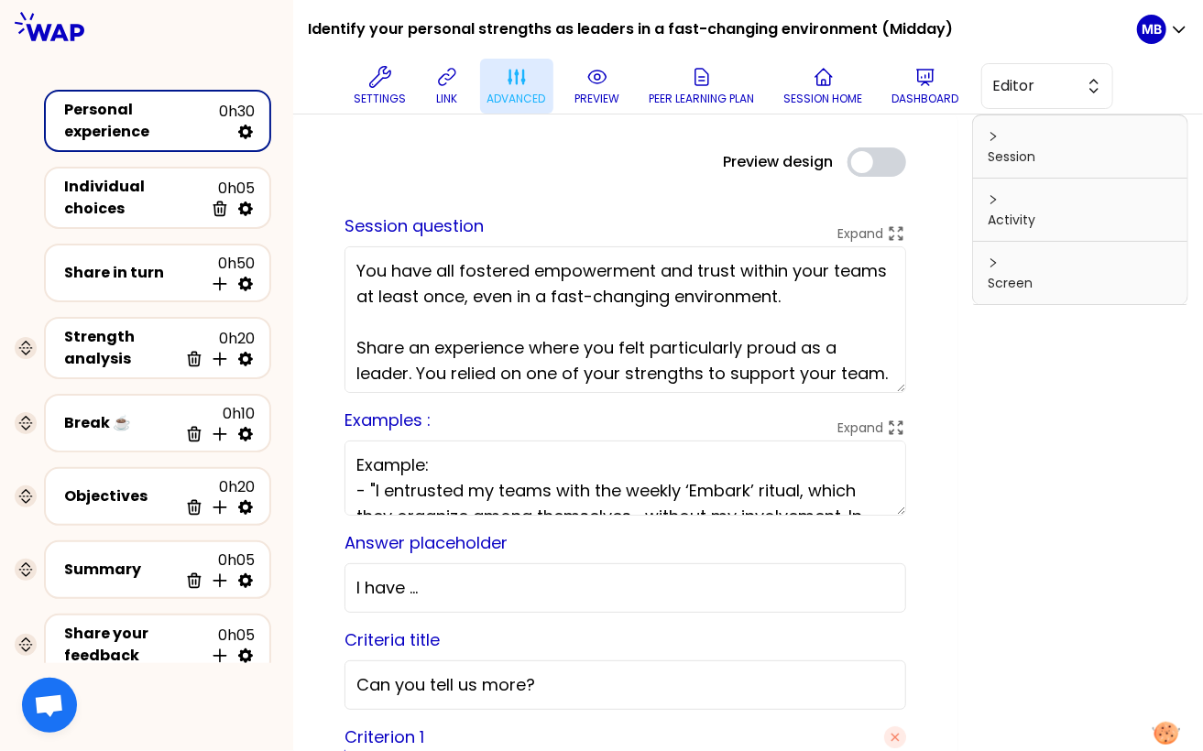
click at [520, 83] on icon at bounding box center [516, 78] width 17 height 16
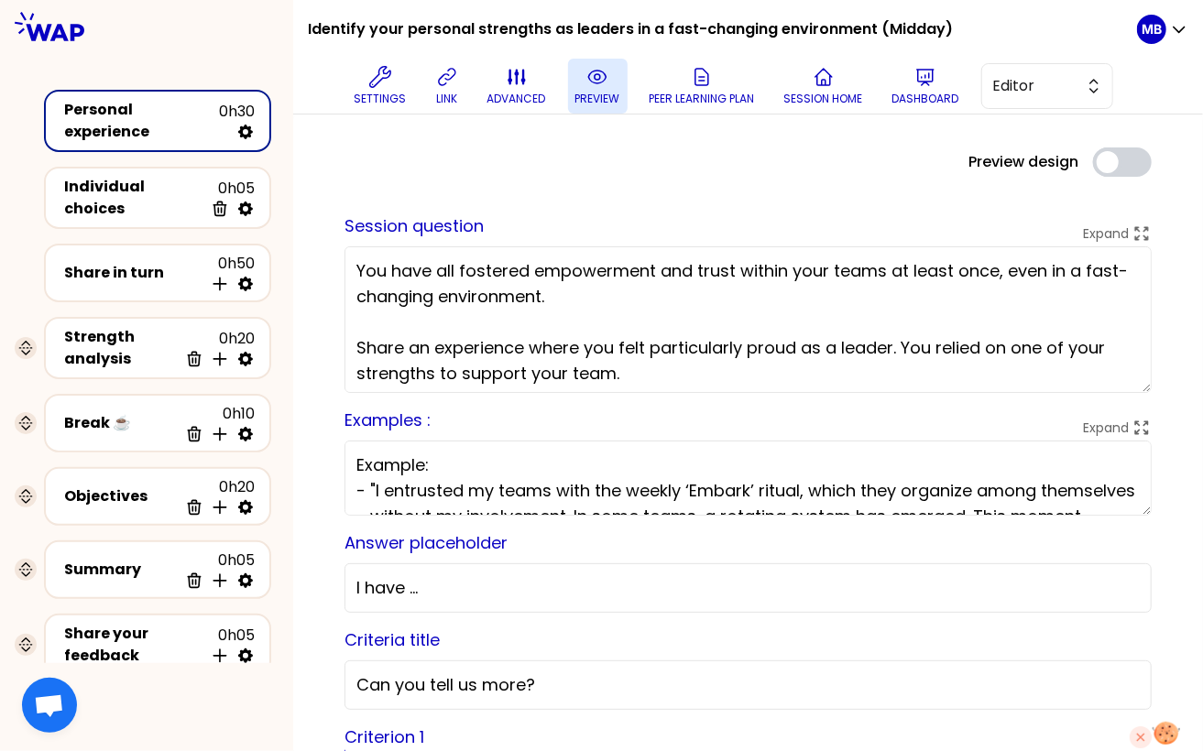
click at [589, 82] on icon at bounding box center [597, 77] width 22 height 22
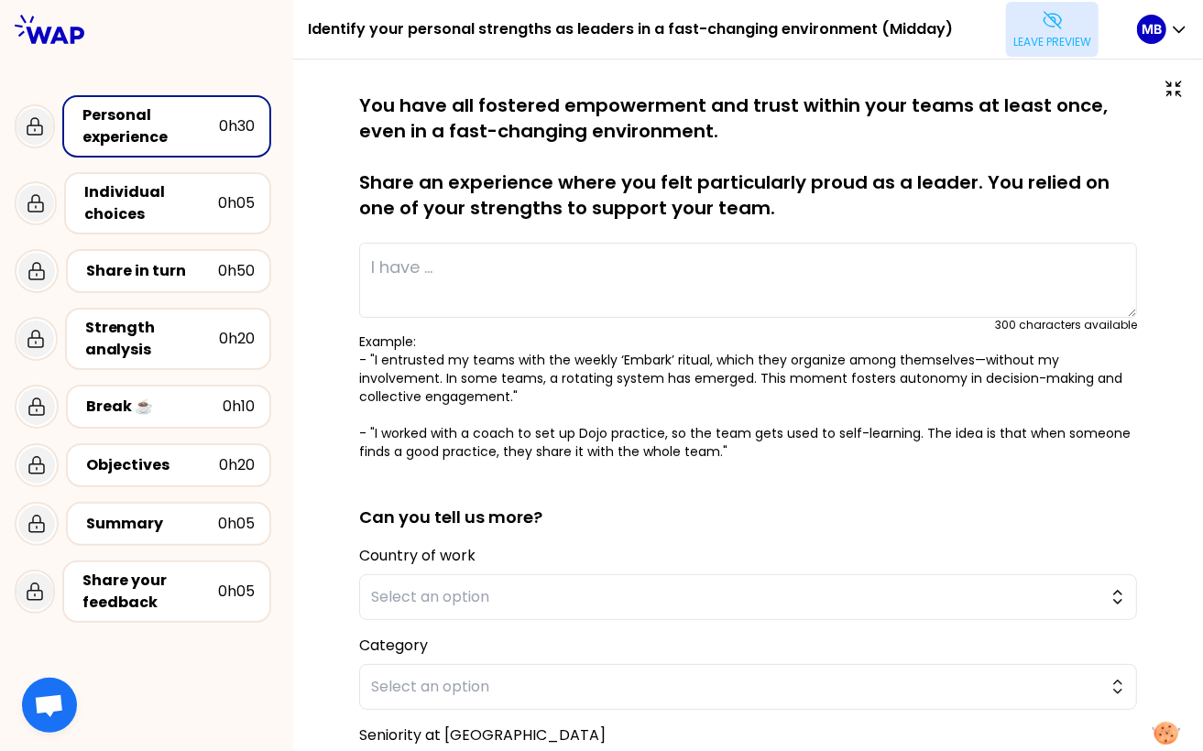
type textarea "I managed to integrate 2 different BFT teams into the Somfy North America cultu…"
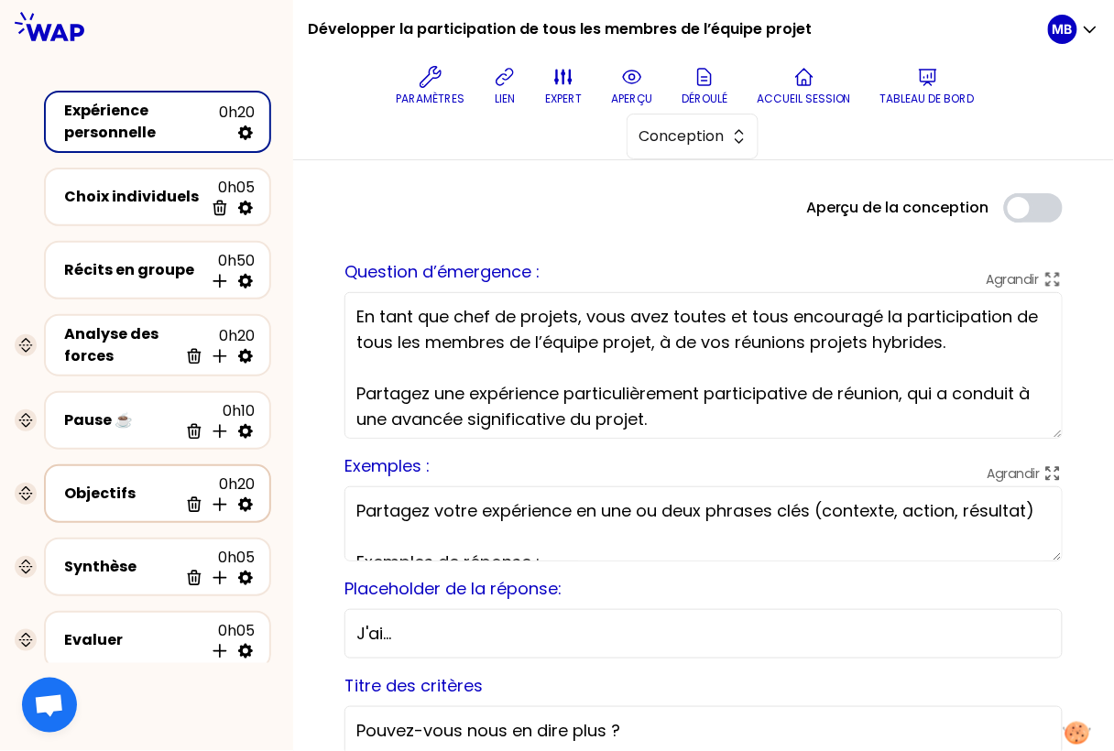
click at [122, 494] on div "Objectifs" at bounding box center [121, 494] width 114 height 22
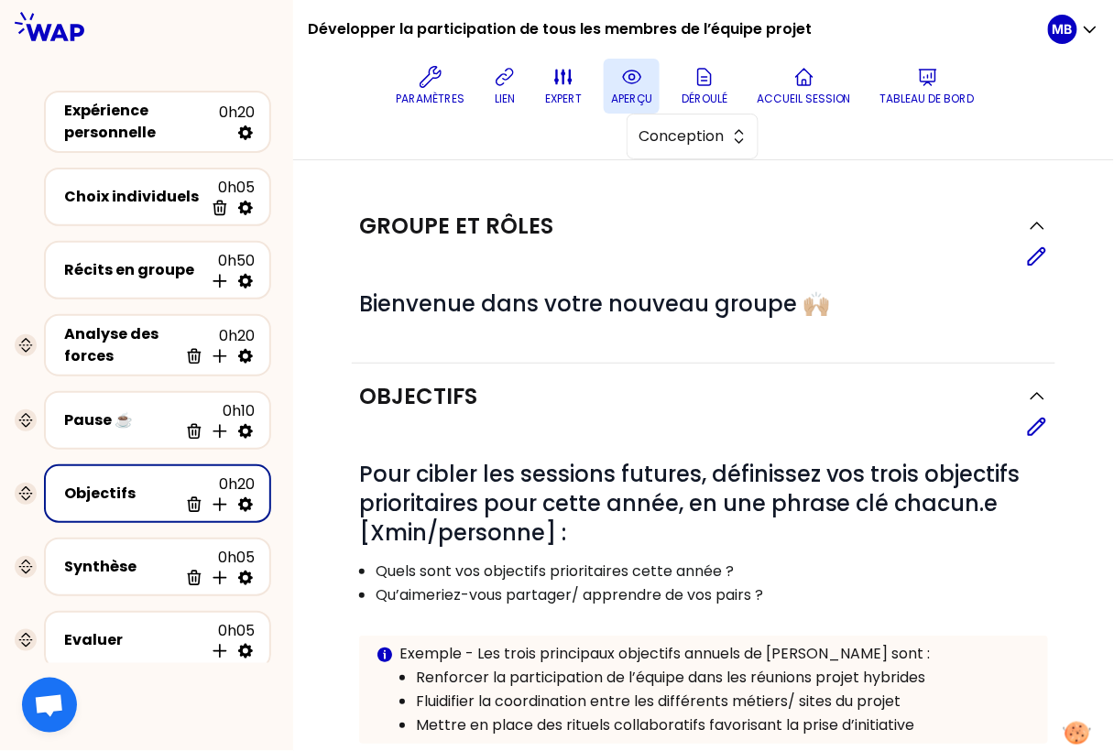
click at [633, 83] on icon at bounding box center [631, 77] width 17 height 13
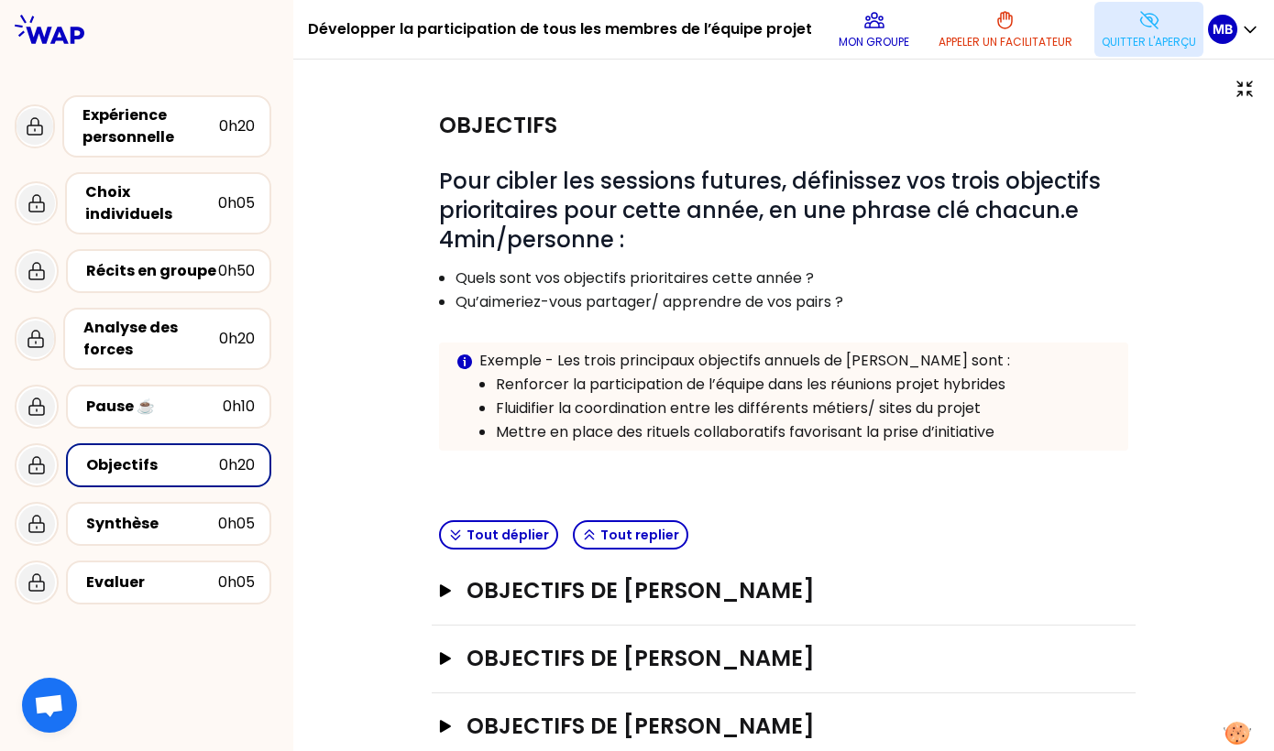
scroll to position [170, 0]
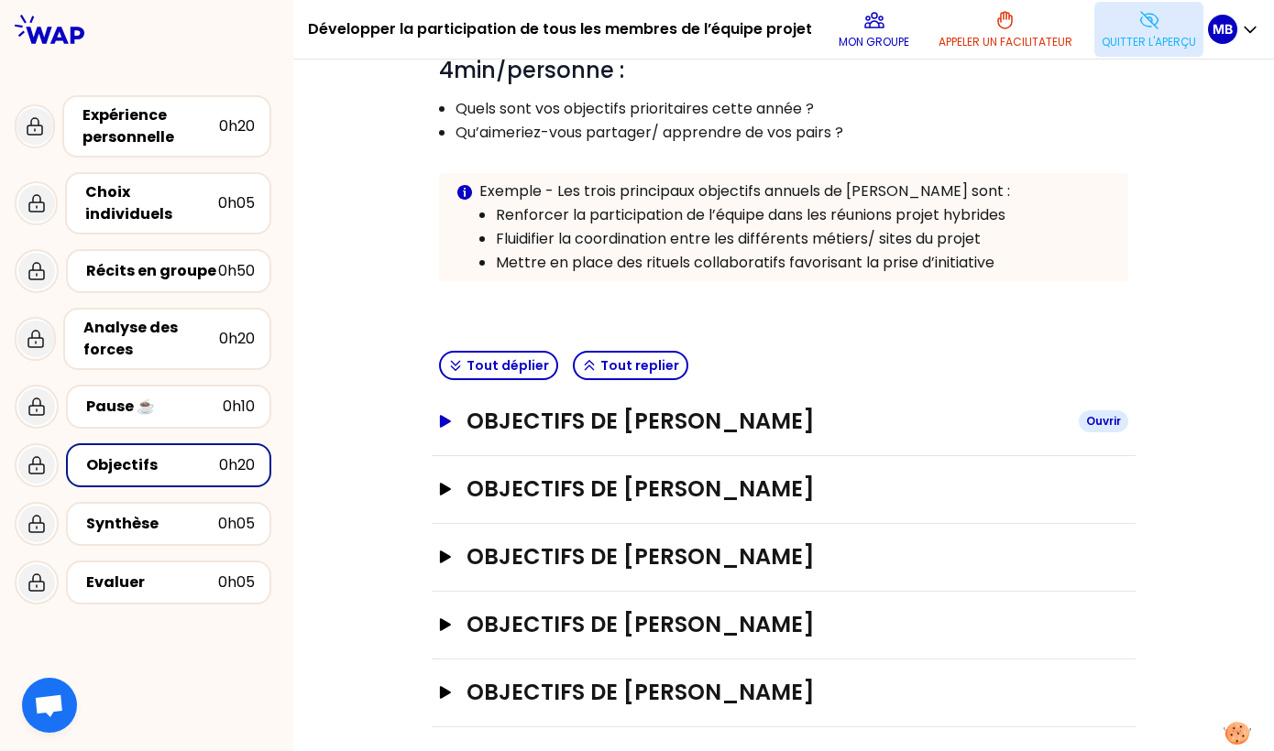
click at [580, 414] on h3 "Objectifs de Marine Bourgeaud" at bounding box center [764, 421] width 597 height 29
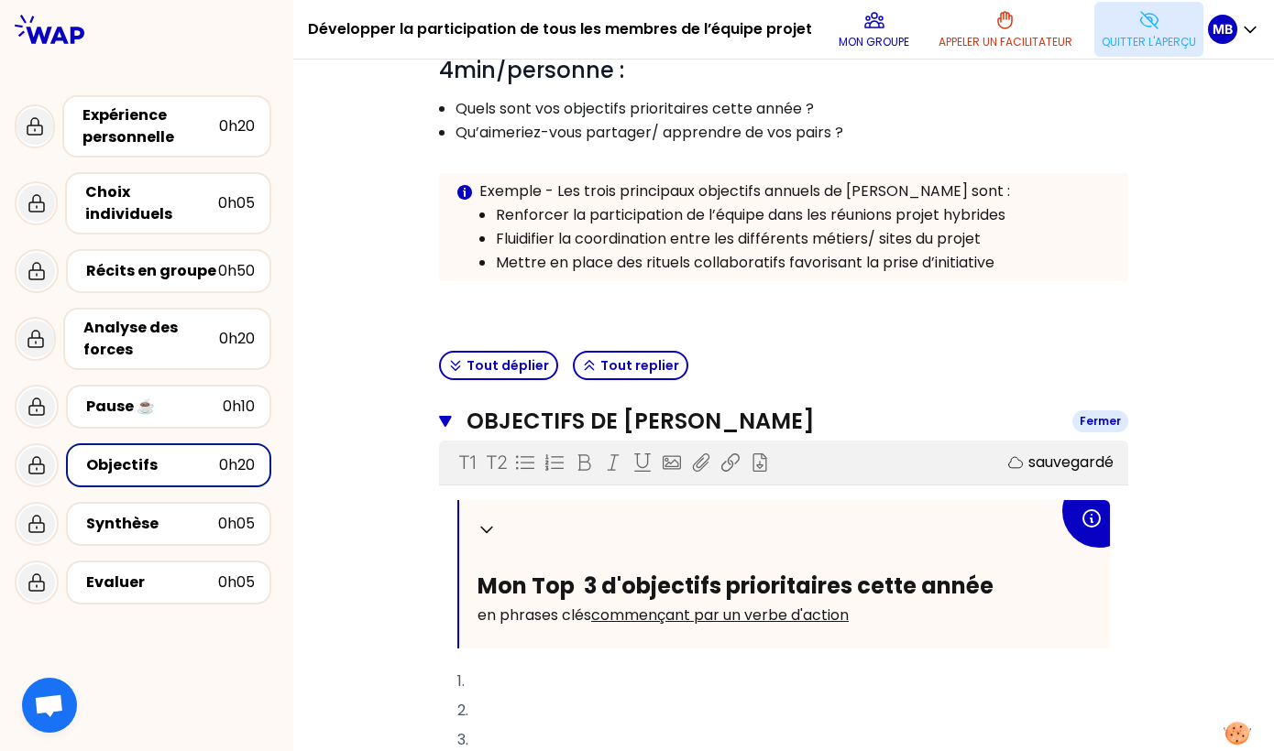
scroll to position [462, 0]
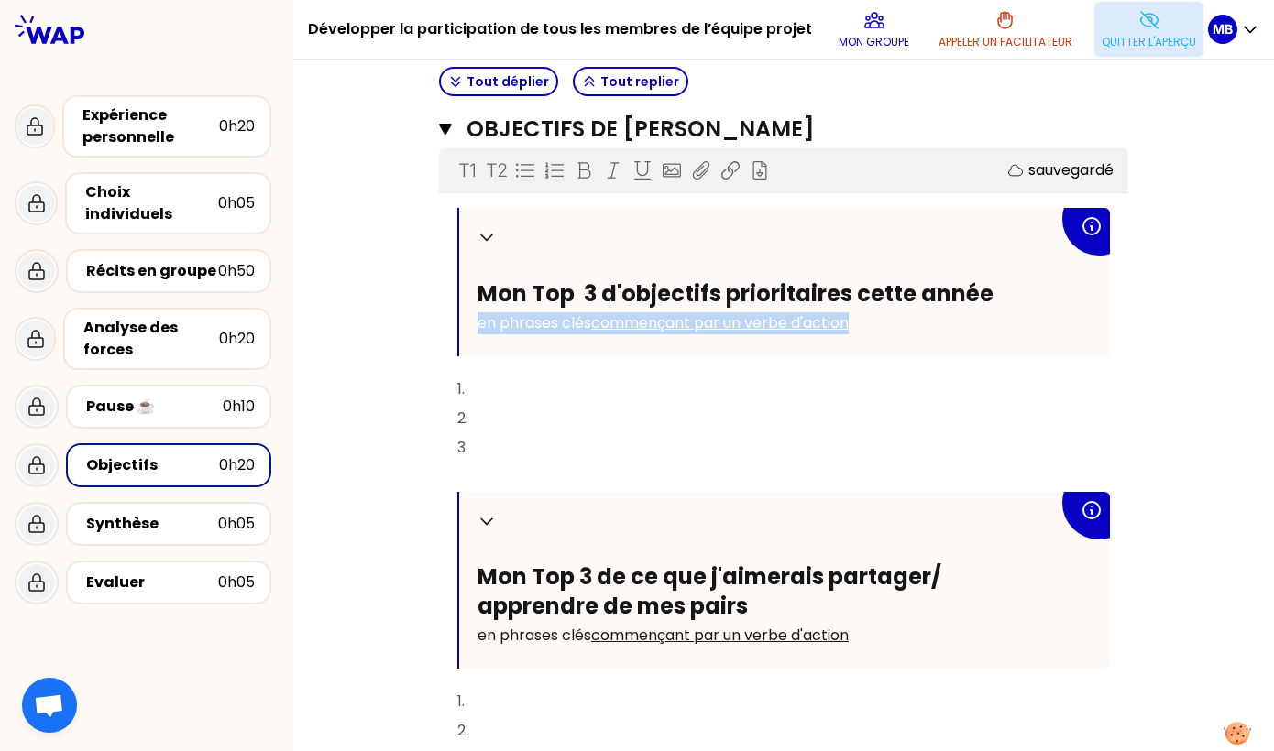
drag, startPoint x: 478, startPoint y: 319, endPoint x: 885, endPoint y: 327, distance: 406.9
click at [885, 327] on p "en phrases clés commençant par un verbe d'action" at bounding box center [767, 323] width 581 height 29
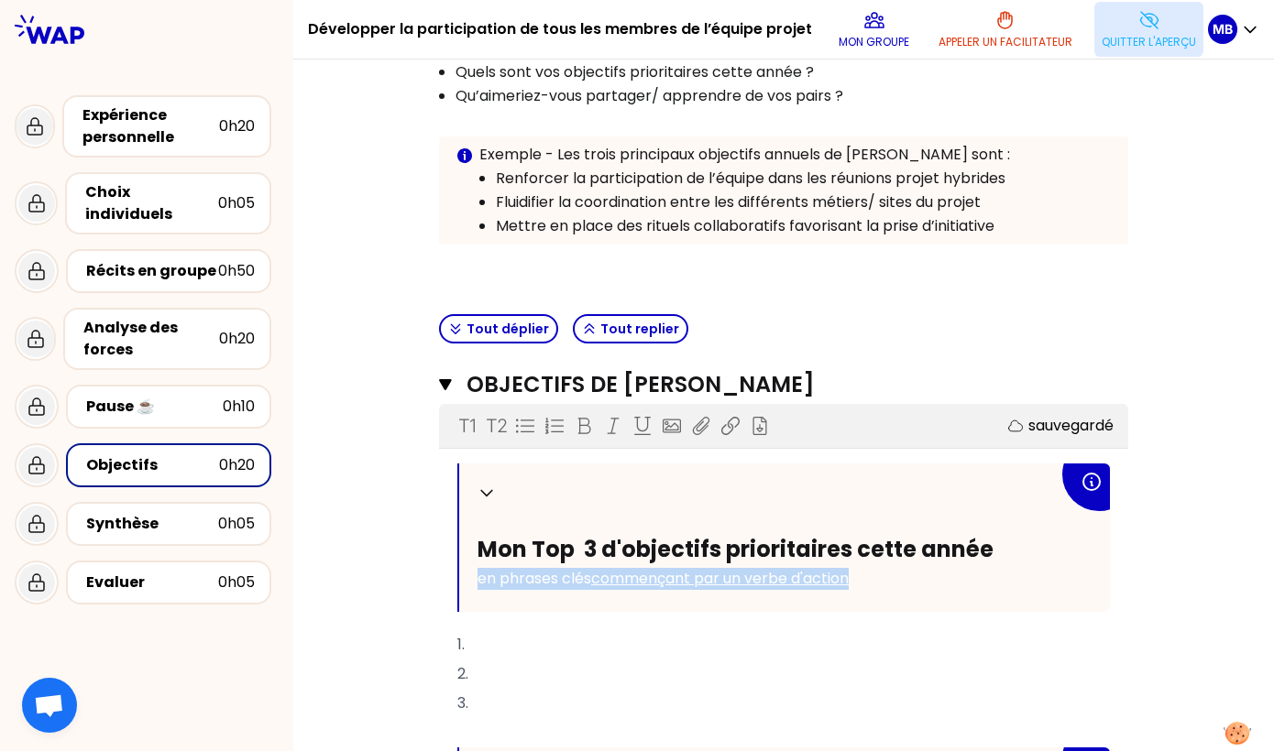
scroll to position [154, 0]
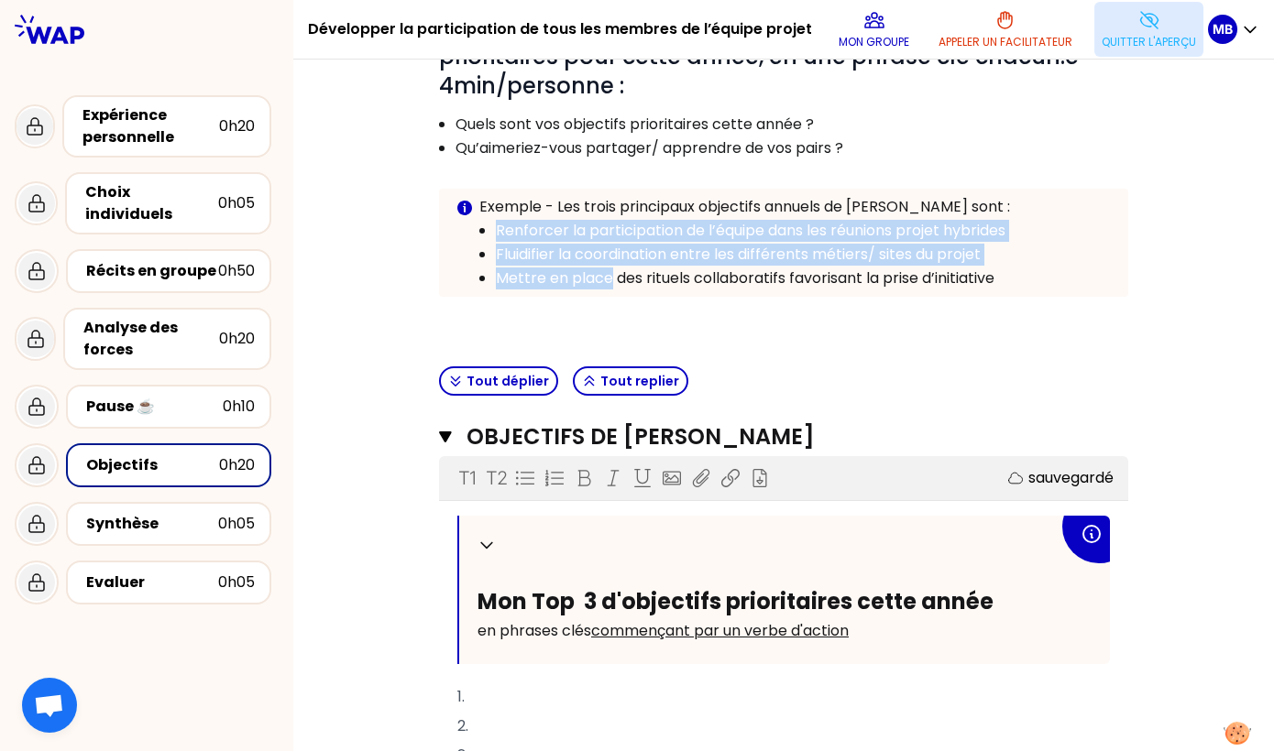
drag, startPoint x: 497, startPoint y: 225, endPoint x: 610, endPoint y: 269, distance: 121.8
click at [610, 269] on ul "Renforcer la participation de l’équipe dans les réunions projet hybrides Fluidi…" at bounding box center [783, 253] width 656 height 71
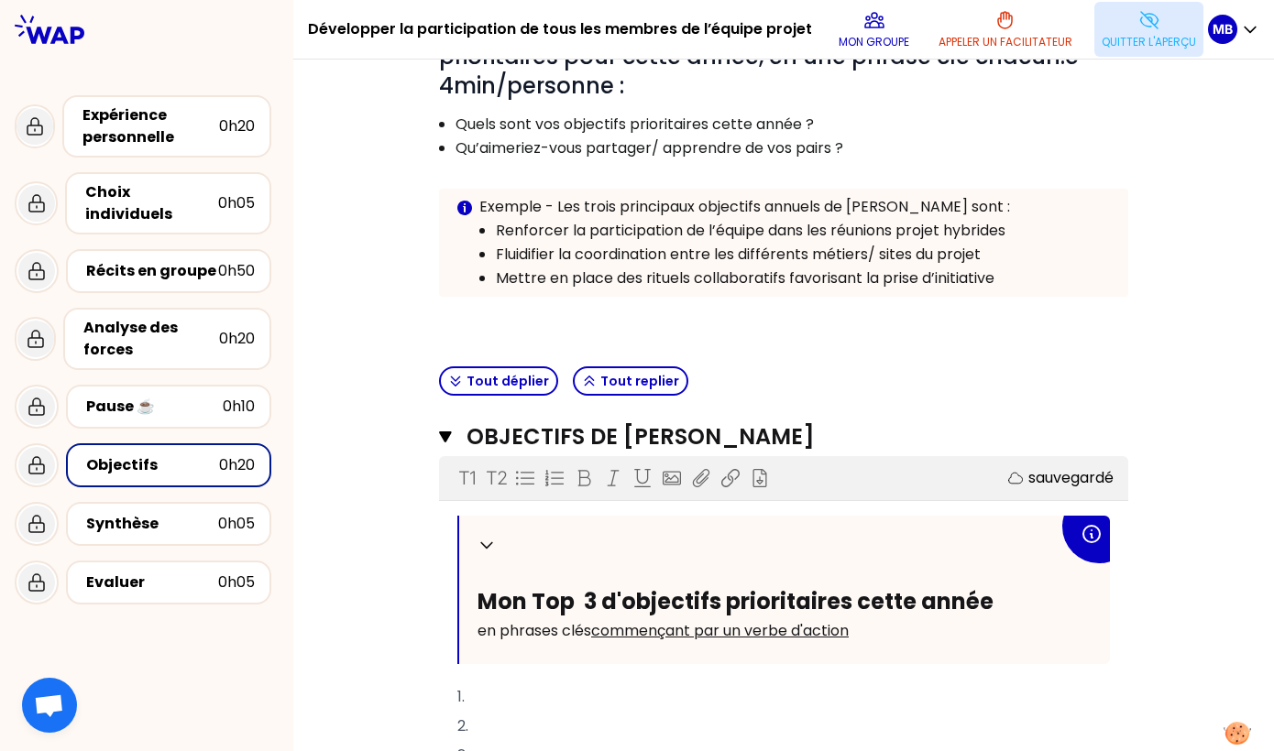
click at [612, 334] on div "Objectifs # Pour cibler les sessions futures, définissez vos trois objectifs pr…" at bounding box center [784, 149] width 704 height 421
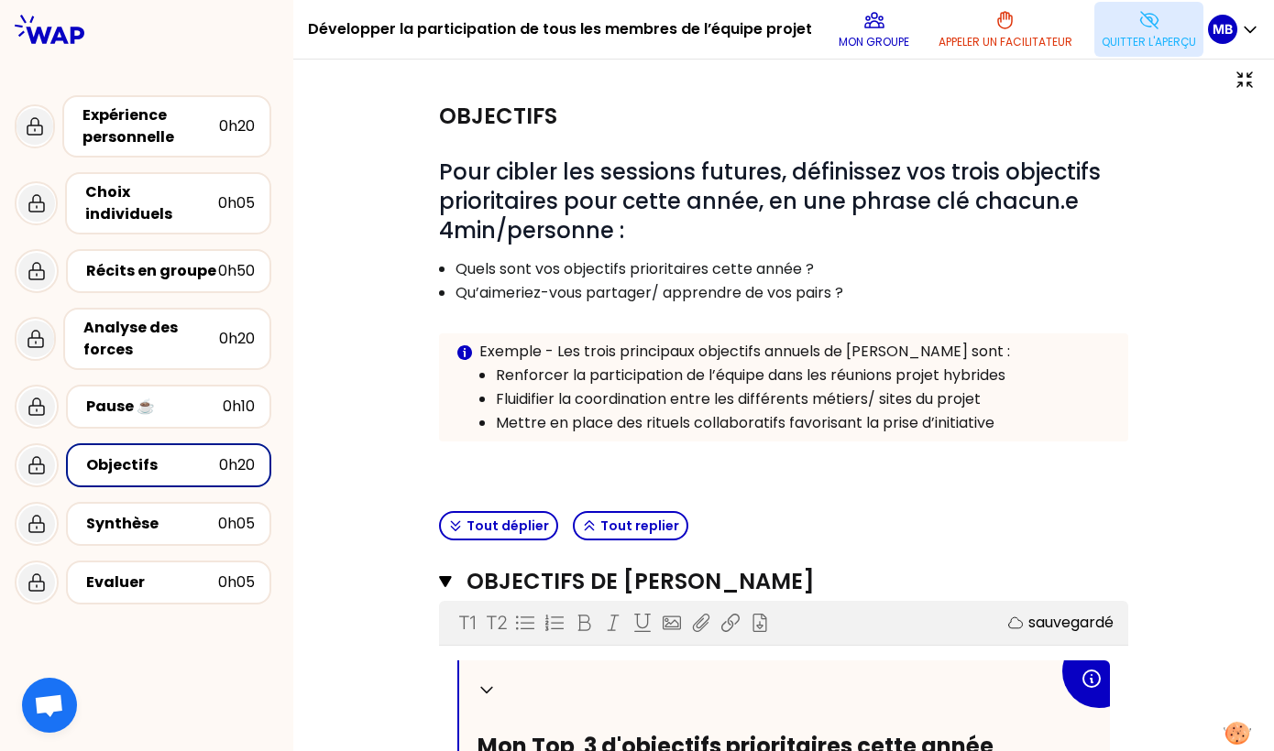
scroll to position [0, 0]
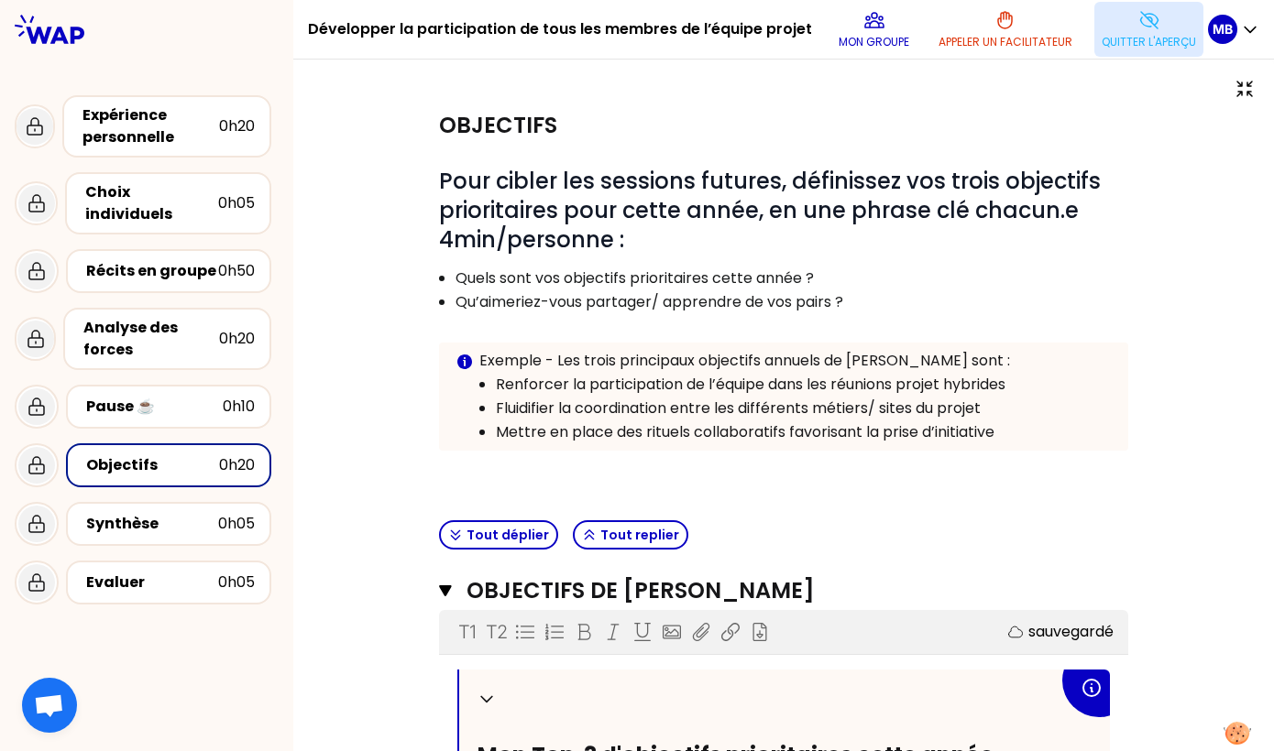
click at [1110, 39] on p "Quitter l'aperçu" at bounding box center [1148, 42] width 94 height 15
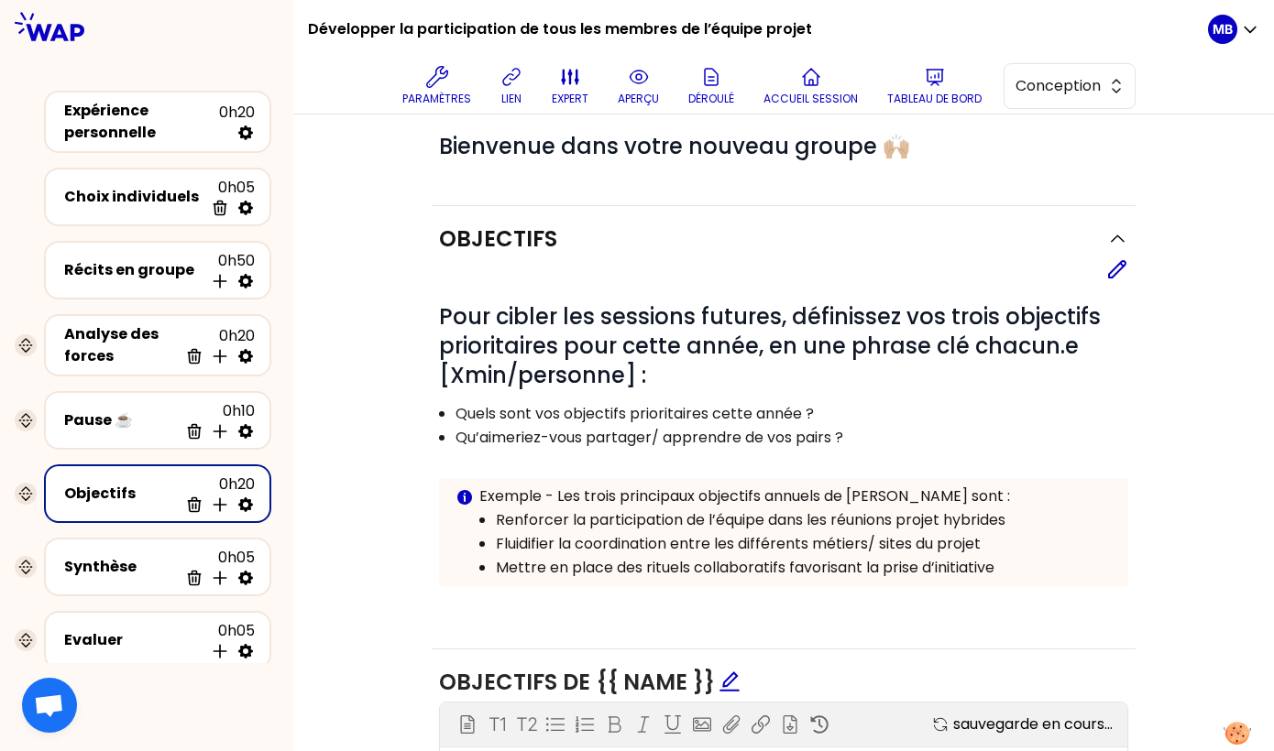
scroll to position [117, 0]
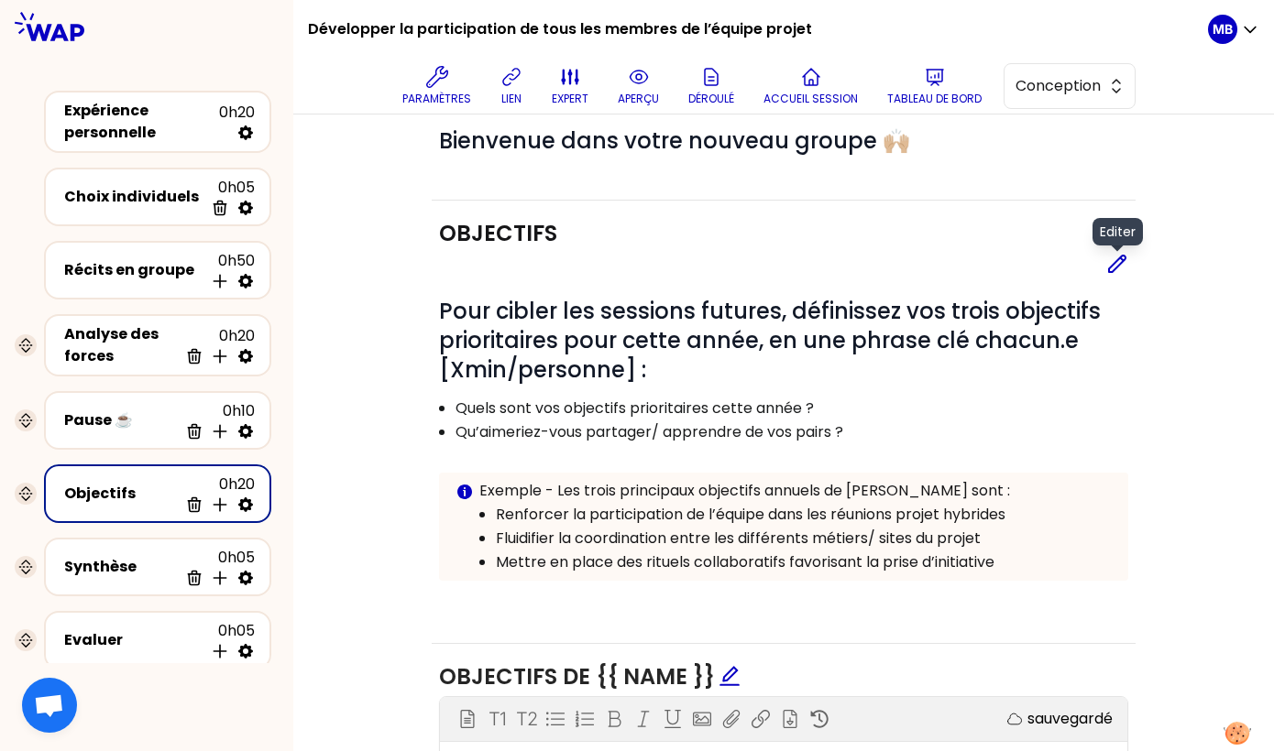
click at [1112, 267] on icon at bounding box center [1117, 264] width 22 height 22
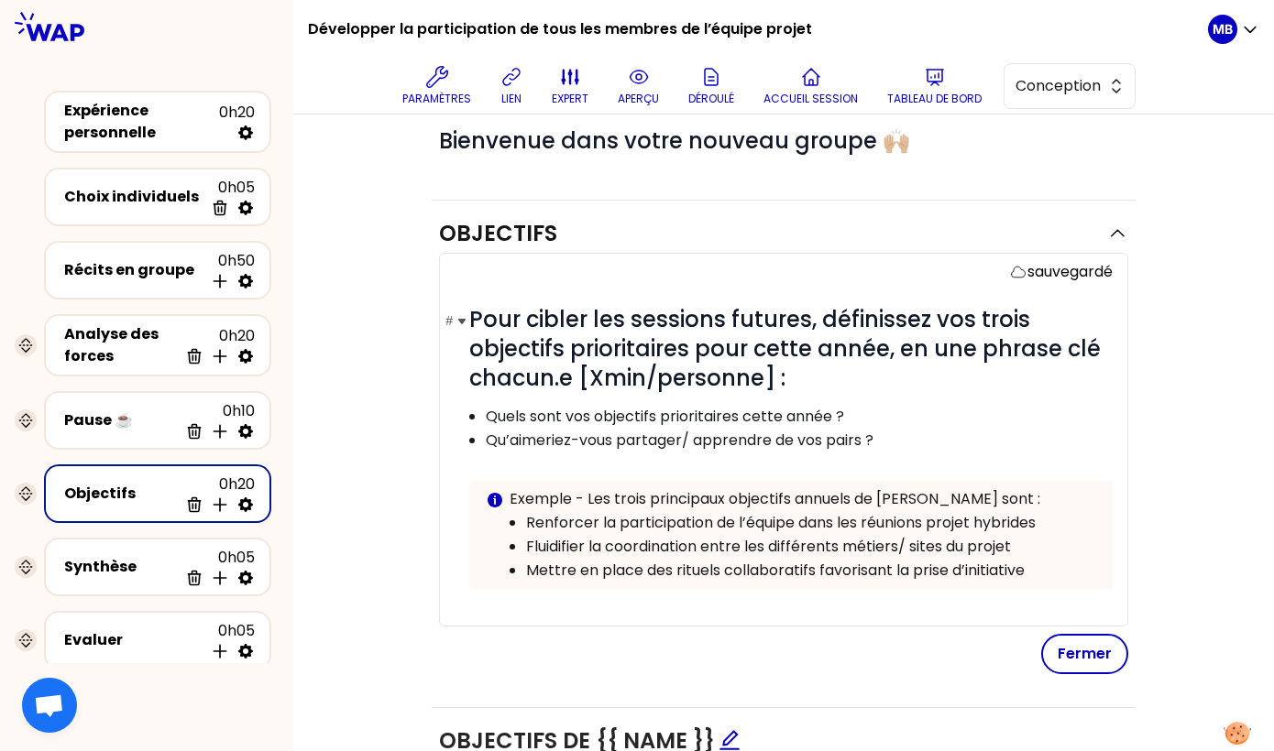
click at [830, 377] on h1 "# Pour cibler les sessions futures, définissez vos trois objectifs prioritaires…" at bounding box center [790, 349] width 643 height 88
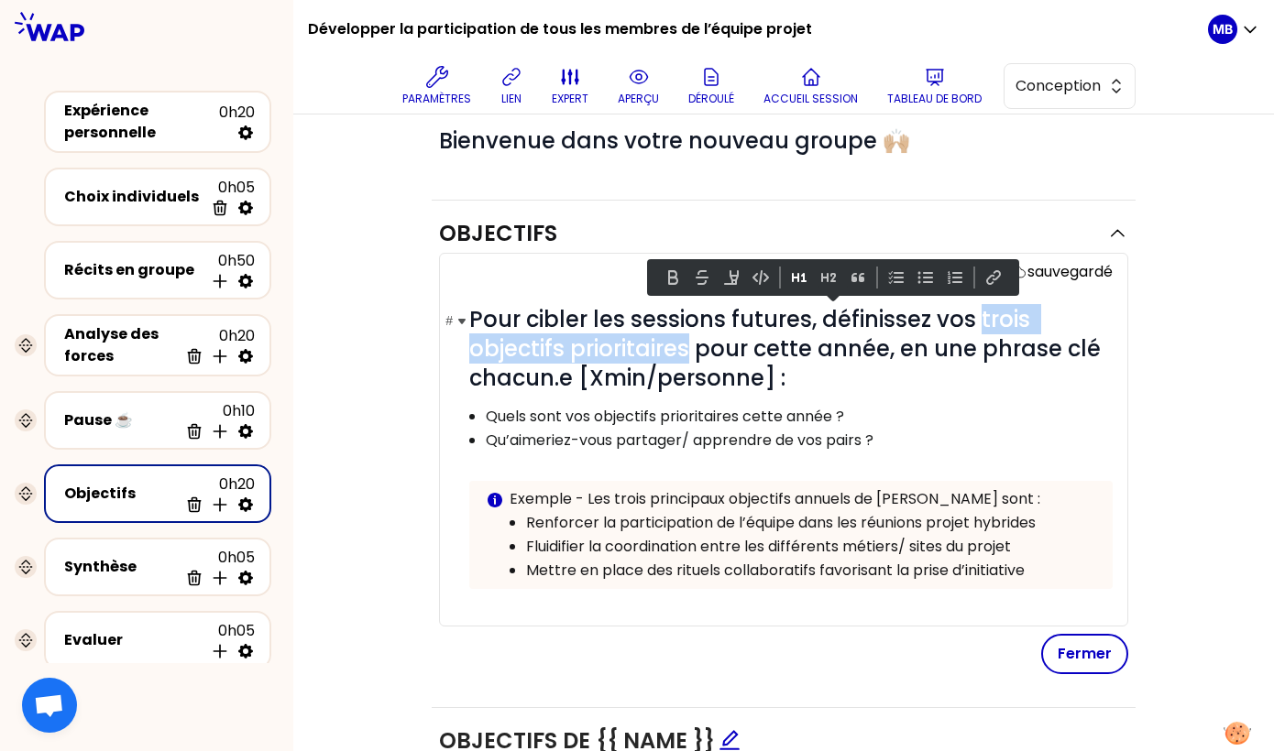
drag, startPoint x: 977, startPoint y: 312, endPoint x: 687, endPoint y: 351, distance: 292.2
click at [687, 351] on span "Pour cibler les sessions futures, définissez vos trois objectifs prioritaires p…" at bounding box center [787, 348] width 637 height 89
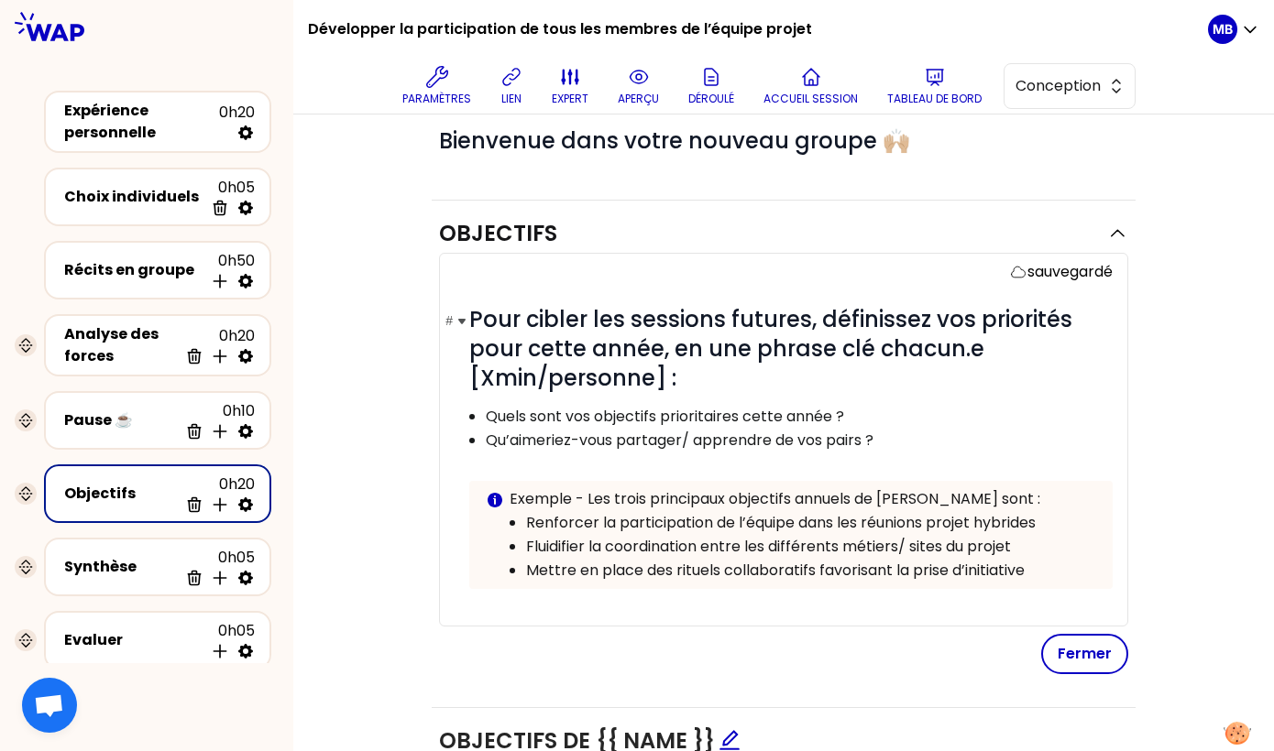
click at [695, 366] on h1 "# Pour cibler les sessions futures, définissez vos priorités pour cette année, …" at bounding box center [790, 349] width 643 height 88
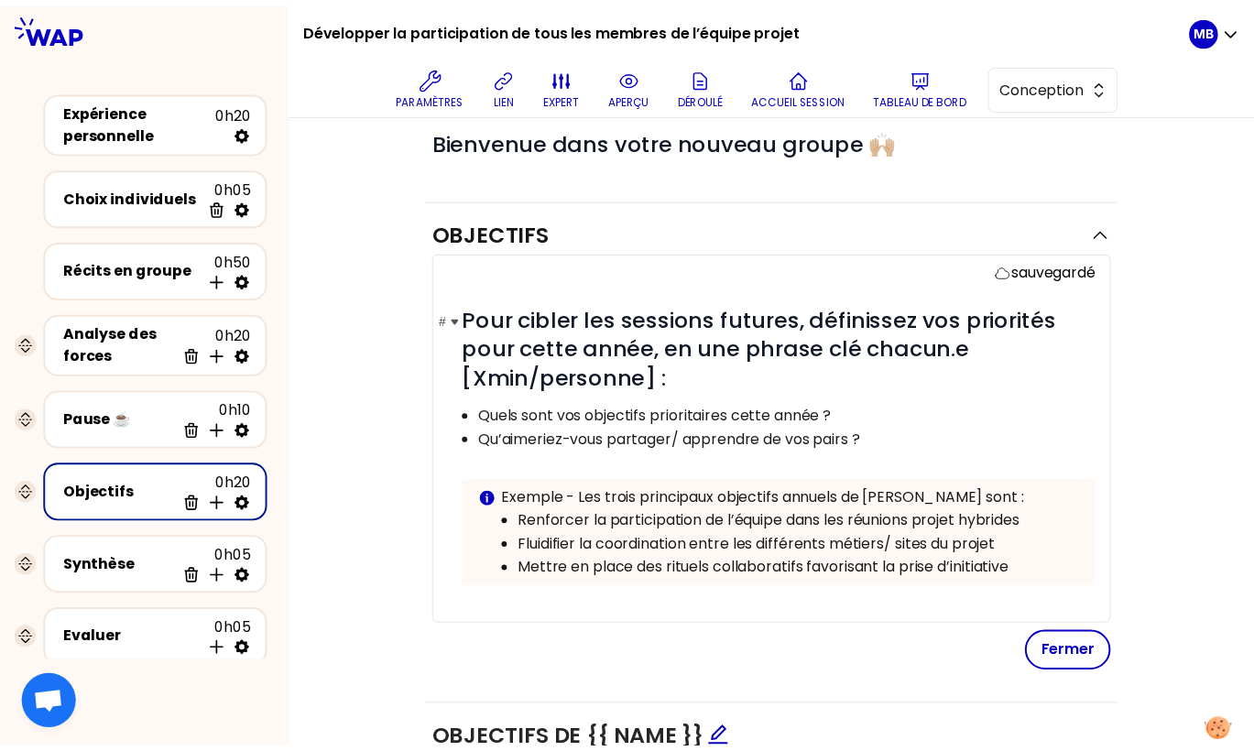
scroll to position [121, 0]
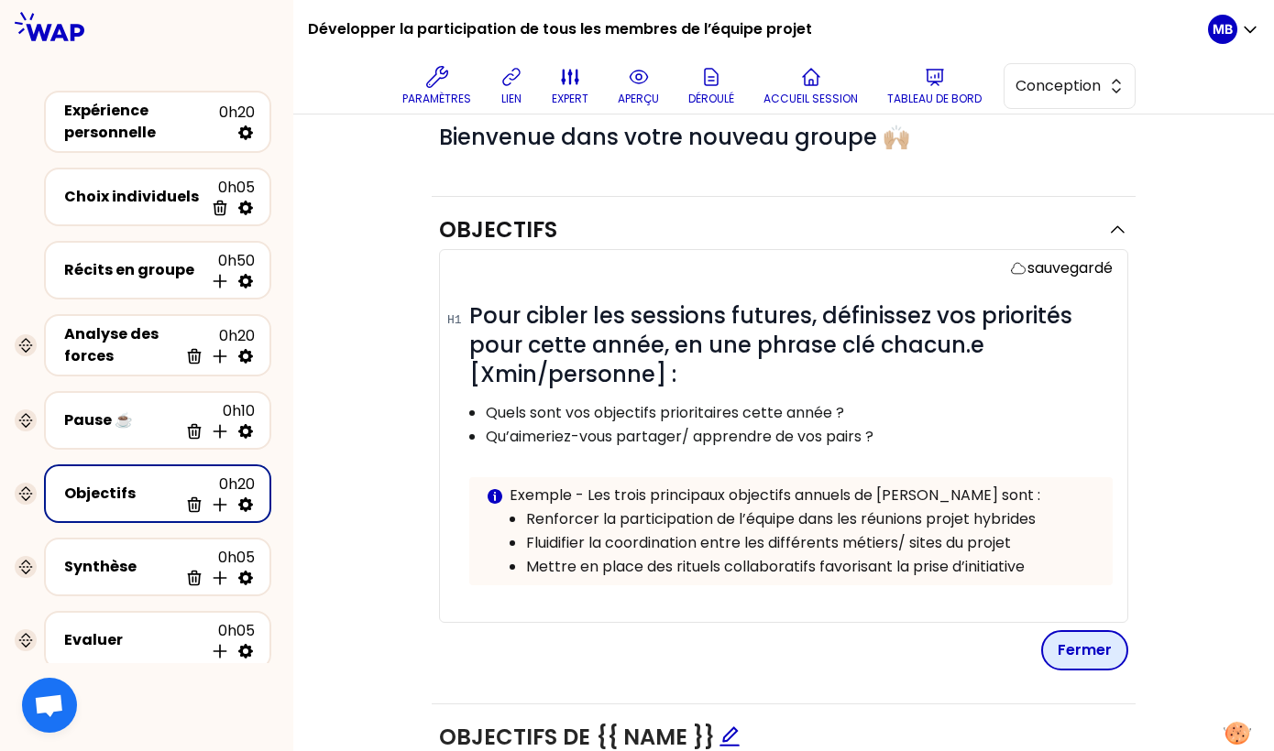
click at [1066, 656] on button "Fermer" at bounding box center [1084, 650] width 87 height 40
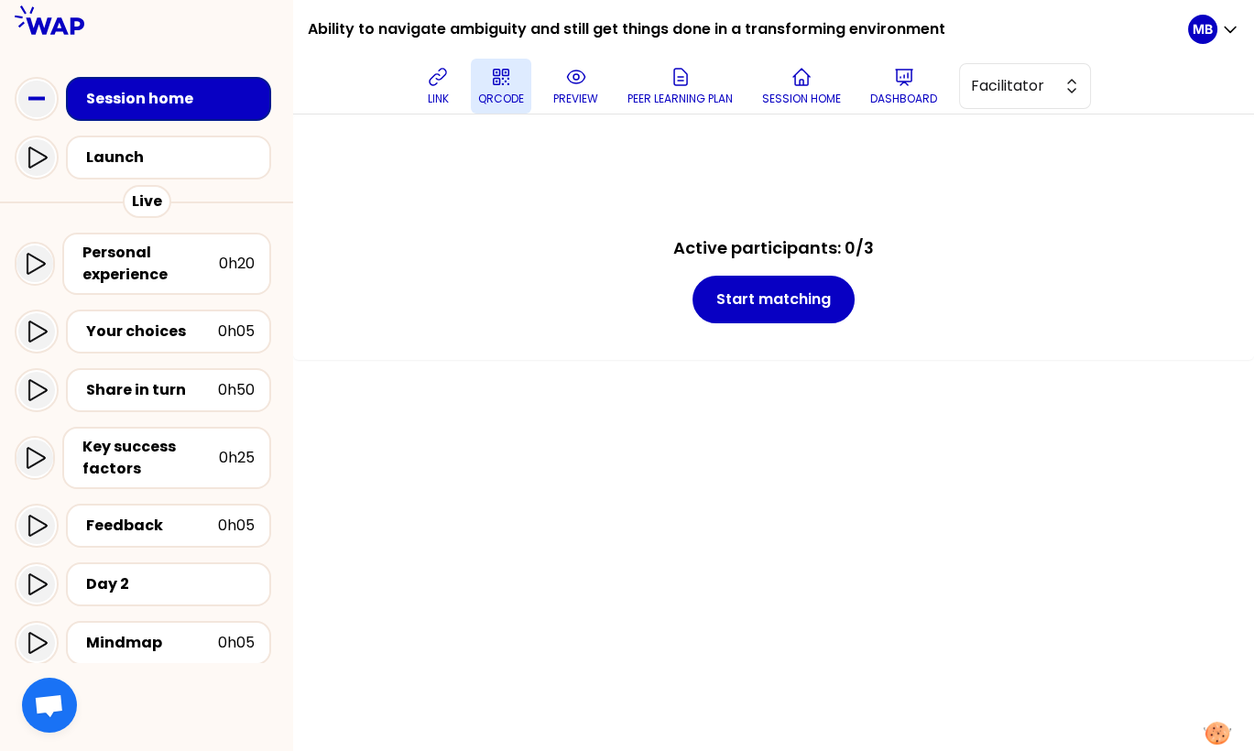
click at [510, 93] on p "QRCODE" at bounding box center [501, 99] width 46 height 15
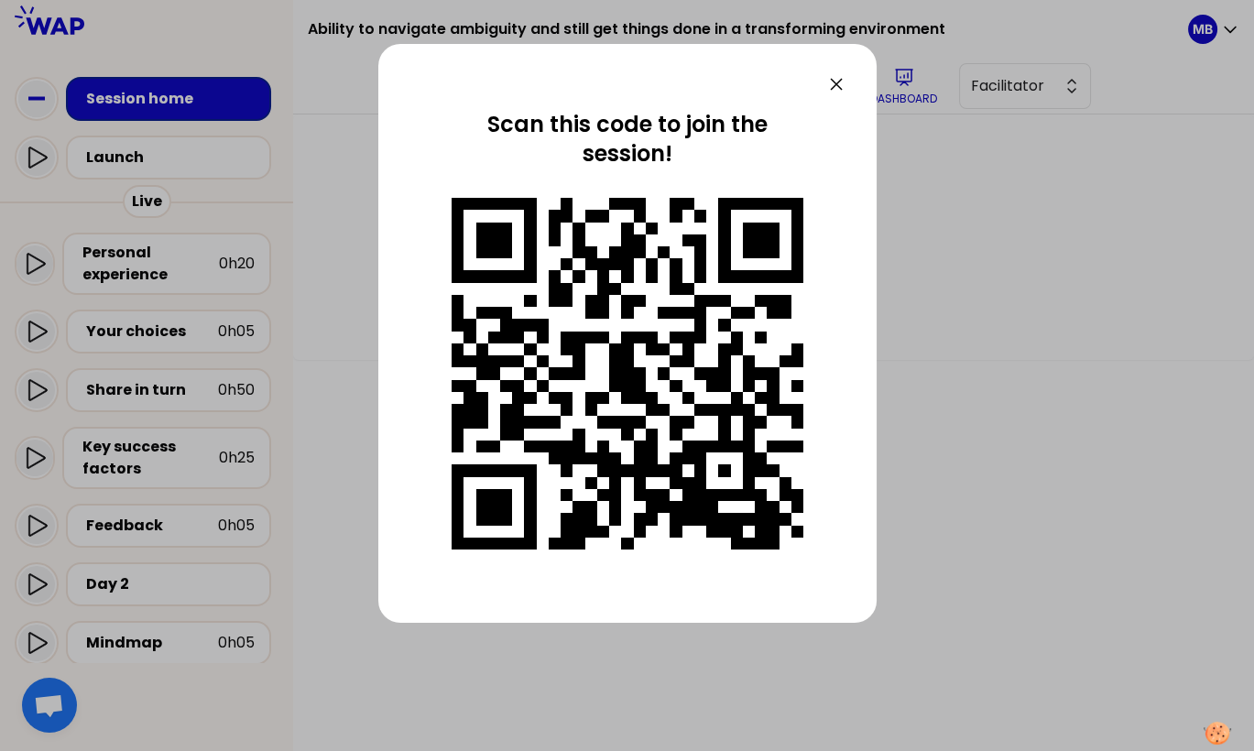
click at [563, 86] on div at bounding box center [628, 84] width 440 height 22
click at [832, 83] on icon at bounding box center [837, 84] width 22 height 22
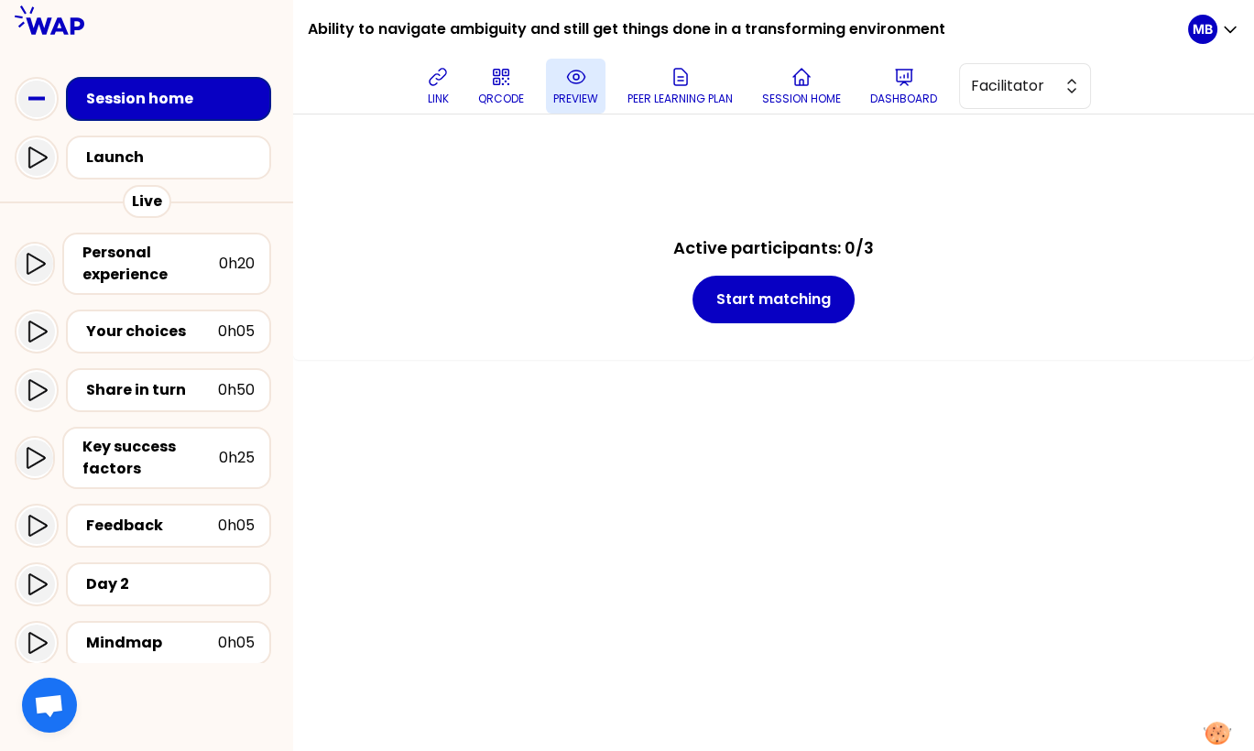
click at [568, 85] on icon at bounding box center [576, 77] width 22 height 22
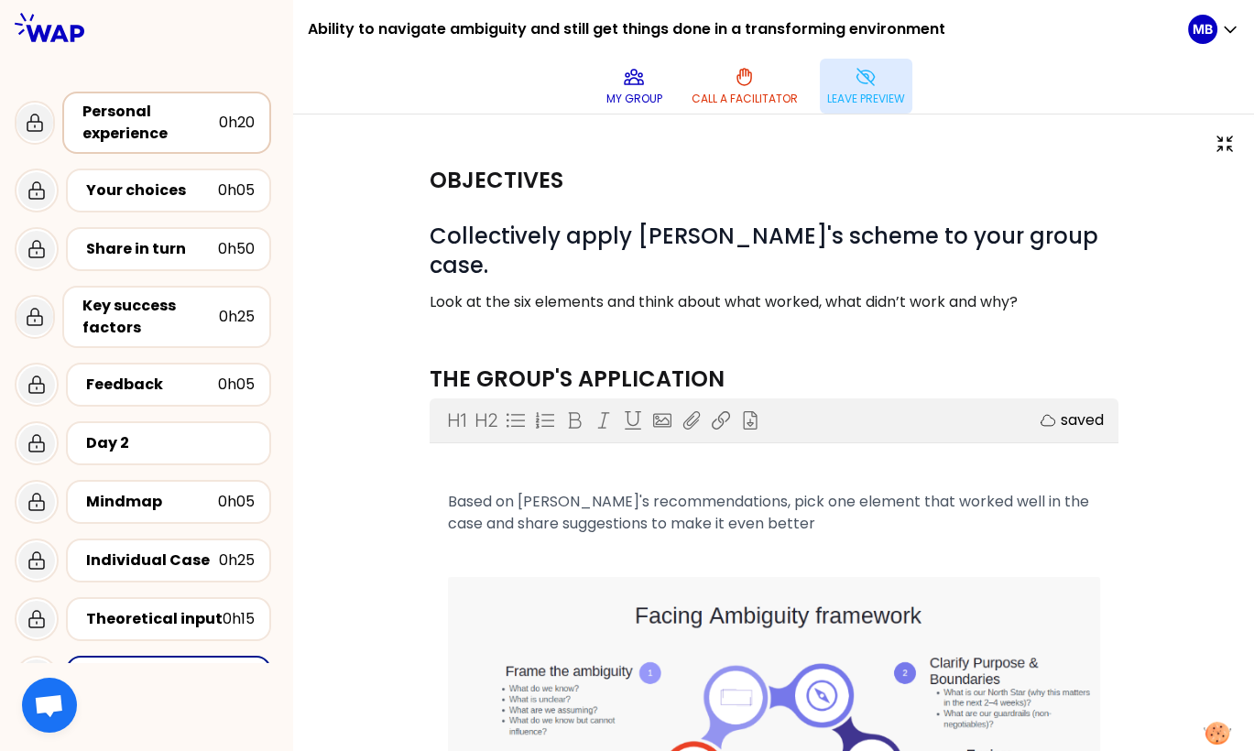
click at [153, 120] on div "Personal experience" at bounding box center [150, 123] width 137 height 44
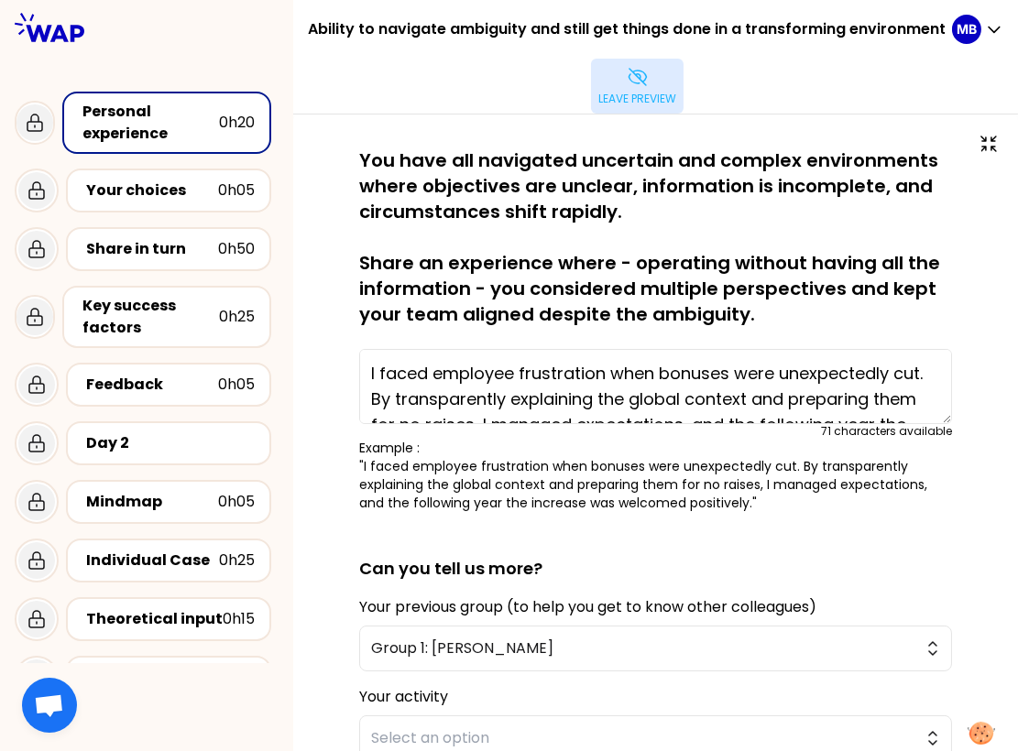
scroll to position [42, 0]
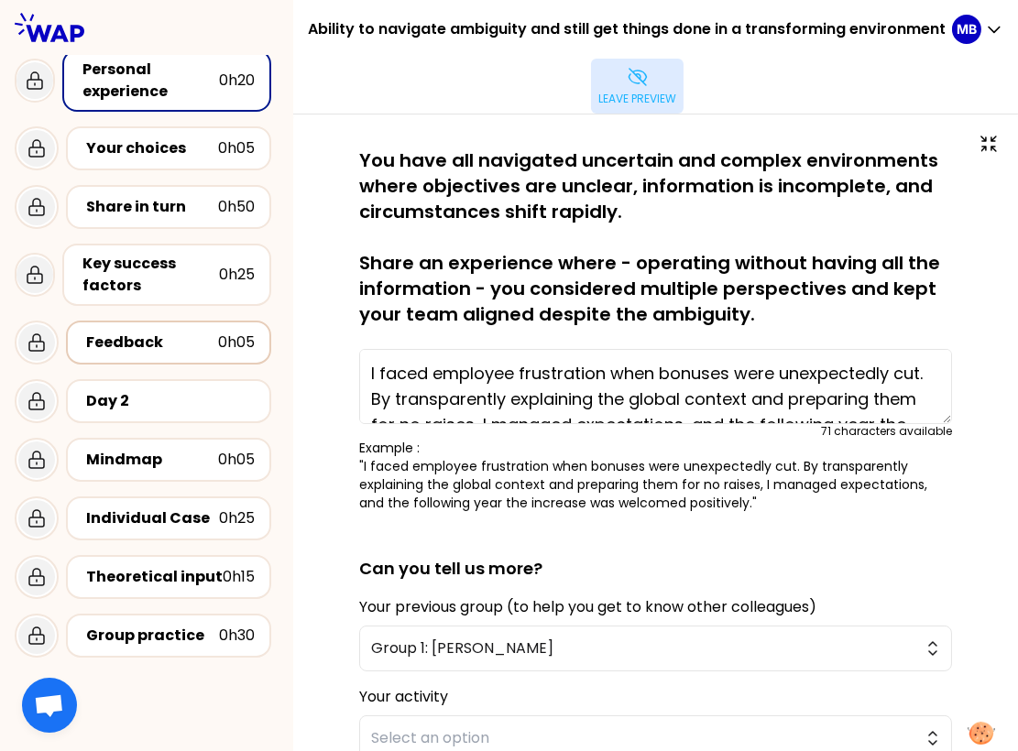
click at [224, 347] on div "0h05" at bounding box center [236, 343] width 37 height 22
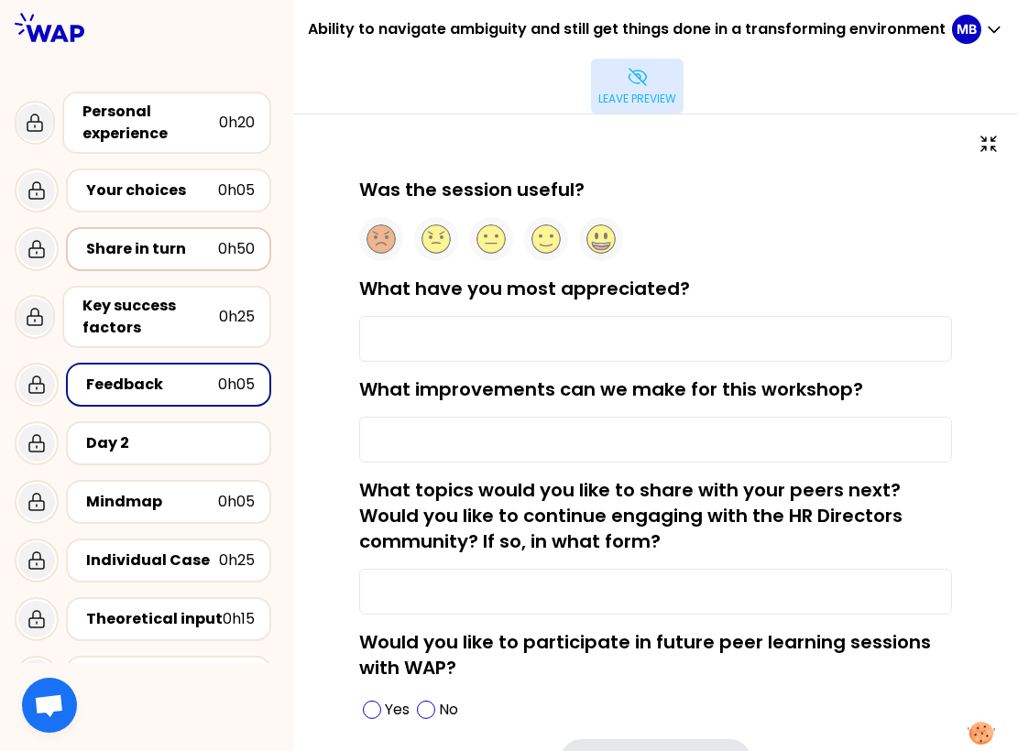
click at [166, 254] on div "Share in turn" at bounding box center [152, 249] width 132 height 22
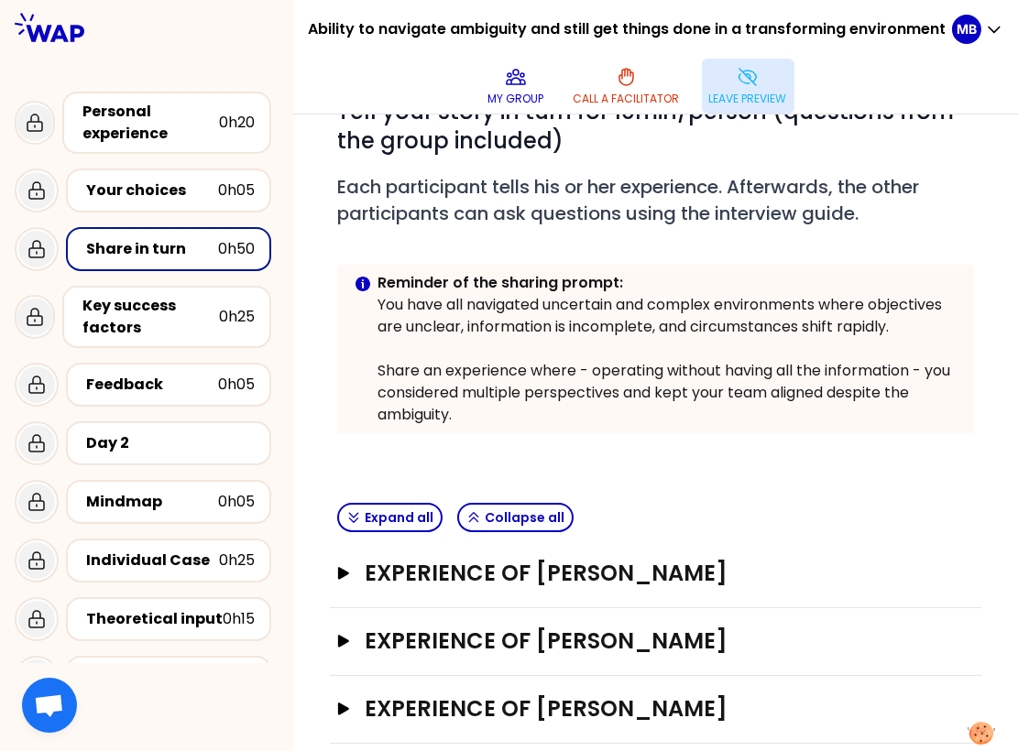
scroll to position [282, 0]
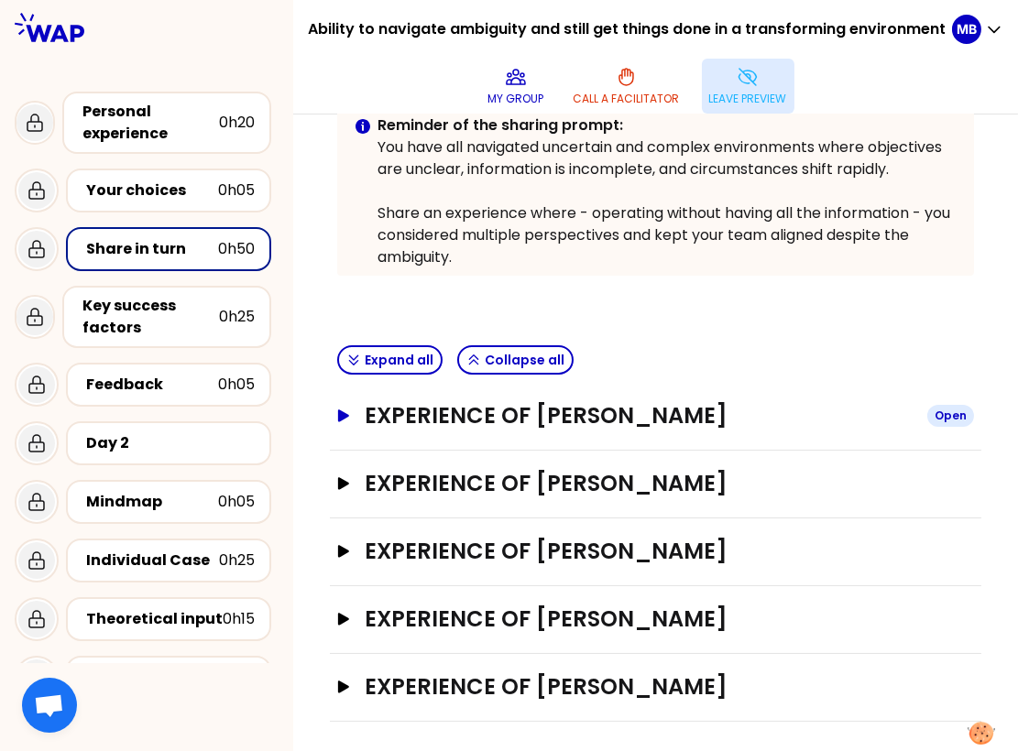
click at [388, 420] on h3 "EXPERIENCE OF Marine Bourgeaud" at bounding box center [639, 415] width 548 height 29
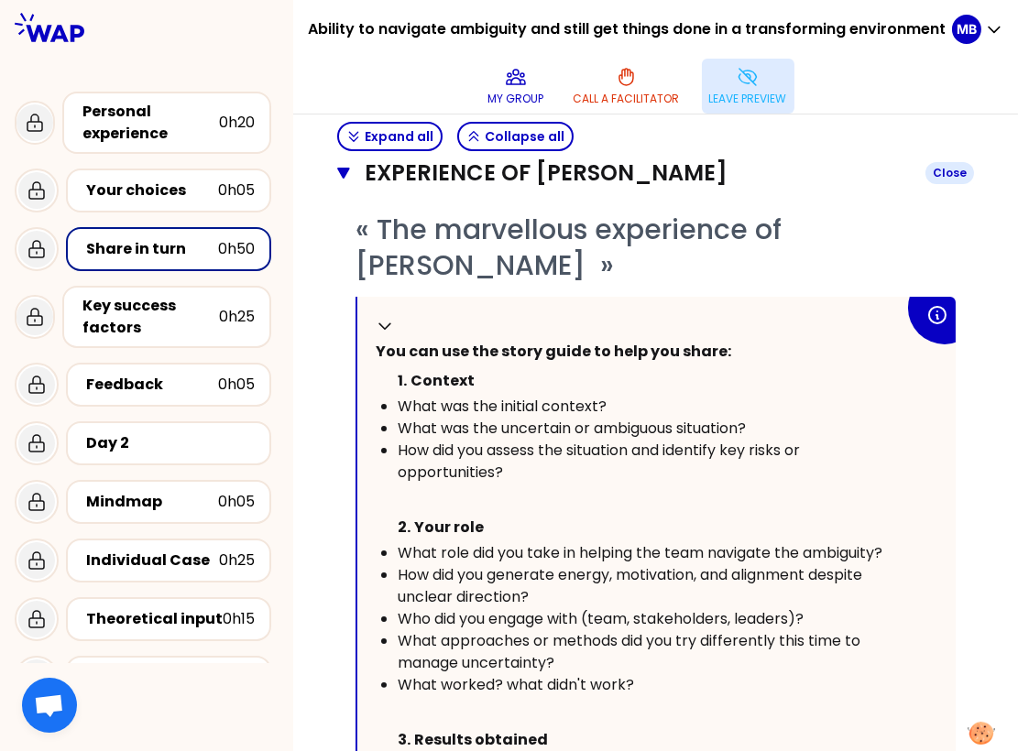
scroll to position [606, 0]
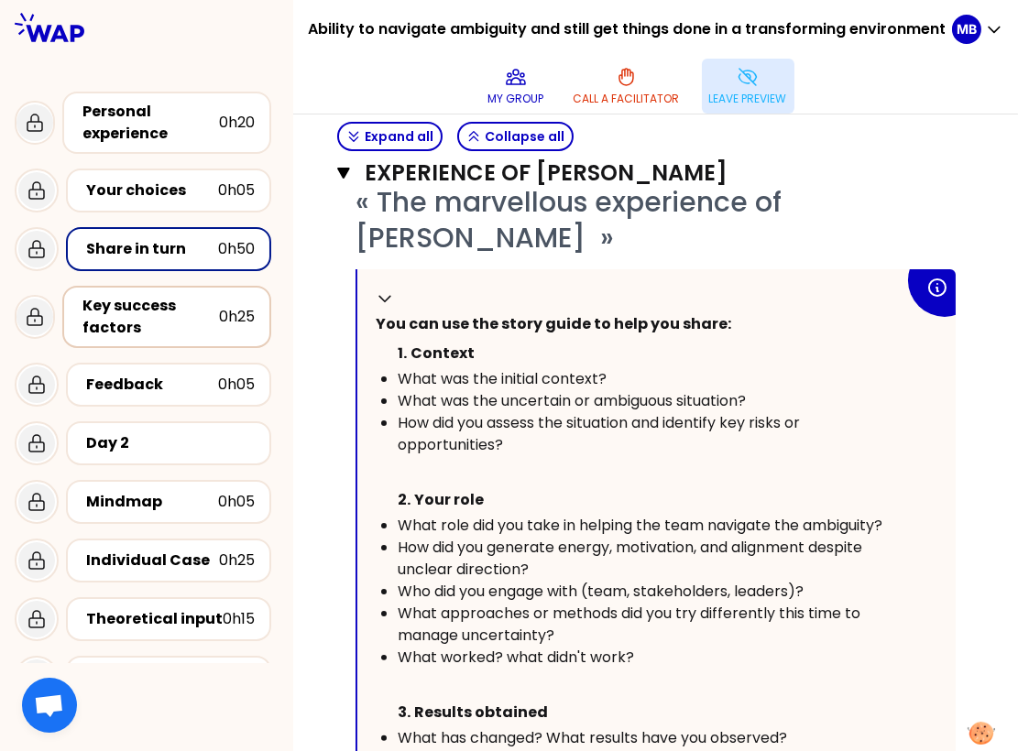
click at [144, 312] on div "Key success factors" at bounding box center [150, 317] width 137 height 44
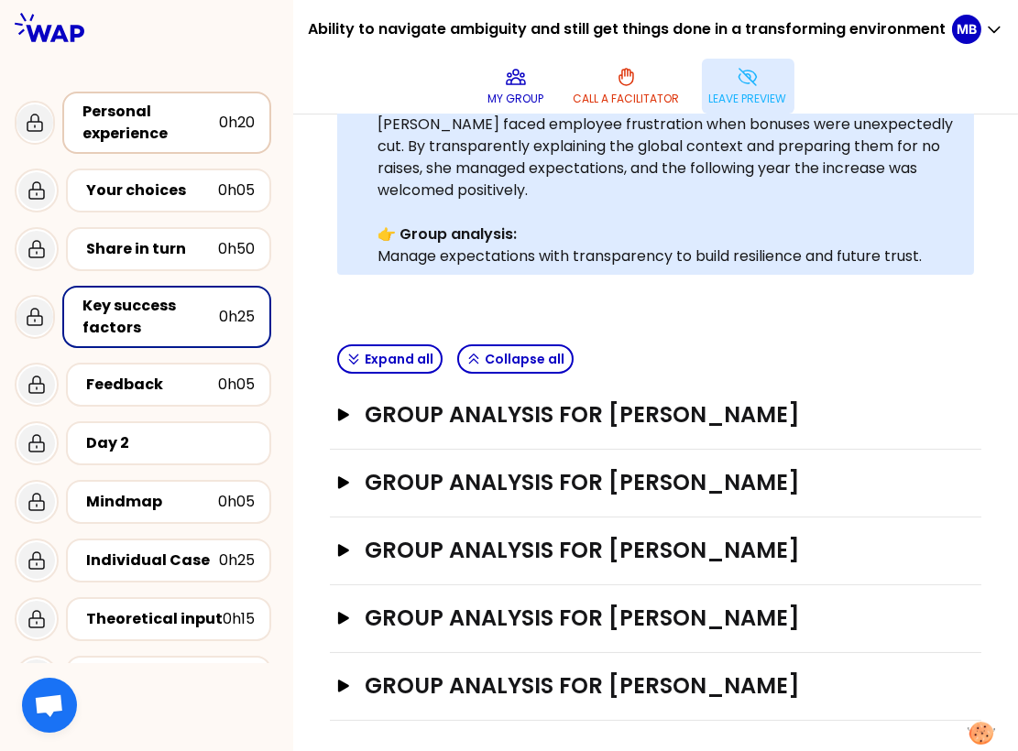
click at [164, 137] on div "Personal experience" at bounding box center [150, 123] width 137 height 44
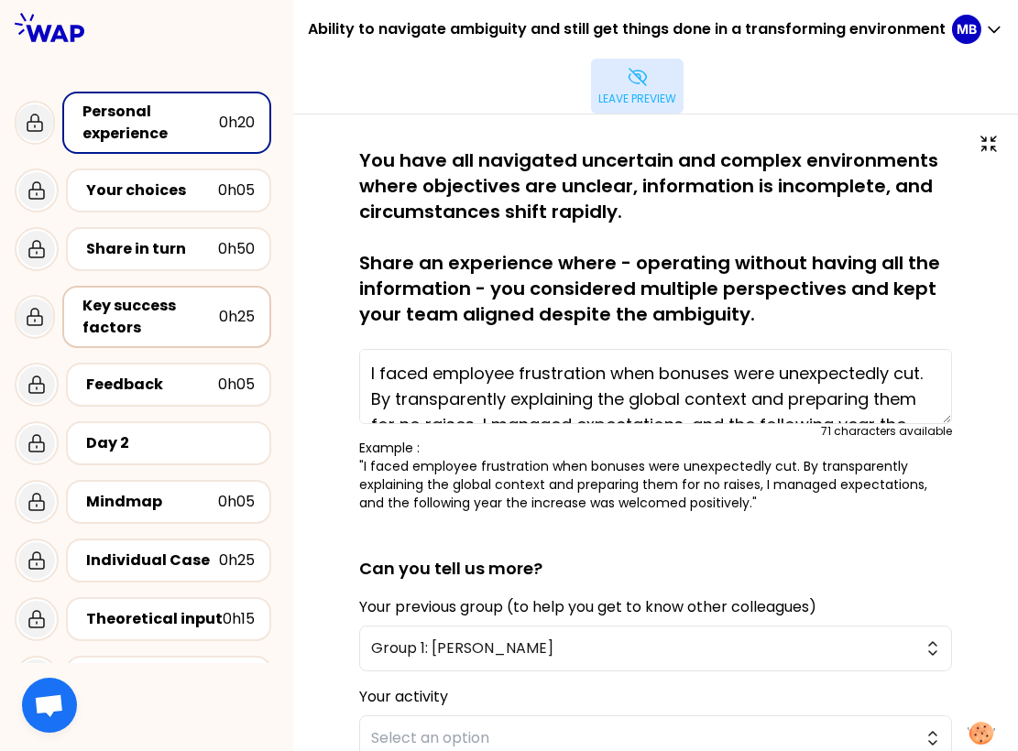
click at [178, 290] on div "Key success factors 0h25" at bounding box center [166, 317] width 209 height 62
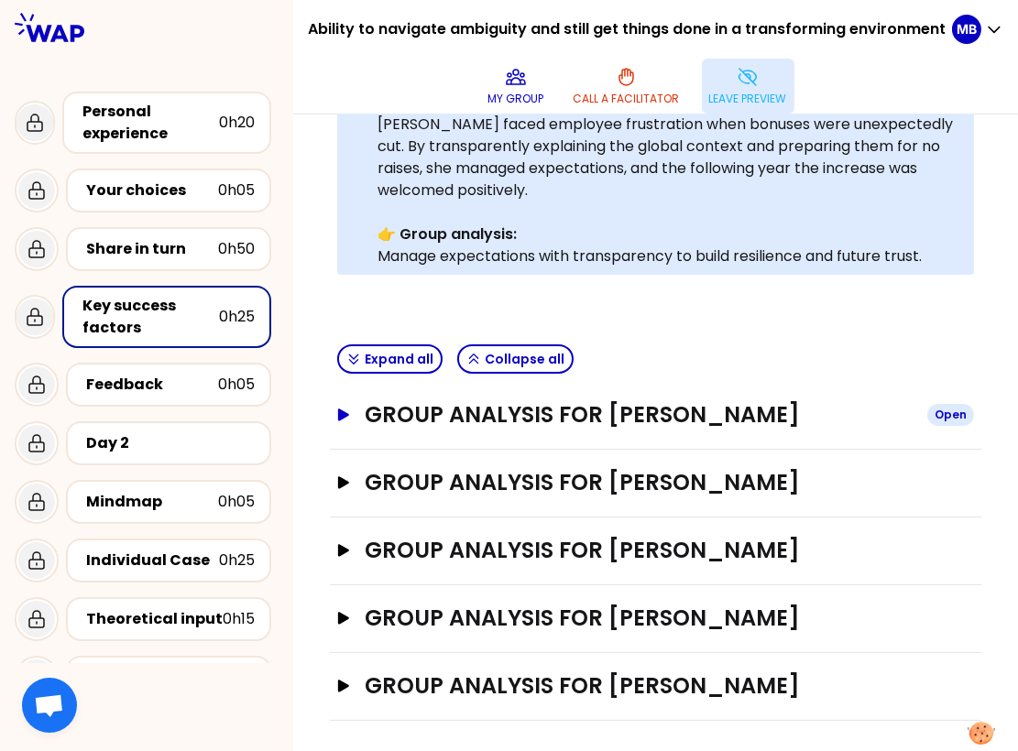
click at [411, 412] on h3 "GROUP ANALYSIS FOR Marine Bourgeaud" at bounding box center [639, 414] width 548 height 29
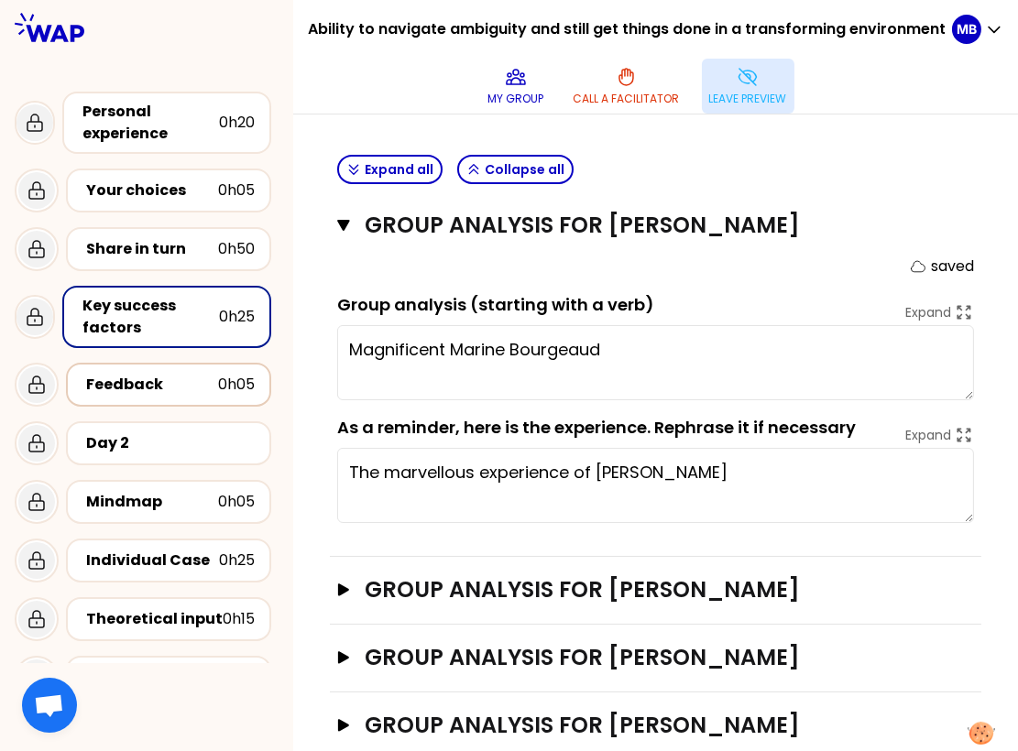
click at [141, 375] on div "Feedback" at bounding box center [152, 385] width 132 height 22
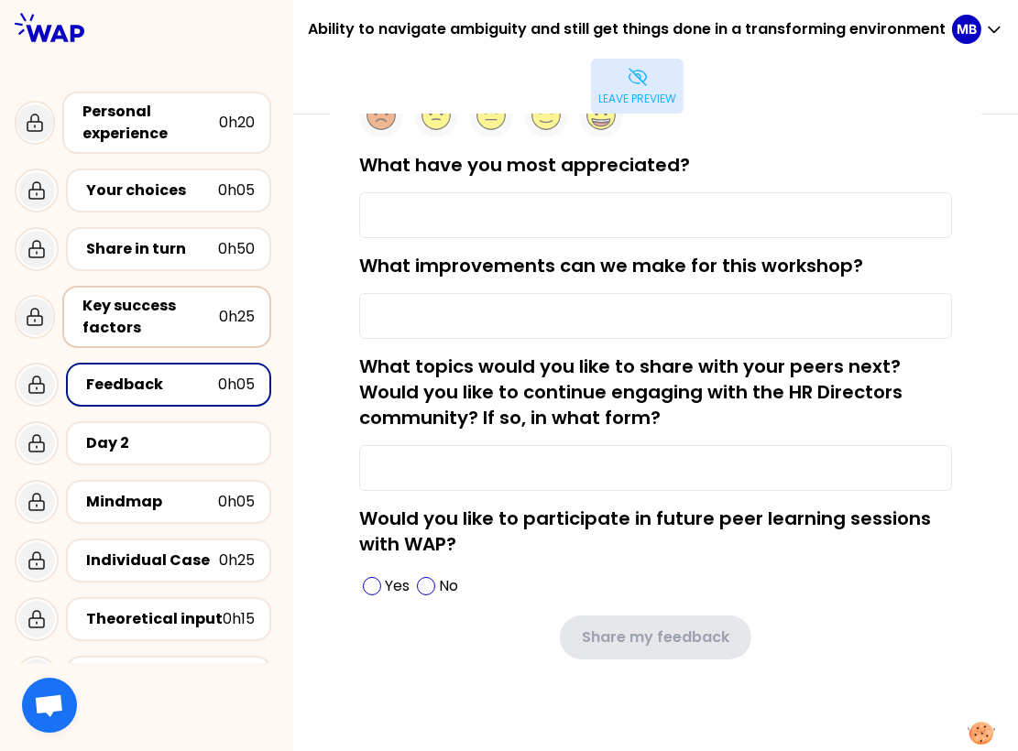
scroll to position [42, 0]
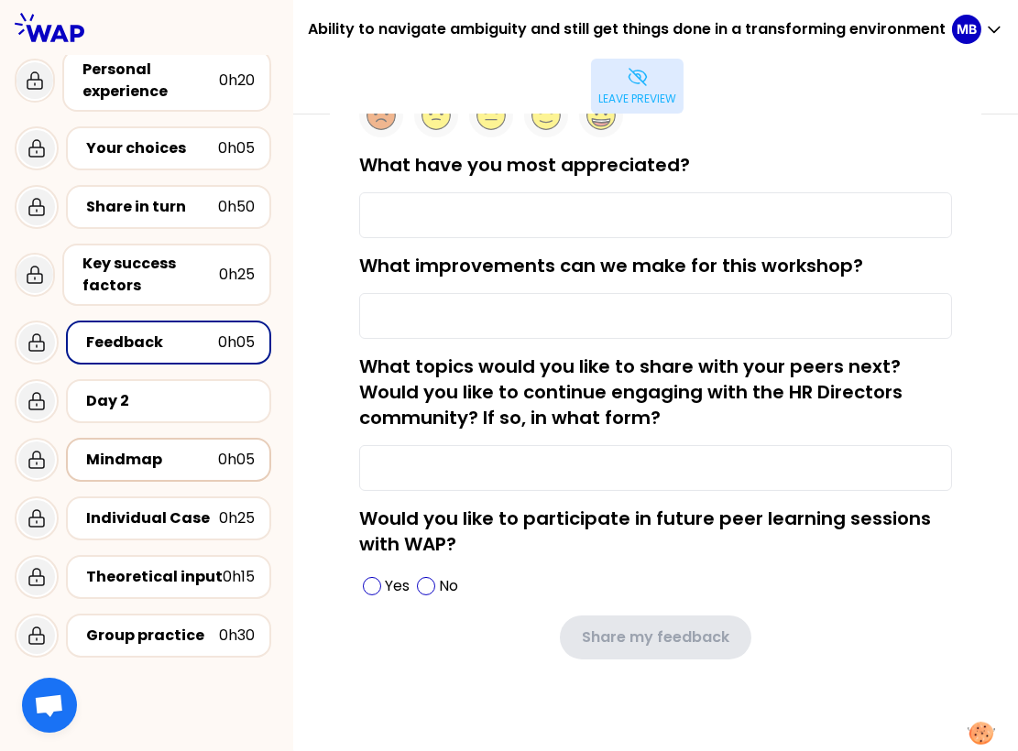
click at [169, 469] on div "Mindmap" at bounding box center [152, 460] width 132 height 22
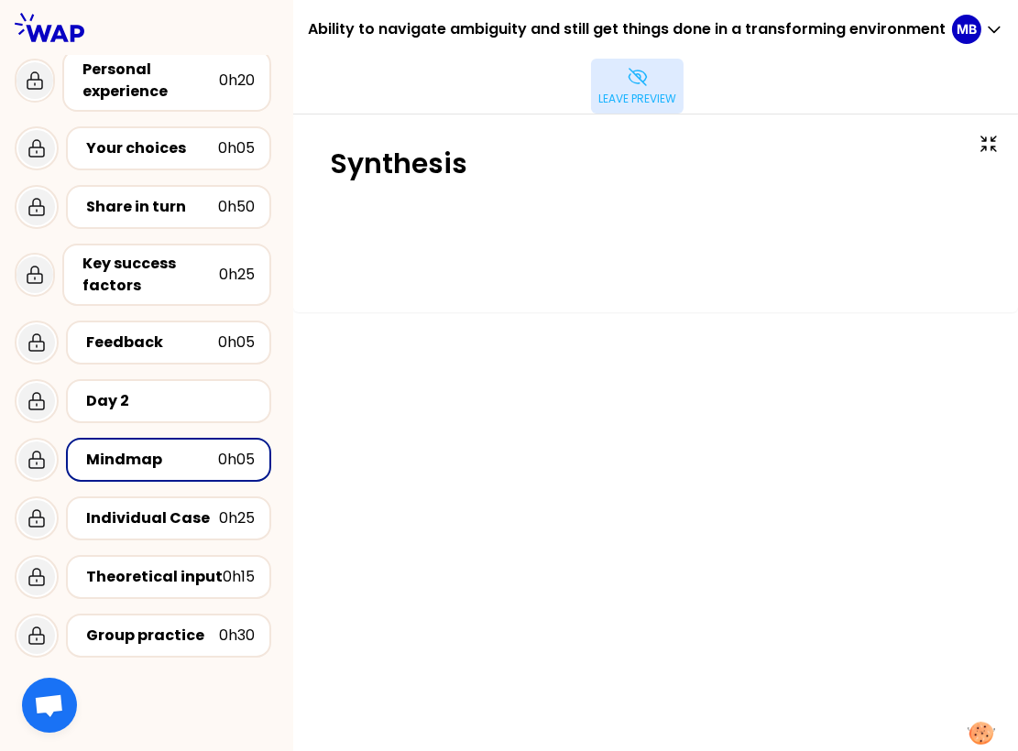
click at [619, 104] on p "Leave preview" at bounding box center [637, 99] width 78 height 15
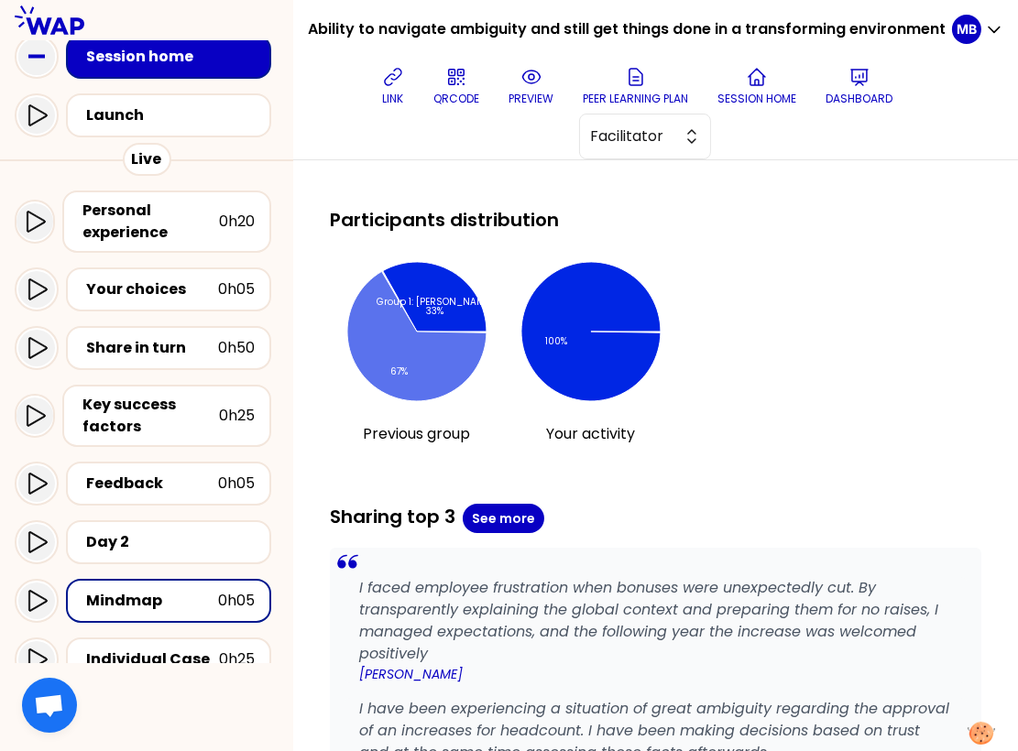
scroll to position [1591, 0]
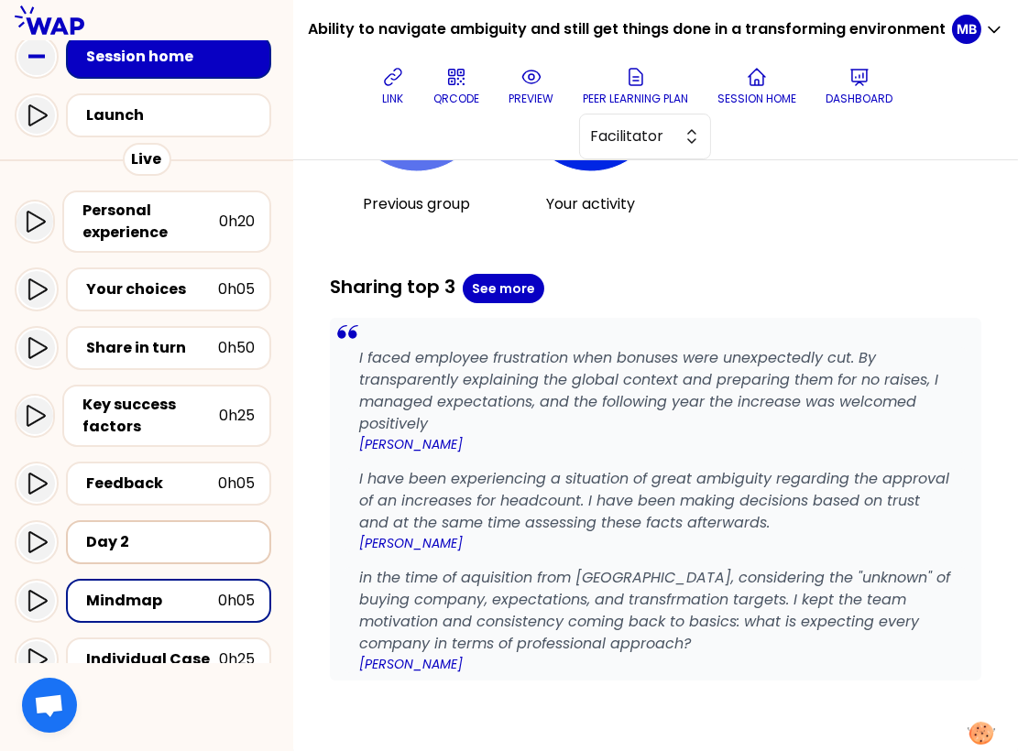
click at [122, 554] on div "Day 2" at bounding box center [168, 542] width 205 height 44
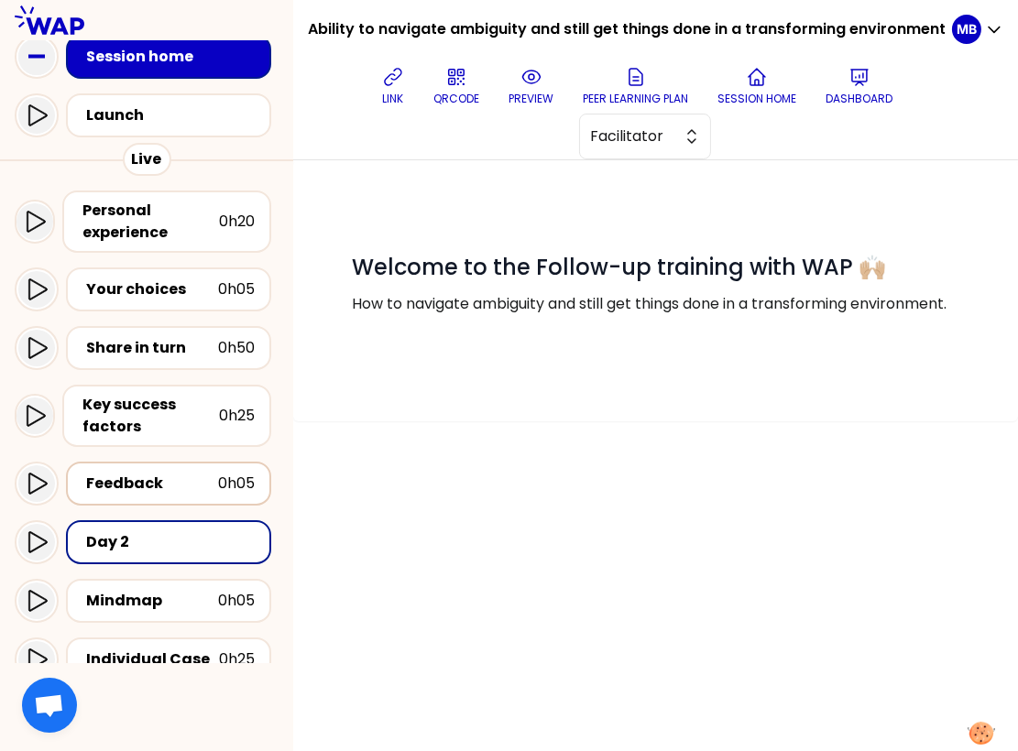
click at [144, 497] on div "Feedback 0h05" at bounding box center [168, 484] width 205 height 44
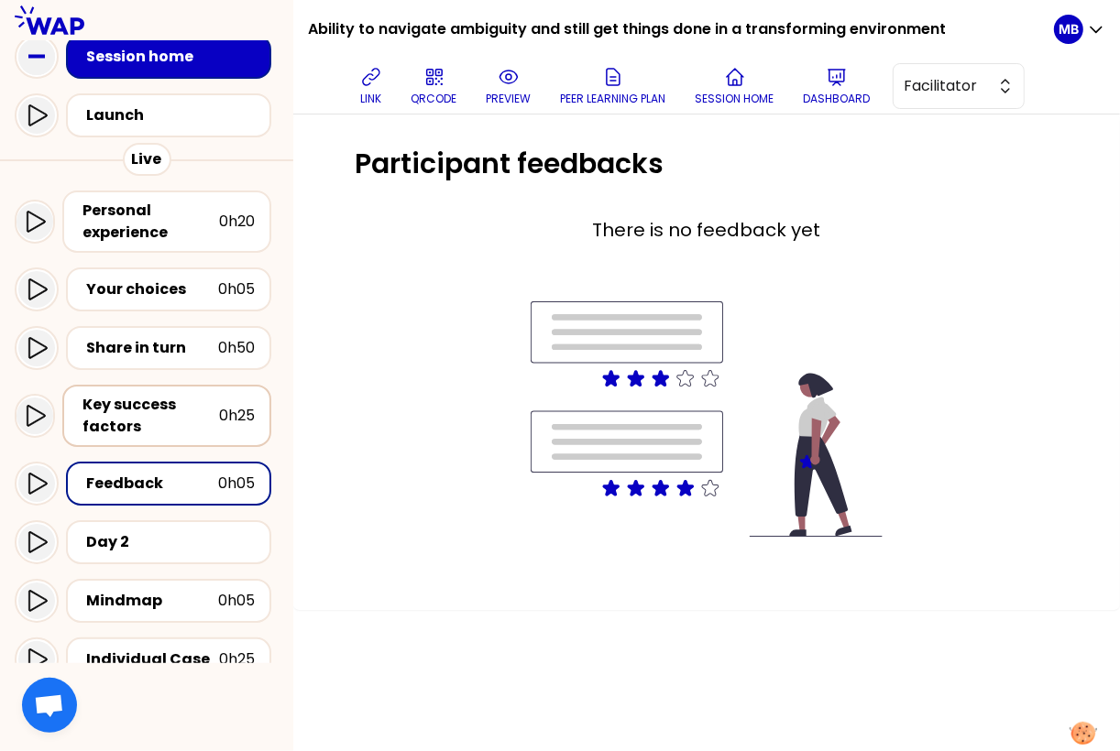
scroll to position [181, 0]
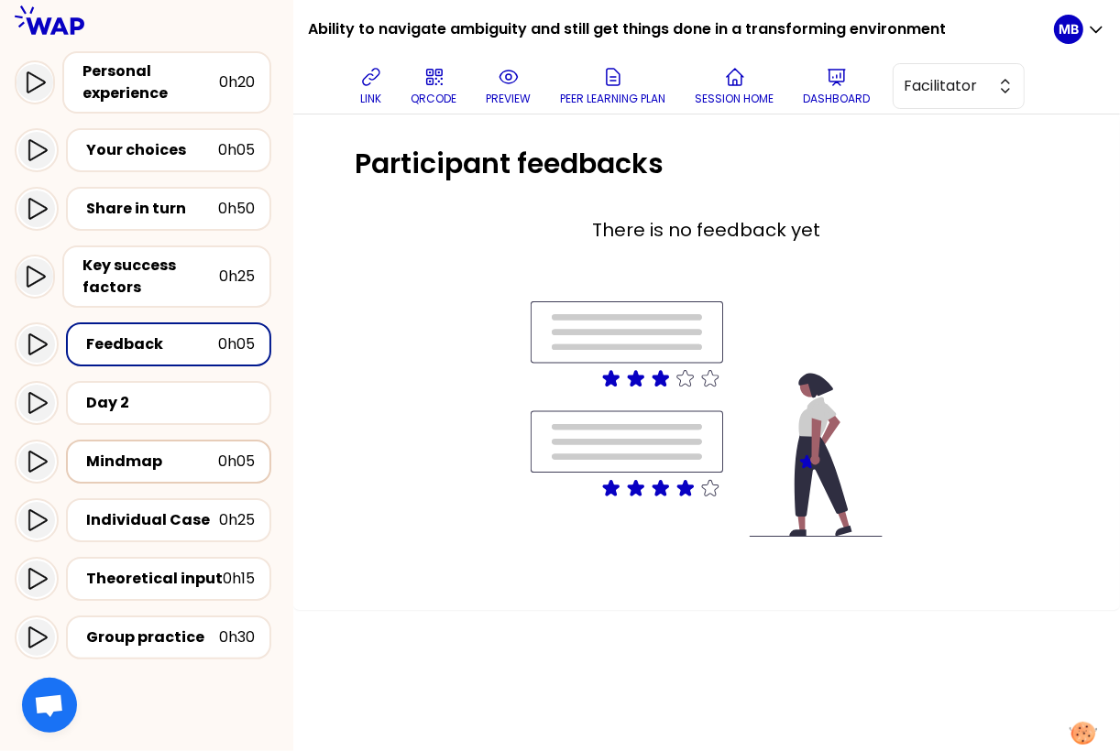
click at [160, 464] on div "Mindmap" at bounding box center [152, 462] width 132 height 22
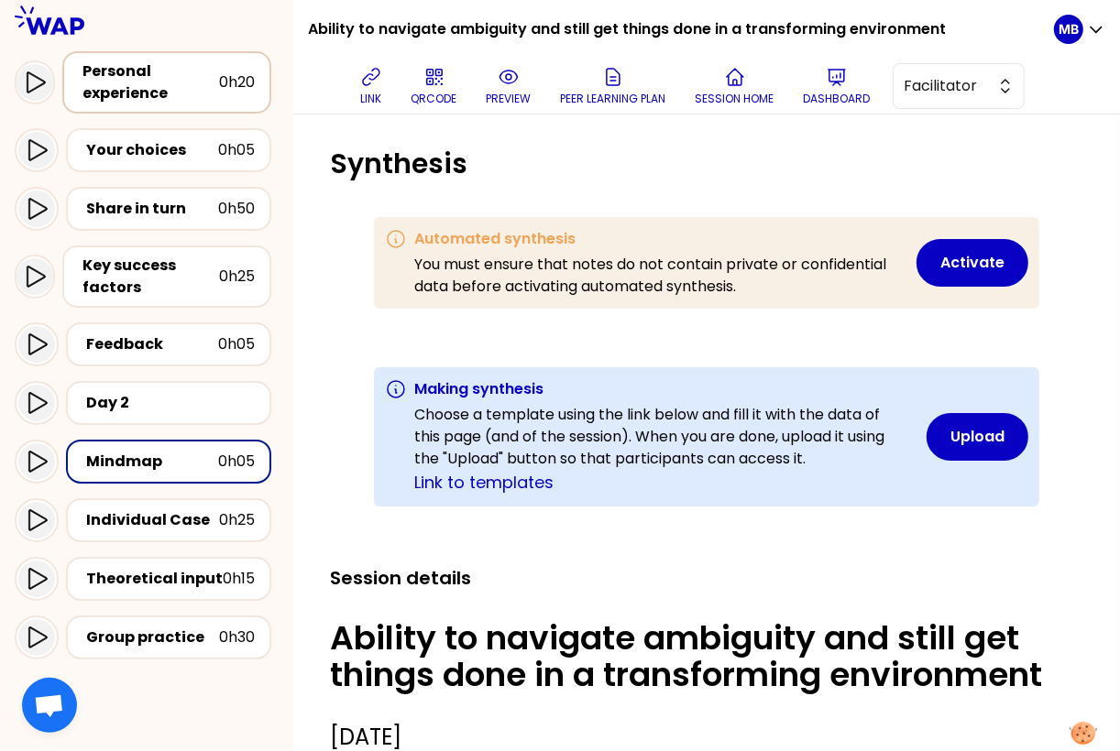
click at [154, 86] on div "Personal experience" at bounding box center [150, 82] width 137 height 44
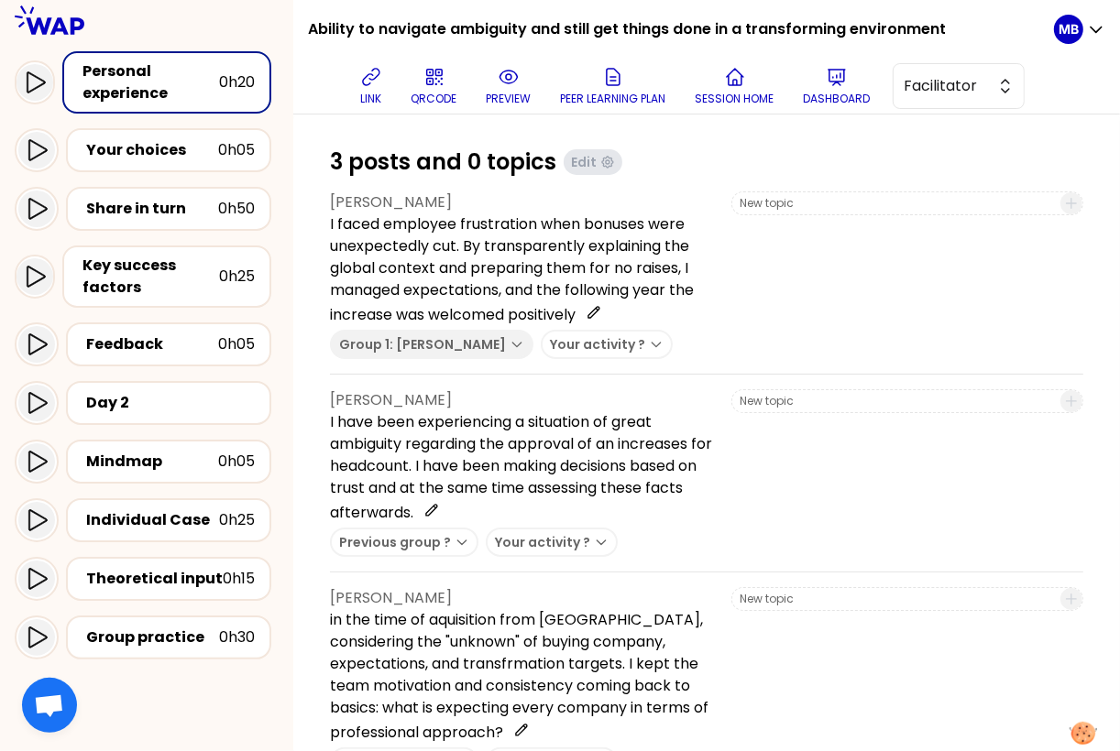
click at [749, 199] on input at bounding box center [894, 203] width 310 height 15
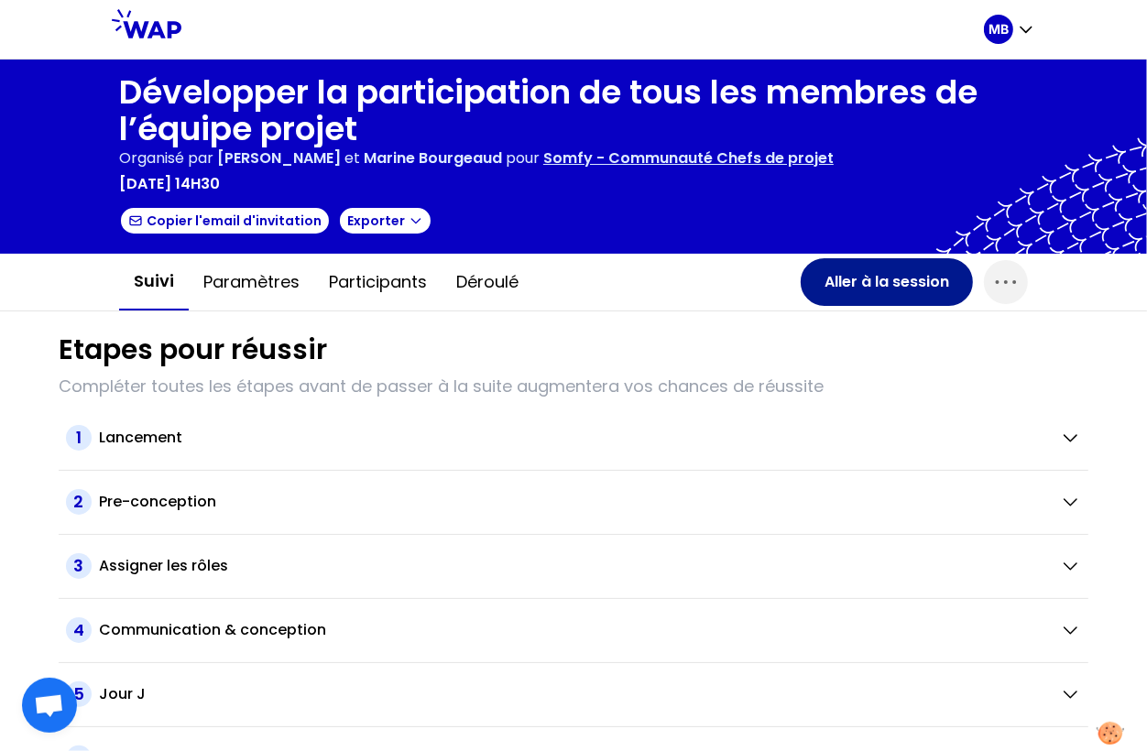
click at [879, 293] on button "Aller à la session" at bounding box center [887, 282] width 172 height 48
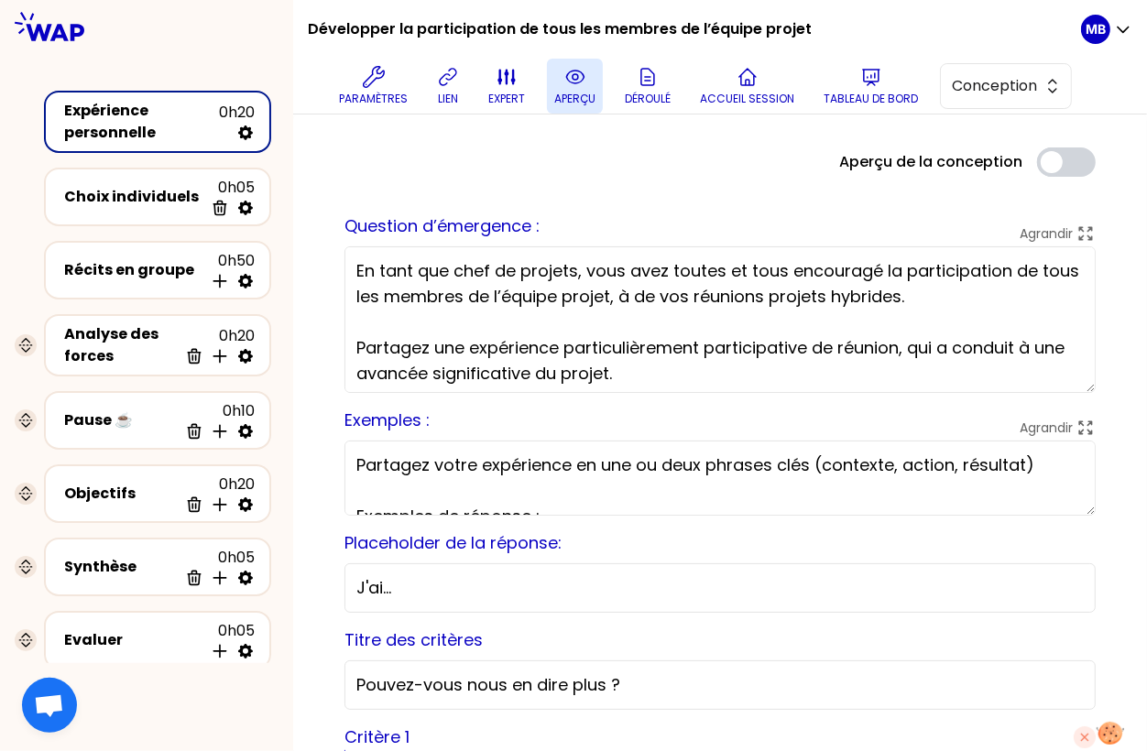
click at [573, 87] on icon at bounding box center [575, 77] width 22 height 22
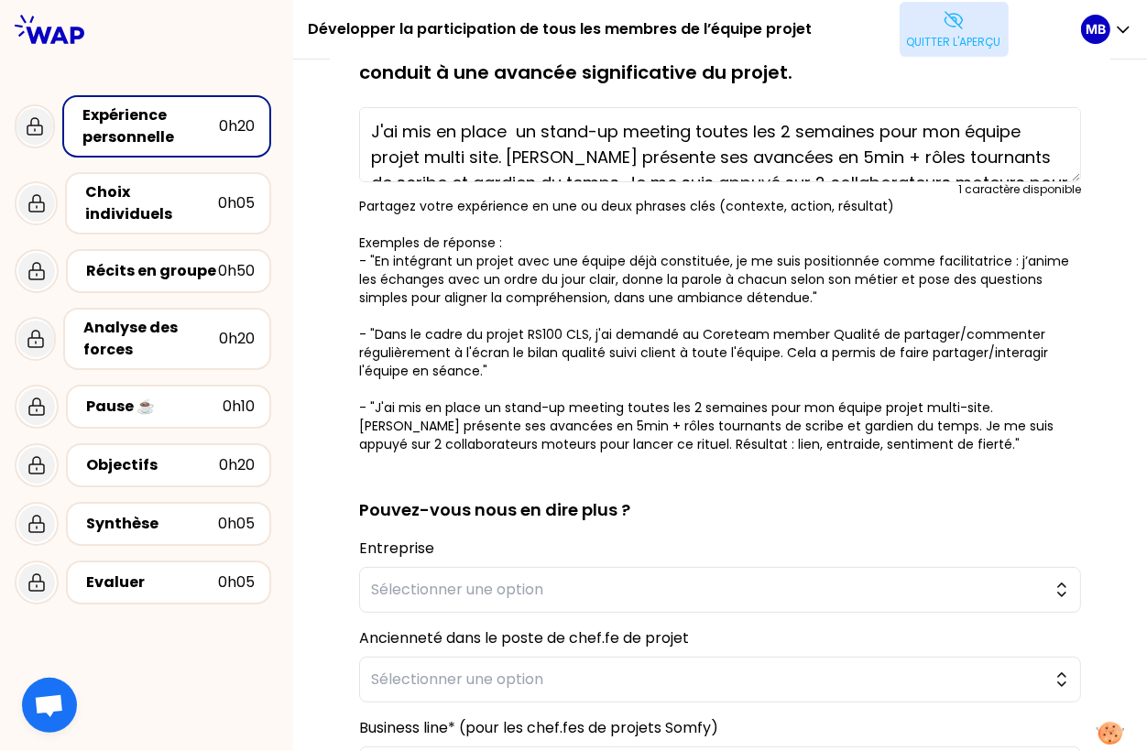
scroll to position [410, 0]
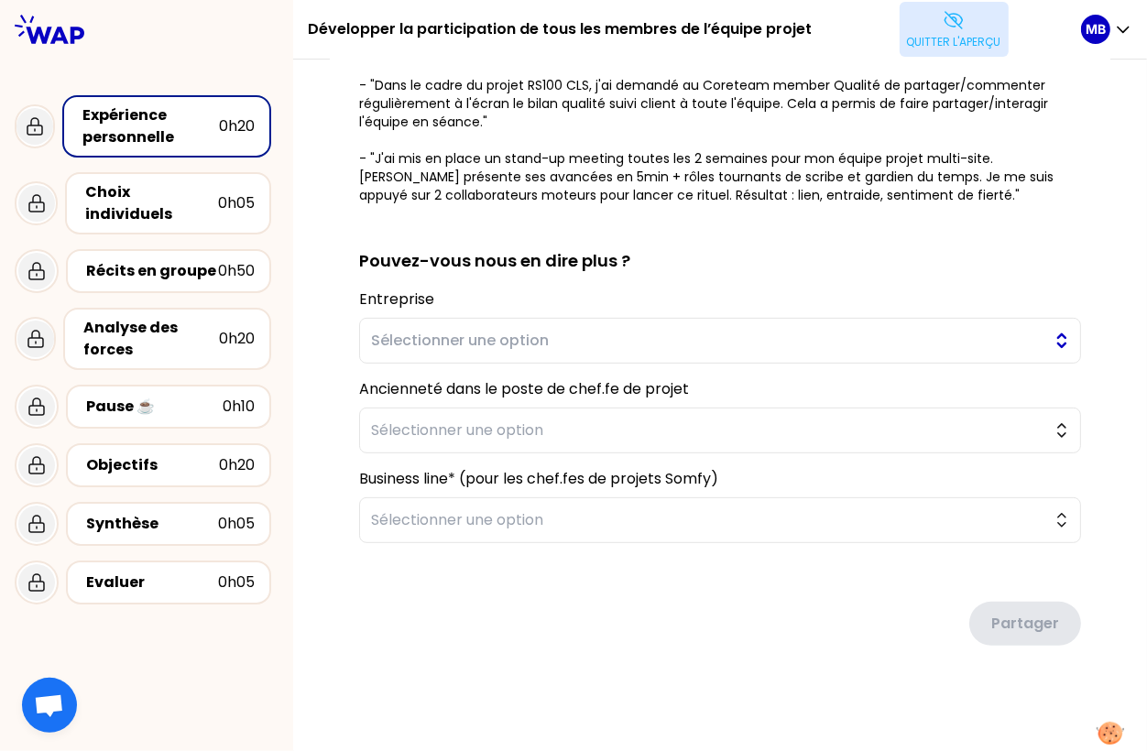
click at [399, 330] on span "Sélectionner une option" at bounding box center [707, 341] width 673 height 22
click at [332, 384] on div "sauvegardé En tant que chef de projets, vous avez toutes et tous encouragé la p…" at bounding box center [720, 200] width 781 height 1037
click at [395, 433] on span "Sélectionner une option" at bounding box center [707, 431] width 673 height 22
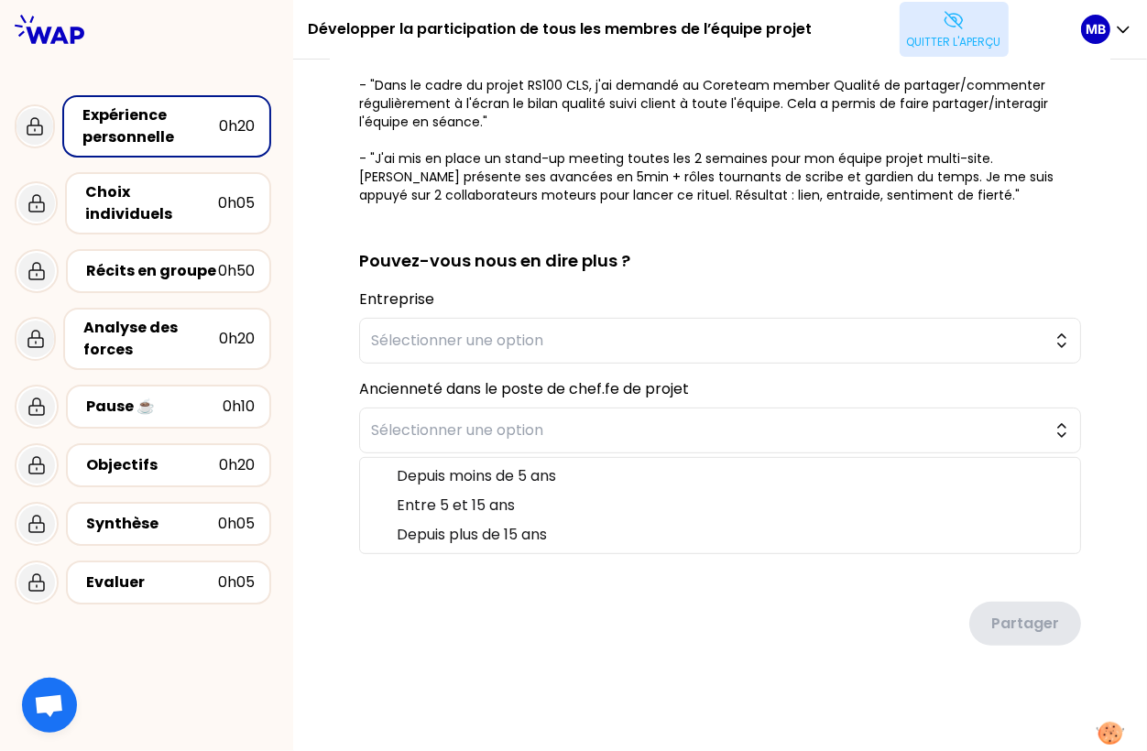
click at [325, 469] on div "sauvegardé En tant que chef de projets, vous avez toutes et tous encouragé la p…" at bounding box center [720, 202] width 854 height 1107
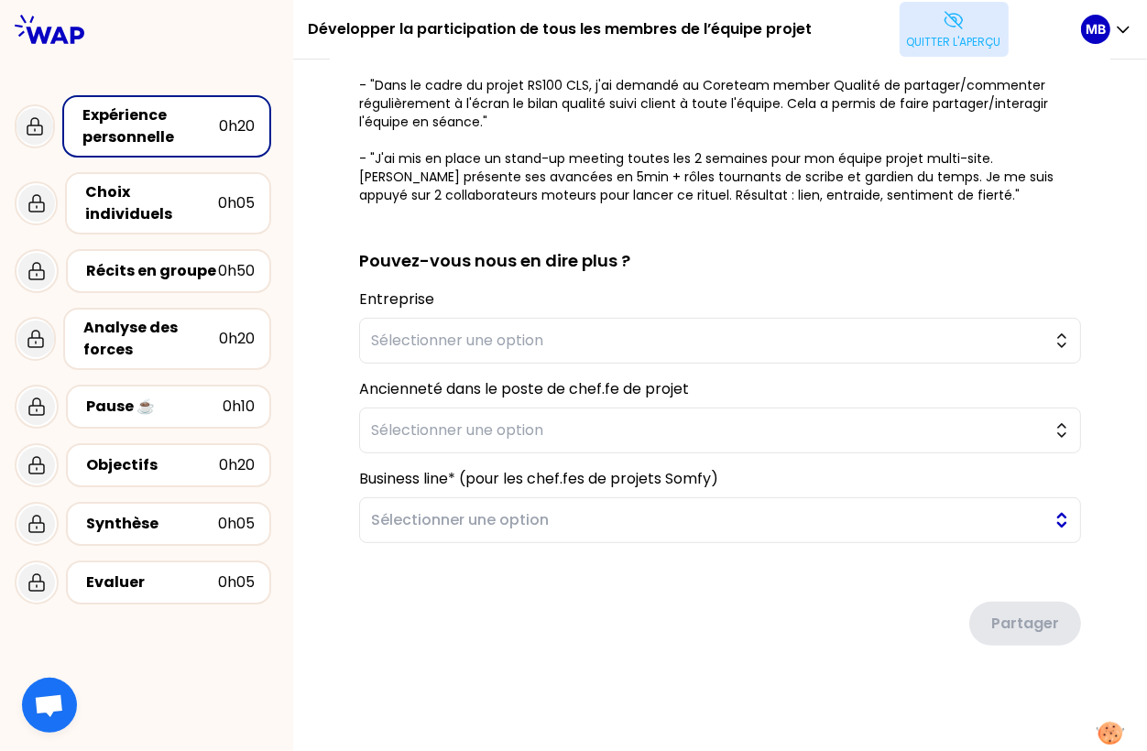
click at [422, 520] on span "Sélectionner une option" at bounding box center [707, 520] width 673 height 22
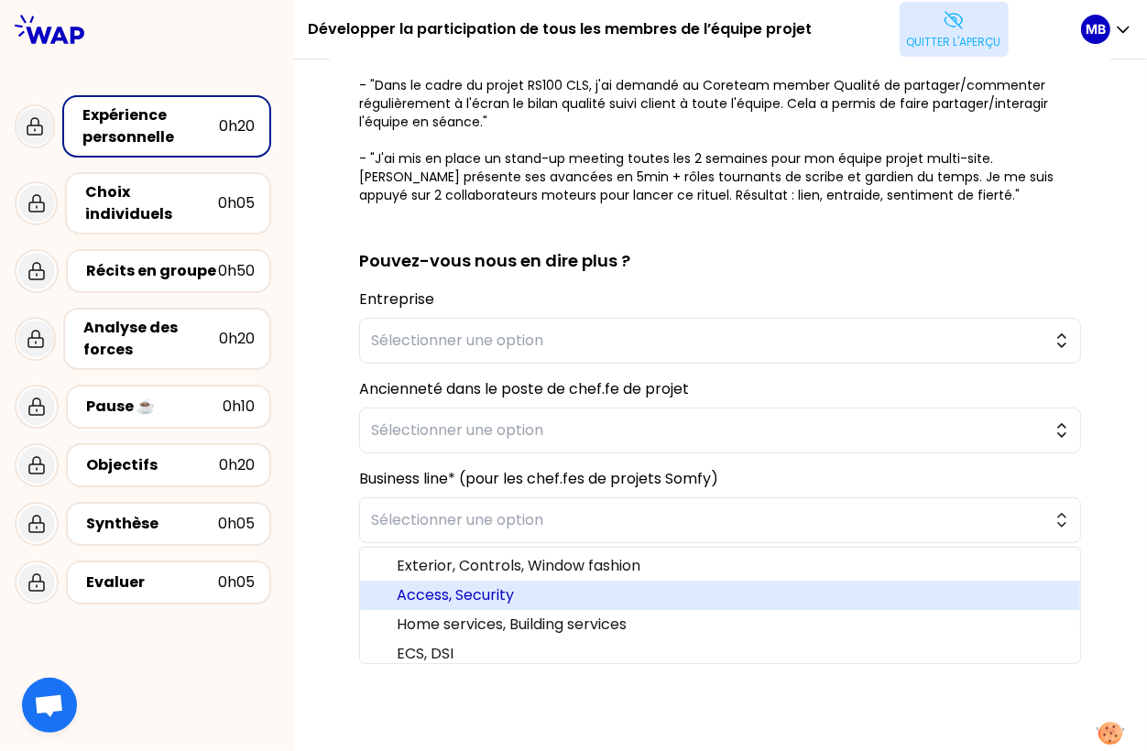
scroll to position [38, 0]
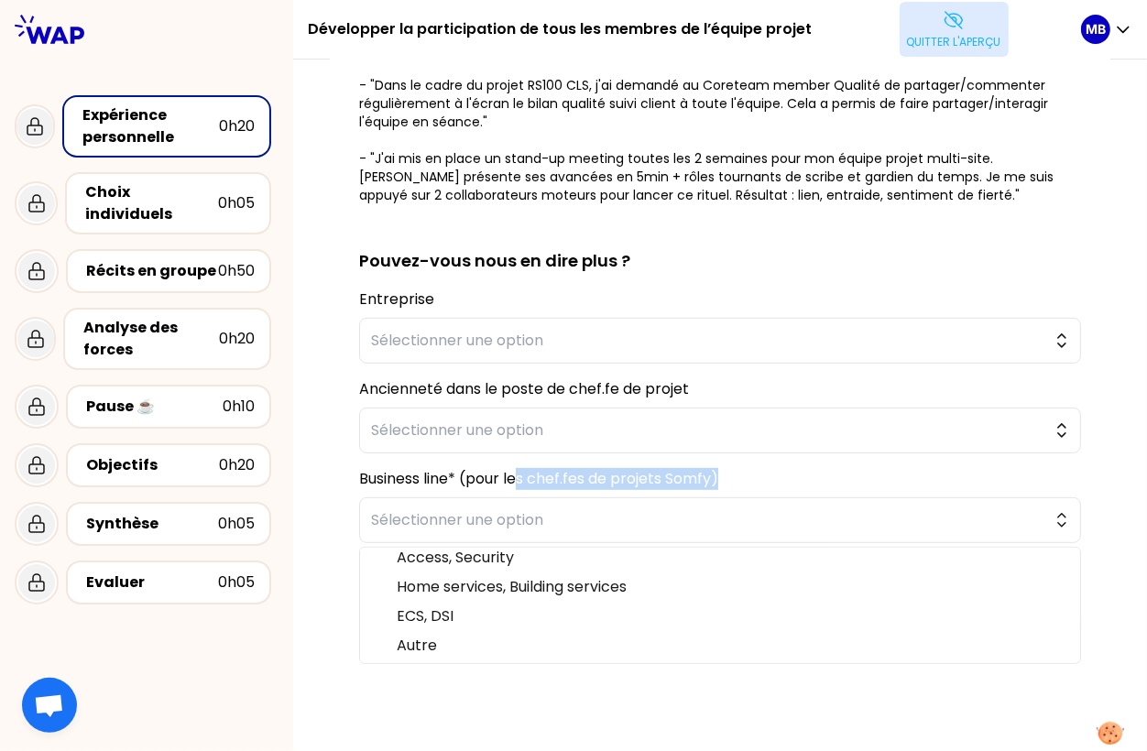
drag, startPoint x: 577, startPoint y: 477, endPoint x: 739, endPoint y: 476, distance: 162.2
click at [739, 476] on div "Business line* (pour les chef.fes de projets Somfy) Sélectionner une option Ext…" at bounding box center [720, 505] width 722 height 75
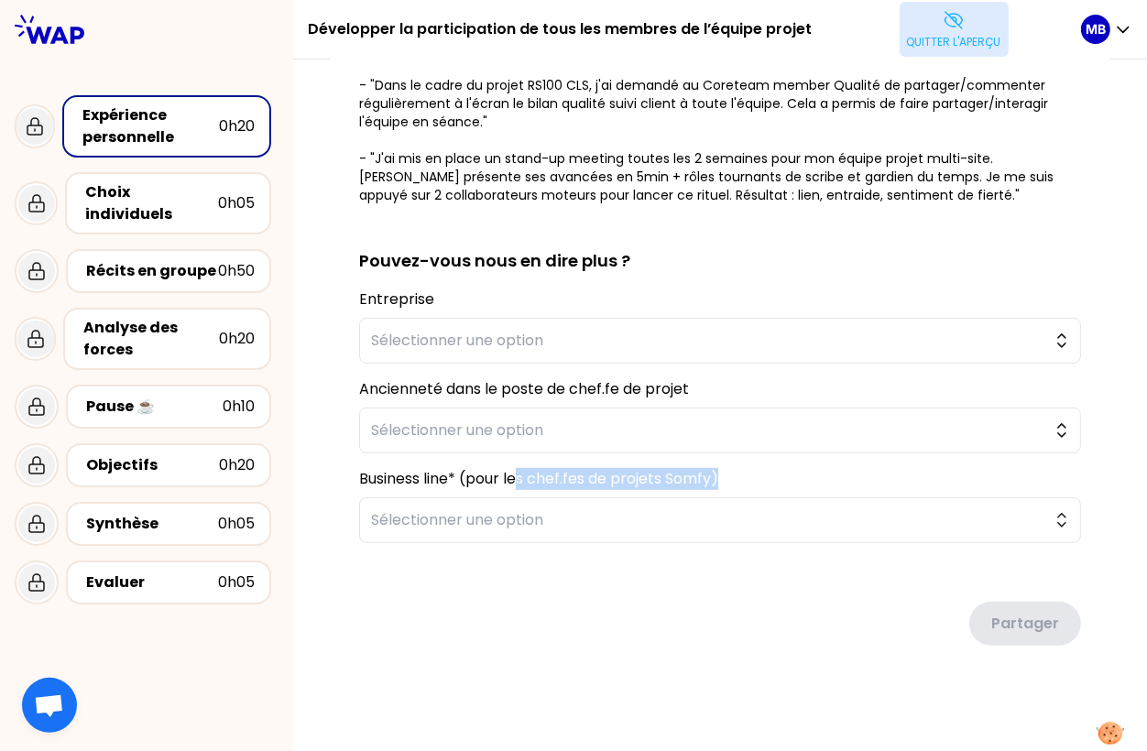
click at [739, 476] on div "Business line* (pour les chef.fes de projets Somfy) Sélectionner une option" at bounding box center [720, 505] width 722 height 75
click at [779, 463] on form "sauvegardé En tant que chef de projets, vous avez toutes et tous encouragé la p…" at bounding box center [720, 171] width 722 height 979
drag, startPoint x: 764, startPoint y: 476, endPoint x: 318, endPoint y: 469, distance: 446.3
click at [318, 469] on div "sauvegardé En tant que chef de projets, vous avez toutes et tous encouragé la p…" at bounding box center [720, 202] width 854 height 1107
click at [458, 524] on span "Sélectionner une option" at bounding box center [707, 520] width 673 height 22
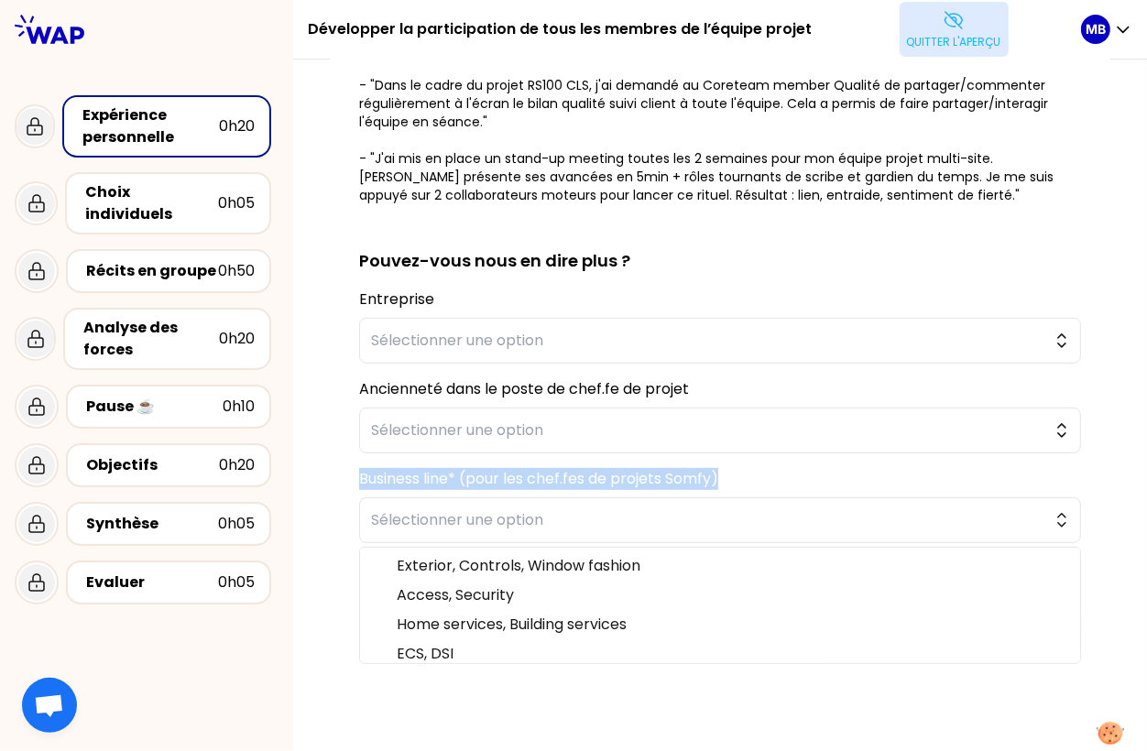
click at [425, 480] on label "Business line* (pour les chef.fes de projets Somfy)" at bounding box center [538, 478] width 359 height 21
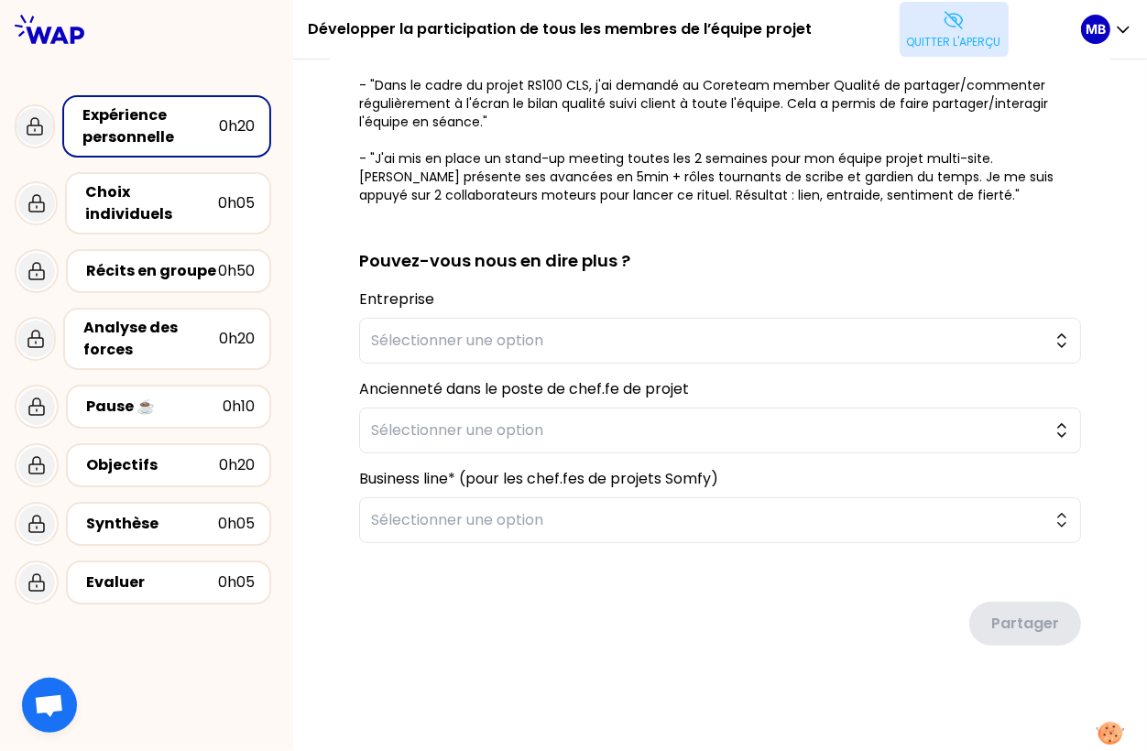
click at [955, 27] on icon at bounding box center [954, 20] width 22 height 22
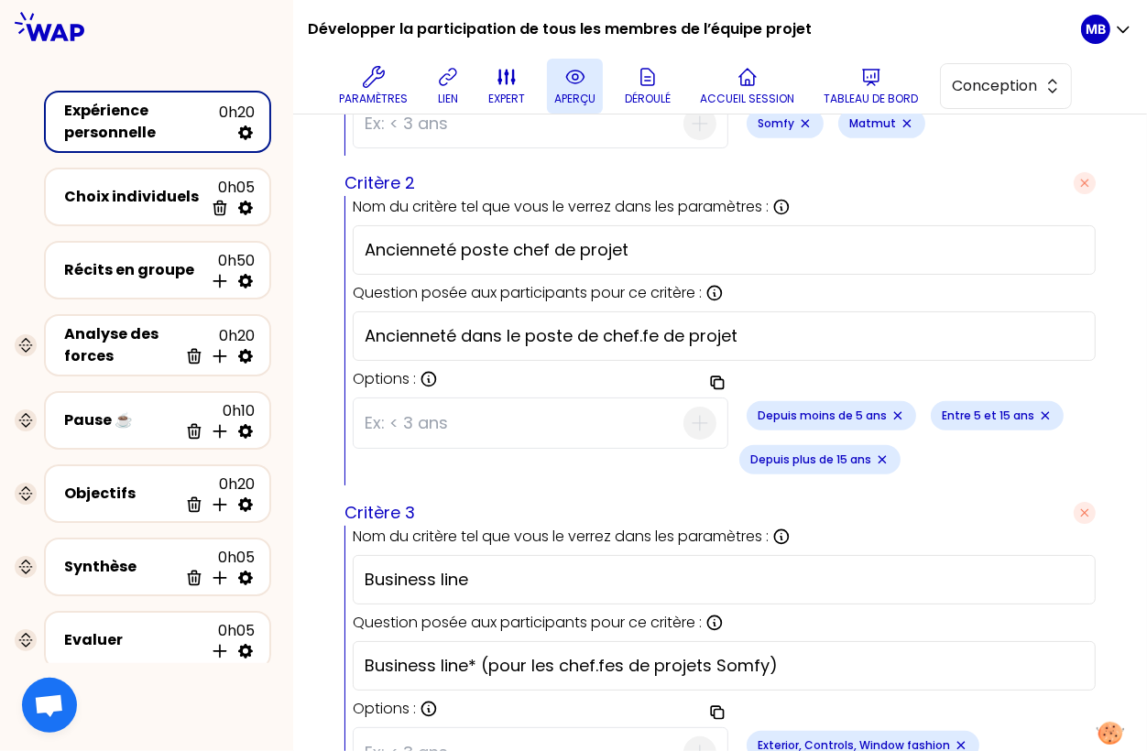
scroll to position [1124, 0]
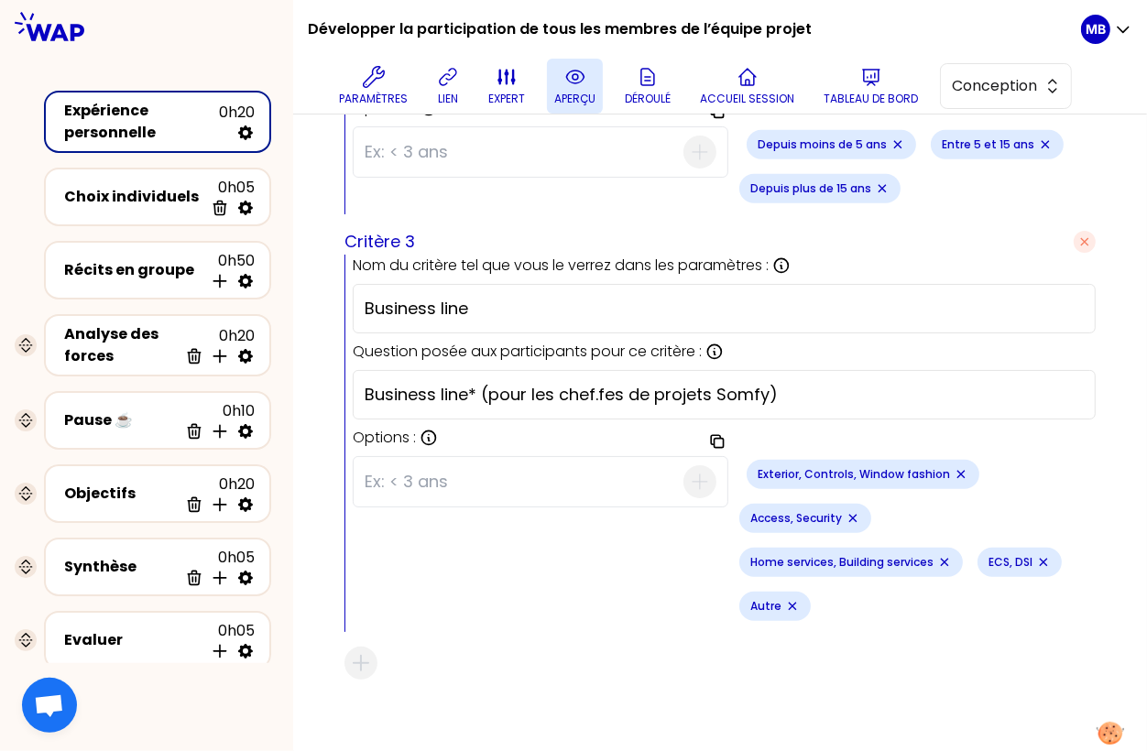
click at [365, 386] on input "Business line* (pour les chef.fes de projets Somfy)" at bounding box center [724, 395] width 719 height 26
drag, startPoint x: 935, startPoint y: 387, endPoint x: 1211, endPoint y: 399, distance: 276.0
click at [1057, 399] on html "Développer la participation de tous les membres de l’équipe projet Paramètres l…" at bounding box center [573, 375] width 1147 height 751
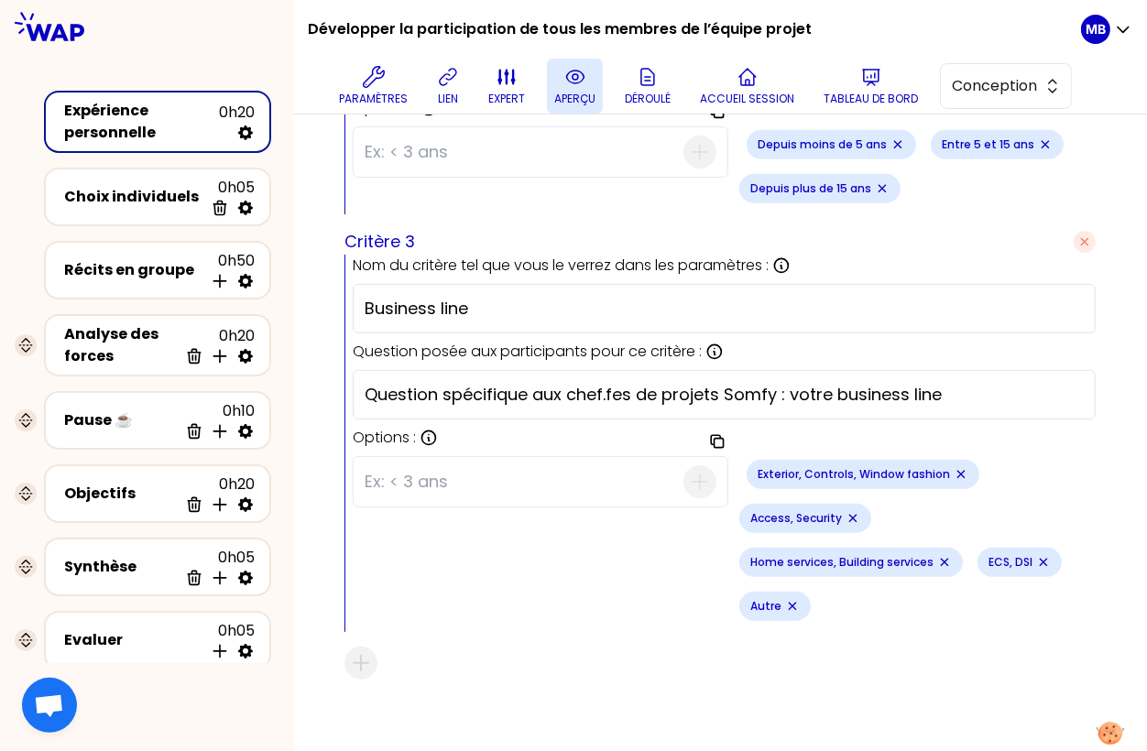
type input "Question spécifique aux chef.fes de projets Somfy : votre business line"
click at [568, 93] on p "aperçu" at bounding box center [574, 99] width 41 height 15
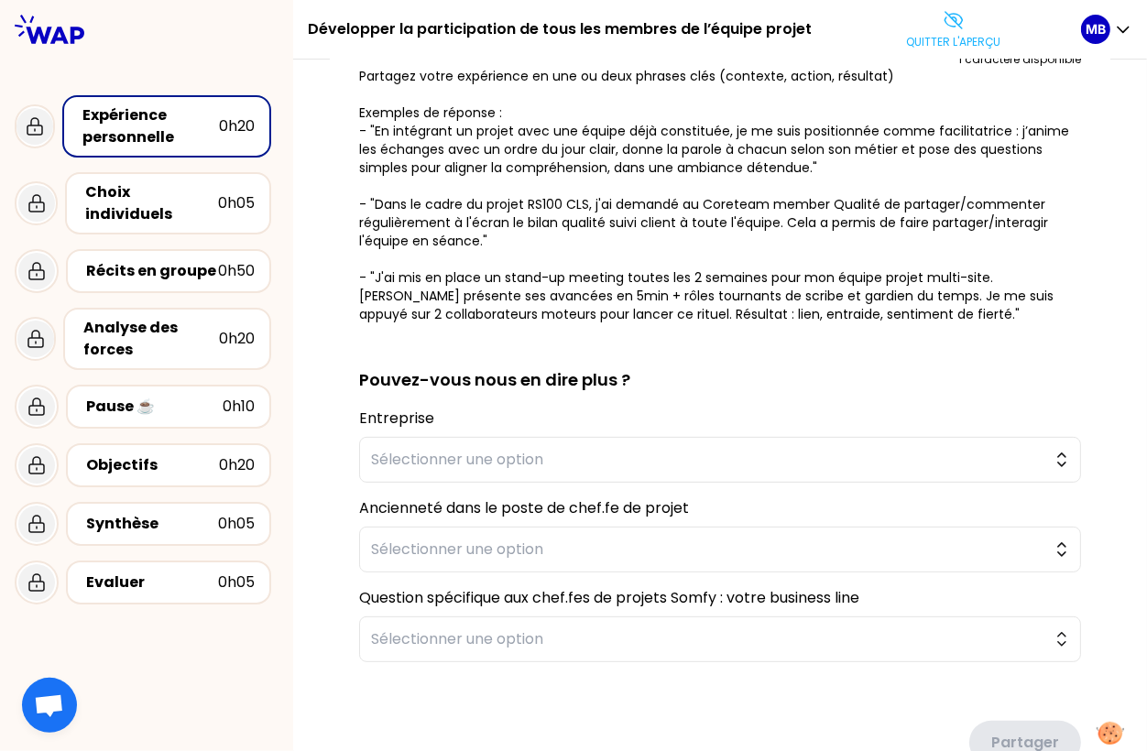
scroll to position [108, 0]
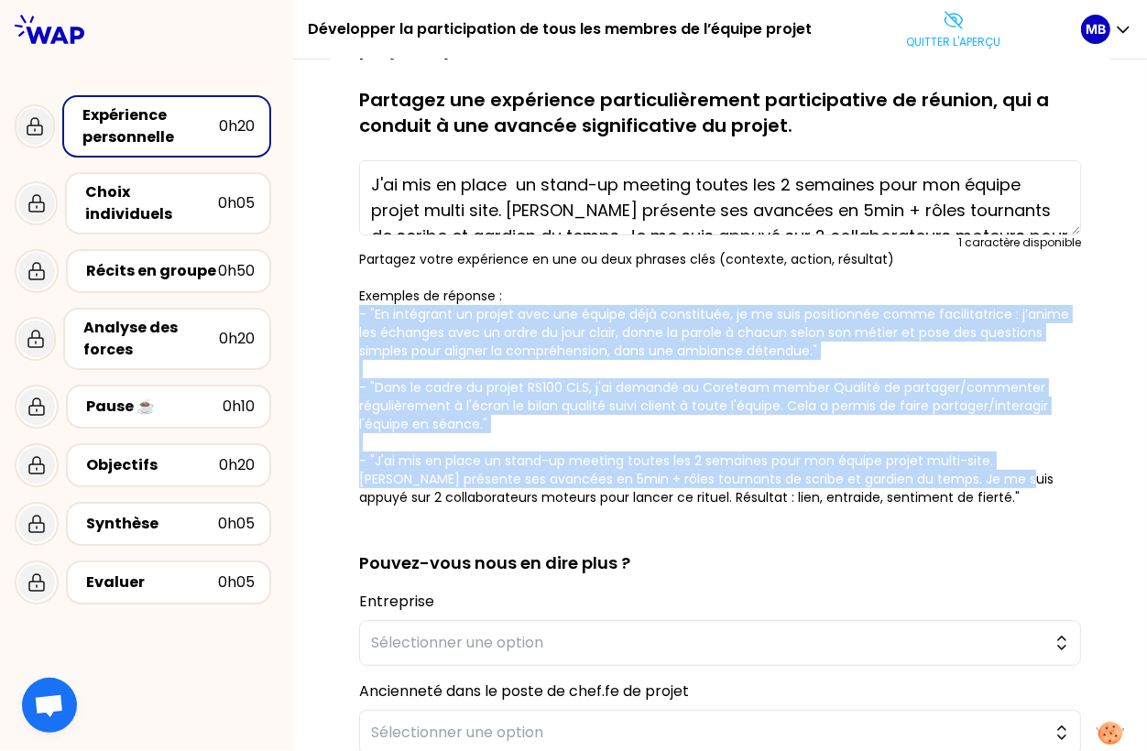
drag, startPoint x: 360, startPoint y: 310, endPoint x: 970, endPoint y: 493, distance: 637.1
click at [971, 487] on p "Partagez votre expérience en une ou deux phrases clés (contexte, action, résult…" at bounding box center [720, 378] width 722 height 257
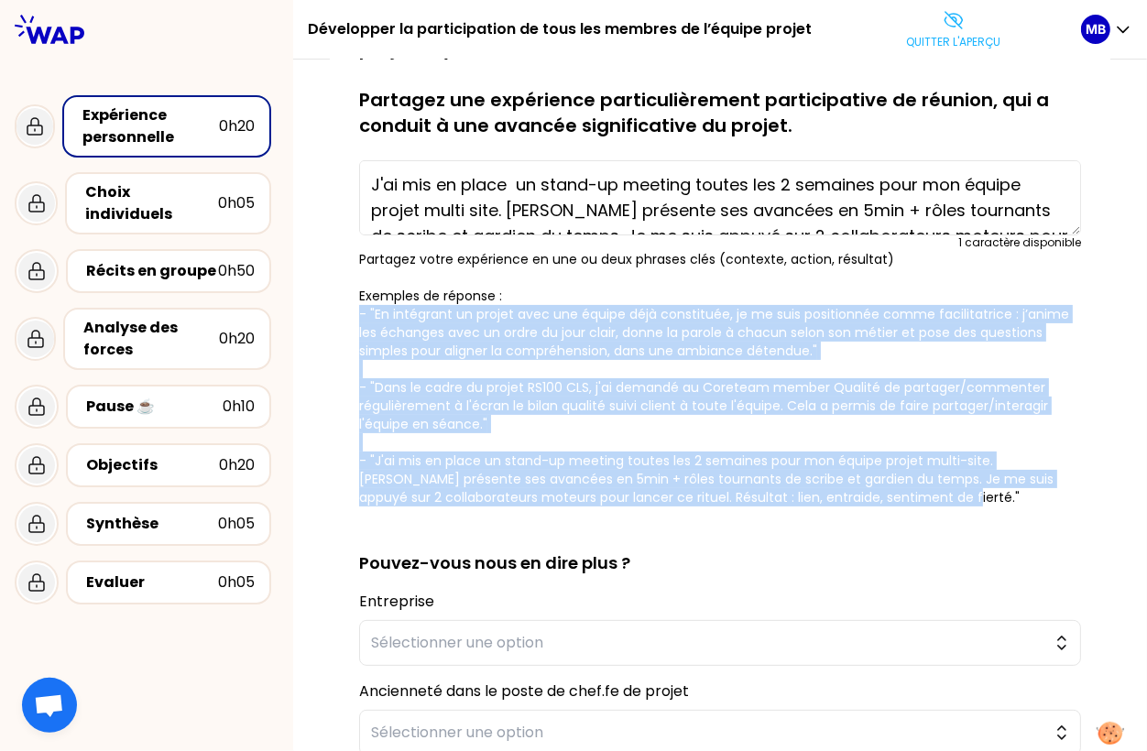
click at [966, 496] on p "Partagez votre expérience en une ou deux phrases clés (contexte, action, résult…" at bounding box center [720, 378] width 722 height 257
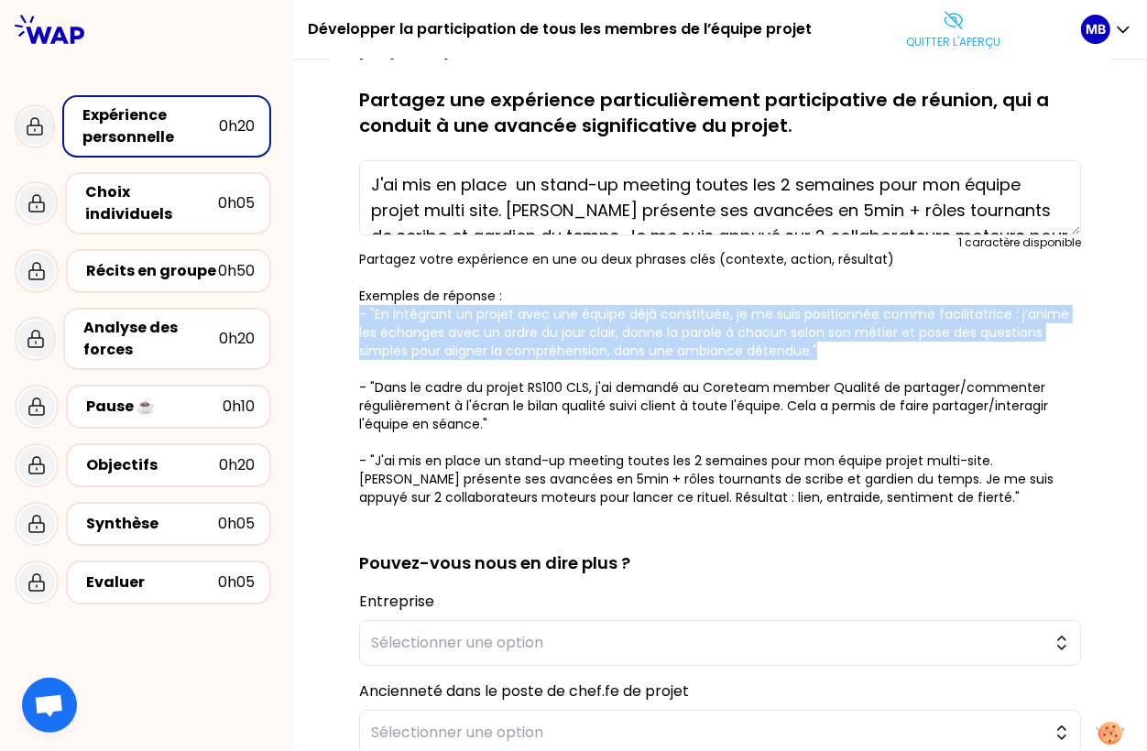
drag, startPoint x: 775, startPoint y: 350, endPoint x: 356, endPoint y: 307, distance: 421.8
click at [356, 307] on div "sauvegardé En tant que chef de projets, vous avez toutes et tous encouragé la p…" at bounding box center [720, 502] width 781 height 1037
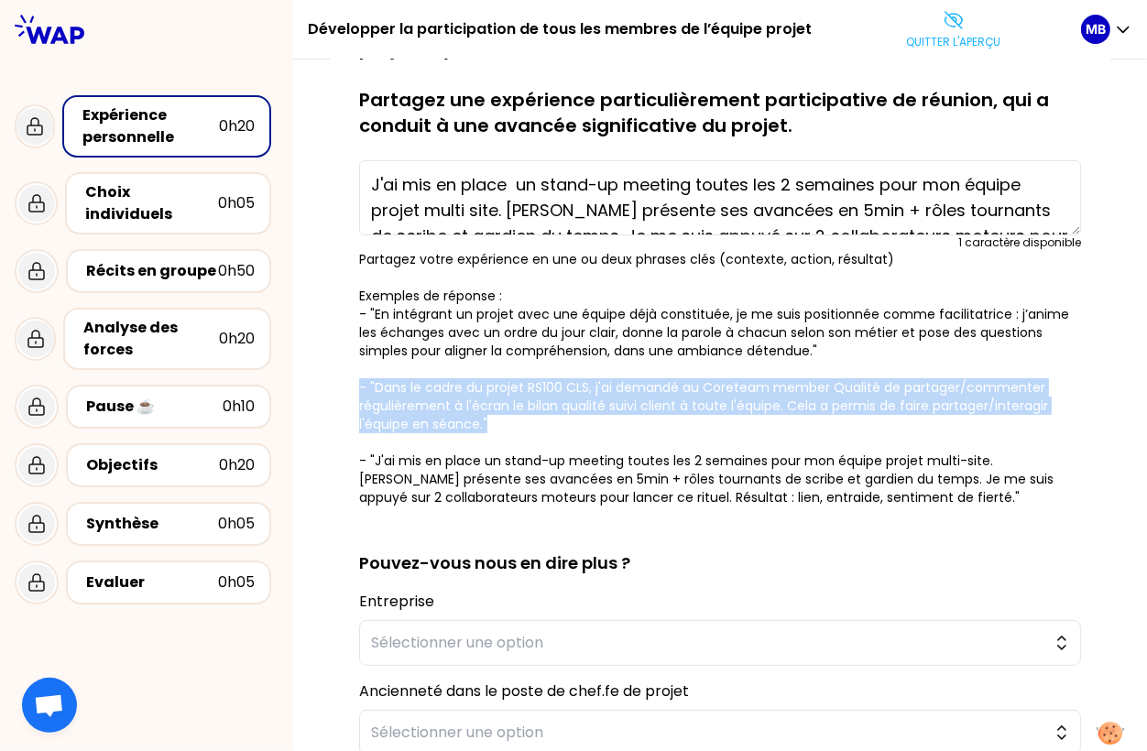
drag, startPoint x: 520, startPoint y: 416, endPoint x: 322, endPoint y: 386, distance: 200.2
click at [322, 386] on div "sauvegardé En tant que chef de projets, vous avez toutes et tous encouragé la p…" at bounding box center [720, 504] width 854 height 1107
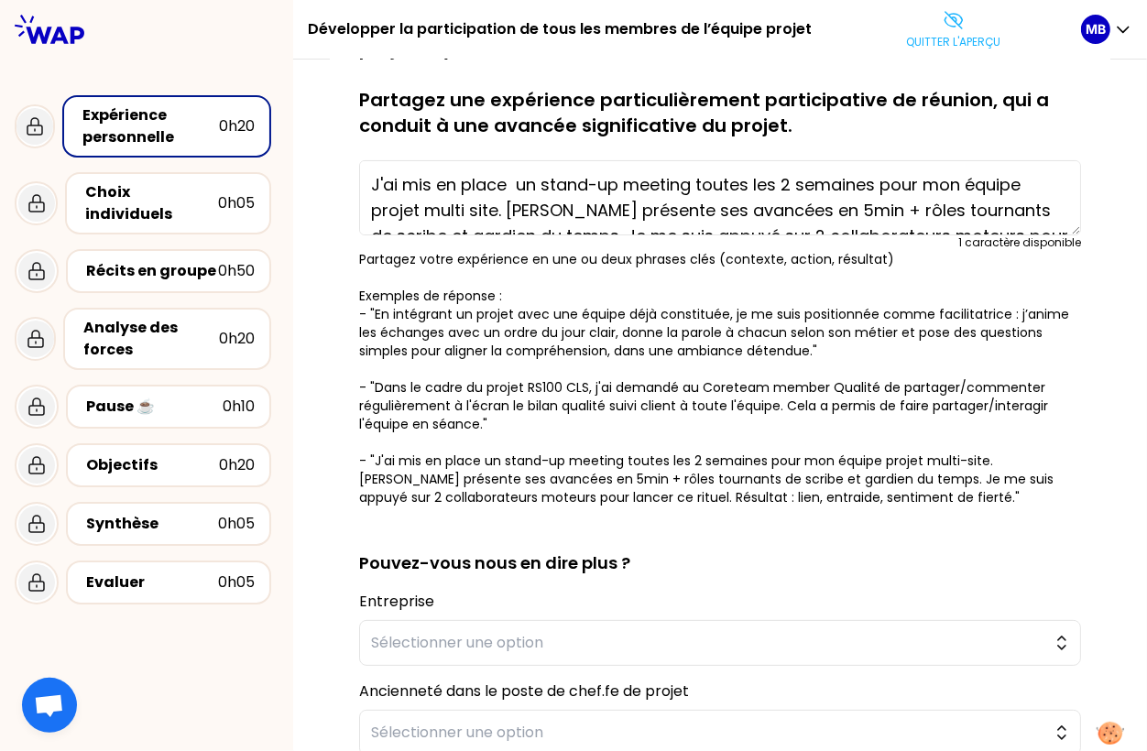
click at [557, 432] on p "Partagez votre expérience en une ou deux phrases clés (contexte, action, résult…" at bounding box center [720, 378] width 722 height 257
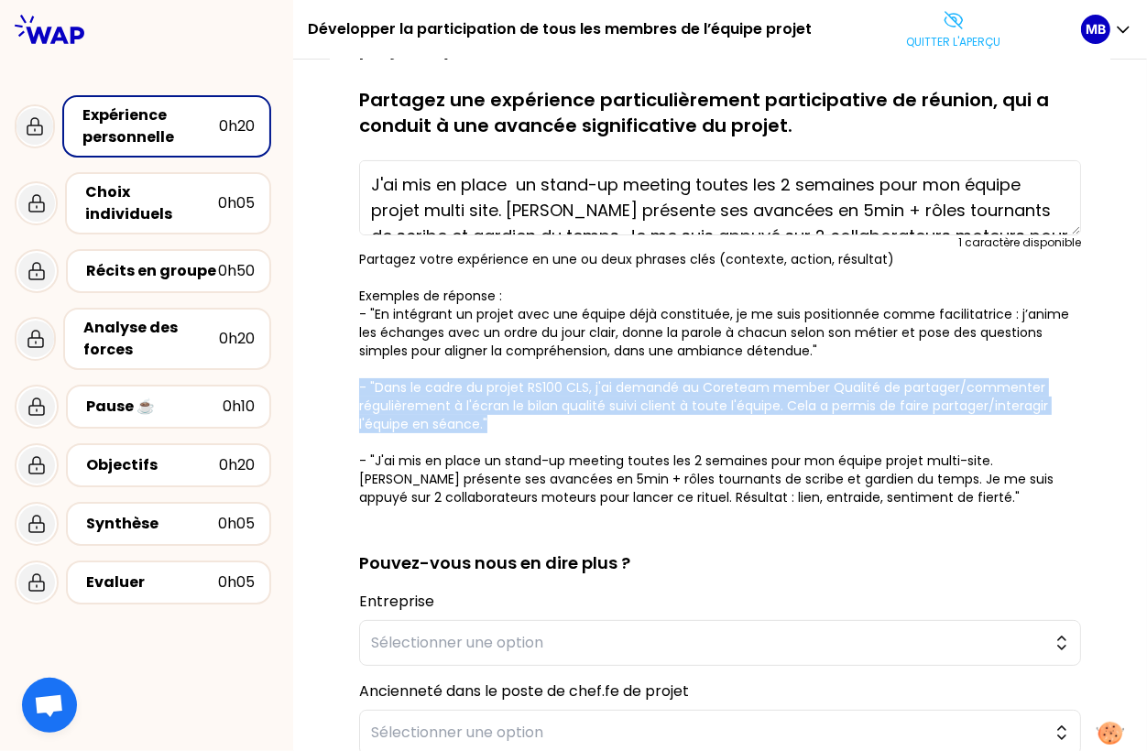
drag, startPoint x: 499, startPoint y: 422, endPoint x: 307, endPoint y: 380, distance: 197.0
click at [307, 380] on div "sauvegardé En tant que chef de projets, vous avez toutes et tous encouragé la p…" at bounding box center [720, 504] width 854 height 1107
click at [952, 40] on p "Quitter l'aperçu" at bounding box center [954, 42] width 94 height 15
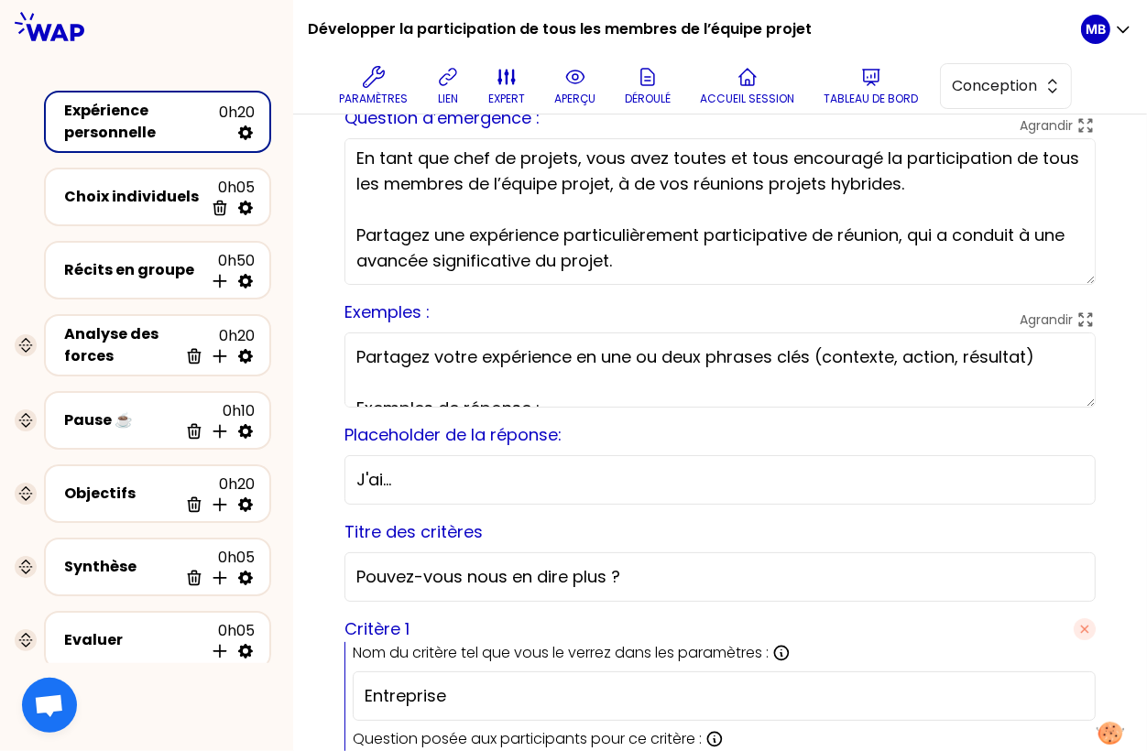
scroll to position [116, 0]
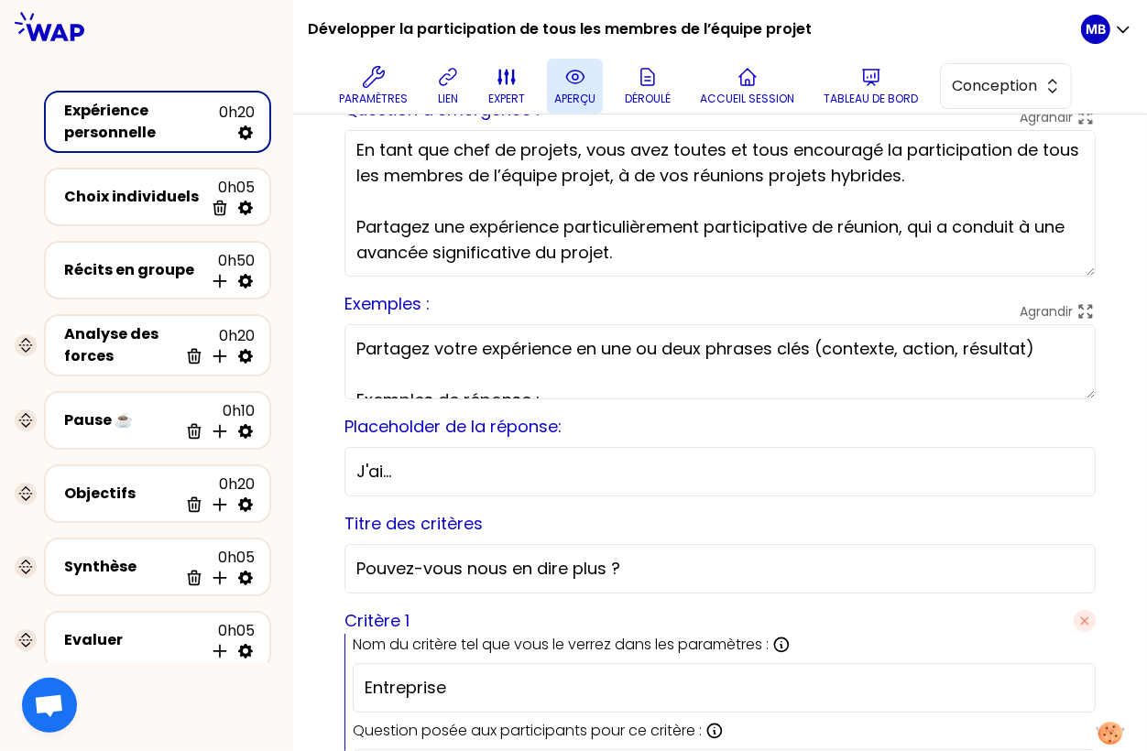
click at [570, 80] on icon at bounding box center [575, 77] width 22 height 22
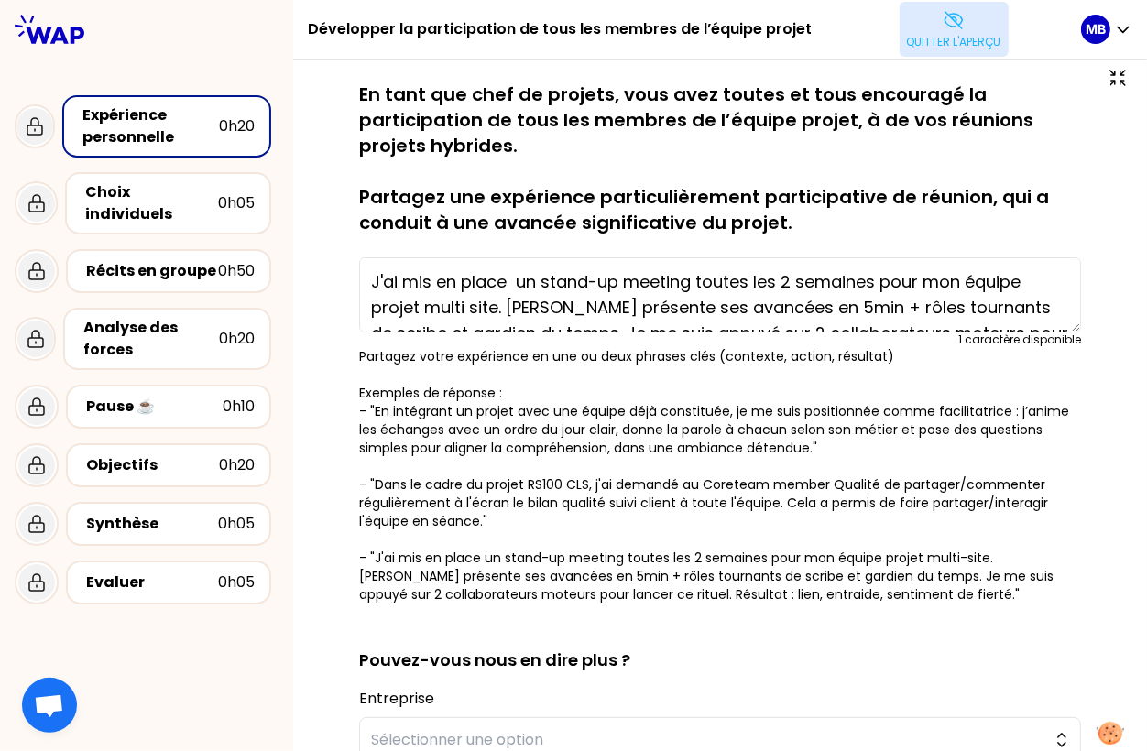
scroll to position [0, 0]
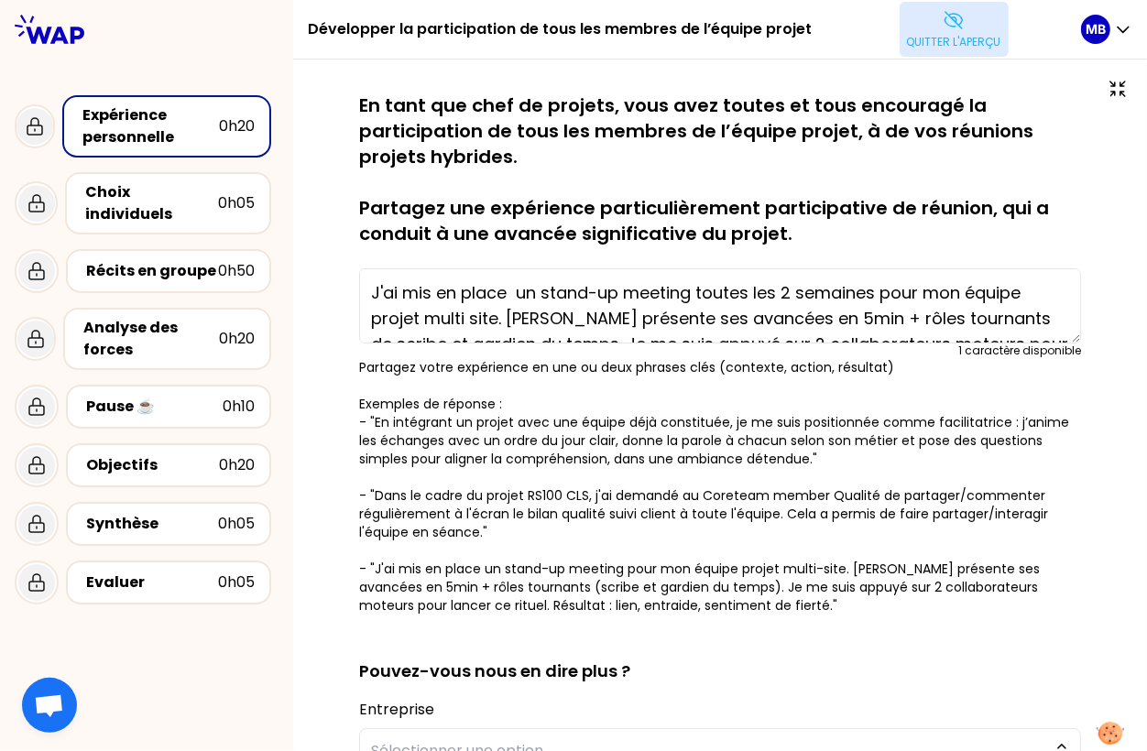
click at [943, 25] on icon at bounding box center [954, 20] width 22 height 22
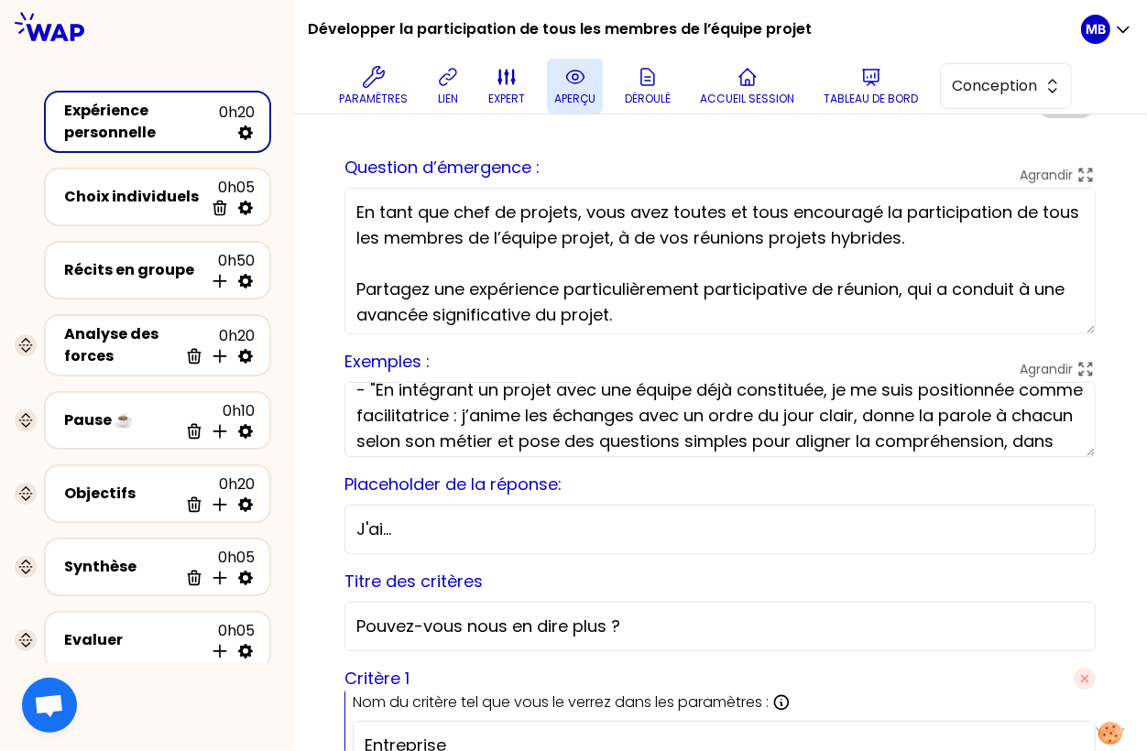
scroll to position [121, 0]
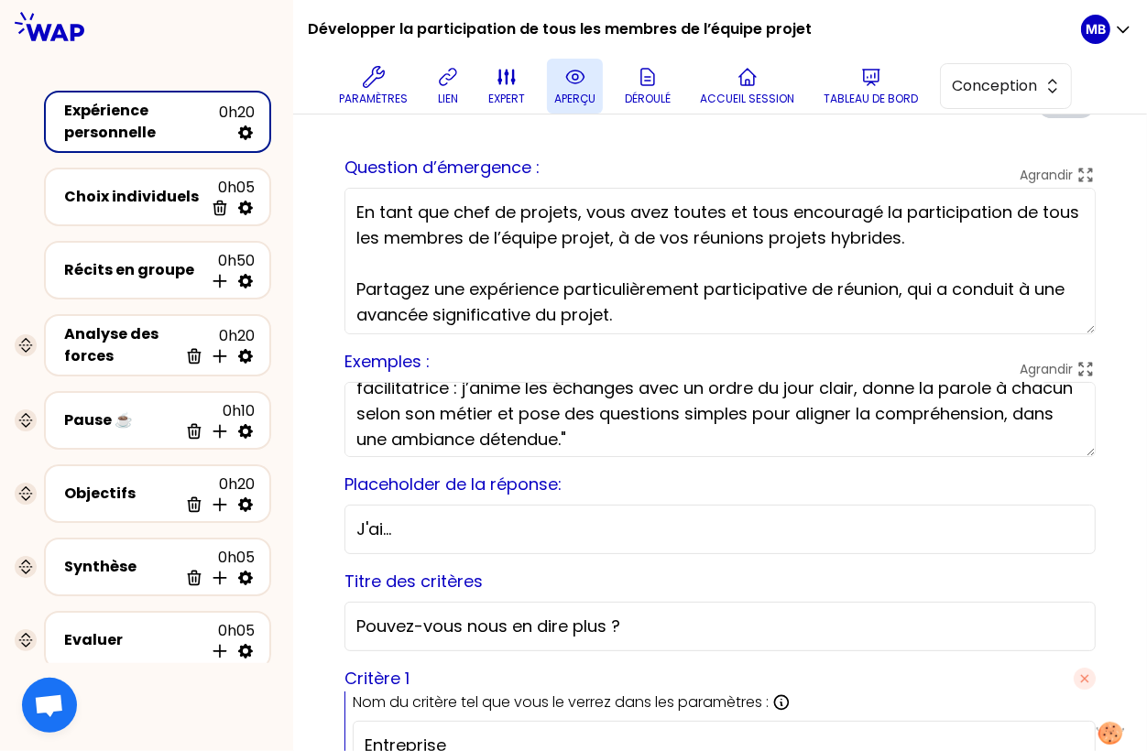
drag, startPoint x: 560, startPoint y: 411, endPoint x: 422, endPoint y: 416, distance: 137.5
click at [422, 416] on textarea "Partagez votre expérience en une ou deux phrases clés (contexte, action, résult…" at bounding box center [720, 419] width 751 height 75
click at [583, 435] on textarea "Partagez votre expérience en une ou deux phrases clés (contexte, action, résult…" at bounding box center [720, 419] width 751 height 75
type textarea "Partagez votre expérience en une ou deux phrases clés (contexte, action, résult…"
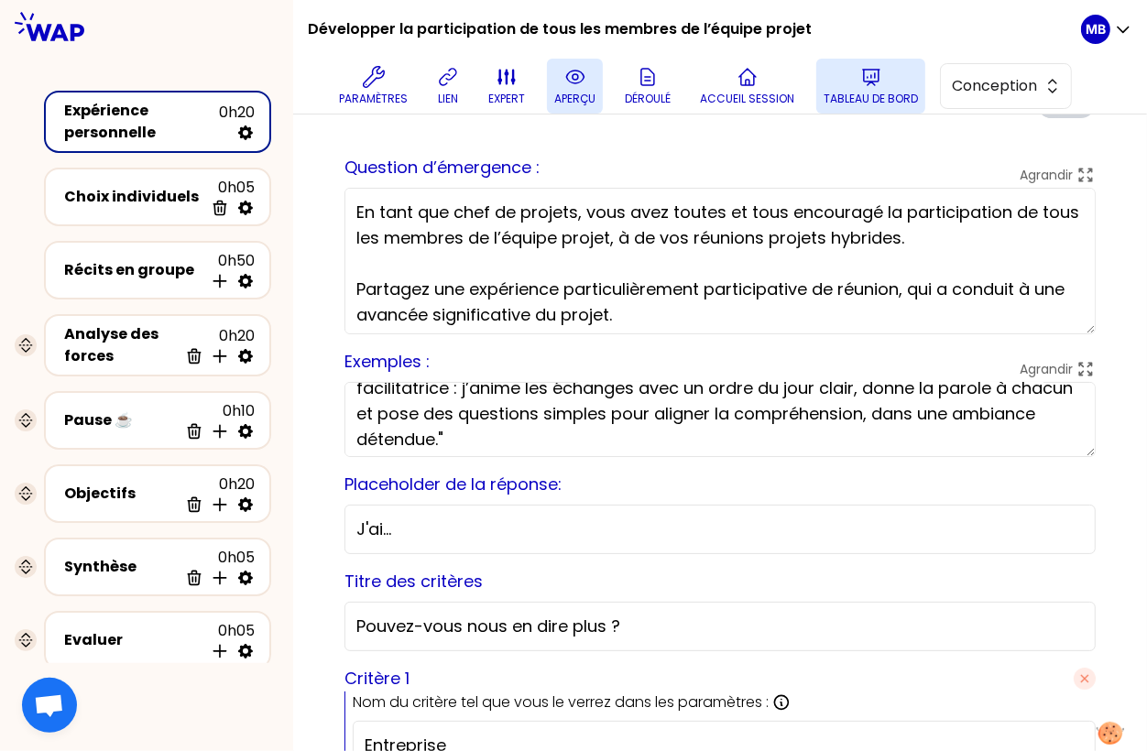
click at [844, 79] on button "Tableau de bord" at bounding box center [870, 86] width 109 height 55
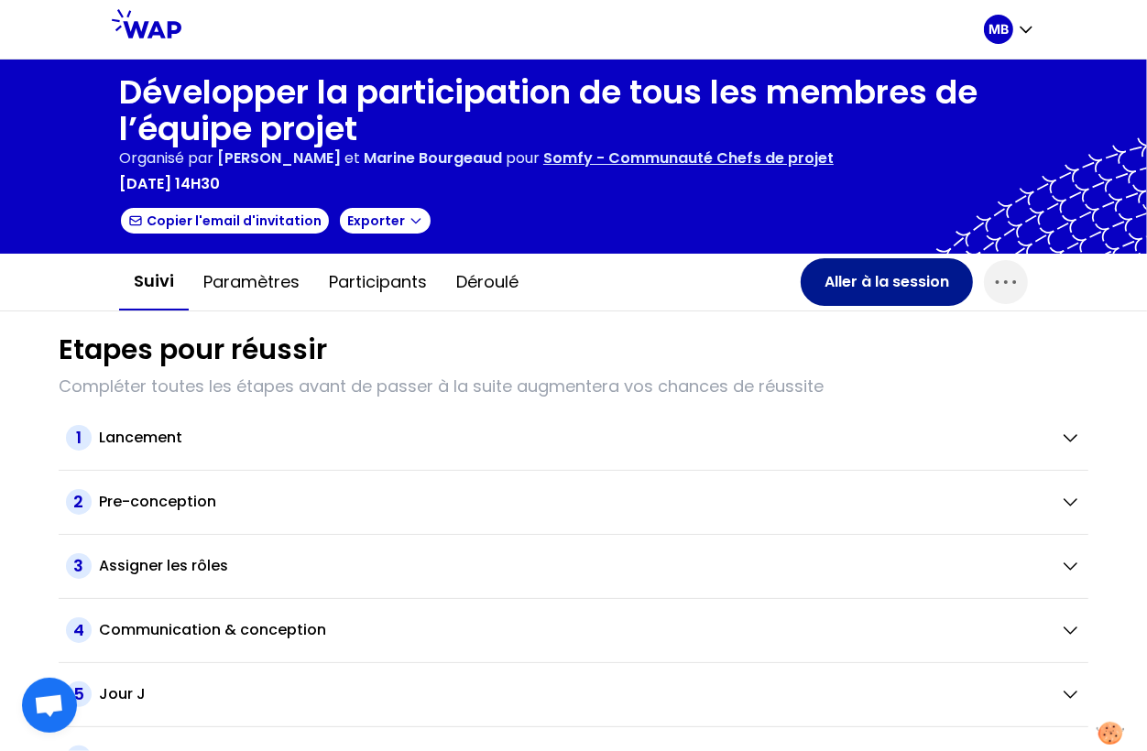
click at [878, 273] on button "Aller à la session" at bounding box center [887, 282] width 172 height 48
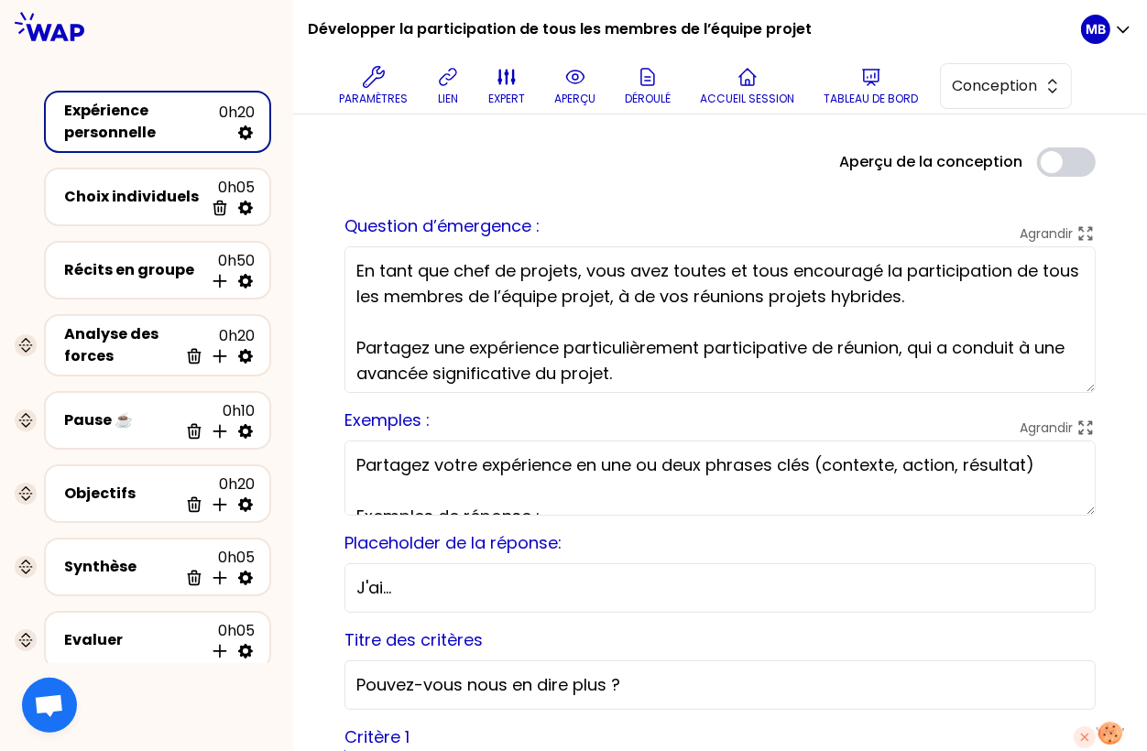
scroll to position [24, 0]
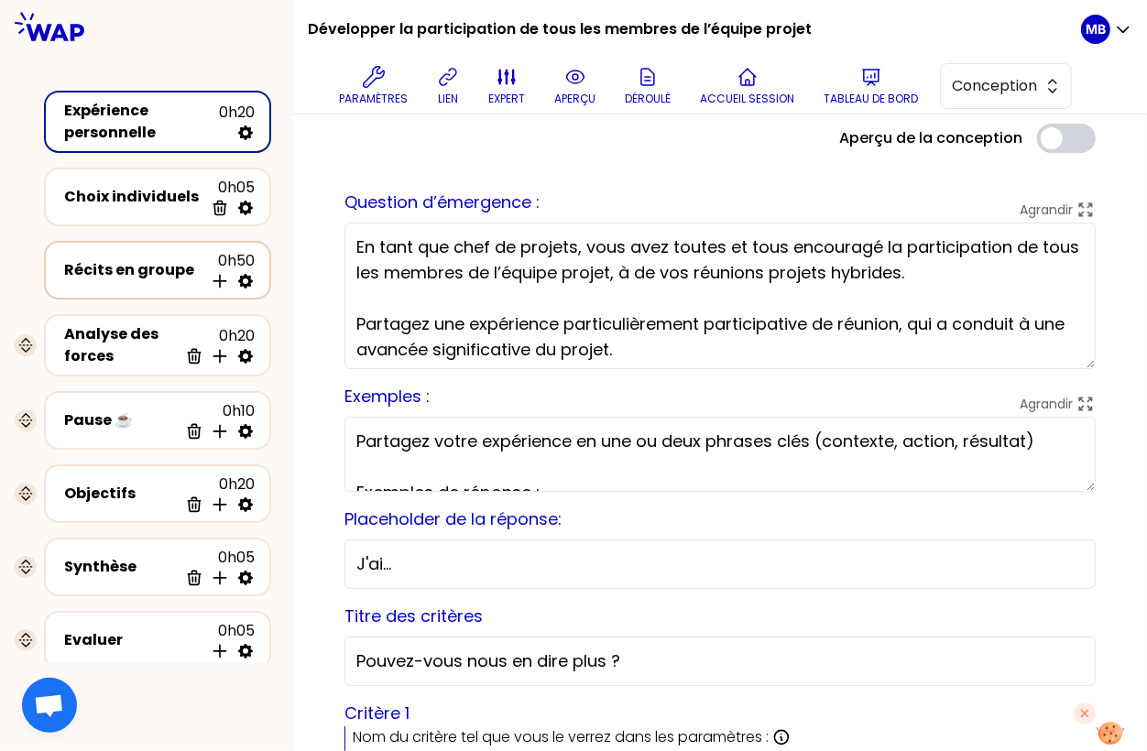
click at [157, 273] on div "Récits en groupe" at bounding box center [133, 270] width 139 height 22
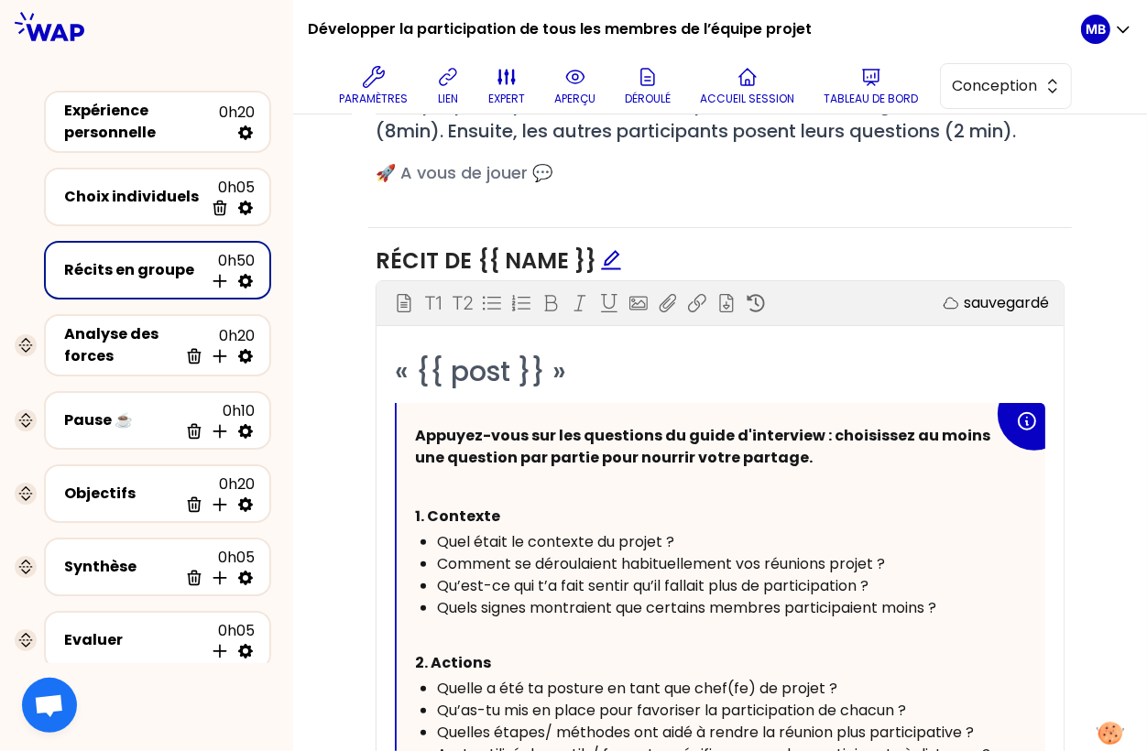
scroll to position [852, 0]
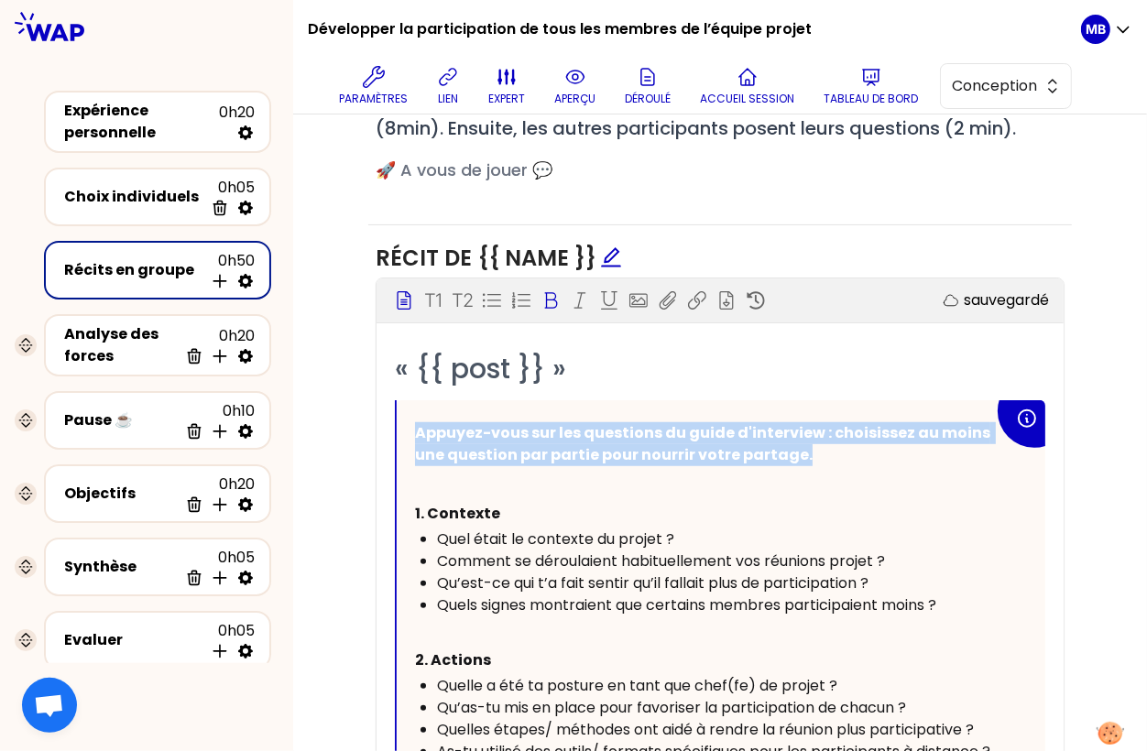
drag, startPoint x: 809, startPoint y: 448, endPoint x: 411, endPoint y: 421, distance: 398.6
click at [411, 421] on div "Appuyez-vous sur les questions du guide d'interview : choisissez au moins une q…" at bounding box center [721, 686] width 649 height 572
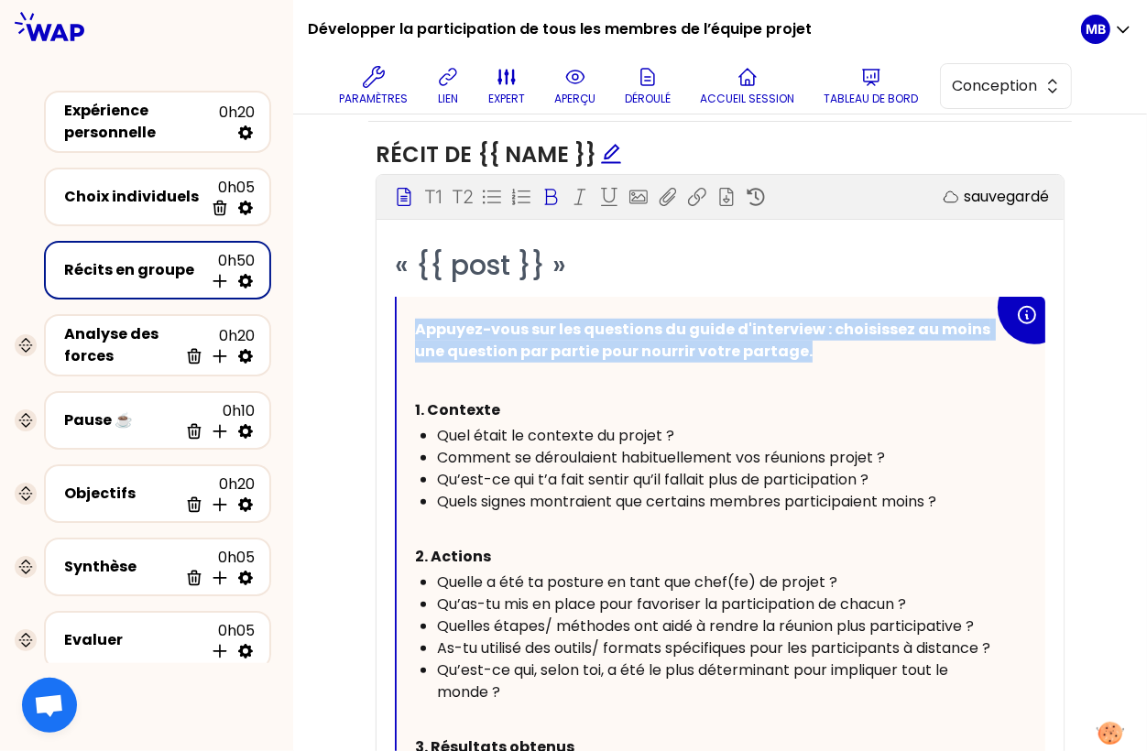
scroll to position [960, 0]
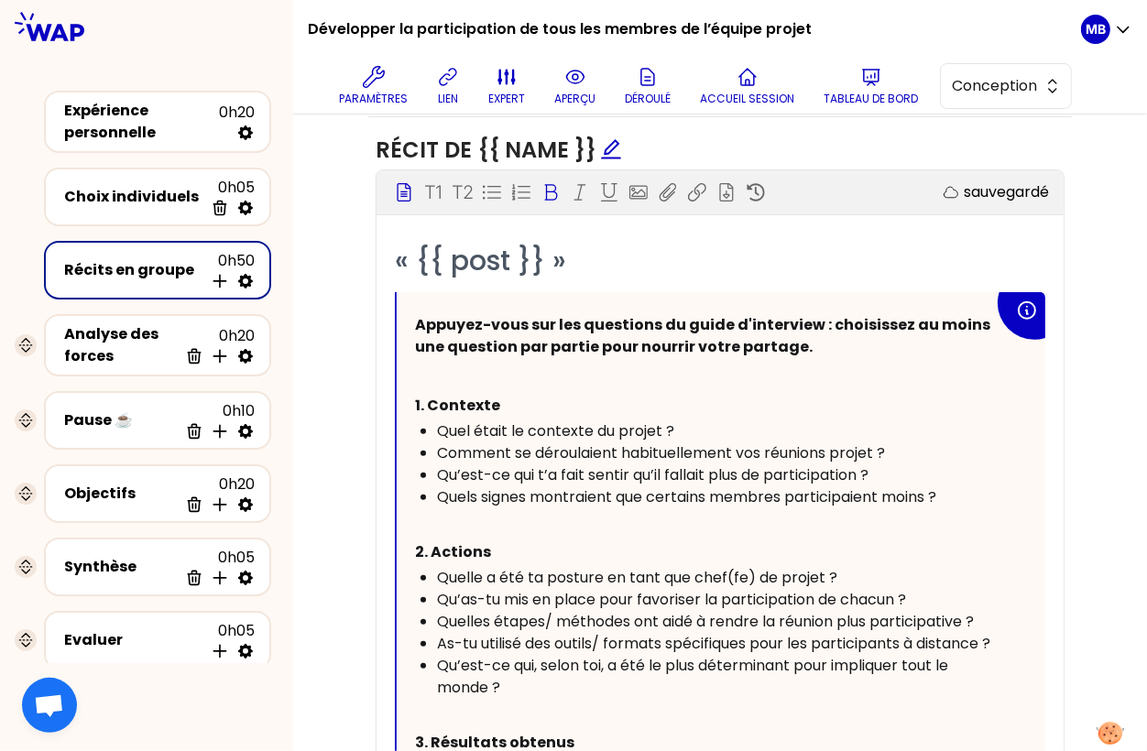
click at [437, 448] on li "Comment se déroulaient habituellement vos réunions projet ?" at bounding box center [715, 454] width 557 height 22
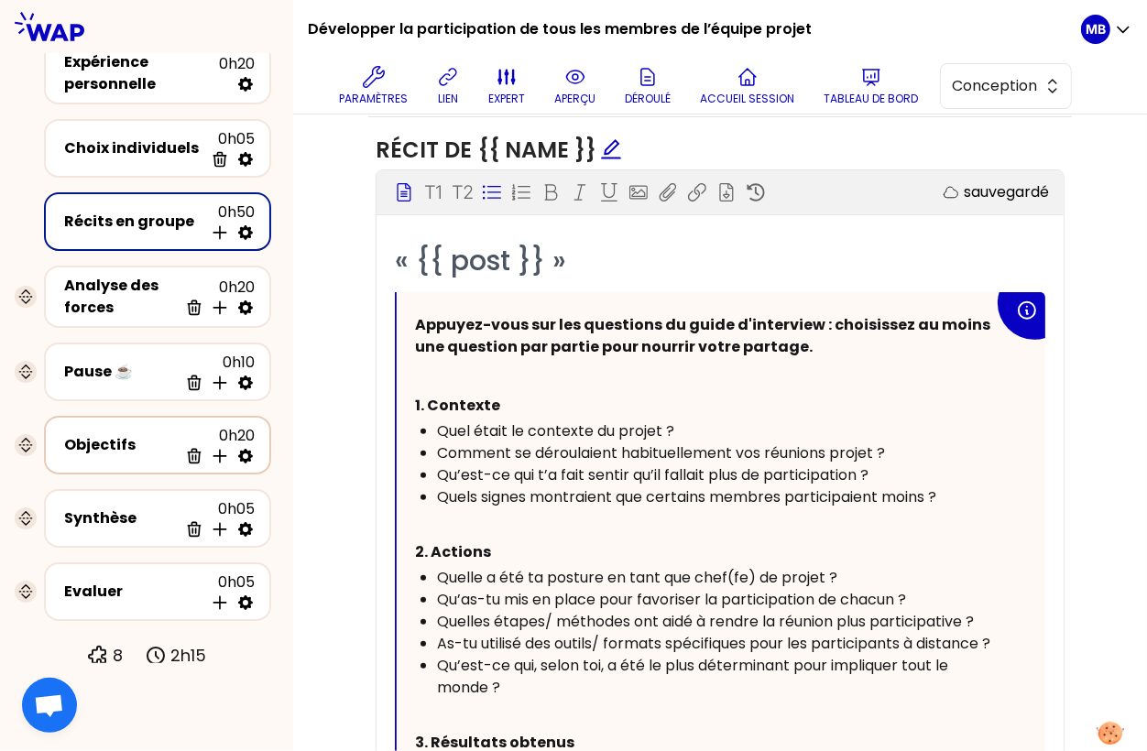
click at [138, 440] on div "Objectifs" at bounding box center [121, 445] width 114 height 22
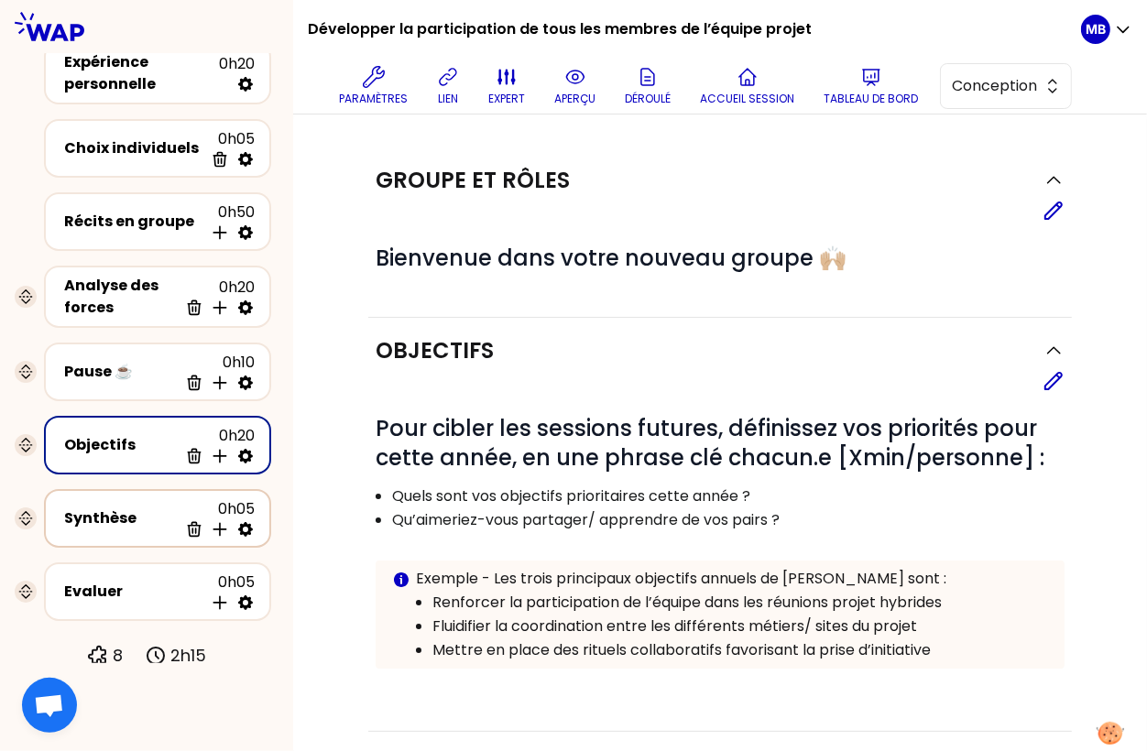
click at [142, 529] on div "Synthèse 0h05 Supprimer Insérer une activité en dessous" at bounding box center [157, 518] width 194 height 40
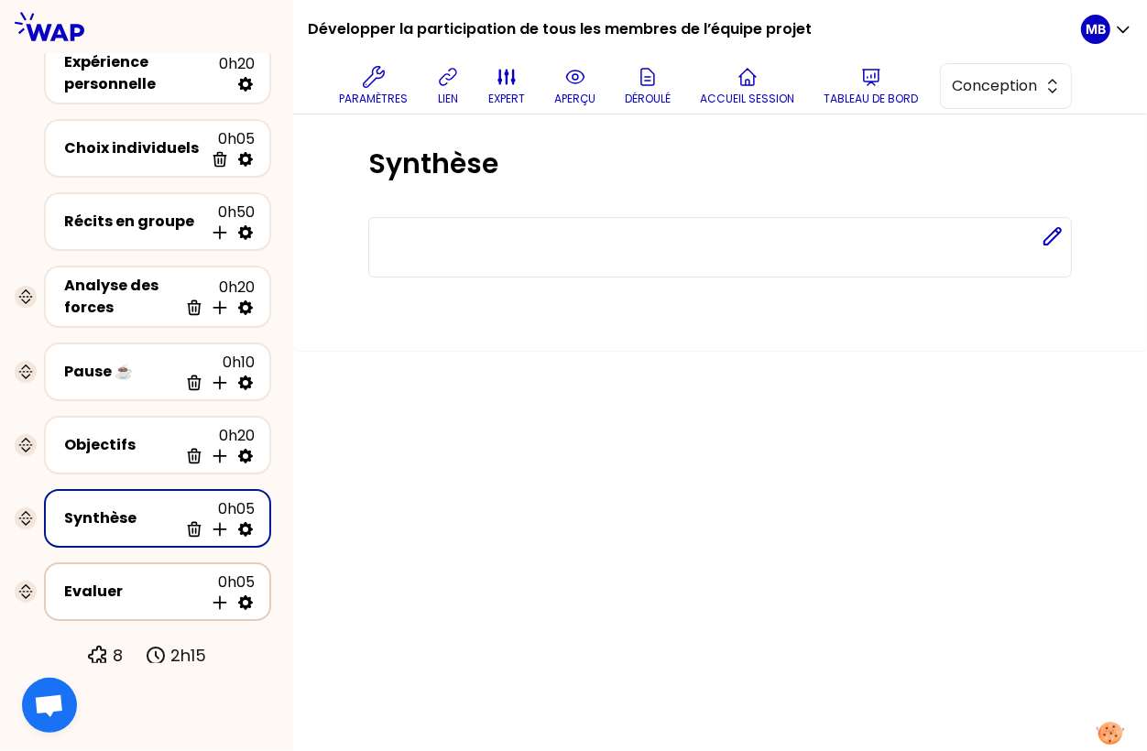
click at [136, 572] on div "Evaluer 0h05 Insérer une activité en dessous" at bounding box center [157, 592] width 194 height 40
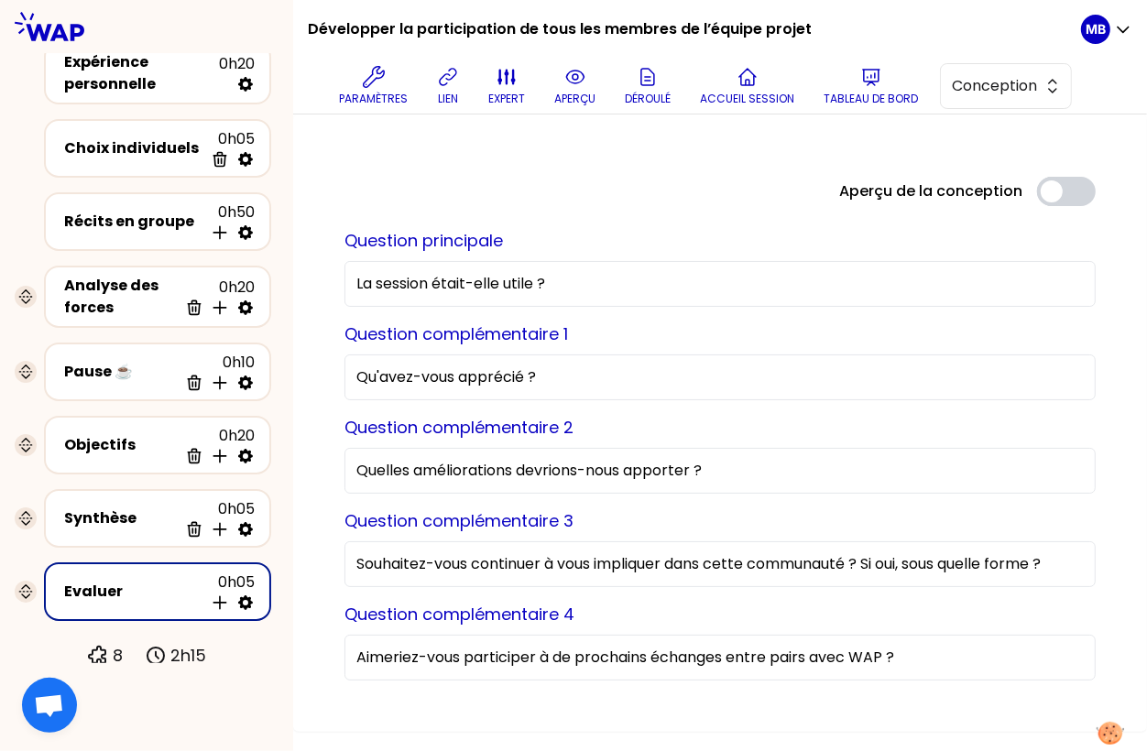
drag, startPoint x: 353, startPoint y: 560, endPoint x: 1084, endPoint y: 552, distance: 731.2
click at [1057, 552] on input "Souhaitez-vous continuer à vous impliquer dans cette communauté ? Si oui, sous …" at bounding box center [720, 564] width 751 height 46
click at [574, 180] on div "Aperçu de la conception Use setting" at bounding box center [720, 191] width 781 height 29
click at [577, 103] on p "aperçu" at bounding box center [574, 99] width 41 height 15
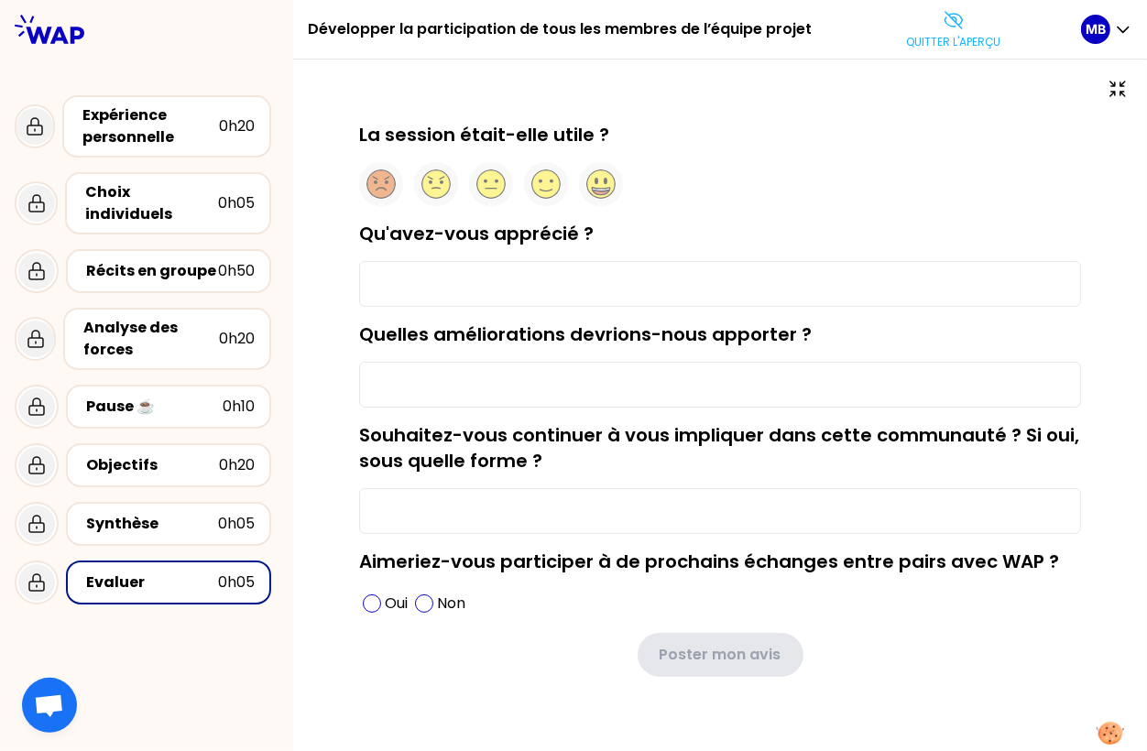
scroll to position [17, 0]
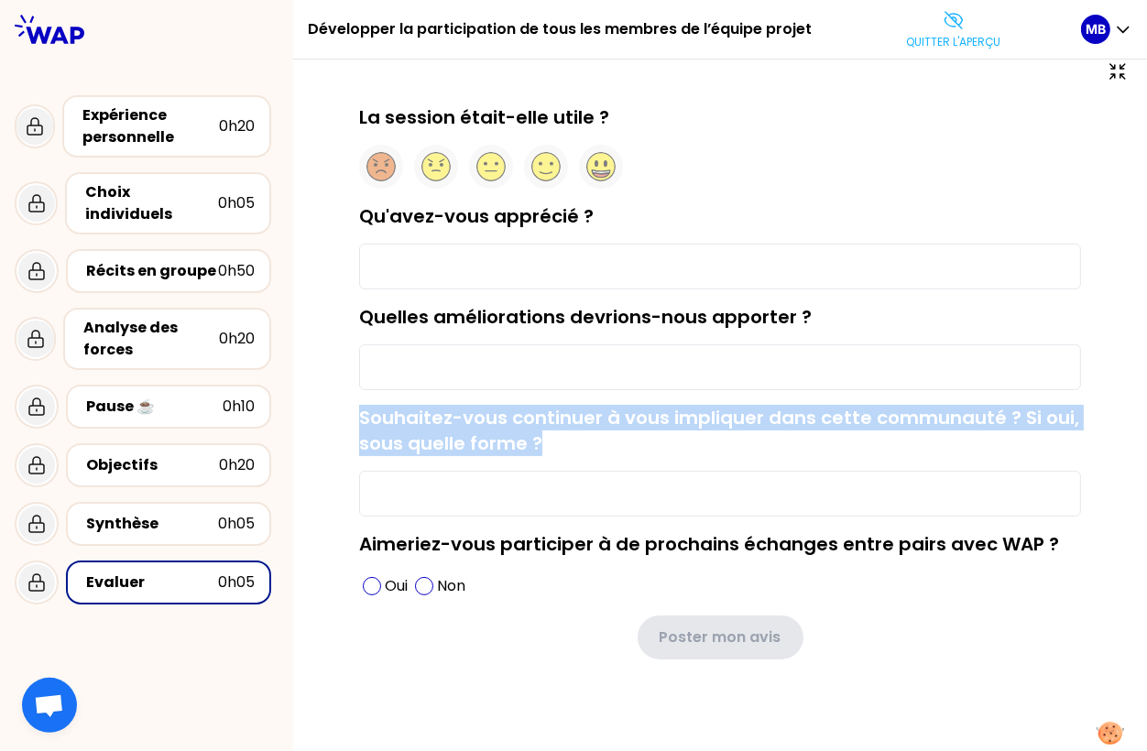
drag, startPoint x: 356, startPoint y: 410, endPoint x: 584, endPoint y: 438, distance: 229.8
click at [584, 438] on div "La session était-elle utile ? Qu'avez-vous apprécié ? Quelles améliorations dev…" at bounding box center [720, 411] width 781 height 614
click at [574, 448] on div "Souhaitez-vous continuer à vous impliquer dans cette communauté ? Si oui, sous …" at bounding box center [720, 461] width 722 height 112
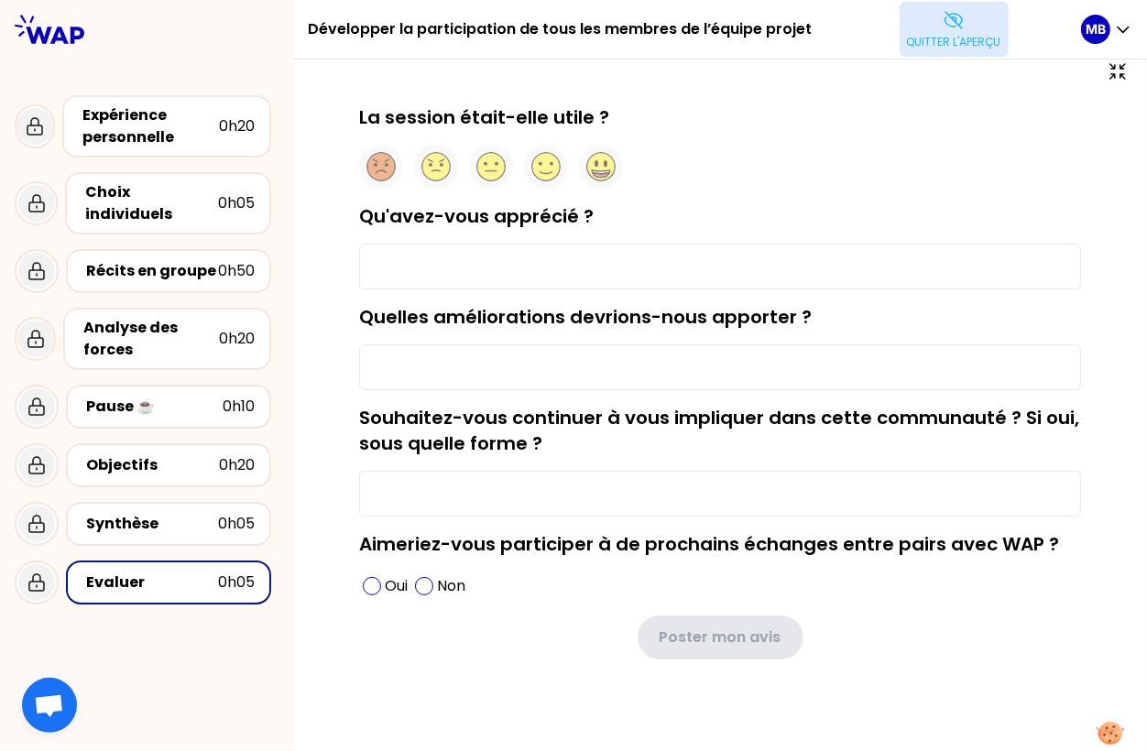
click at [952, 44] on p "Quitter l'aperçu" at bounding box center [954, 42] width 94 height 15
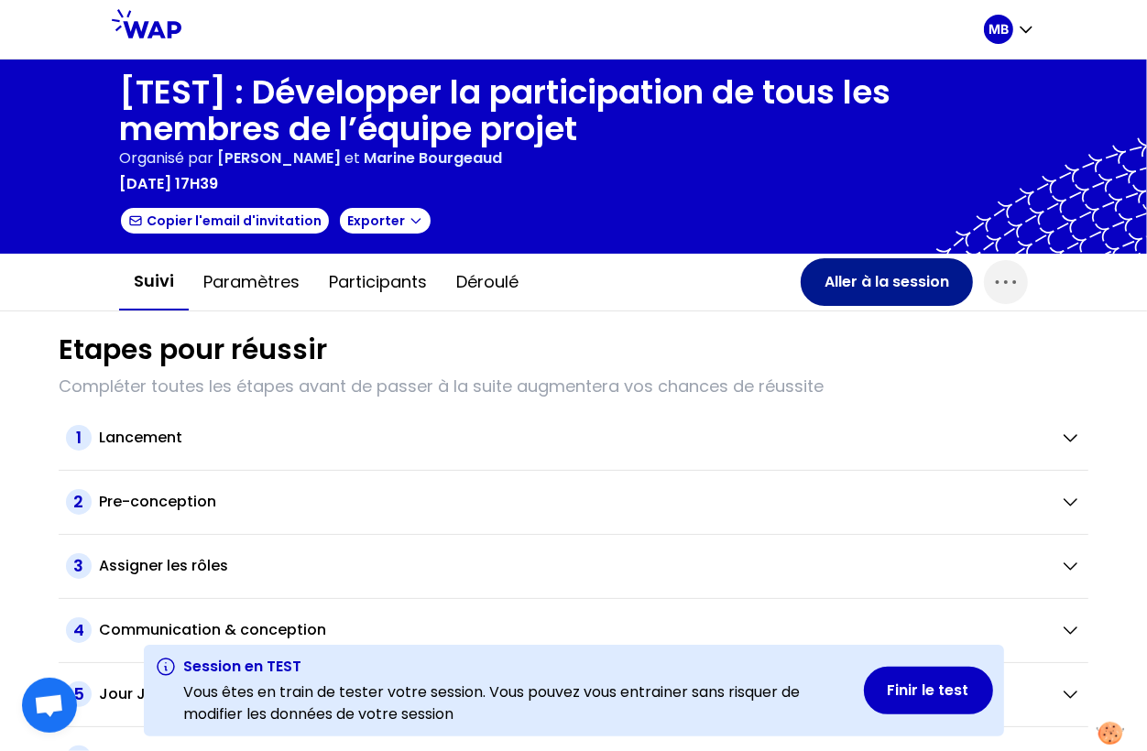
click at [892, 298] on button "Aller à la session" at bounding box center [887, 282] width 172 height 48
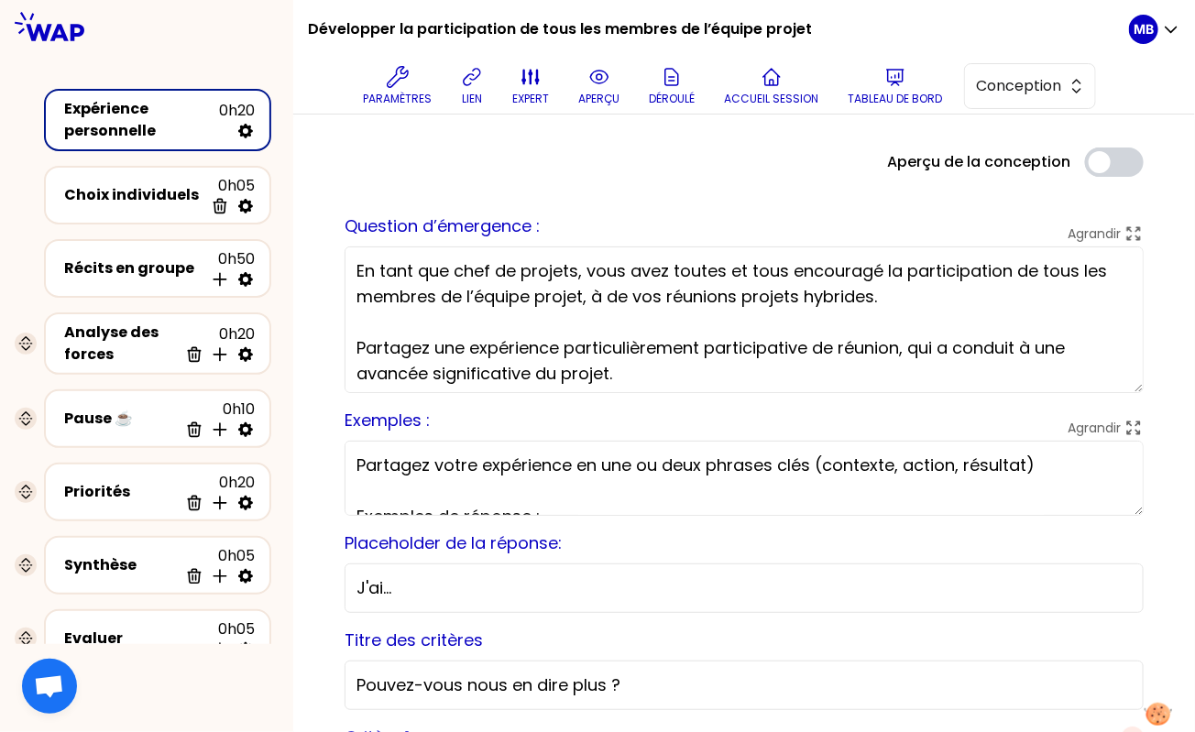
scroll to position [66, 0]
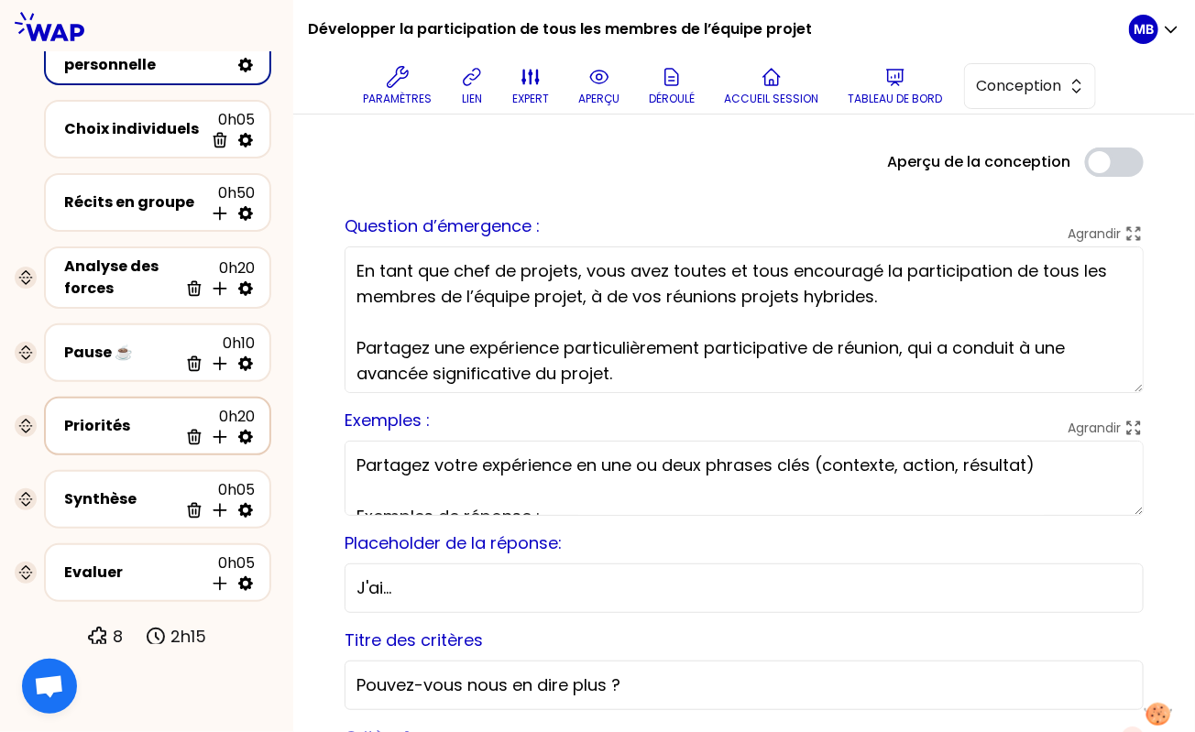
click at [146, 425] on div "Priorités" at bounding box center [121, 426] width 114 height 22
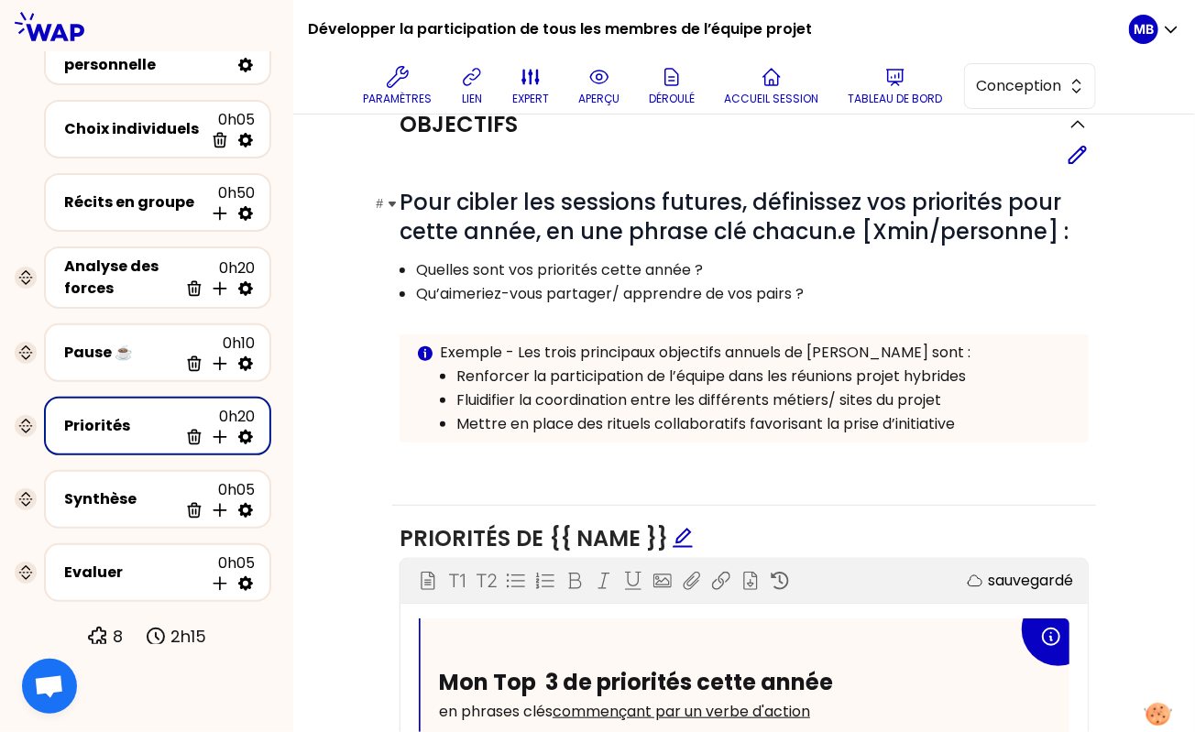
scroll to position [203, 0]
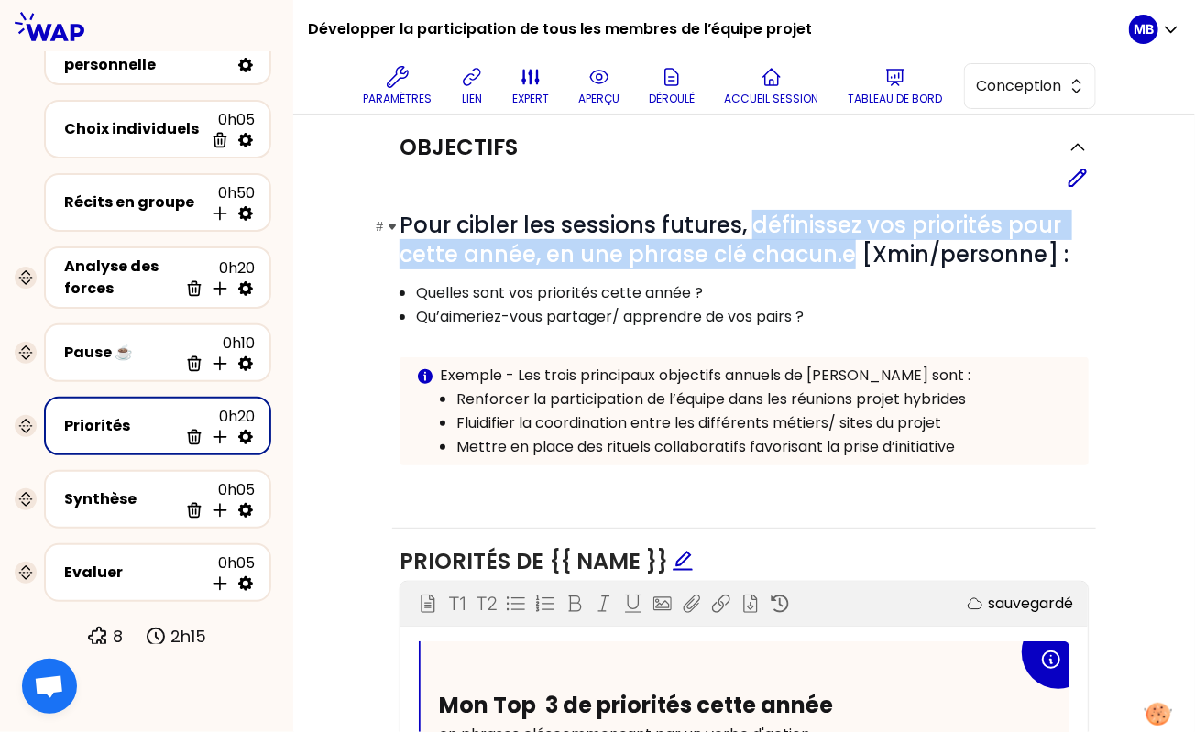
drag, startPoint x: 749, startPoint y: 226, endPoint x: 851, endPoint y: 256, distance: 106.7
click at [851, 256] on span "Pour cibler les sessions futures, définissez vos priorités pour cette année, en…" at bounding box center [733, 240] width 669 height 60
copy span "définissez vos priorités pour cette année, en une phrase clé chacun.e"
